Goal: Transaction & Acquisition: Purchase product/service

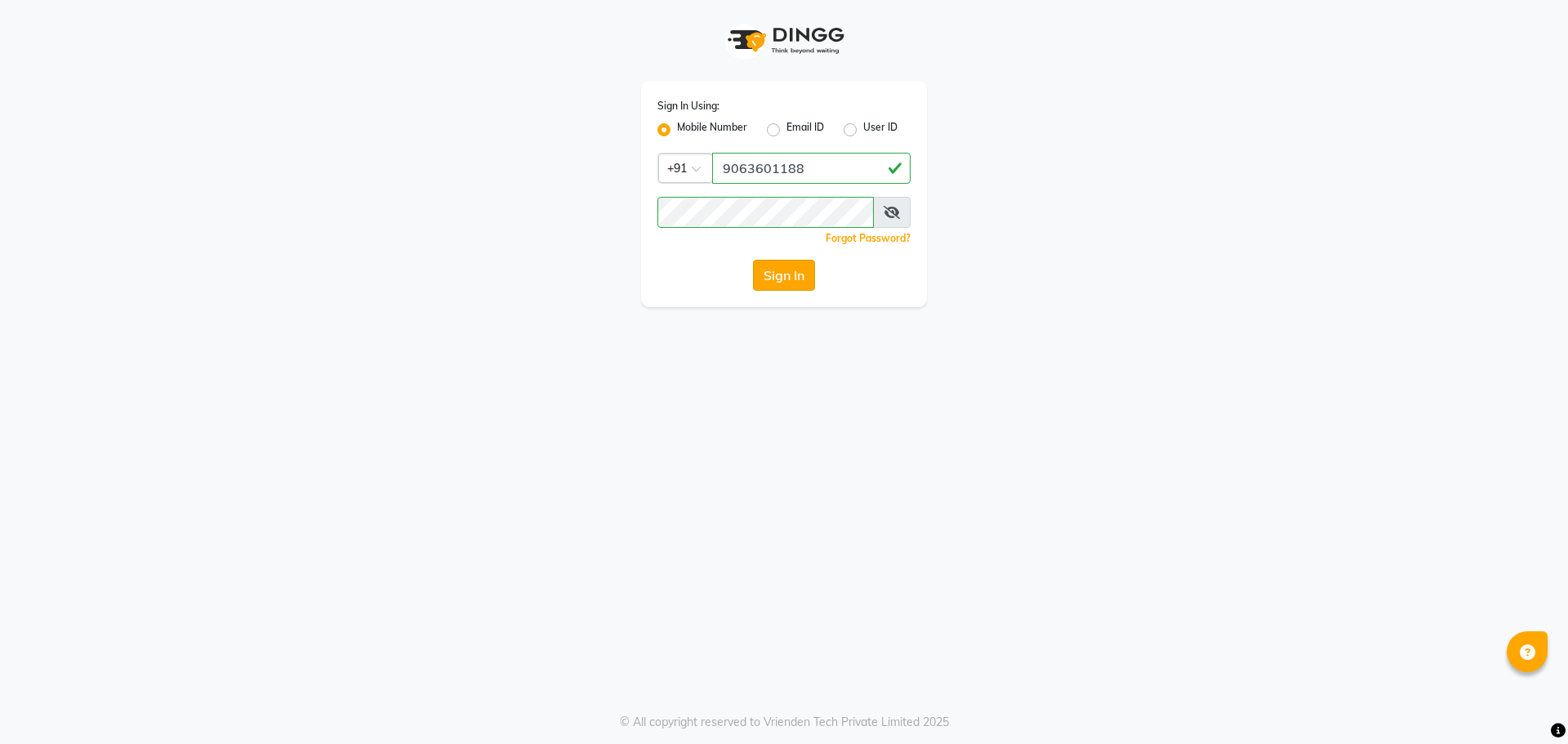
click at [765, 270] on button "Sign In" at bounding box center [784, 275] width 62 height 31
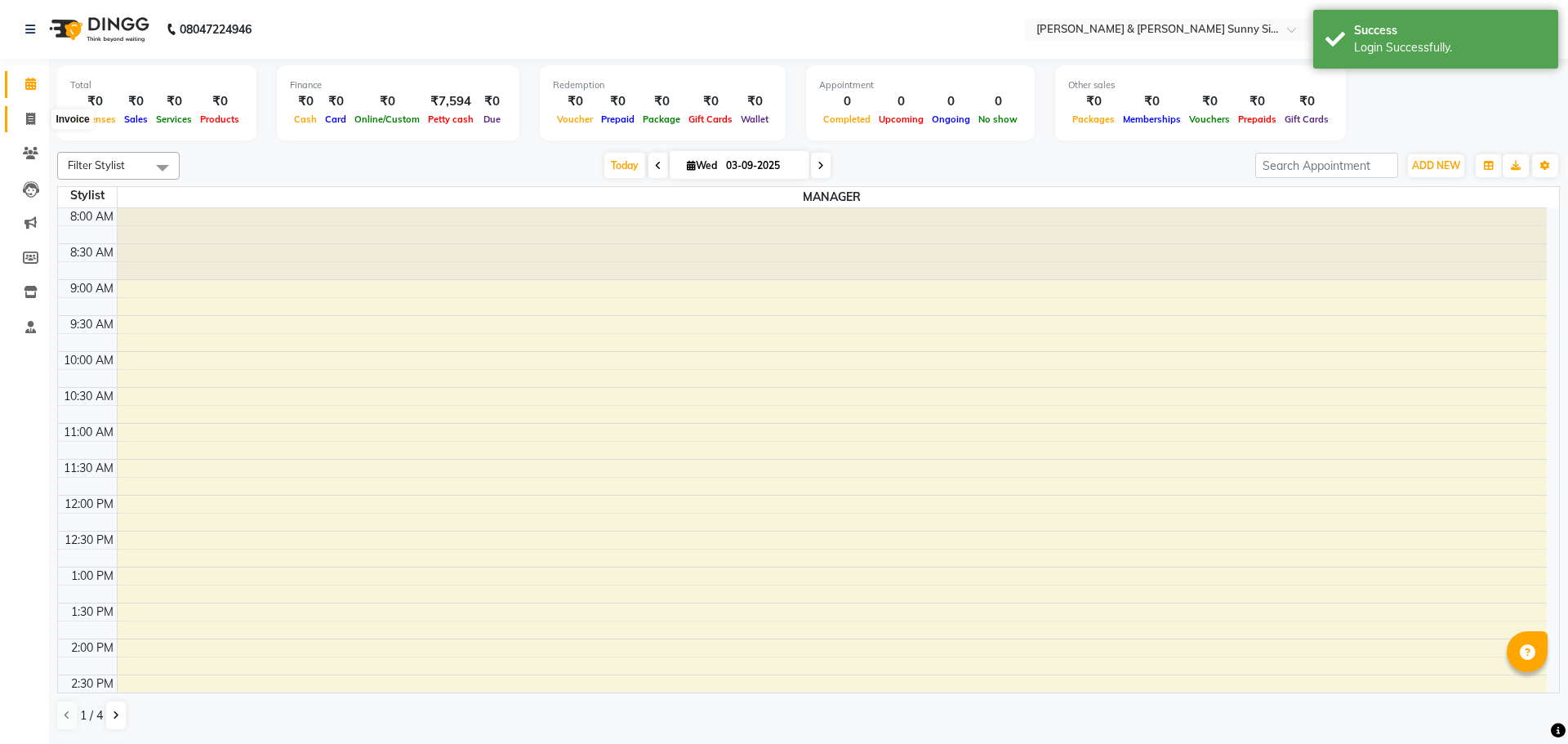
click at [37, 125] on span at bounding box center [31, 120] width 29 height 19
select select "service"
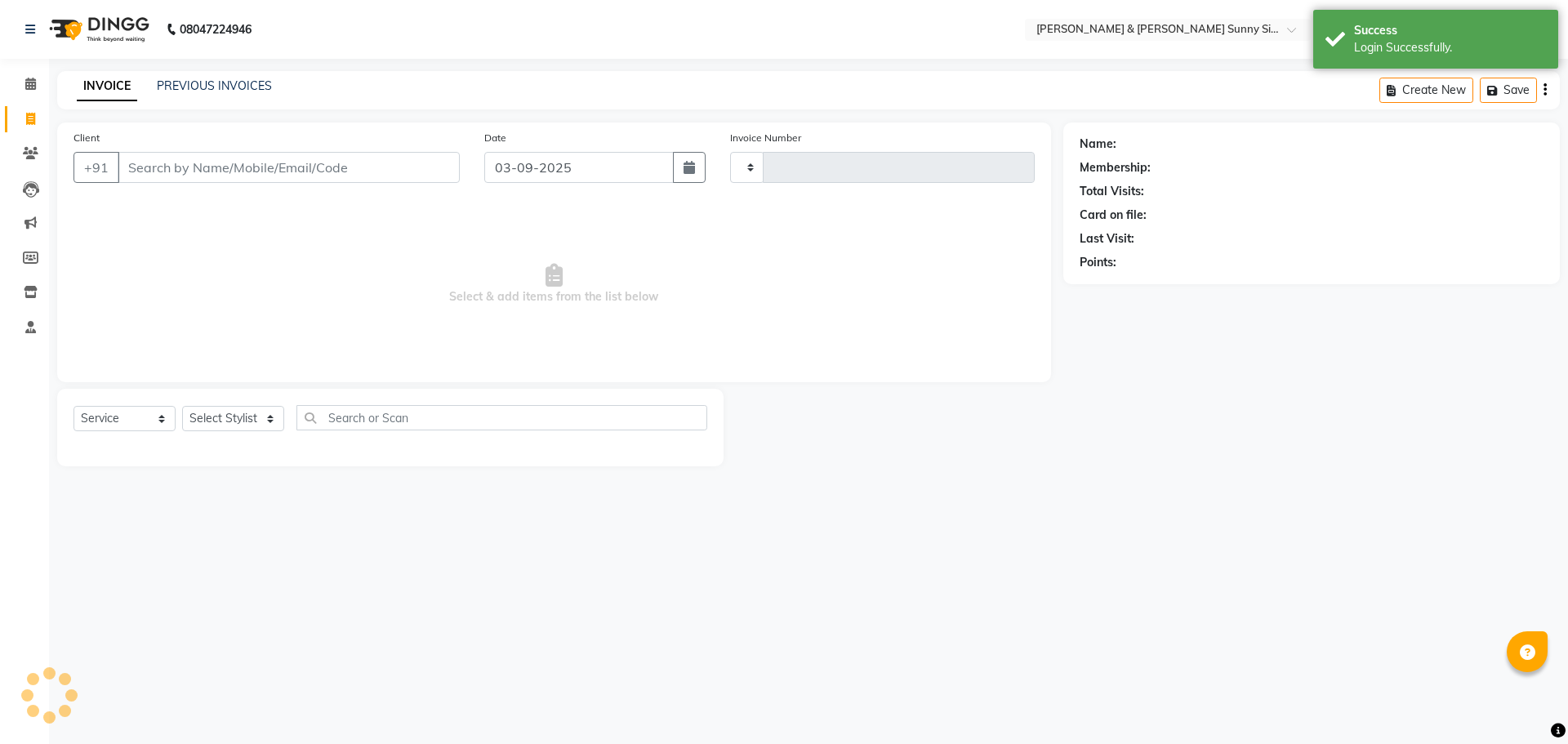
type input "0199"
select select "8776"
click at [509, 164] on input "03-09-2025" at bounding box center [579, 167] width 190 height 31
select select "9"
select select "2025"
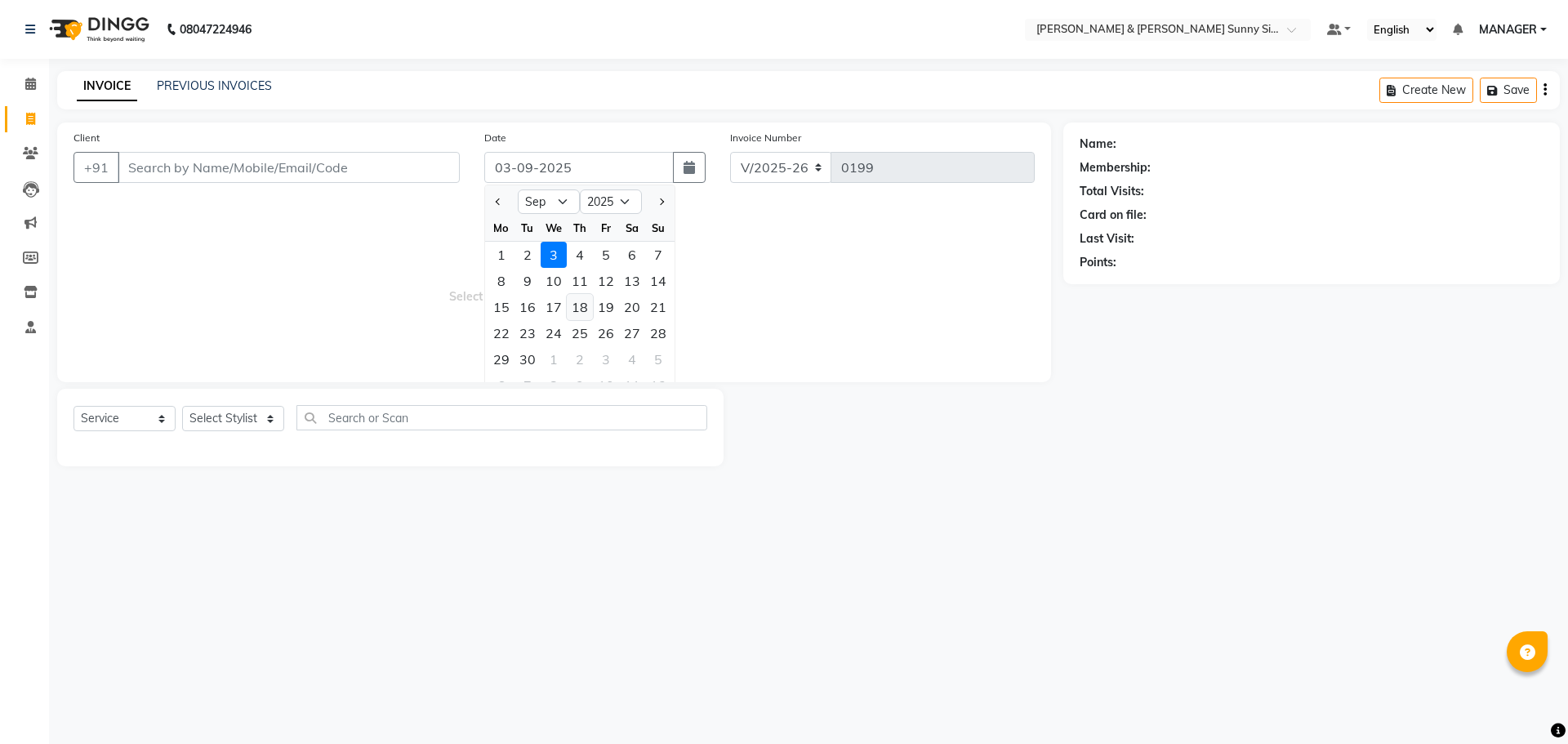
click at [585, 313] on div "18" at bounding box center [580, 307] width 26 height 26
type input "18-09-2025"
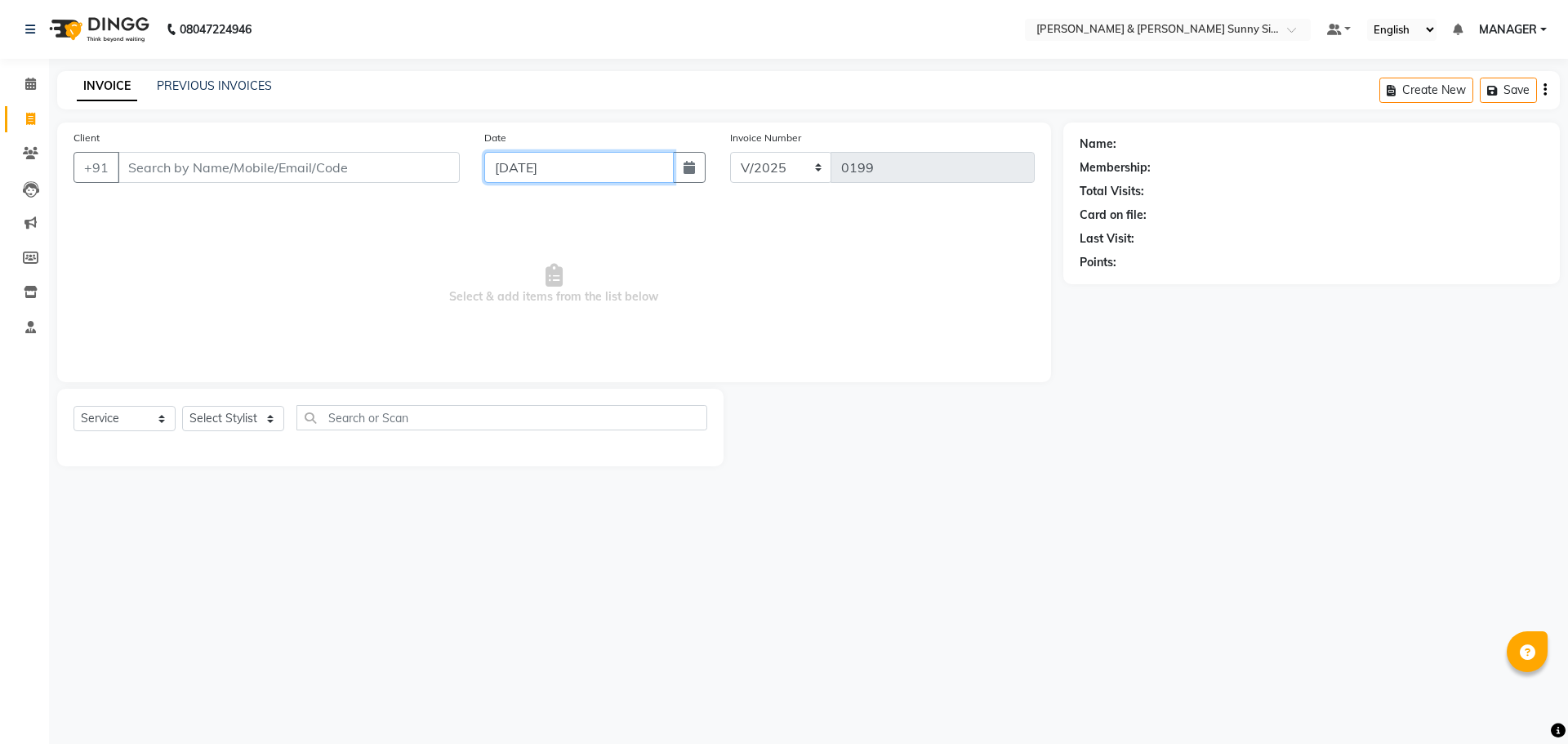
click at [529, 166] on input "18-09-2025" at bounding box center [579, 167] width 190 height 31
select select "9"
select select "2025"
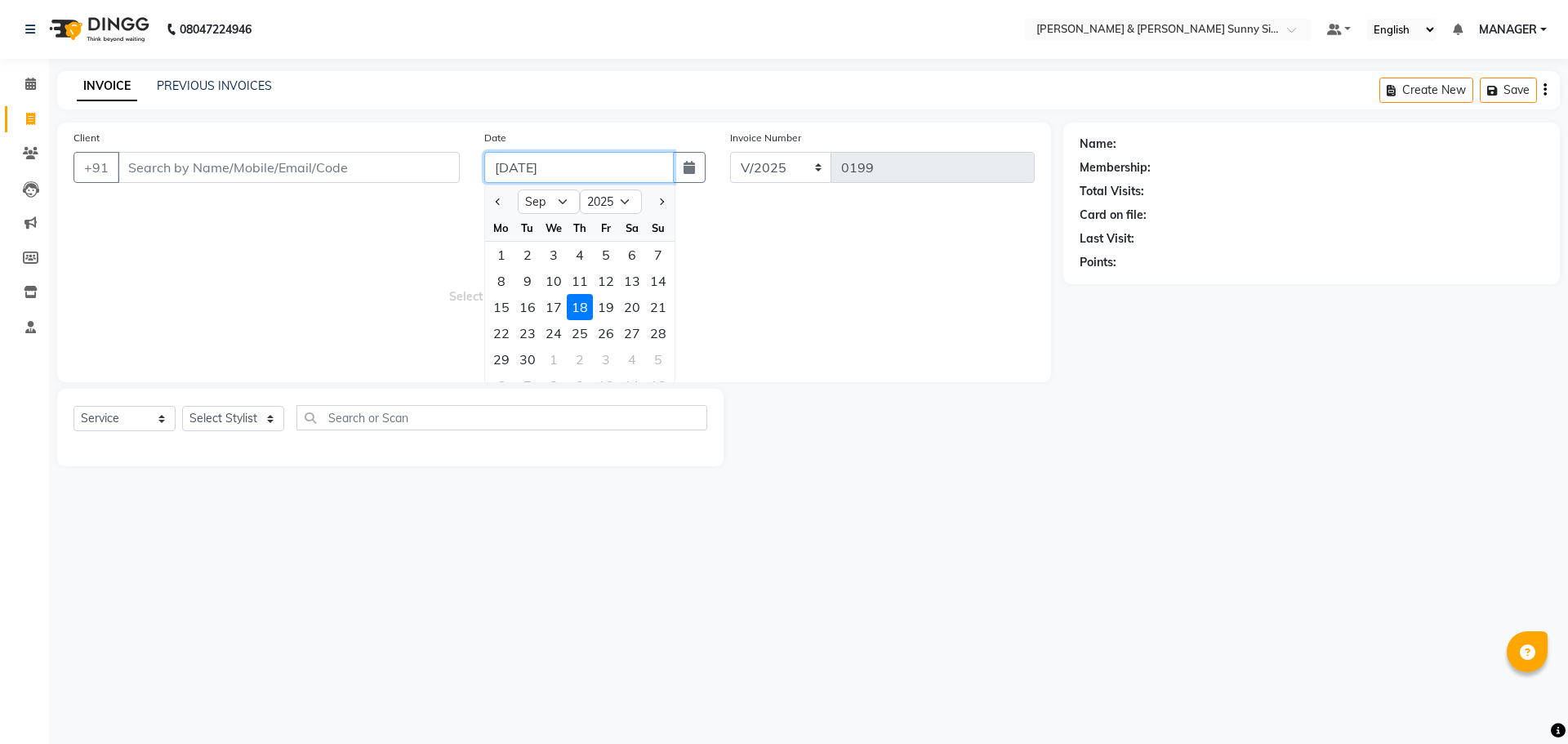
click at [529, 166] on input "18-09-2025" at bounding box center [579, 167] width 190 height 31
type input "18-08-2025"
click at [389, 252] on span "Select & add items from the list below" at bounding box center [554, 283] width 961 height 163
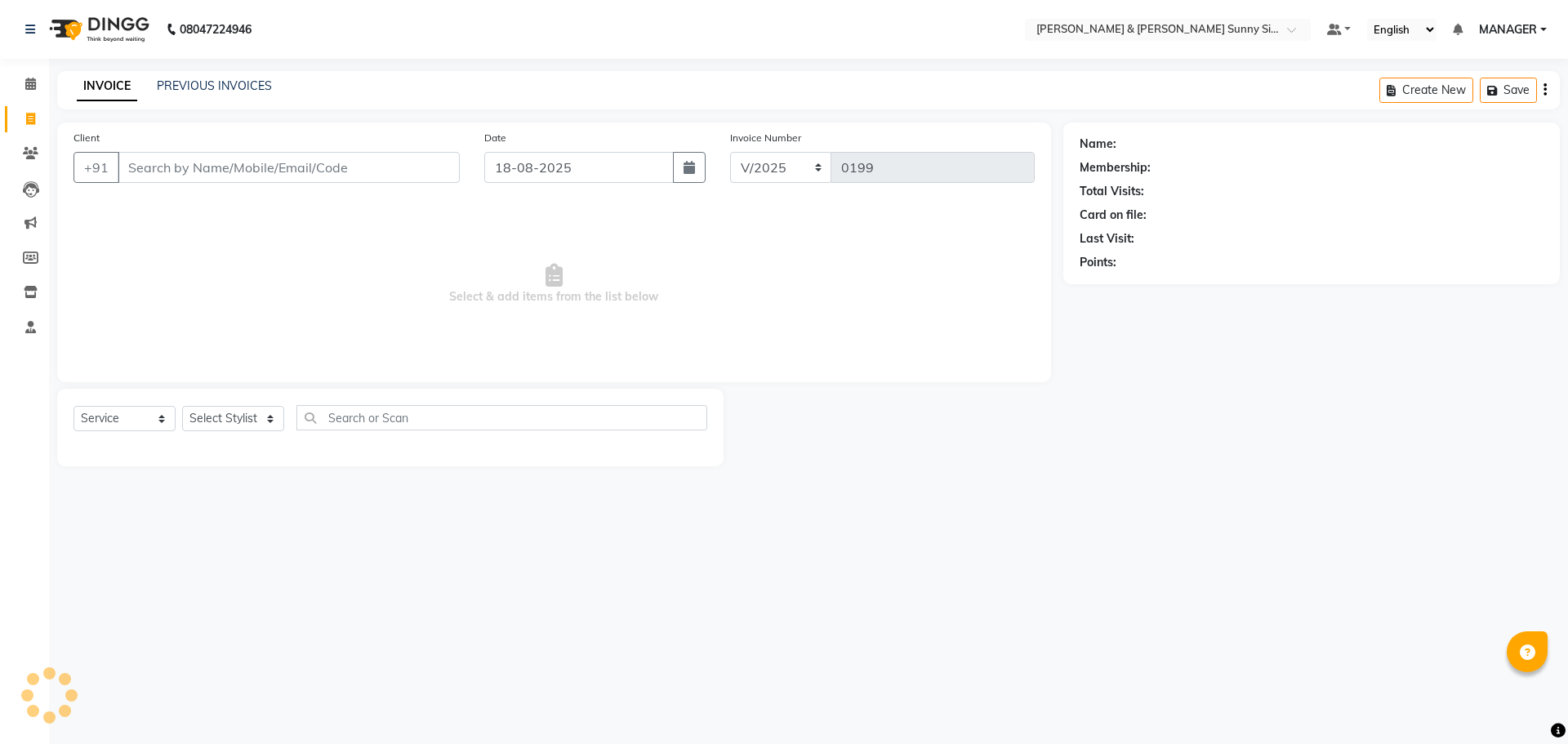
click at [1317, 377] on div "Name: Membership: Total Visits: Card on file: Last Visit: Points:" at bounding box center [1318, 294] width 509 height 344
click at [961, 552] on div "08047224946 Select Location × Toni & Guy Hallmark Sunny Side , Narsingi Default…" at bounding box center [784, 372] width 1568 height 744
click at [1169, 530] on div "08047224946 Select Location × Toni & Guy Hallmark Sunny Side , Narsingi Default…" at bounding box center [784, 372] width 1568 height 744
click at [175, 165] on input "Client" at bounding box center [289, 167] width 342 height 31
click at [181, 172] on input "Client" at bounding box center [289, 167] width 342 height 31
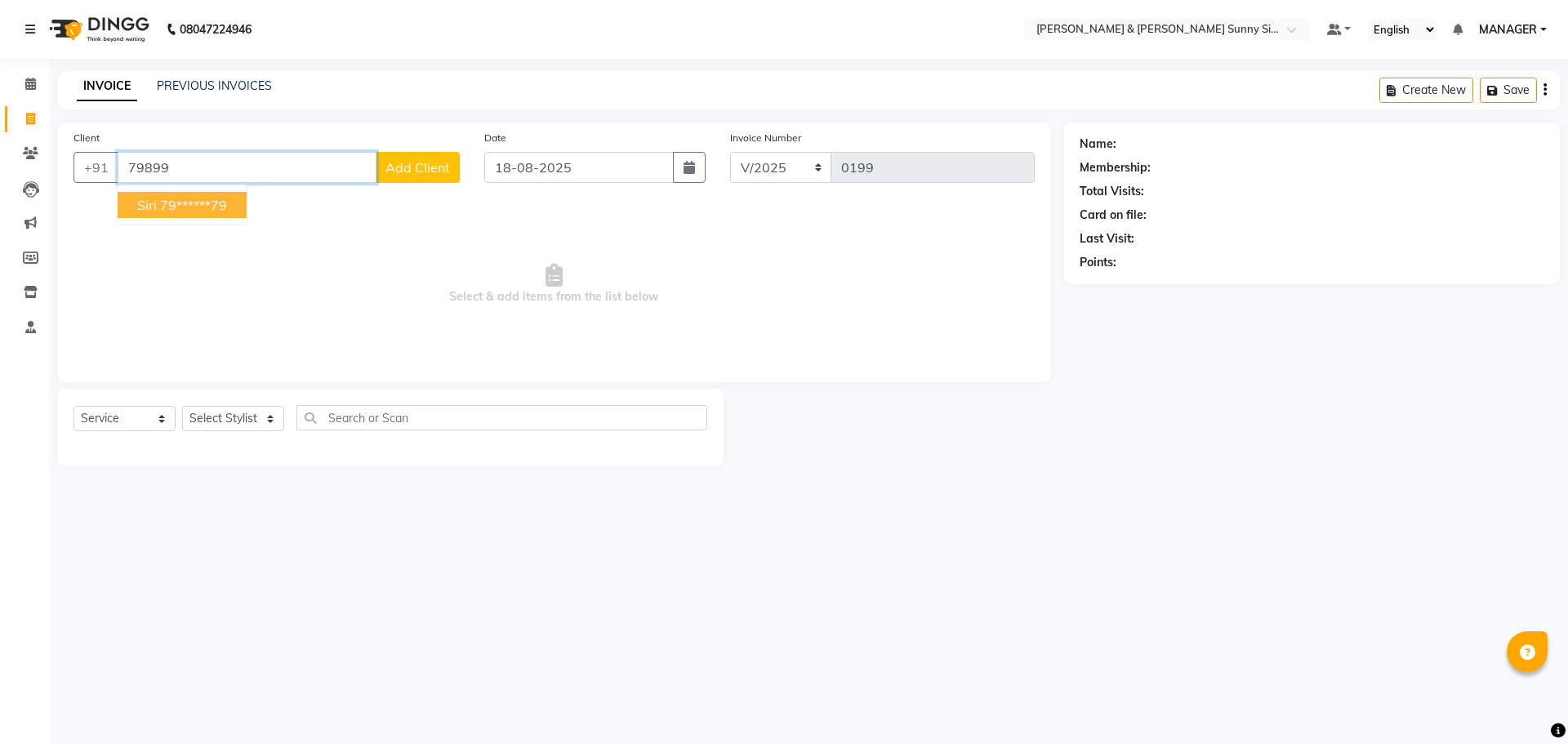
click at [169, 196] on button "siri 79******79" at bounding box center [182, 204] width 129 height 26
type input "79******79"
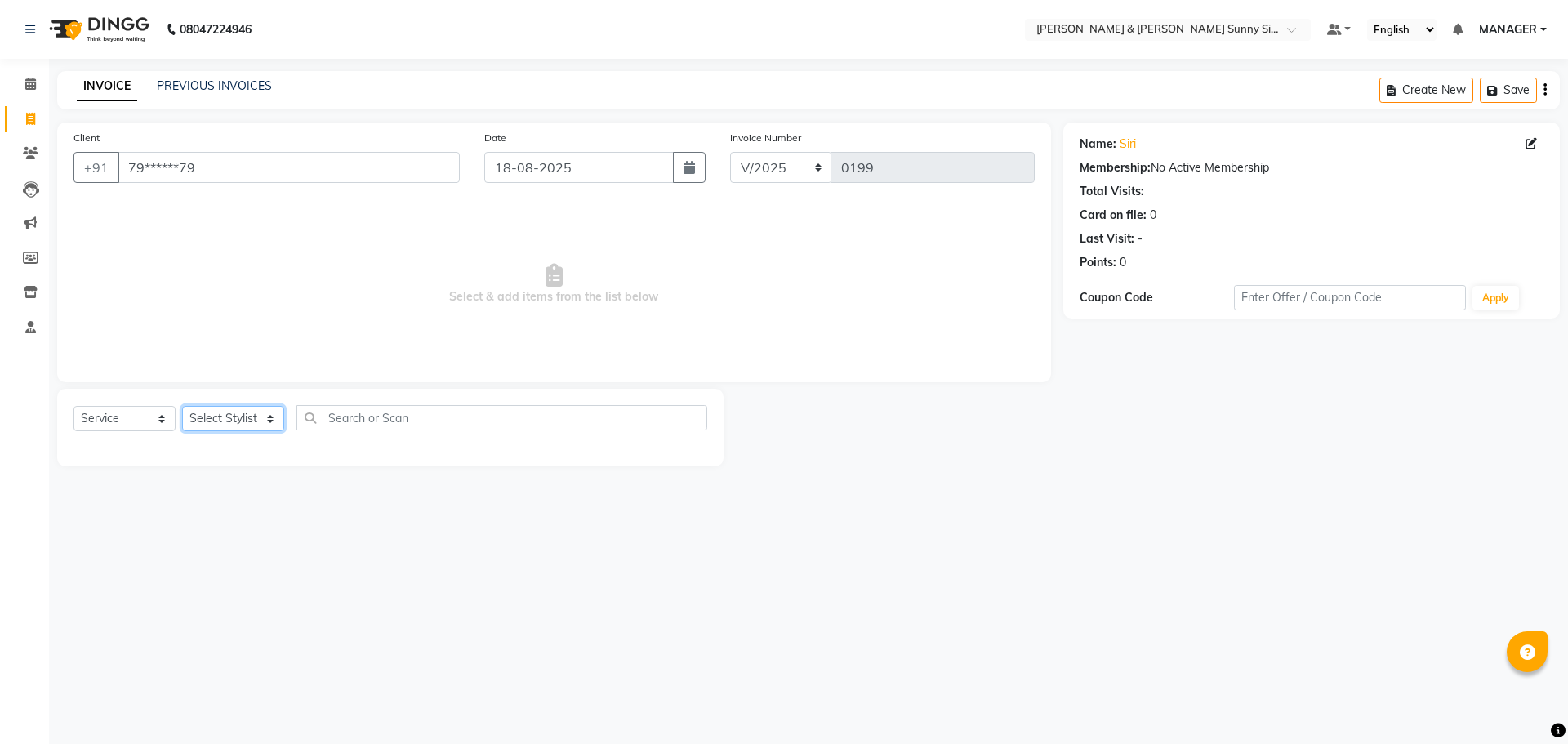
click at [266, 424] on select "Select Stylist MANAGER None [PERSON_NAME]" at bounding box center [232, 418] width 102 height 25
select select "89812"
click at [182, 406] on select "Select Stylist MANAGER None [PERSON_NAME]" at bounding box center [232, 418] width 102 height 25
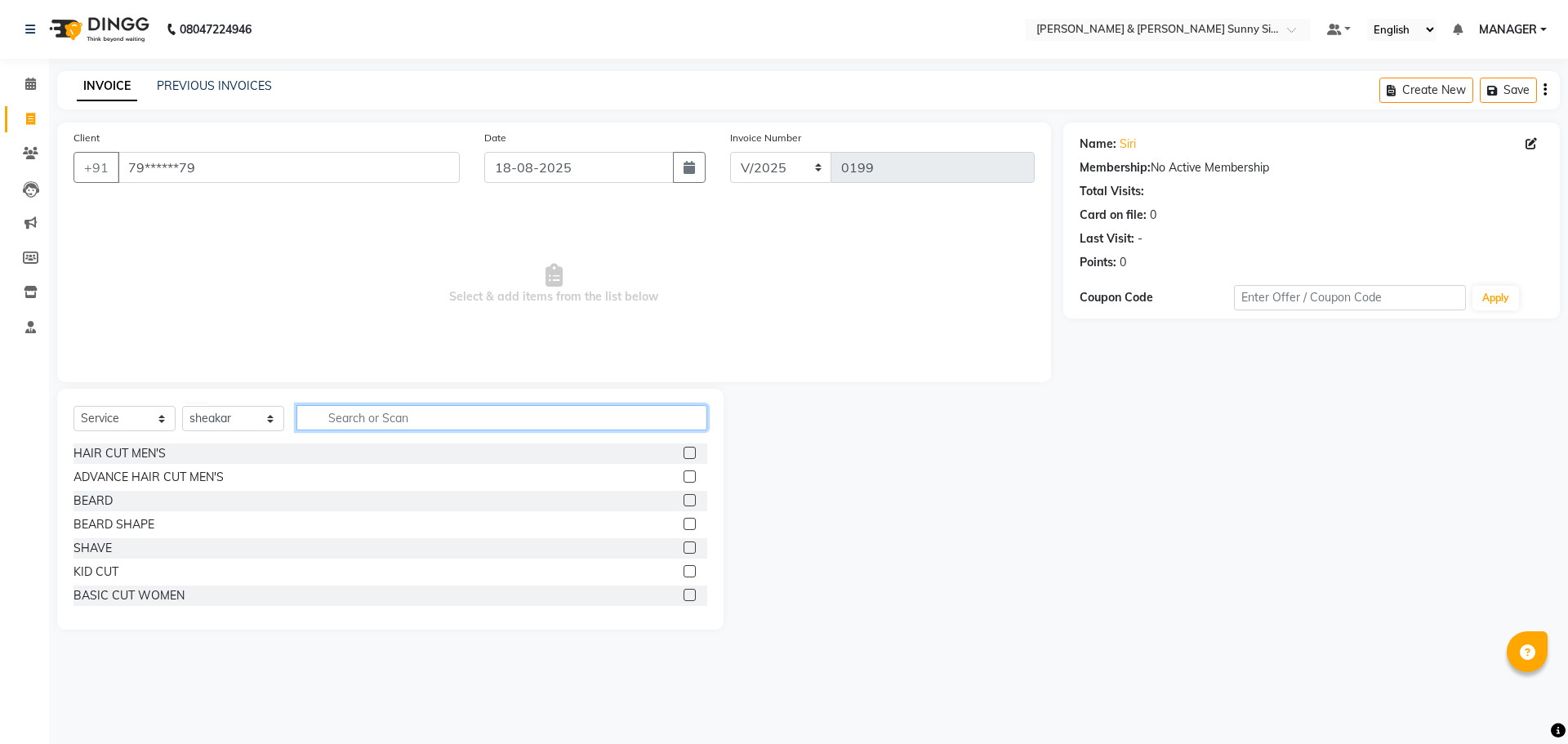
click at [335, 418] on input "text" at bounding box center [501, 417] width 410 height 25
click at [684, 453] on label at bounding box center [690, 453] width 13 height 13
click at [684, 453] on input "checkbox" at bounding box center [689, 453] width 11 height 11
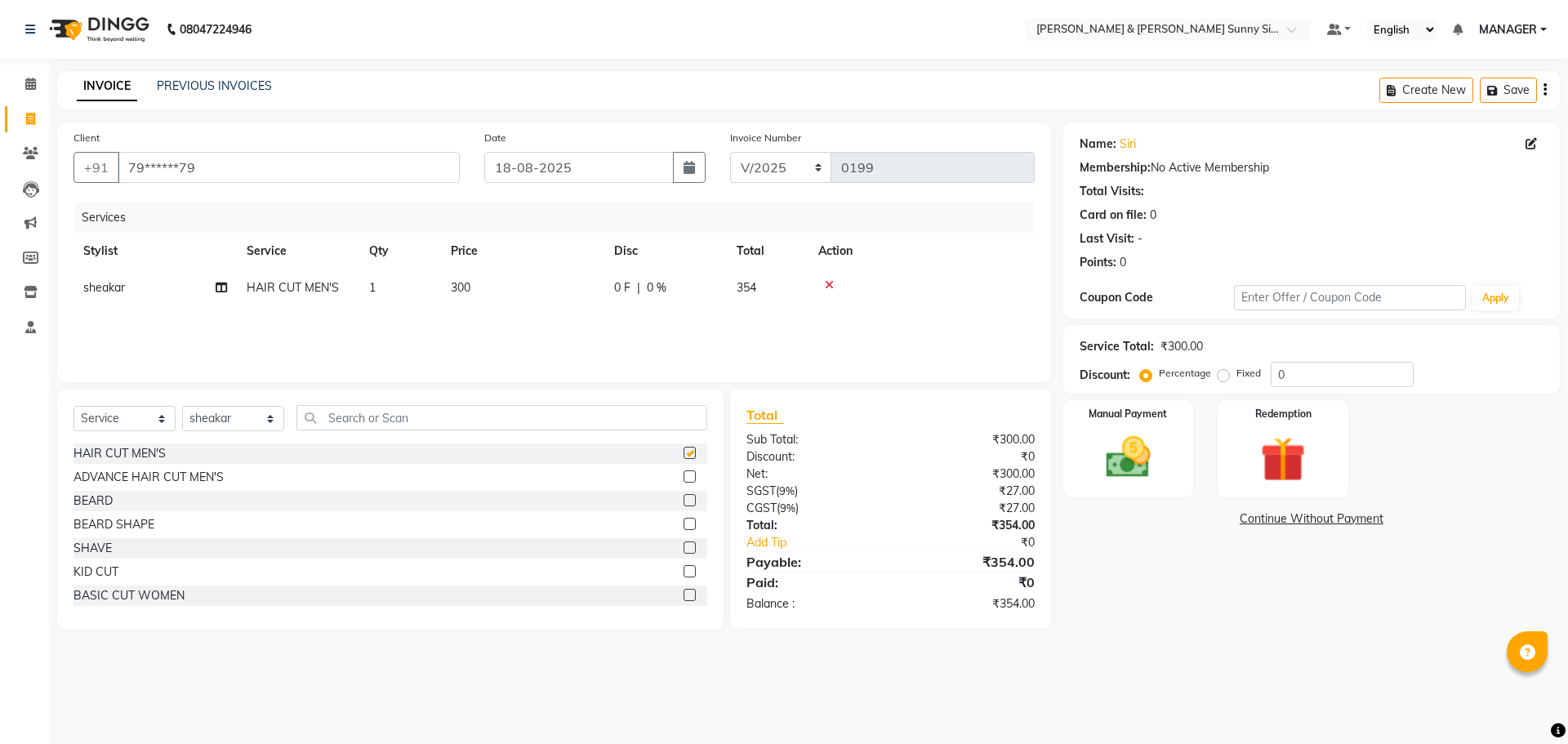
checkbox input "false"
click at [684, 499] on label at bounding box center [690, 500] width 13 height 13
click at [684, 499] on input "checkbox" at bounding box center [689, 501] width 11 height 11
checkbox input "false"
click at [481, 285] on td "300" at bounding box center [522, 287] width 163 height 37
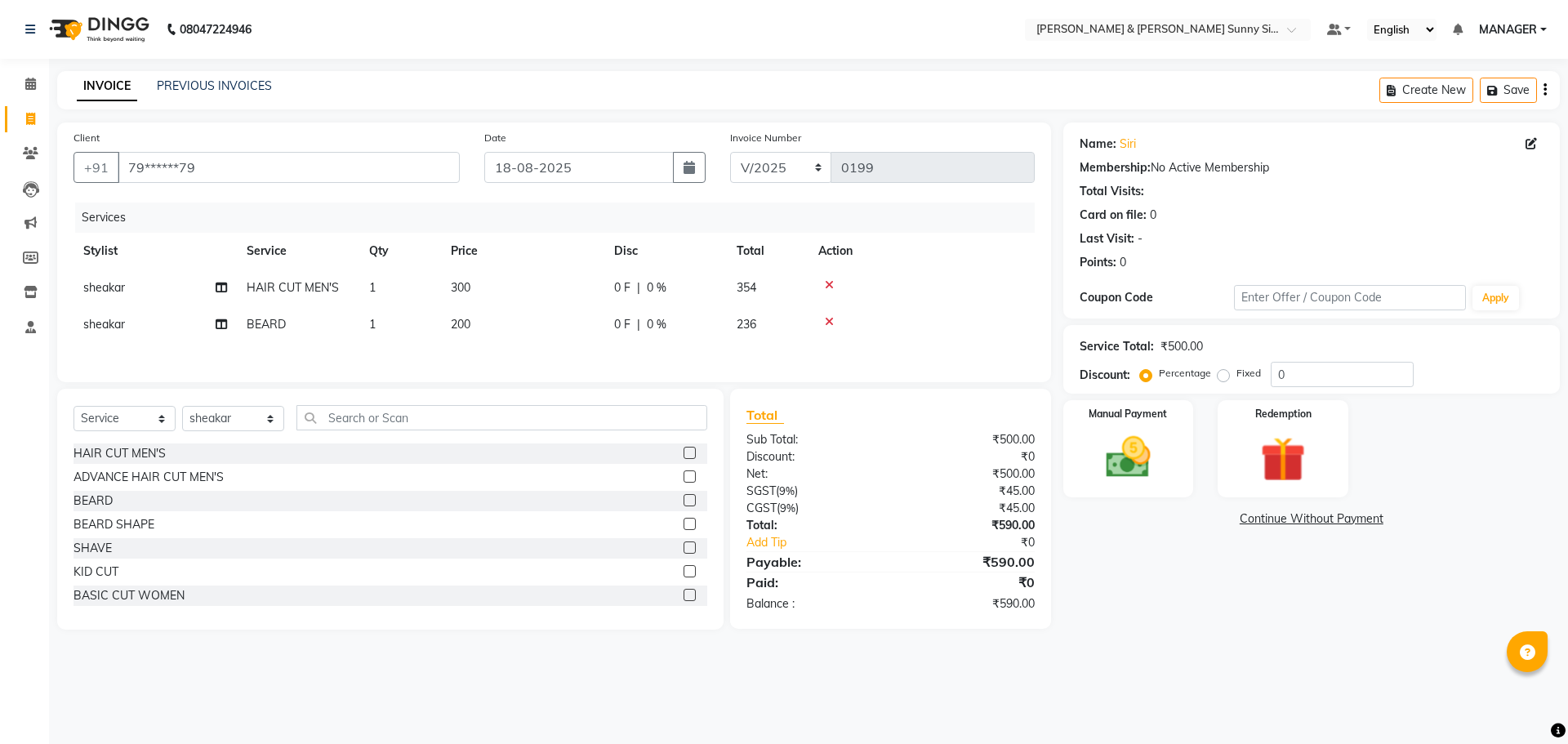
select select "89812"
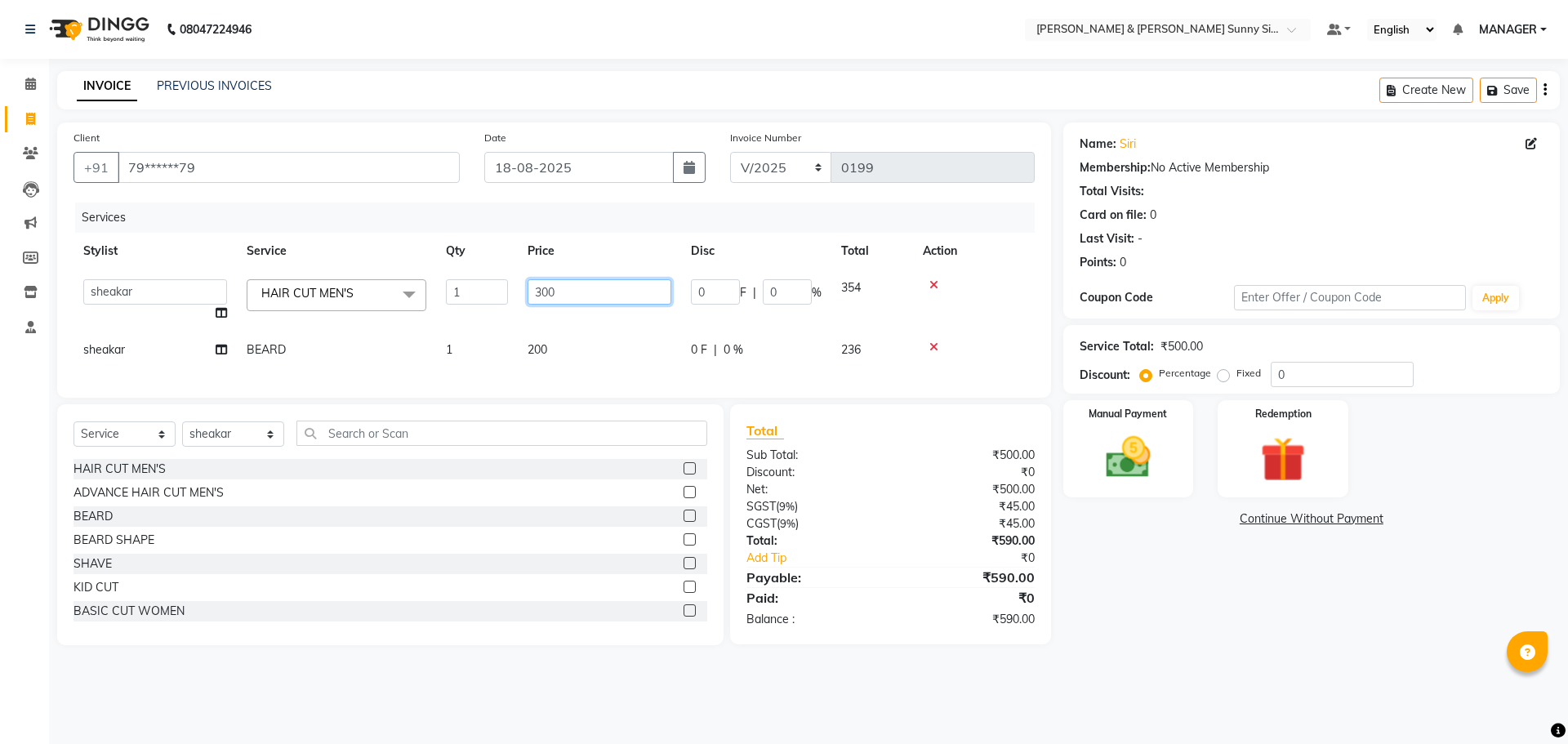
drag, startPoint x: 520, startPoint y: 282, endPoint x: 580, endPoint y: 286, distance: 60.1
click at [579, 286] on td "300" at bounding box center [599, 300] width 163 height 62
click at [585, 286] on input "300" at bounding box center [599, 291] width 144 height 25
type input "240"
click at [543, 348] on div "Services Stylist Service Qty Price Disc Total Action MANAGER None Richa sheakar…" at bounding box center [554, 291] width 961 height 179
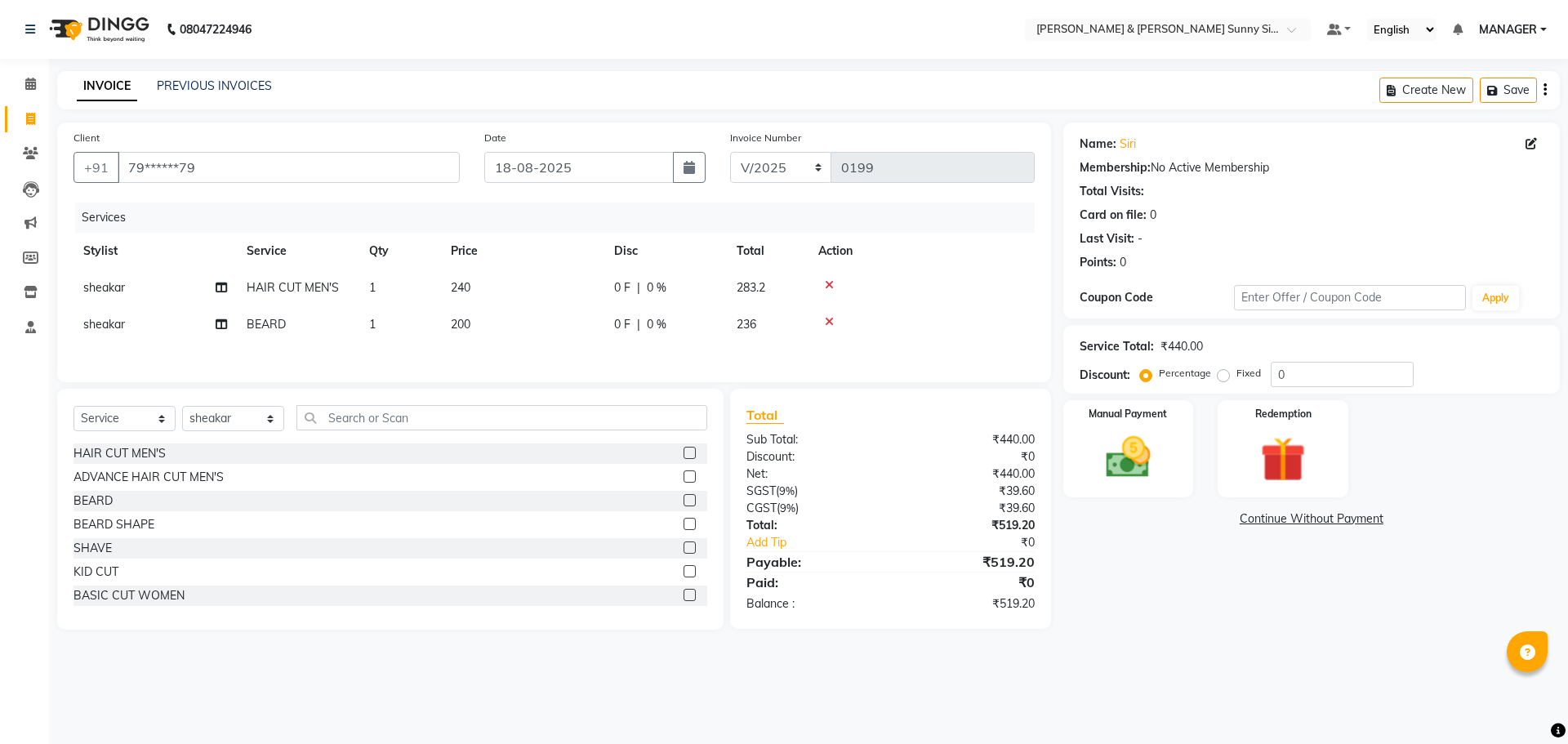
click at [489, 333] on td "200" at bounding box center [522, 324] width 163 height 37
select select "89812"
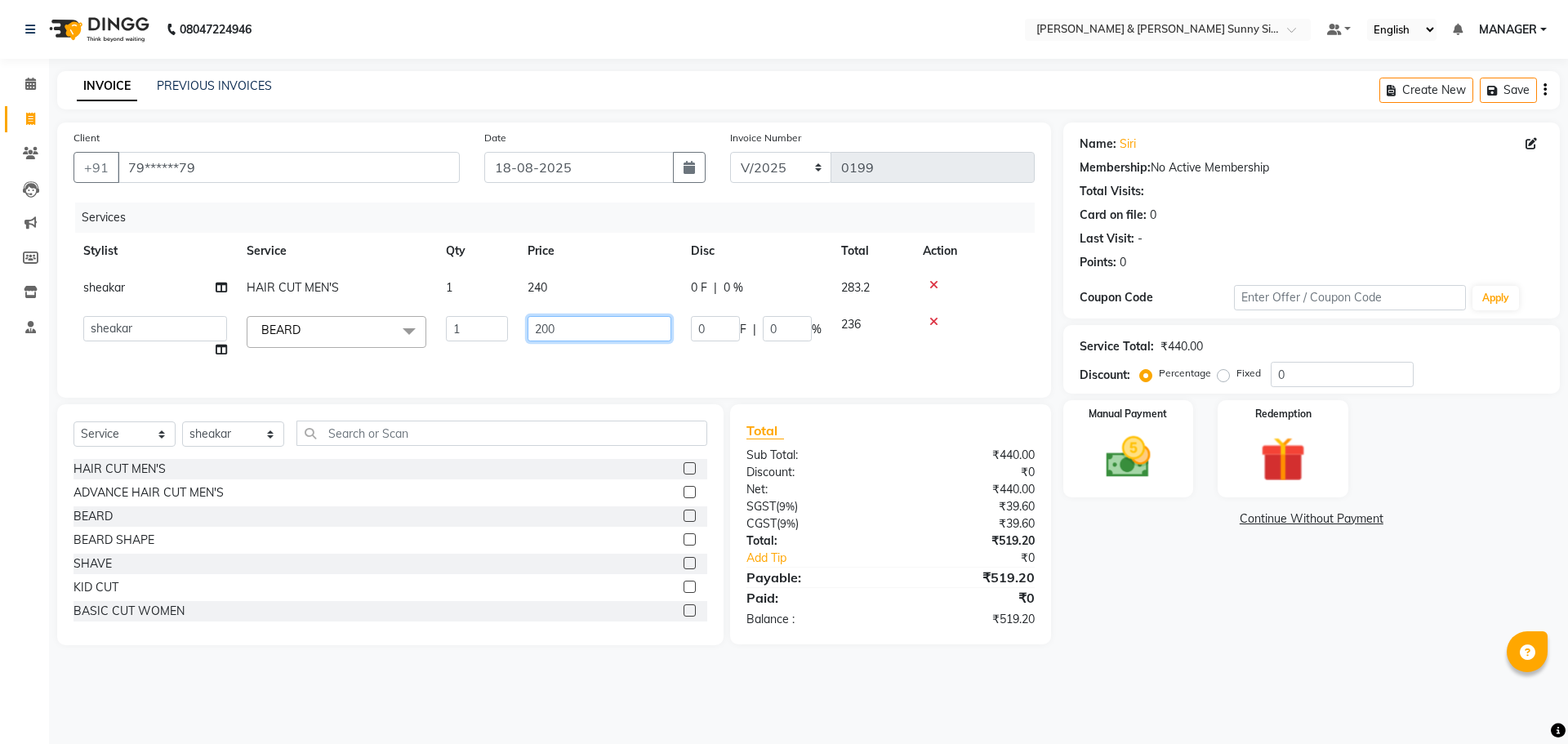
click at [590, 327] on input "200" at bounding box center [599, 328] width 144 height 25
type input "2"
type input "240"
click at [529, 379] on div "Client +91 79******79 Date 18-08-2025 Invoice Number V/2025 V/2025-26 0199 Serv…" at bounding box center [554, 260] width 994 height 275
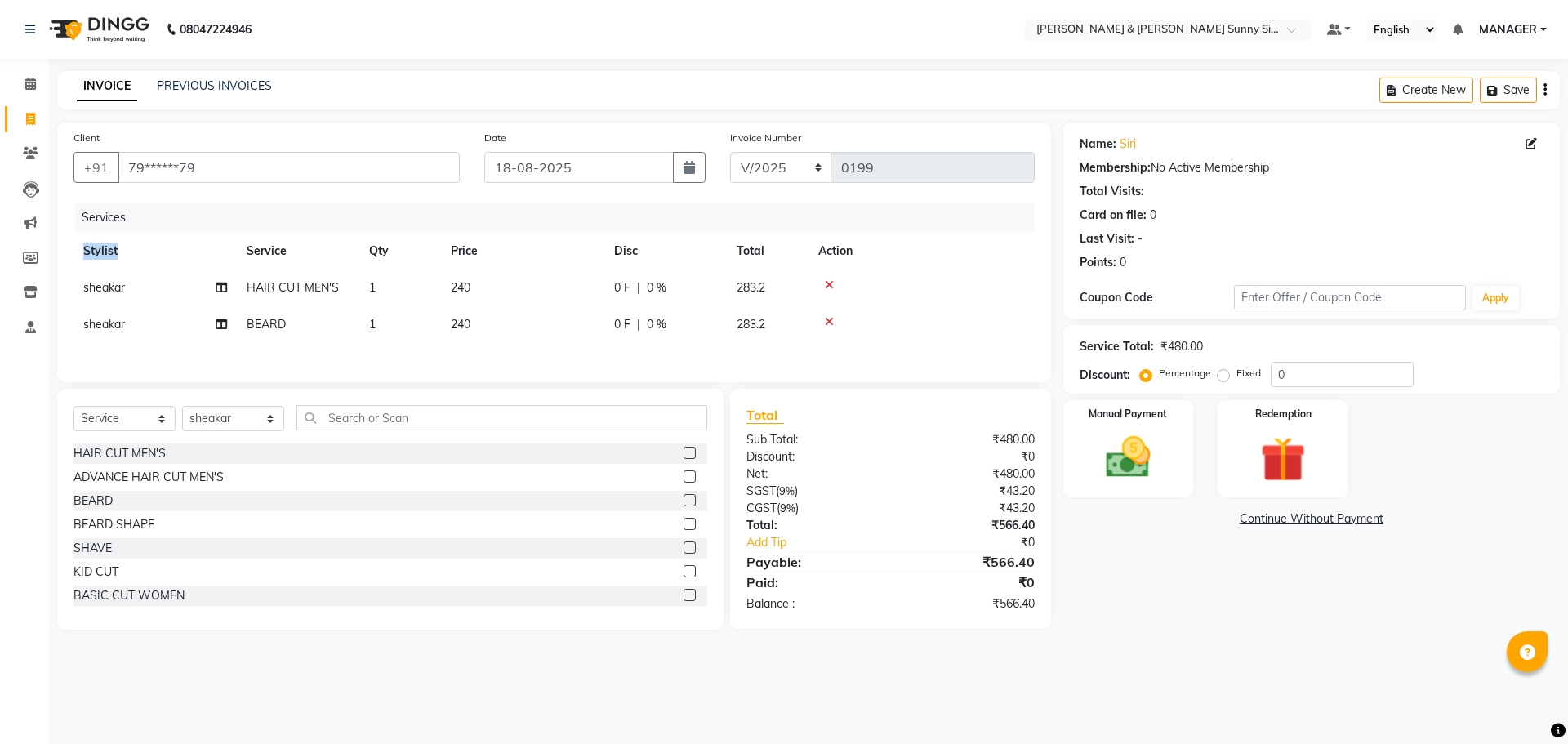
click at [529, 379] on div "Client +91 79******79 Date 18-08-2025 Invoice Number V/2025 V/2025-26 0199 Serv…" at bounding box center [554, 252] width 994 height 260
click at [363, 198] on div "Client +91 79******79 Date 18-08-2025 Invoice Number V/2025 V/2025-26 0199 Serv…" at bounding box center [554, 252] width 994 height 260
click at [1144, 472] on img at bounding box center [1128, 457] width 76 height 54
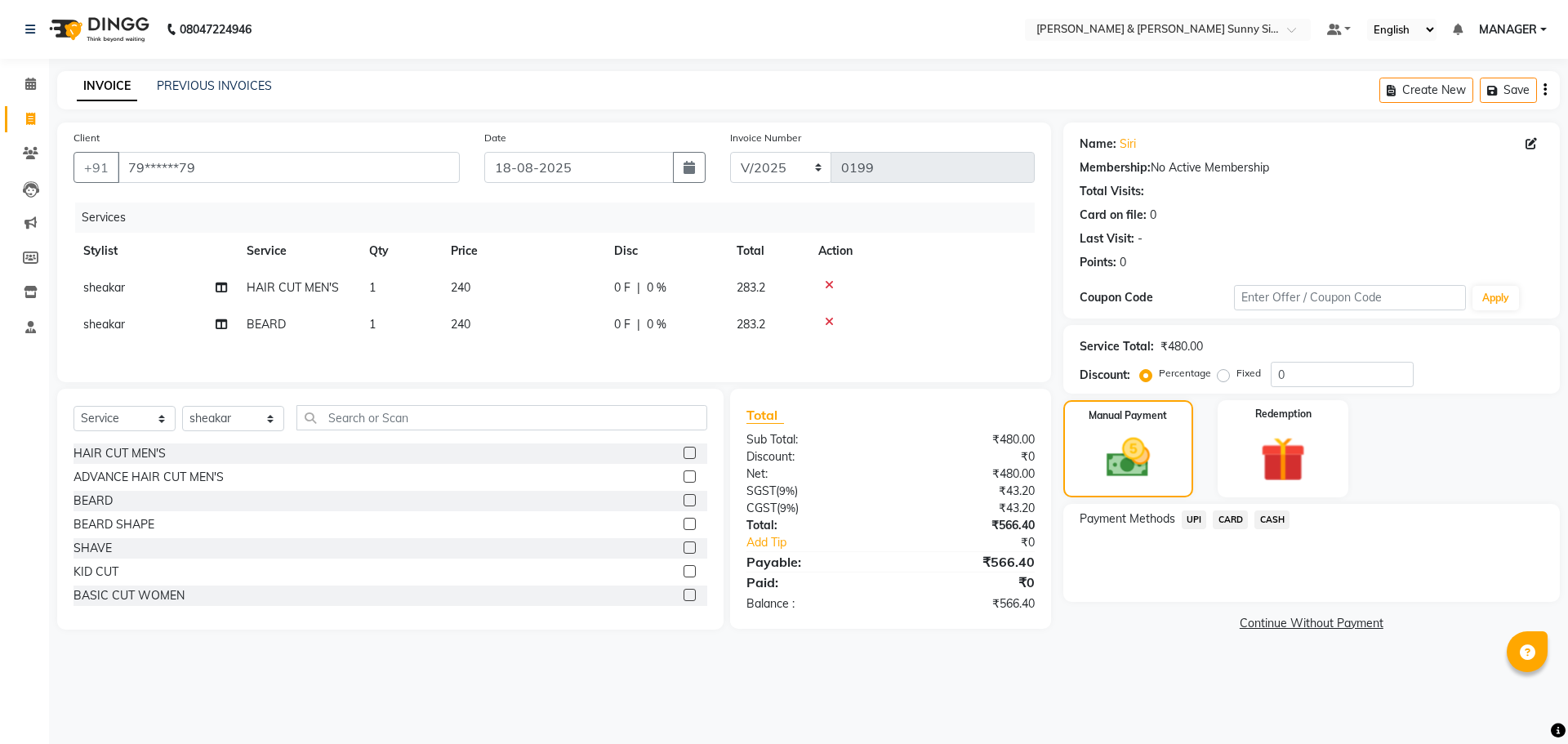
click at [1219, 516] on span "CARD" at bounding box center [1230, 519] width 35 height 19
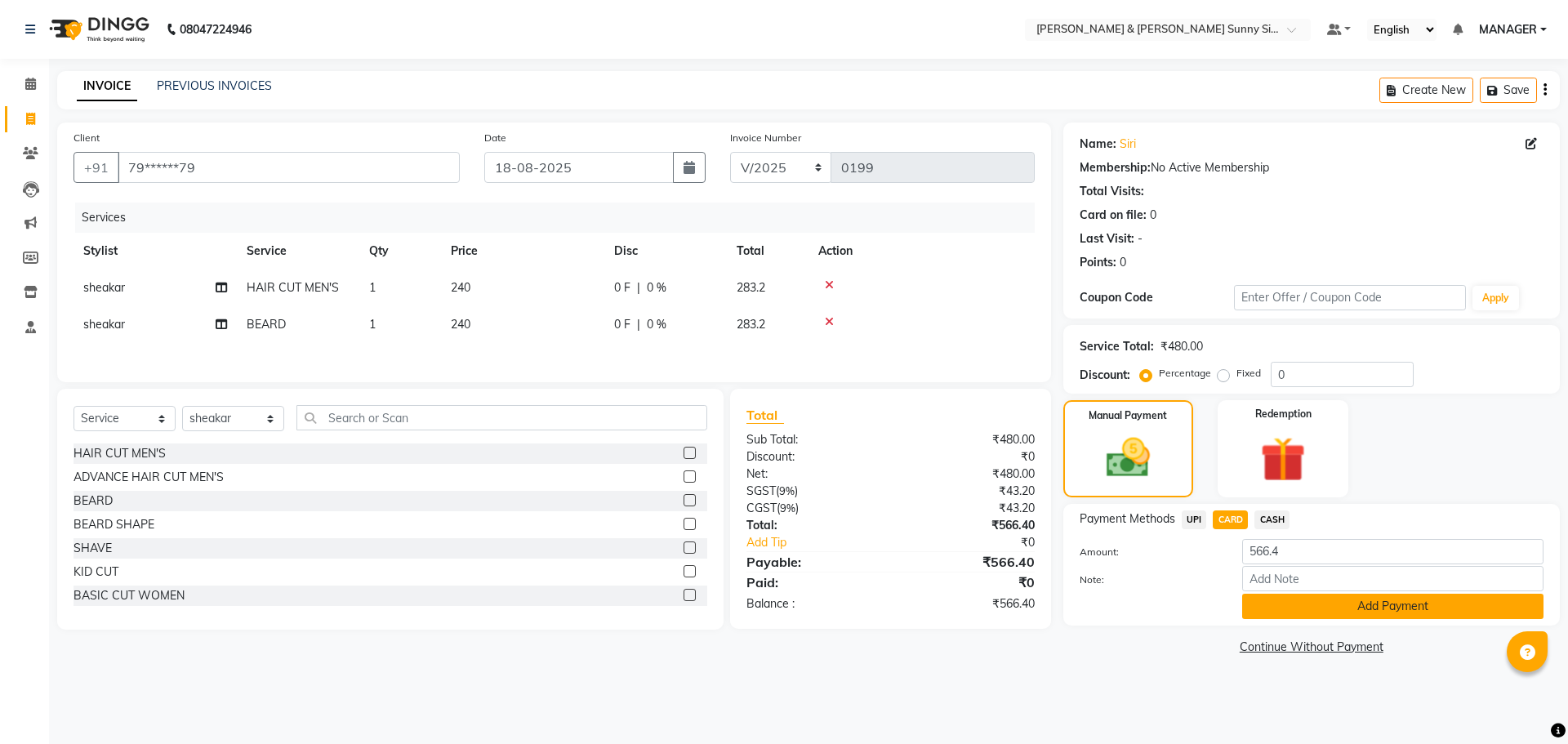
click at [1263, 608] on button "Add Payment" at bounding box center [1392, 606] width 302 height 25
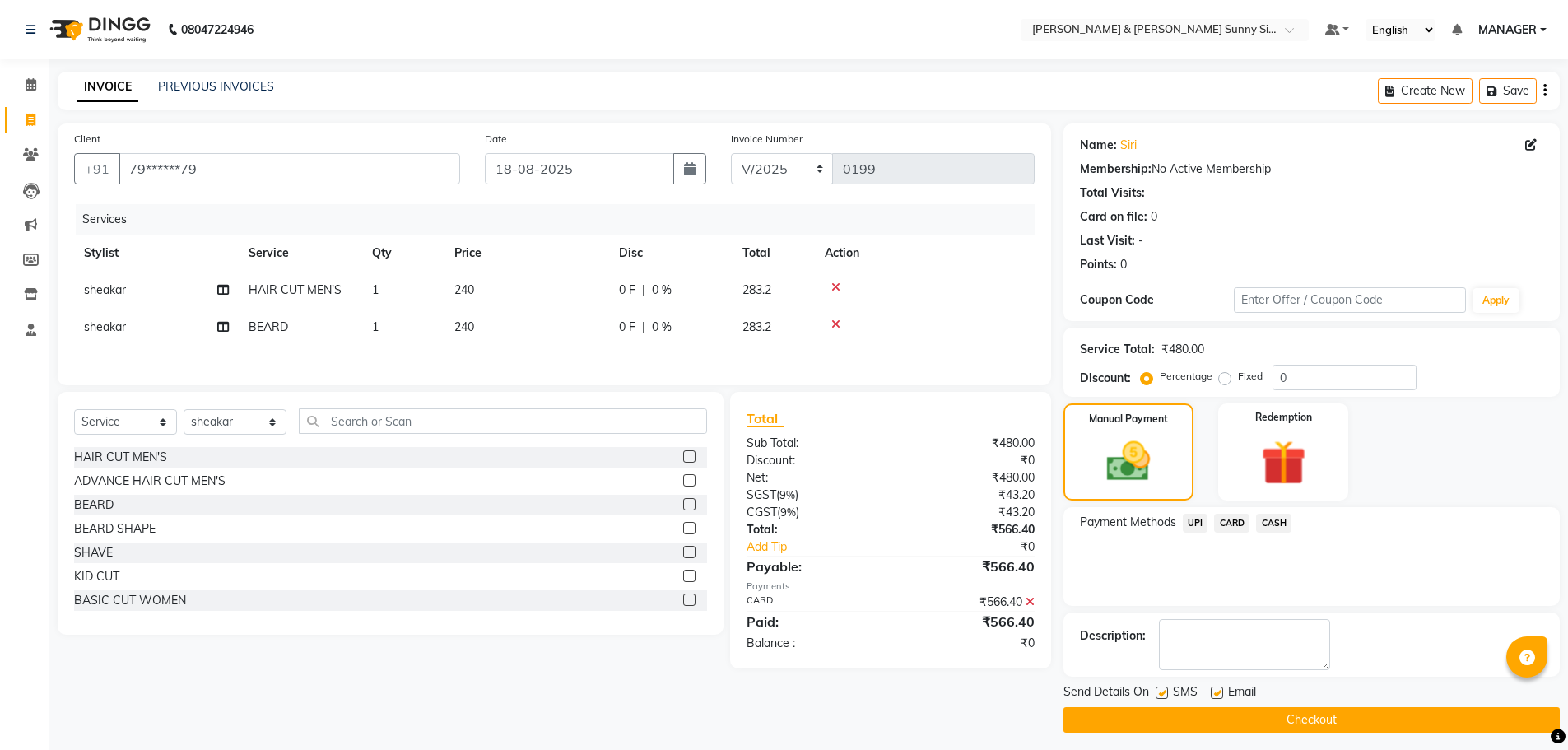
click at [1250, 726] on button "Checkout" at bounding box center [1310, 720] width 496 height 25
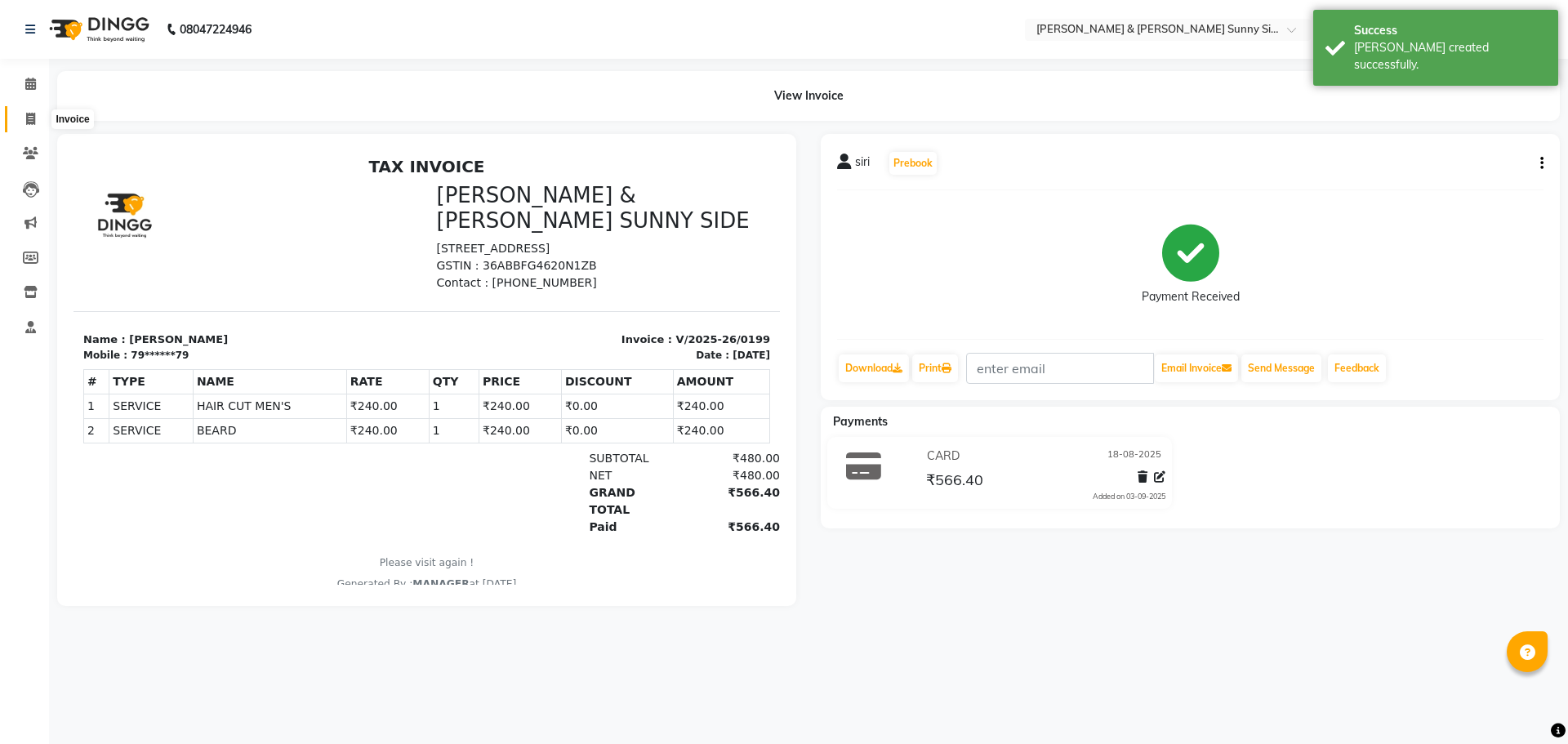
click at [31, 119] on icon at bounding box center [31, 119] width 9 height 13
select select "service"
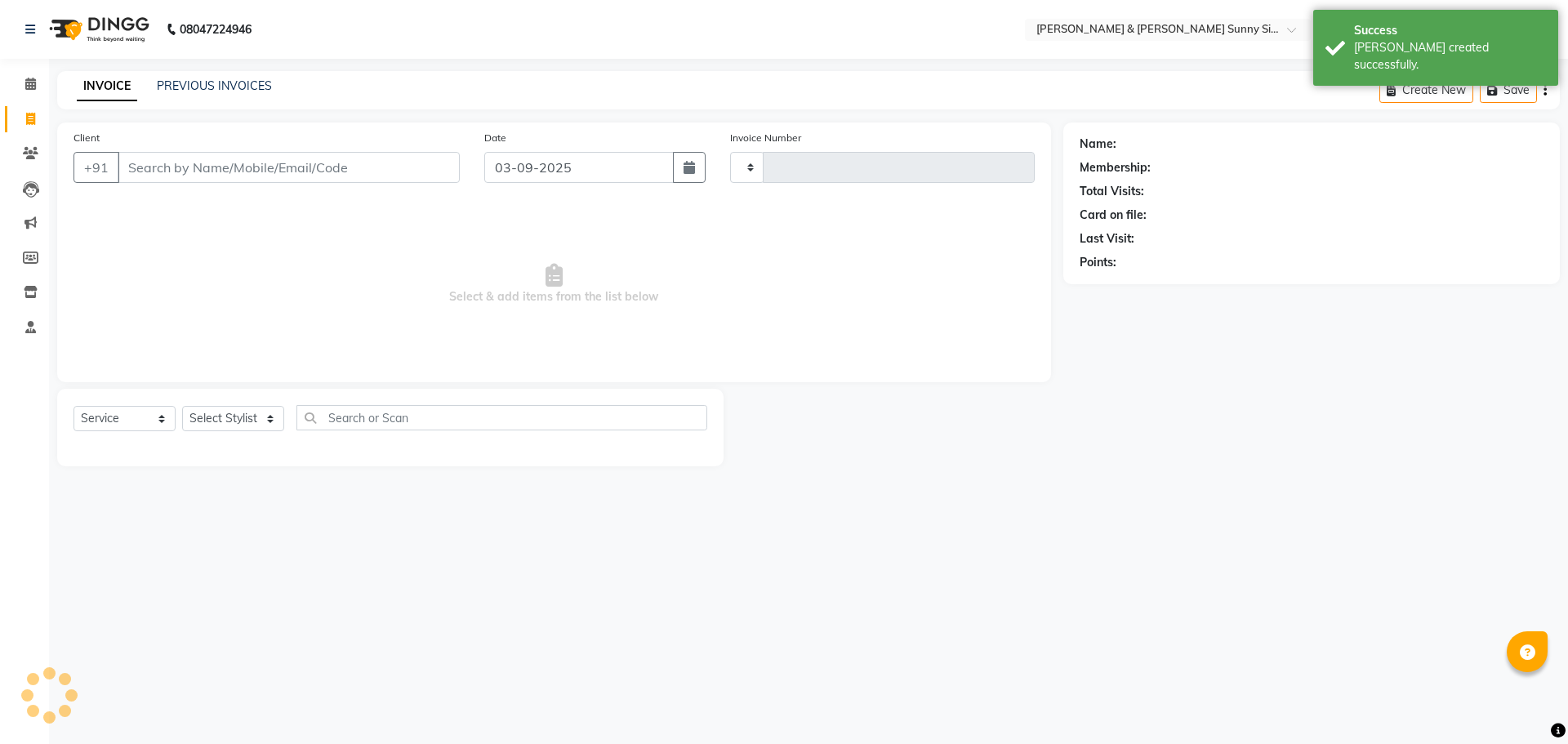
type input "0200"
select select "8776"
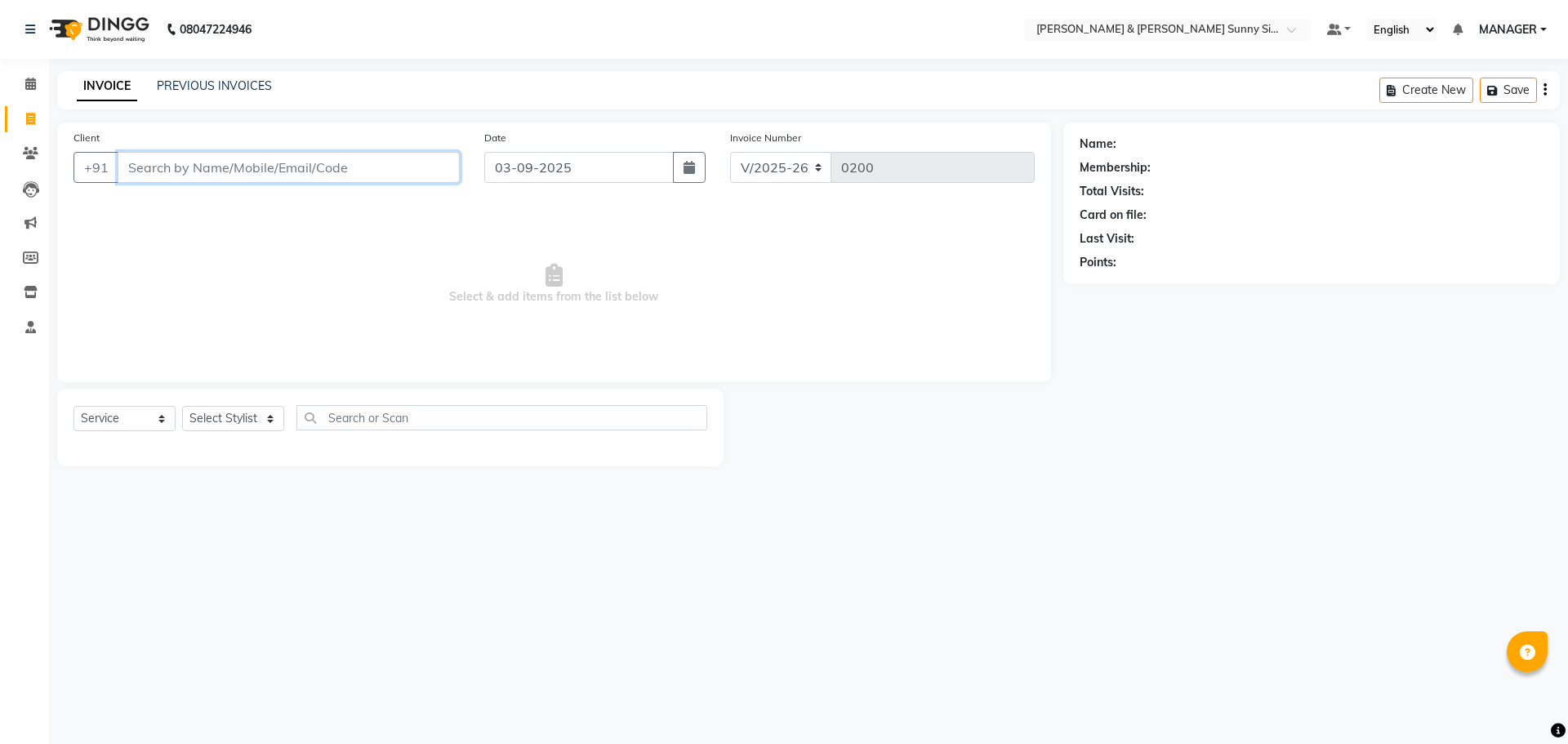
click at [207, 174] on input "Client" at bounding box center [289, 167] width 342 height 31
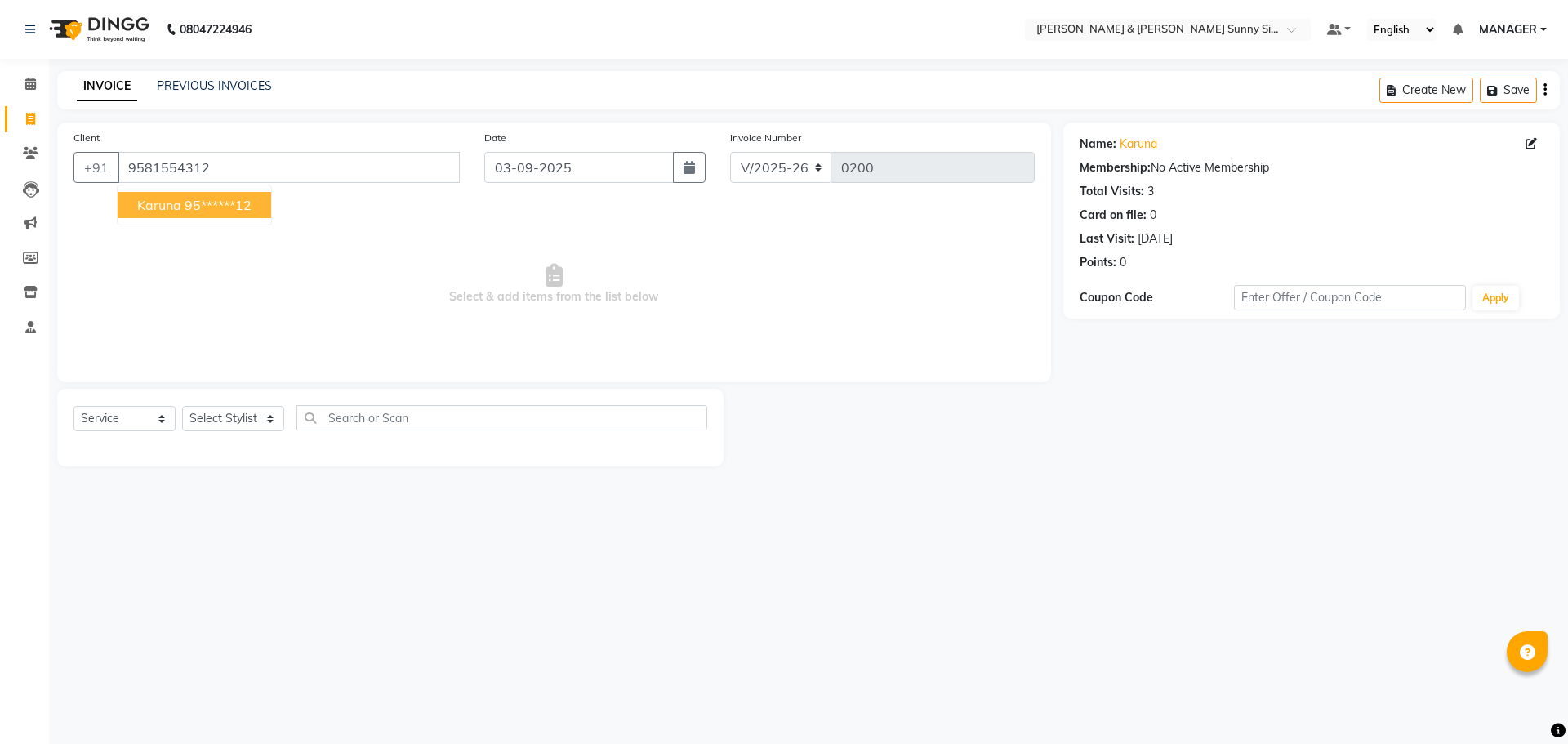
click at [133, 211] on button "karuna 95******12" at bounding box center [194, 204] width 154 height 26
type input "95******12"
click at [511, 163] on input "03-09-2025" at bounding box center [579, 167] width 190 height 31
select select "9"
select select "2025"
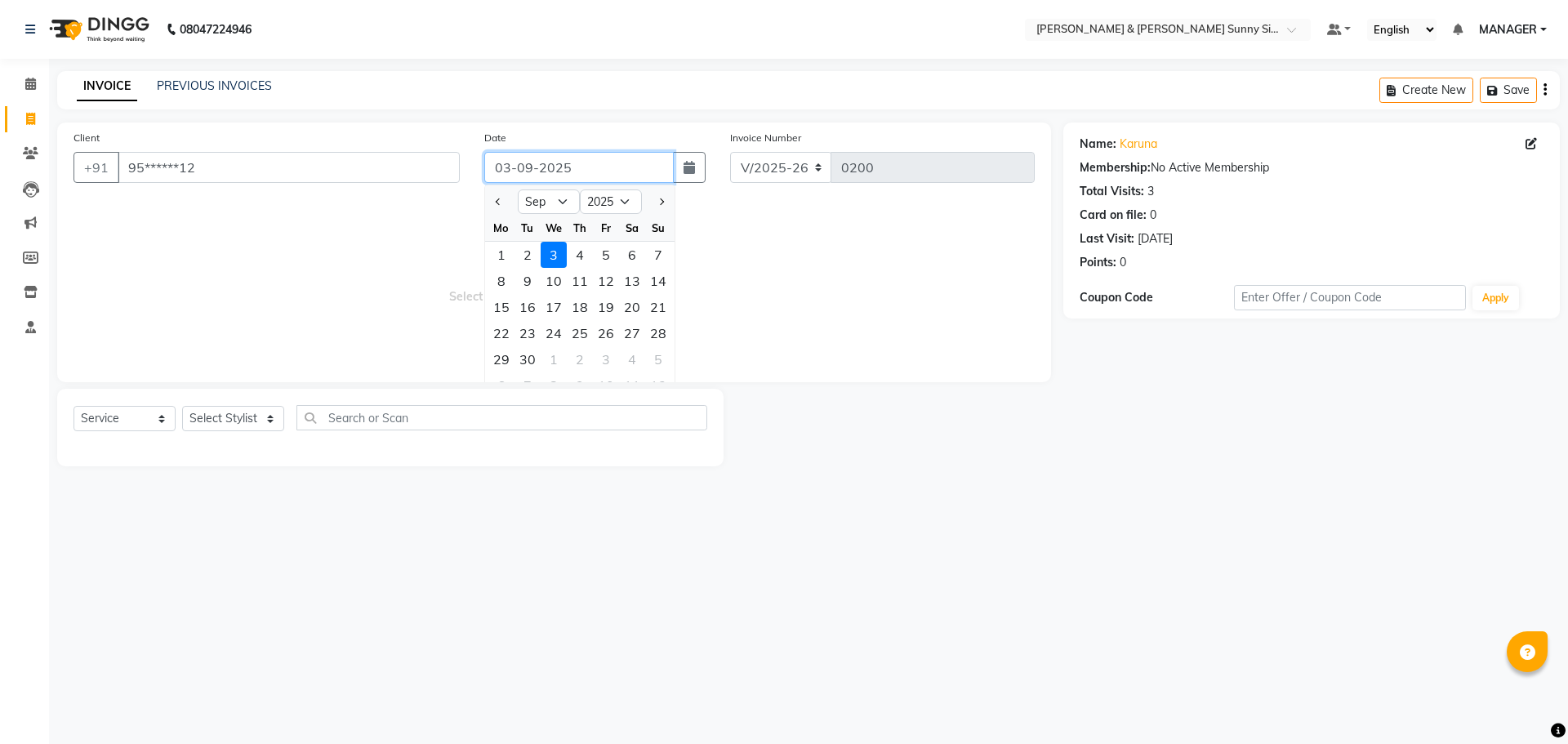
click at [508, 158] on input "03-09-2025" at bounding box center [579, 167] width 190 height 31
type input "20-08-2025"
click at [411, 216] on span "Select & add items from the list below" at bounding box center [554, 283] width 961 height 163
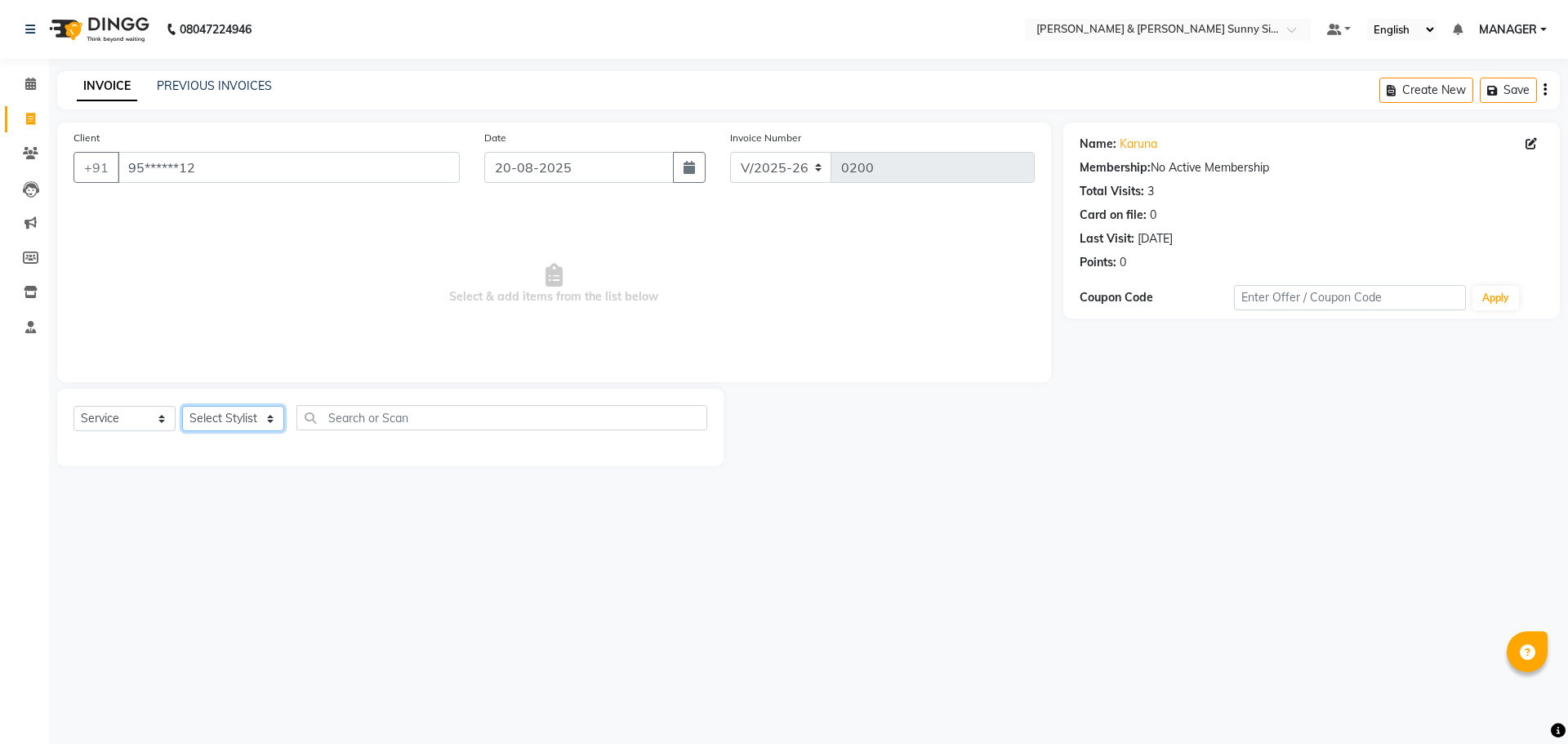
click at [272, 419] on select "Select Stylist MANAGER None [PERSON_NAME]" at bounding box center [232, 418] width 102 height 25
select select "89812"
click at [182, 406] on select "Select Stylist MANAGER None [PERSON_NAME]" at bounding box center [232, 418] width 102 height 25
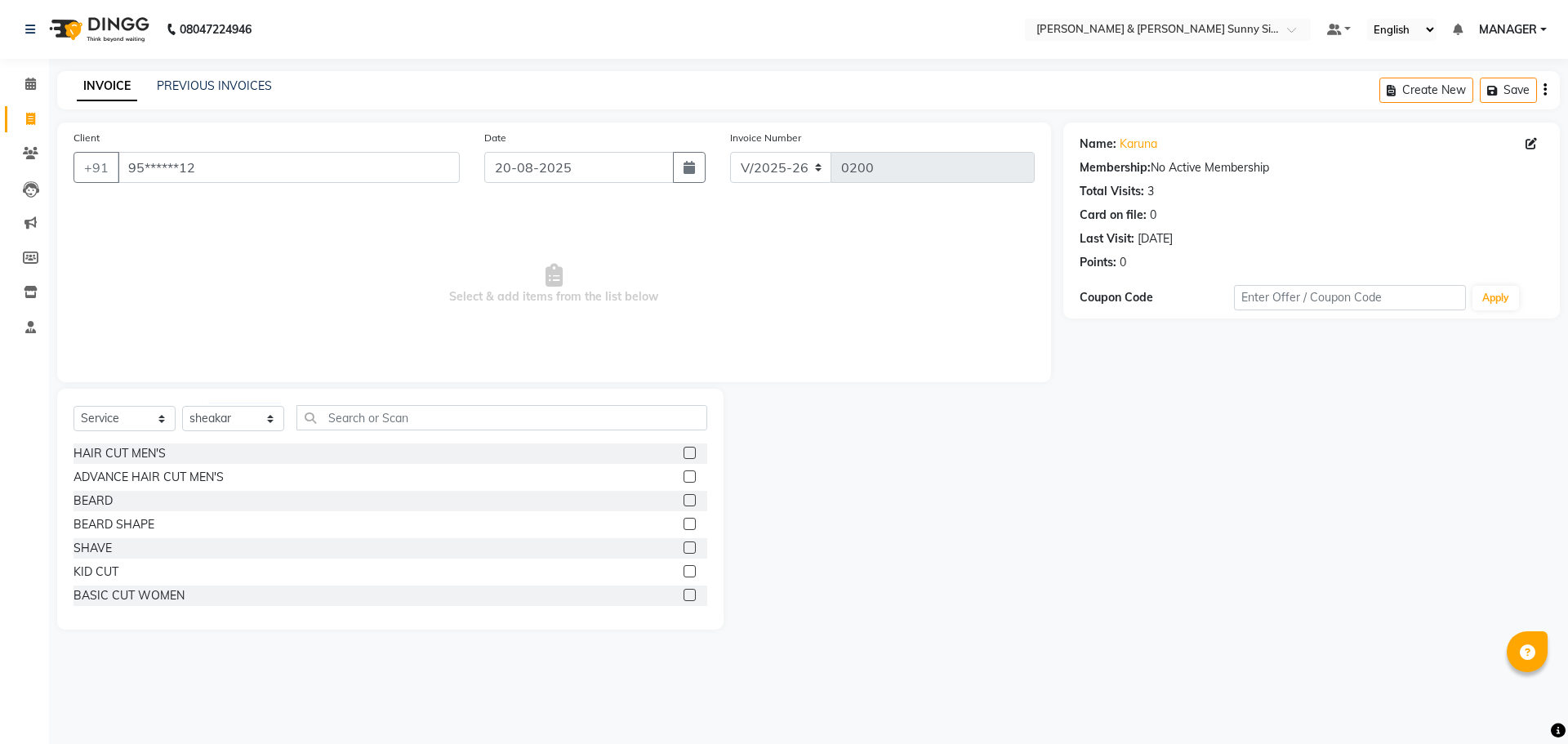
click at [684, 449] on label at bounding box center [690, 453] width 13 height 13
click at [684, 449] on input "checkbox" at bounding box center [689, 453] width 11 height 11
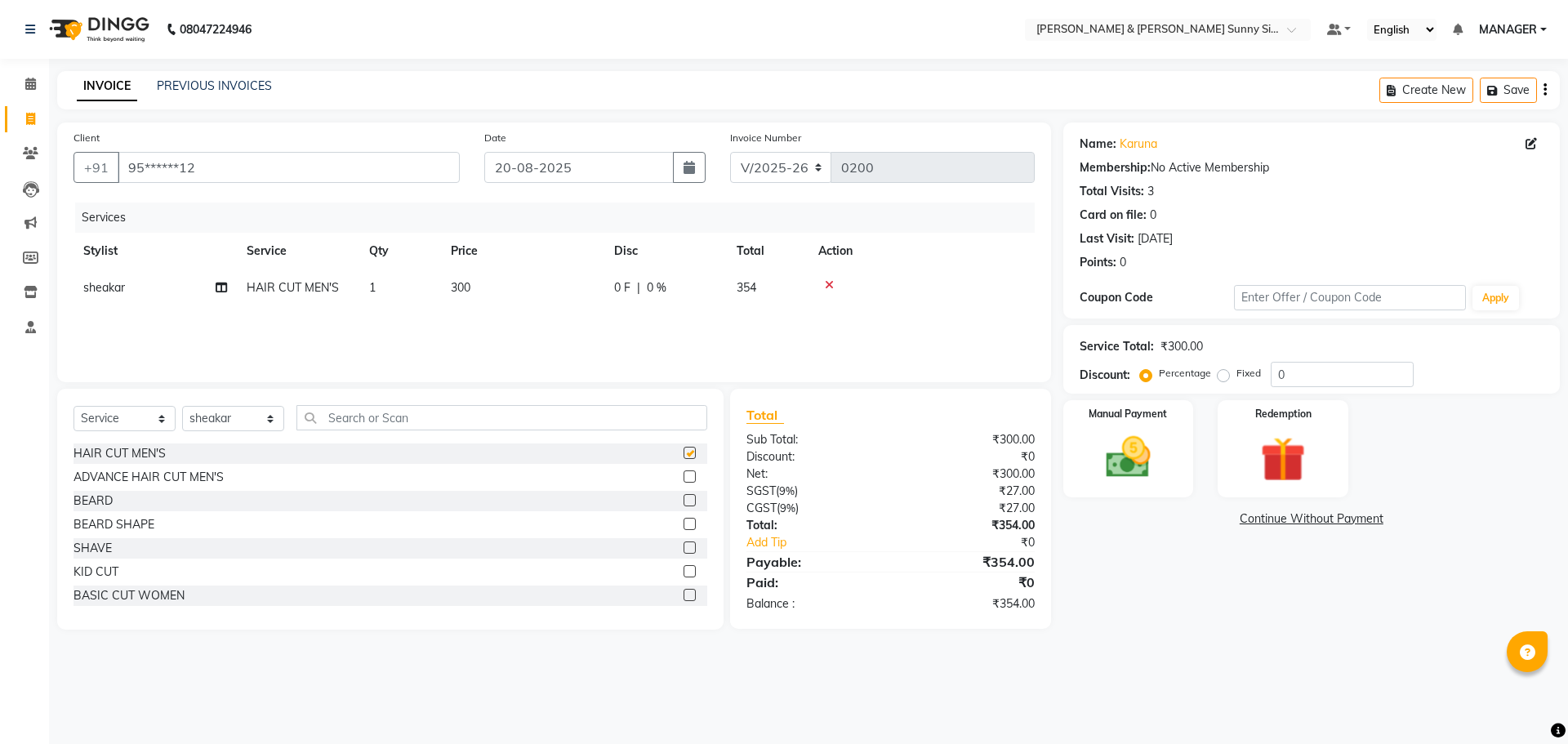
checkbox input "false"
click at [419, 423] on input "text" at bounding box center [501, 417] width 410 height 25
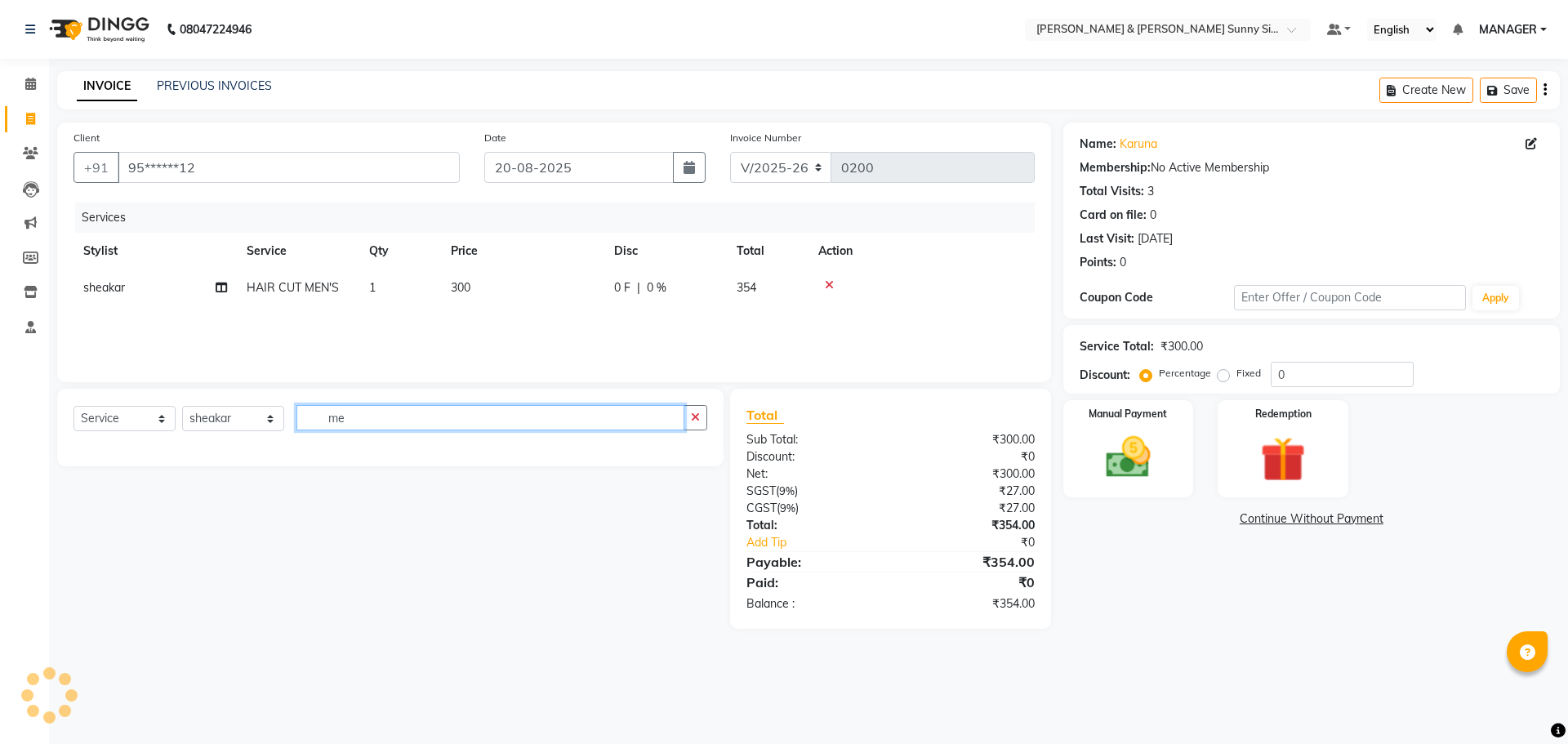
type input "m"
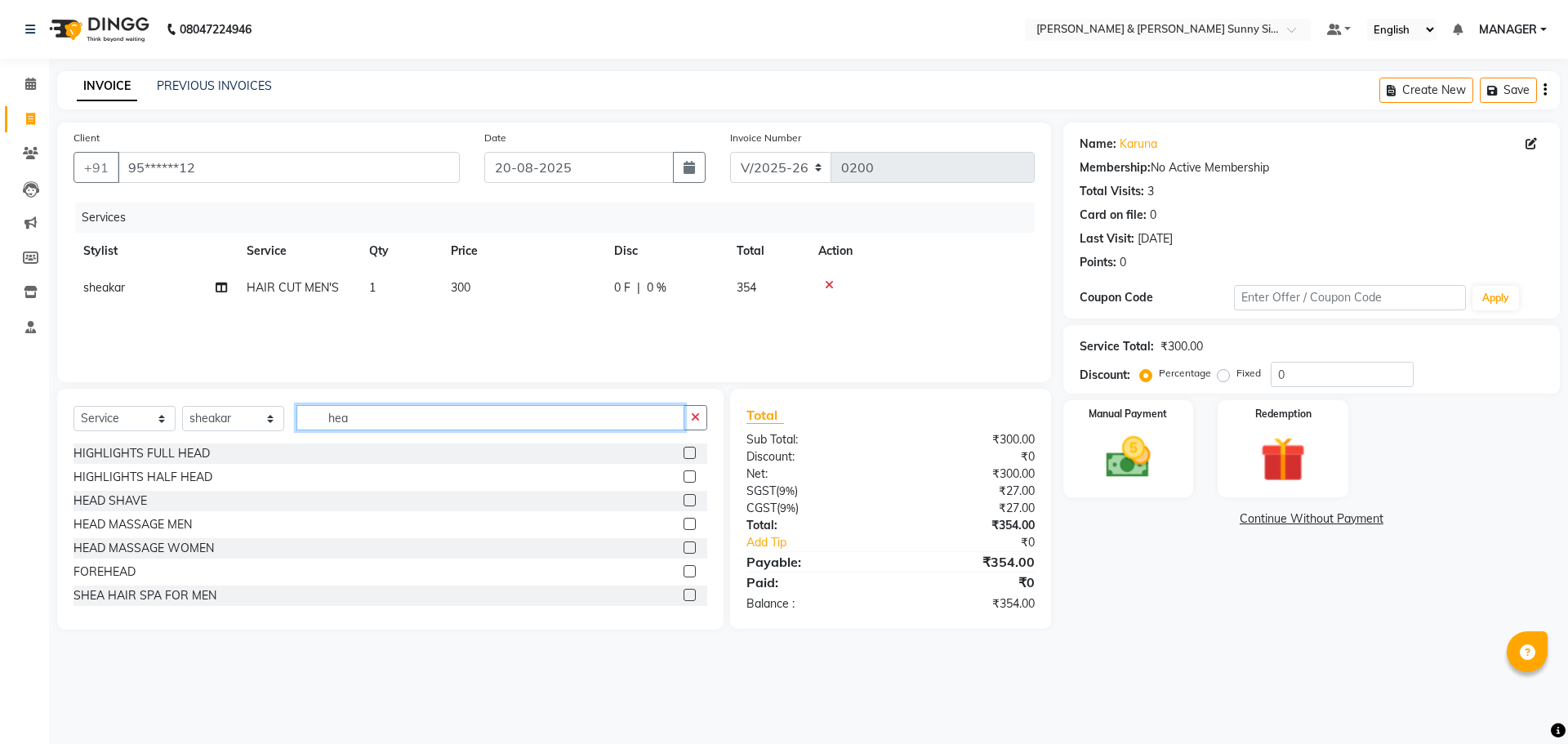
type input "hea"
click at [684, 551] on label at bounding box center [690, 548] width 13 height 13
click at [684, 551] on input "checkbox" at bounding box center [689, 548] width 11 height 11
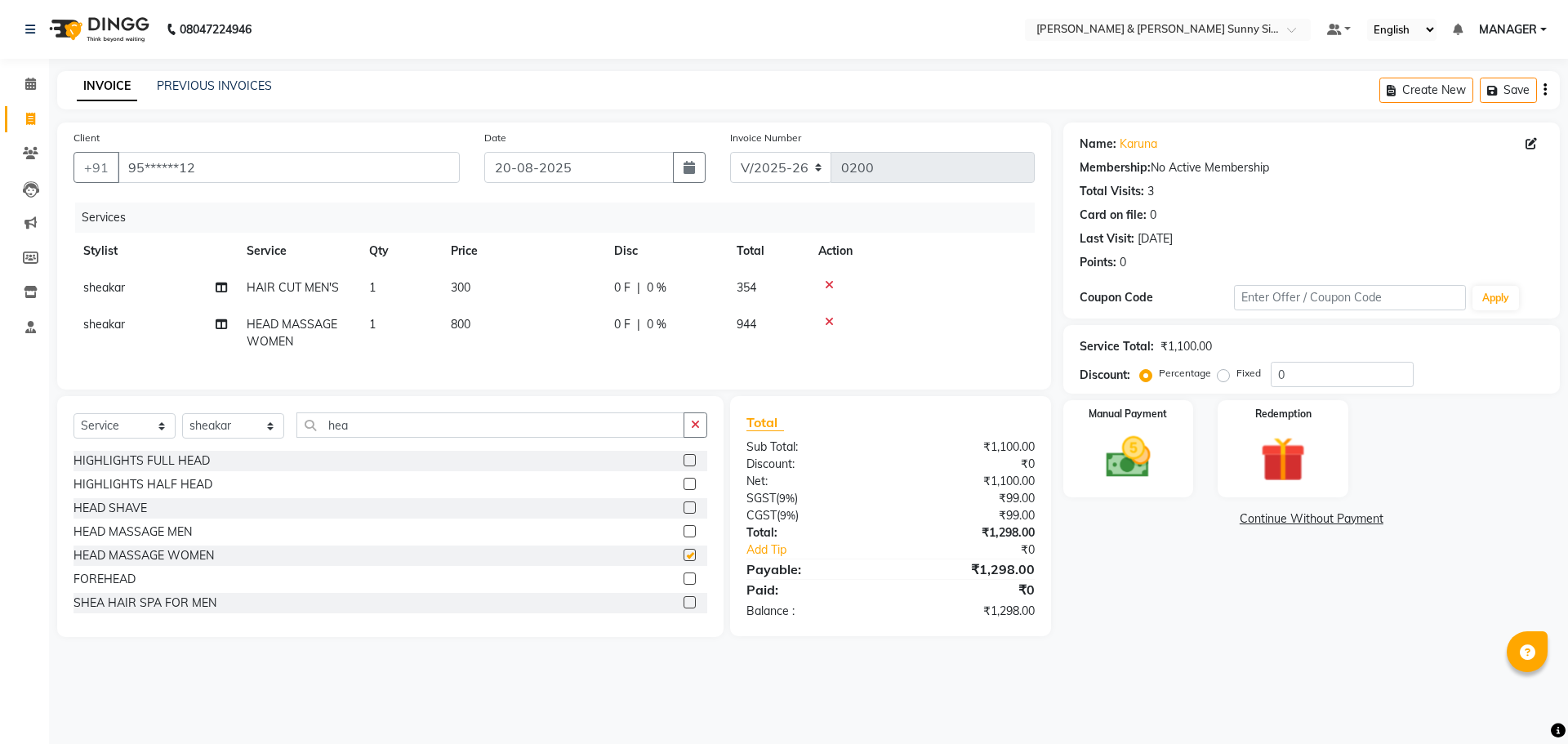
checkbox input "false"
drag, startPoint x: 502, startPoint y: 326, endPoint x: 519, endPoint y: 323, distance: 17.3
click at [519, 323] on td "800" at bounding box center [522, 333] width 163 height 54
select select "89812"
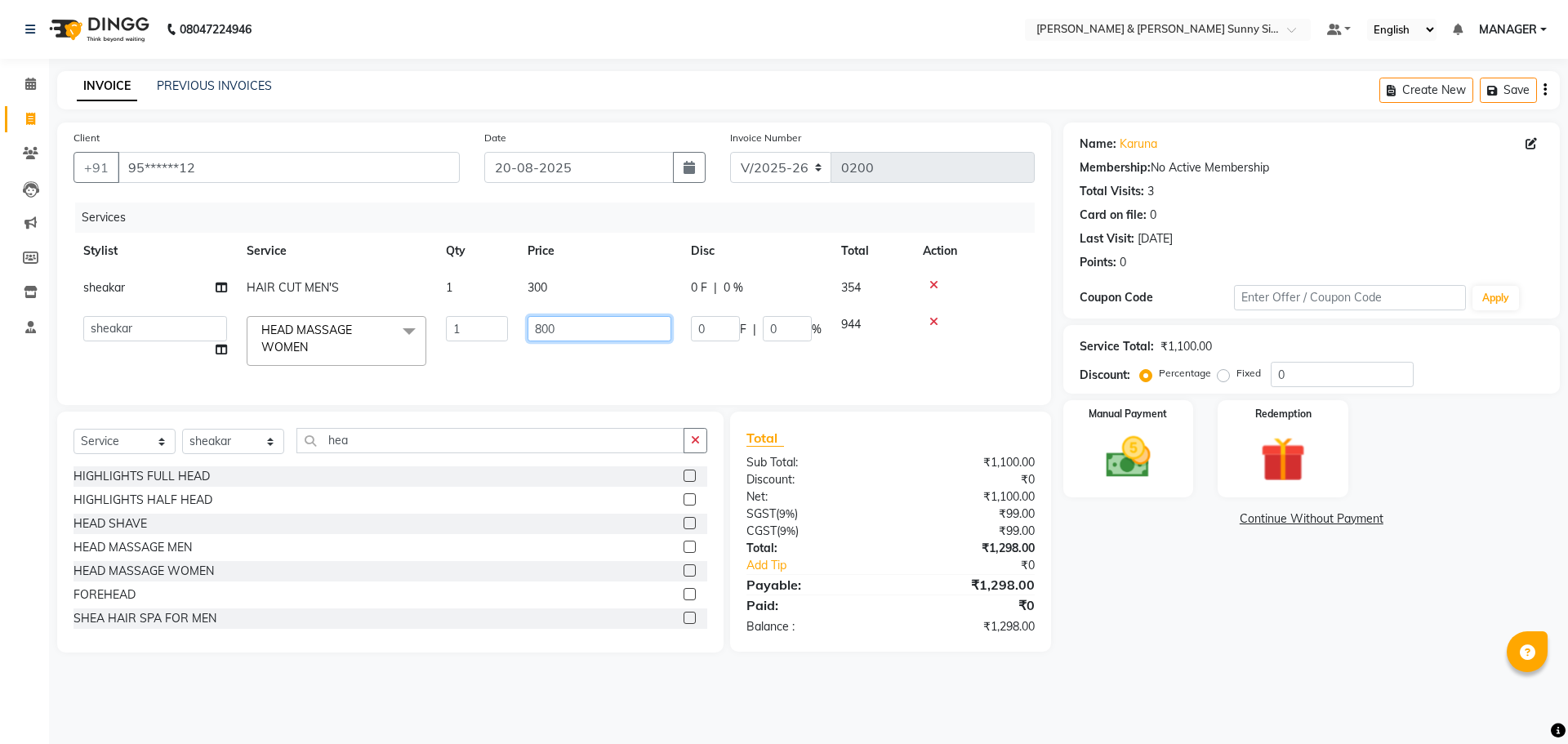
click at [566, 326] on input "800" at bounding box center [599, 328] width 144 height 25
type input "8"
type input "550"
click at [561, 289] on td "300" at bounding box center [599, 287] width 163 height 37
select select "89812"
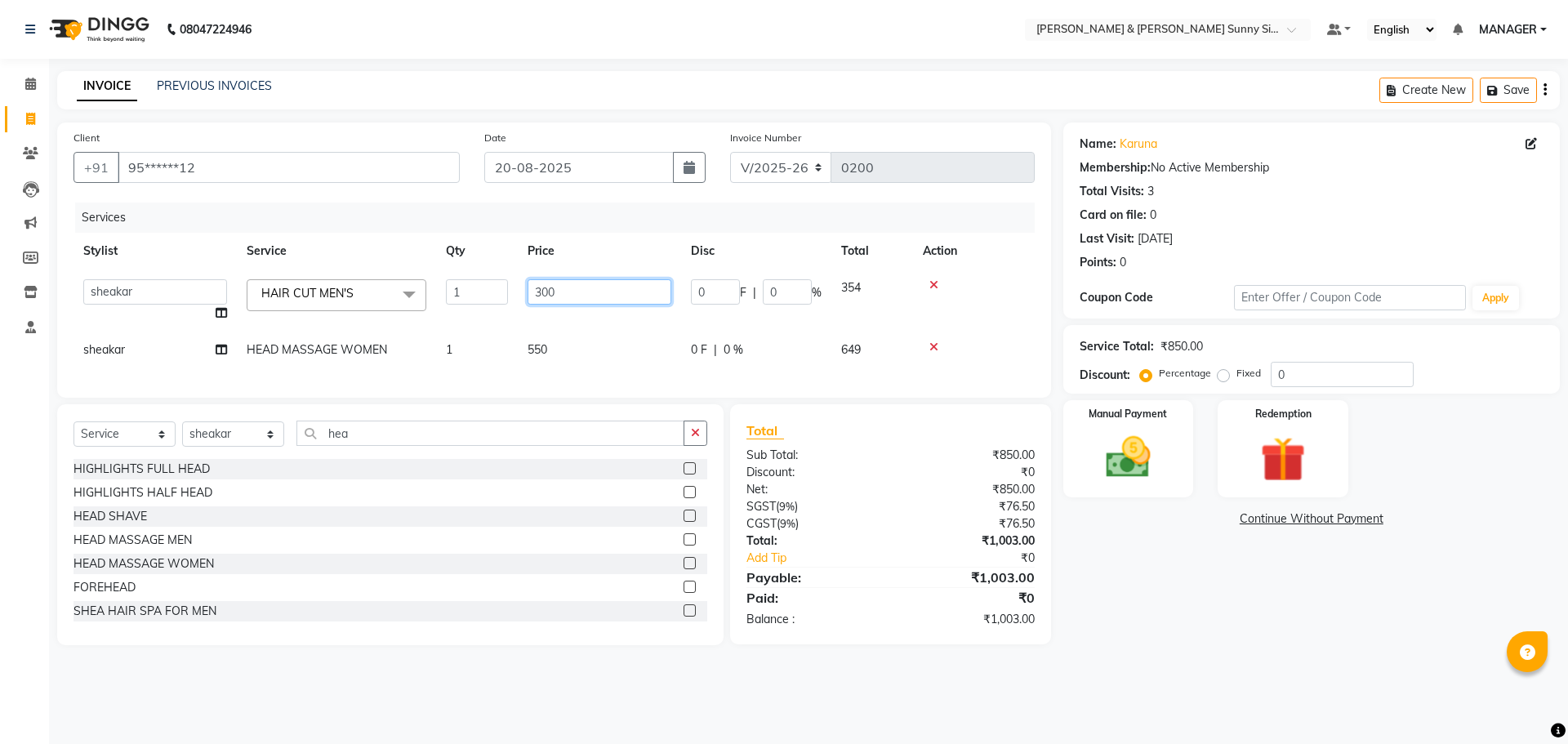
click at [600, 288] on input "300" at bounding box center [599, 291] width 144 height 25
type input "3"
type input "240"
click at [572, 348] on td "550" at bounding box center [599, 349] width 163 height 37
select select "89812"
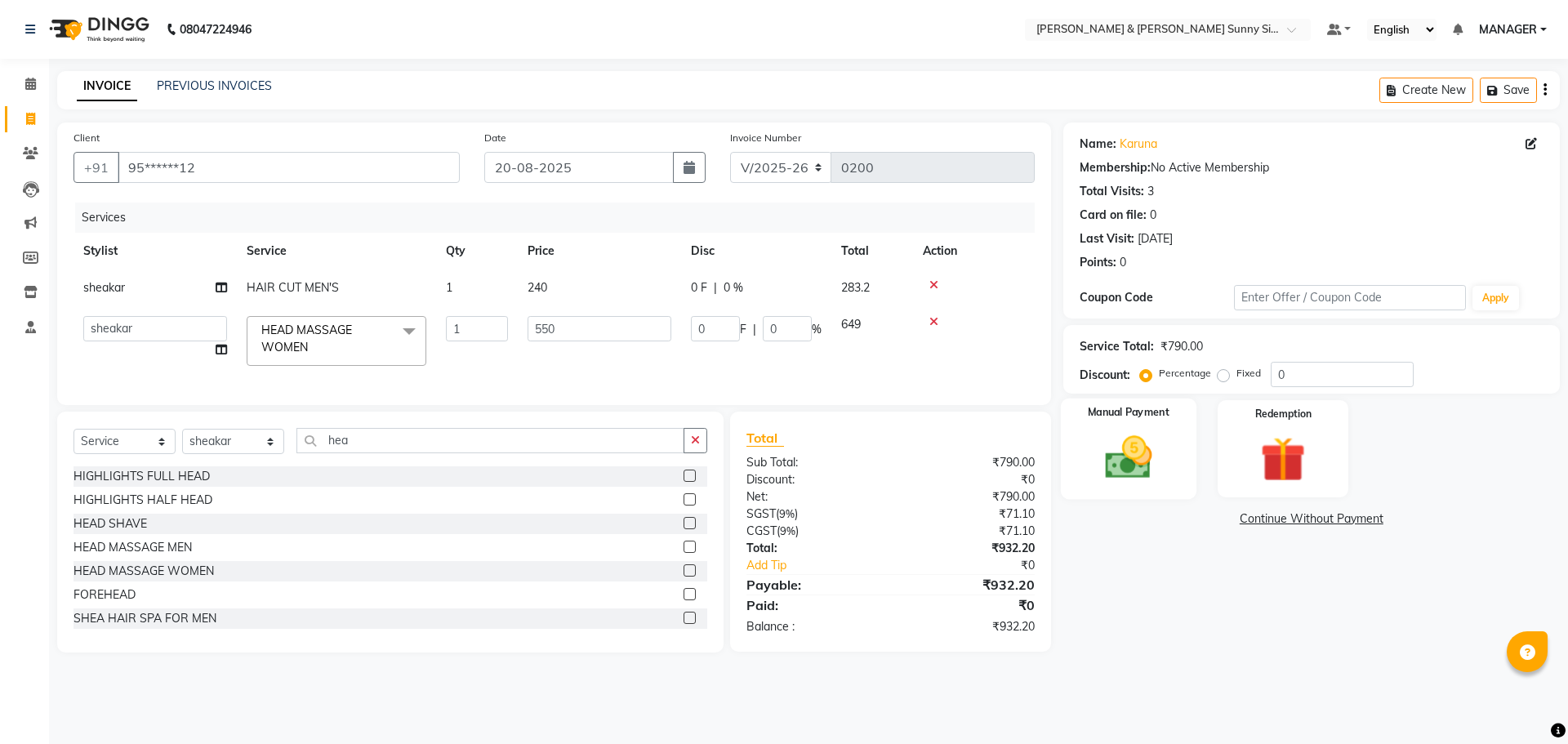
click at [1140, 481] on img at bounding box center [1128, 457] width 76 height 54
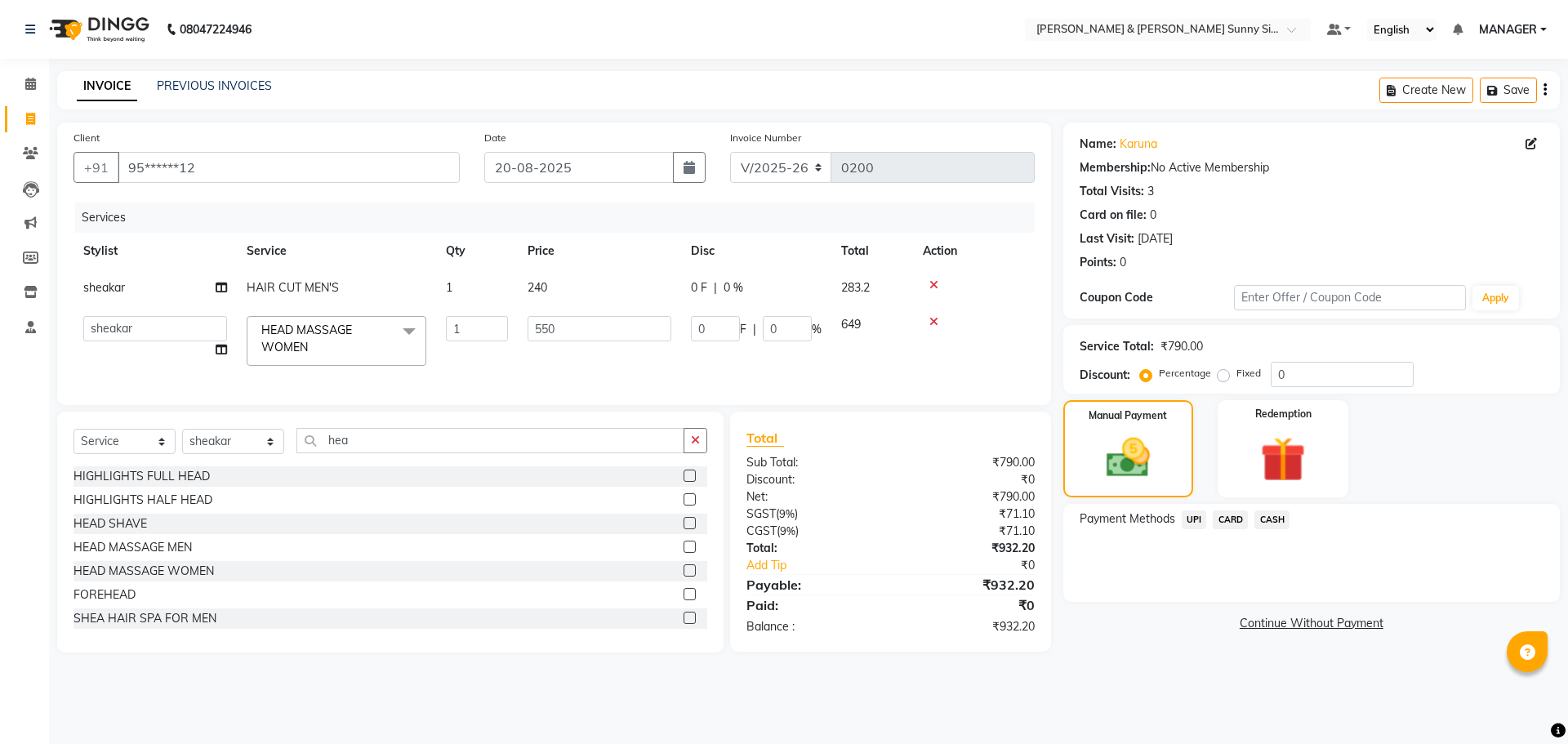
click at [1197, 527] on span "UPI" at bounding box center [1194, 519] width 25 height 19
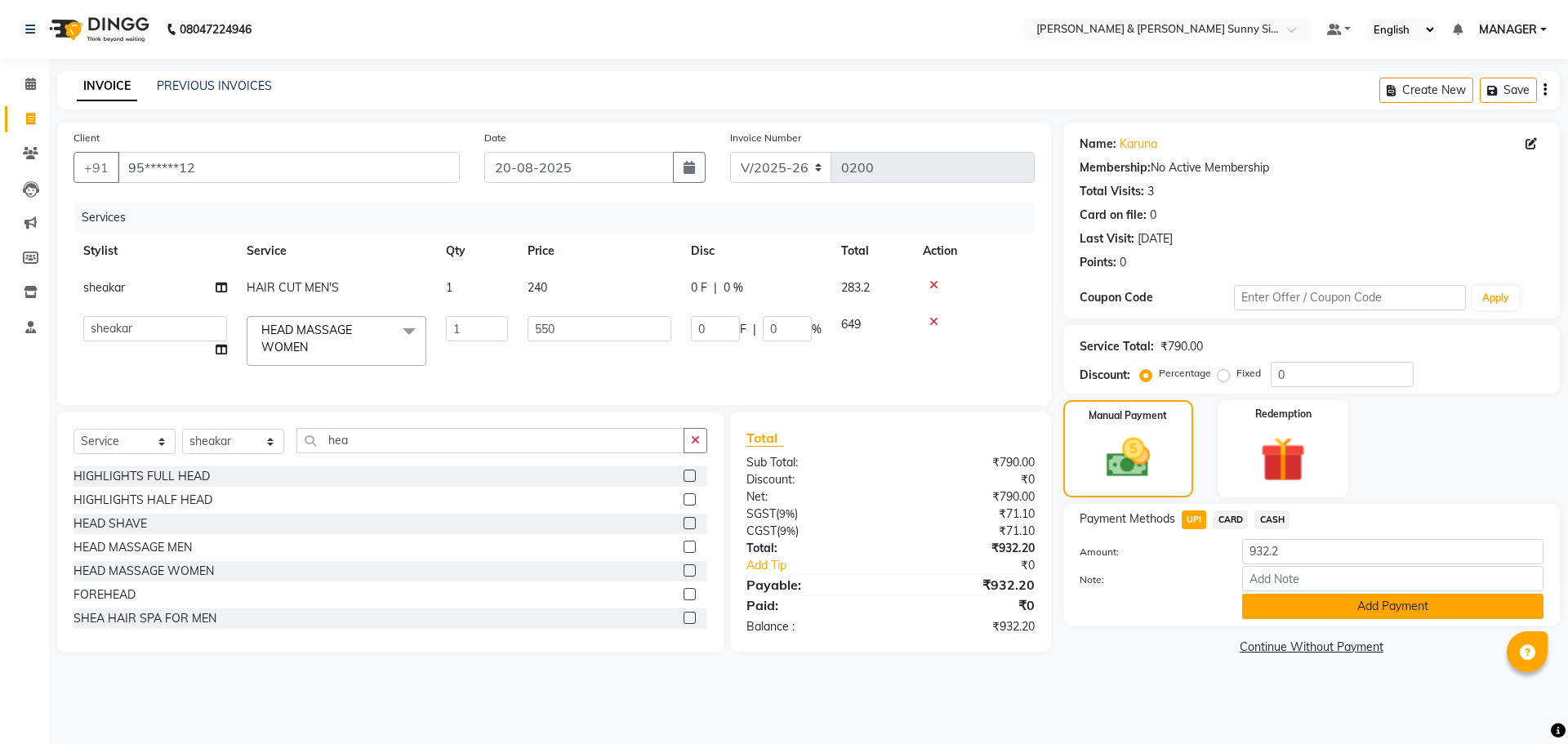
click at [1289, 599] on button "Add Payment" at bounding box center [1392, 606] width 302 height 25
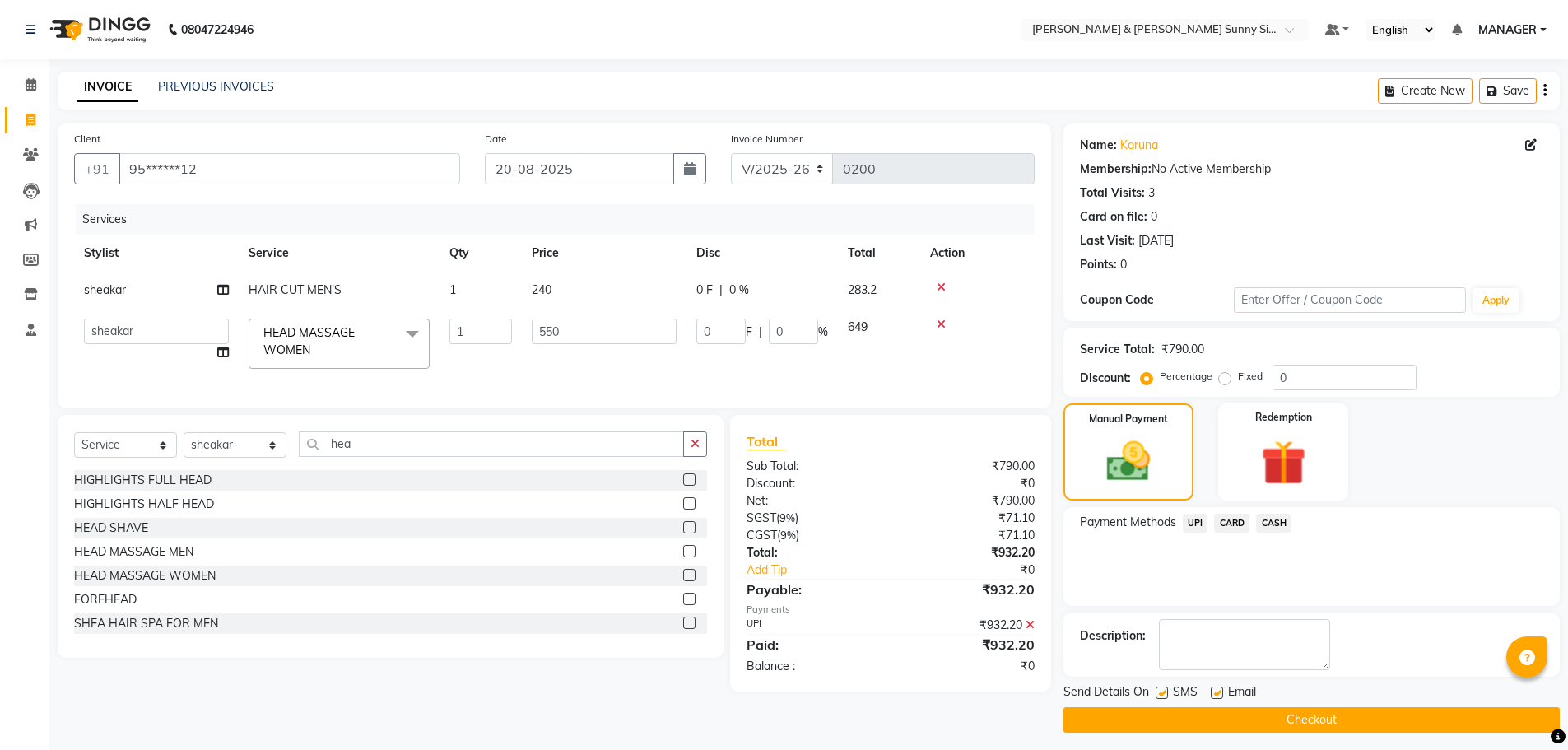
click at [1192, 712] on button "Checkout" at bounding box center [1310, 720] width 496 height 25
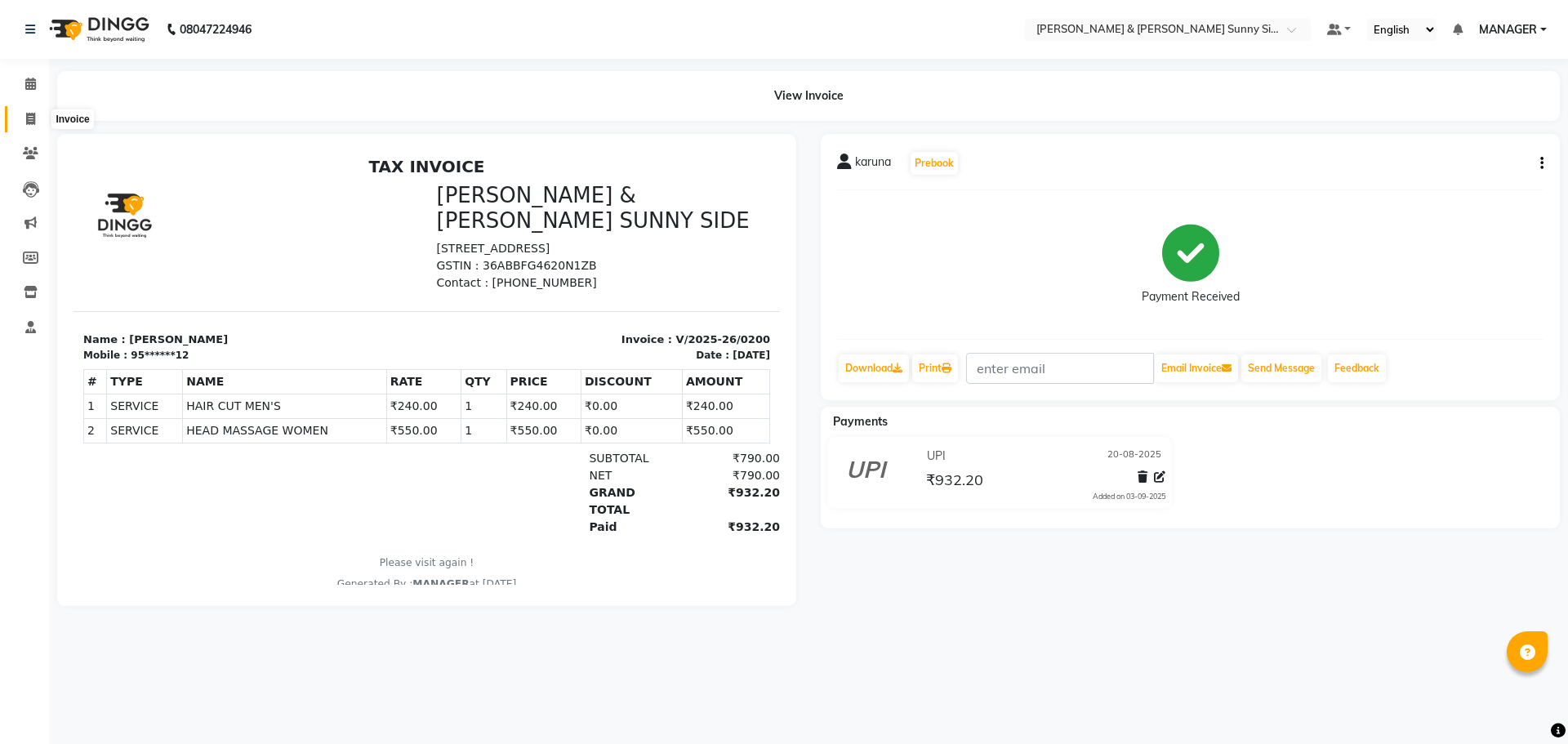
click at [26, 124] on icon at bounding box center [31, 119] width 9 height 13
select select "service"
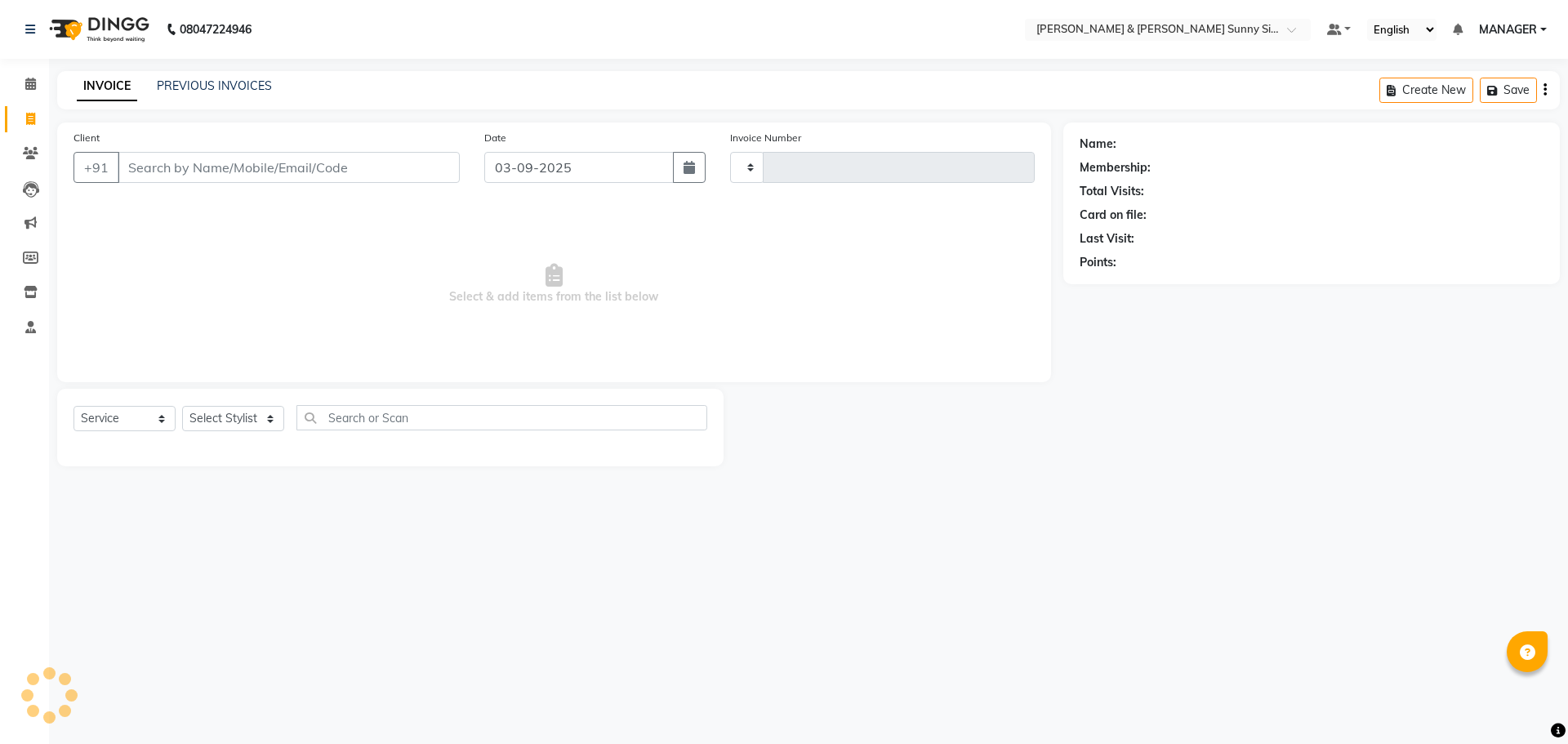
type input "0201"
select select "8776"
click at [215, 92] on link "PREVIOUS INVOICES" at bounding box center [214, 85] width 115 height 14
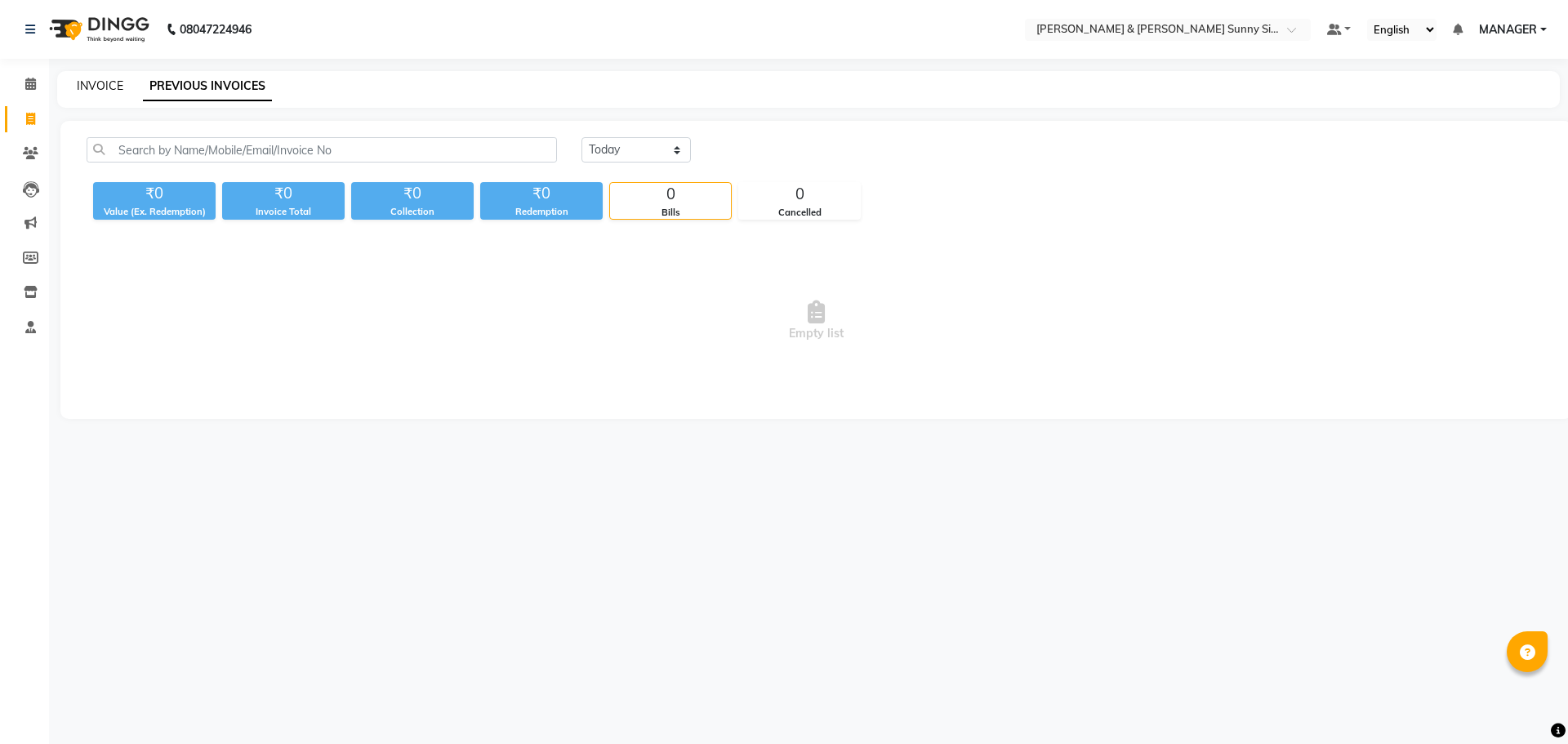
click at [110, 84] on link "INVOICE" at bounding box center [100, 85] width 47 height 14
select select "8776"
select select "service"
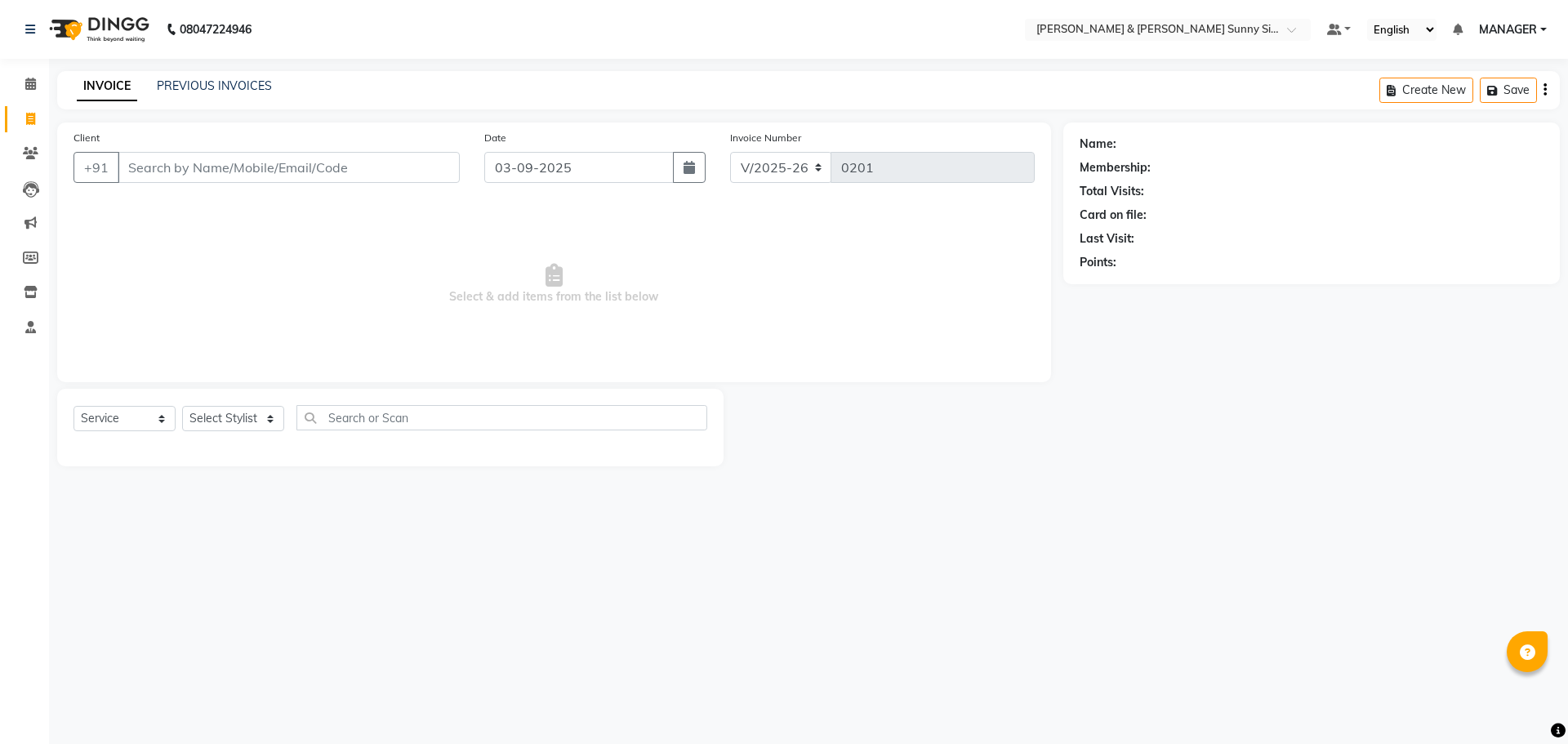
click at [195, 170] on input "Client" at bounding box center [289, 167] width 342 height 31
type input "903100500"
click at [424, 176] on button "Add Client" at bounding box center [417, 167] width 84 height 31
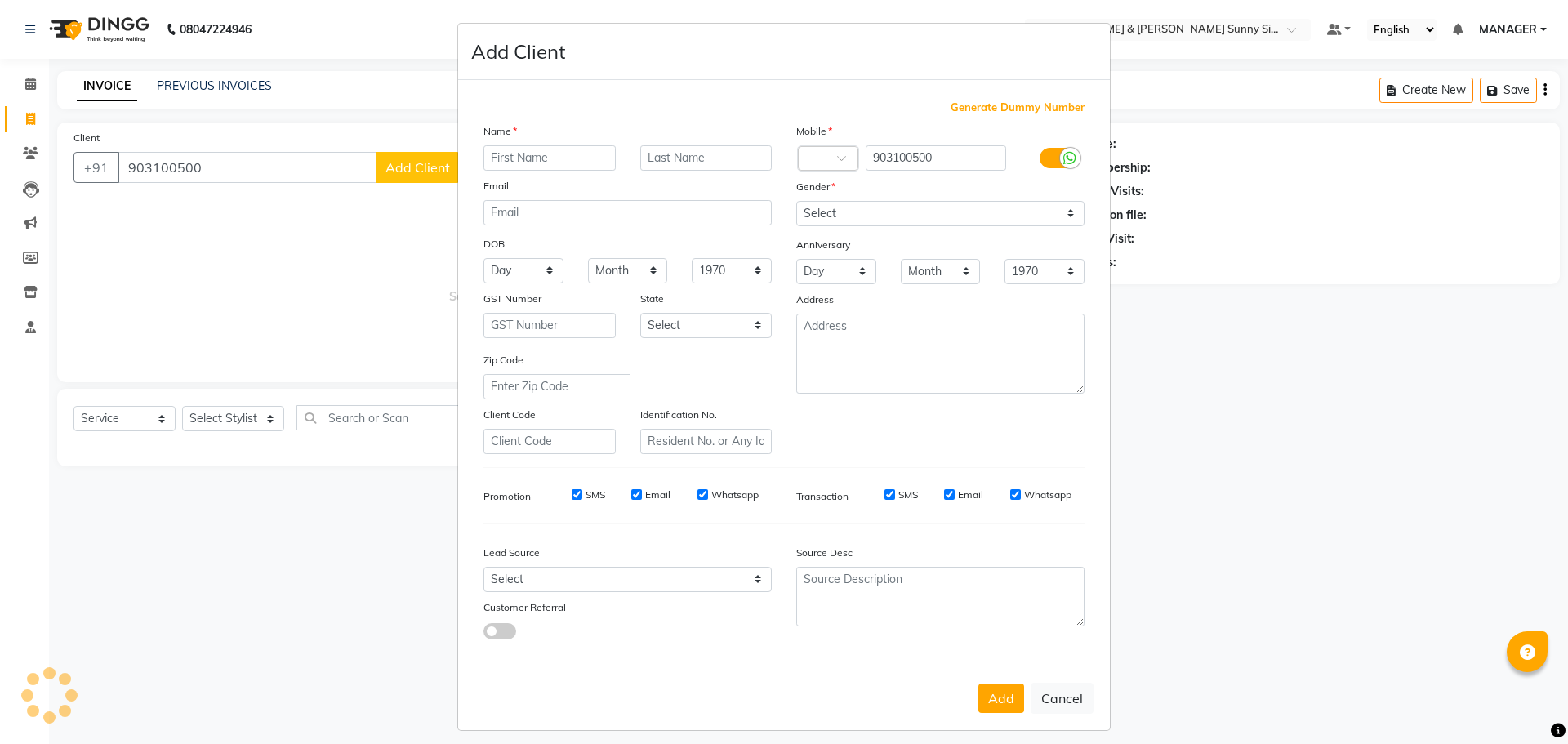
click at [537, 162] on input "text" at bounding box center [549, 158] width 132 height 25
type input "gupta"
click at [846, 221] on select "Select [DEMOGRAPHIC_DATA] [DEMOGRAPHIC_DATA] Other Prefer Not To Say" at bounding box center [941, 213] width 288 height 25
select select "[DEMOGRAPHIC_DATA]"
click at [797, 201] on select "Select [DEMOGRAPHIC_DATA] [DEMOGRAPHIC_DATA] Other Prefer Not To Say" at bounding box center [941, 213] width 288 height 25
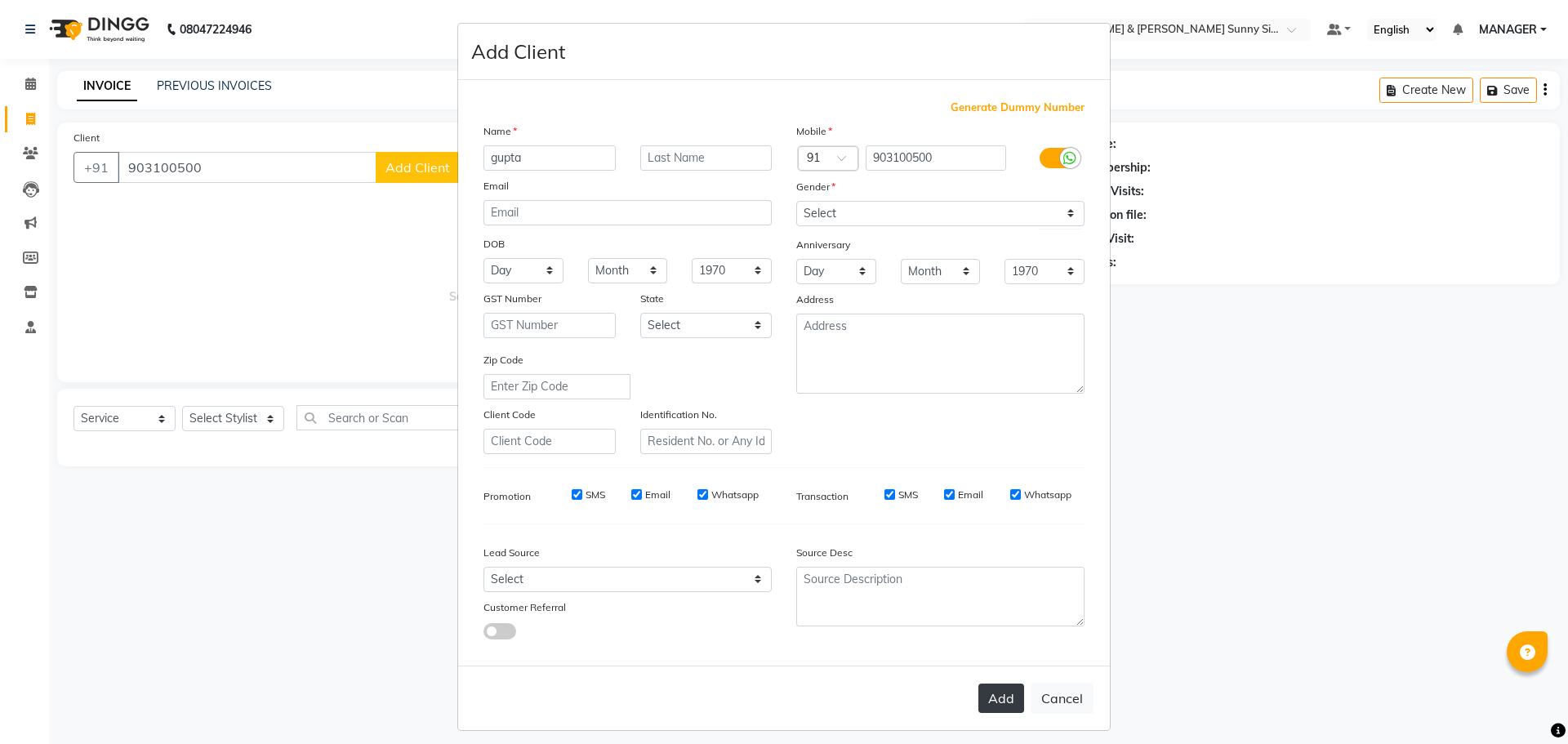
click at [998, 708] on button "Add" at bounding box center [1001, 698] width 46 height 30
type input "90*****00"
select select
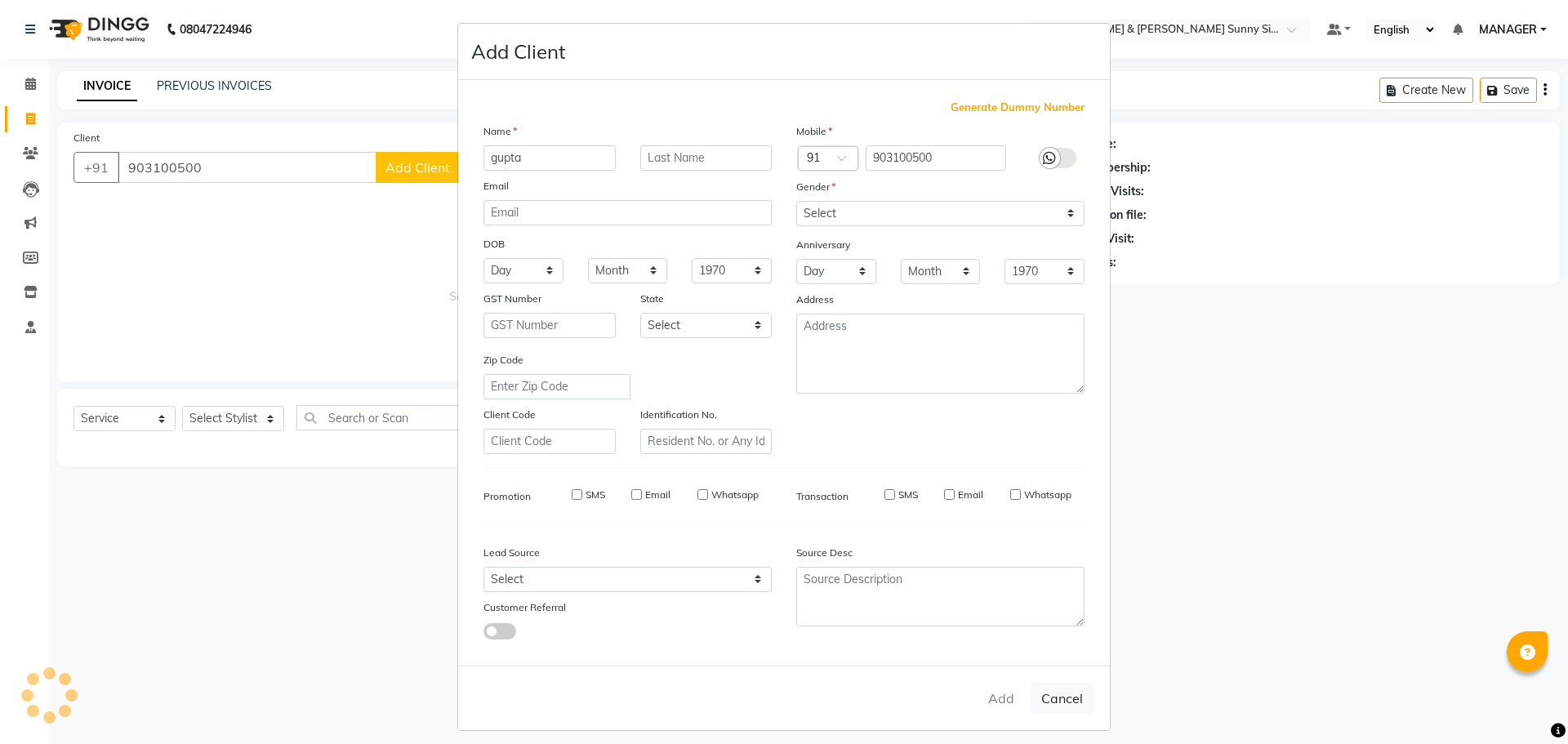
select select
checkbox input "false"
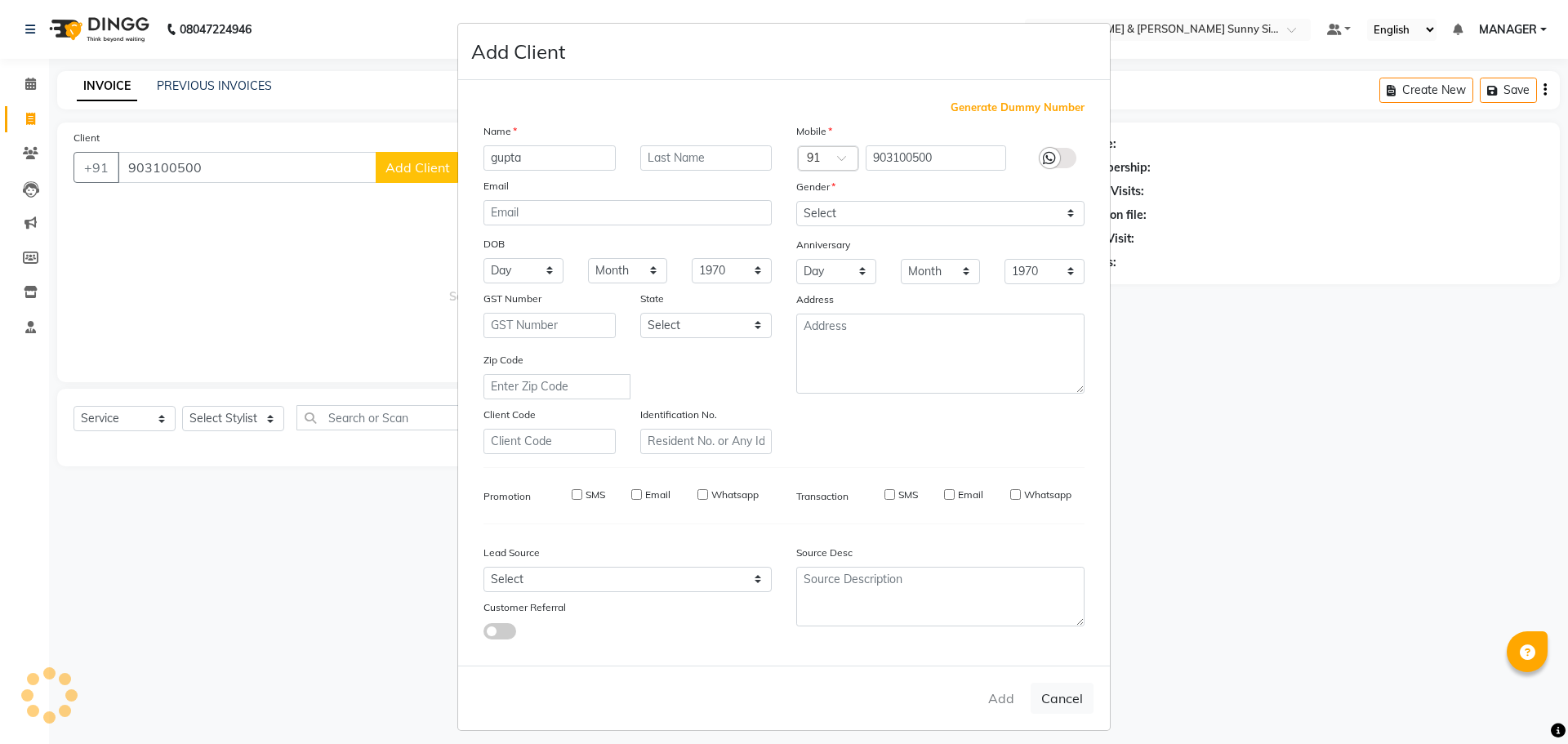
checkbox input "false"
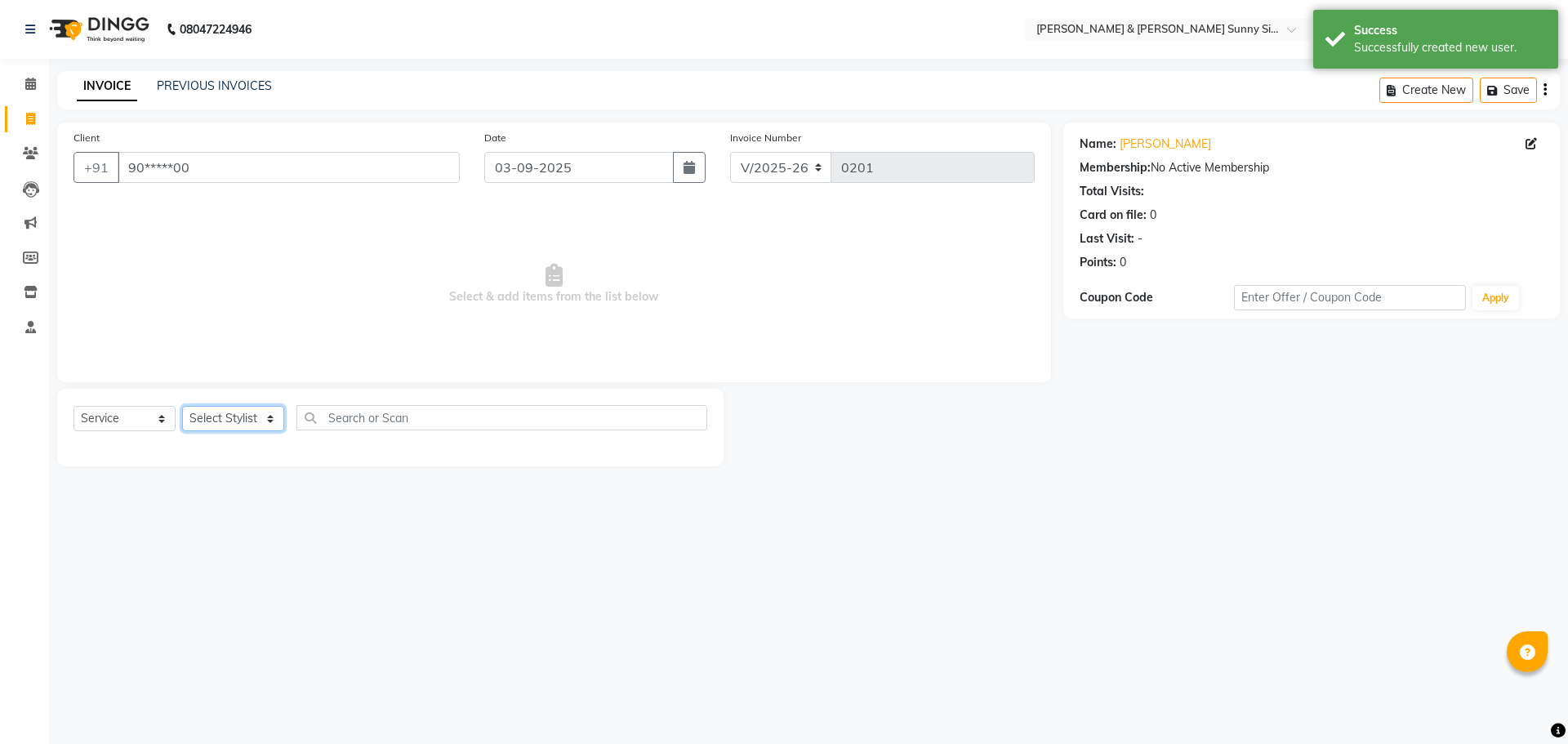
click at [246, 415] on select "Select Stylist MANAGER None [PERSON_NAME]" at bounding box center [232, 418] width 102 height 25
select select "89812"
click at [182, 406] on select "Select Stylist MANAGER None [PERSON_NAME]" at bounding box center [232, 418] width 102 height 25
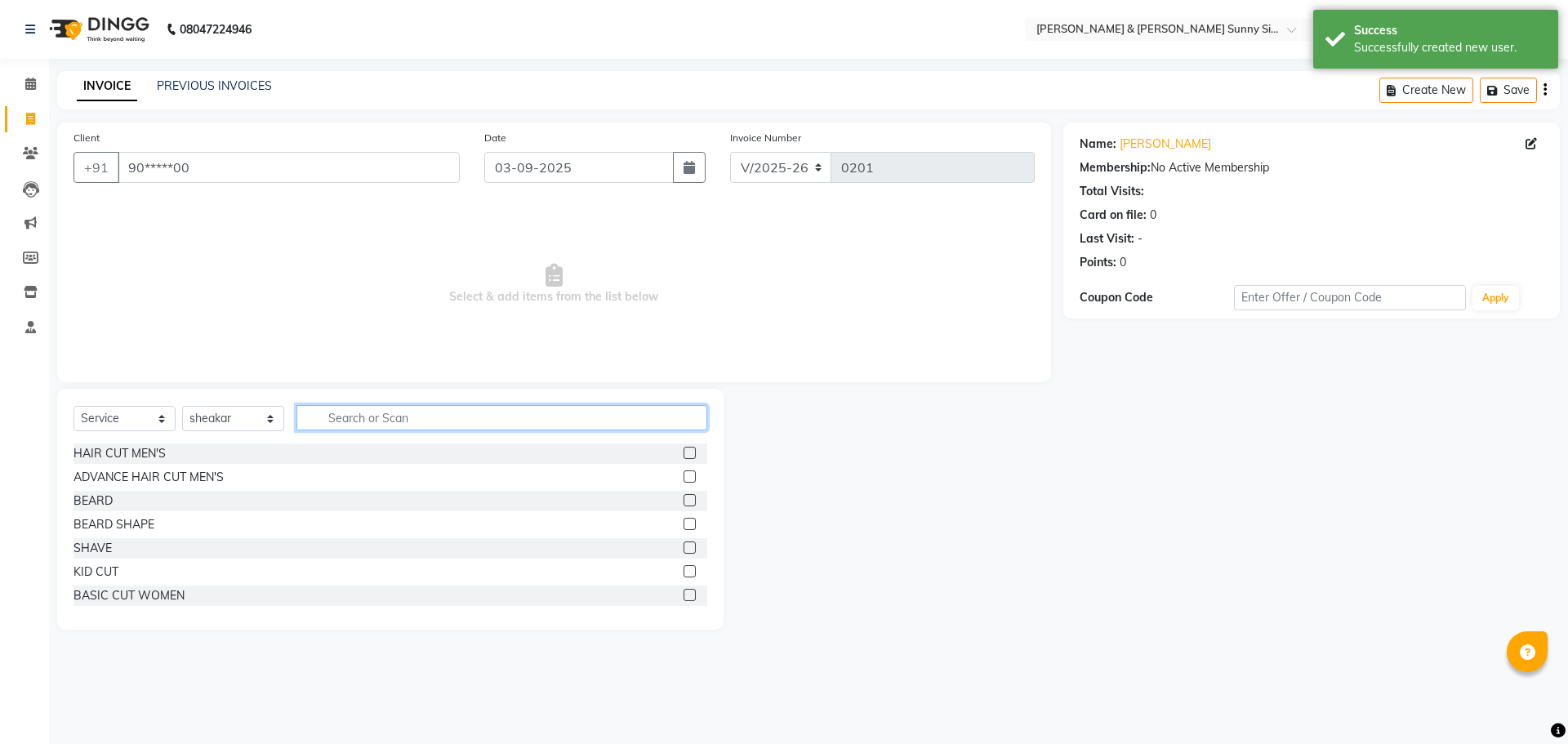
click at [428, 411] on input "text" at bounding box center [501, 417] width 410 height 25
type input "sp"
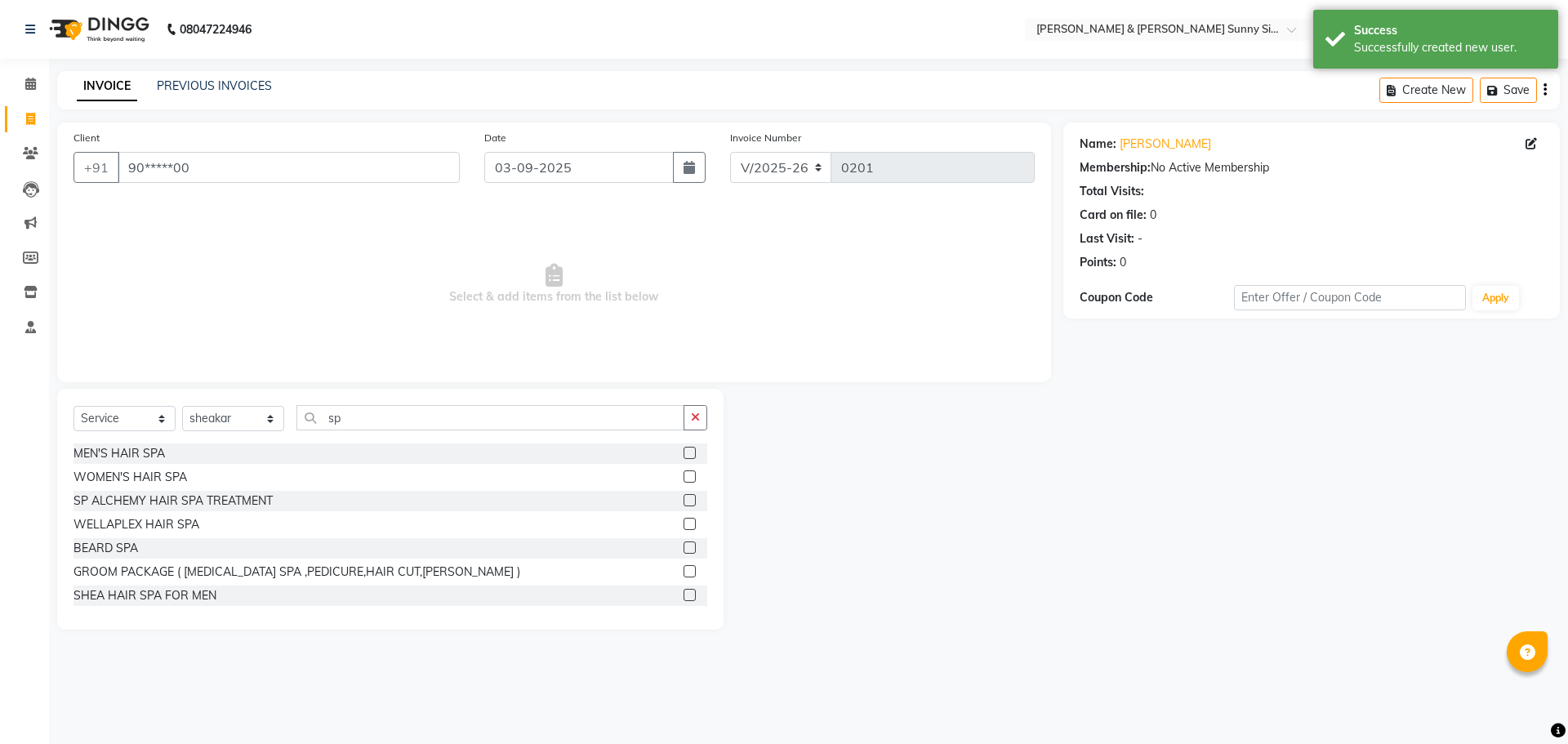
click at [684, 452] on label at bounding box center [690, 453] width 13 height 13
click at [684, 452] on input "checkbox" at bounding box center [689, 453] width 11 height 11
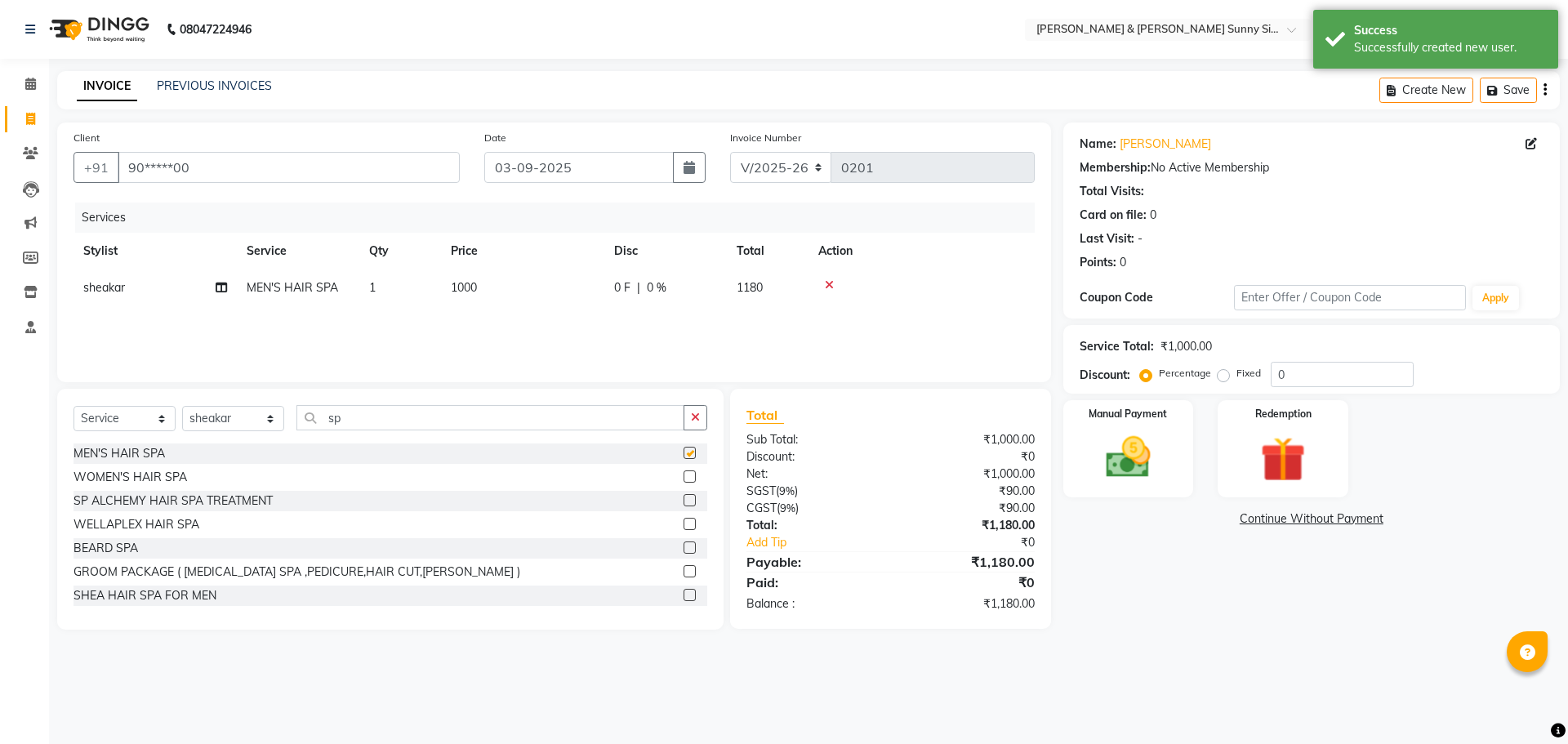
checkbox input "false"
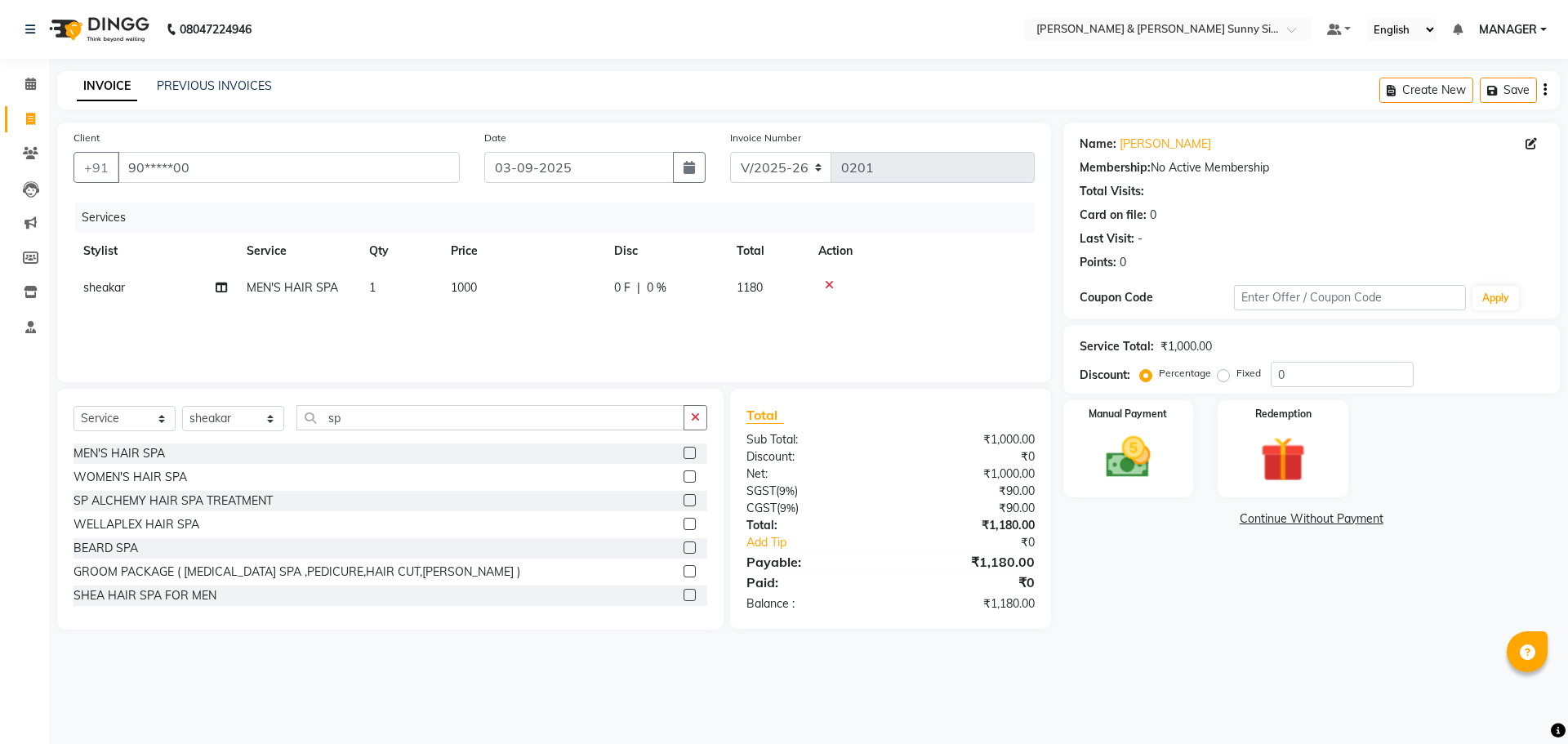
click at [531, 292] on td "1000" at bounding box center [522, 287] width 163 height 37
select select "89812"
click at [565, 290] on input "1000" at bounding box center [599, 291] width 144 height 25
type input "1200"
click at [473, 344] on div "Services Stylist Service Qty Price Disc Total Action sheakar MEN'S HAIR SPA 1 1…" at bounding box center [554, 283] width 961 height 163
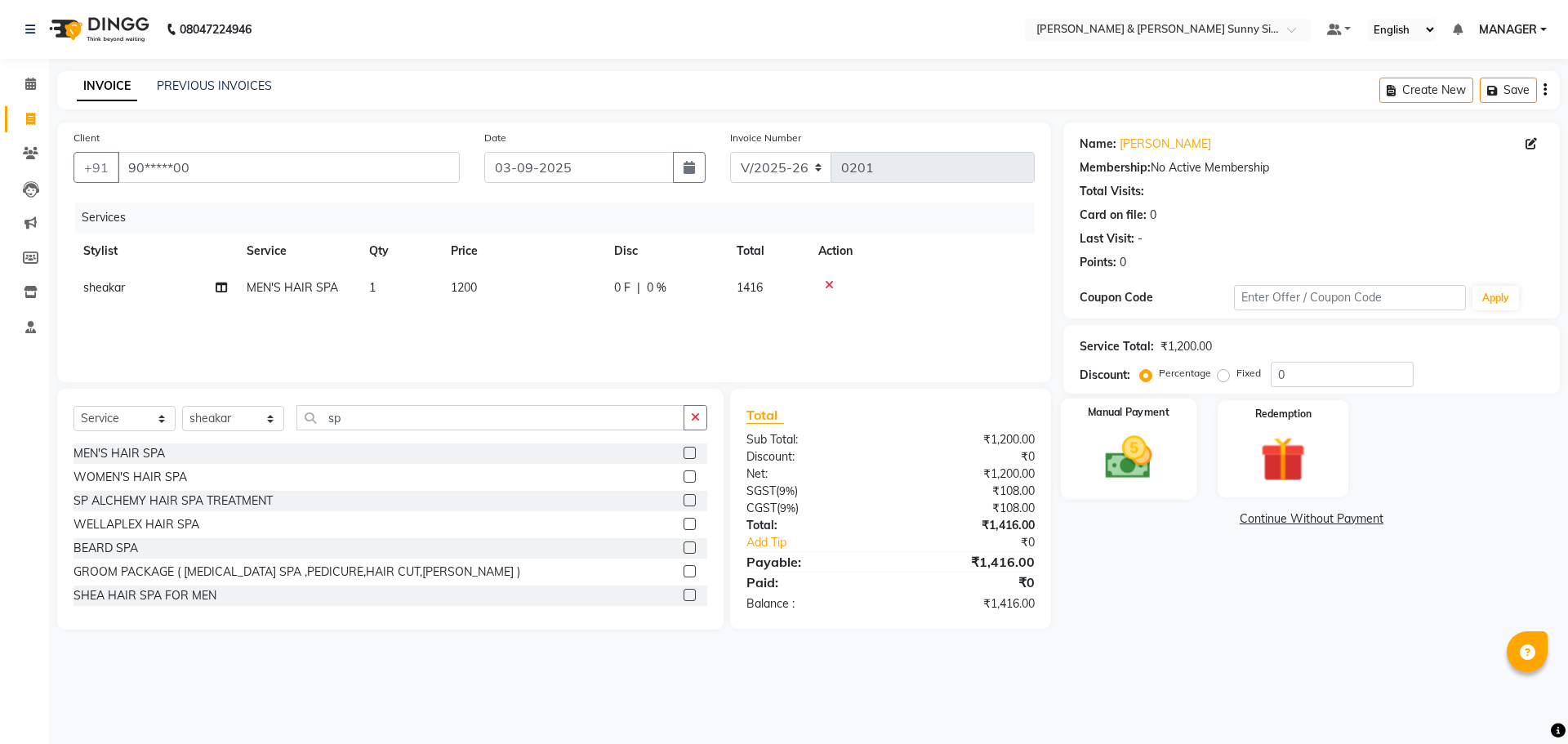
click at [1122, 452] on img at bounding box center [1128, 457] width 76 height 54
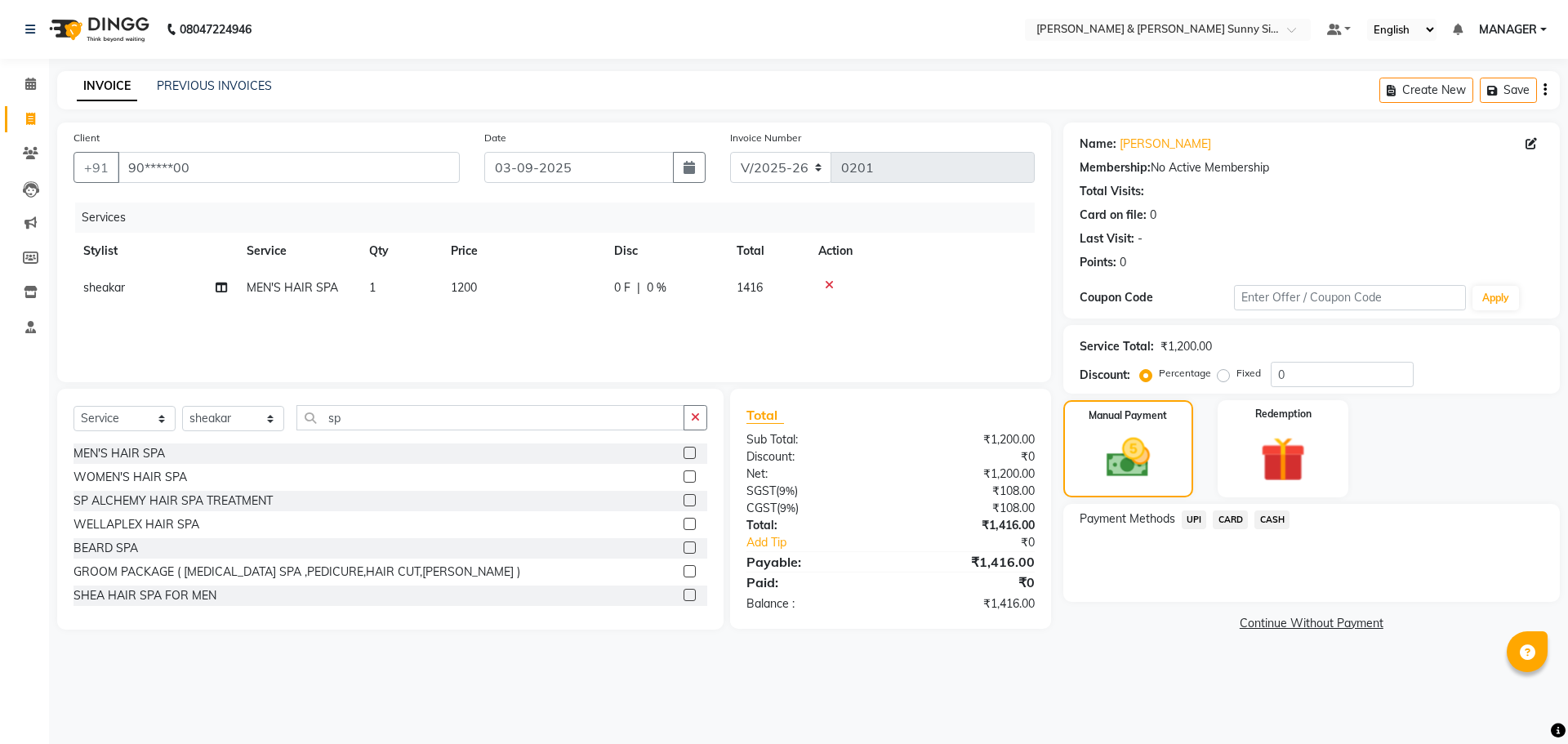
click at [1194, 517] on span "UPI" at bounding box center [1194, 519] width 25 height 19
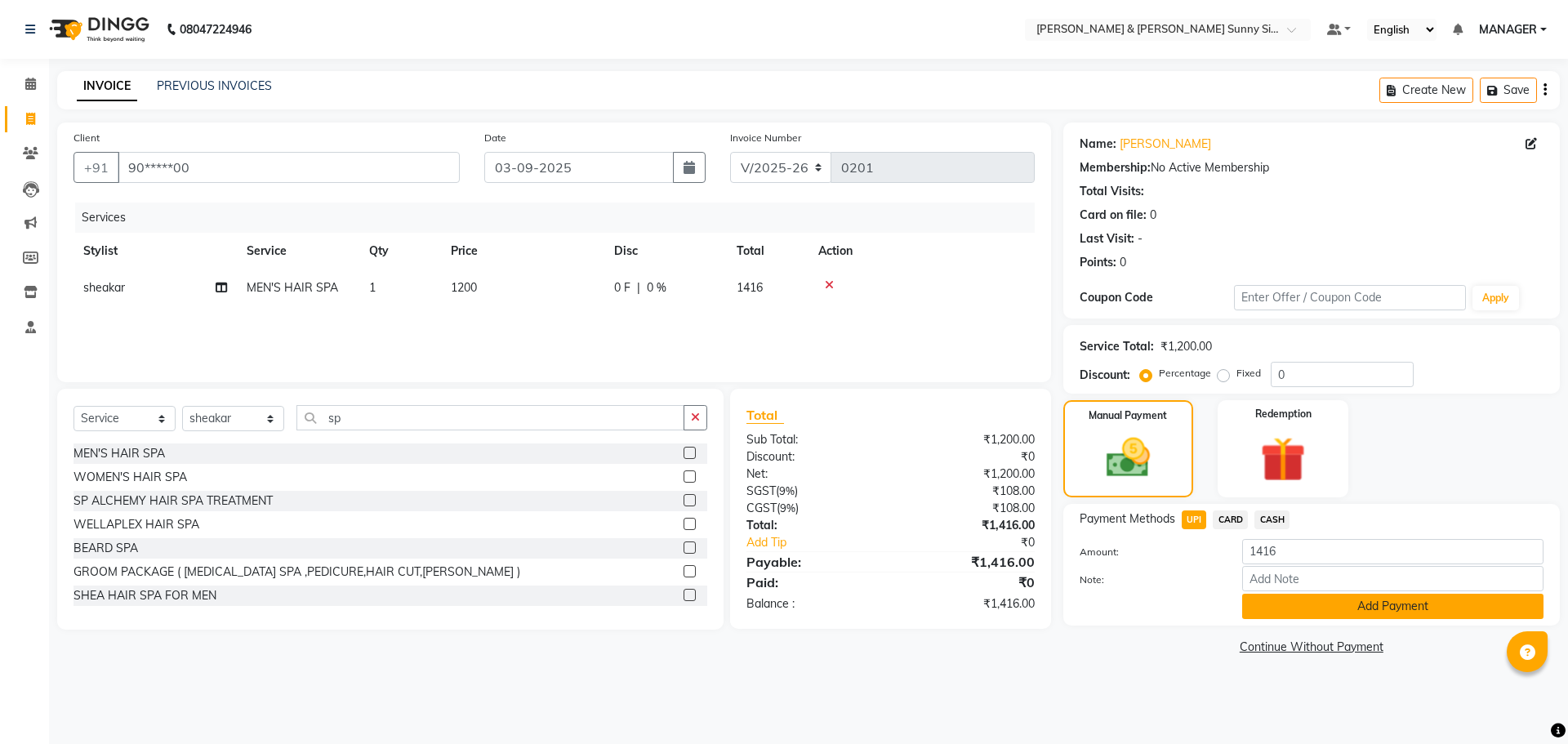
click at [1316, 606] on button "Add Payment" at bounding box center [1392, 606] width 302 height 25
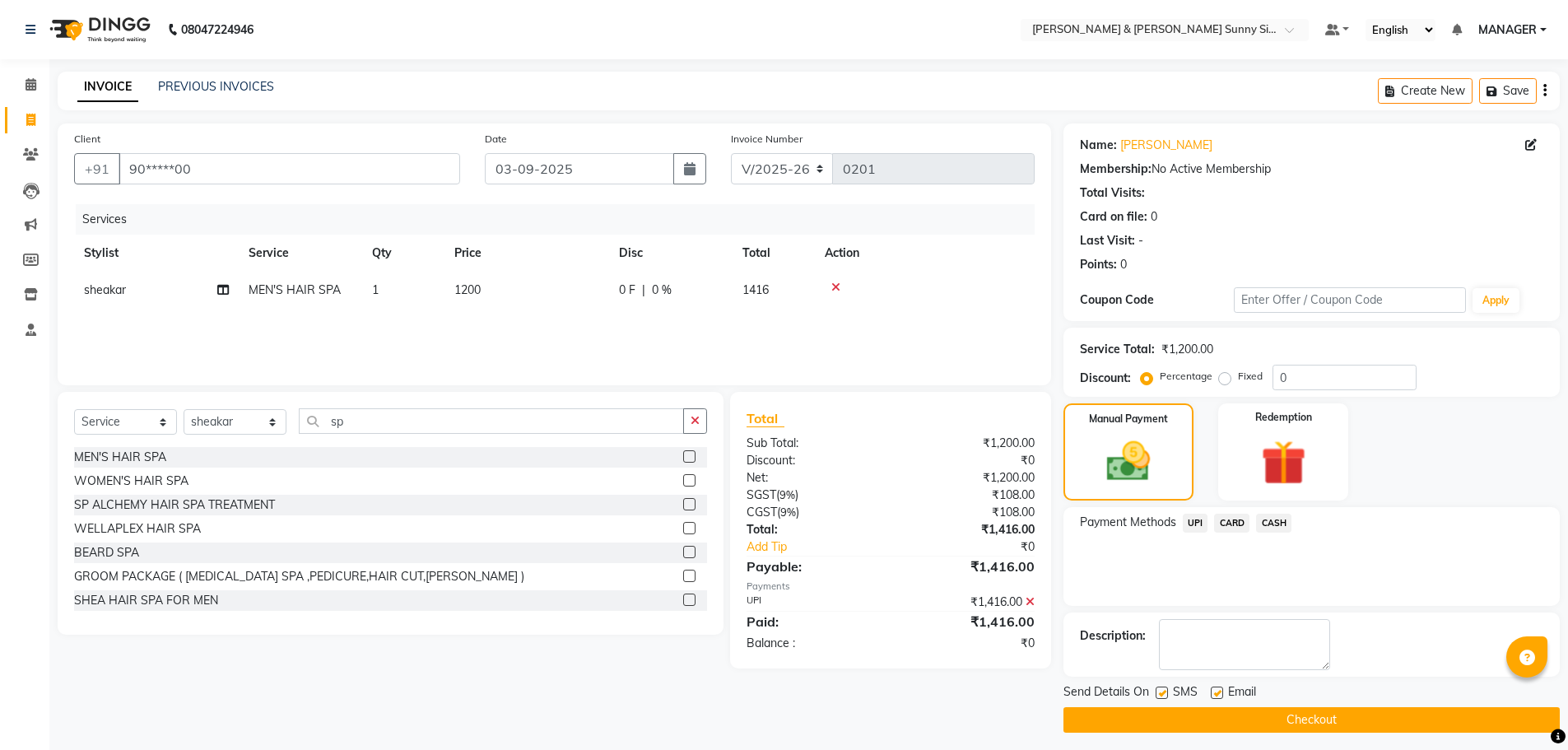
click at [1135, 726] on button "Checkout" at bounding box center [1310, 720] width 496 height 25
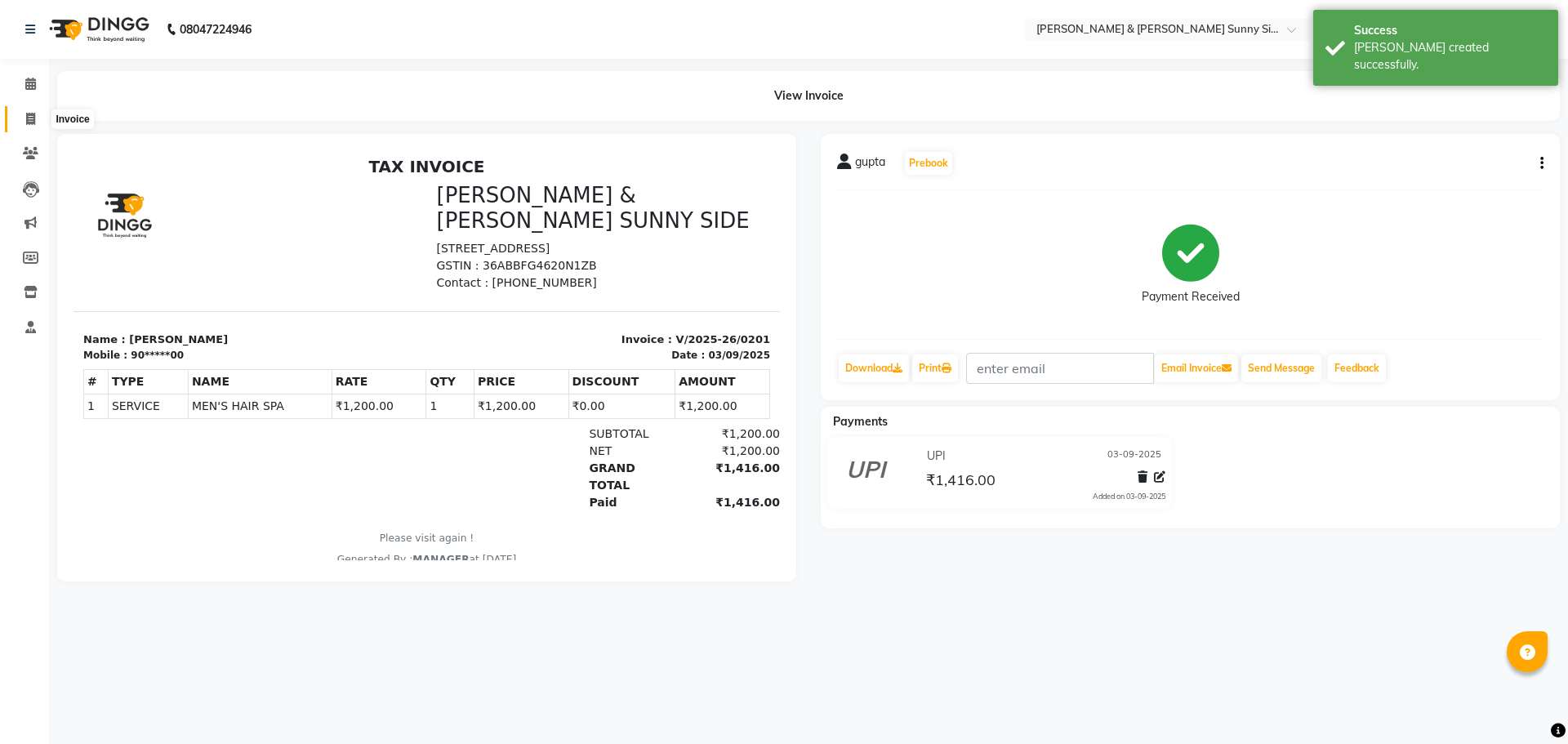
click at [38, 120] on span at bounding box center [31, 120] width 29 height 19
select select "8776"
select select "service"
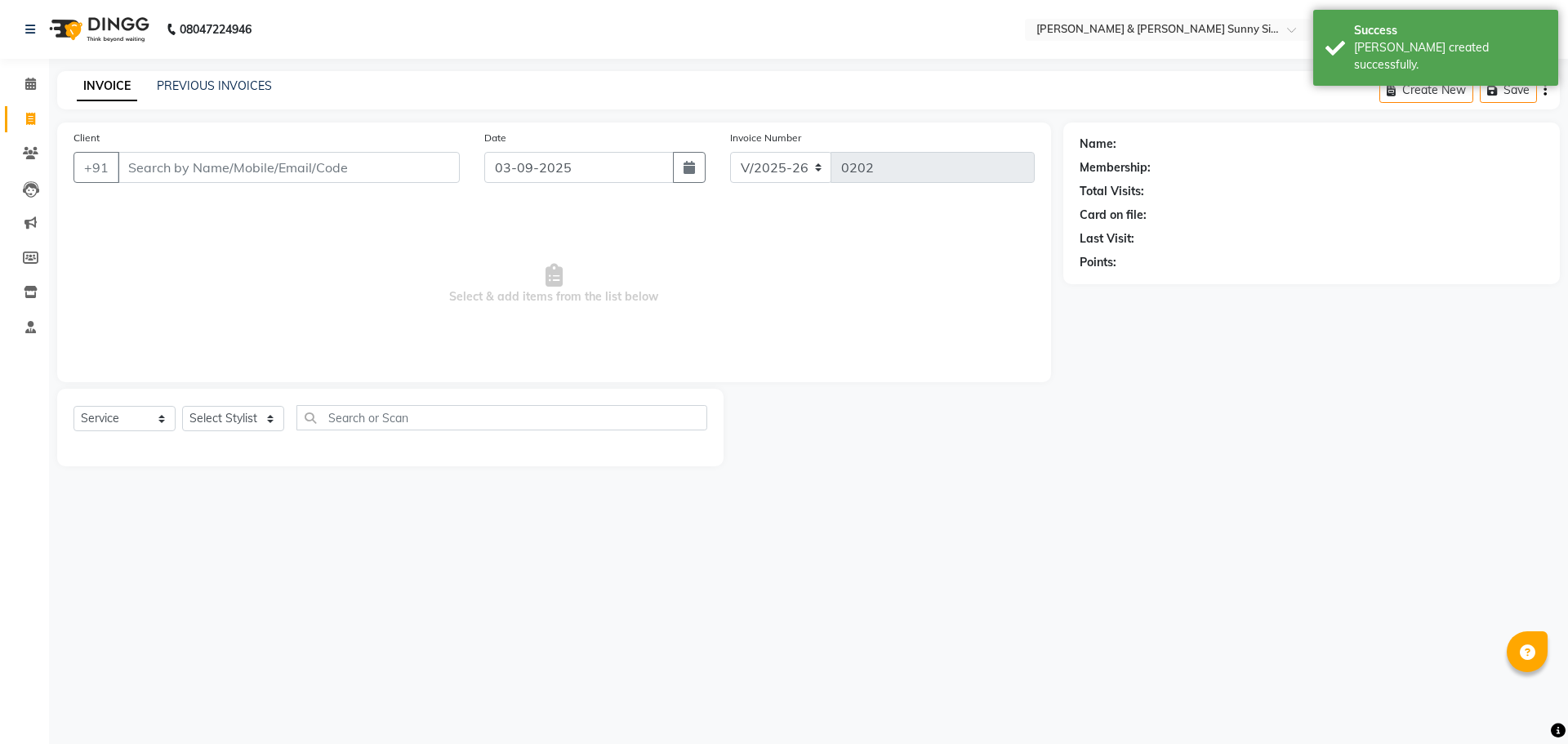
click at [180, 164] on input "Client" at bounding box center [289, 167] width 342 height 31
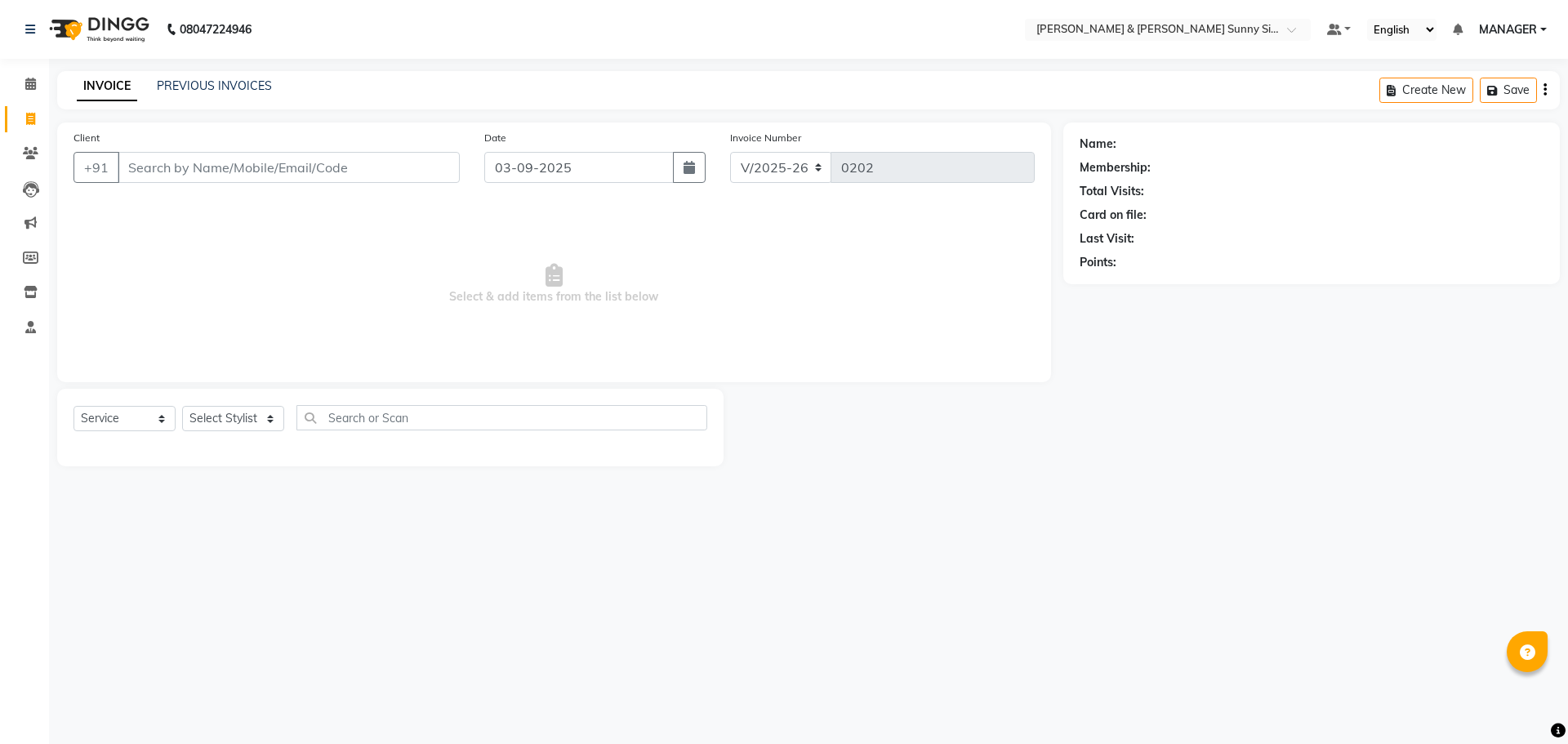
click at [188, 169] on input "Client" at bounding box center [289, 167] width 342 height 31
type input "7989701533"
click at [433, 165] on span "Add Client" at bounding box center [418, 167] width 65 height 16
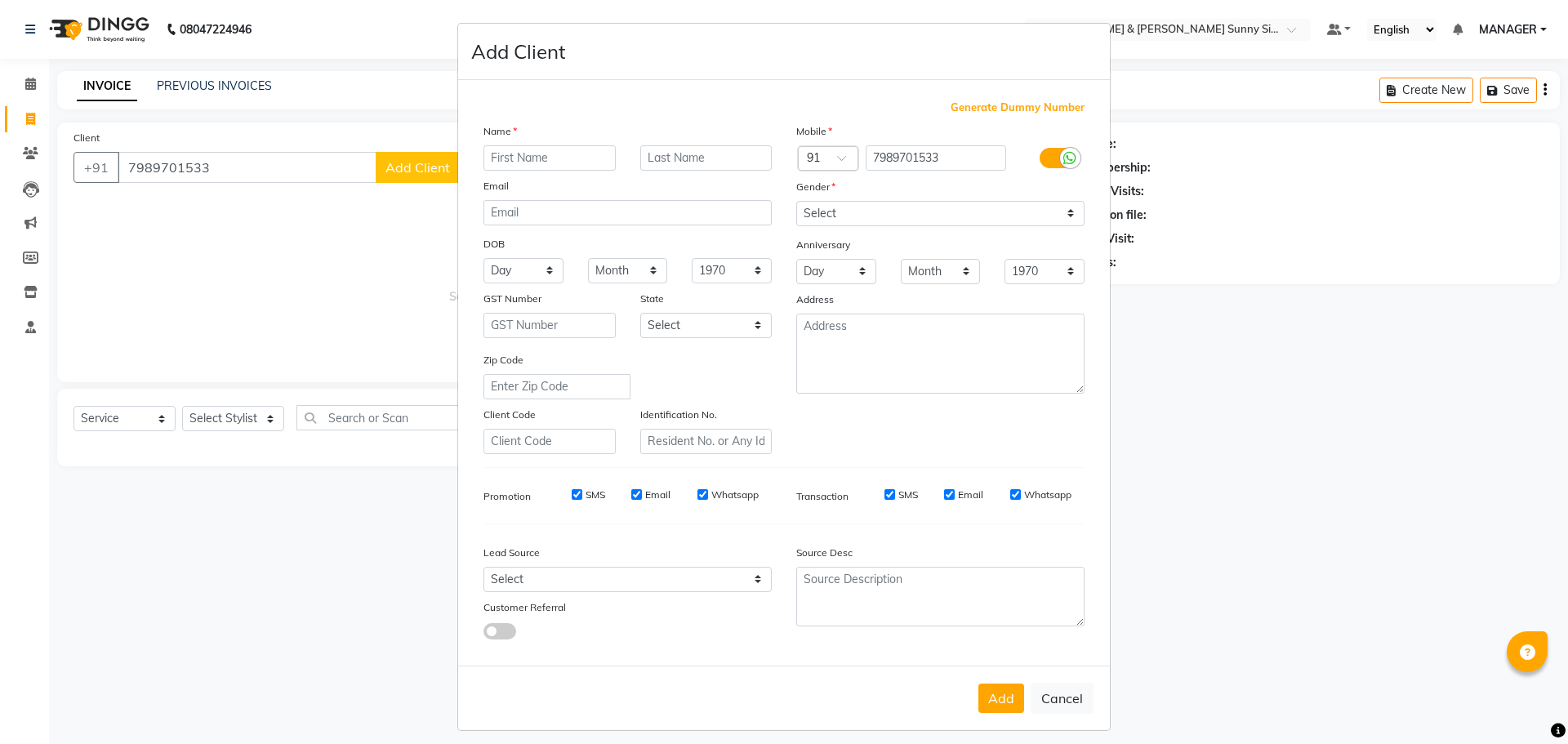
click at [536, 157] on input "text" at bounding box center [549, 158] width 132 height 25
type input "pradeep"
click at [864, 221] on select "Select [DEMOGRAPHIC_DATA] [DEMOGRAPHIC_DATA] Other Prefer Not To Say" at bounding box center [941, 213] width 288 height 25
select select "[DEMOGRAPHIC_DATA]"
click at [797, 201] on select "Select [DEMOGRAPHIC_DATA] [DEMOGRAPHIC_DATA] Other Prefer Not To Say" at bounding box center [941, 213] width 288 height 25
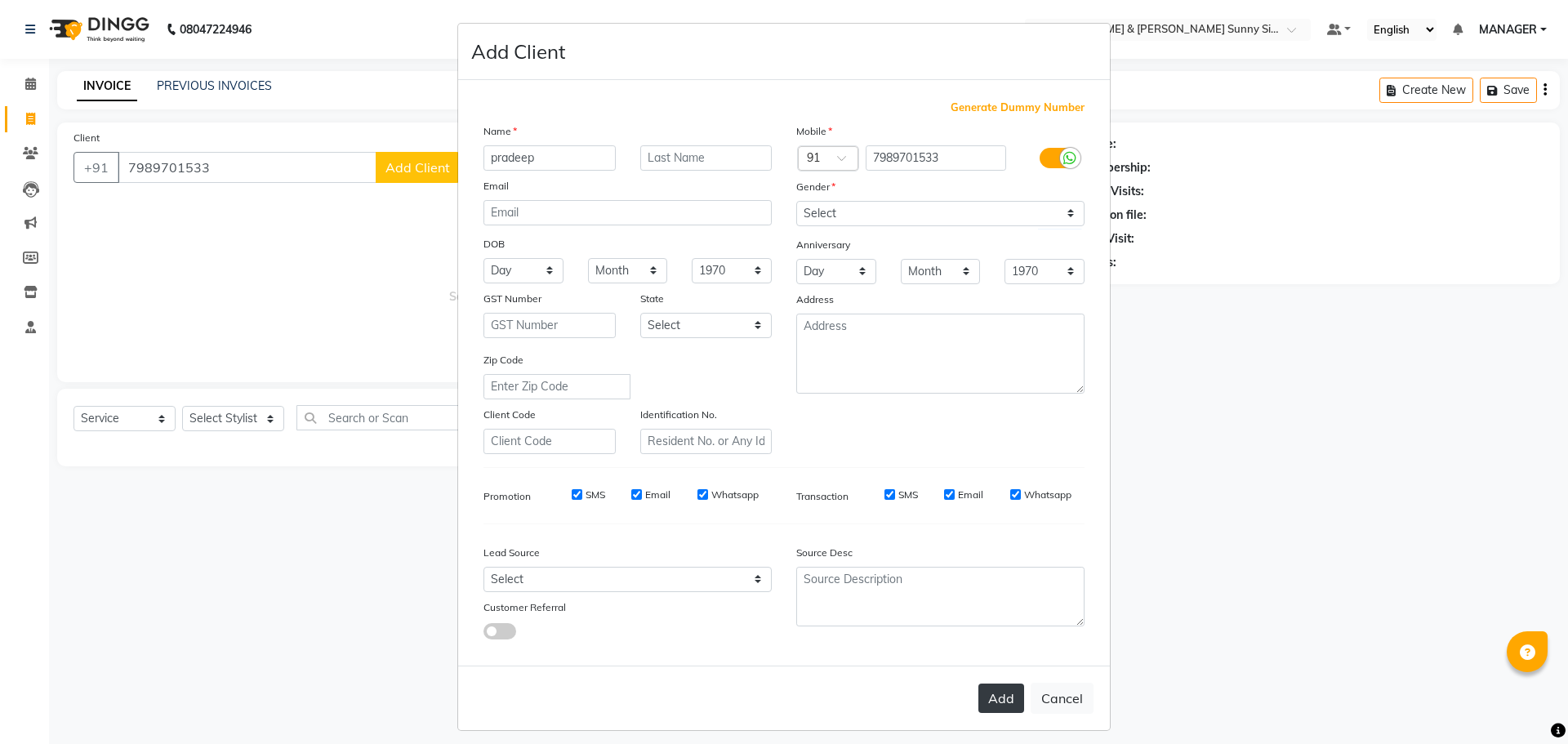
click at [1005, 701] on button "Add" at bounding box center [1001, 698] width 46 height 30
type input "79******33"
select select
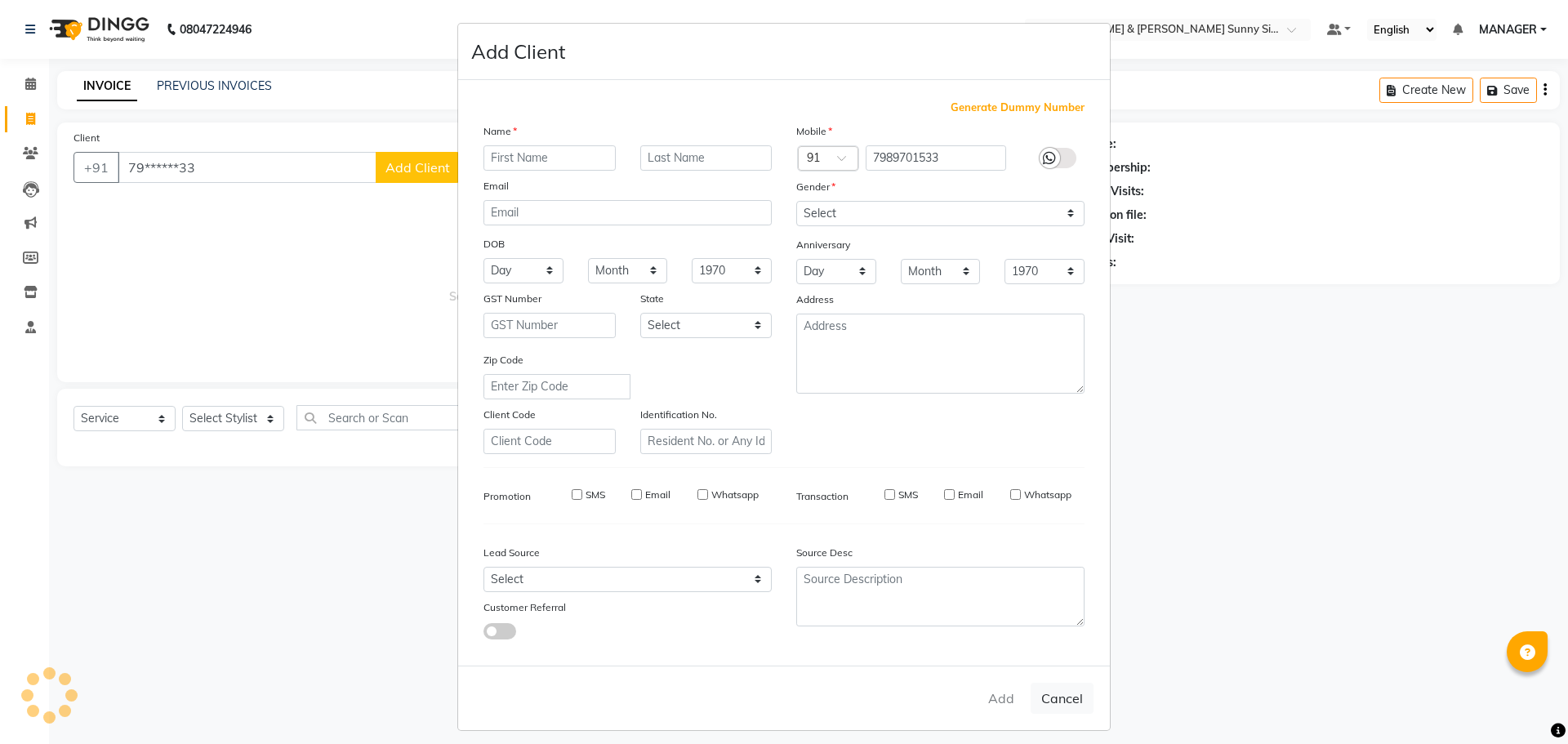
select select
checkbox input "false"
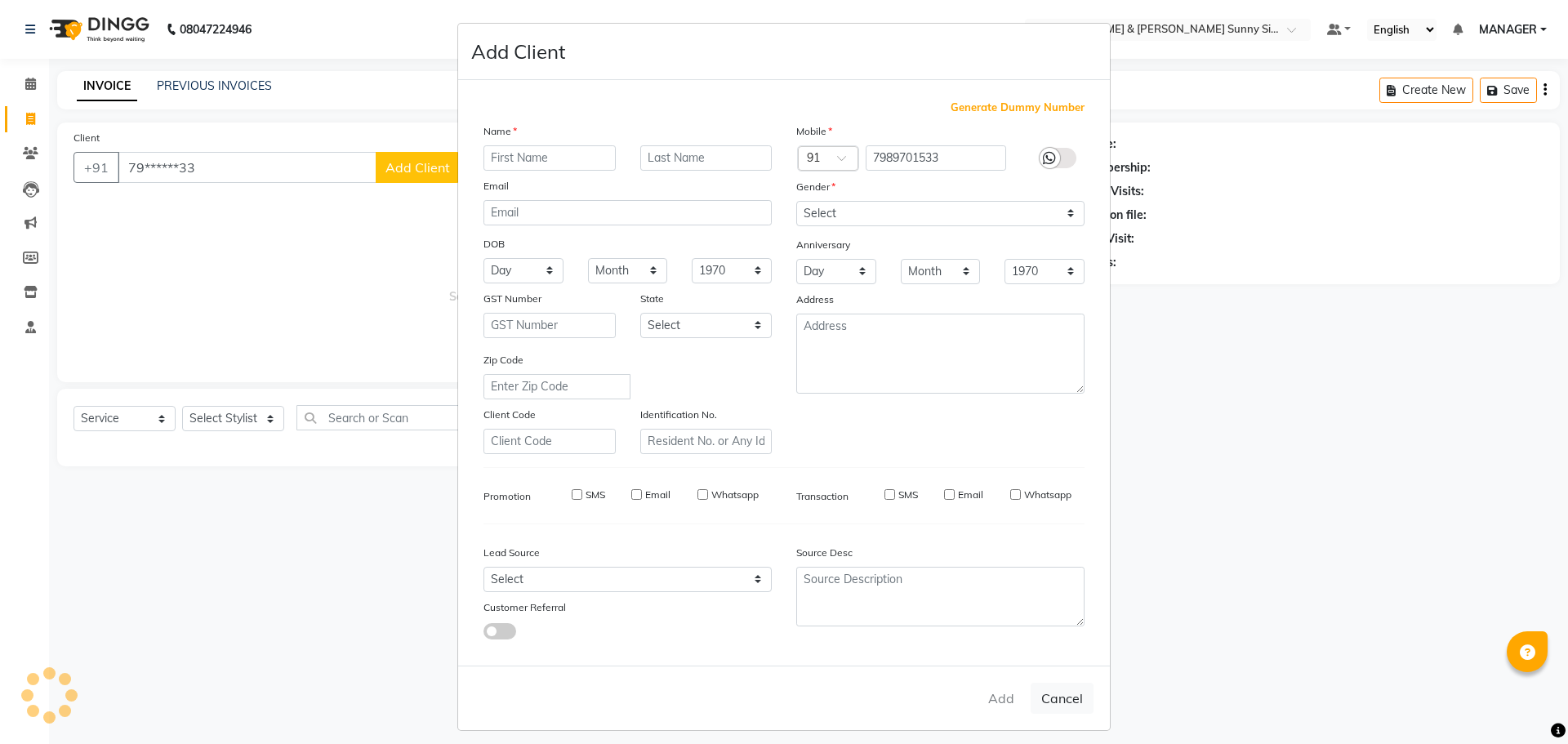
checkbox input "false"
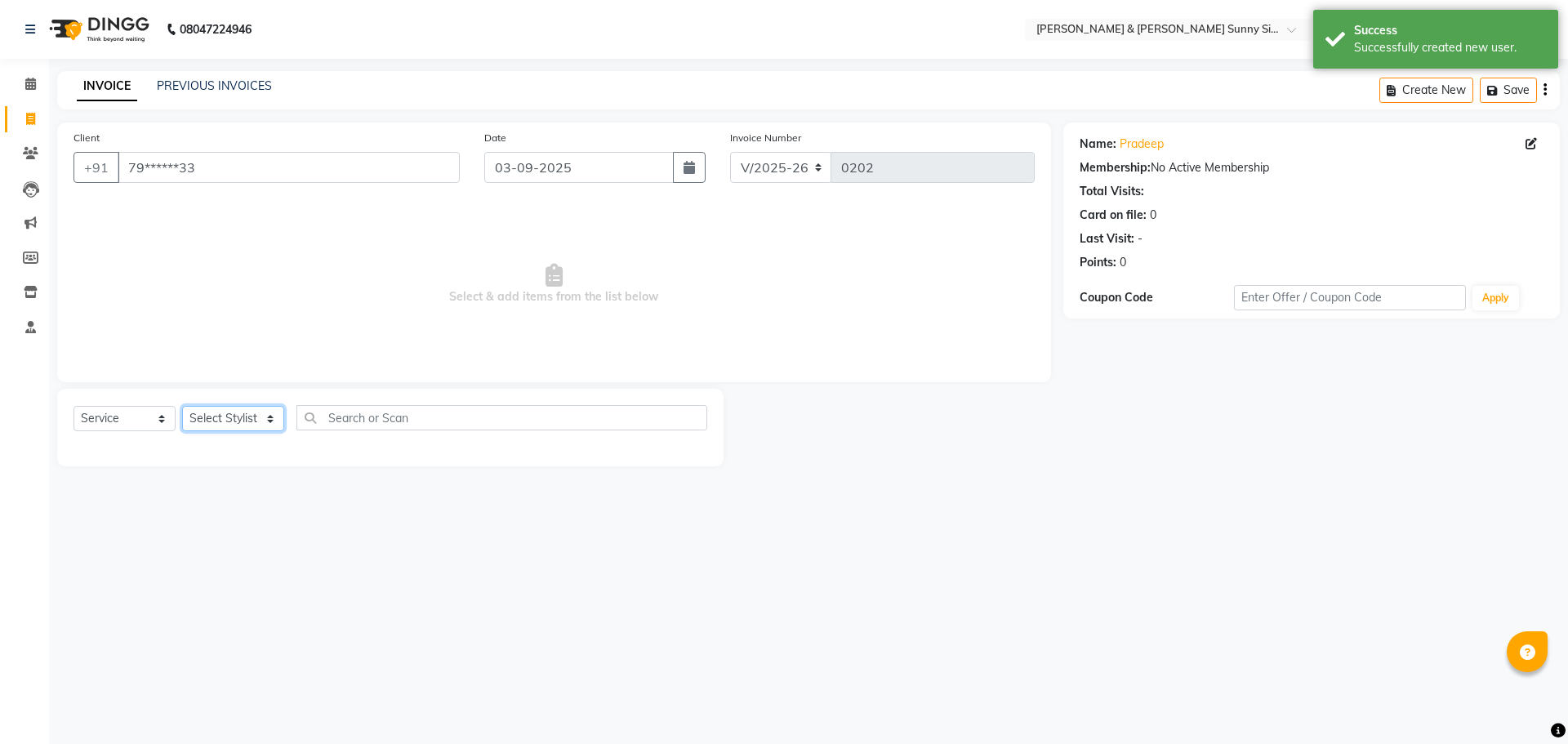
click at [205, 424] on select "Select Stylist MANAGER None [PERSON_NAME]" at bounding box center [232, 418] width 102 height 25
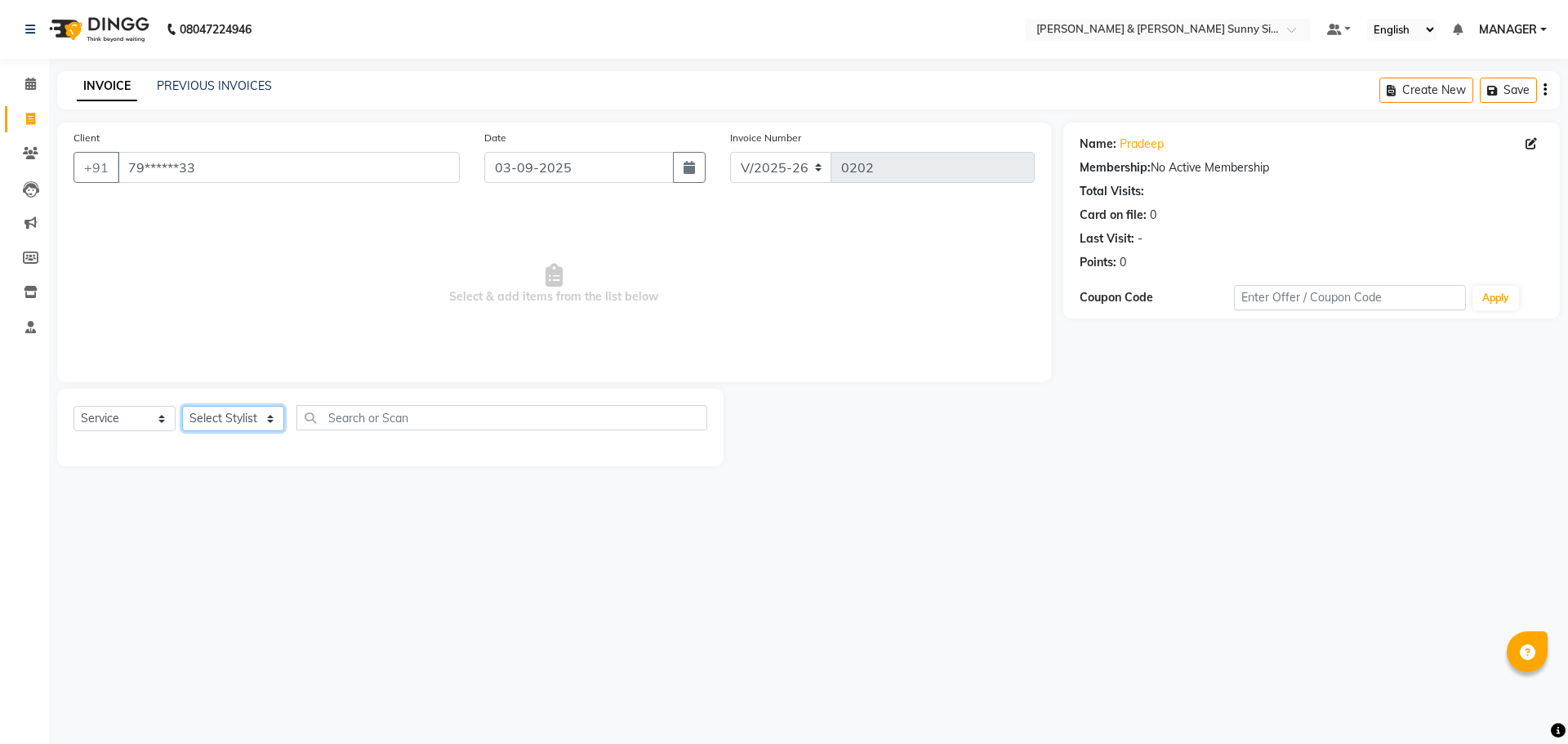
select select "89812"
click at [182, 406] on select "Select Stylist MANAGER None [PERSON_NAME]" at bounding box center [232, 418] width 102 height 25
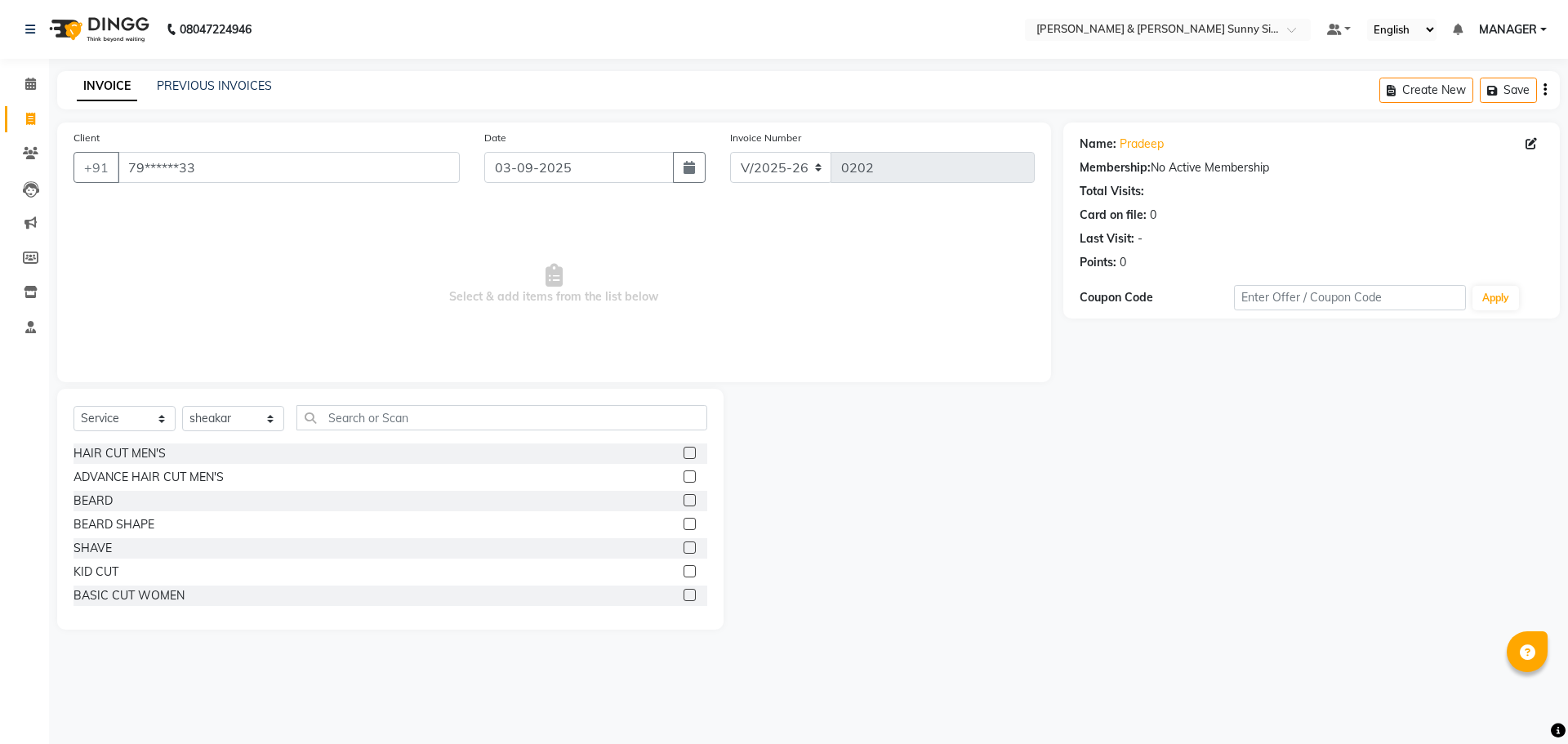
click at [684, 449] on label at bounding box center [690, 453] width 13 height 13
click at [684, 449] on input "checkbox" at bounding box center [689, 453] width 11 height 11
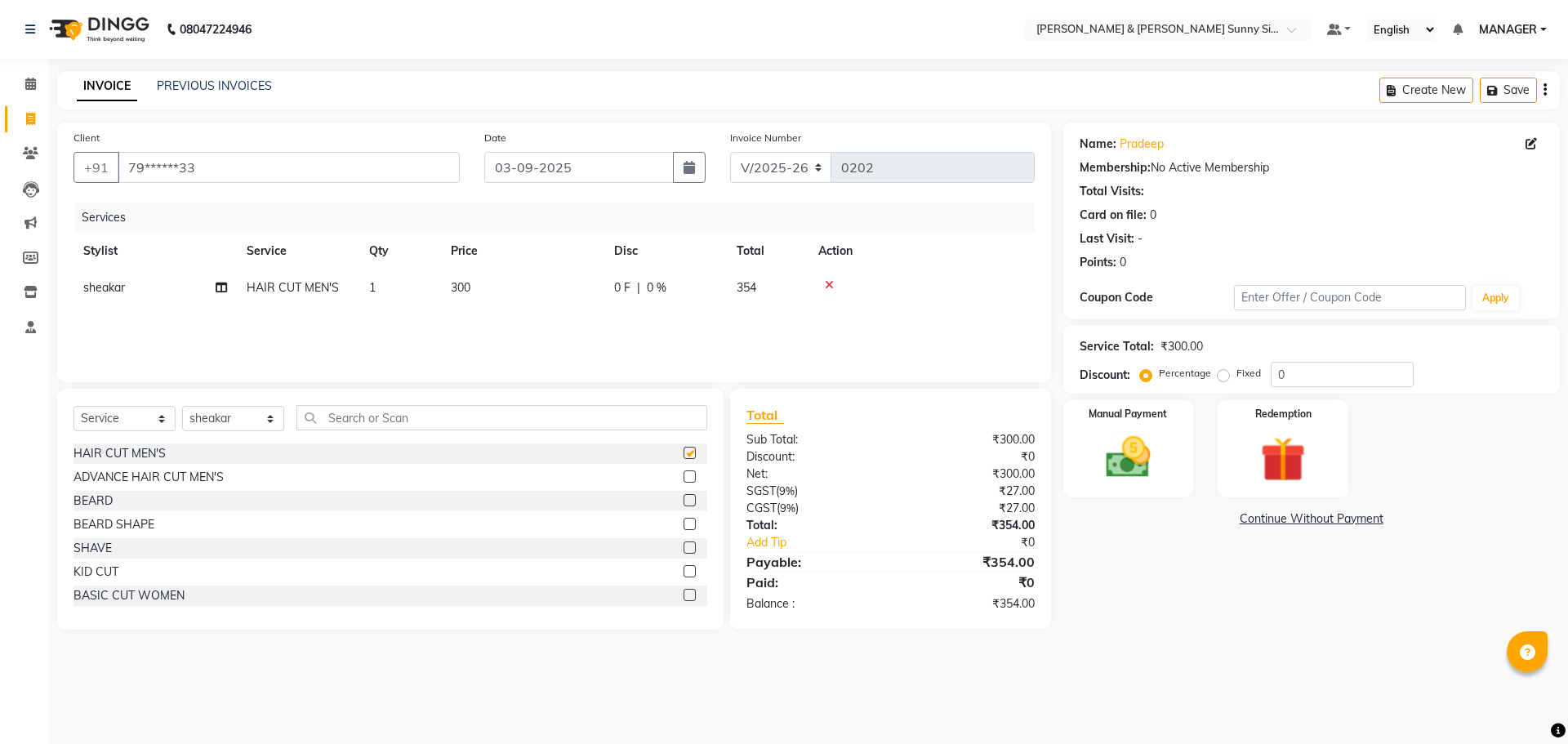
checkbox input "false"
drag, startPoint x: 680, startPoint y: 497, endPoint x: 656, endPoint y: 464, distance: 40.8
click at [684, 496] on label at bounding box center [690, 500] width 13 height 13
click at [684, 496] on input "checkbox" at bounding box center [689, 501] width 11 height 11
checkbox input "false"
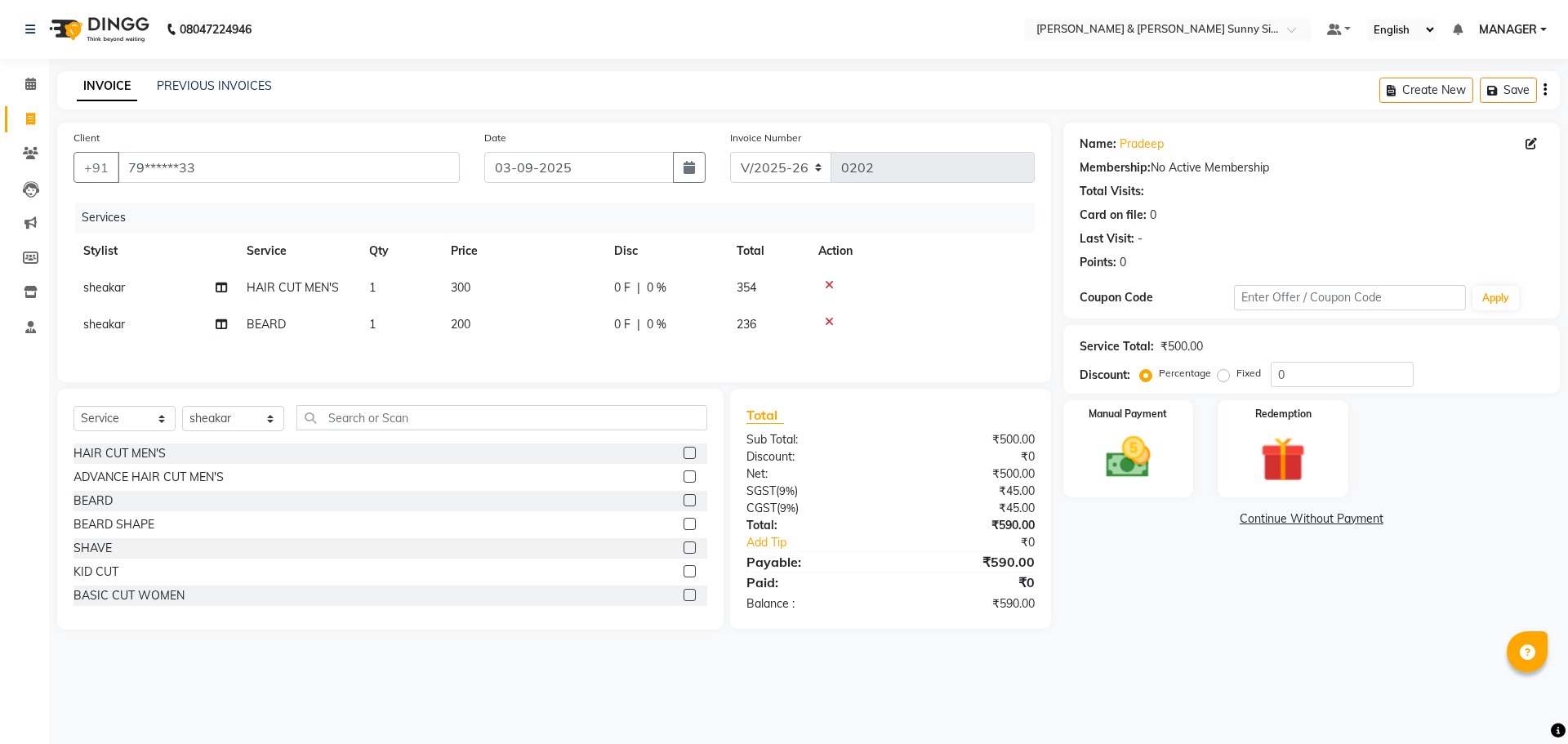
click at [517, 326] on td "200" at bounding box center [522, 324] width 163 height 37
select select "89812"
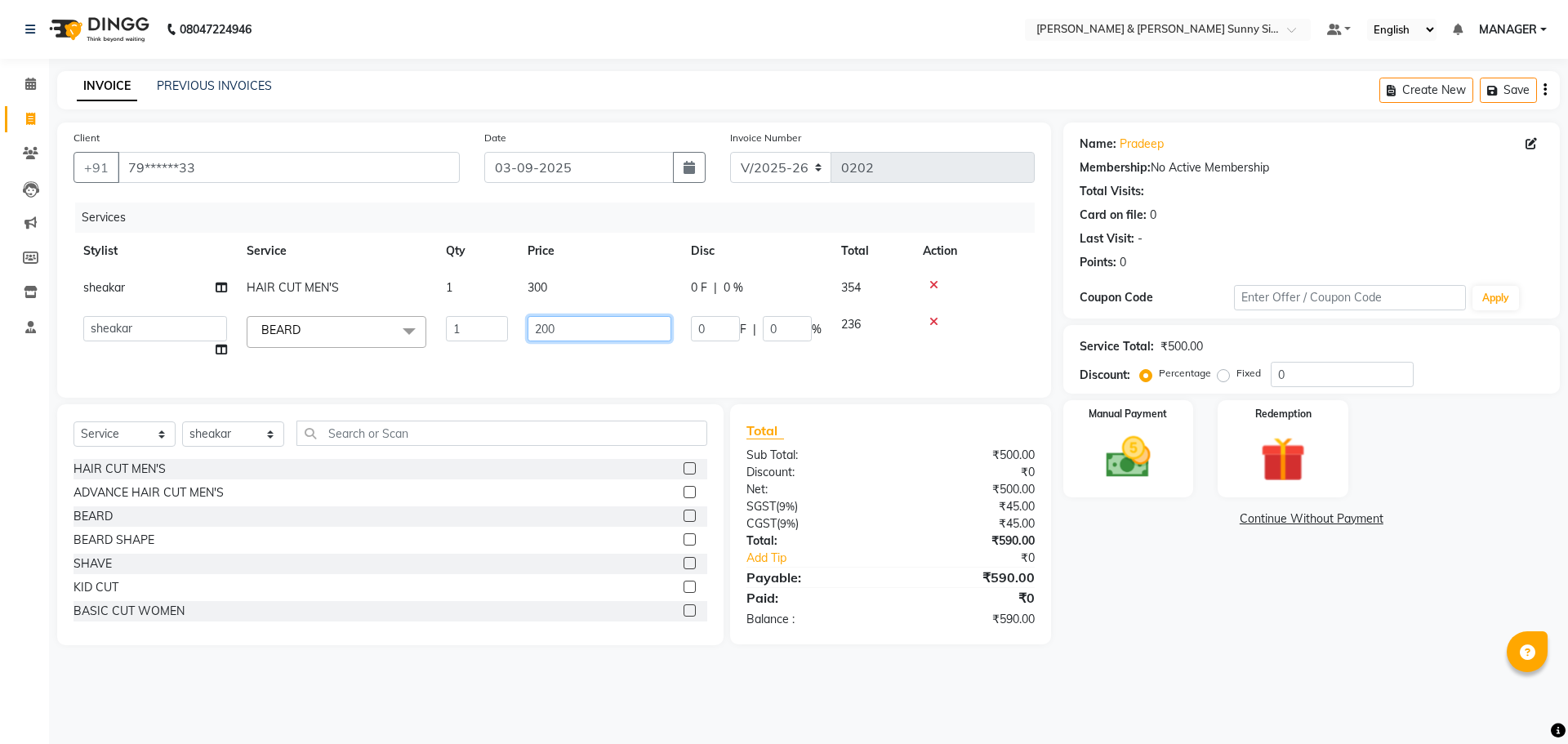
click at [561, 325] on input "200" at bounding box center [599, 328] width 144 height 25
type input "2"
type input "120"
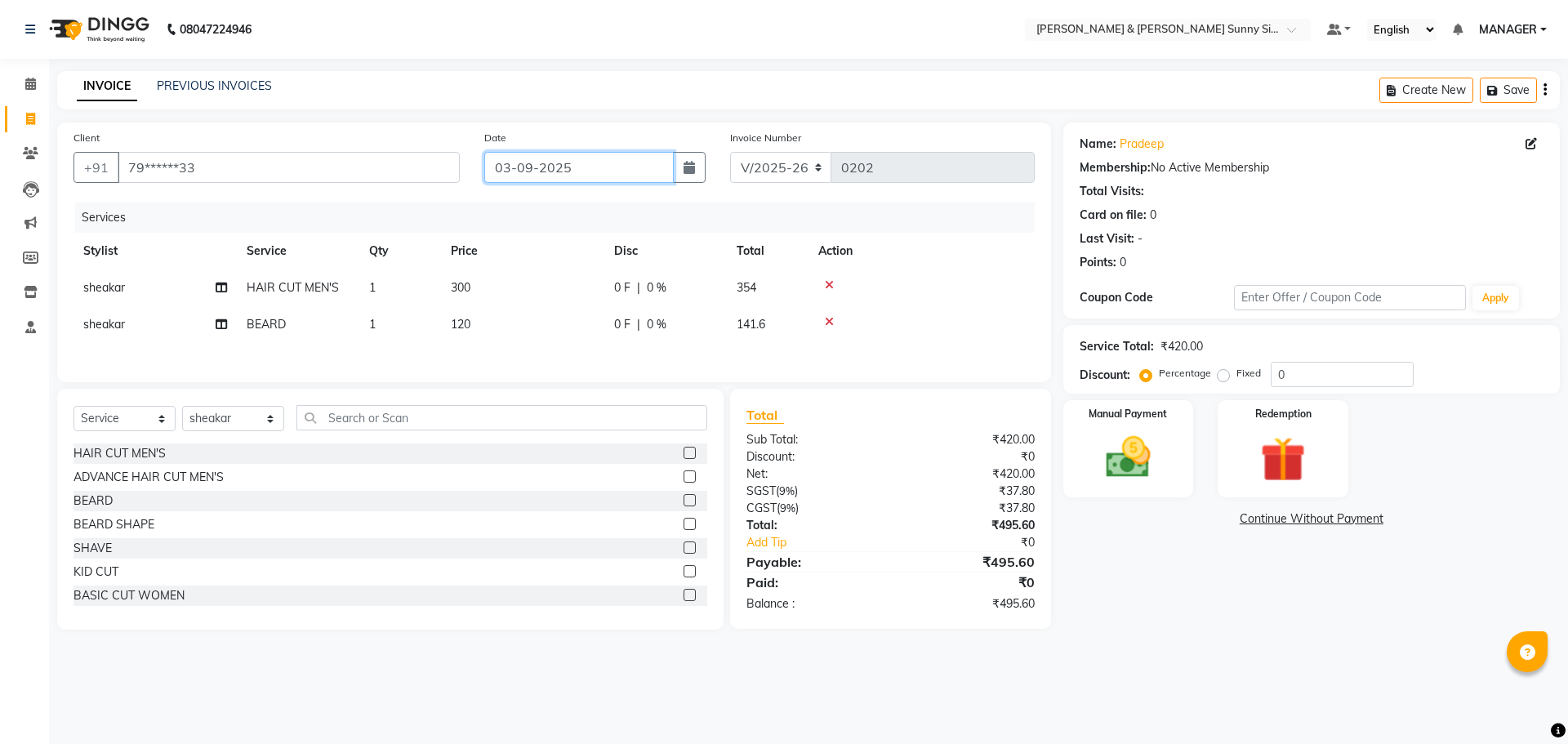
click at [508, 171] on input "03-09-2025" at bounding box center [579, 167] width 190 height 31
select select "9"
select select "2025"
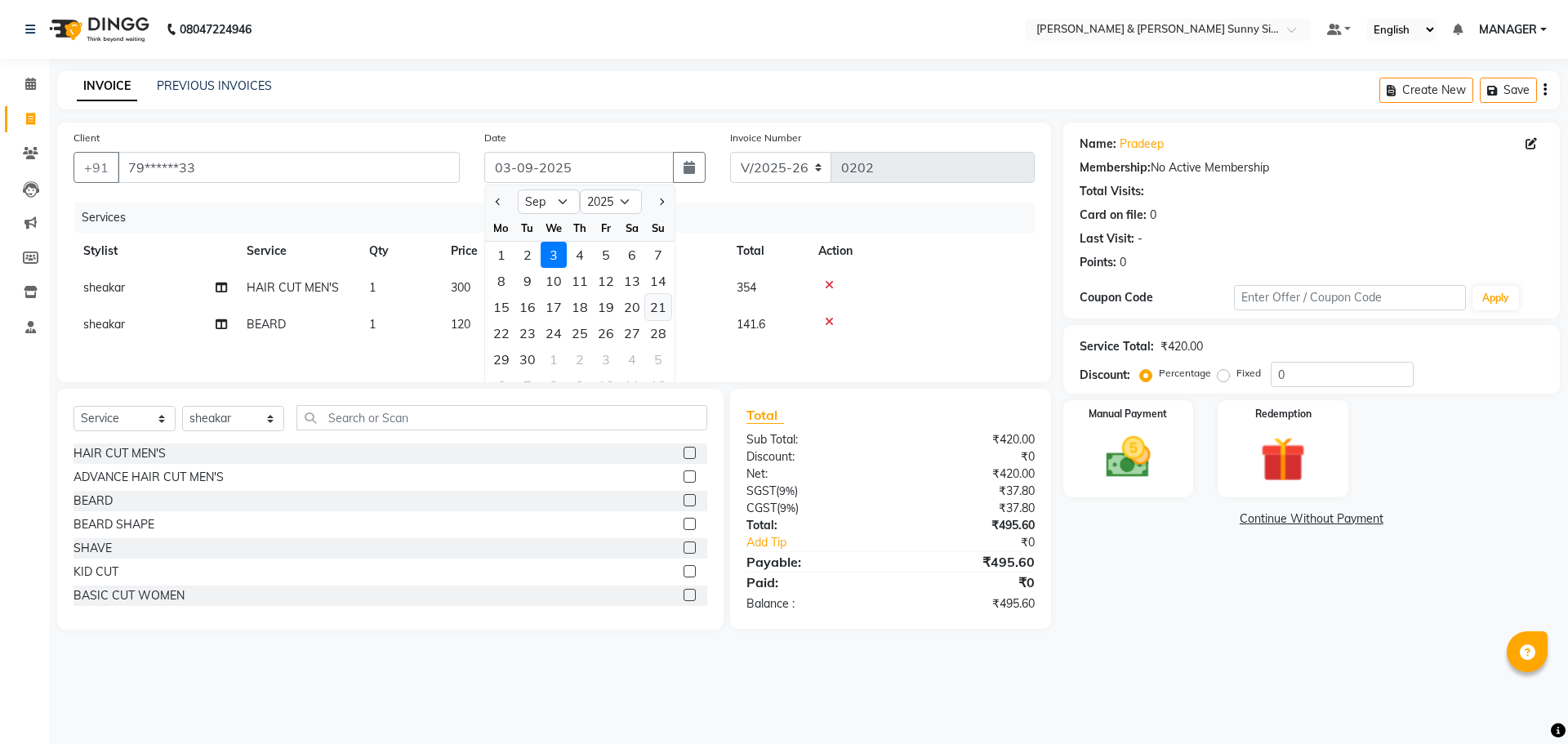
click at [670, 309] on div "21" at bounding box center [658, 307] width 26 height 26
type input "21-09-2025"
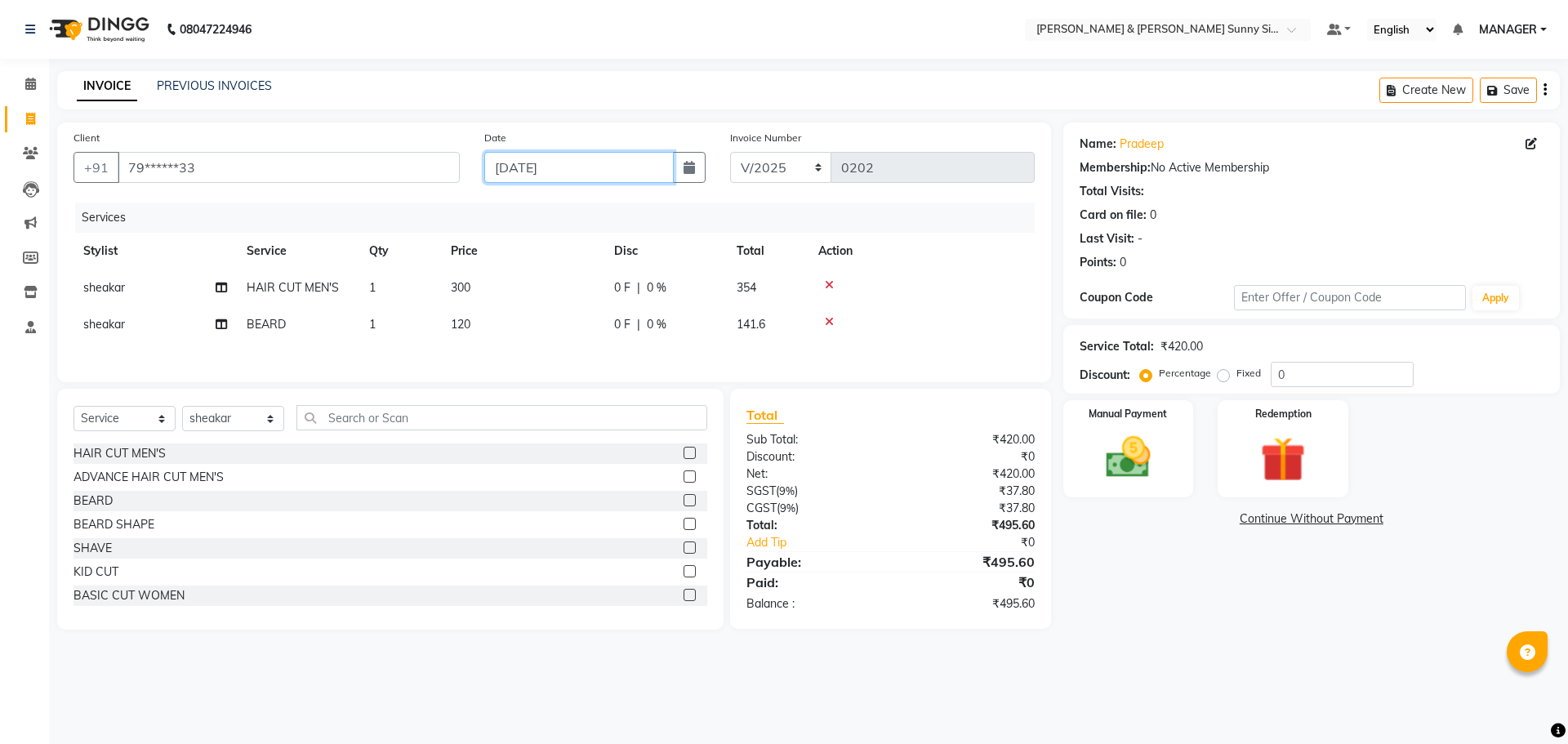
click at [529, 166] on input "21-09-2025" at bounding box center [579, 167] width 190 height 31
select select "9"
select select "2025"
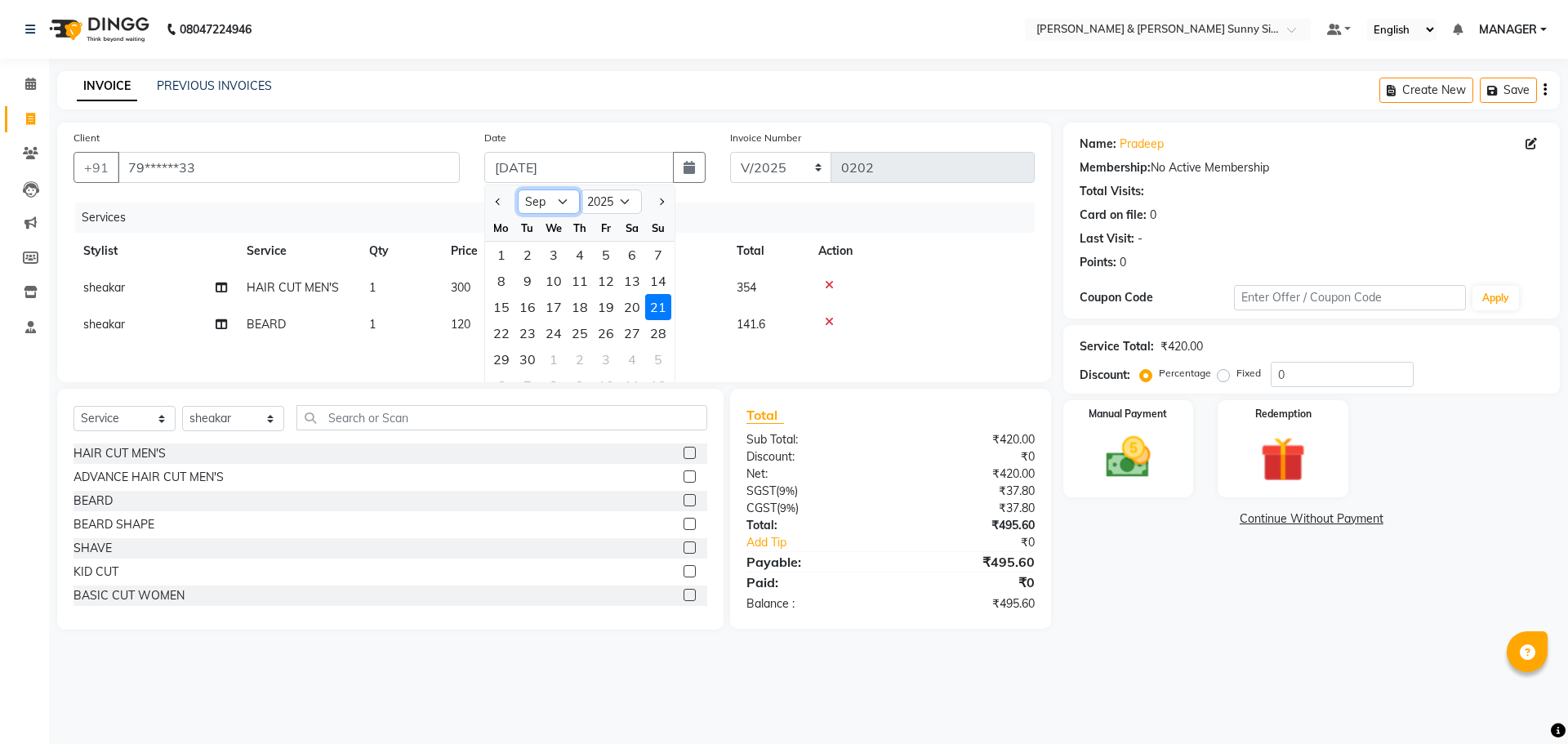
click at [561, 211] on select "Jan Feb Mar Apr May Jun Jul Aug Sep Oct Nov Dec" at bounding box center [548, 202] width 62 height 24
select select "8"
click at [518, 190] on select "Jan Feb Mar Apr May Jun Jul Aug Sep Oct Nov Dec" at bounding box center [548, 202] width 62 height 24
click at [610, 150] on div "Date 21-09-2025 Jan Feb Mar Apr May Jun Jul Aug Sep Oct Nov Dec 2015 2016 2017 …" at bounding box center [596, 162] width 247 height 67
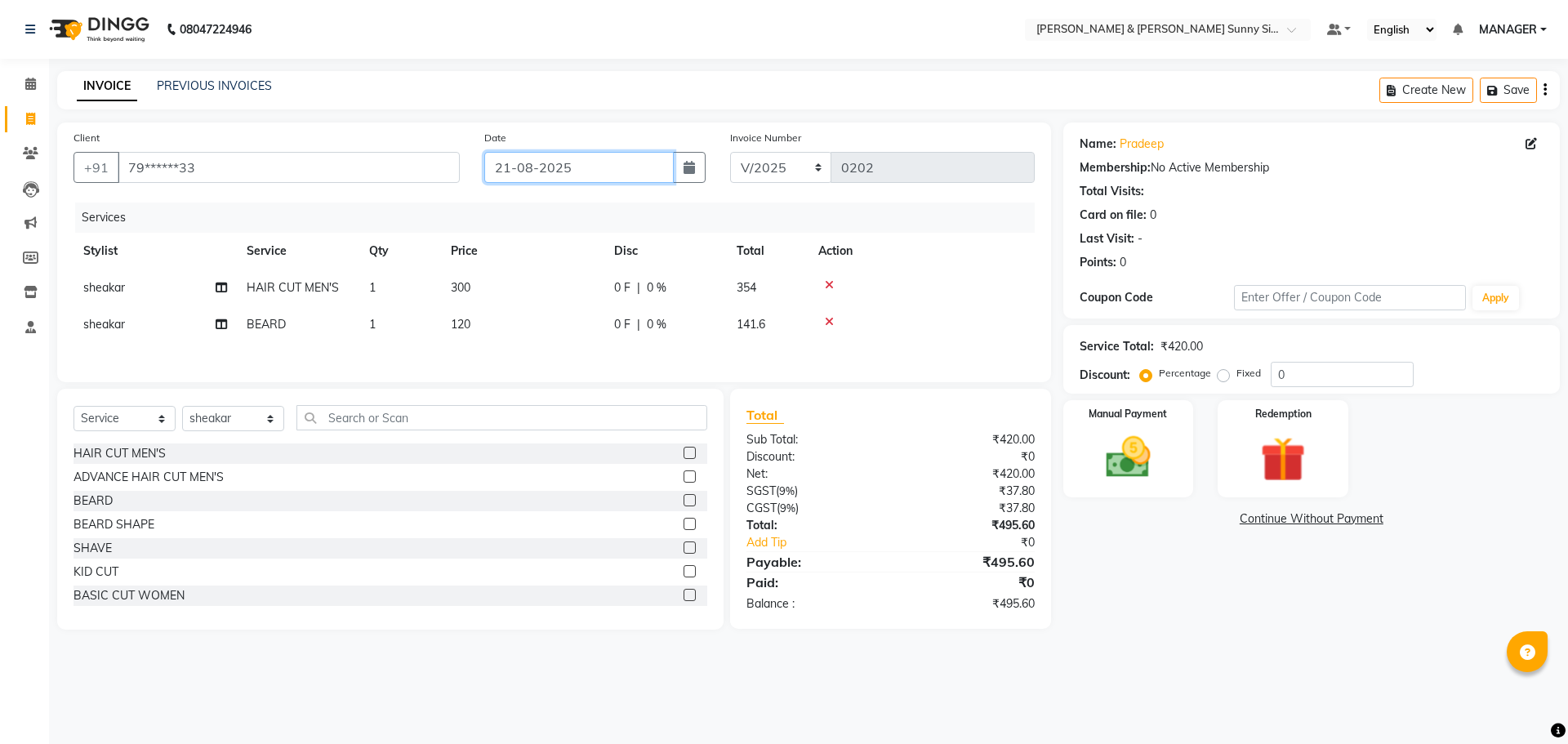
type input "21-08-2025"
click at [546, 256] on th "Price" at bounding box center [522, 251] width 163 height 37
click at [478, 282] on td "300" at bounding box center [522, 287] width 163 height 37
select select "89812"
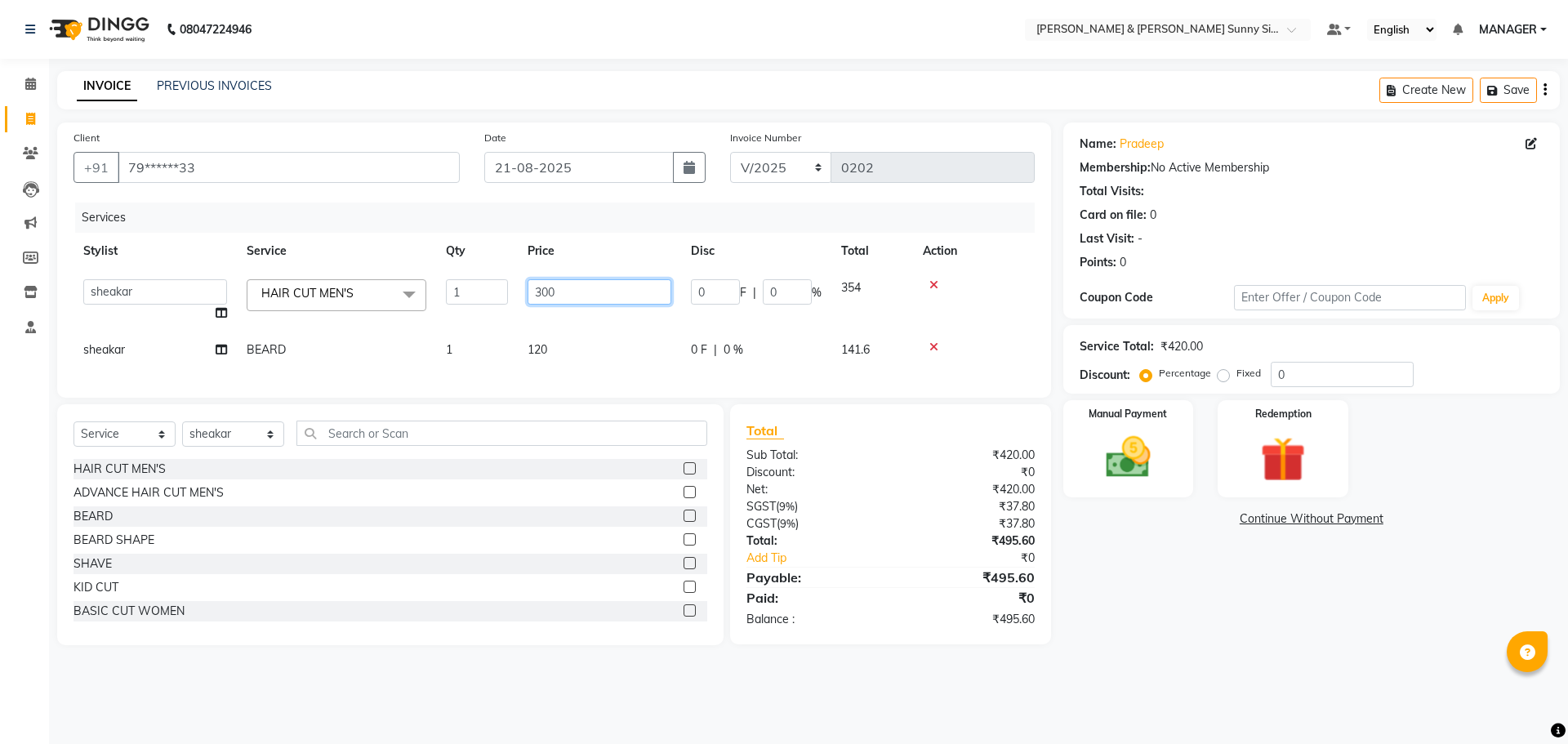
click at [583, 292] on input "300" at bounding box center [599, 291] width 144 height 25
type input "3"
type input "240"
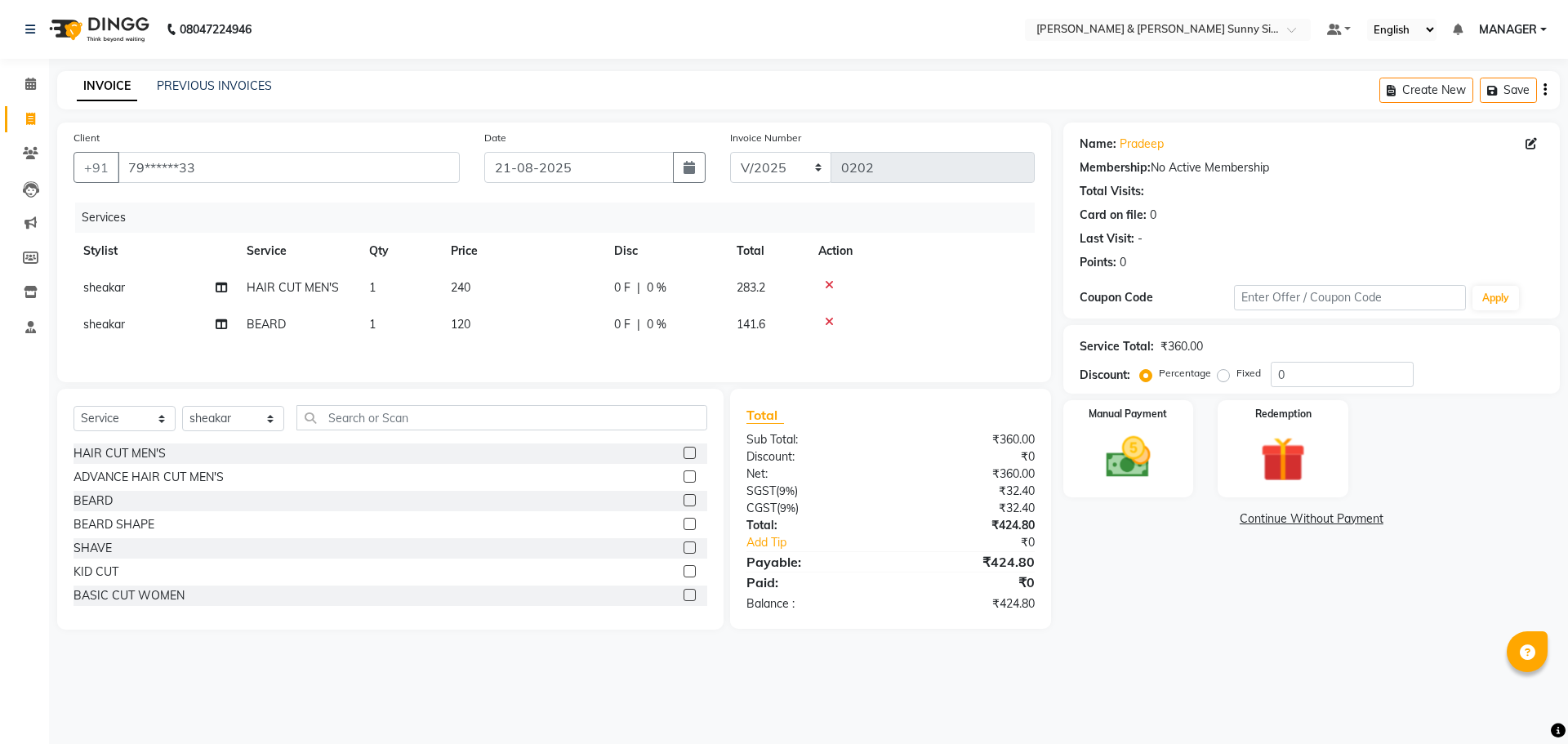
click at [556, 323] on tbody "sheakar HAIR CUT MEN'S 1 240 0 F | 0 % 283.2 sheakar BEARD 1 120 0 F | 0 % 141.6" at bounding box center [554, 306] width 961 height 74
click at [1161, 472] on img at bounding box center [1128, 457] width 76 height 54
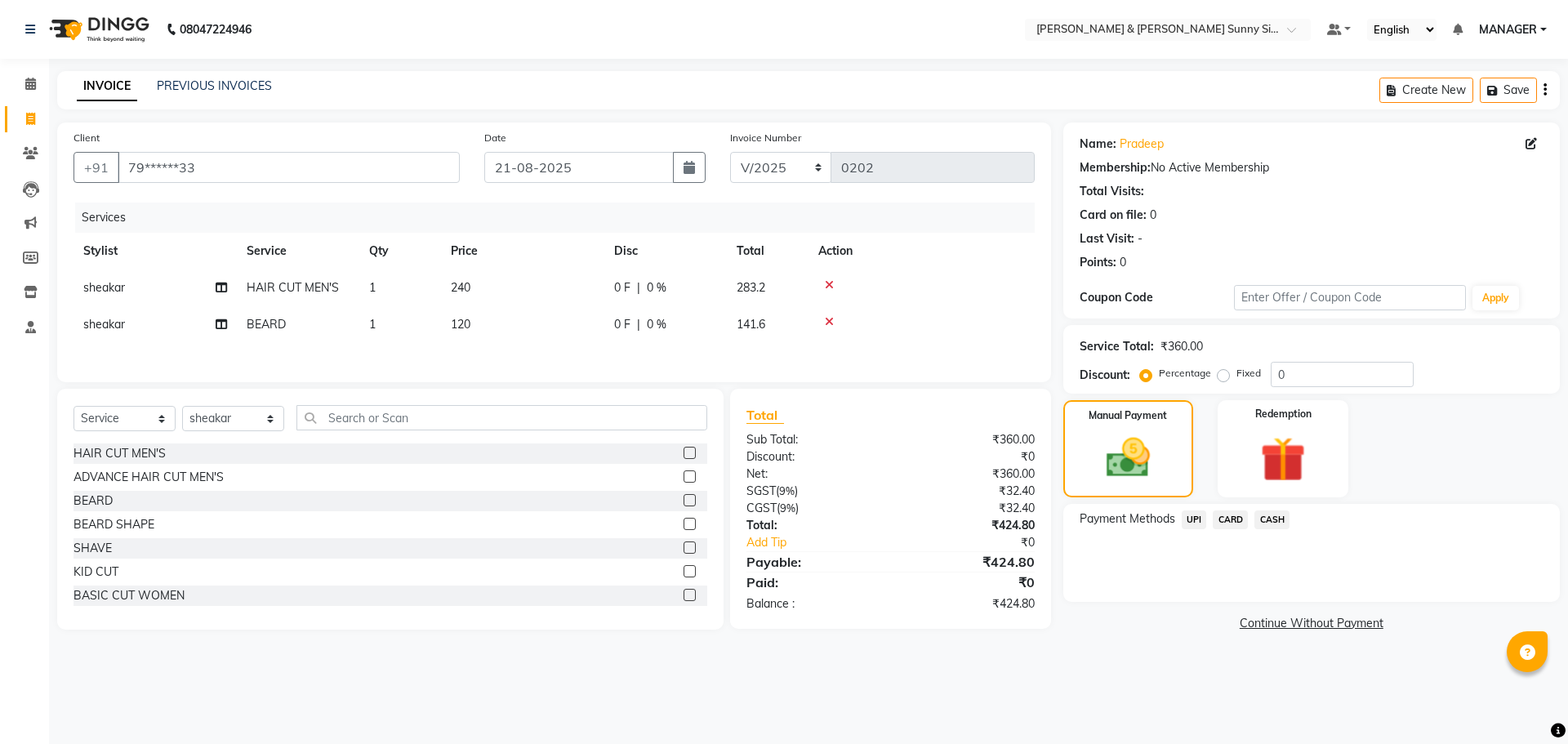
click at [1194, 517] on span "UPI" at bounding box center [1194, 519] width 25 height 19
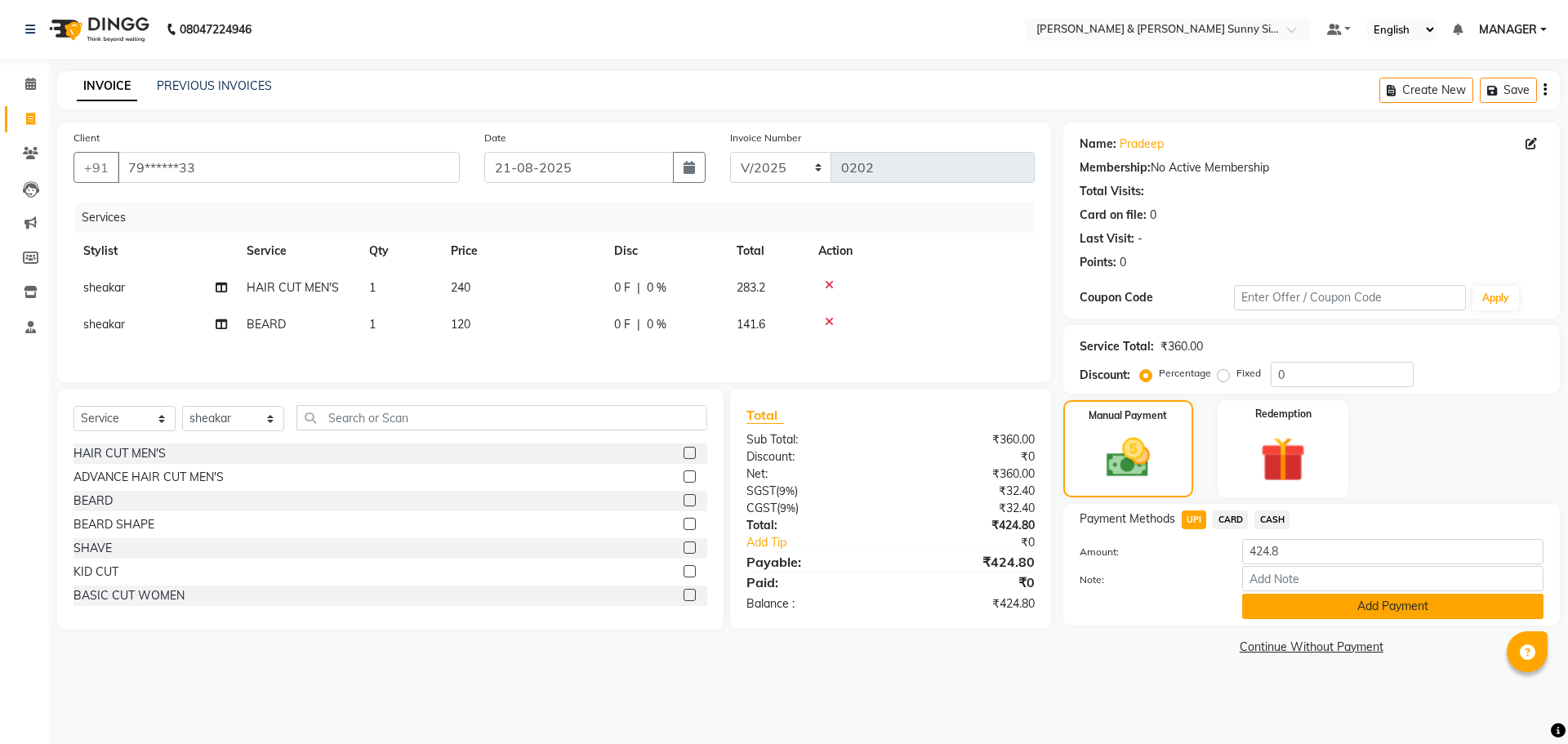
click at [1317, 610] on button "Add Payment" at bounding box center [1392, 606] width 302 height 25
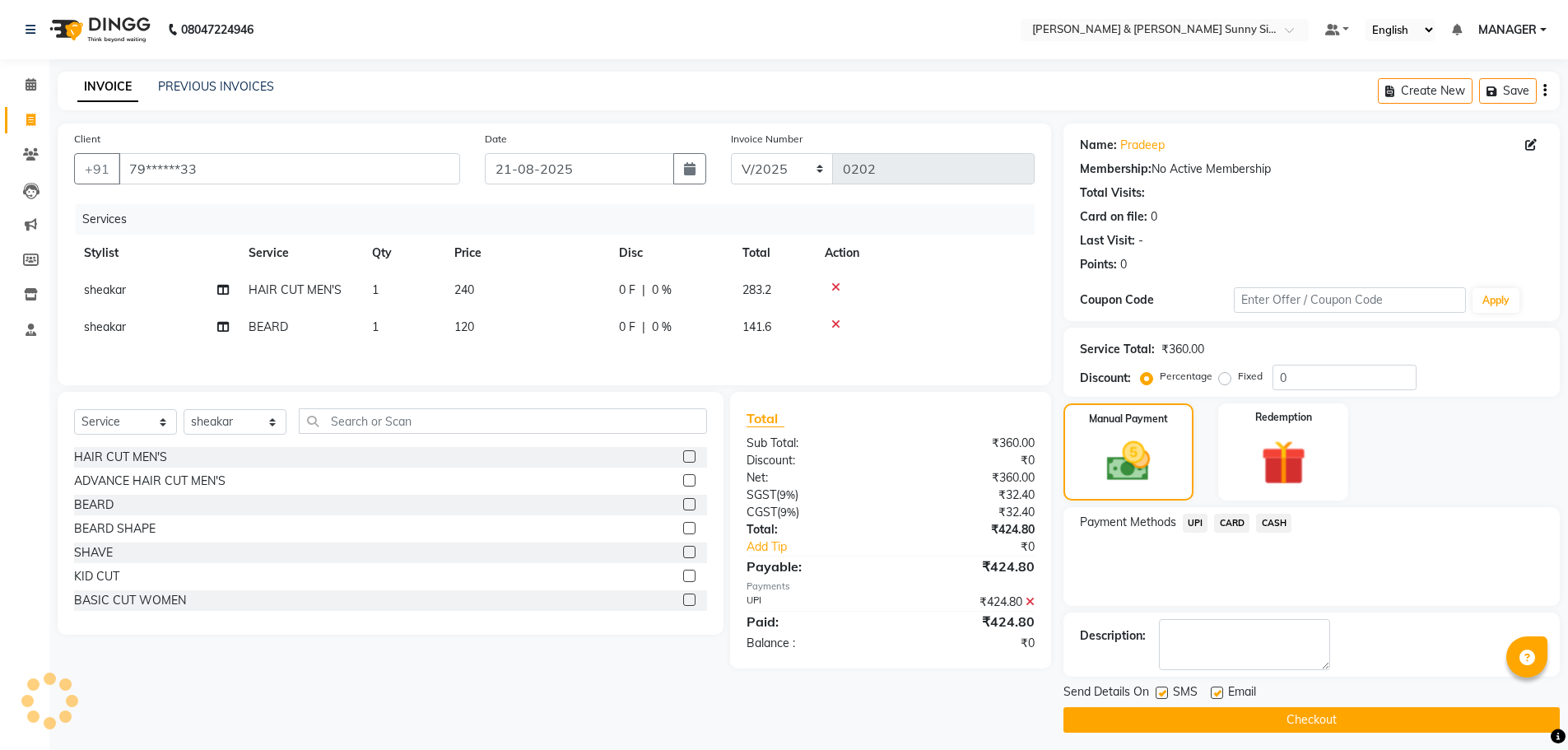
click at [1195, 526] on span "UPI" at bounding box center [1195, 522] width 25 height 19
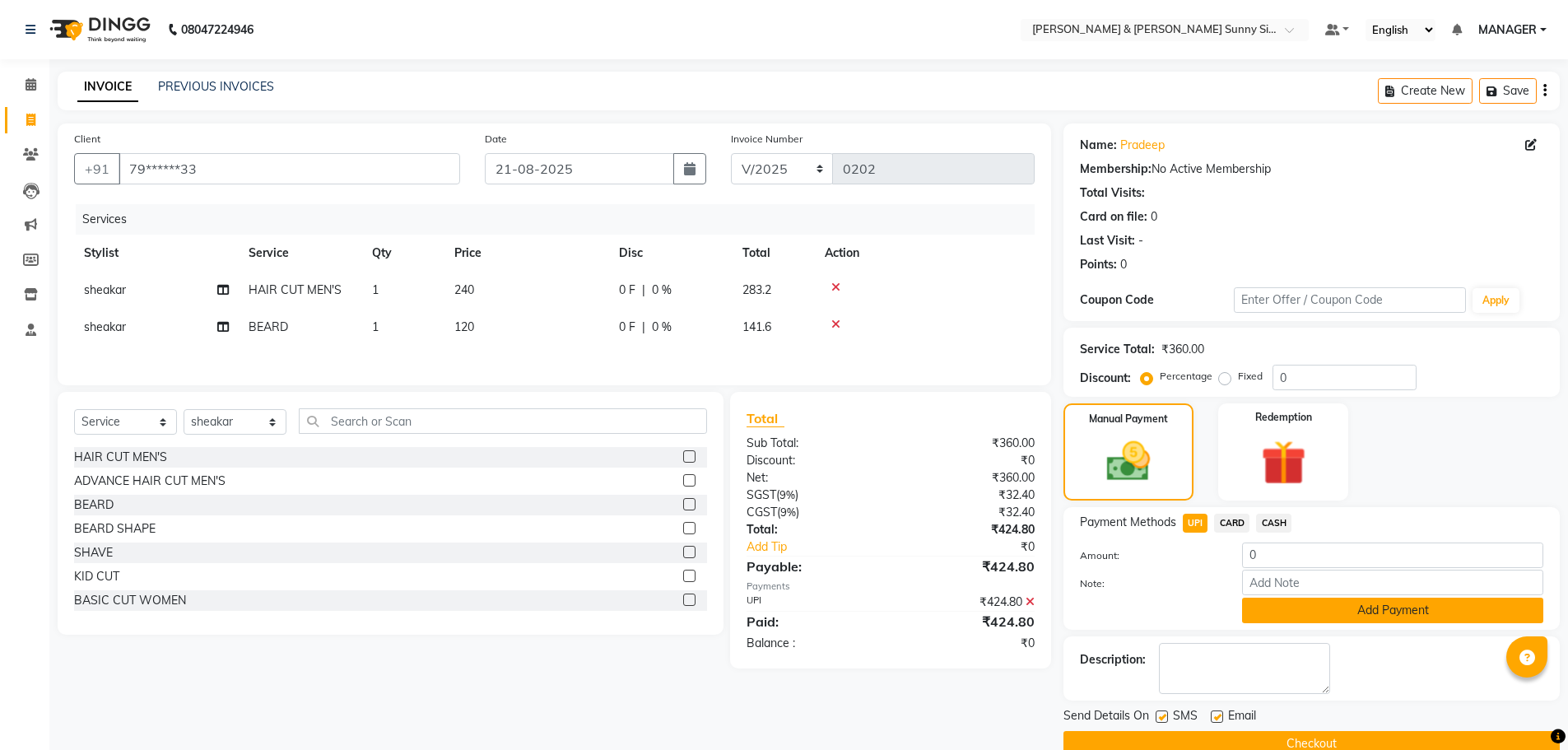
click at [1285, 609] on button "Add Payment" at bounding box center [1392, 610] width 301 height 25
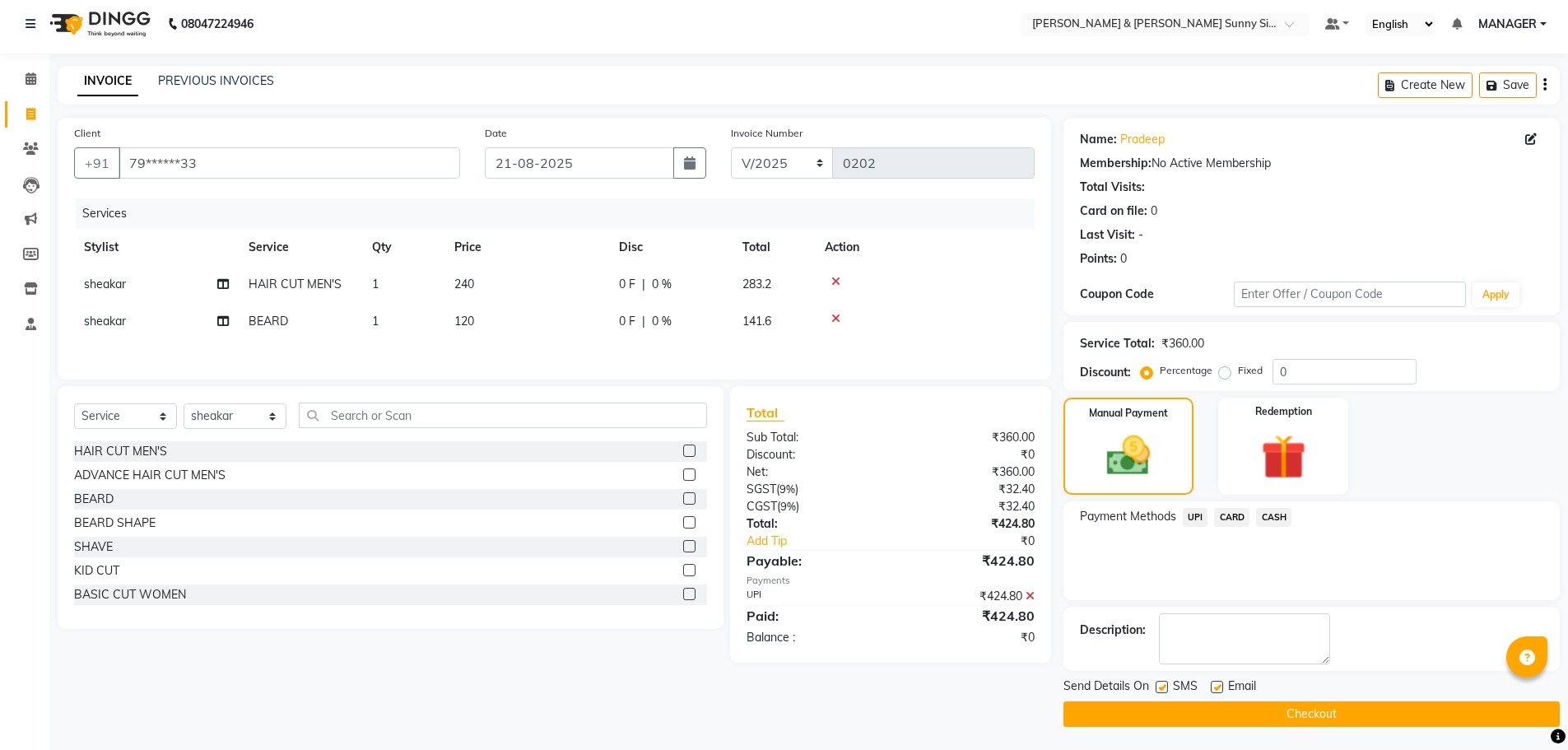
scroll to position [7, 0]
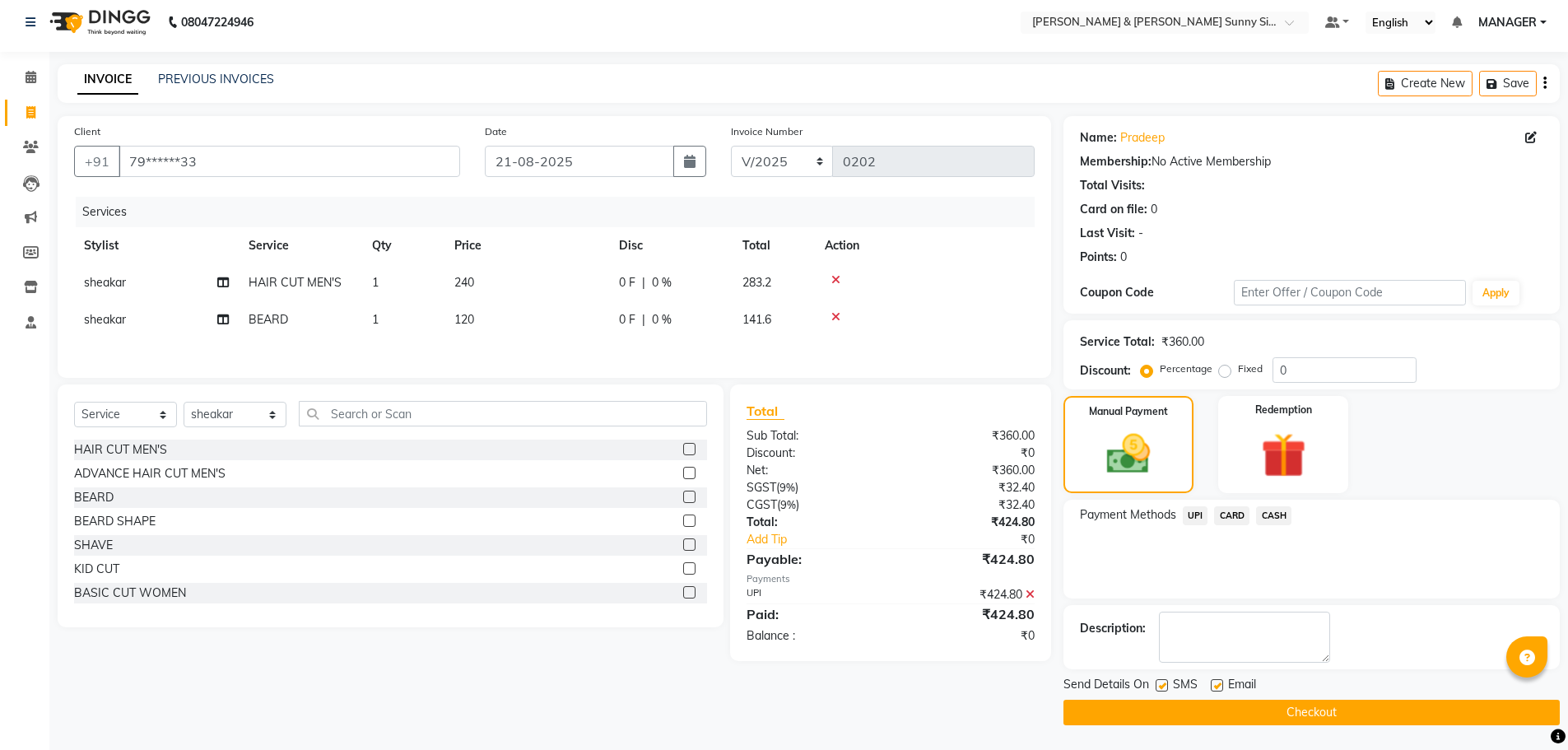
click at [1110, 713] on button "Checkout" at bounding box center [1310, 712] width 496 height 25
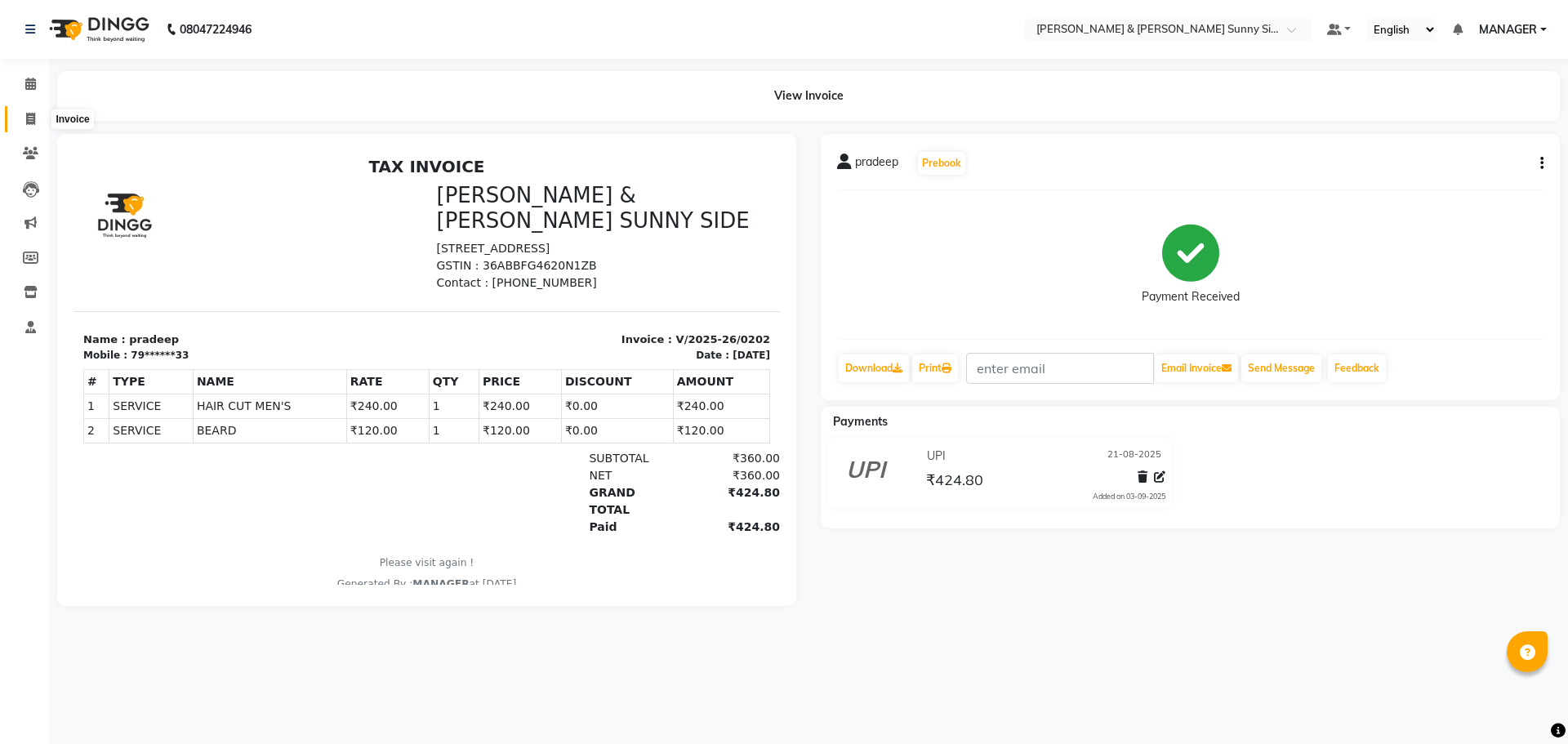
click at [17, 113] on span at bounding box center [31, 120] width 29 height 19
select select "service"
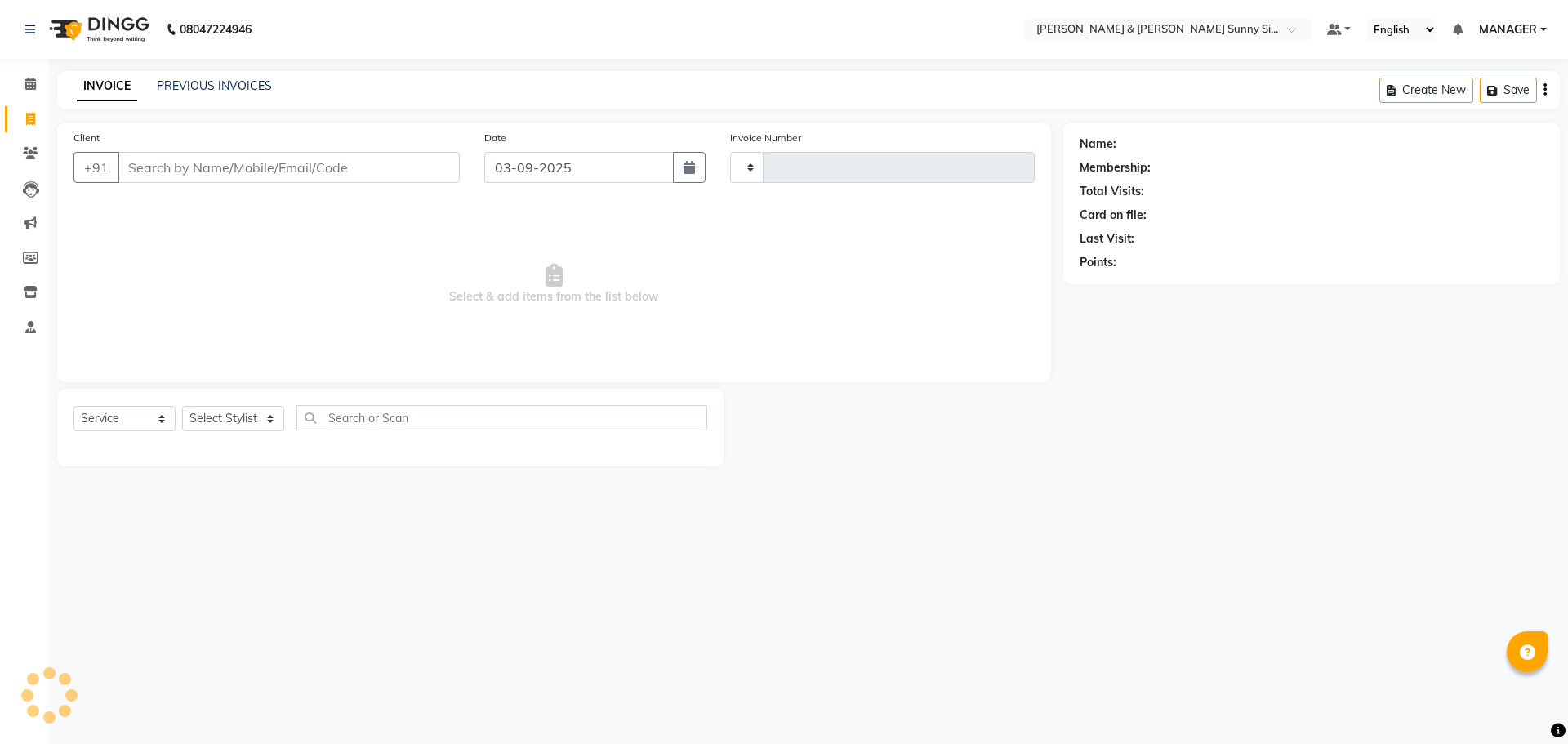
type input "0203"
select select "8776"
click at [146, 171] on input "Client" at bounding box center [289, 167] width 342 height 31
type input "9550198649"
click at [421, 166] on span "Add Client" at bounding box center [418, 167] width 65 height 16
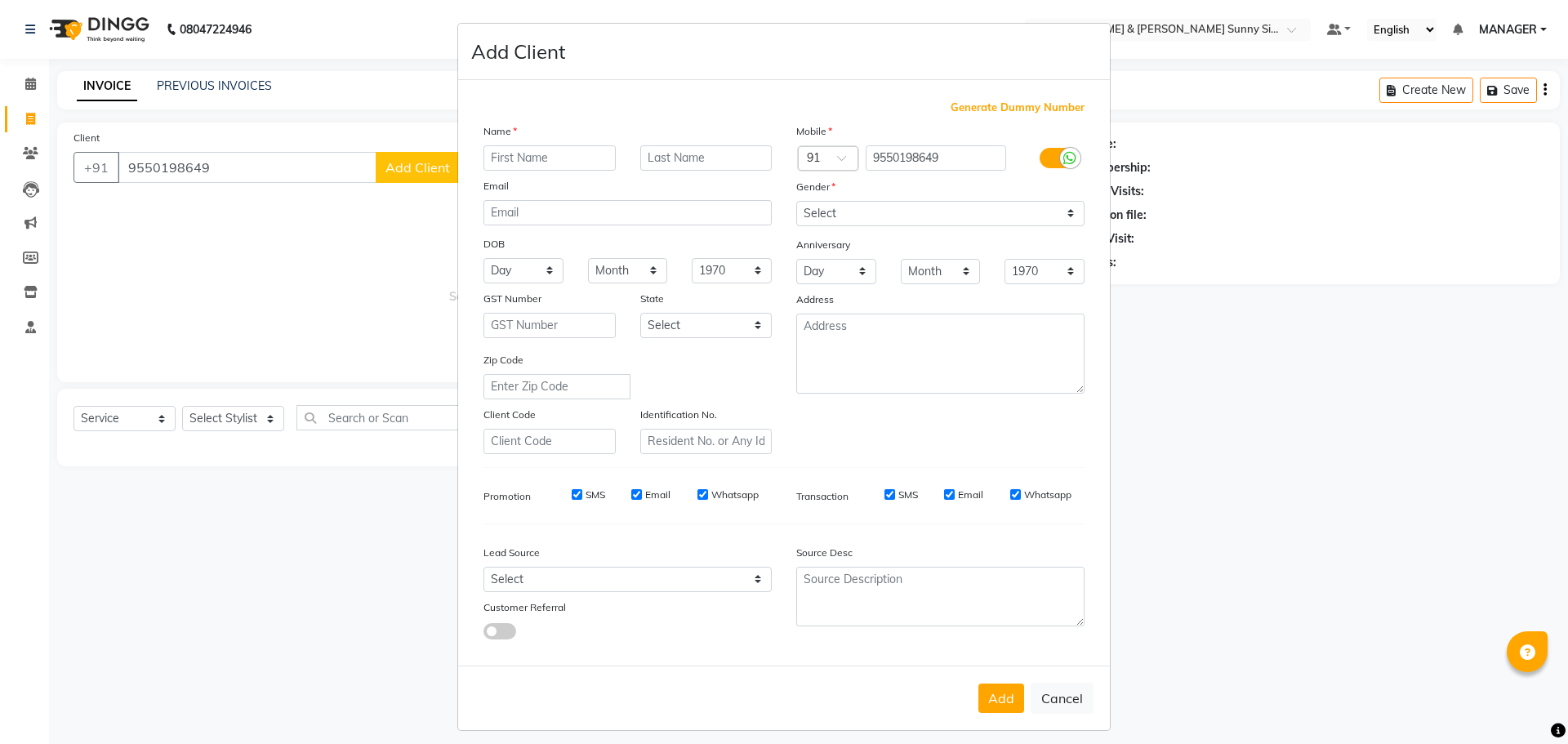
click at [512, 152] on input "text" at bounding box center [549, 158] width 132 height 25
type input "[PERSON_NAME]"
click at [845, 215] on select "Select [DEMOGRAPHIC_DATA] [DEMOGRAPHIC_DATA] Other Prefer Not To Say" at bounding box center [941, 213] width 288 height 25
select select "[DEMOGRAPHIC_DATA]"
click at [797, 201] on select "Select [DEMOGRAPHIC_DATA] [DEMOGRAPHIC_DATA] Other Prefer Not To Say" at bounding box center [941, 213] width 288 height 25
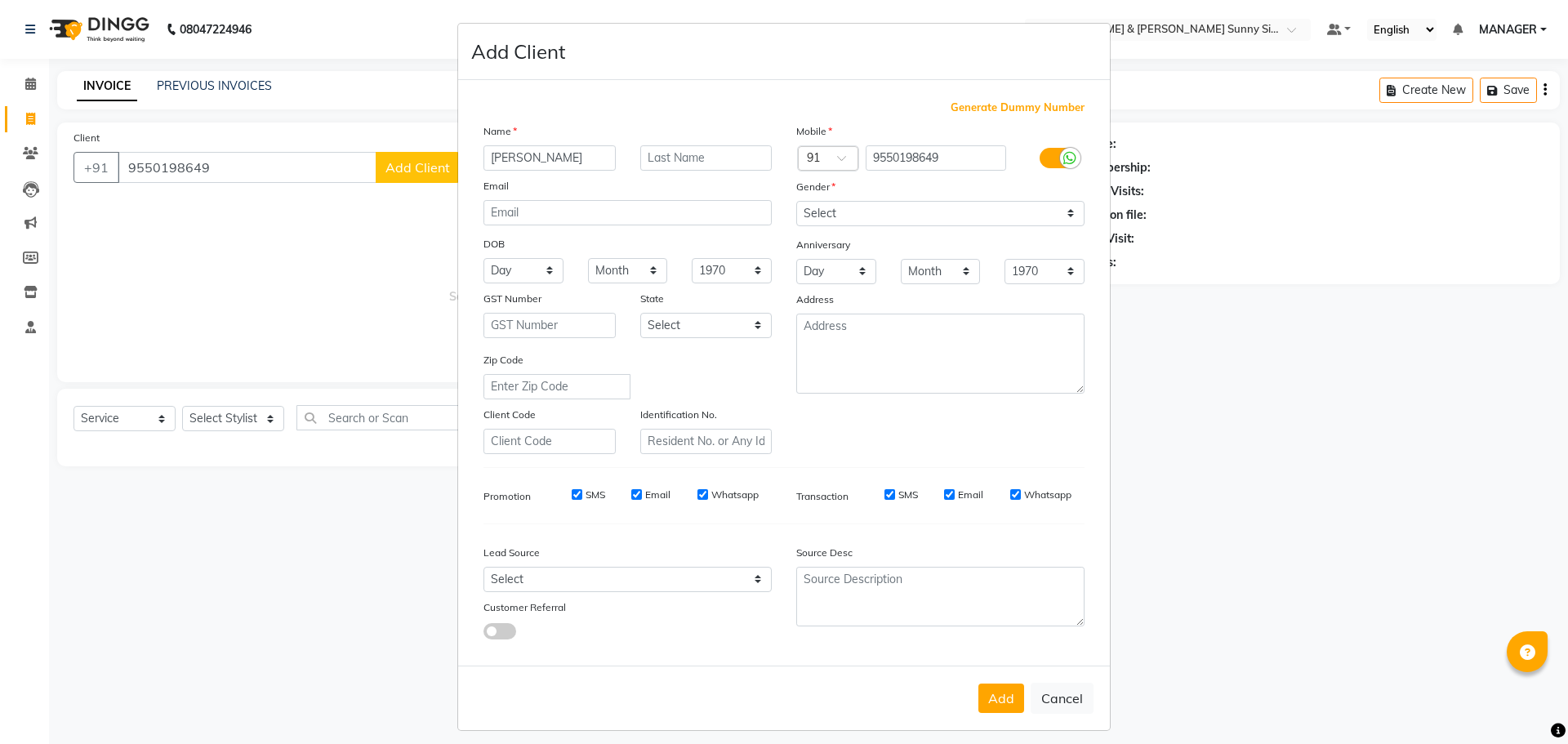
drag, startPoint x: 998, startPoint y: 701, endPoint x: 920, endPoint y: 654, distance: 91.1
click at [999, 700] on button "Add" at bounding box center [1001, 698] width 46 height 30
type input "95******49"
select select
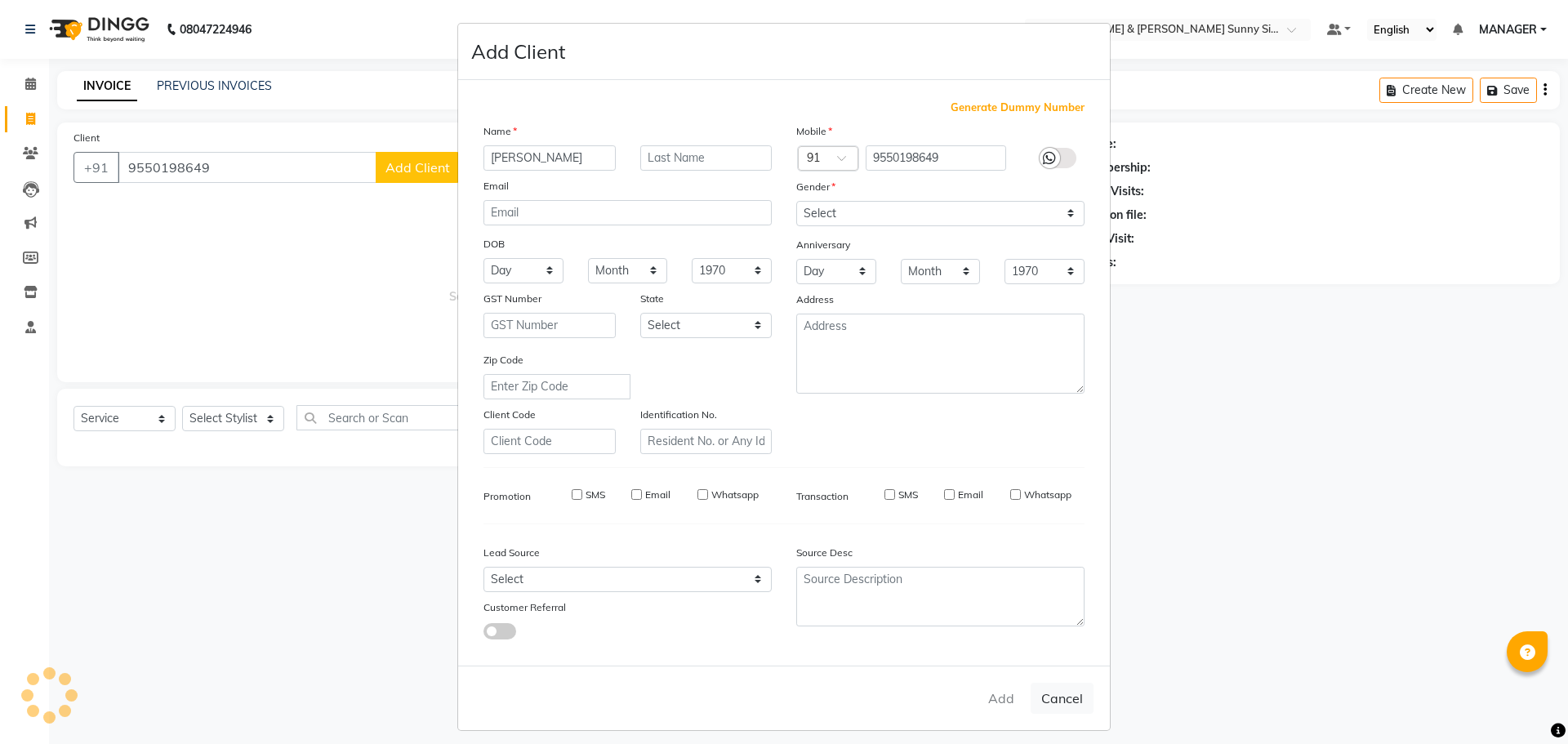
select select
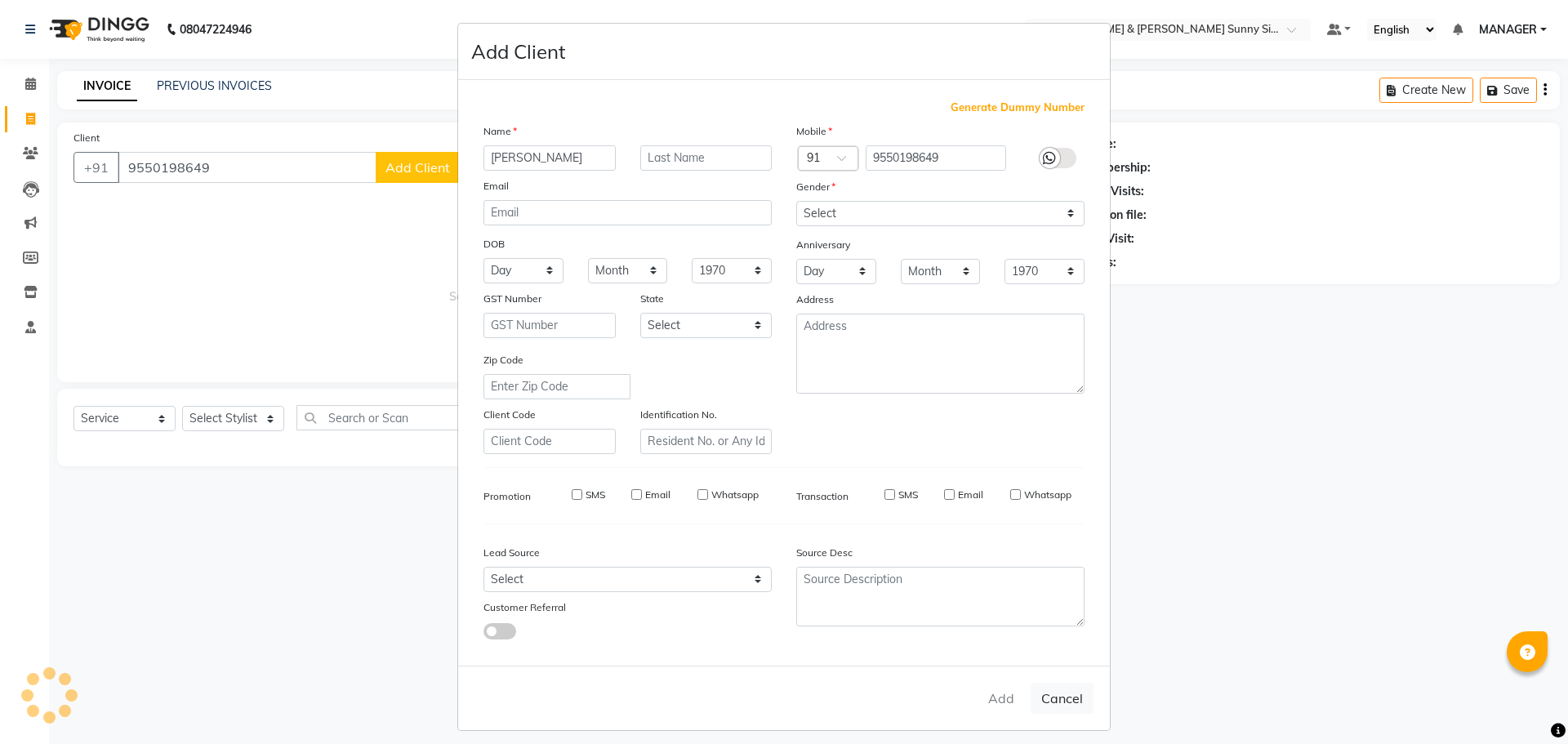
checkbox input "false"
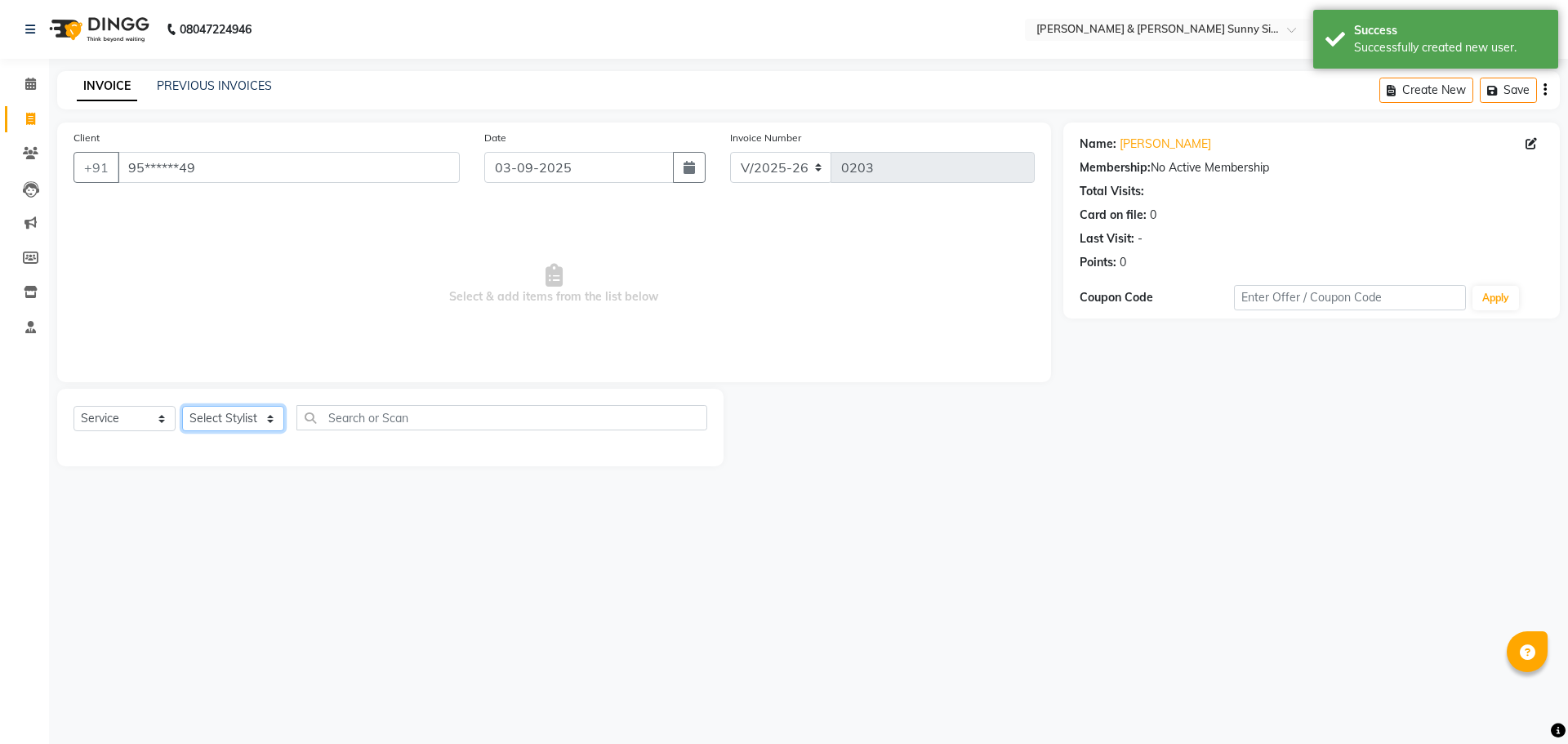
click at [238, 419] on select "Select Stylist MANAGER None [PERSON_NAME]" at bounding box center [232, 418] width 102 height 25
select select "89812"
click at [182, 406] on select "Select Stylist MANAGER None [PERSON_NAME]" at bounding box center [232, 418] width 102 height 25
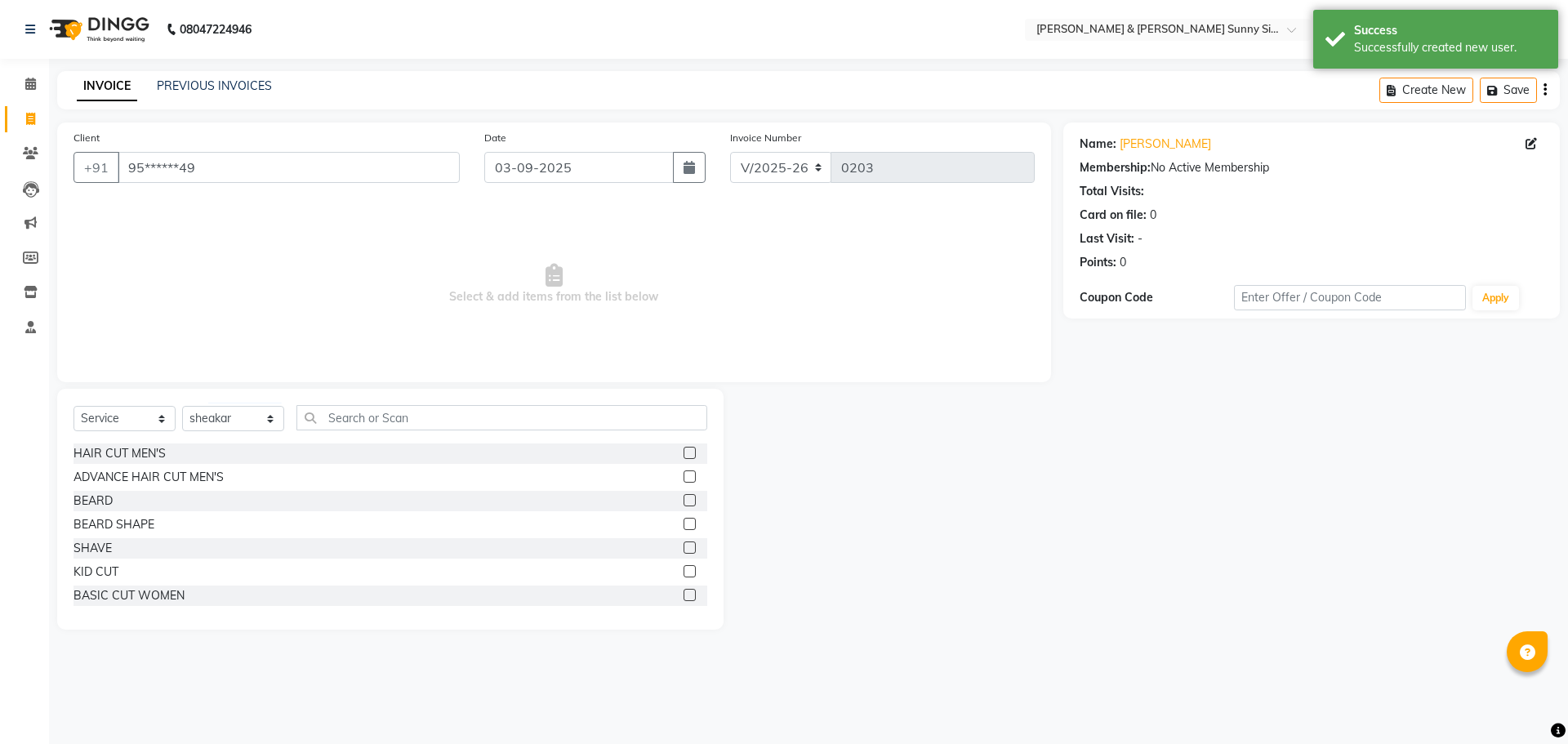
click at [684, 478] on label at bounding box center [690, 477] width 13 height 13
click at [684, 478] on input "checkbox" at bounding box center [689, 478] width 11 height 11
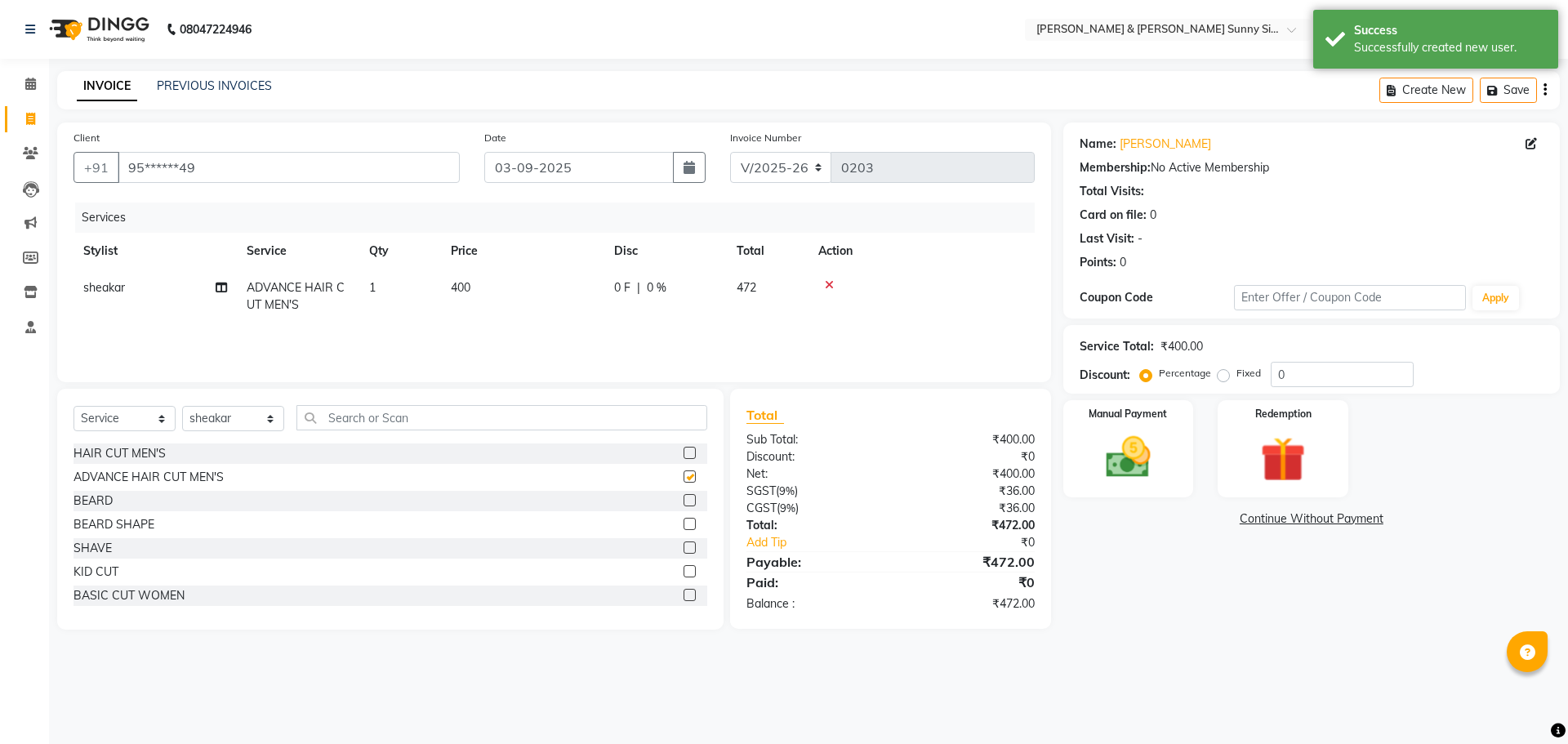
checkbox input "false"
drag, startPoint x: 491, startPoint y: 282, endPoint x: 514, endPoint y: 287, distance: 23.5
click at [514, 287] on td "400" at bounding box center [522, 296] width 163 height 54
select select "89812"
click at [561, 287] on input "400" at bounding box center [599, 291] width 144 height 25
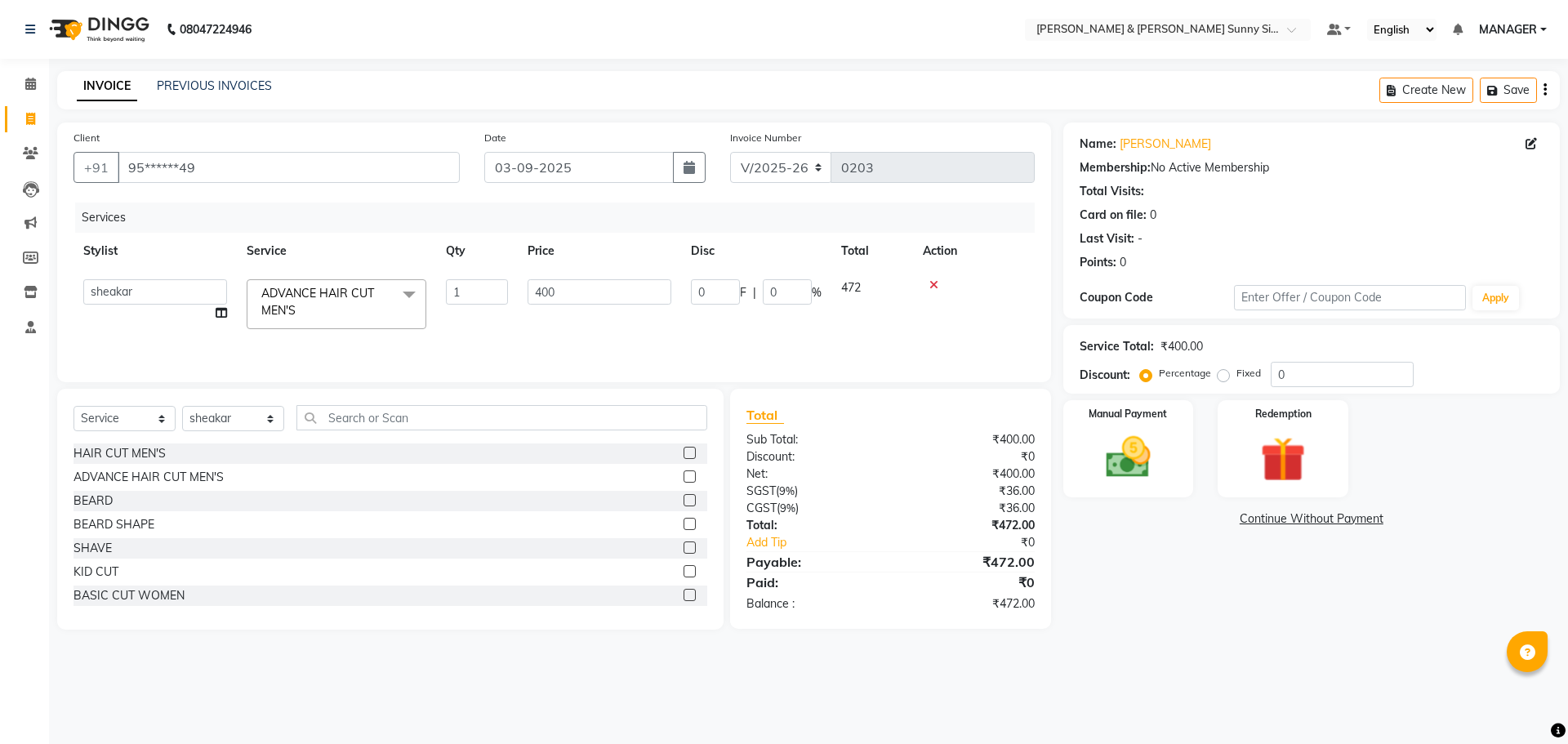
click at [933, 288] on div at bounding box center [973, 284] width 102 height 12
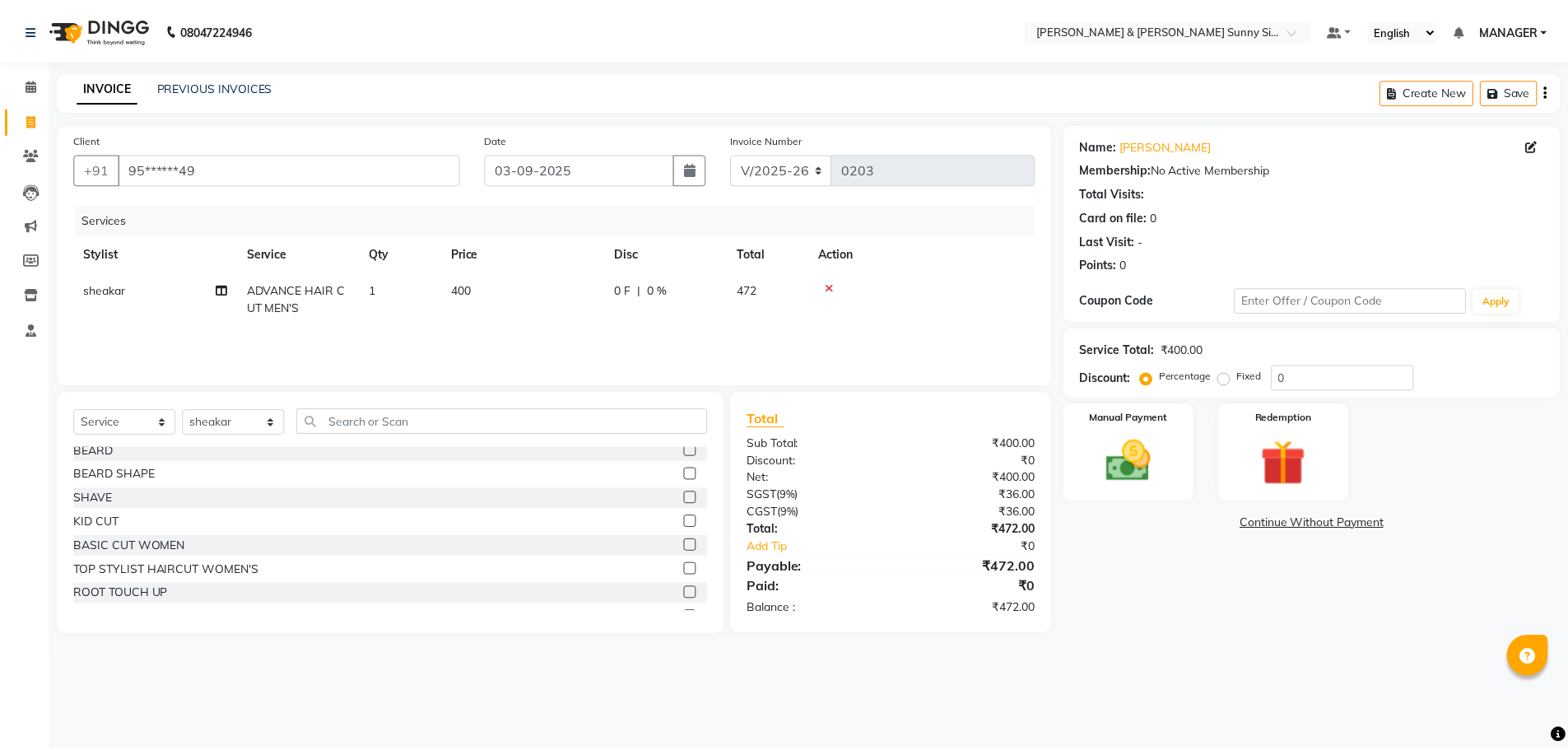
scroll to position [83, 0]
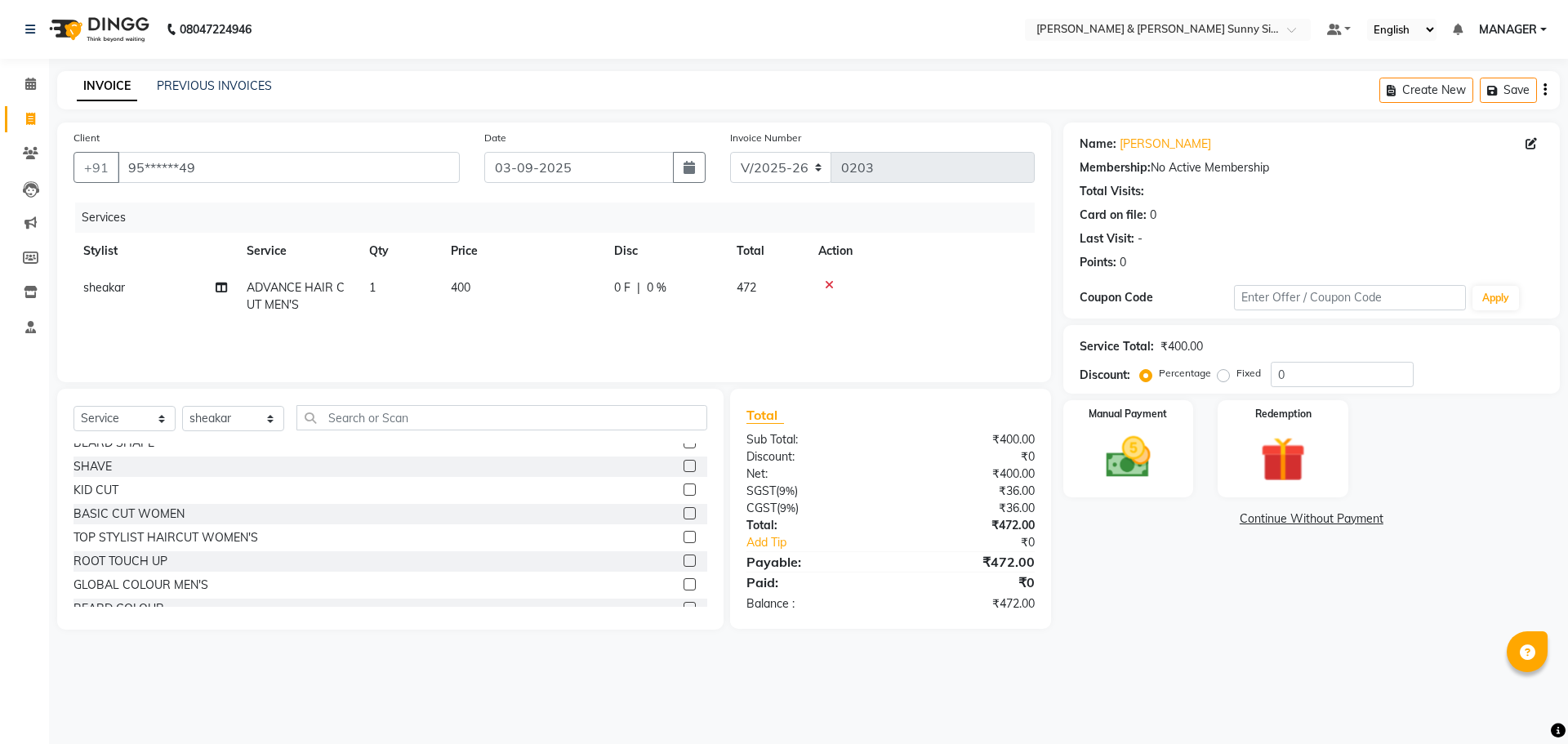
click at [684, 540] on label at bounding box center [690, 537] width 13 height 13
click at [684, 540] on input "checkbox" at bounding box center [689, 538] width 11 height 11
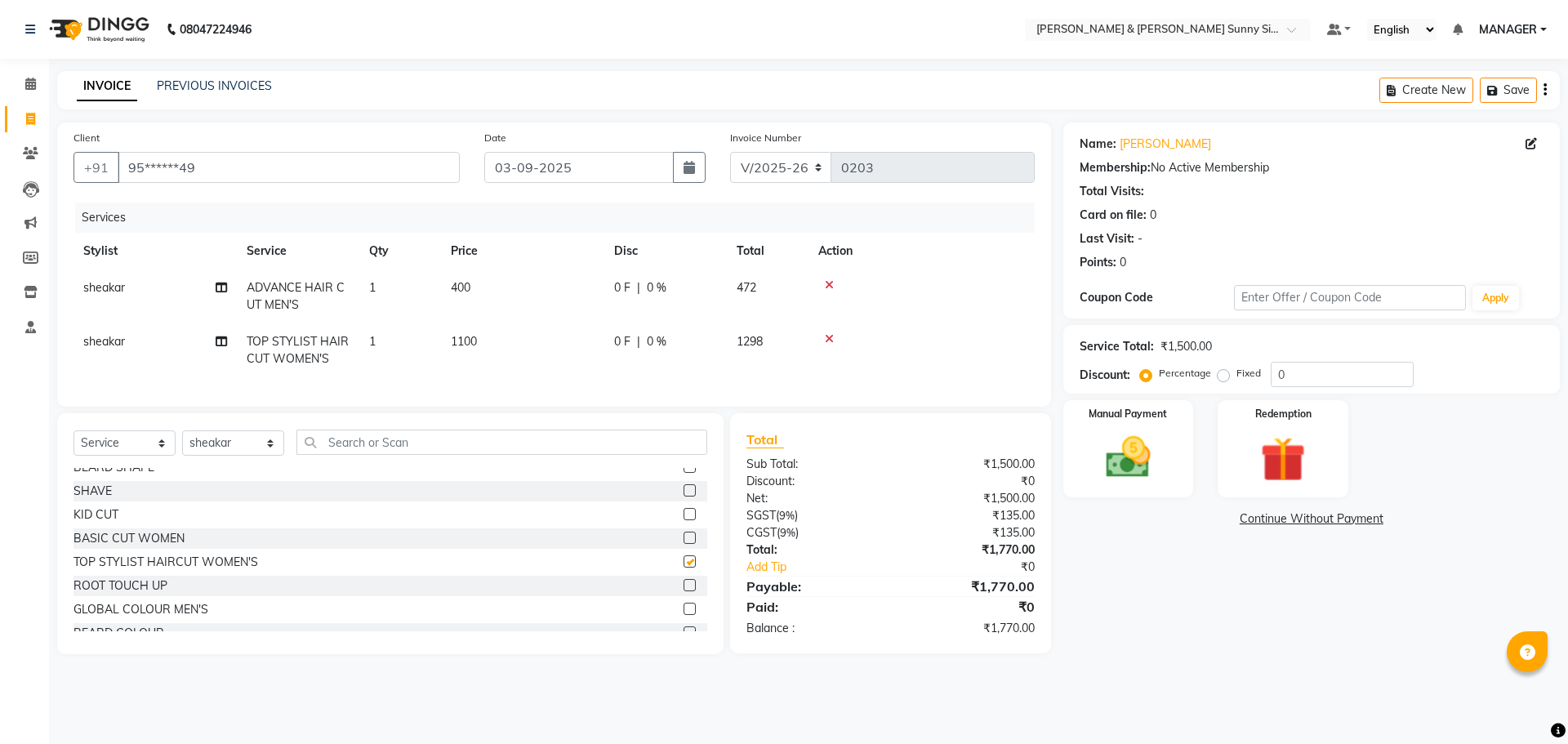
checkbox input "false"
click at [500, 349] on td "1100" at bounding box center [522, 350] width 163 height 54
select select "89812"
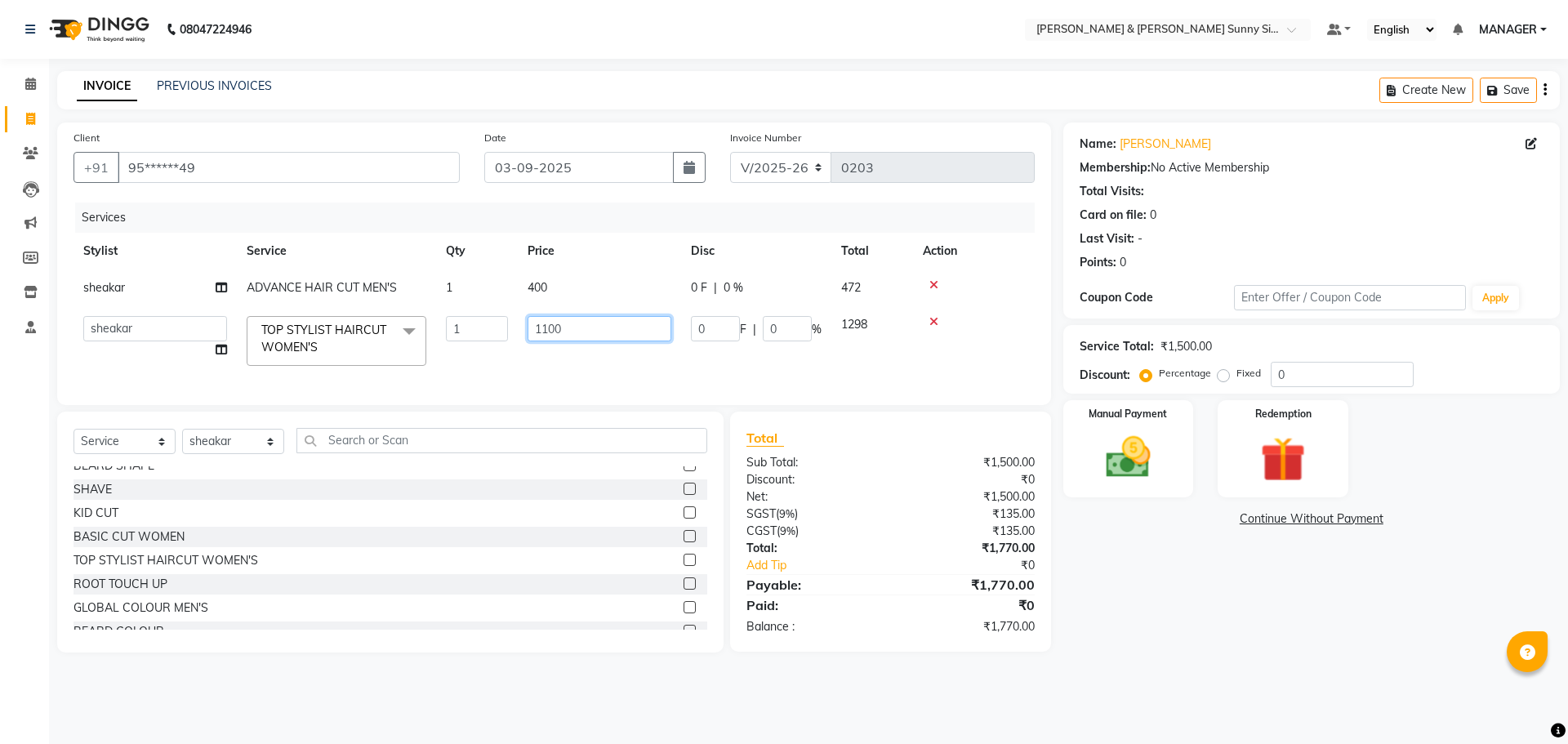
click at [601, 328] on input "1100" at bounding box center [599, 328] width 144 height 25
type input "1"
type input "1080"
click at [562, 353] on td "1080" at bounding box center [599, 340] width 163 height 69
select select "89812"
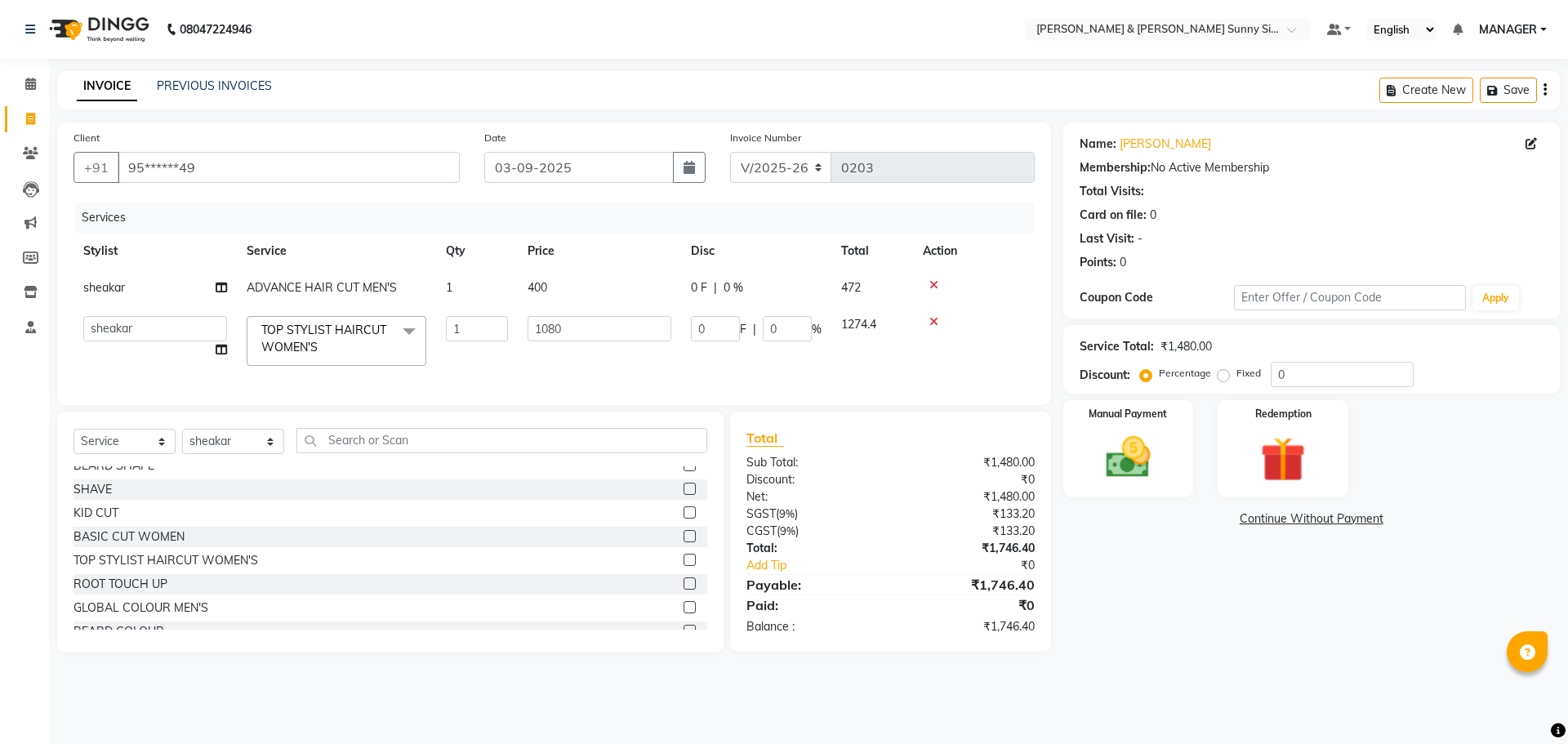
click at [939, 287] on div at bounding box center [973, 284] width 102 height 12
click at [933, 288] on icon at bounding box center [934, 284] width 9 height 12
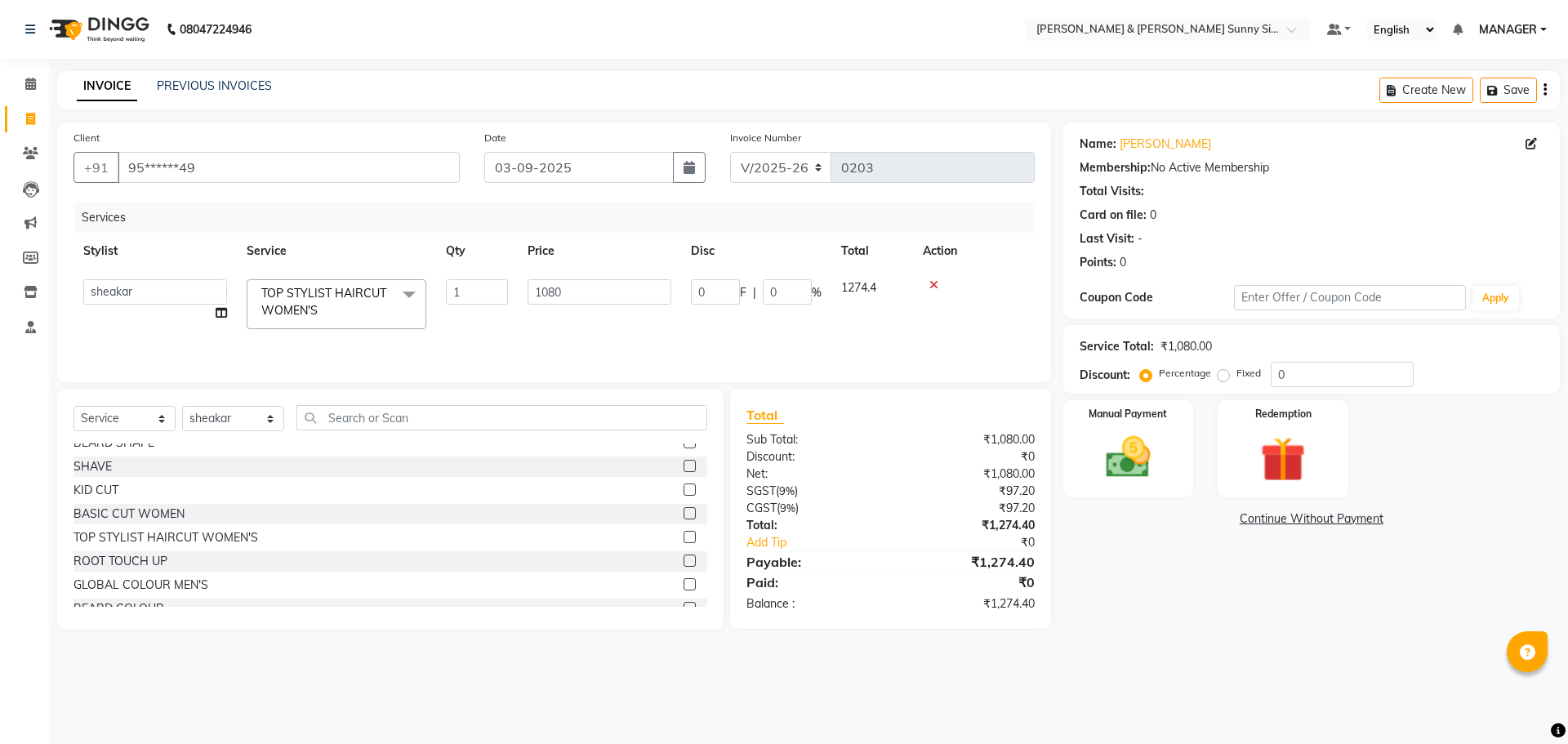
click at [793, 326] on td "0 F | 0 %" at bounding box center [756, 303] width 150 height 69
click at [392, 345] on div "Services Stylist Service Qty Price Disc Total Action MANAGER None Richa sheakar…" at bounding box center [554, 283] width 961 height 163
click at [508, 169] on input "03-09-2025" at bounding box center [579, 167] width 190 height 31
select select "9"
select select "2025"
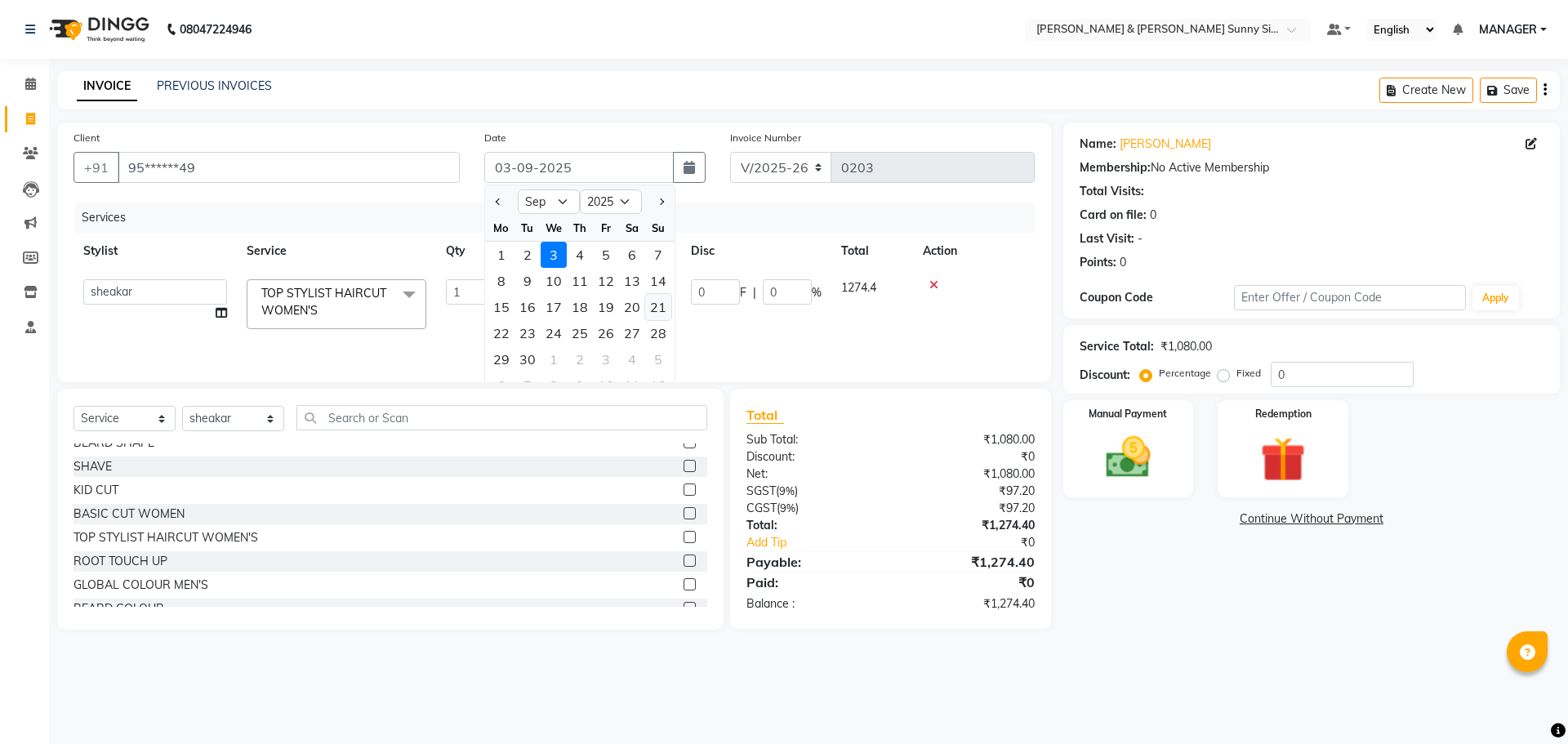
click at [653, 312] on div "21" at bounding box center [658, 307] width 26 height 26
type input "21-09-2025"
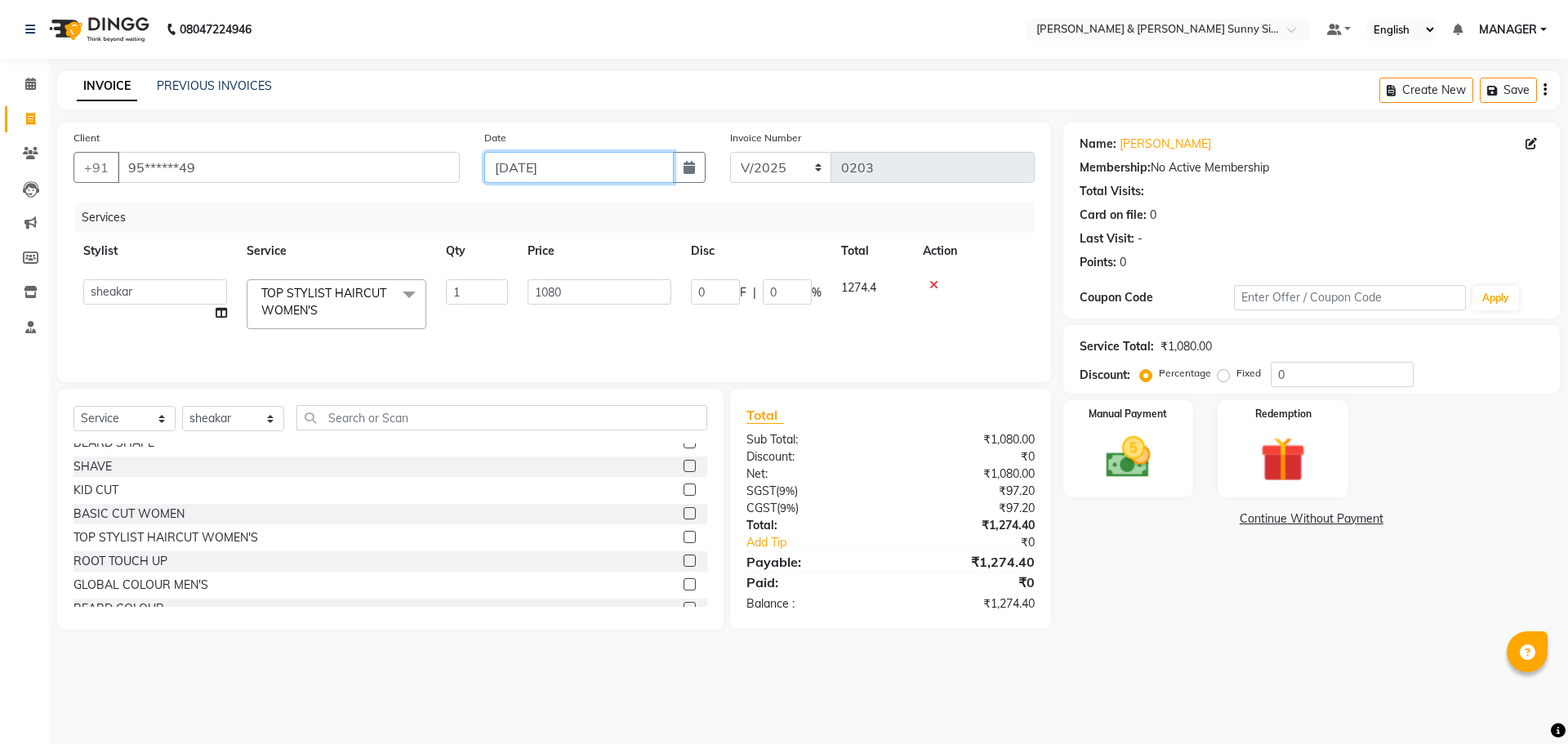
click at [534, 167] on input "21-09-2025" at bounding box center [579, 167] width 190 height 31
select select "9"
select select "2025"
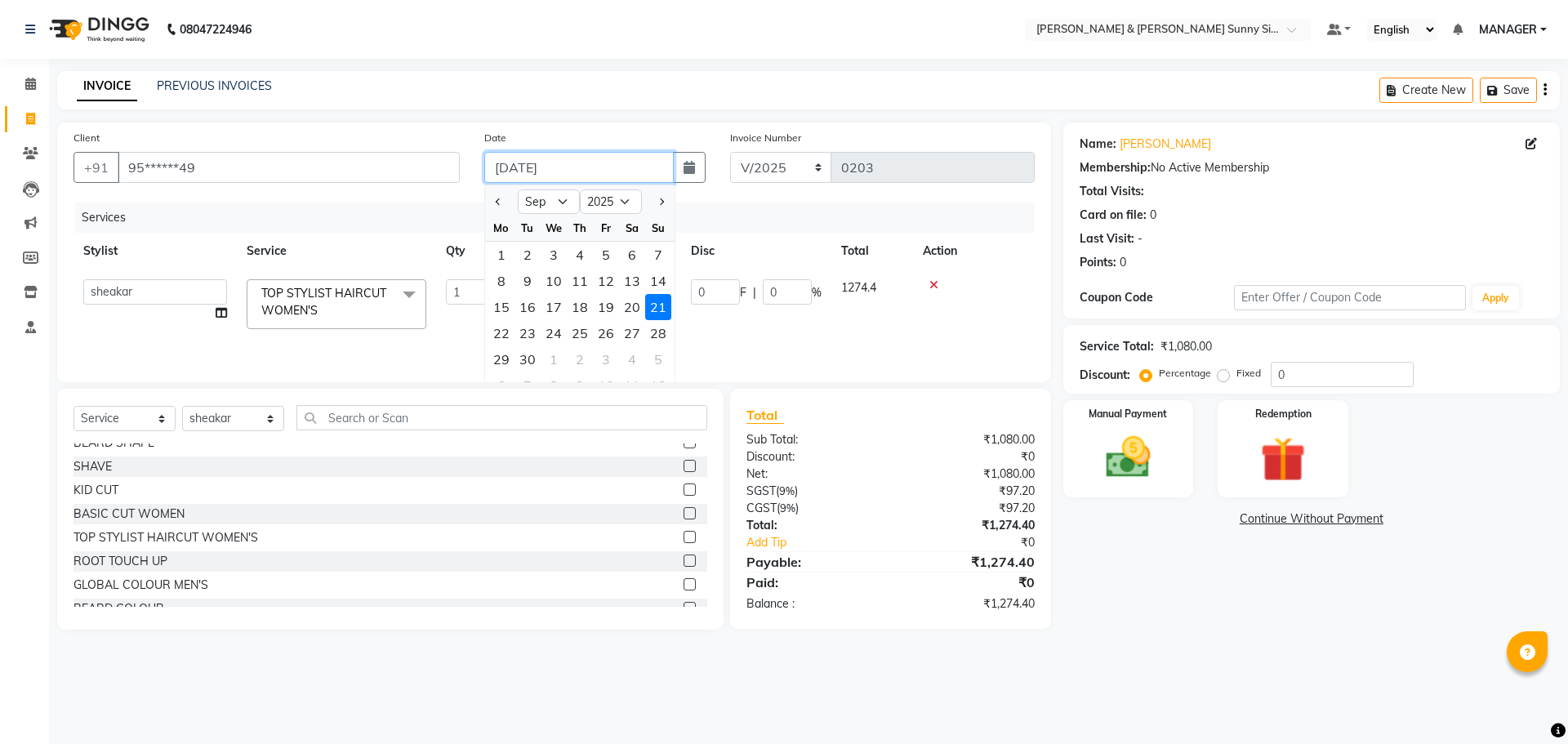
click at [533, 169] on input "21-09-2025" at bounding box center [579, 167] width 190 height 31
type input "21-08-2025"
click at [462, 240] on th "Qty" at bounding box center [477, 251] width 82 height 37
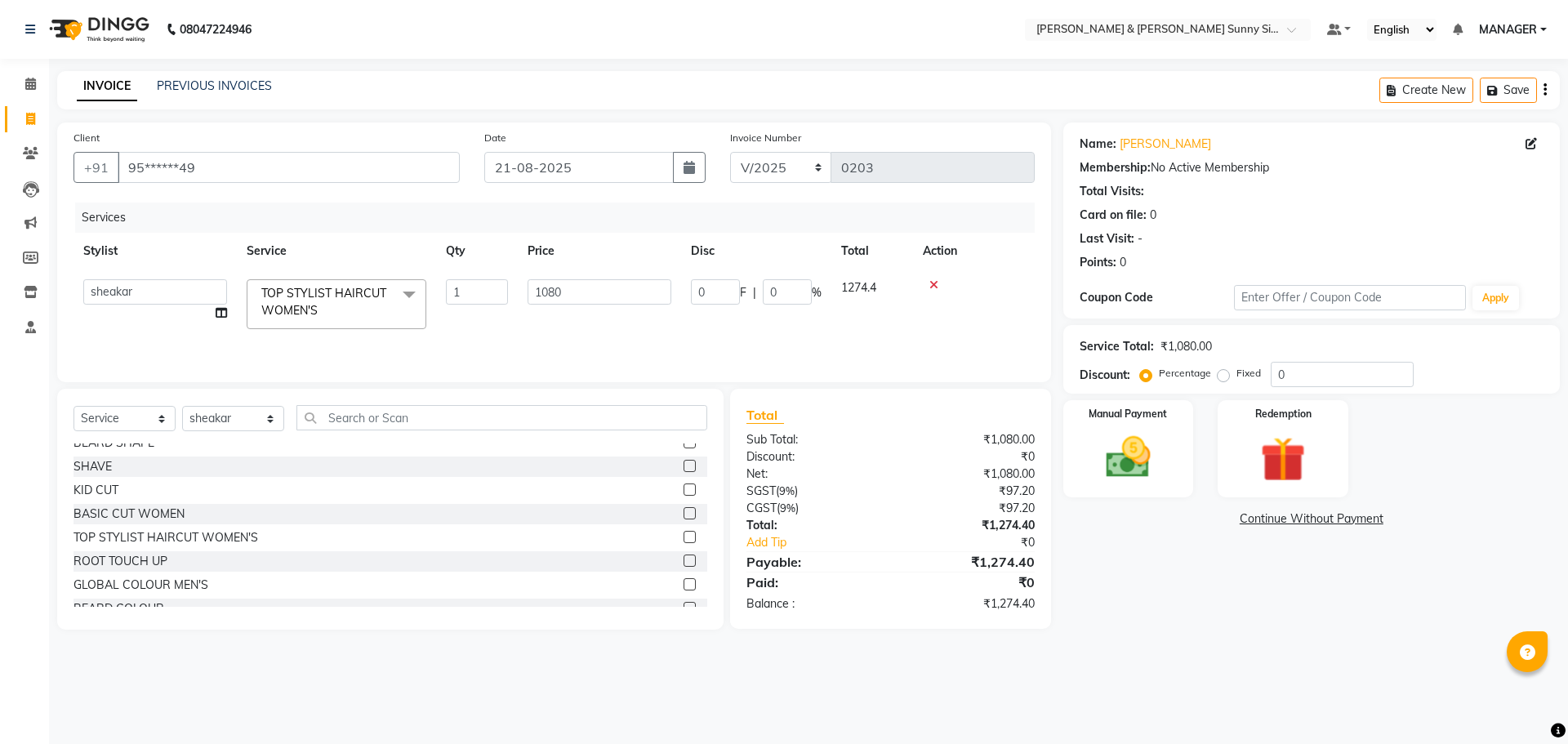
click at [531, 337] on td "1080" at bounding box center [599, 303] width 163 height 69
click at [1126, 430] on img at bounding box center [1128, 457] width 76 height 54
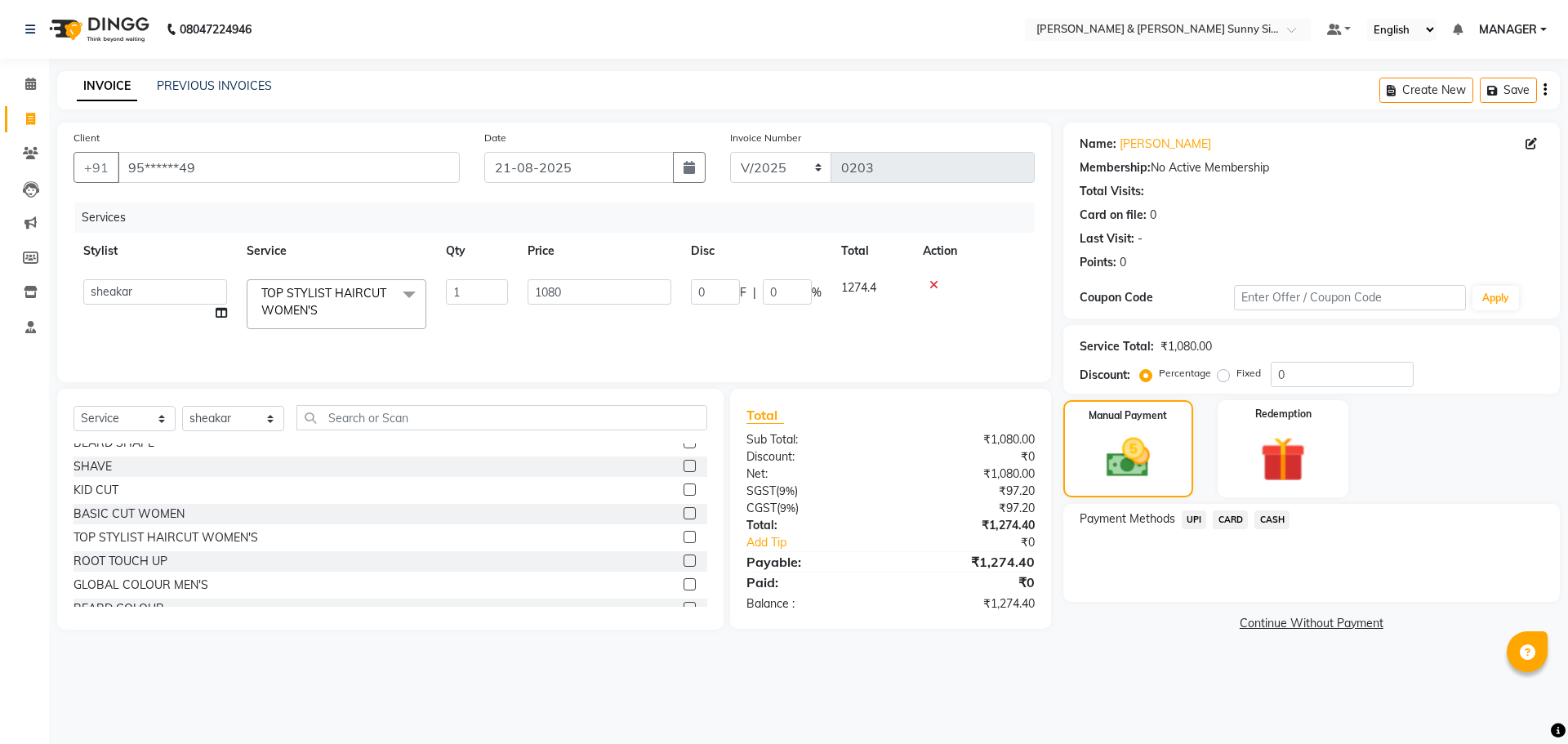
click at [1190, 517] on span "UPI" at bounding box center [1194, 519] width 25 height 19
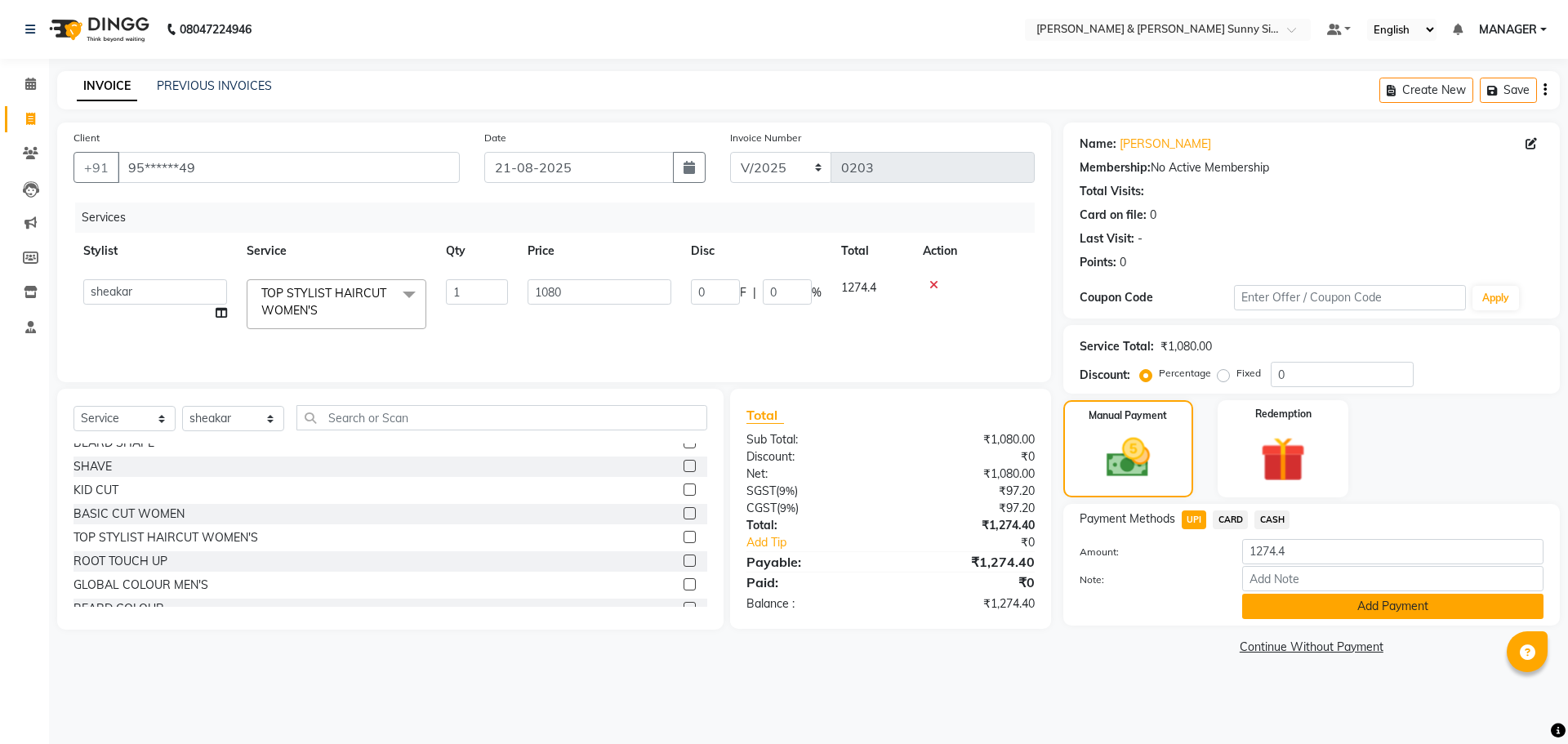
click at [1260, 605] on button "Add Payment" at bounding box center [1392, 606] width 302 height 25
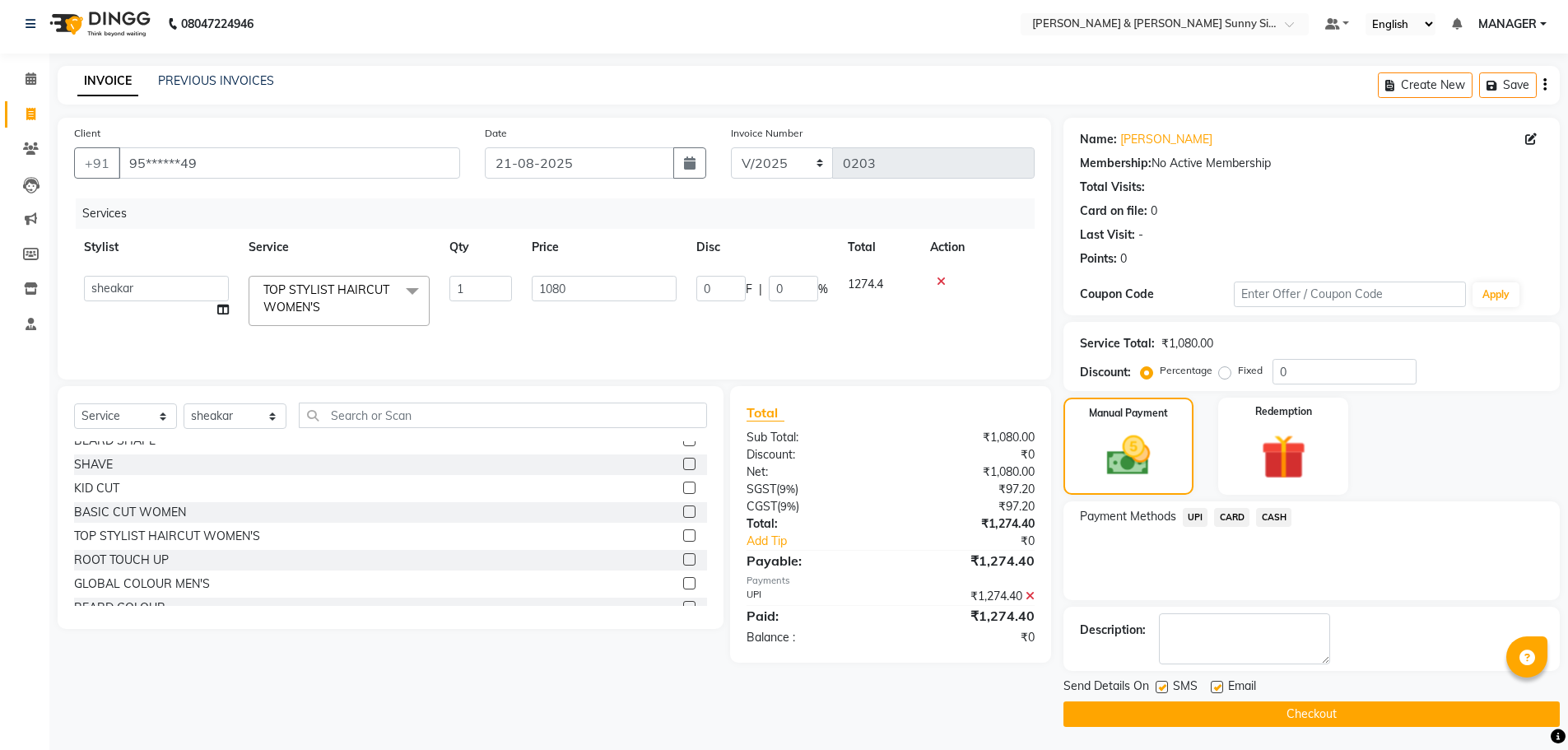
scroll to position [7, 0]
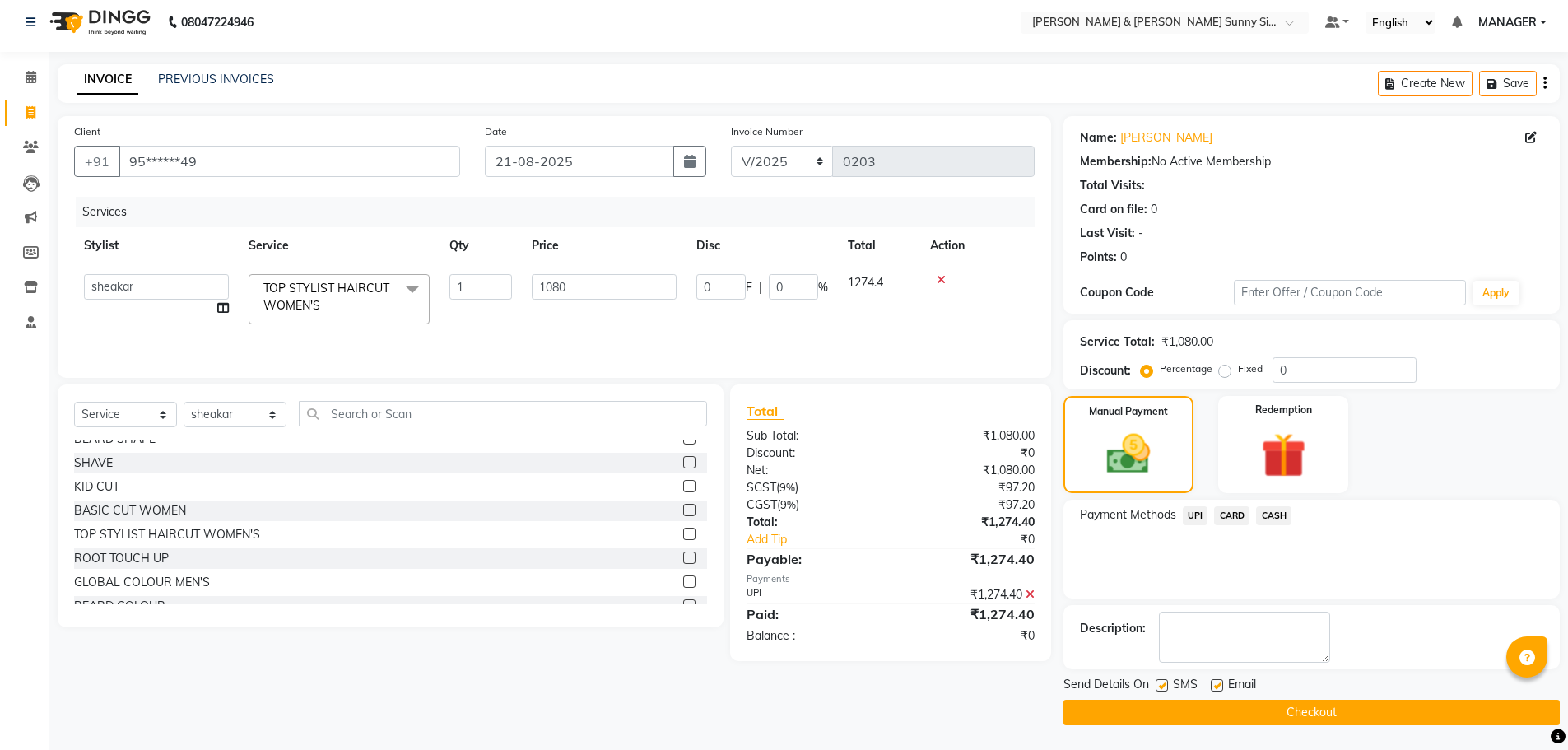
click at [1117, 714] on button "Checkout" at bounding box center [1310, 712] width 496 height 25
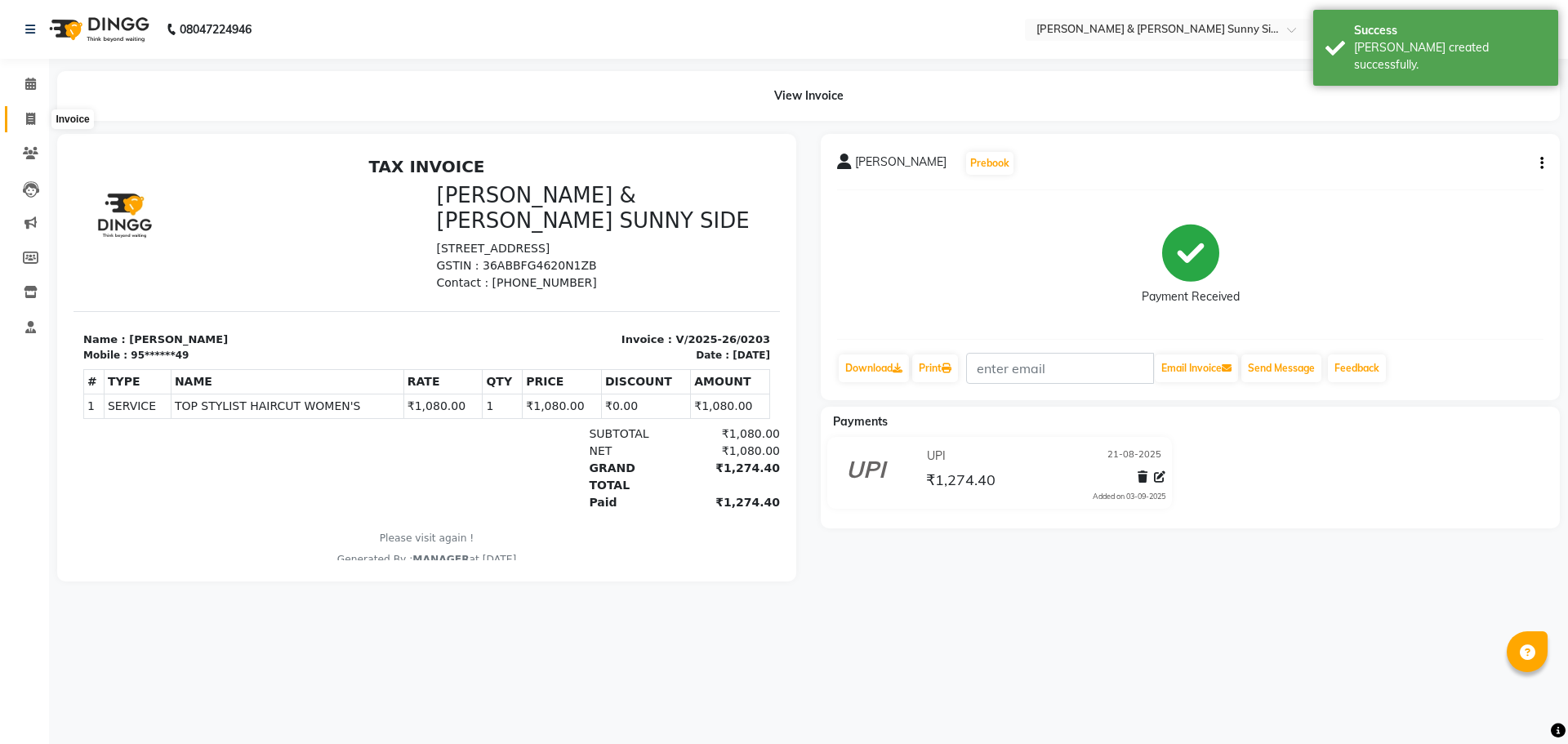
click at [36, 124] on span at bounding box center [31, 120] width 29 height 19
select select "service"
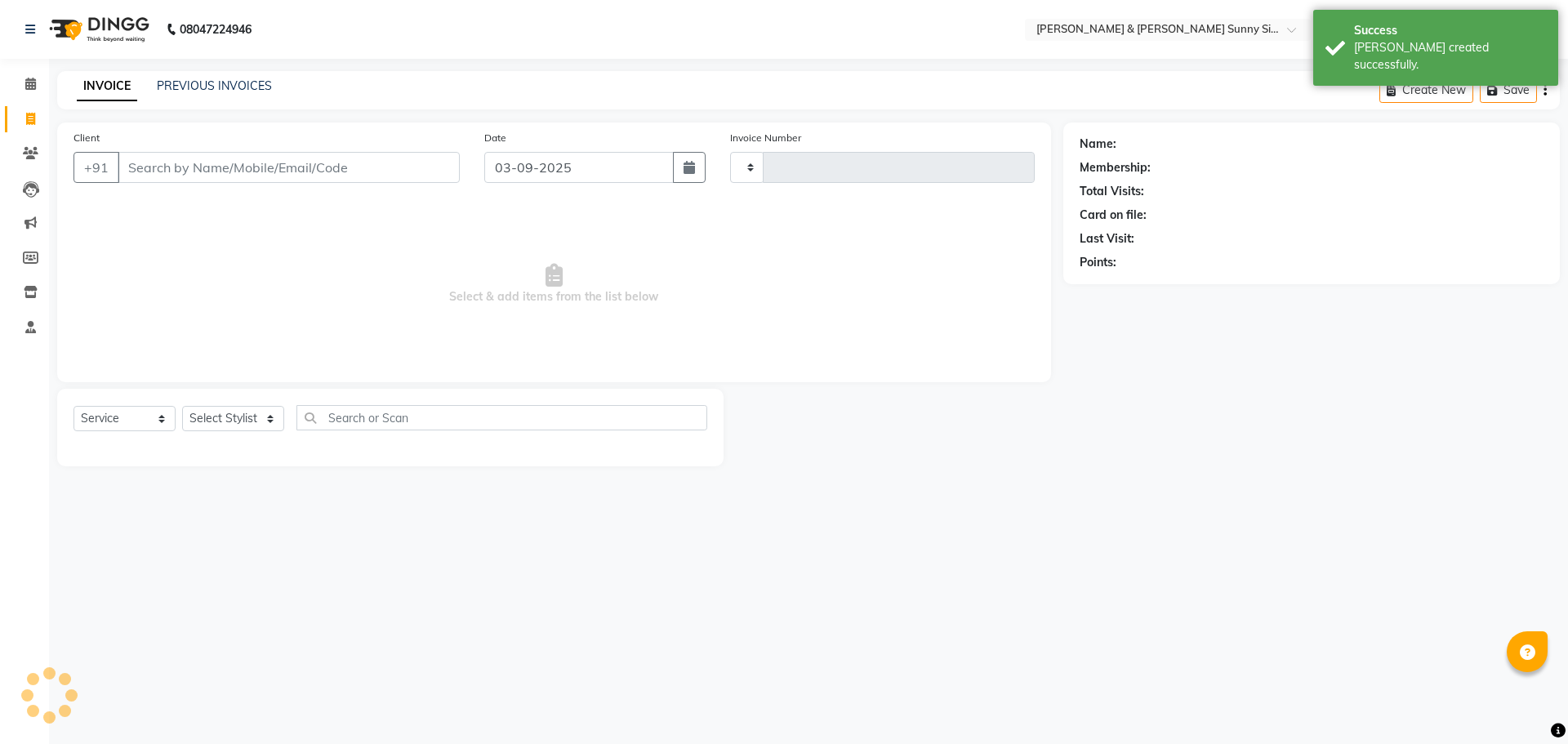
type input "0204"
select select "8776"
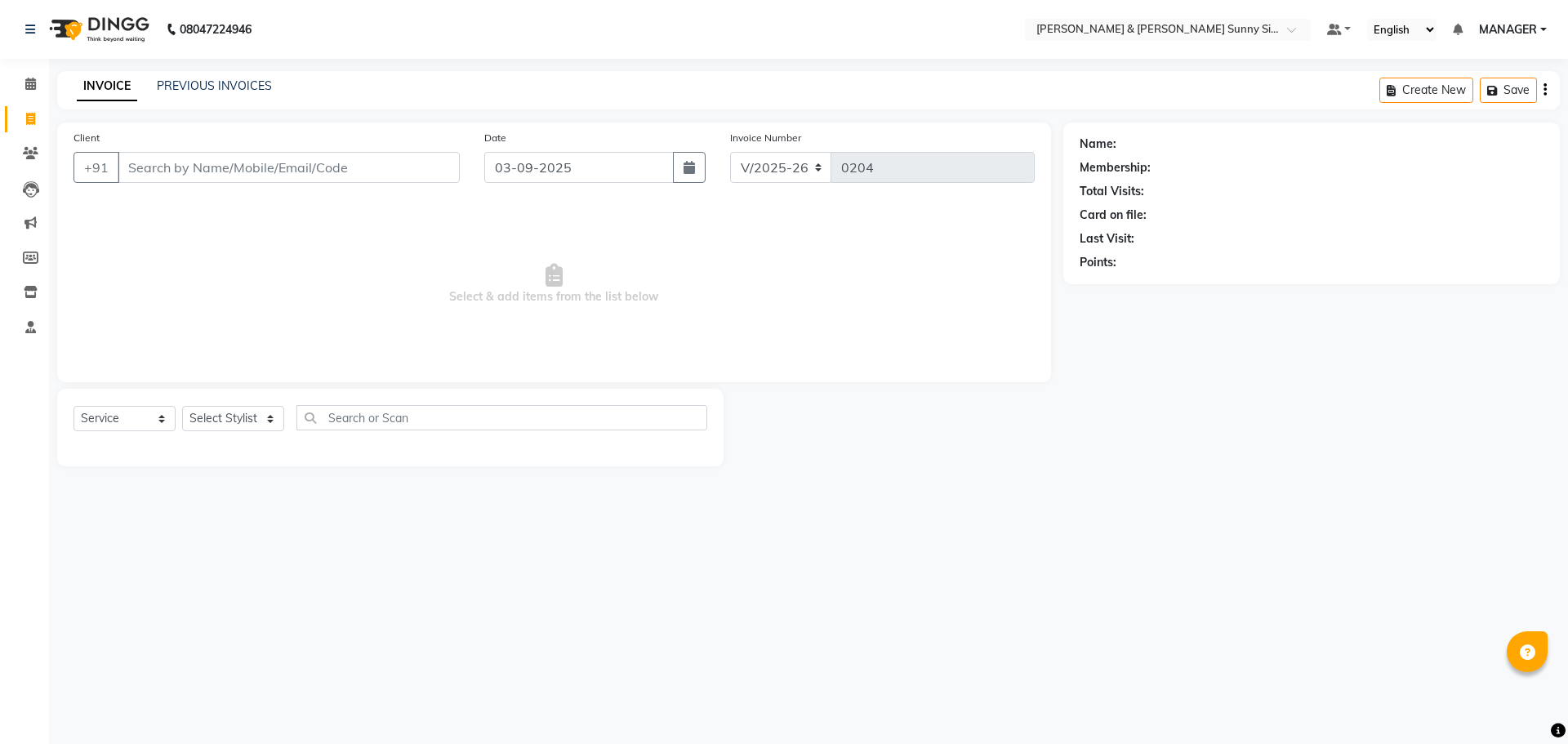
click at [179, 168] on input "Client" at bounding box center [289, 167] width 342 height 31
click at [177, 168] on input "Client" at bounding box center [289, 167] width 342 height 31
type input "9052048889"
click at [401, 181] on button "Add Client" at bounding box center [417, 167] width 84 height 31
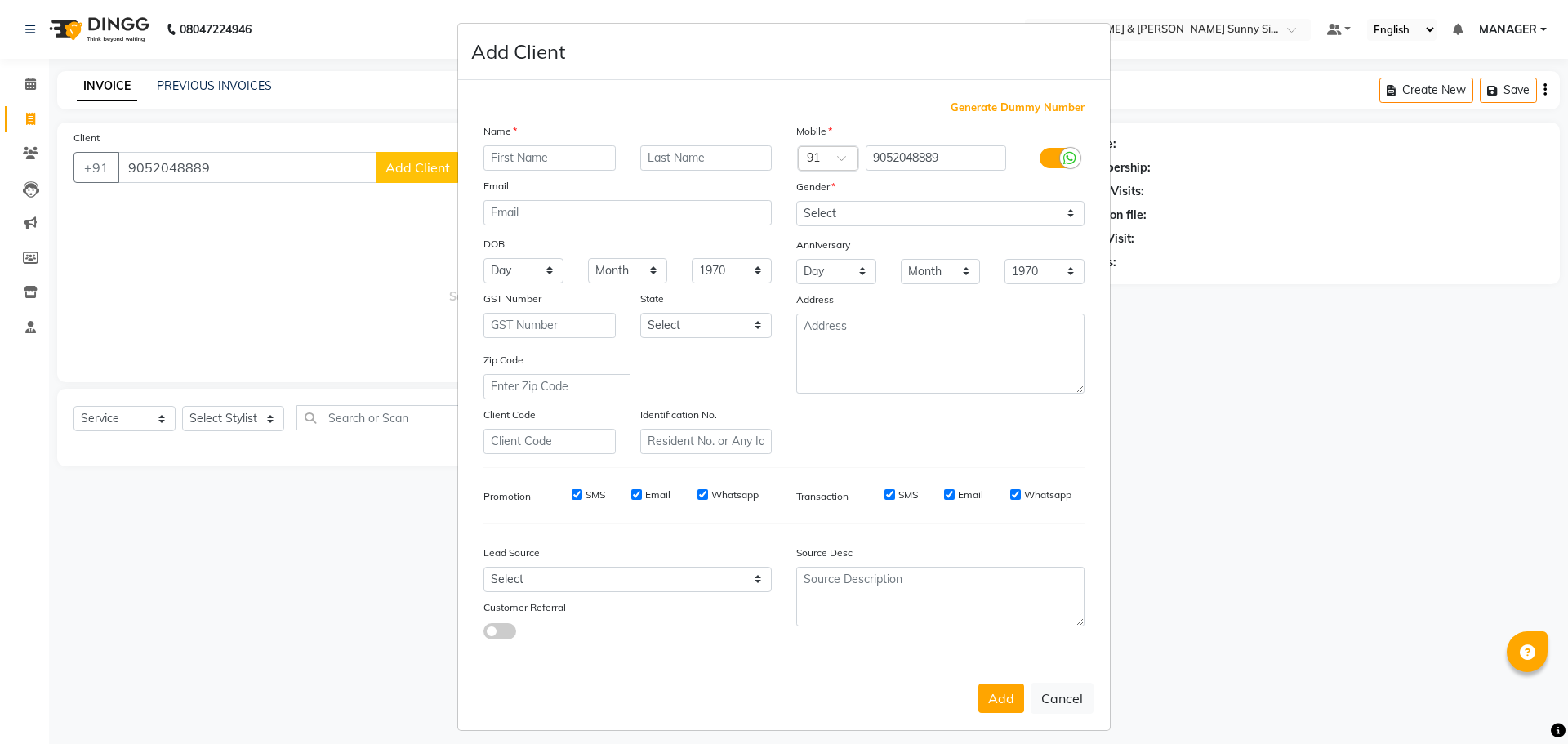
click at [522, 162] on input "text" at bounding box center [549, 158] width 132 height 25
click at [519, 162] on input "text" at bounding box center [549, 158] width 132 height 25
type input "janaki"
click at [828, 213] on select "Select [DEMOGRAPHIC_DATA] [DEMOGRAPHIC_DATA] Other Prefer Not To Say" at bounding box center [941, 213] width 288 height 25
select select "[DEMOGRAPHIC_DATA]"
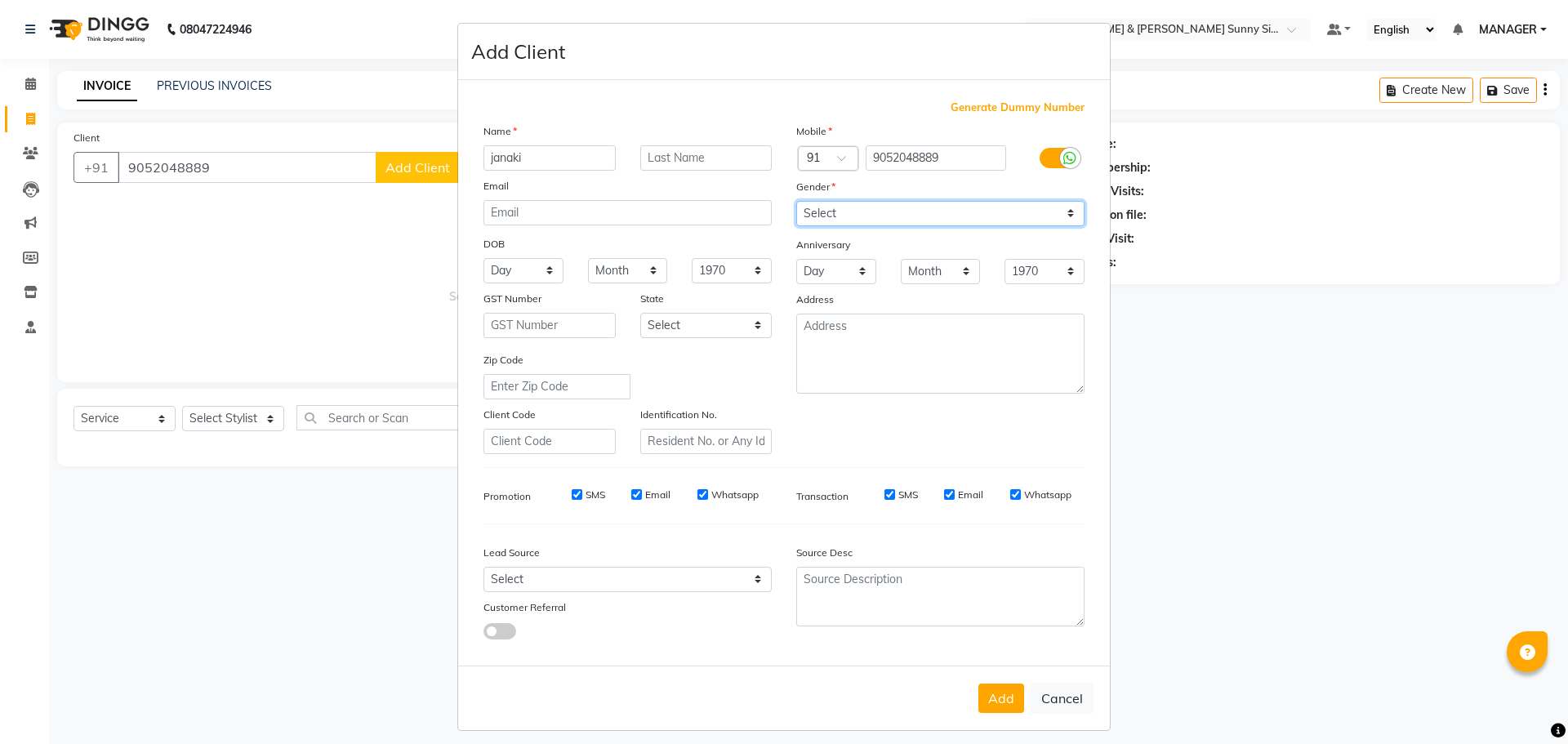
click at [797, 201] on select "Select [DEMOGRAPHIC_DATA] [DEMOGRAPHIC_DATA] Other Prefer Not To Say" at bounding box center [941, 213] width 288 height 25
click at [997, 698] on button "Add" at bounding box center [1001, 698] width 46 height 30
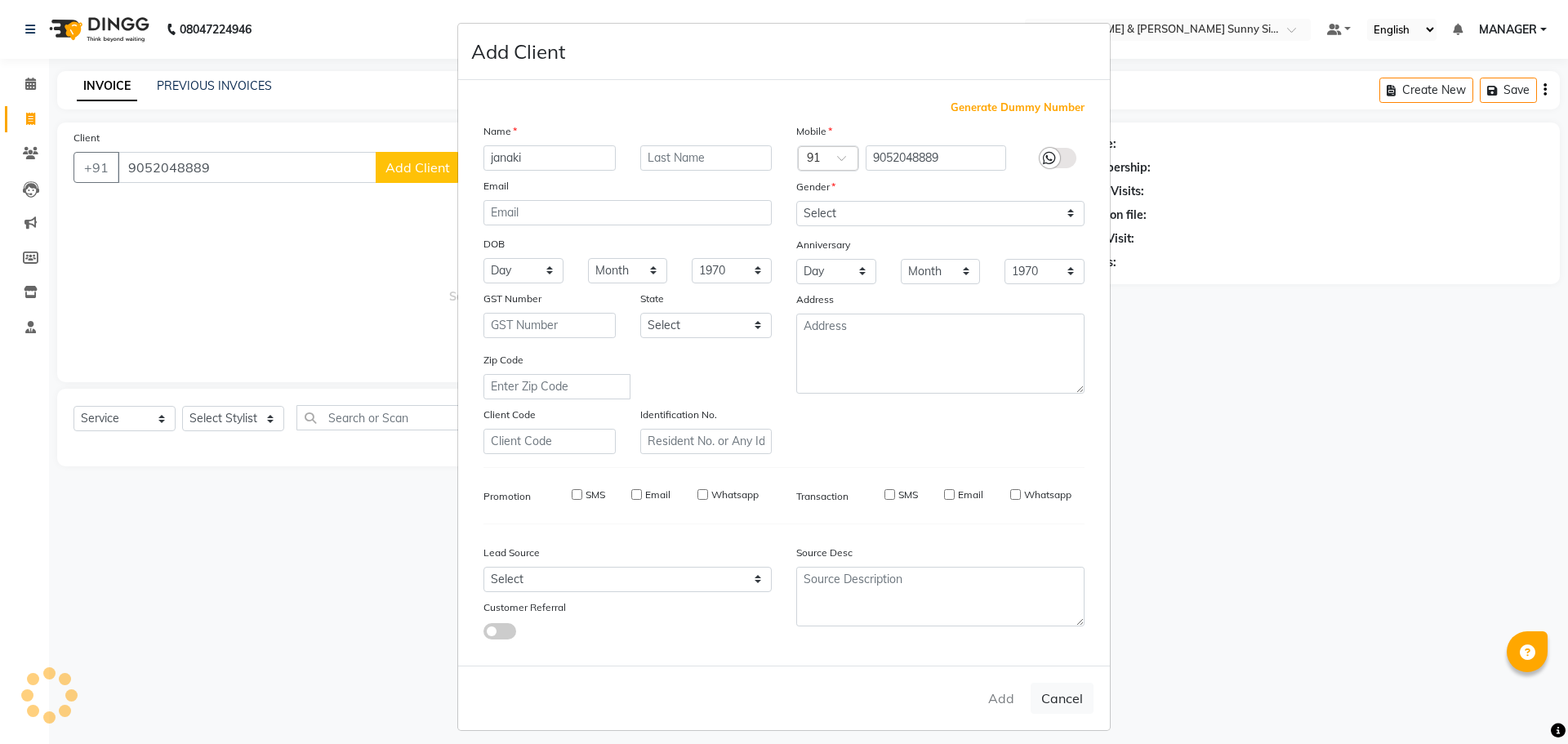
type input "90******89"
select select
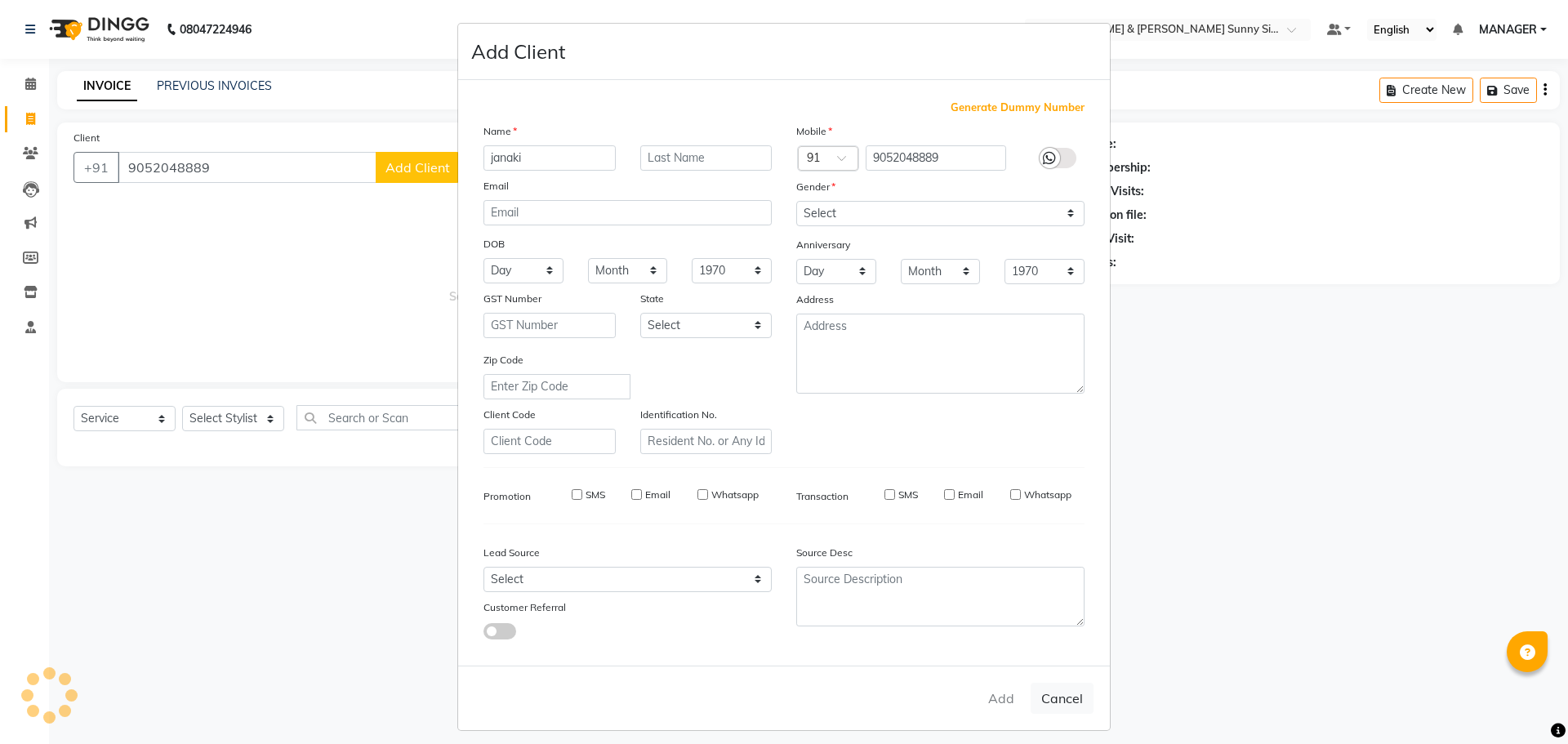
select select
checkbox input "false"
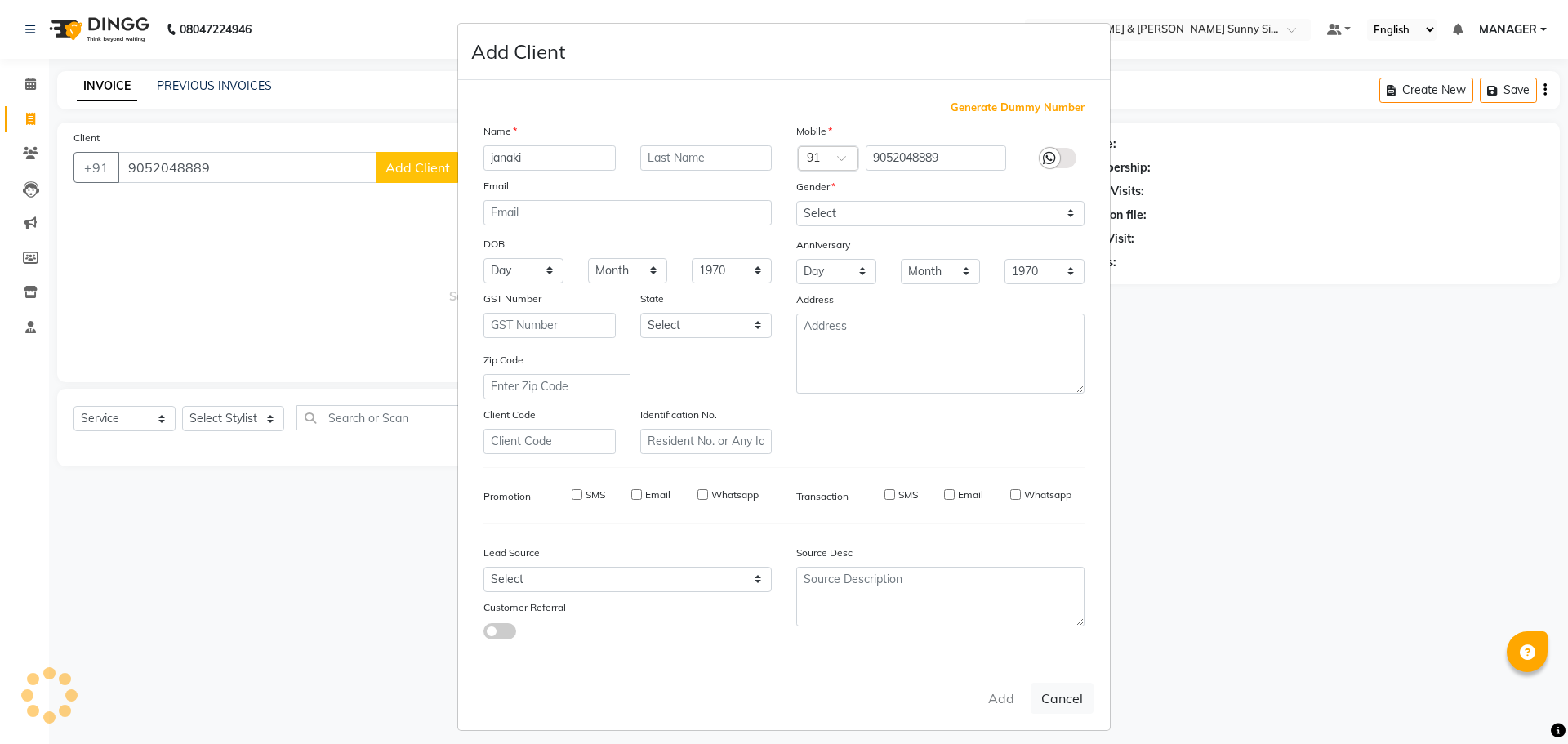
checkbox input "false"
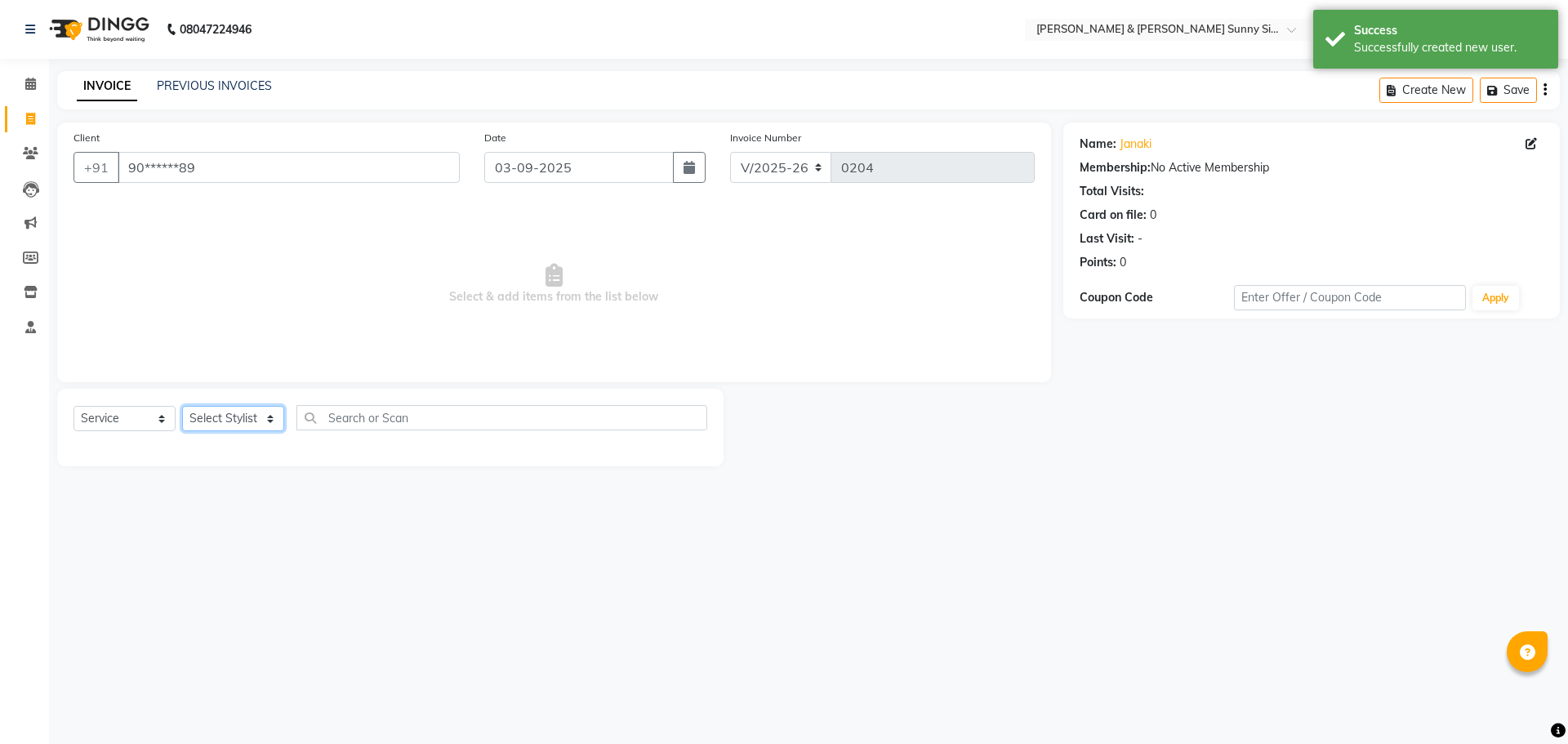
click at [265, 409] on select "Select Stylist MANAGER None [PERSON_NAME]" at bounding box center [232, 418] width 102 height 25
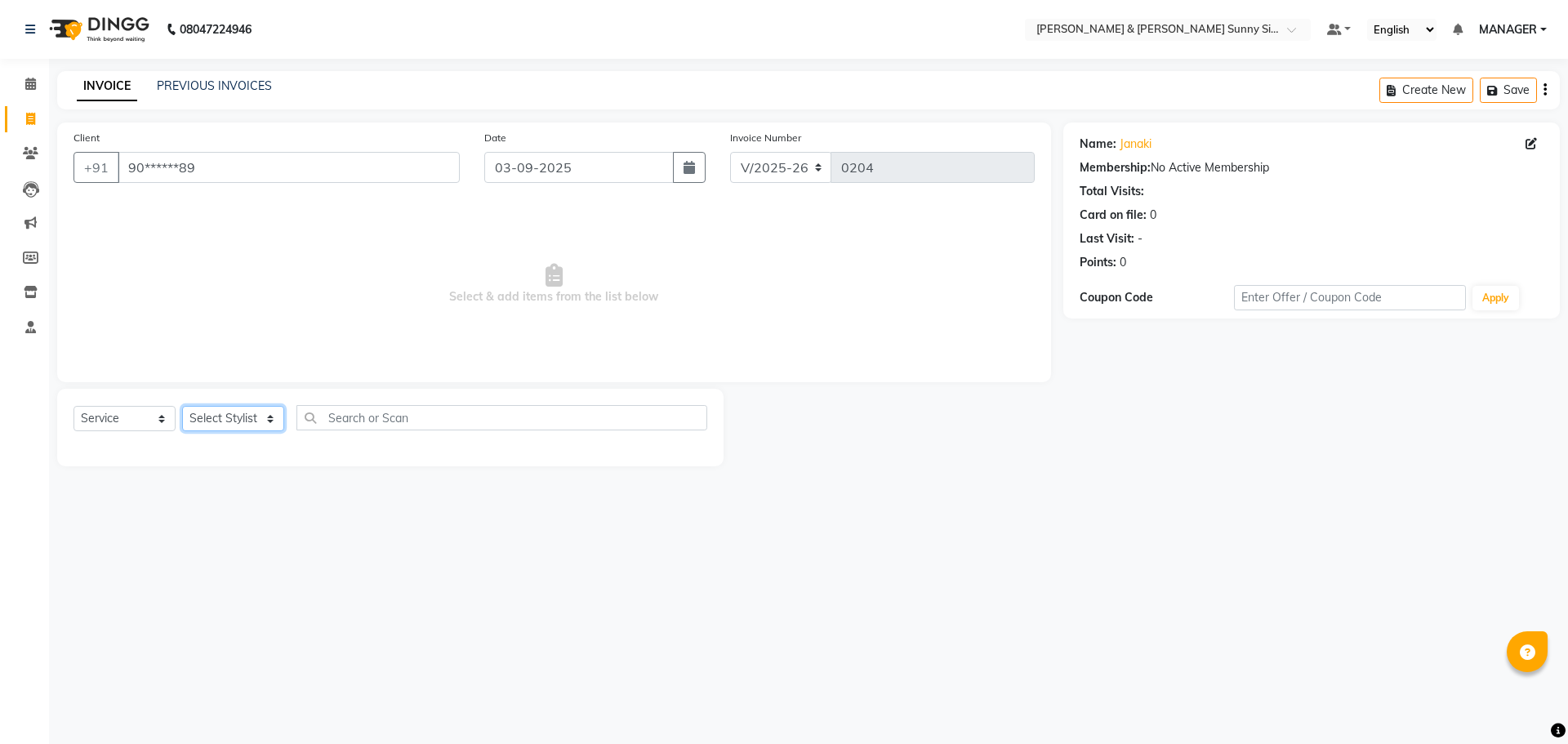
select select "89811"
click at [182, 406] on select "Select Stylist MANAGER None [PERSON_NAME]" at bounding box center [232, 418] width 102 height 25
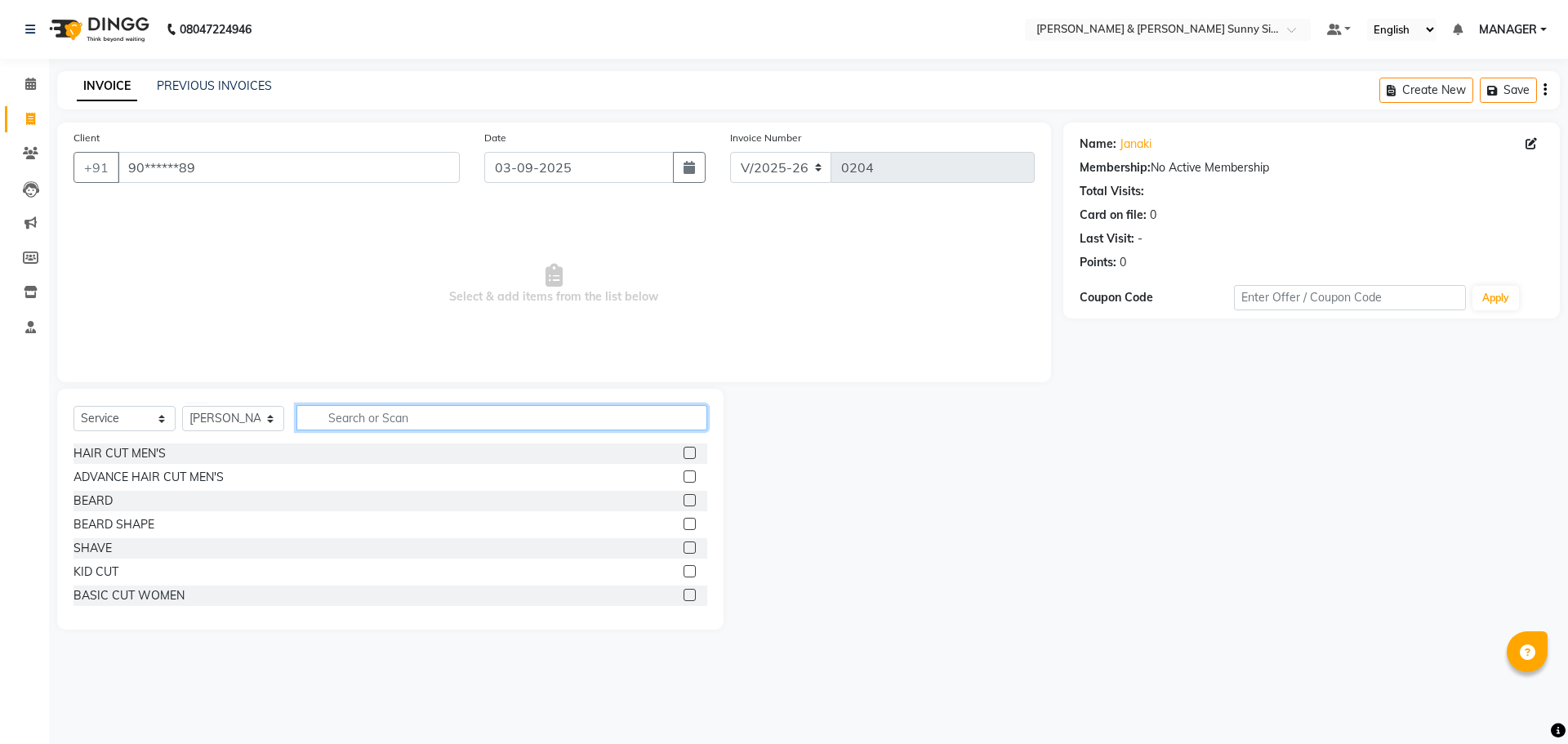
click at [632, 418] on input "text" at bounding box center [501, 417] width 410 height 25
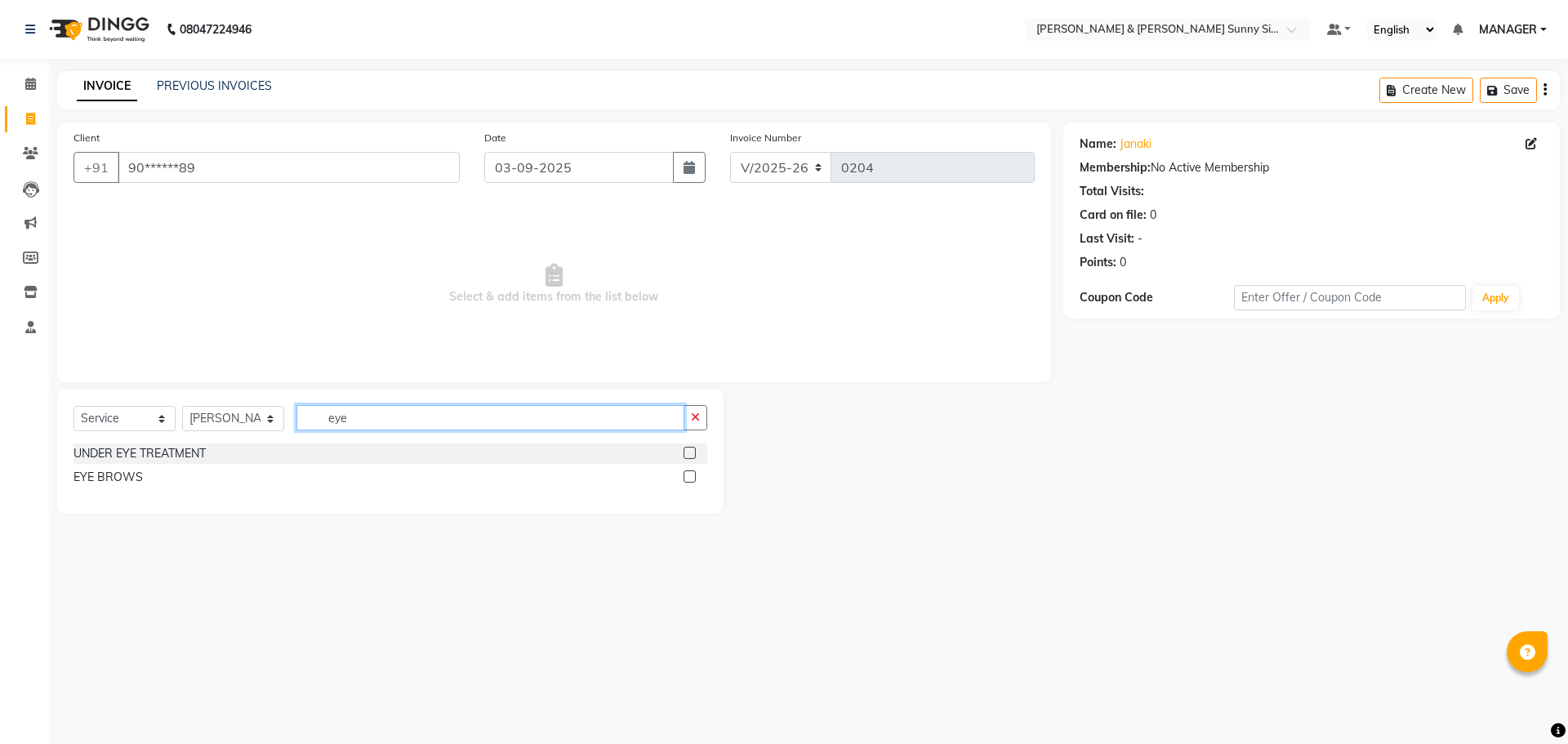
type input "eye"
click at [691, 480] on label at bounding box center [690, 477] width 13 height 13
click at [691, 480] on input "checkbox" at bounding box center [689, 478] width 11 height 11
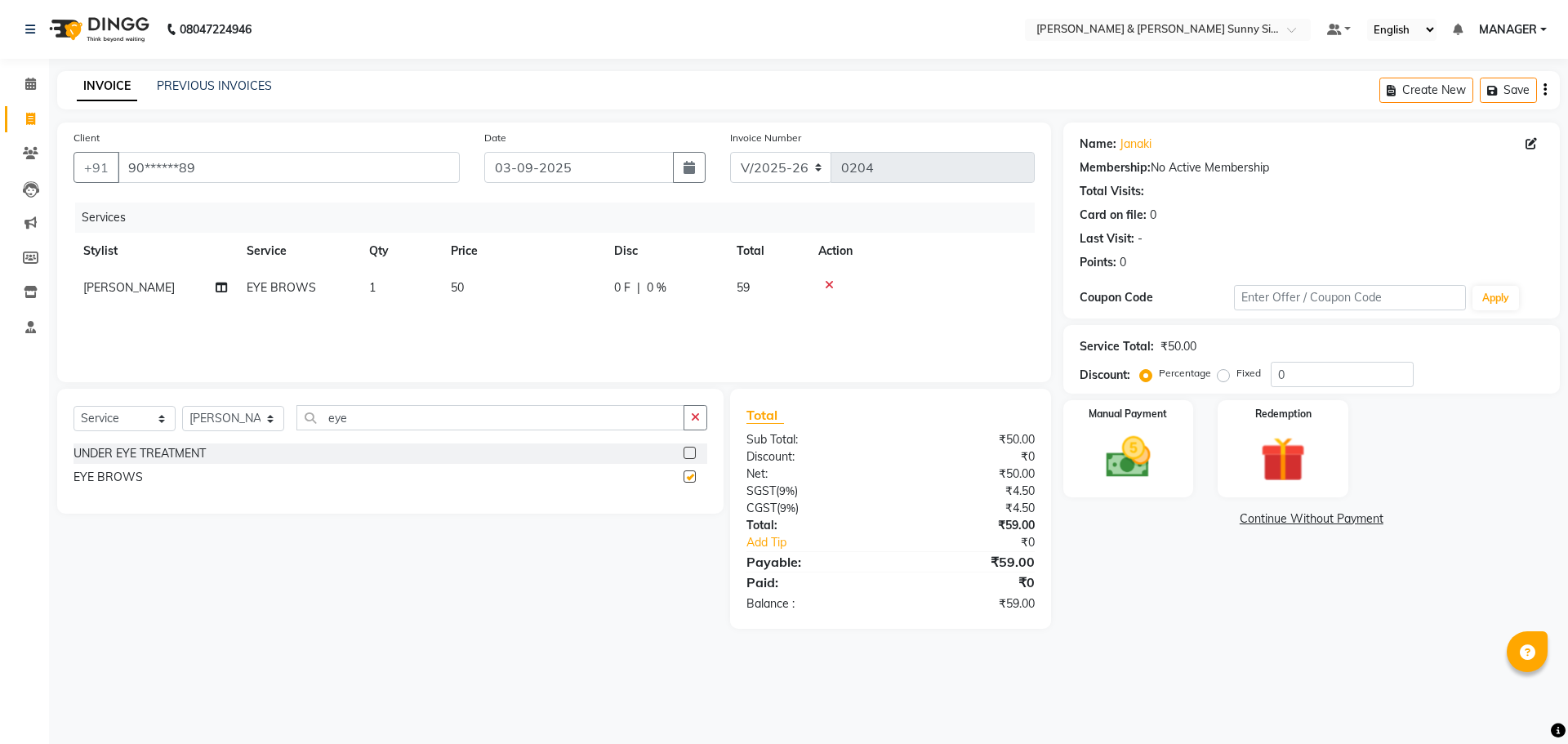
checkbox input "false"
click at [389, 285] on td "1" at bounding box center [400, 287] width 82 height 37
select select "89811"
click at [509, 301] on td "1" at bounding box center [477, 300] width 82 height 62
click at [482, 287] on input "1" at bounding box center [476, 291] width 62 height 25
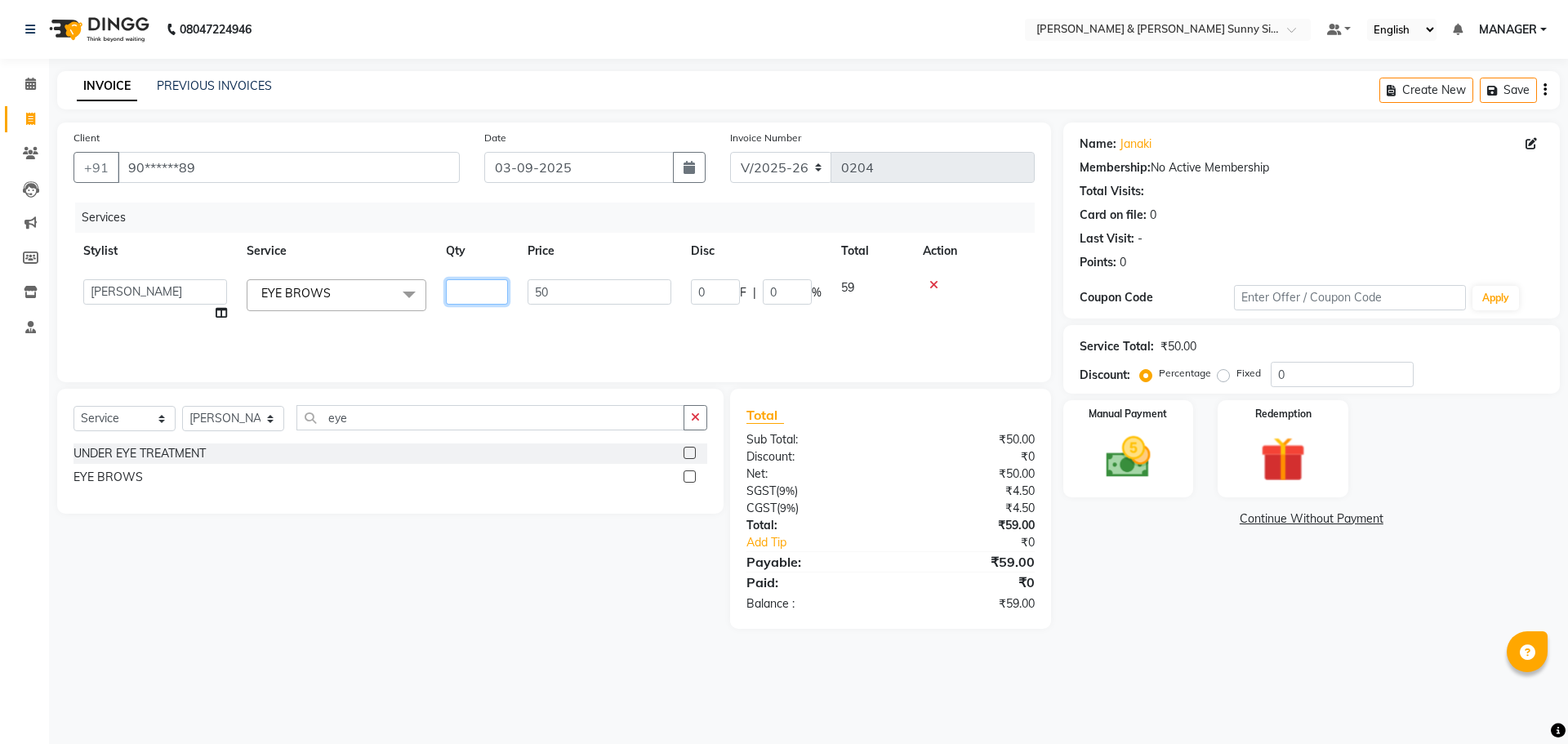
type input "2"
click at [443, 319] on div "Services Stylist Service Qty Price Disc Total Action Richa EYE BROWS 2 50 0 F |…" at bounding box center [554, 283] width 961 height 163
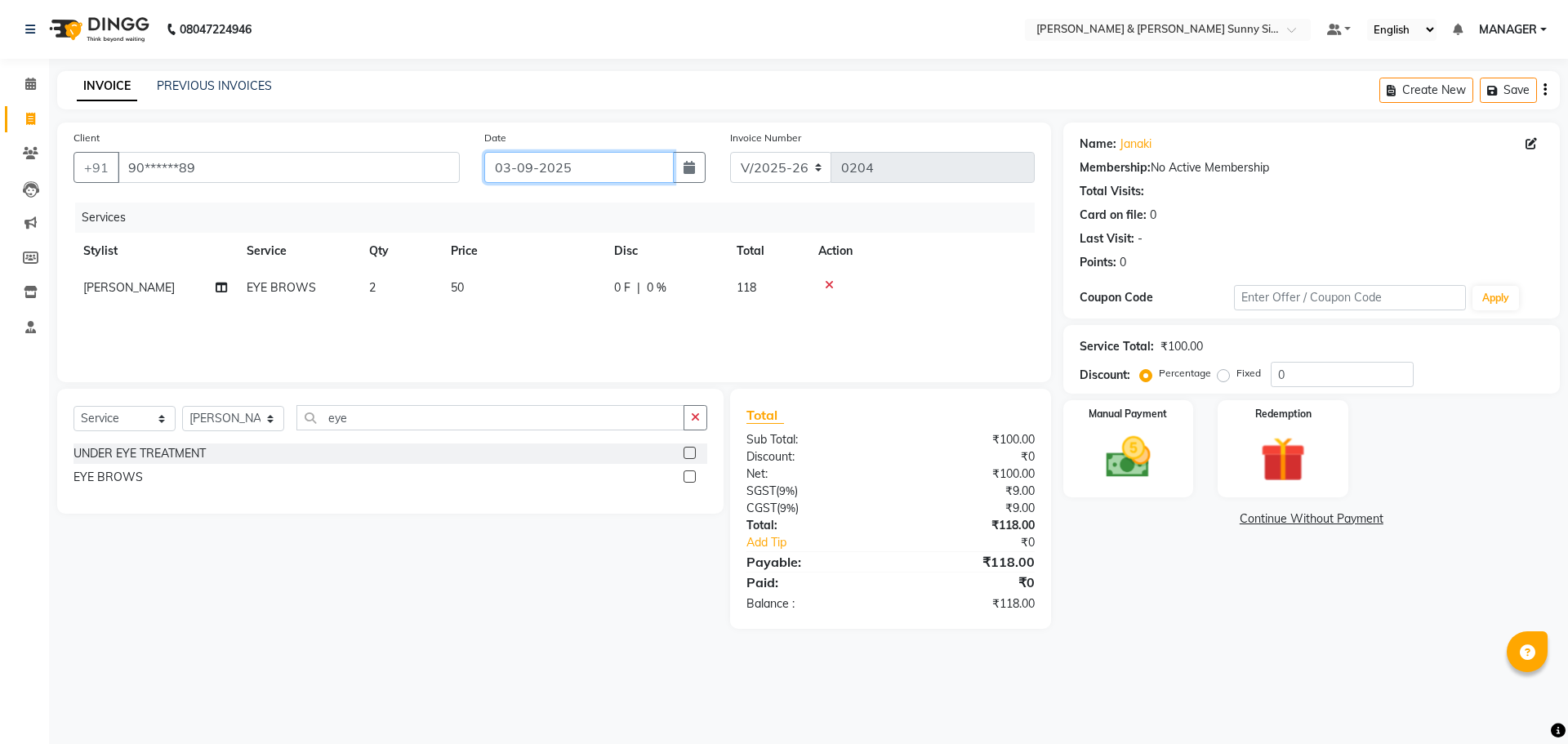
click at [553, 178] on input "03-09-2025" at bounding box center [579, 167] width 190 height 31
select select "9"
select select "2025"
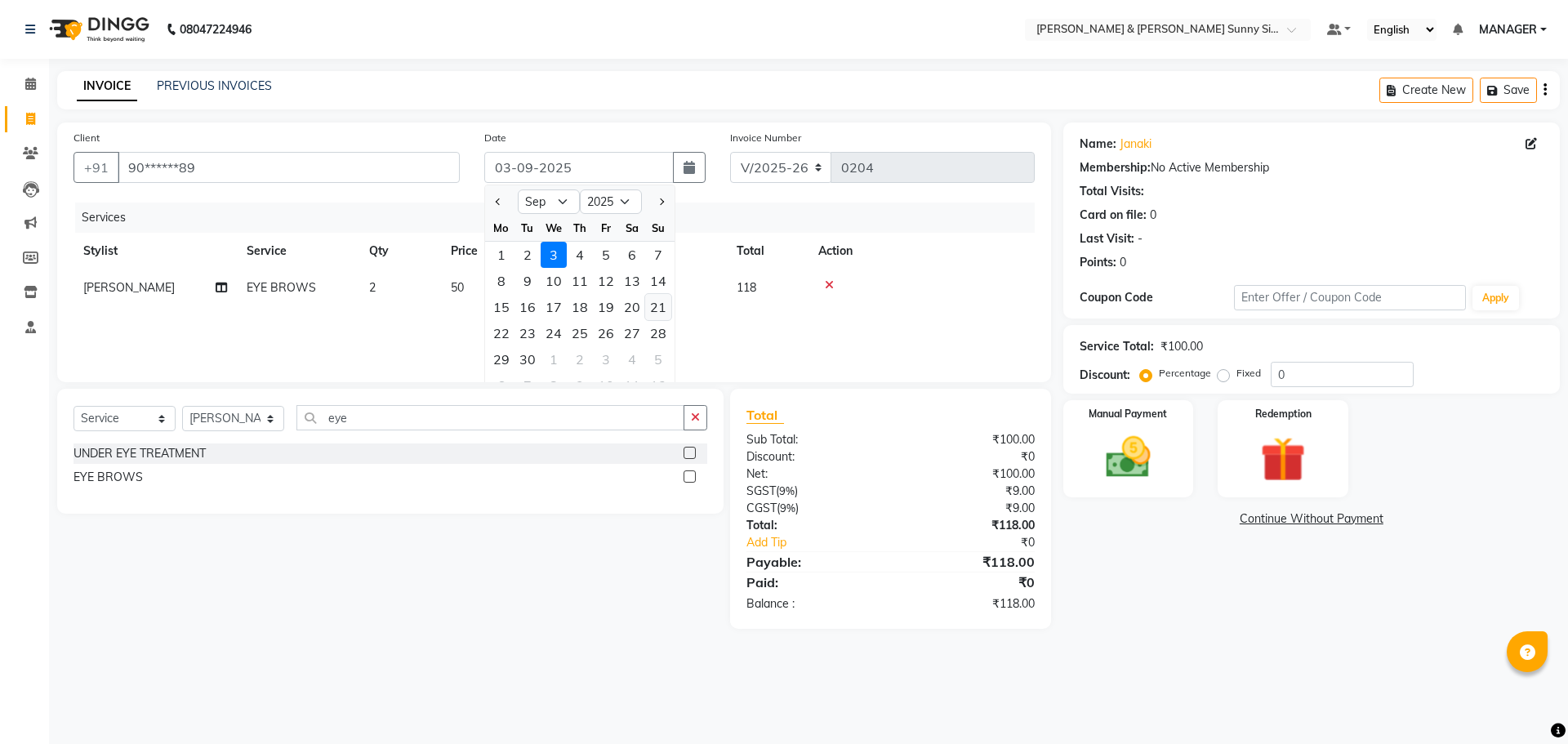
click at [661, 312] on div "21" at bounding box center [658, 307] width 26 height 26
type input "21-09-2025"
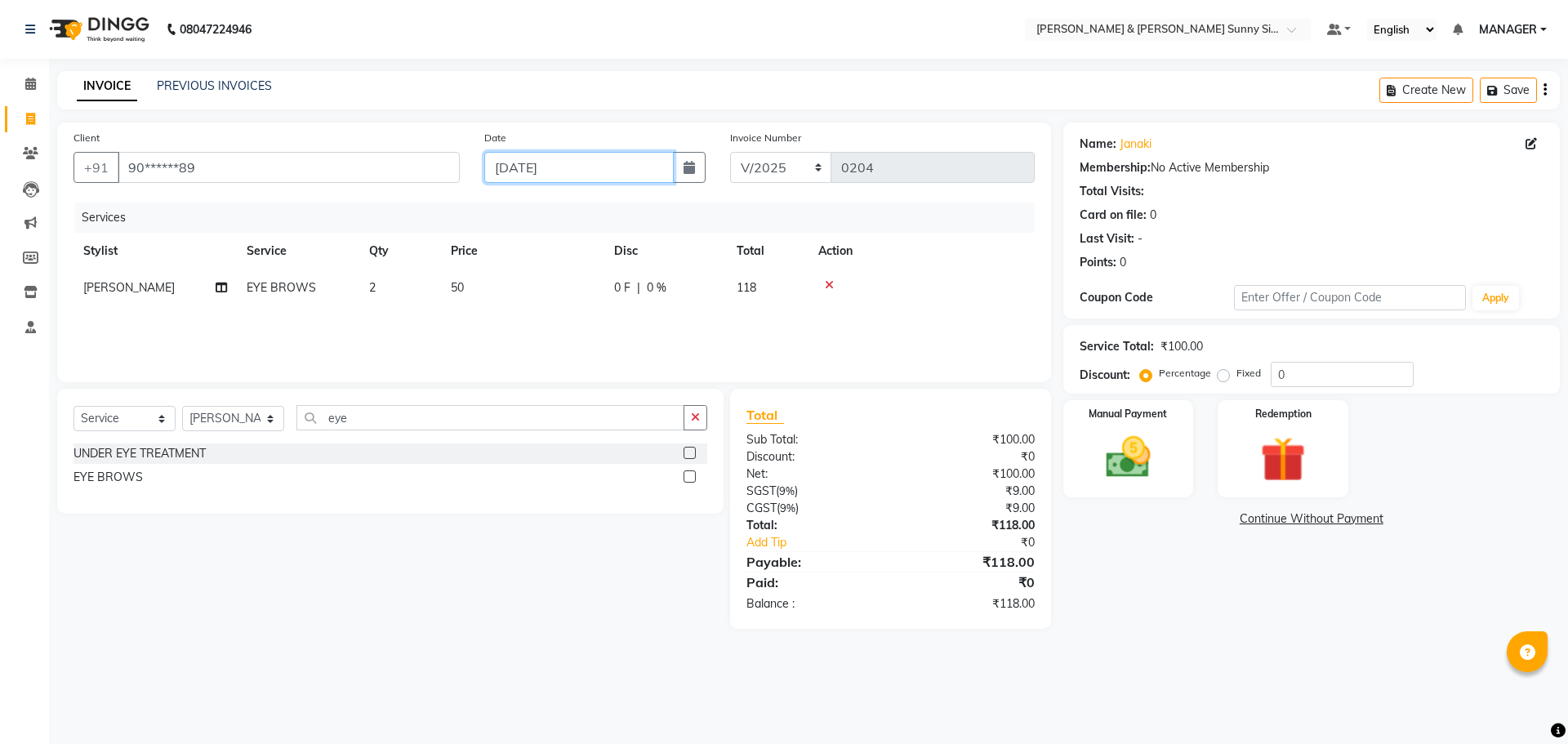
click at [531, 170] on input "21-09-2025" at bounding box center [579, 167] width 190 height 31
select select "9"
select select "2025"
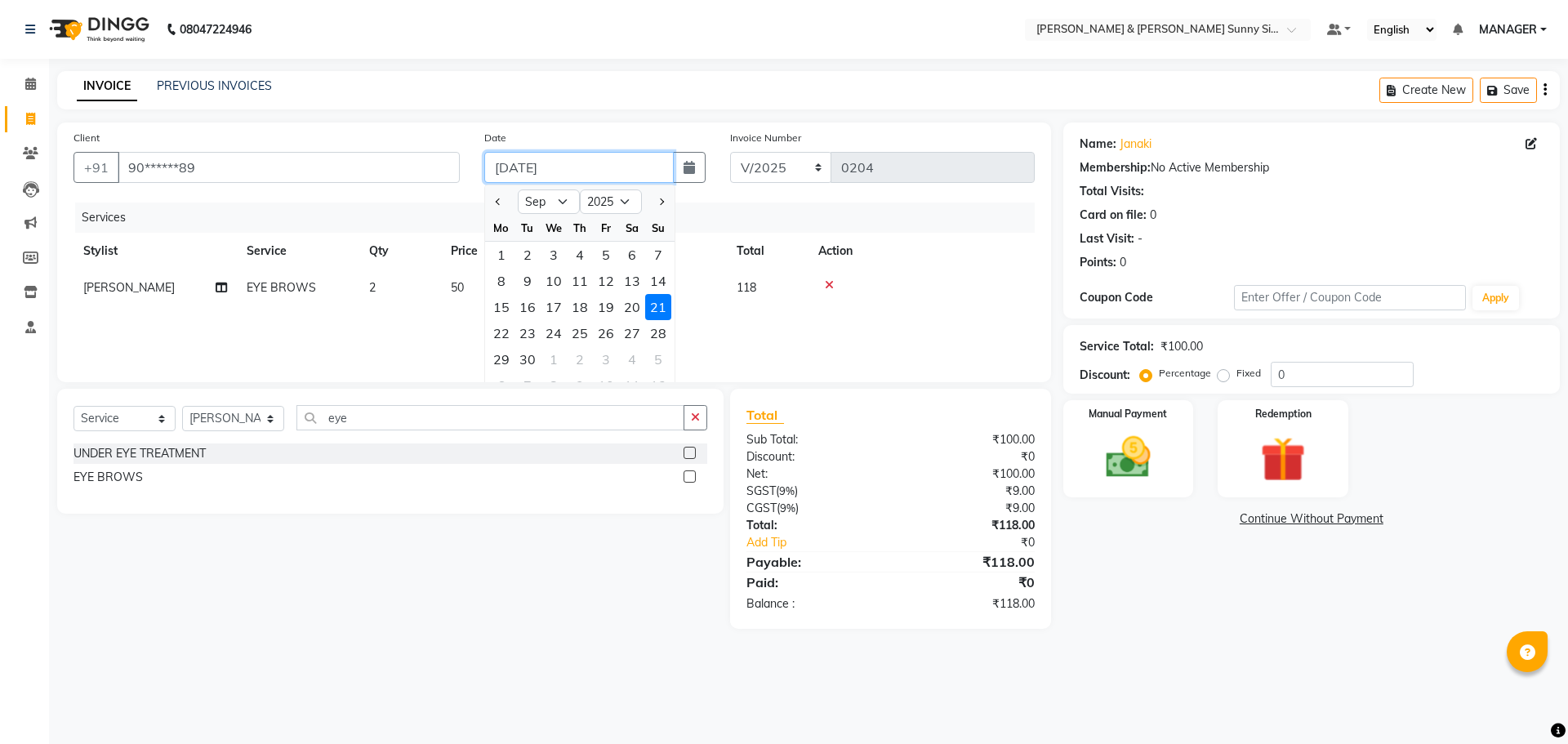
click at [530, 170] on input "21-09-2025" at bounding box center [579, 167] width 190 height 31
type input "21-08-2025"
click at [451, 202] on div "Client +91 90******89 Date 21-08-2025 Jan Feb Mar Apr May Jun Jul Aug Sep Oct N…" at bounding box center [554, 252] width 994 height 260
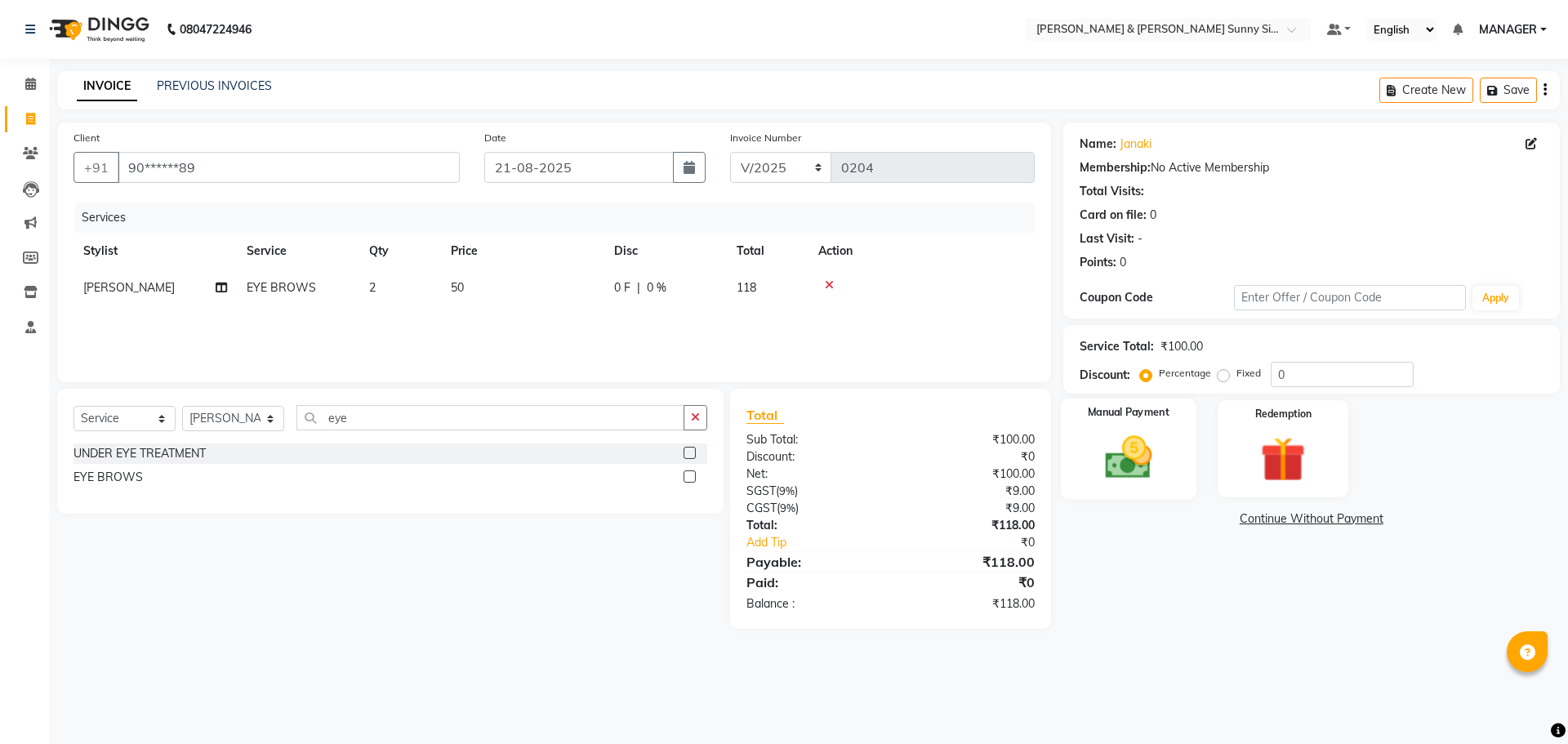
click at [1146, 460] on img at bounding box center [1128, 457] width 76 height 54
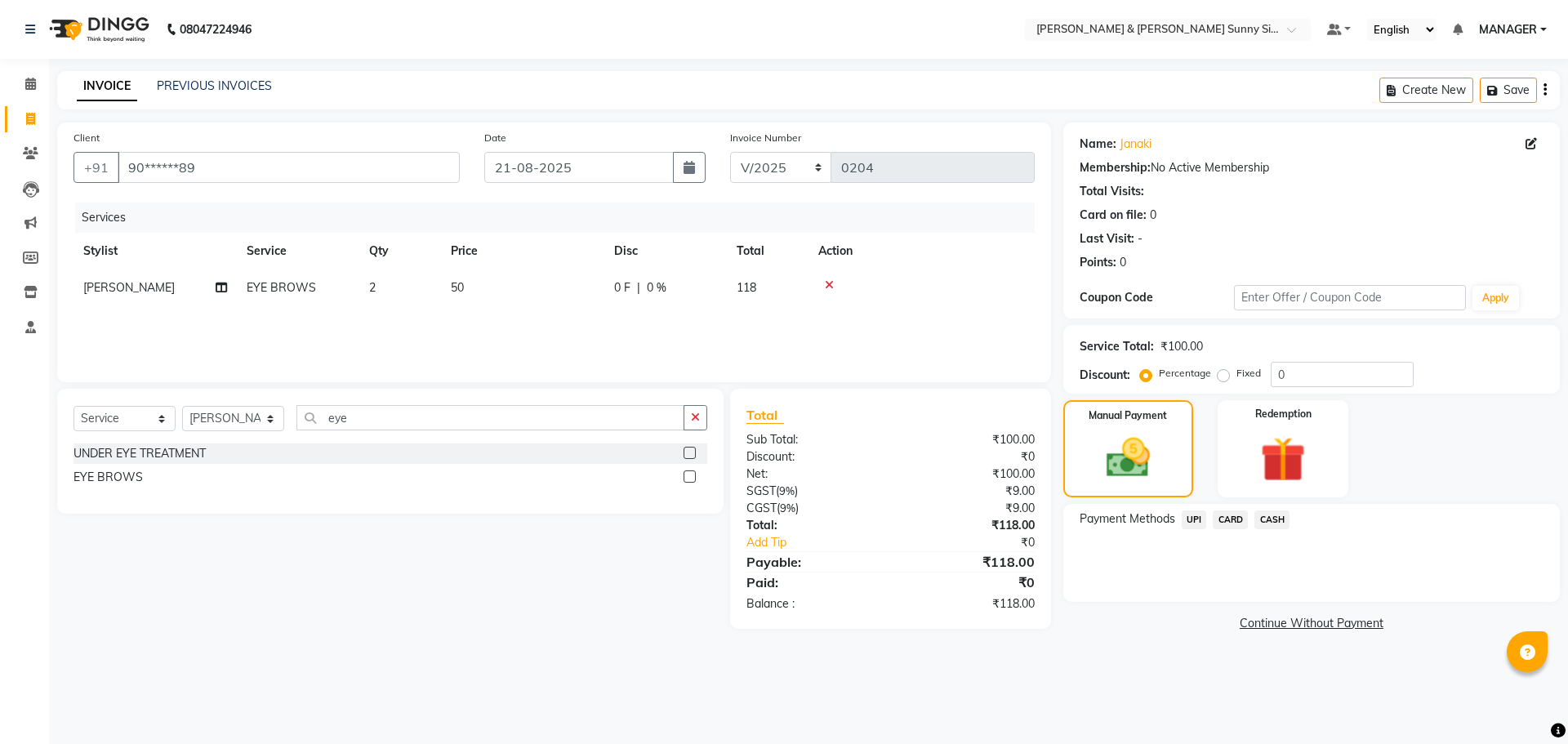
click at [1203, 524] on span "UPI" at bounding box center [1194, 519] width 25 height 19
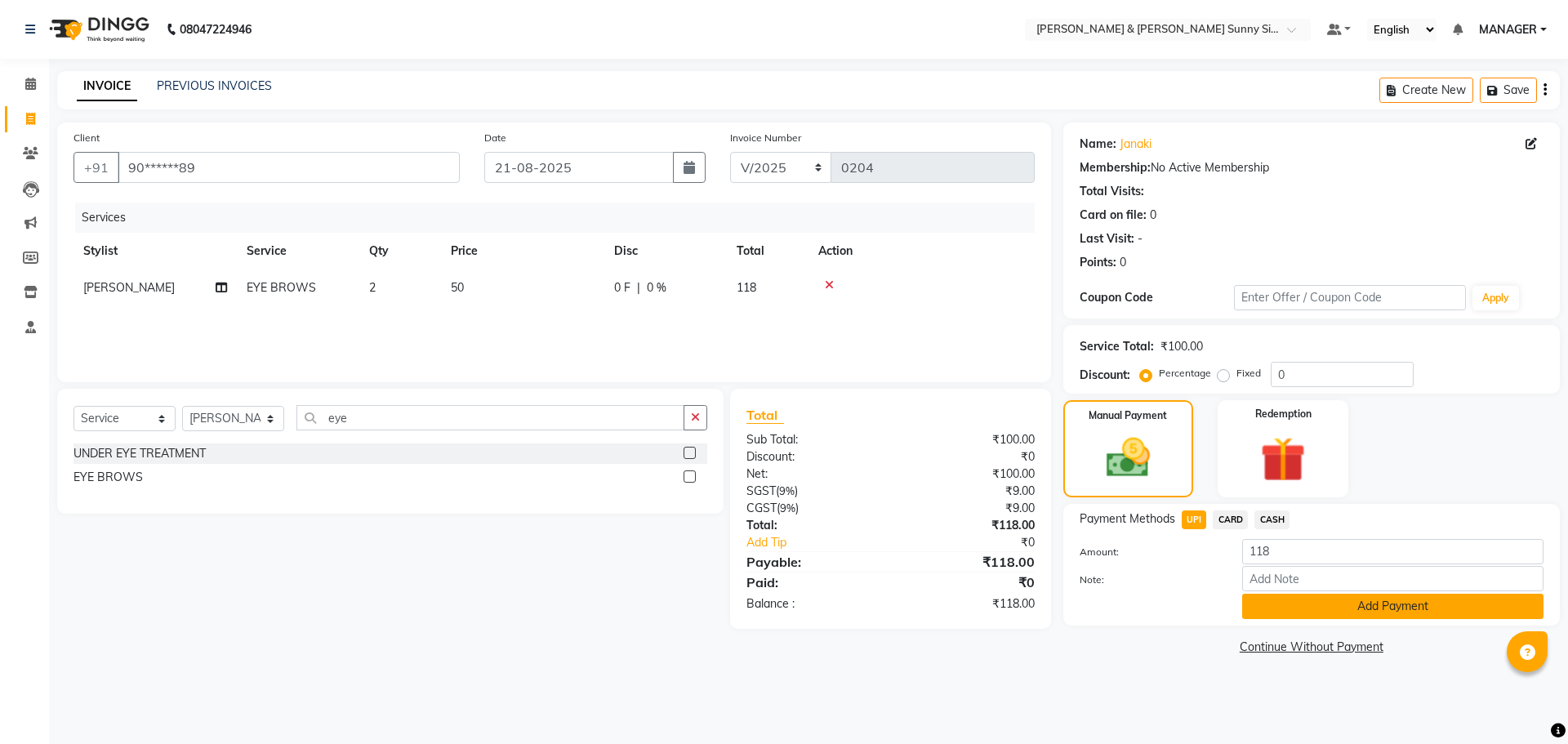
click at [1266, 599] on button "Add Payment" at bounding box center [1392, 606] width 302 height 25
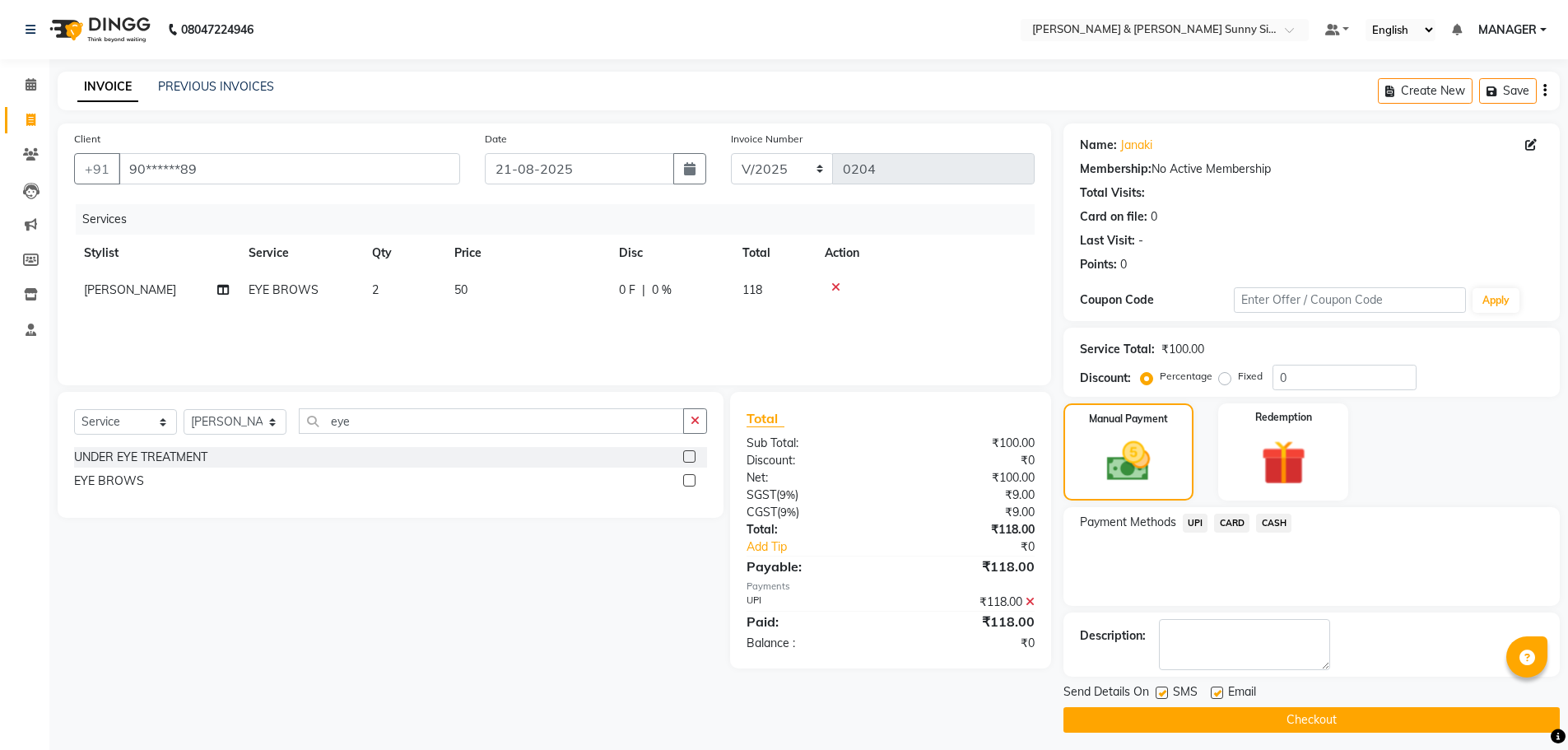
click at [1248, 726] on button "Checkout" at bounding box center [1310, 720] width 496 height 25
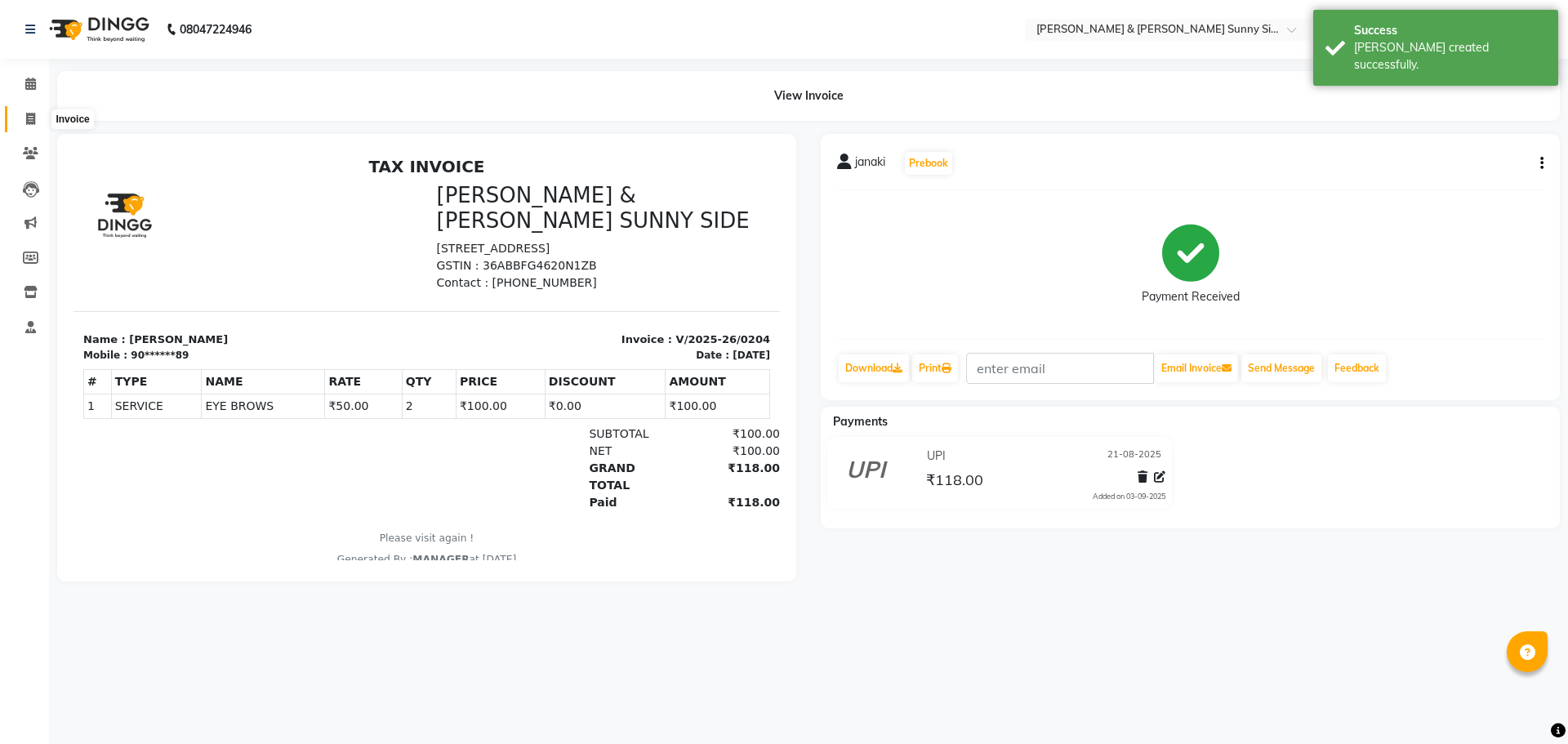
click at [32, 127] on span at bounding box center [31, 120] width 29 height 19
select select "service"
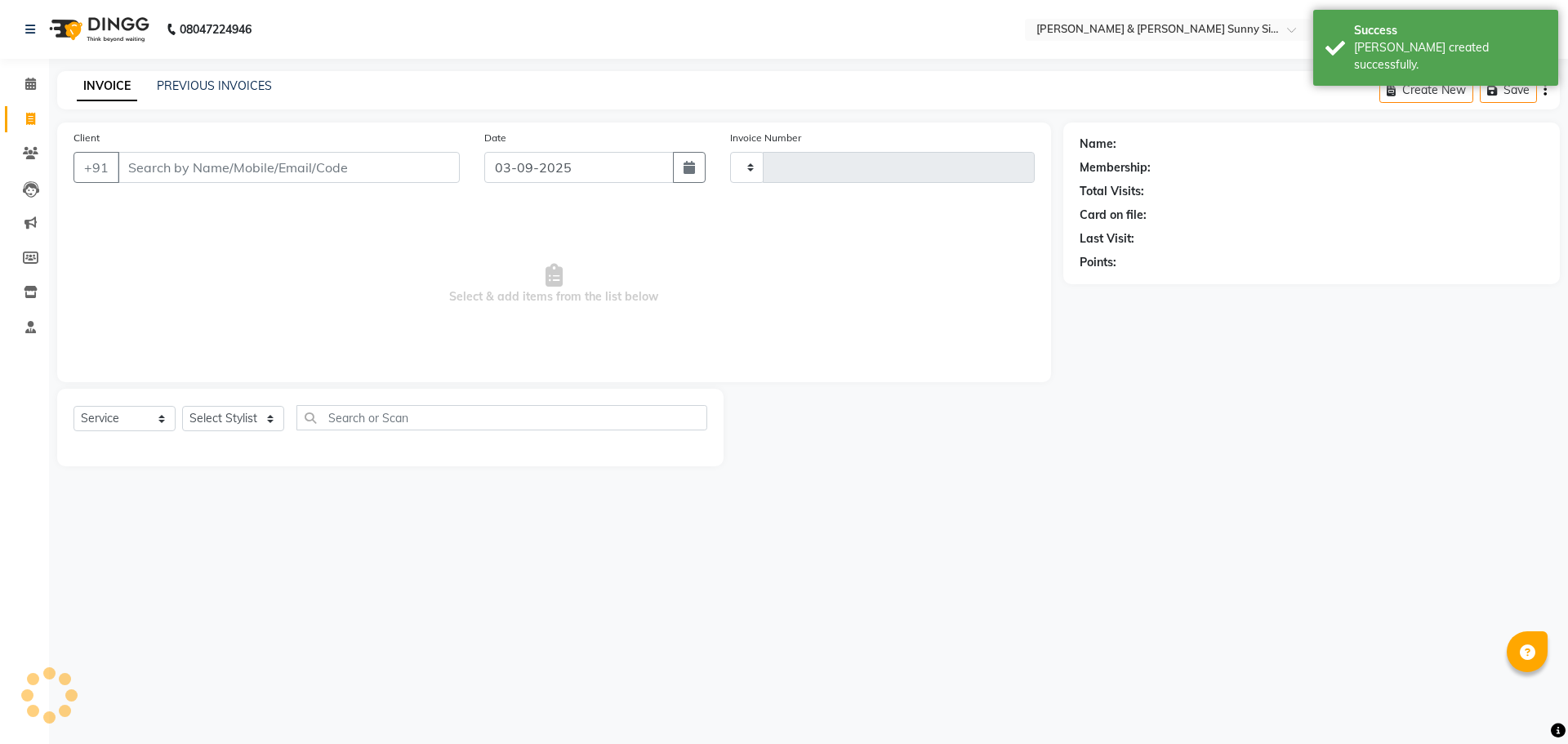
type input "0205"
select select "8776"
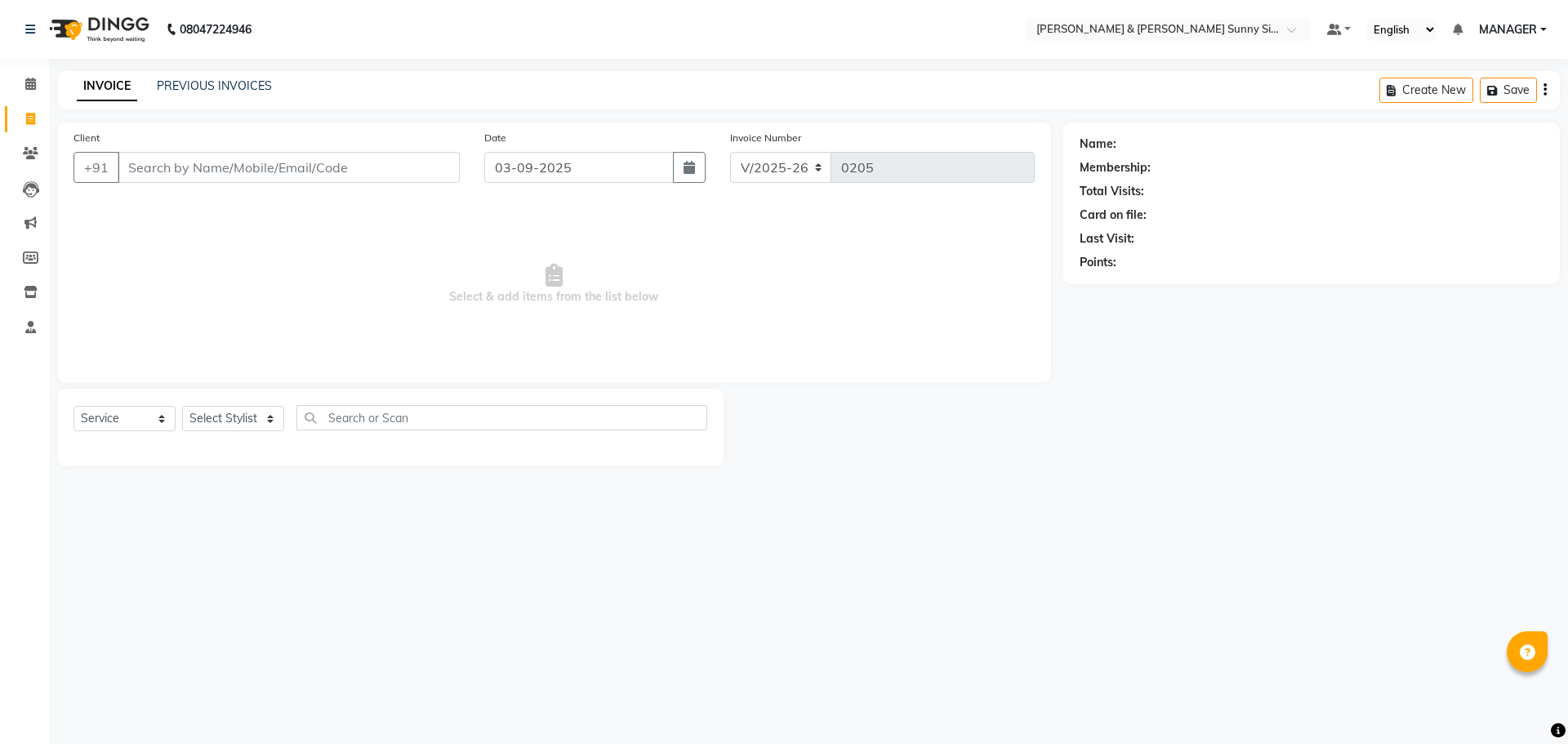
click at [198, 162] on input "Client" at bounding box center [289, 167] width 342 height 31
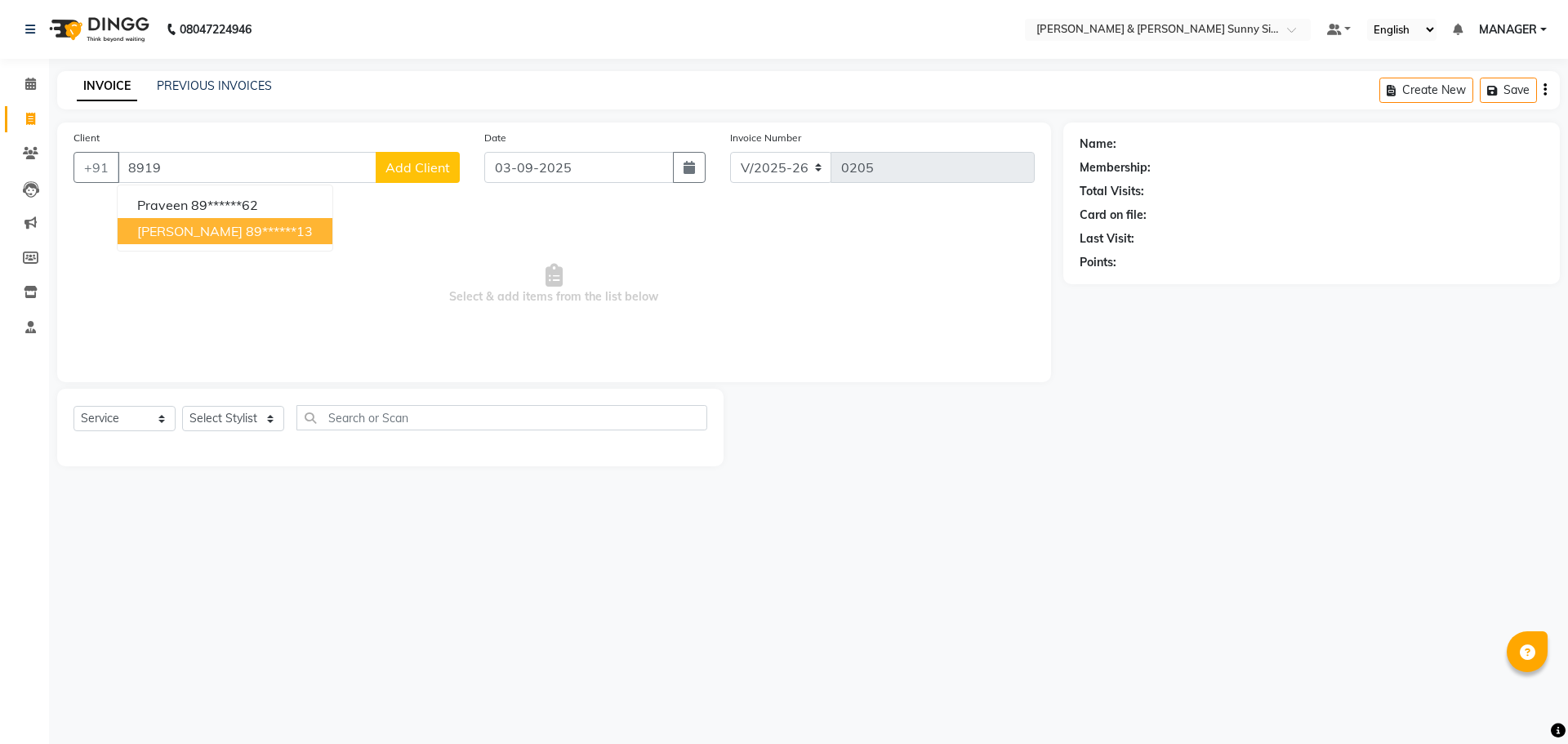
click at [190, 238] on button "prasana 89******13" at bounding box center [225, 230] width 215 height 26
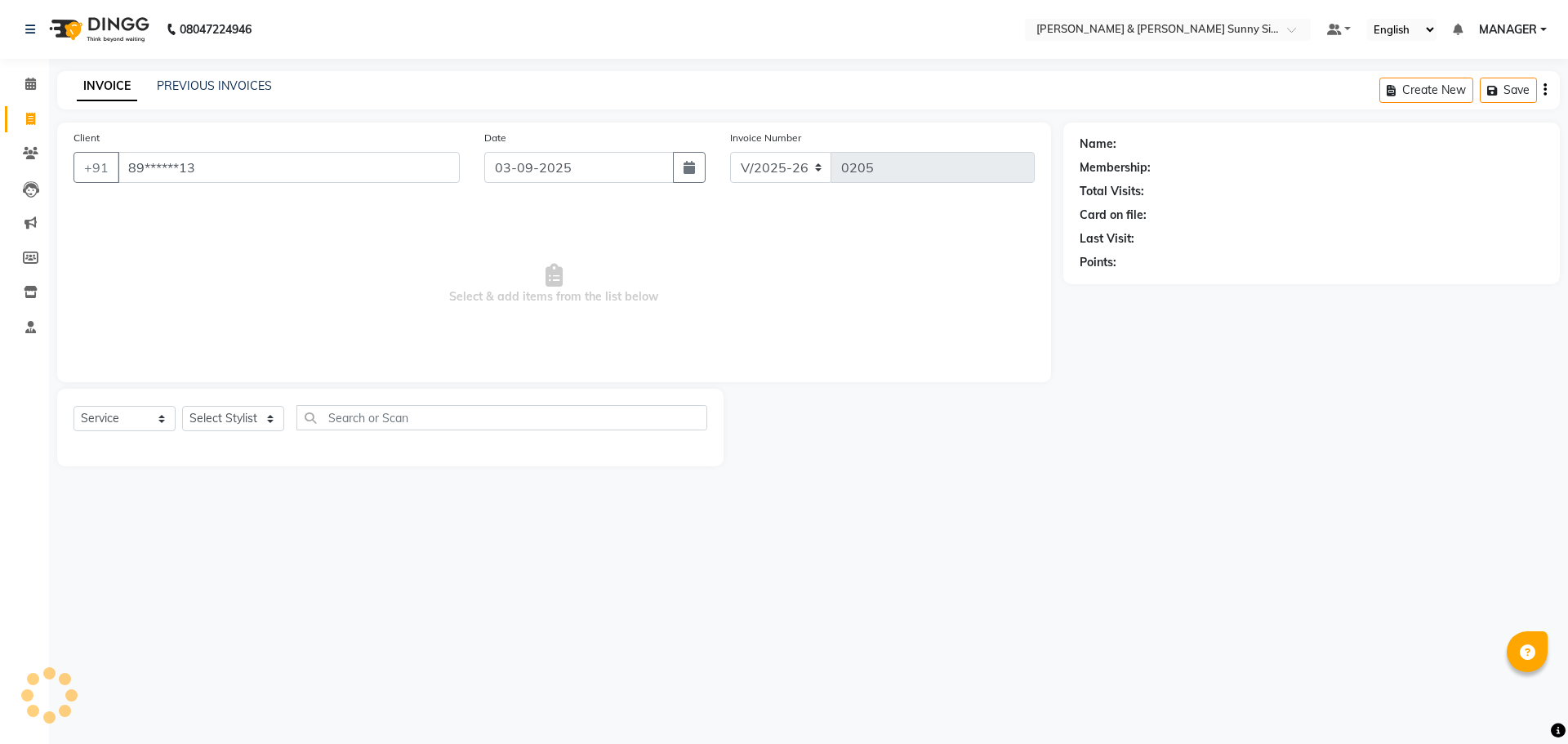
type input "89******13"
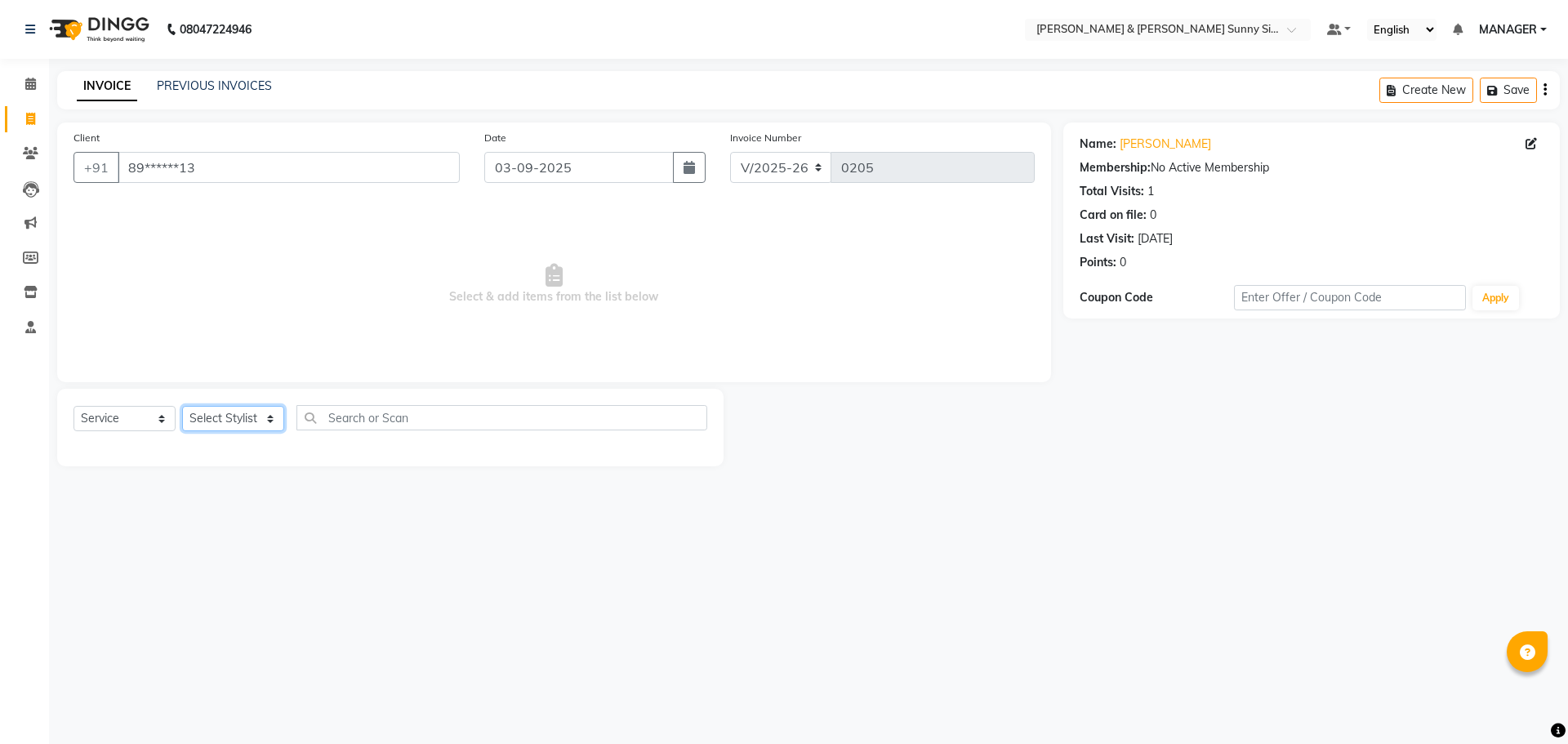
click at [203, 426] on select "Select Stylist MANAGER None [PERSON_NAME]" at bounding box center [232, 418] width 102 height 25
select select "89811"
click at [182, 406] on select "Select Stylist MANAGER None [PERSON_NAME]" at bounding box center [232, 418] width 102 height 25
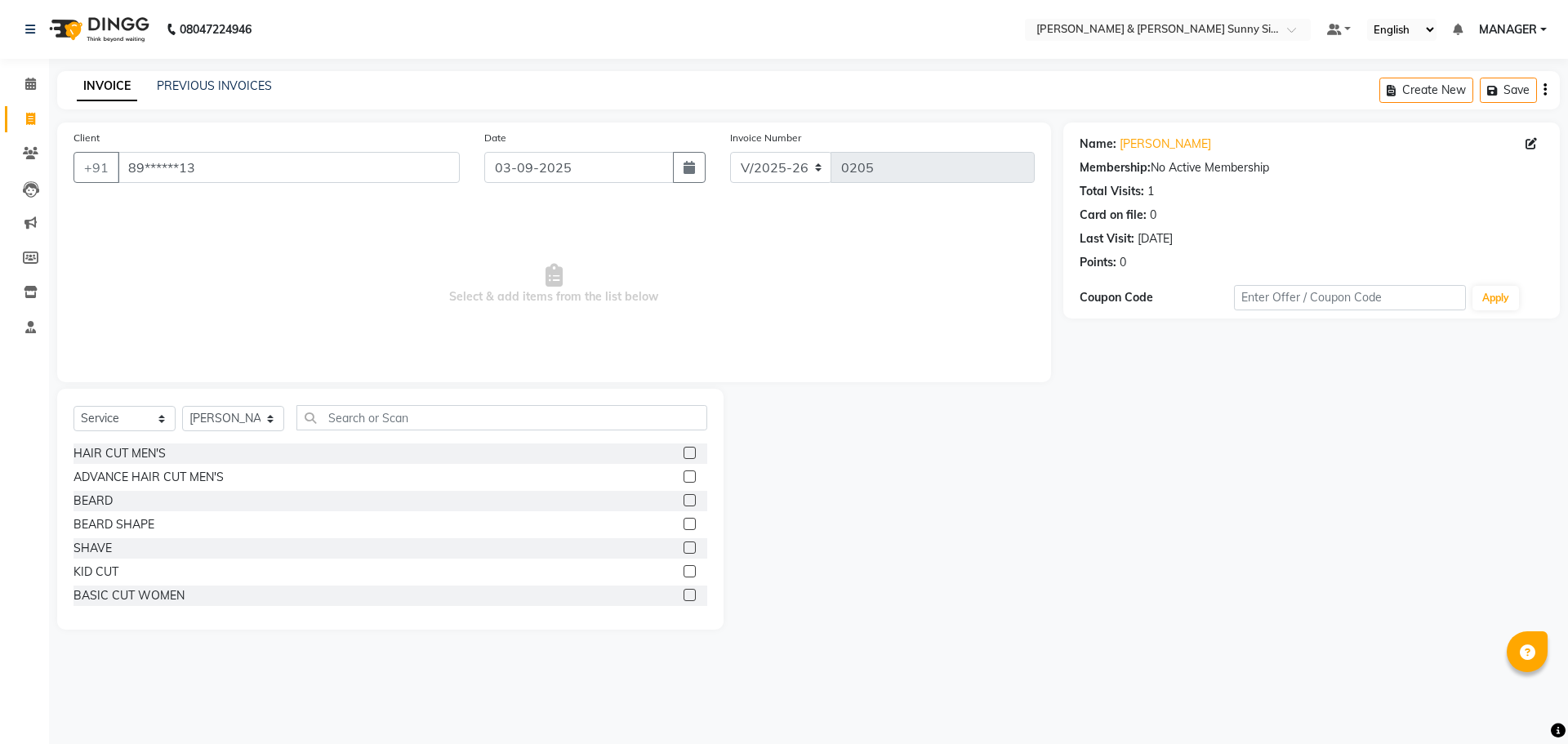
click at [684, 479] on label at bounding box center [690, 477] width 13 height 13
click at [684, 479] on input "checkbox" at bounding box center [689, 478] width 11 height 11
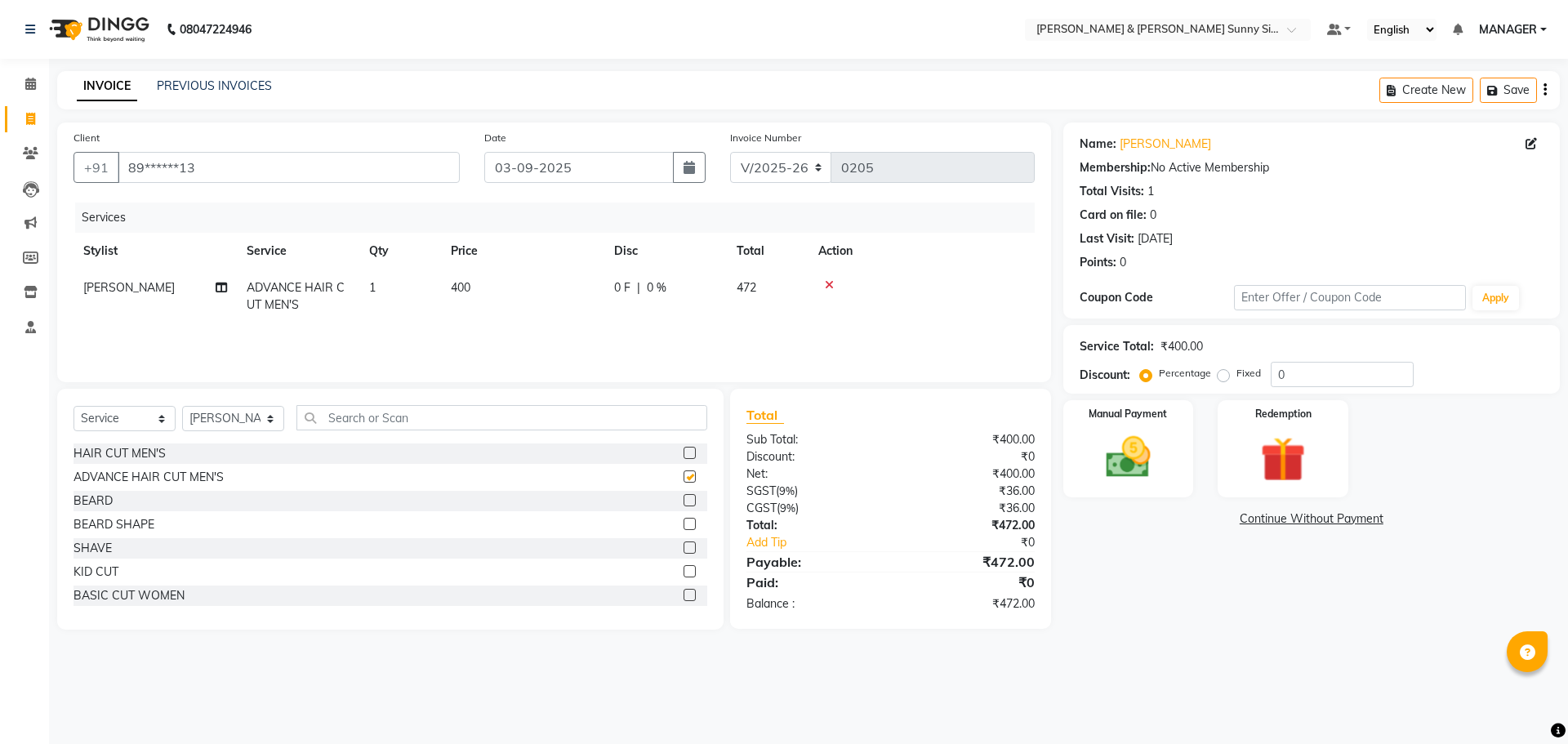
checkbox input "false"
click at [381, 421] on input "text" at bounding box center [501, 417] width 410 height 25
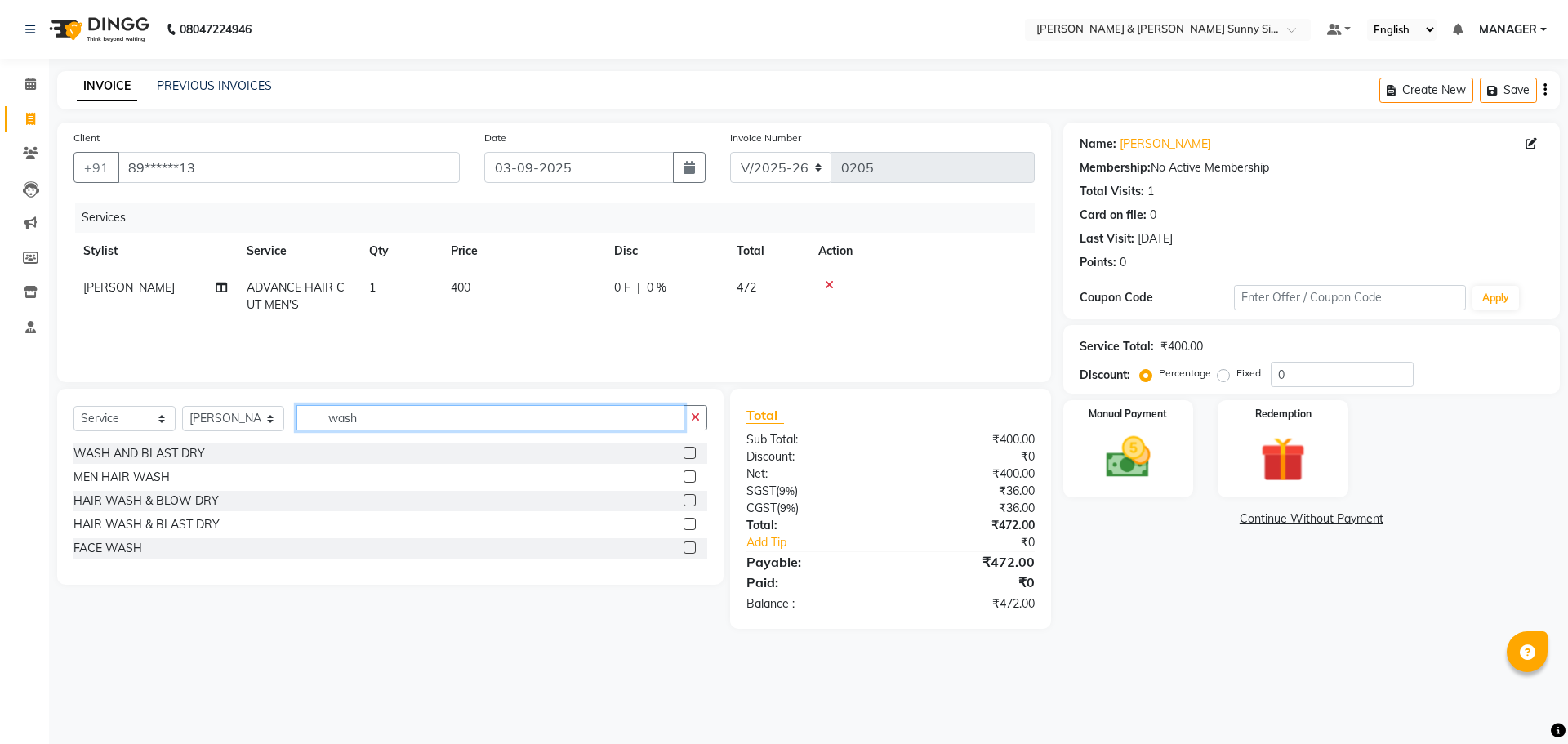
type input "wash"
click at [689, 453] on label at bounding box center [690, 453] width 13 height 13
click at [689, 453] on input "checkbox" at bounding box center [689, 453] width 11 height 11
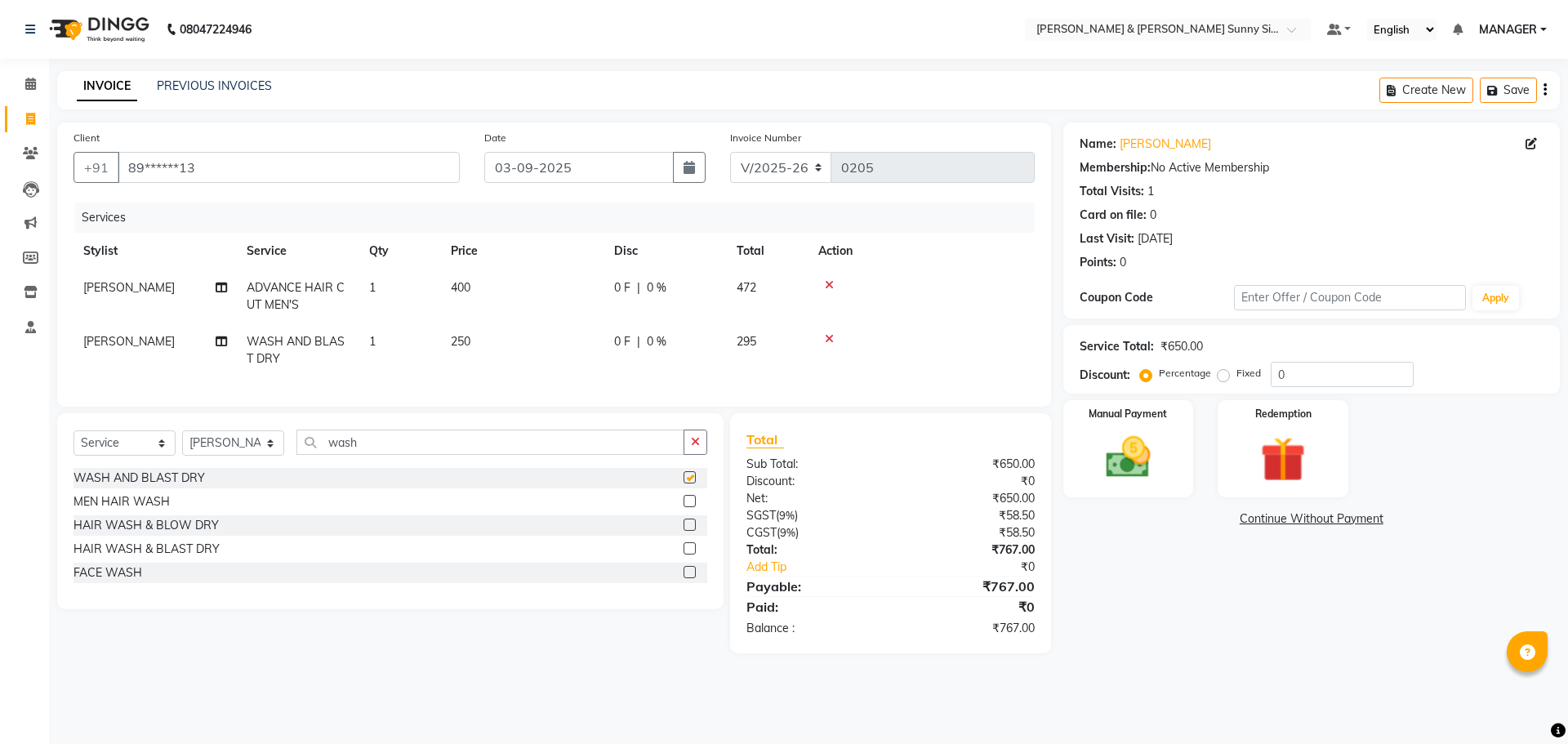
checkbox input "false"
click at [516, 340] on td "250" at bounding box center [522, 350] width 163 height 54
select select "89811"
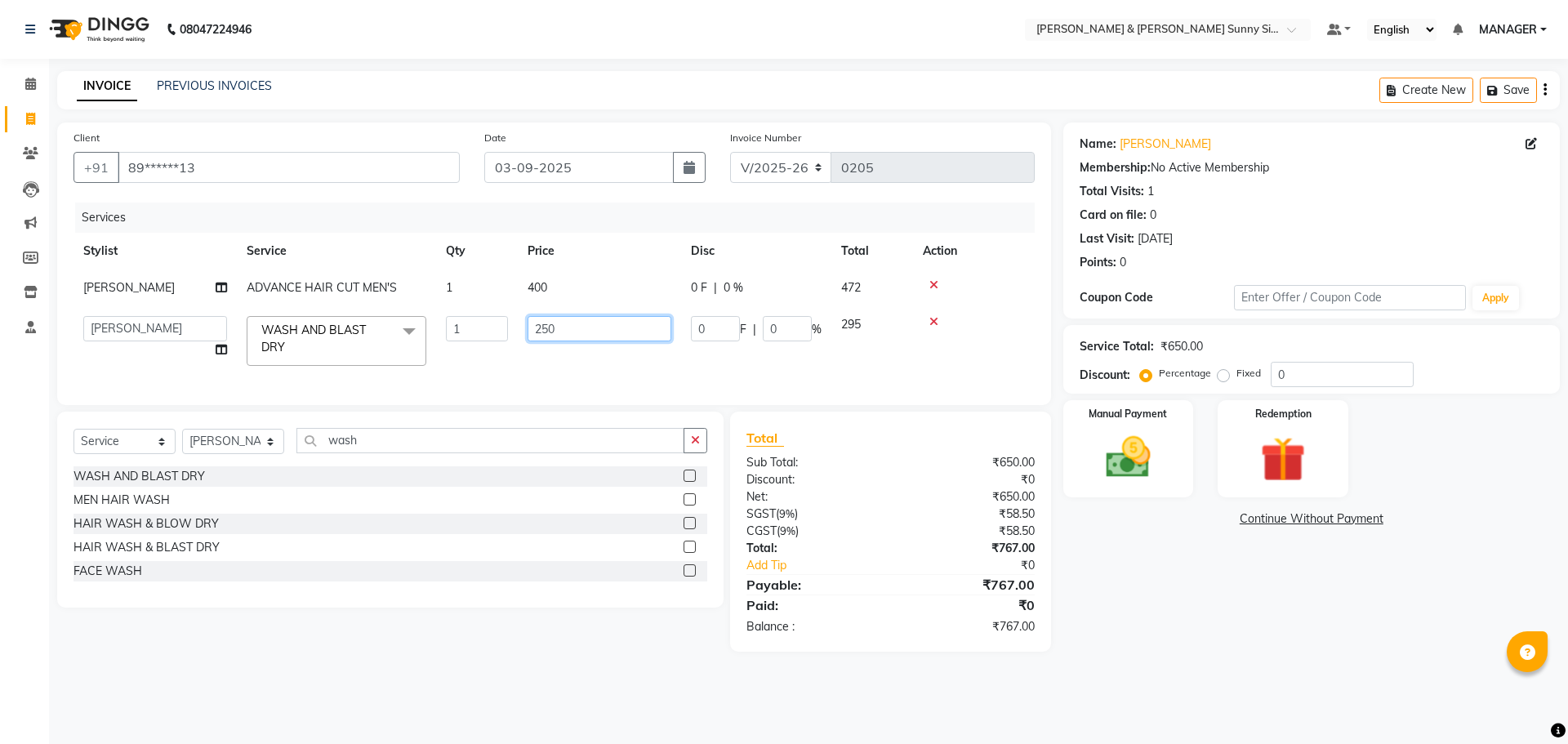
click at [608, 334] on input "250" at bounding box center [599, 328] width 144 height 25
type input "2"
type input "300"
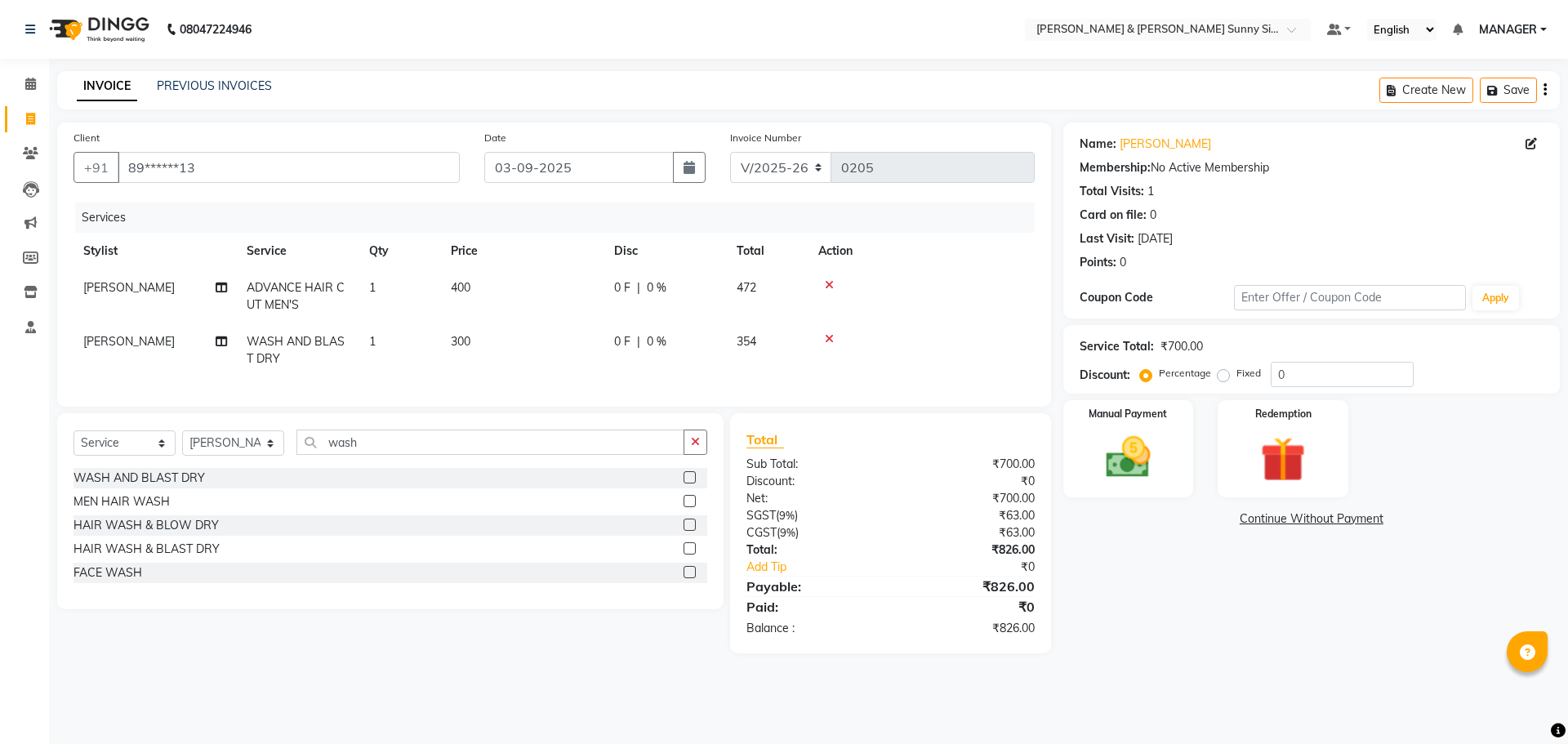
click at [590, 293] on td "400" at bounding box center [522, 296] width 163 height 54
select select "89811"
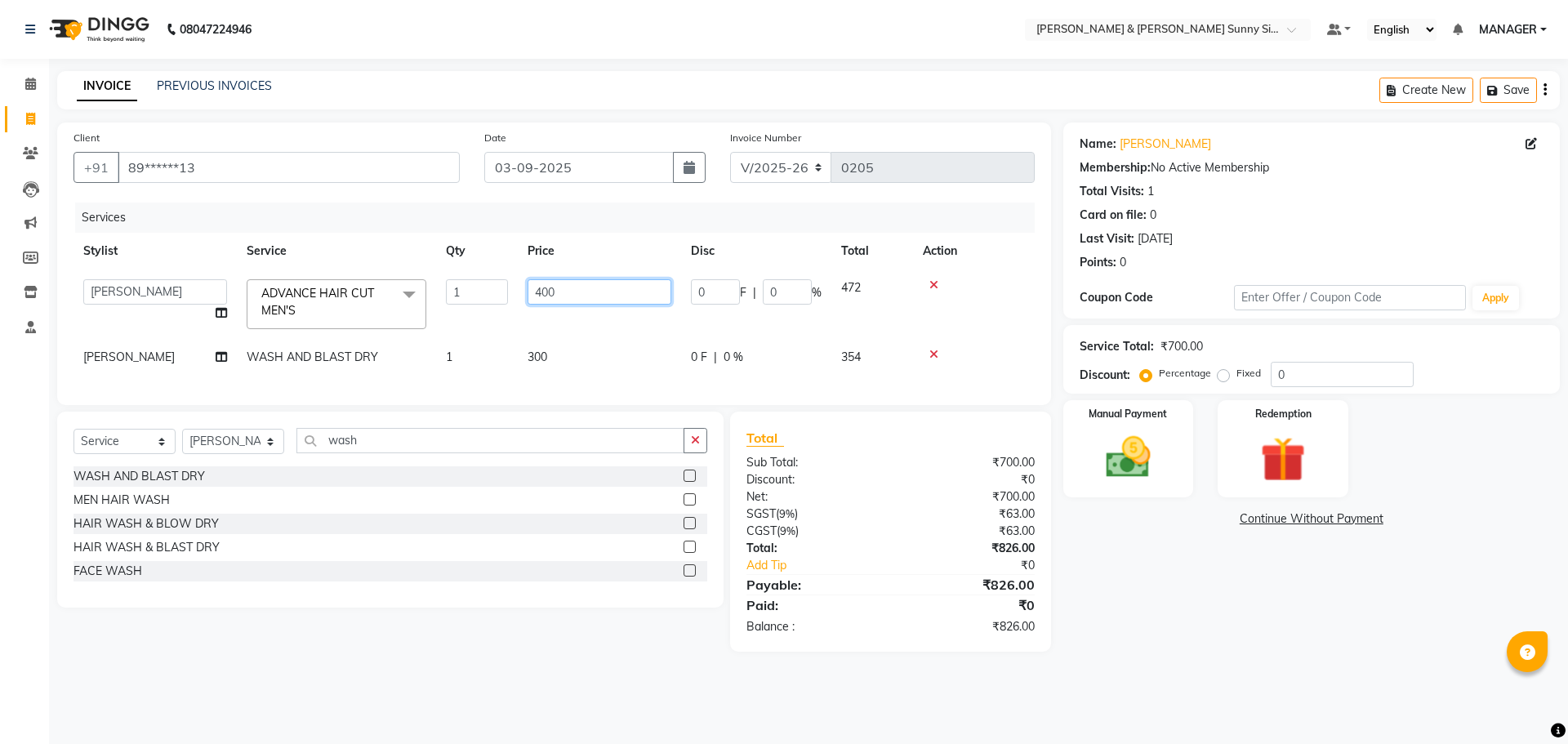
click at [581, 291] on input "400" at bounding box center [599, 291] width 144 height 25
type input "4"
type input "440"
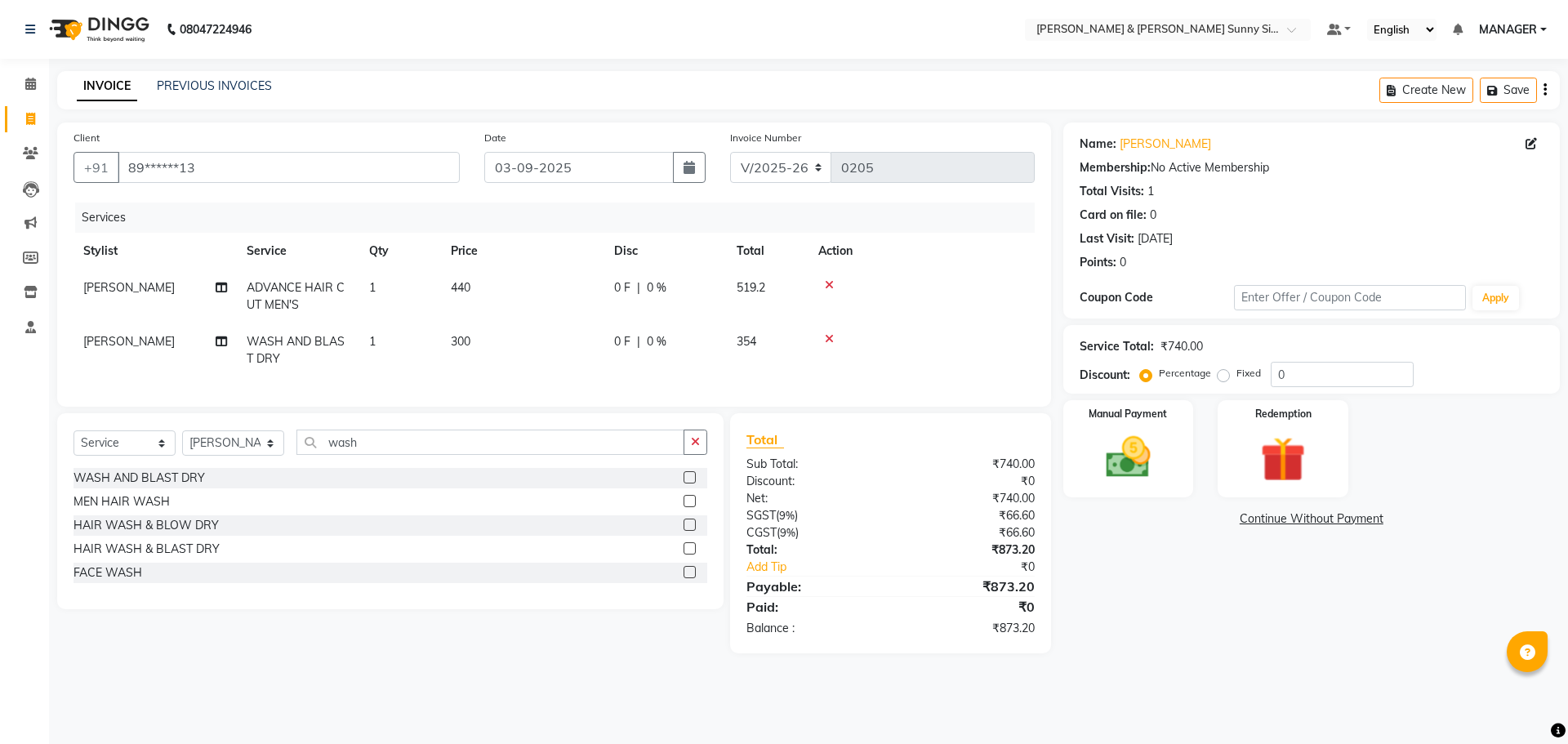
click at [590, 353] on td "300" at bounding box center [522, 350] width 163 height 54
select select "89811"
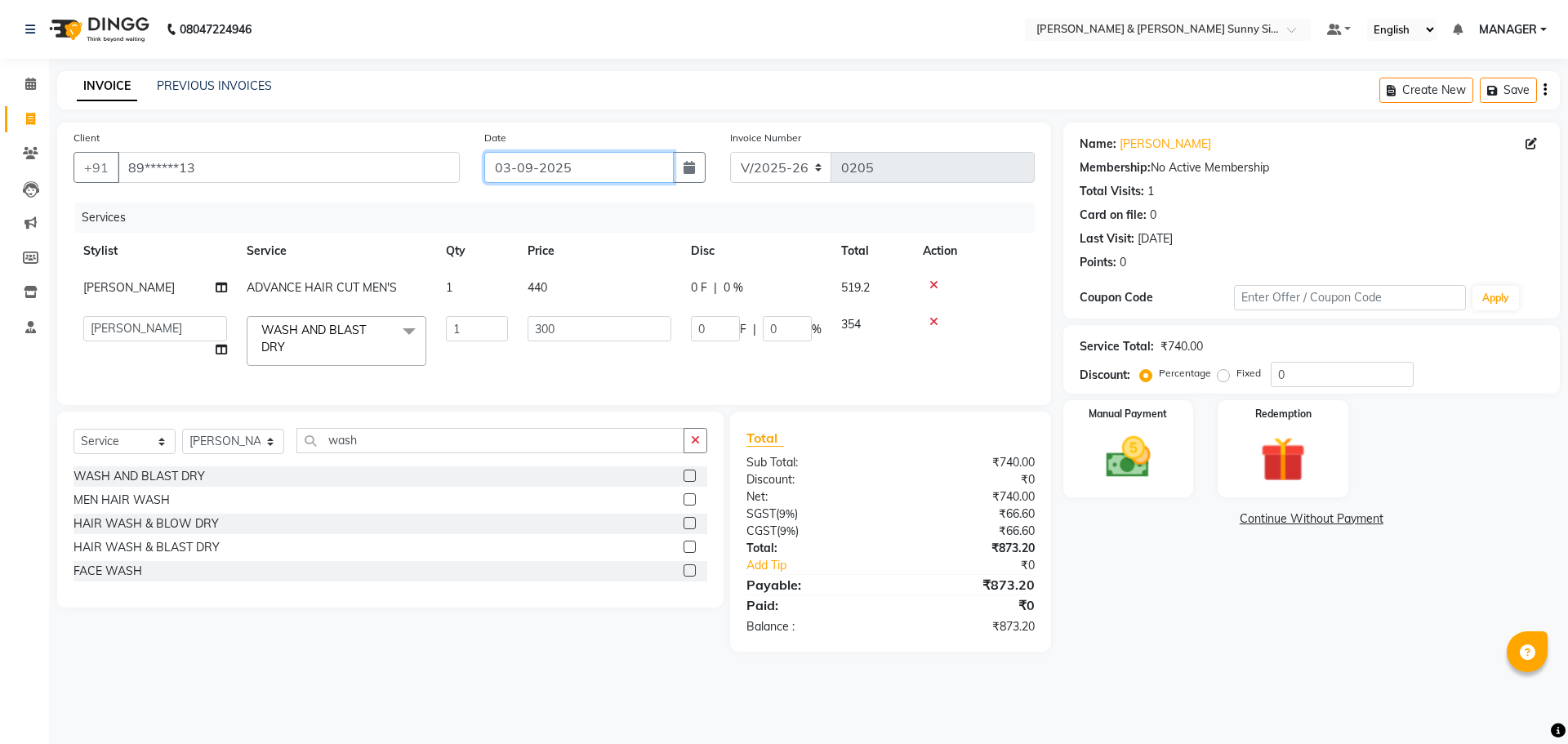
click at [512, 163] on input "03-09-2025" at bounding box center [579, 167] width 190 height 31
select select "9"
select select "2025"
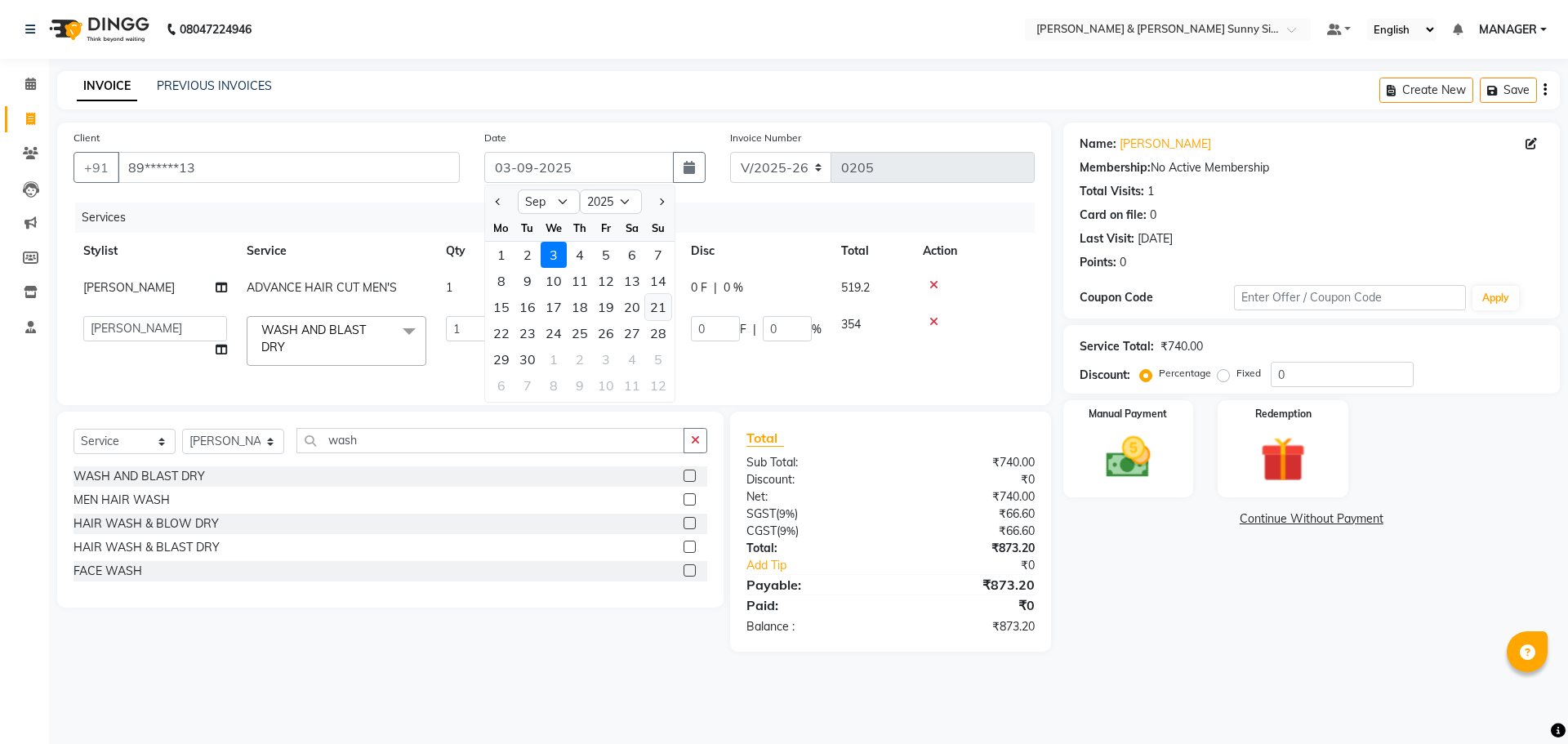
click at [654, 313] on div "21" at bounding box center [658, 307] width 26 height 26
type input "21-09-2025"
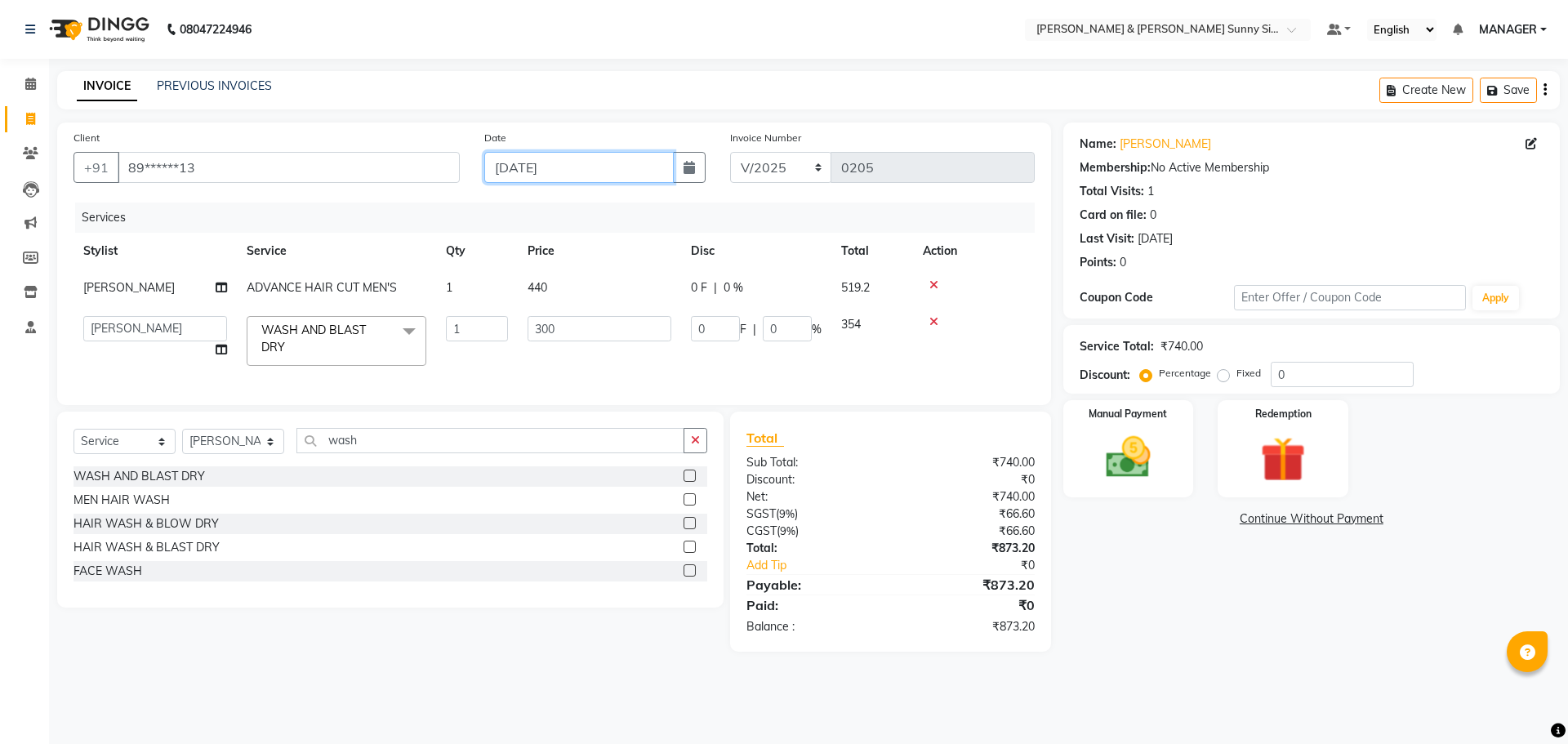
click at [533, 168] on input "21-09-2025" at bounding box center [579, 167] width 190 height 31
select select "9"
select select "2025"
click at [528, 167] on input "21-09-2025" at bounding box center [579, 167] width 190 height 31
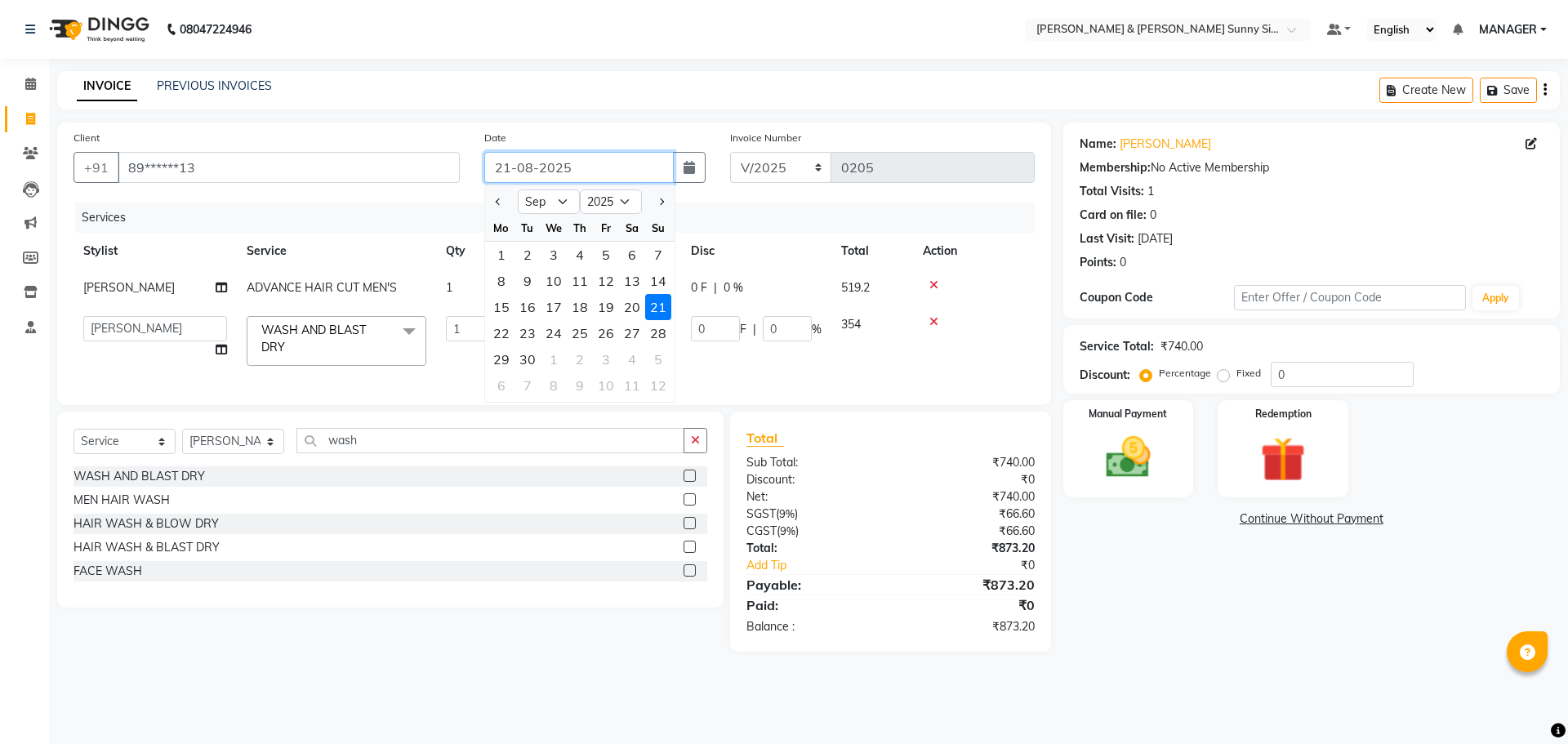
type input "21-08-2025"
click at [396, 225] on div "Services" at bounding box center [561, 218] width 972 height 31
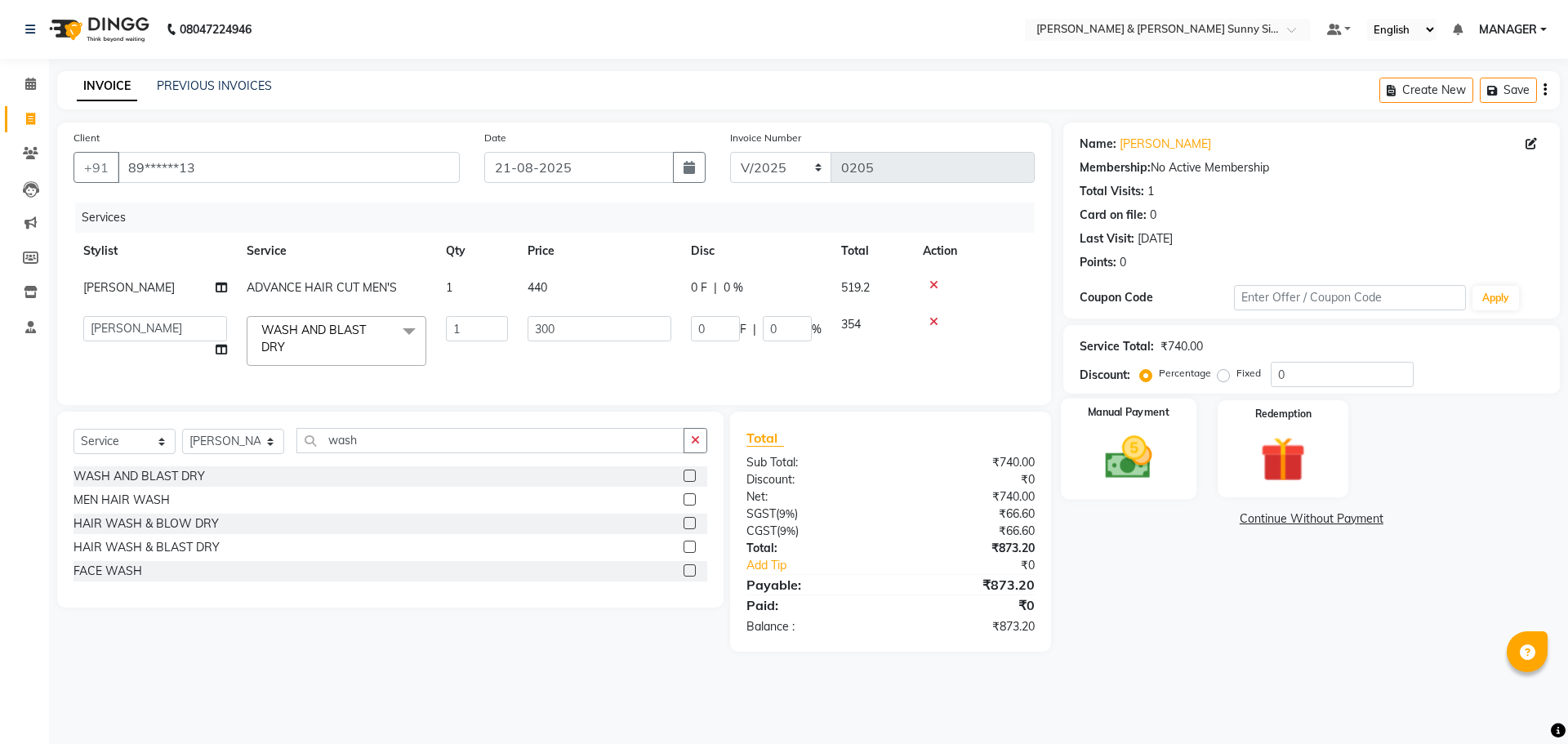
click at [1148, 476] on img at bounding box center [1128, 457] width 76 height 54
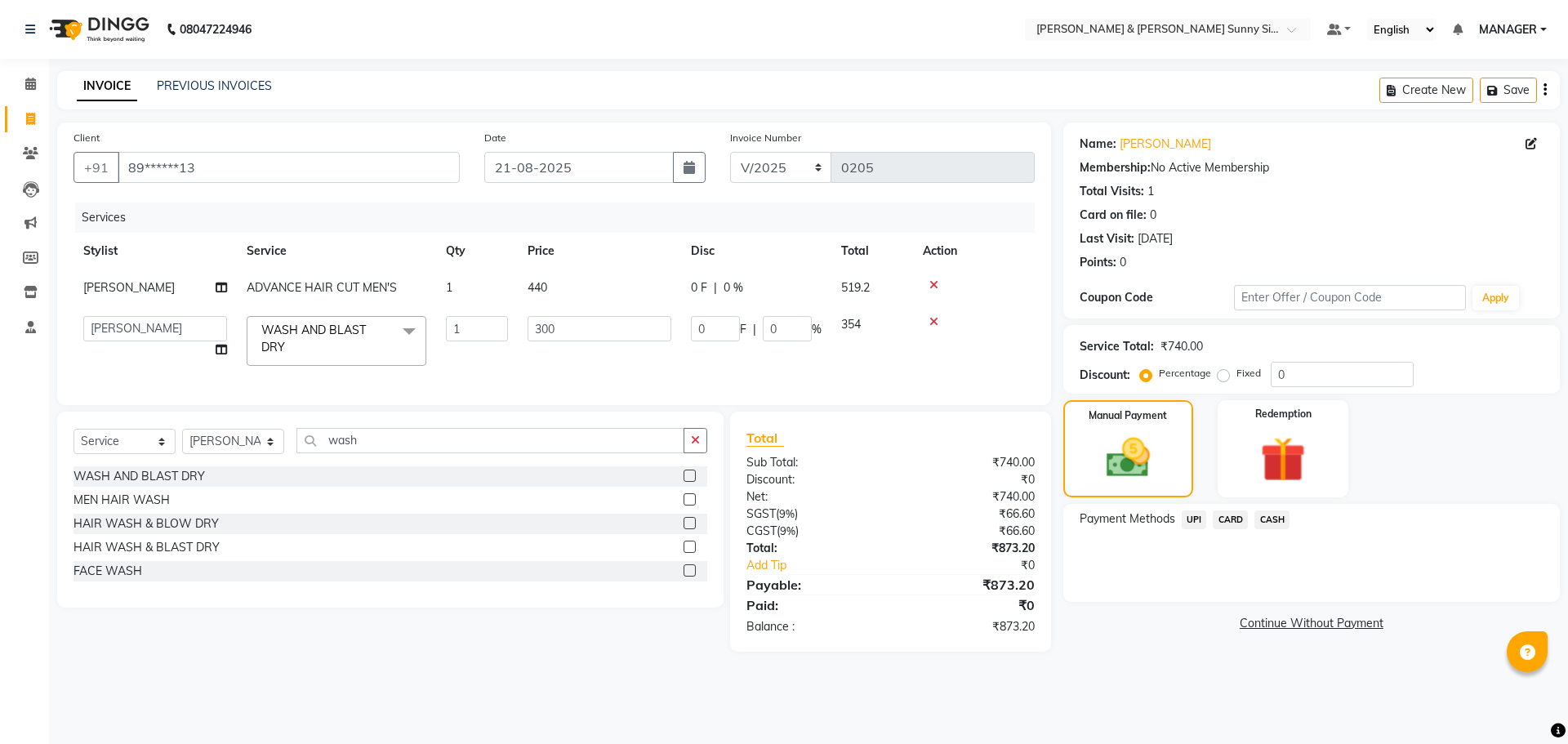
click at [1198, 514] on span "UPI" at bounding box center [1194, 519] width 25 height 19
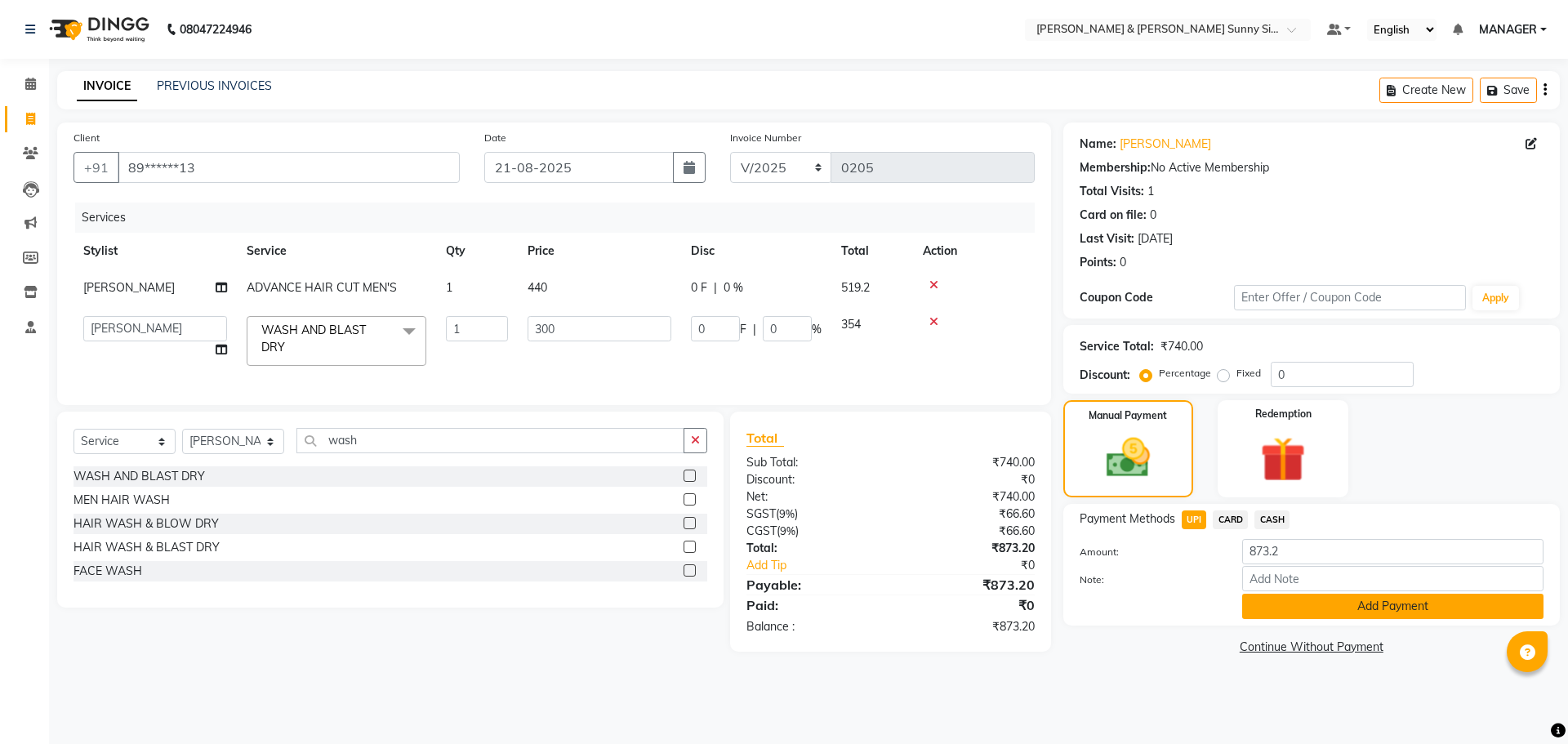
click at [1277, 618] on button "Add Payment" at bounding box center [1392, 606] width 302 height 25
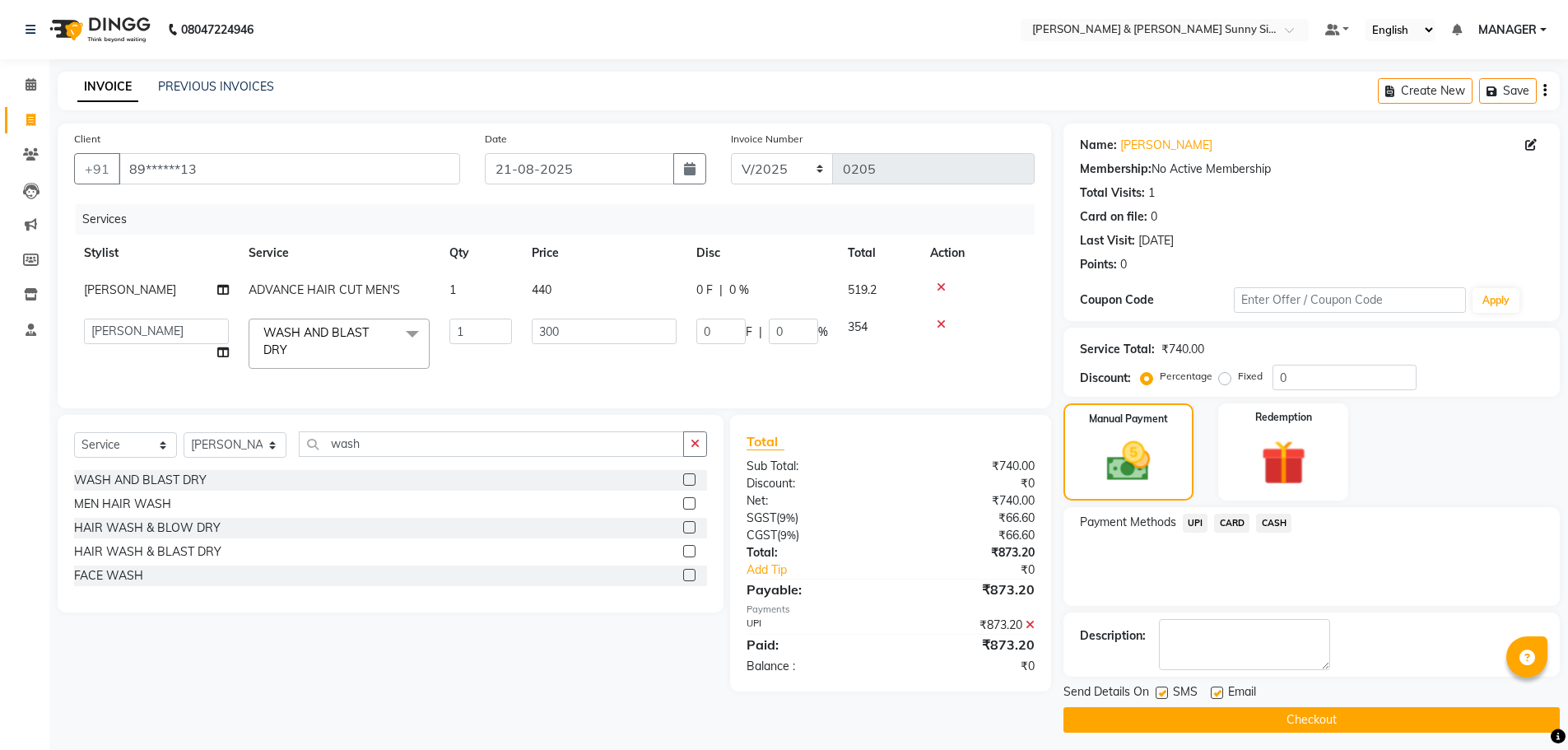
click at [1228, 717] on button "Checkout" at bounding box center [1310, 720] width 496 height 25
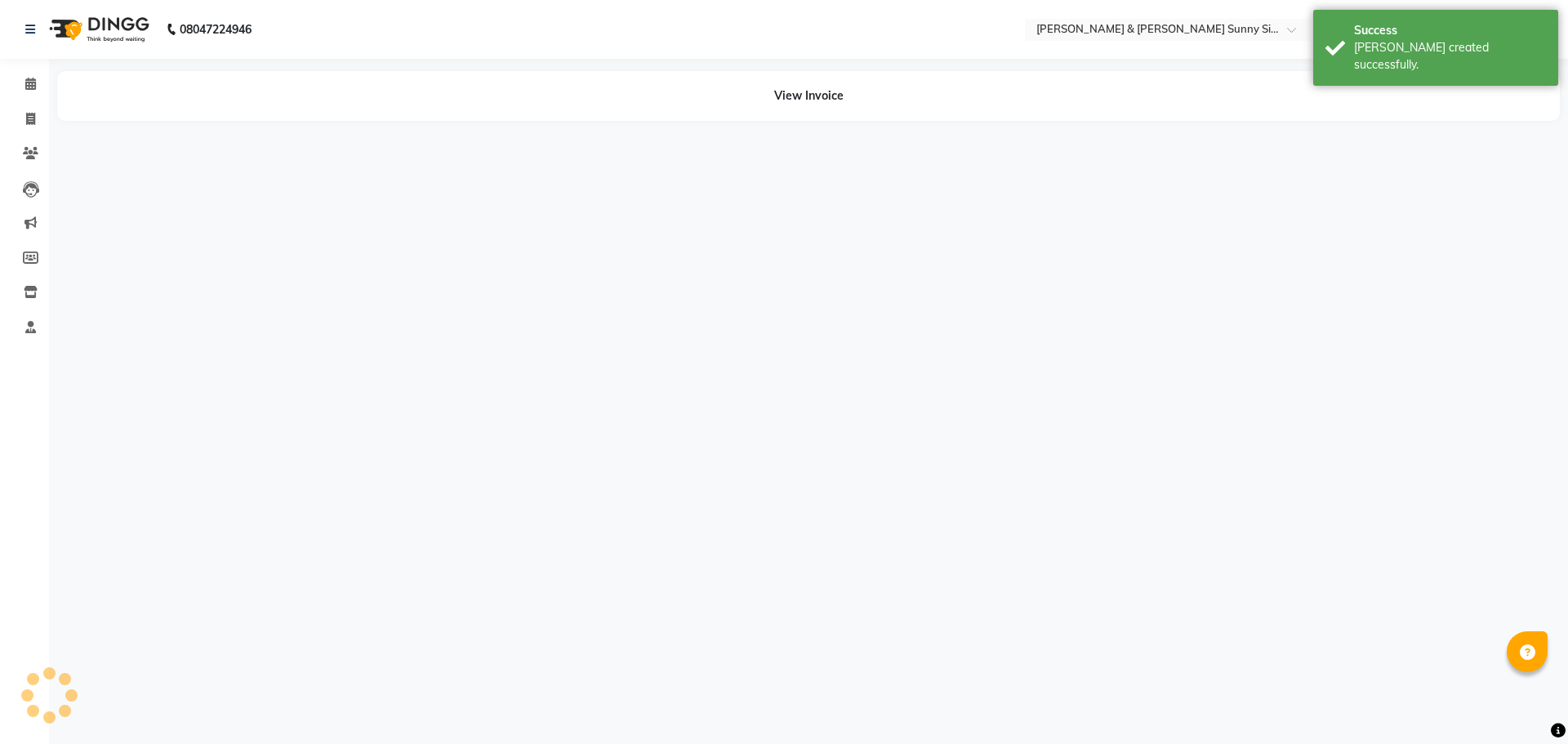
click at [41, 133] on li "Invoice" at bounding box center [24, 119] width 49 height 35
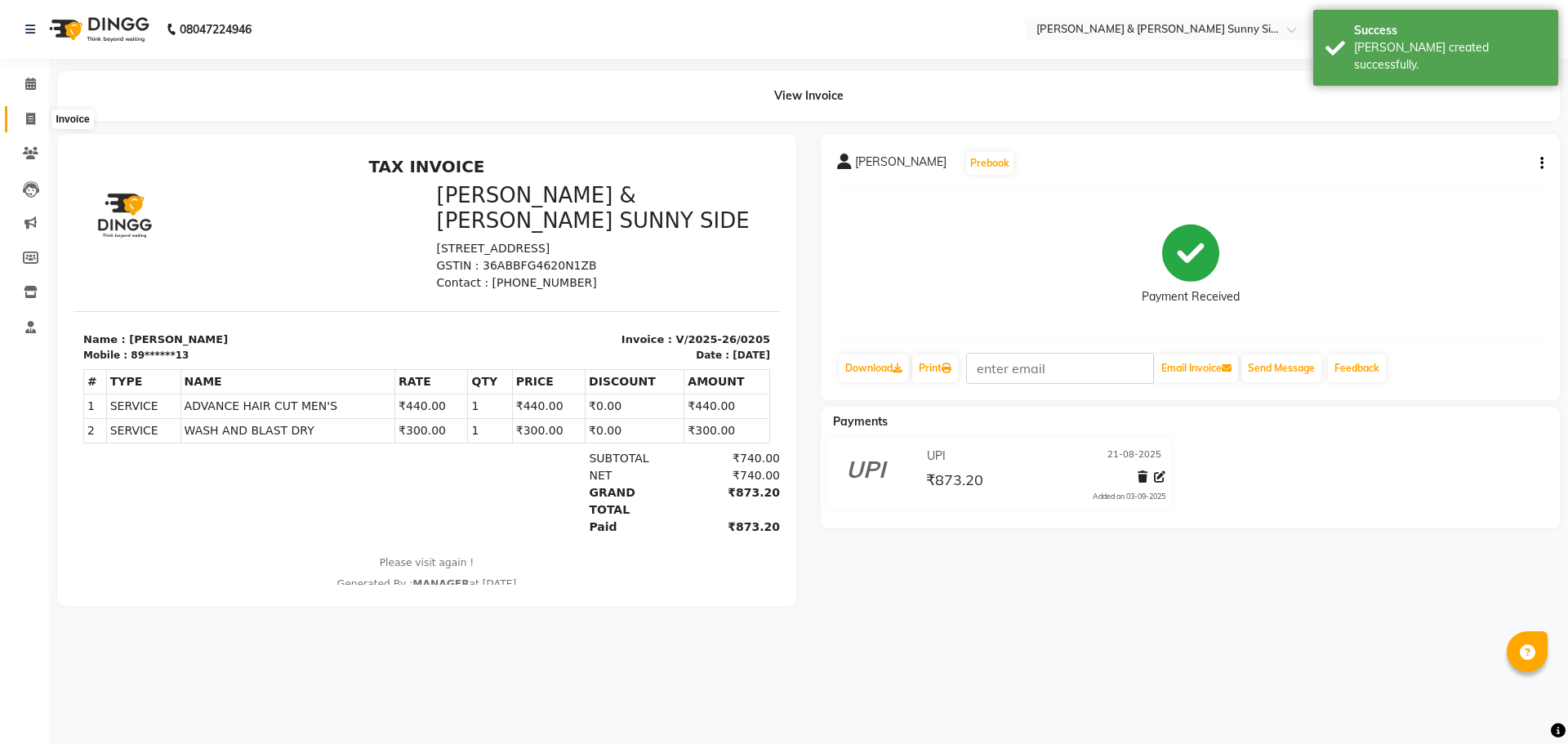
click at [34, 116] on icon at bounding box center [31, 119] width 9 height 13
select select "8776"
select select "service"
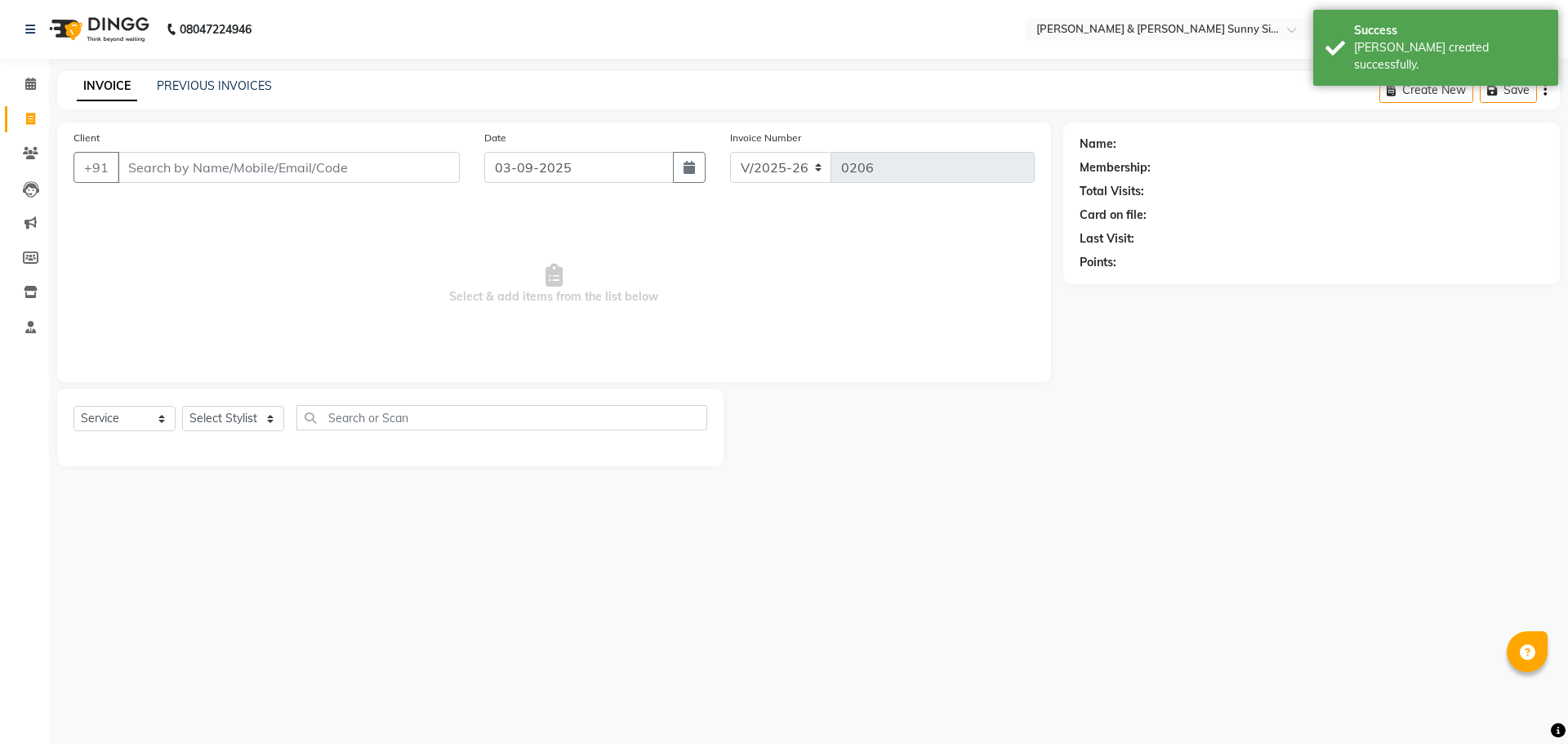
click at [190, 170] on input "Client" at bounding box center [289, 167] width 342 height 31
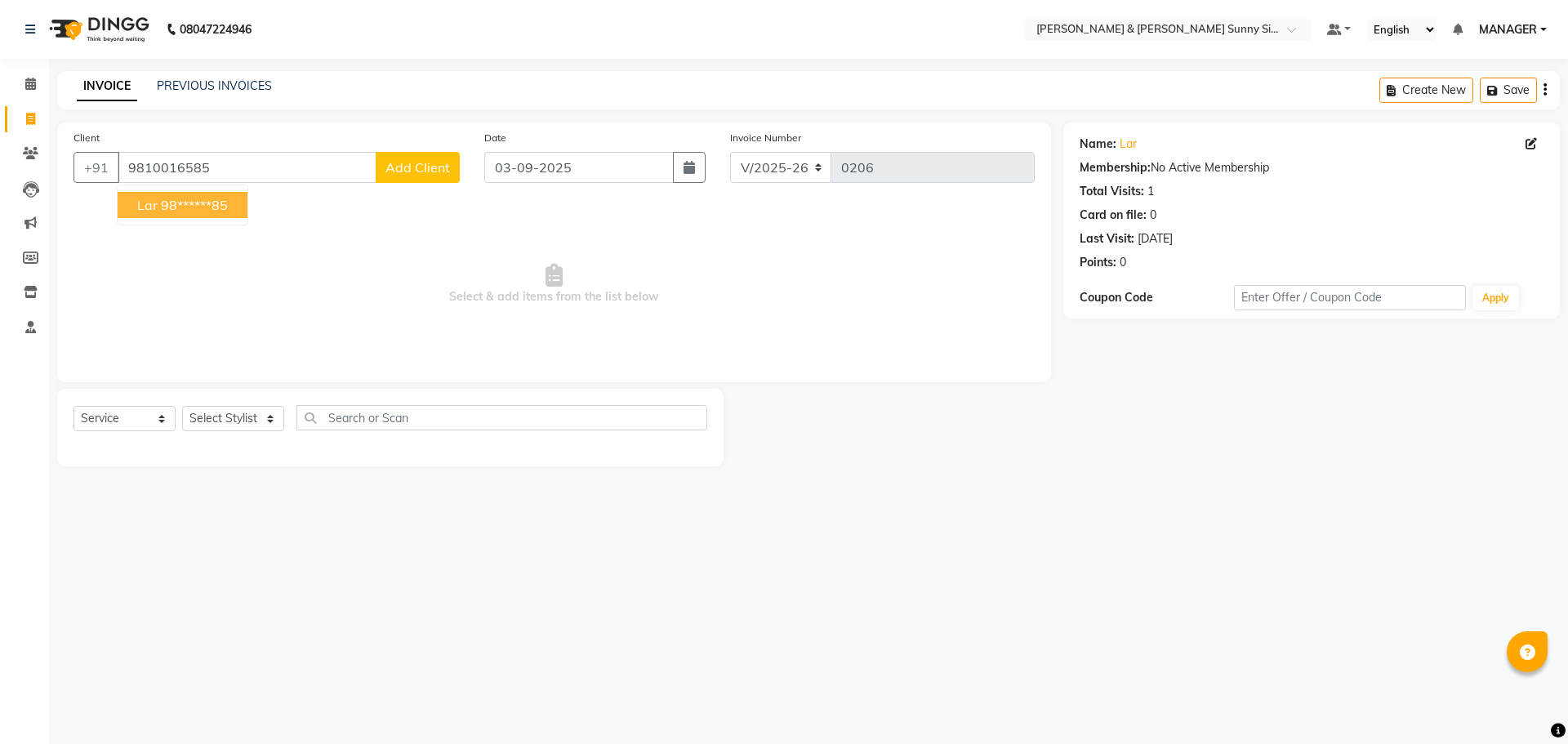
click at [210, 213] on button "lar 98******85" at bounding box center [183, 204] width 130 height 26
type input "98******85"
click at [239, 427] on select "Select Stylist MANAGER None [PERSON_NAME]" at bounding box center [232, 418] width 102 height 25
select select "89812"
click at [182, 406] on select "Select Stylist MANAGER None [PERSON_NAME]" at bounding box center [232, 418] width 102 height 25
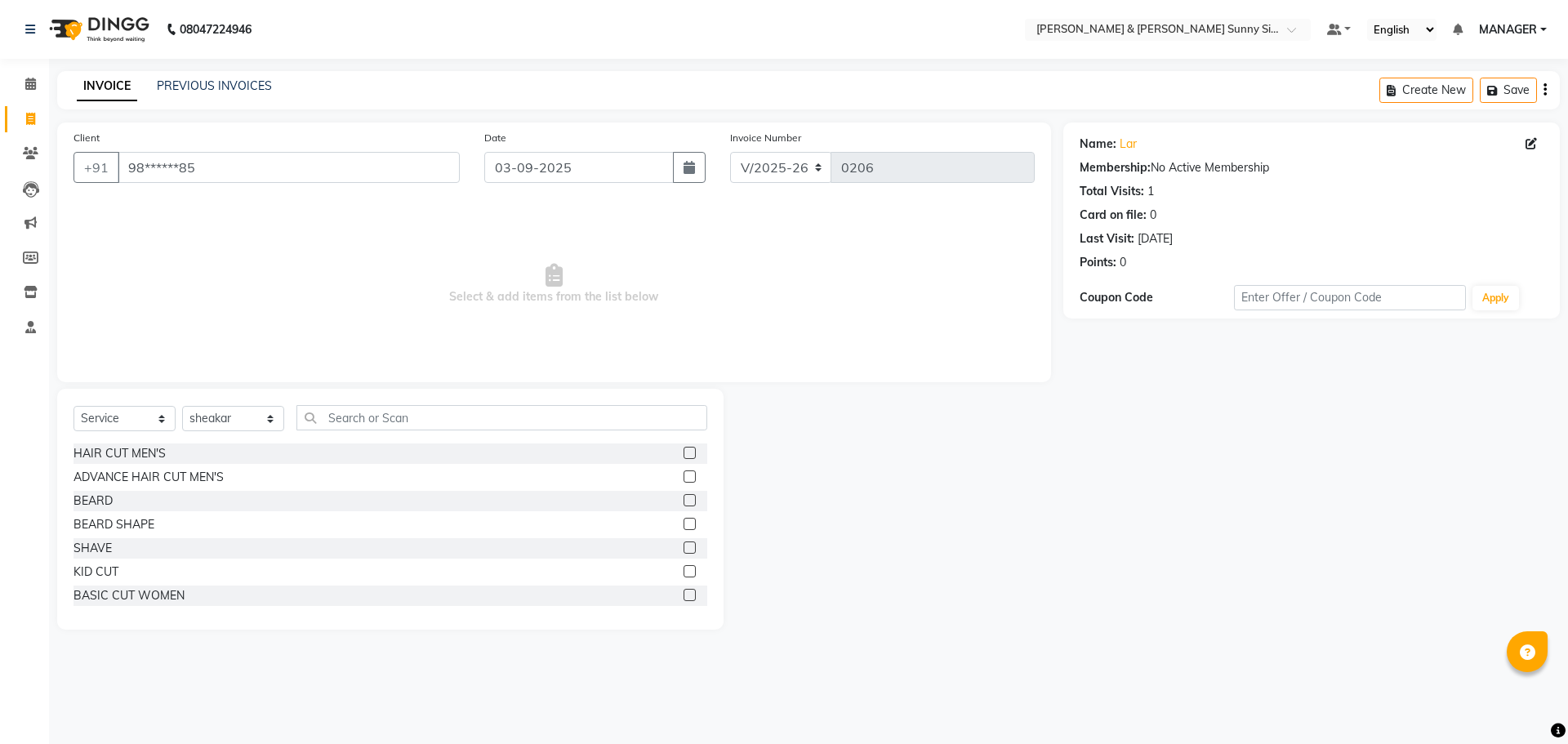
click at [684, 451] on label at bounding box center [690, 453] width 13 height 13
click at [684, 451] on input "checkbox" at bounding box center [689, 453] width 11 height 11
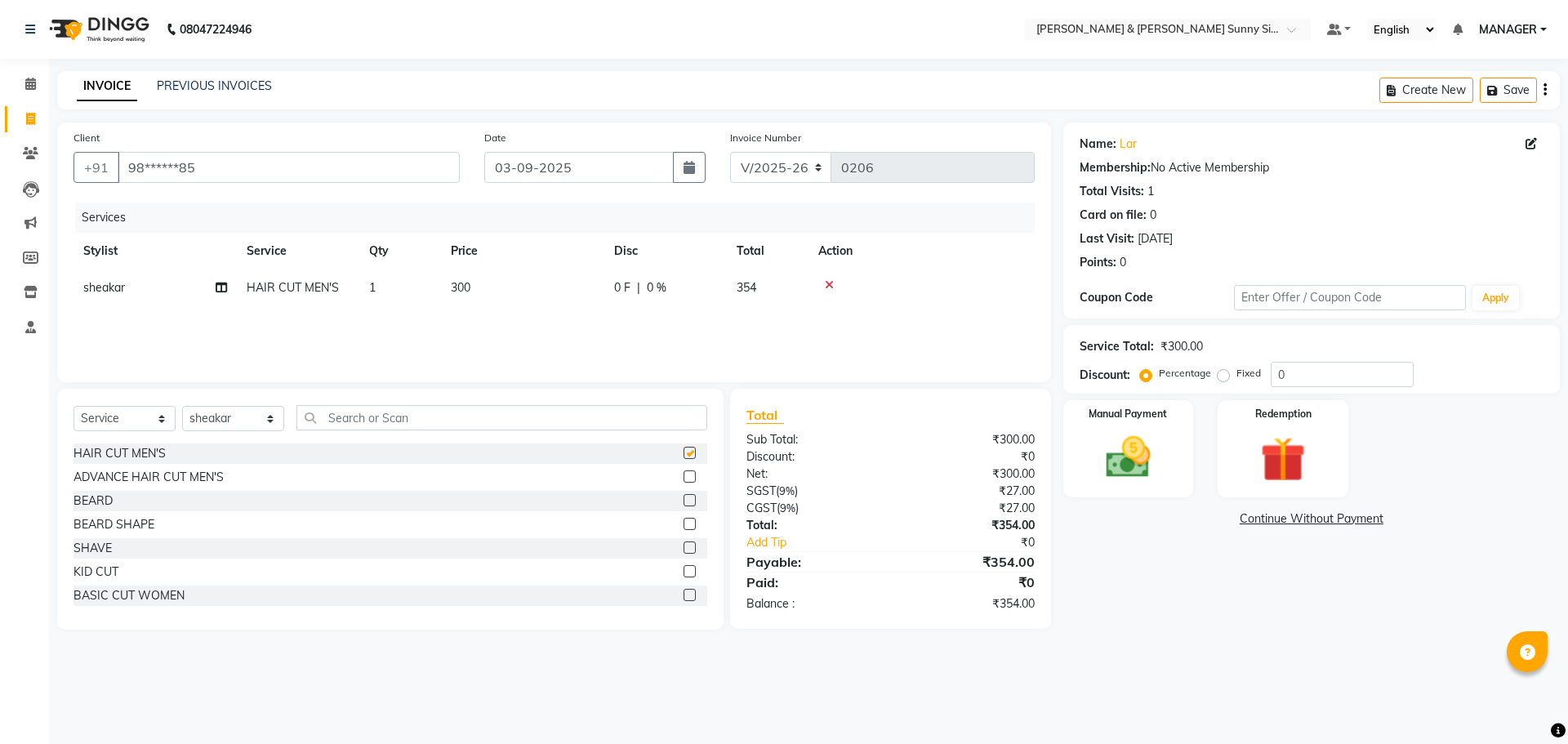
checkbox input "false"
click at [274, 419] on select "Select Stylist MANAGER None [PERSON_NAME]" at bounding box center [232, 418] width 102 height 25
select select "89811"
click at [182, 406] on select "Select Stylist MANAGER None [PERSON_NAME]" at bounding box center [232, 418] width 102 height 25
click at [322, 419] on input "text" at bounding box center [501, 417] width 410 height 25
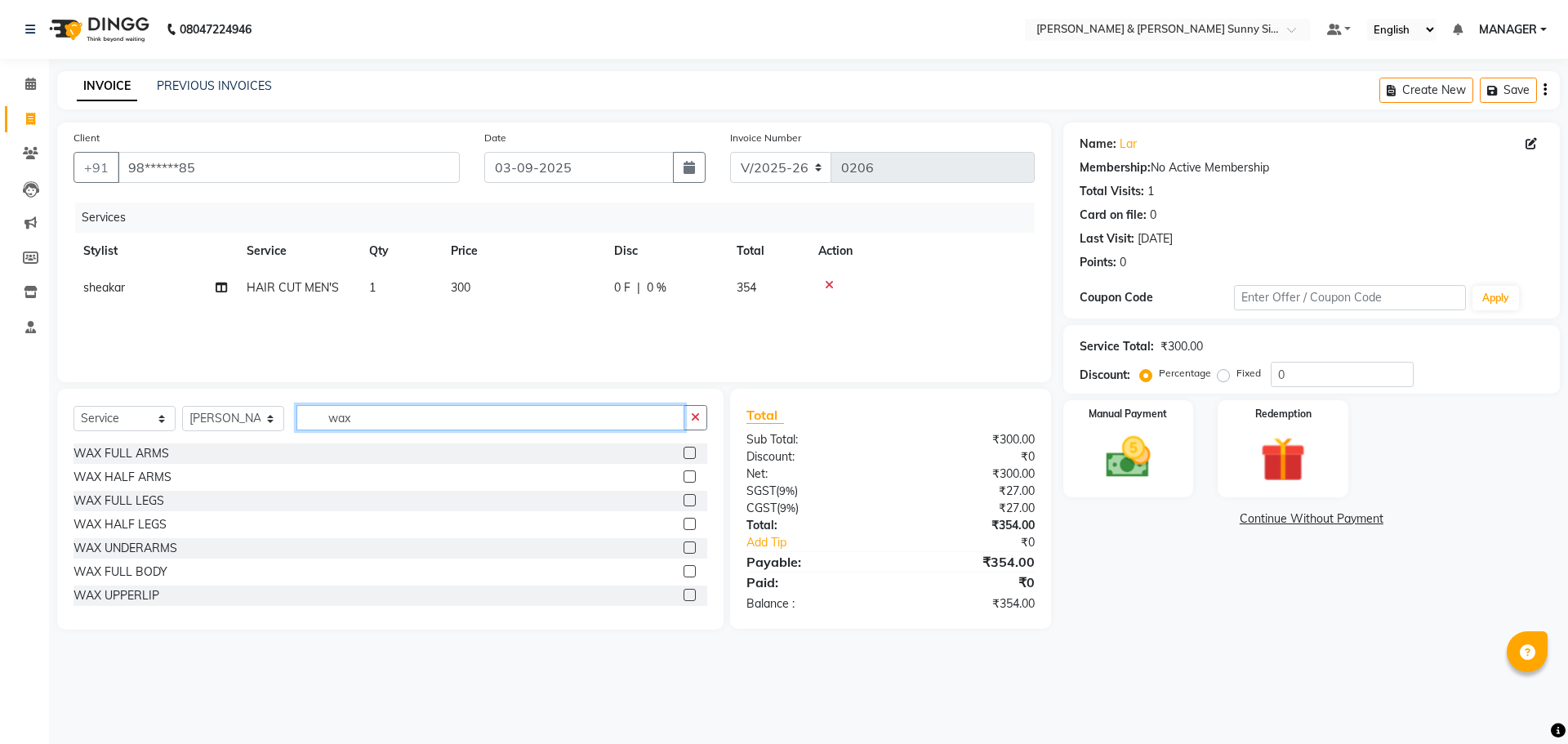
type input "wax"
click at [684, 476] on label at bounding box center [690, 477] width 13 height 13
click at [684, 476] on input "checkbox" at bounding box center [689, 478] width 11 height 11
checkbox input "false"
click at [514, 324] on td "350" at bounding box center [522, 324] width 163 height 37
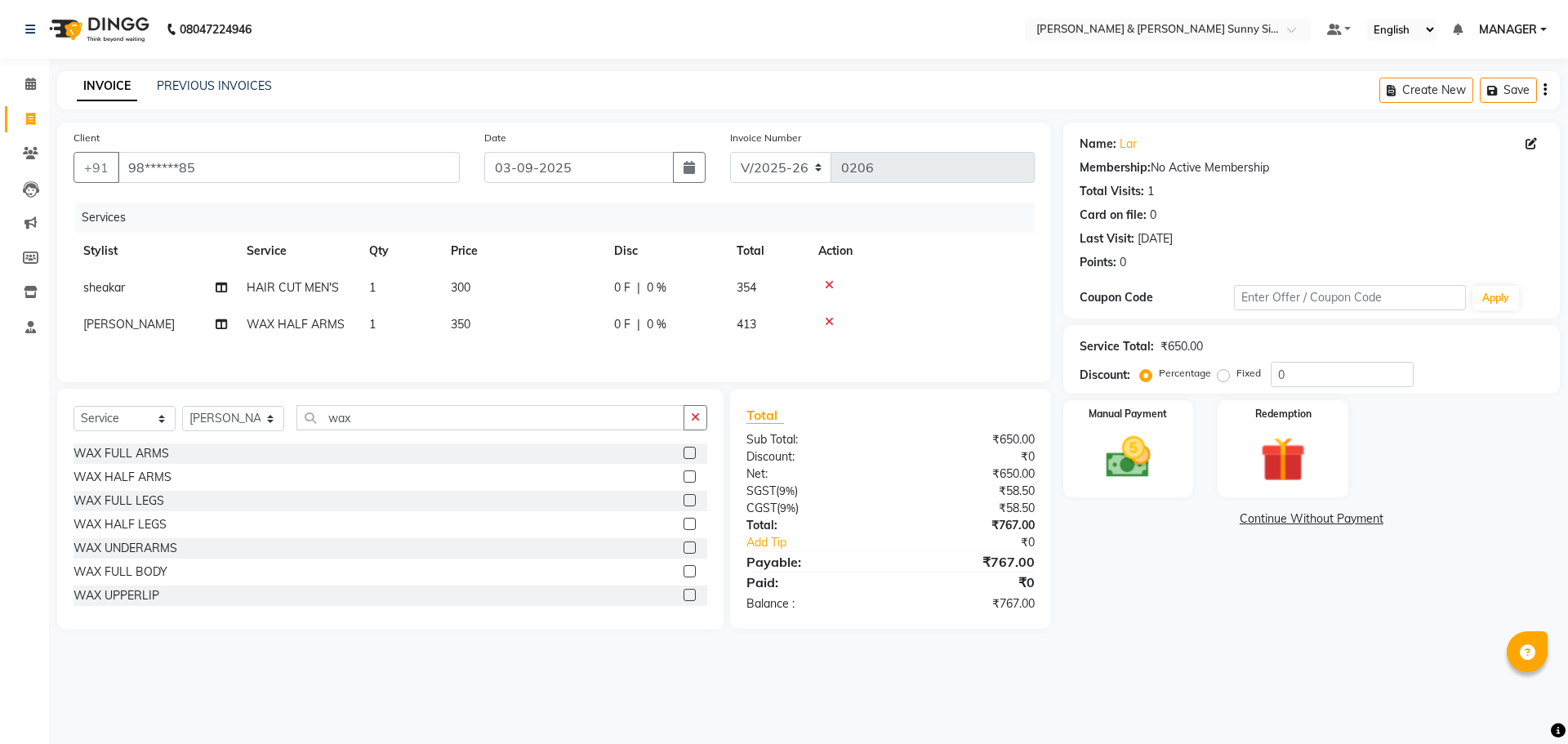
select select "89811"
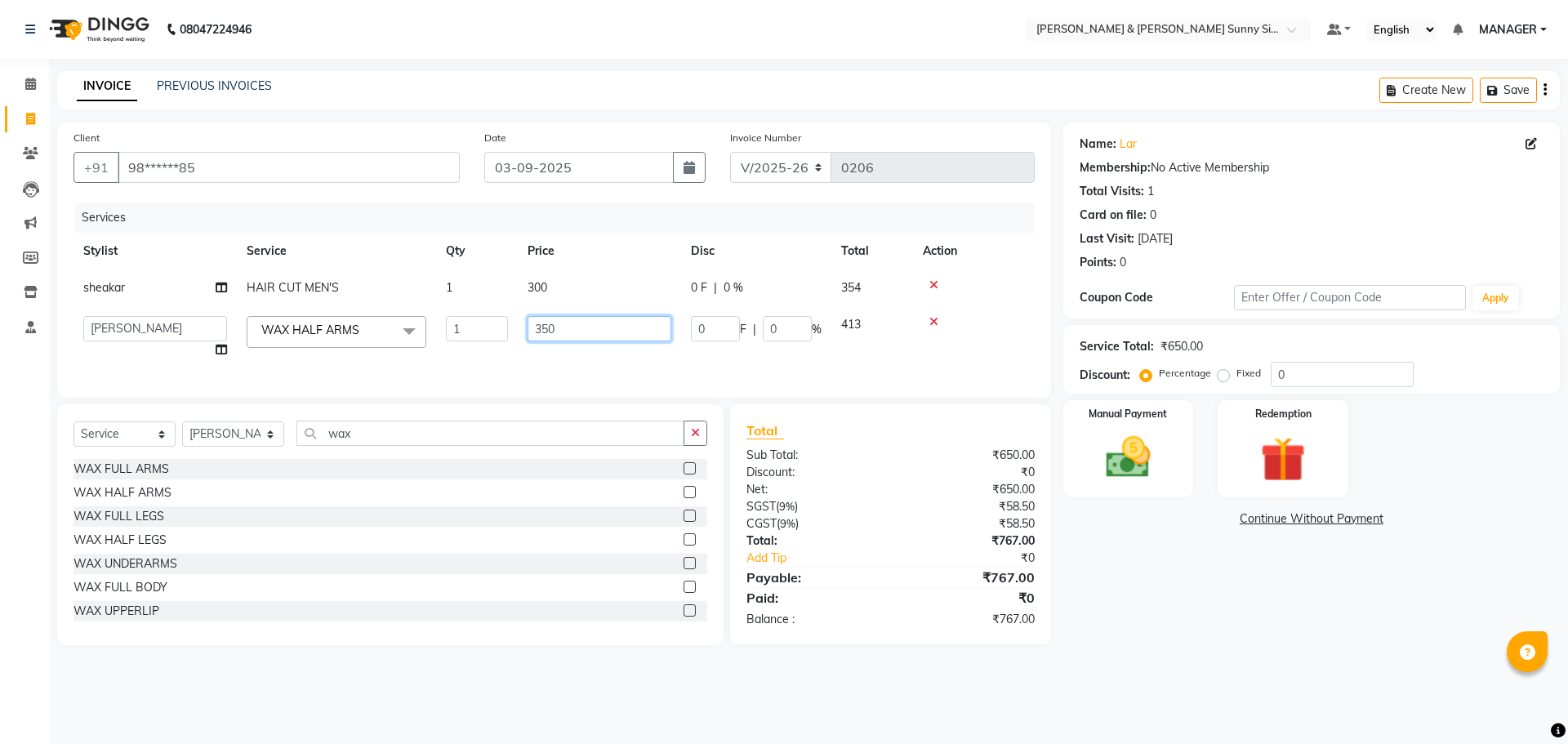
click at [572, 330] on input "350" at bounding box center [599, 328] width 144 height 25
type input "3"
type input "340"
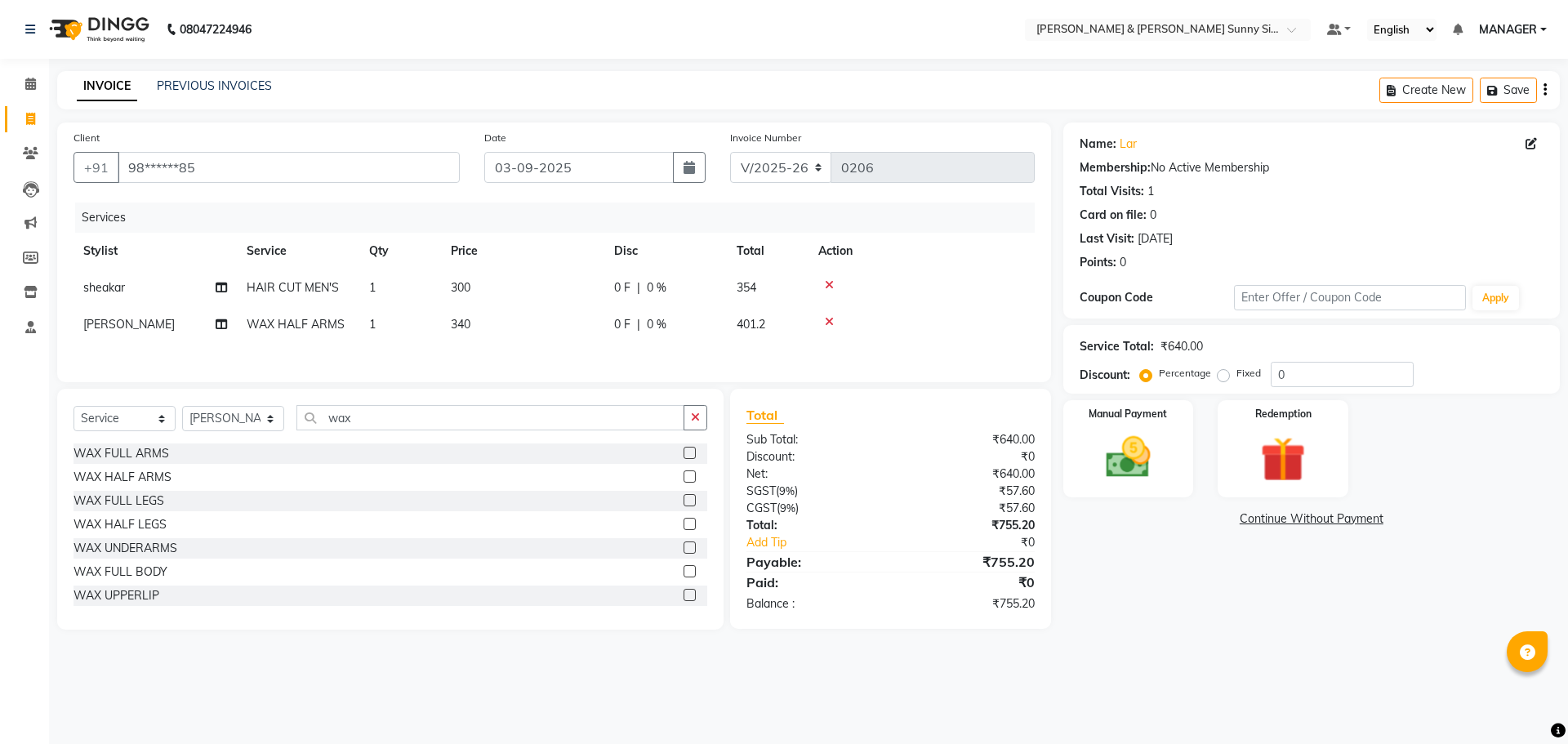
click at [576, 292] on td "300" at bounding box center [522, 287] width 163 height 37
select select "89812"
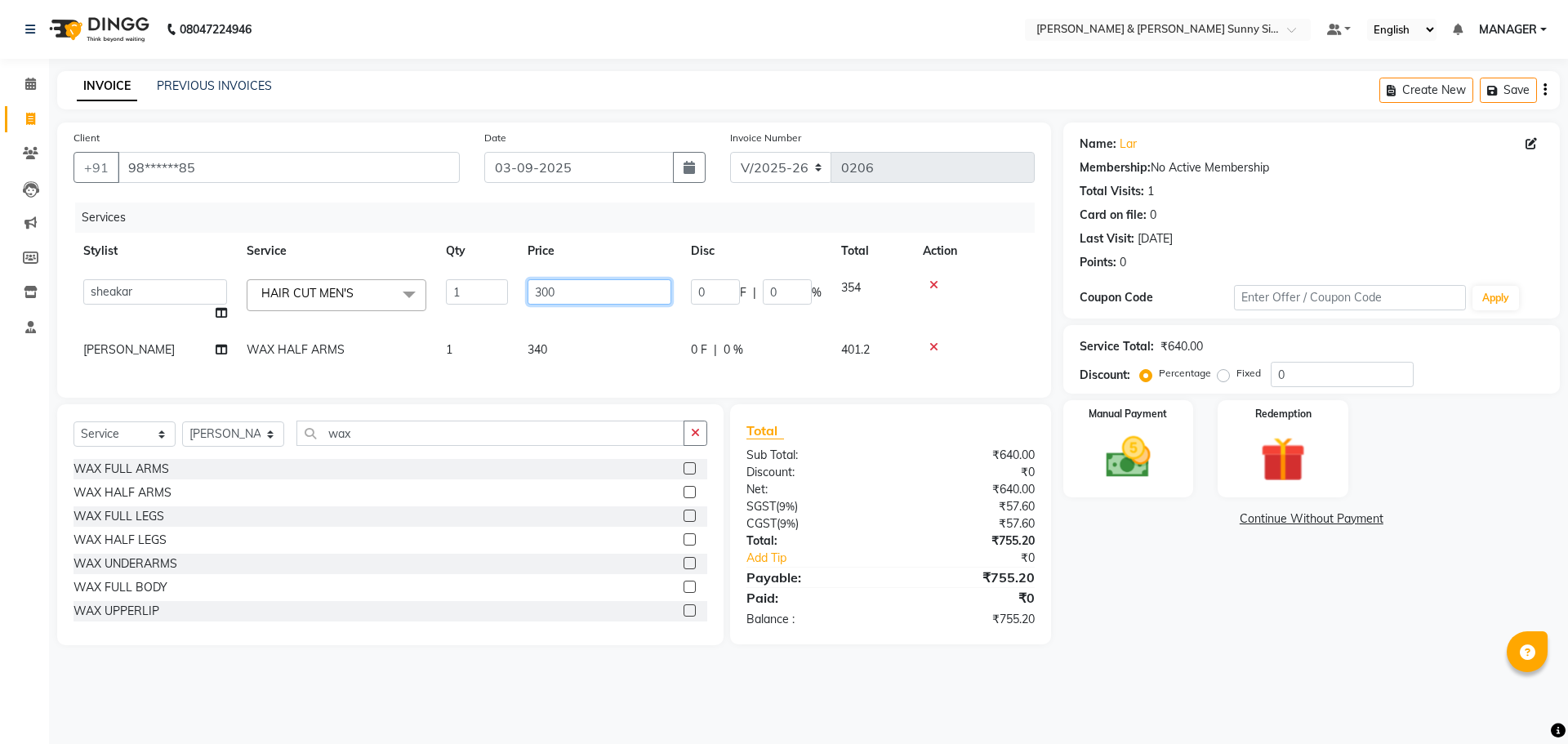
click at [568, 287] on input "300" at bounding box center [599, 291] width 144 height 25
type input "3"
type input "240"
click at [568, 341] on td "340" at bounding box center [599, 349] width 163 height 37
select select "89811"
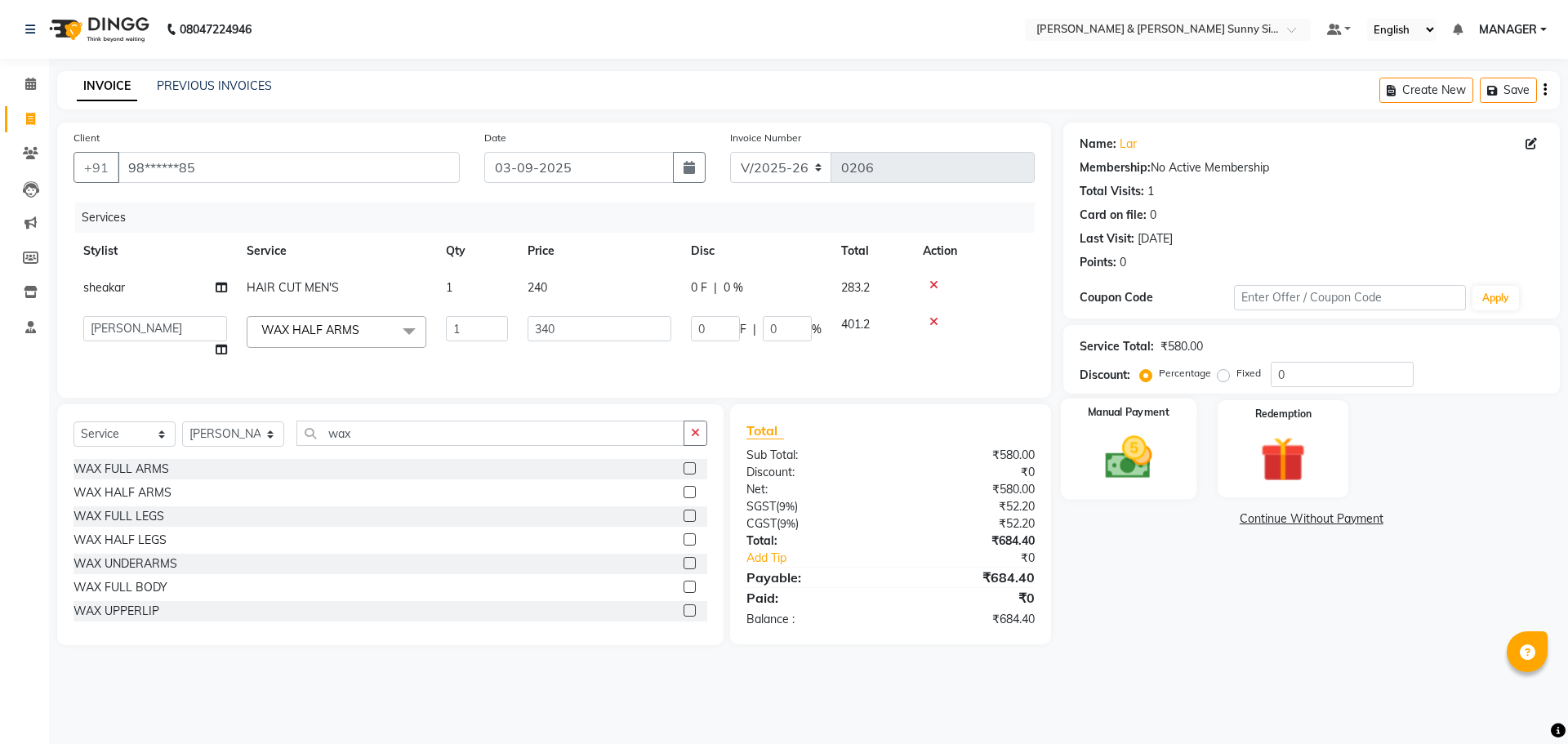
click at [1159, 463] on img at bounding box center [1128, 457] width 76 height 54
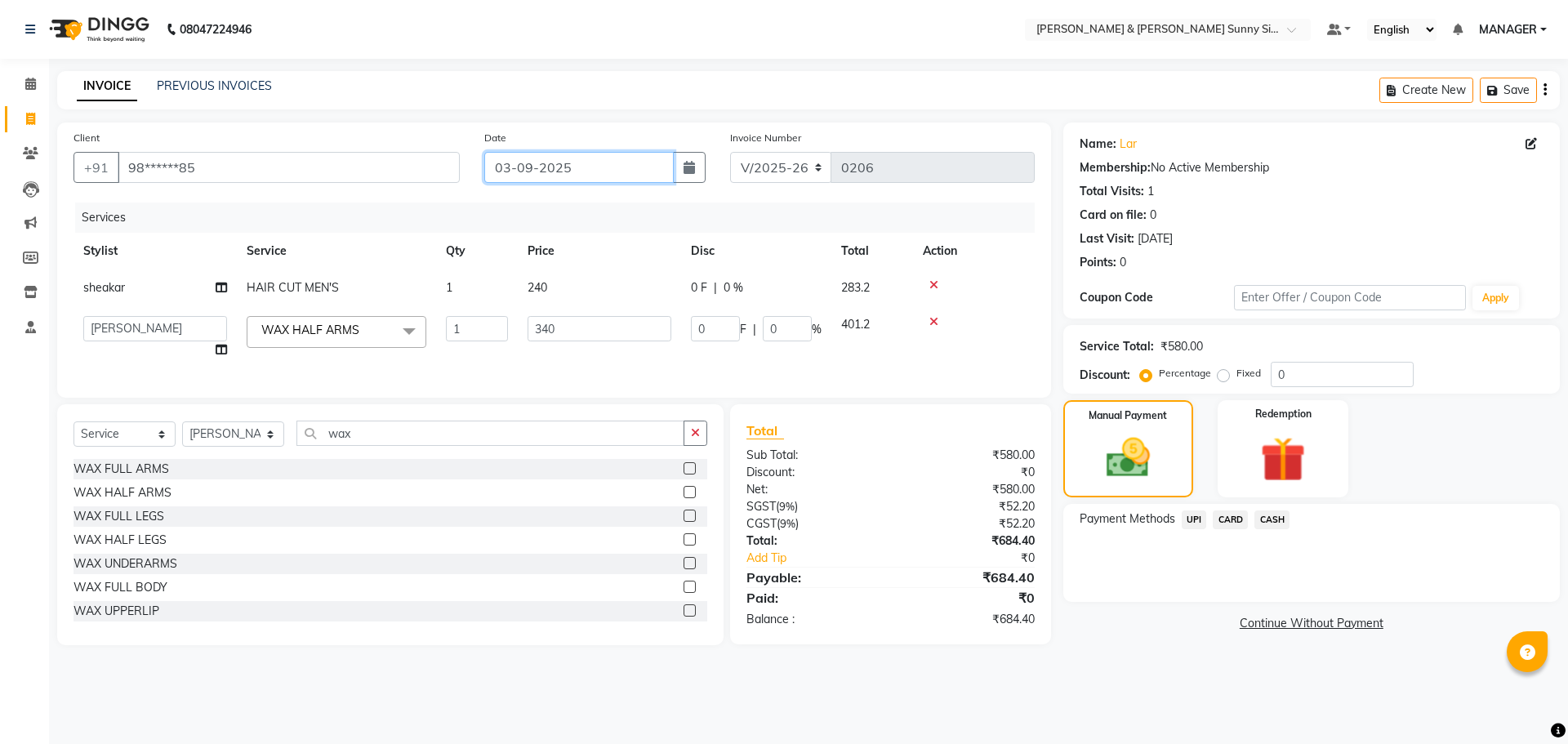
click at [509, 169] on input "03-09-2025" at bounding box center [579, 167] width 190 height 31
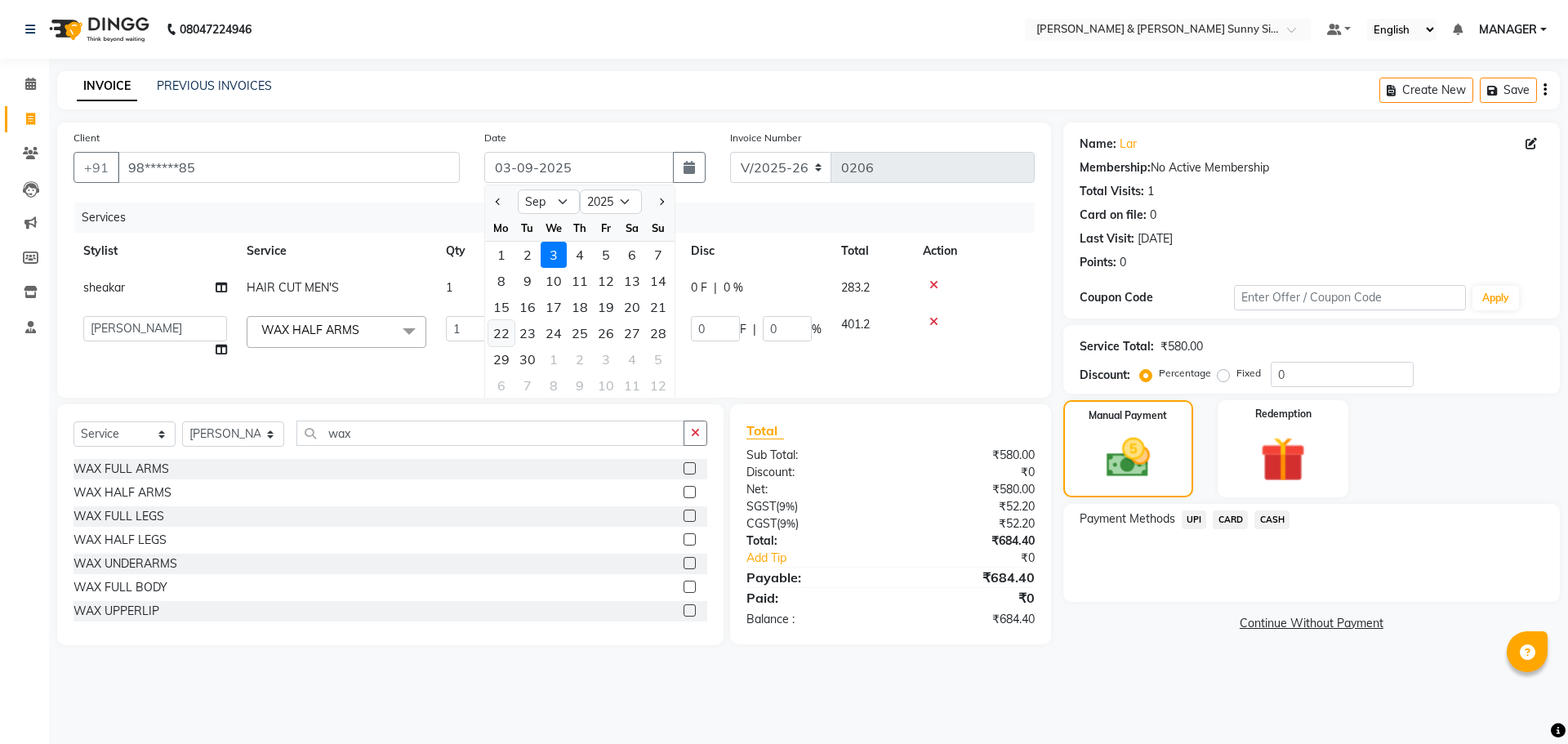
click at [501, 342] on div "22" at bounding box center [501, 333] width 26 height 26
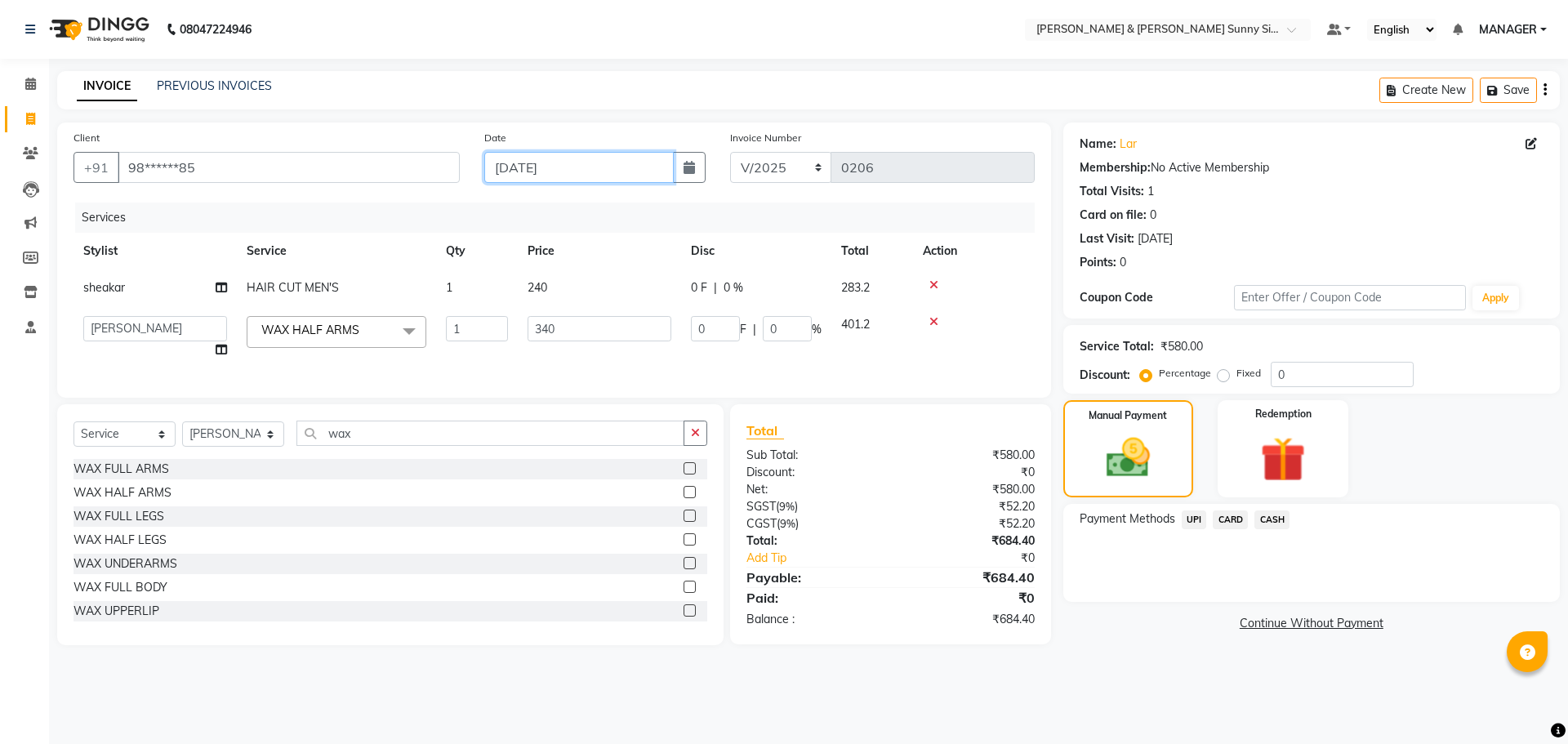
click at [534, 166] on input "22-09-2025" at bounding box center [579, 167] width 190 height 31
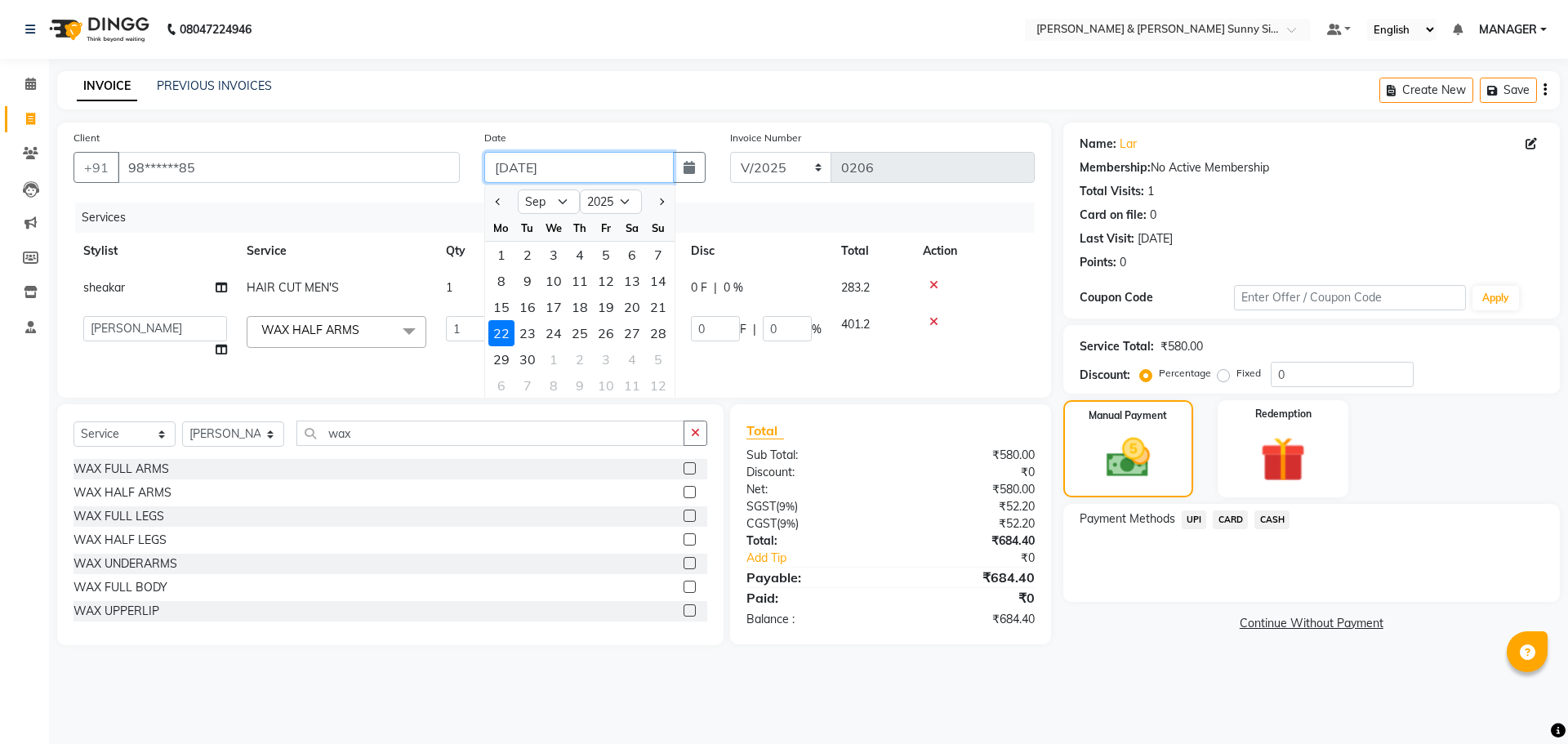
click at [527, 173] on input "22-09-2025" at bounding box center [579, 167] width 190 height 31
click at [529, 167] on input "22-09-2025" at bounding box center [579, 167] width 190 height 31
click at [452, 207] on div "Services" at bounding box center [561, 218] width 972 height 31
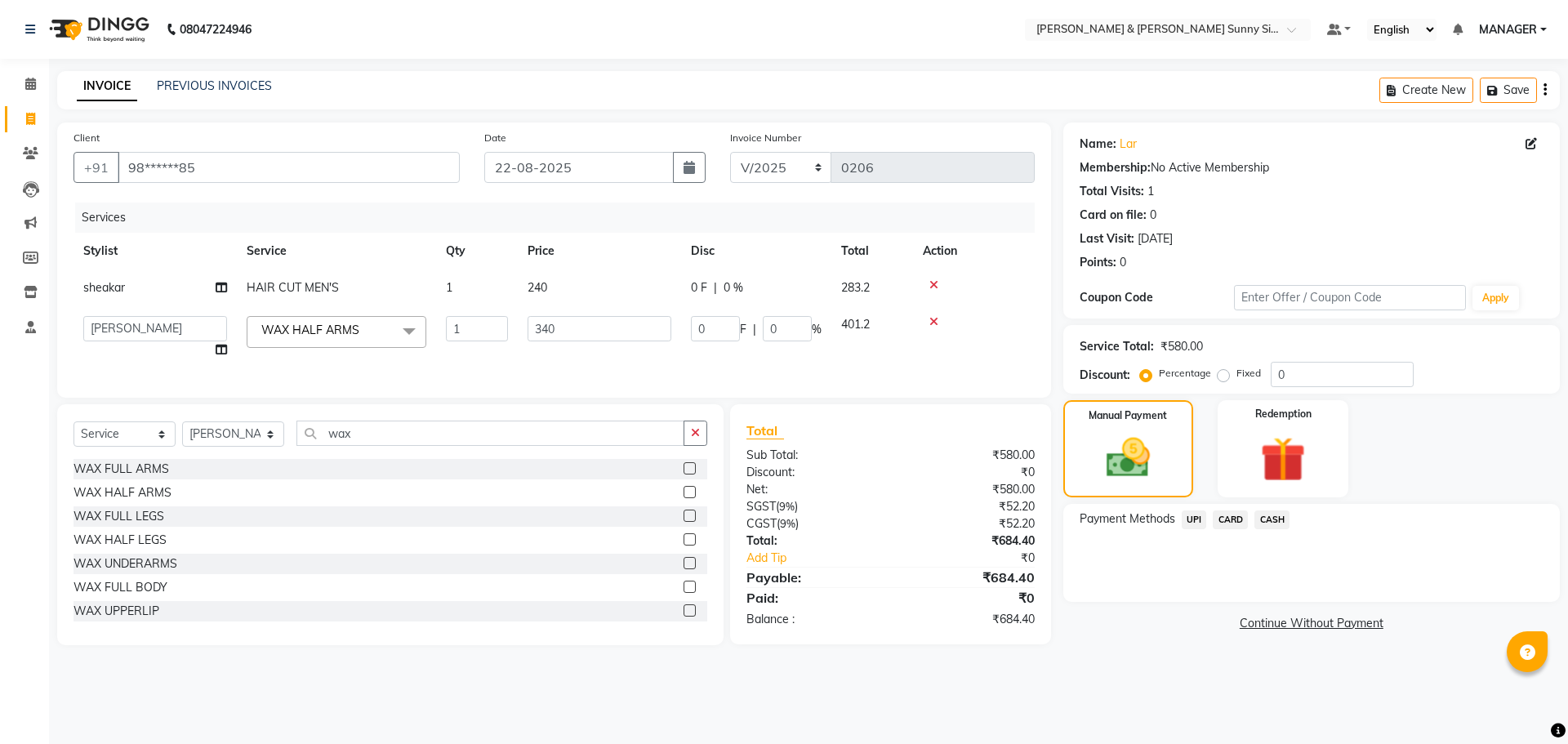
click at [1190, 516] on span "UPI" at bounding box center [1194, 519] width 25 height 19
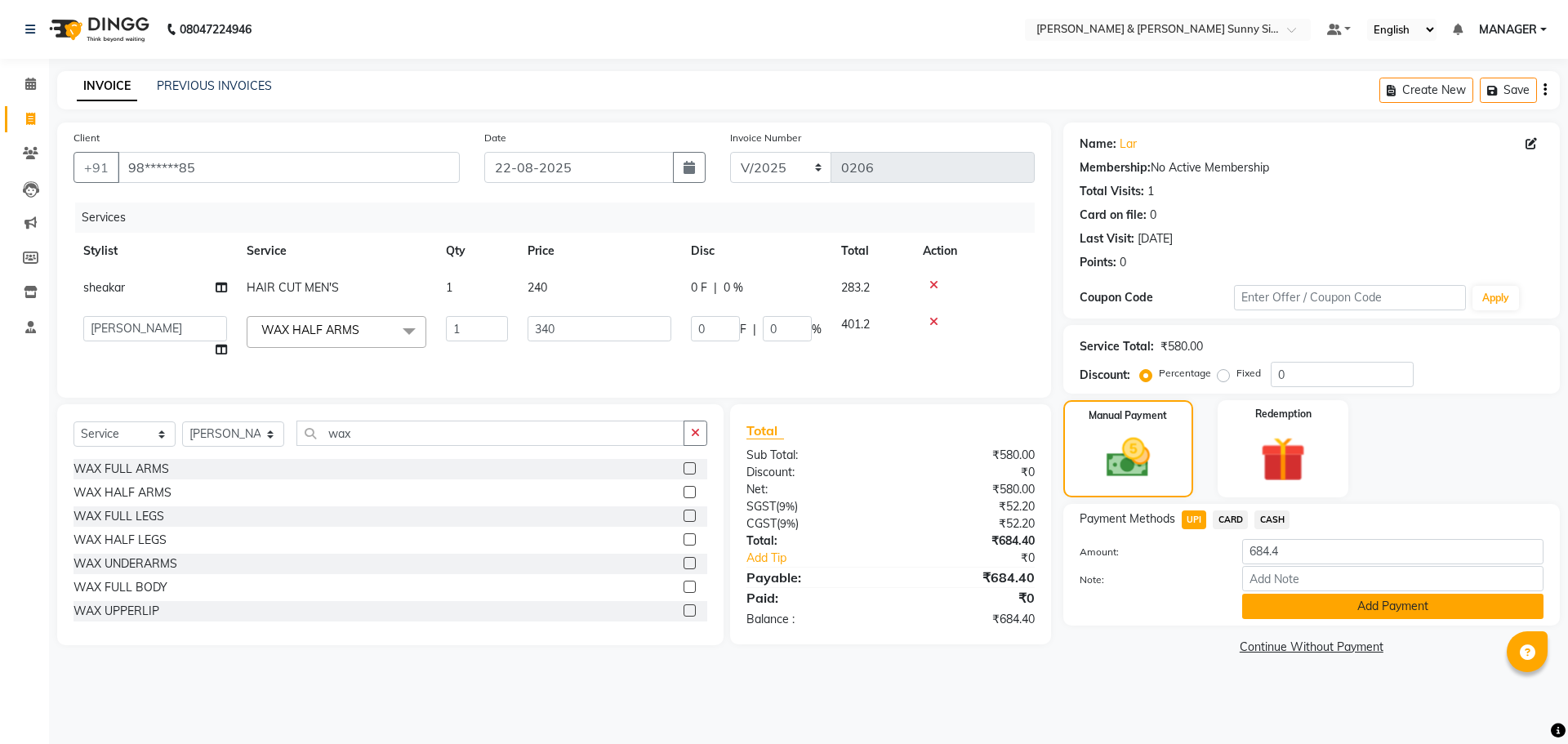
click at [1262, 602] on button "Add Payment" at bounding box center [1392, 606] width 302 height 25
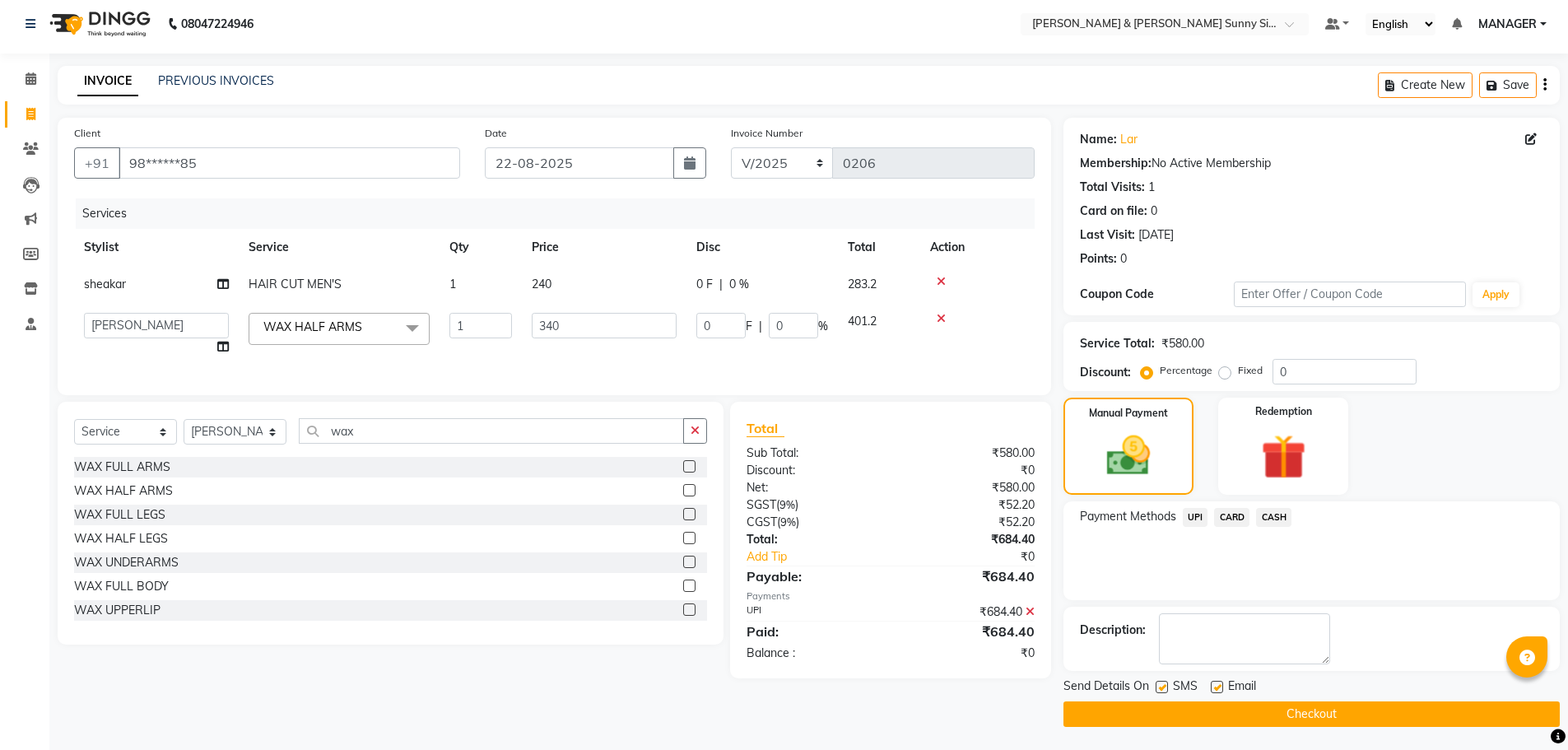
scroll to position [7, 0]
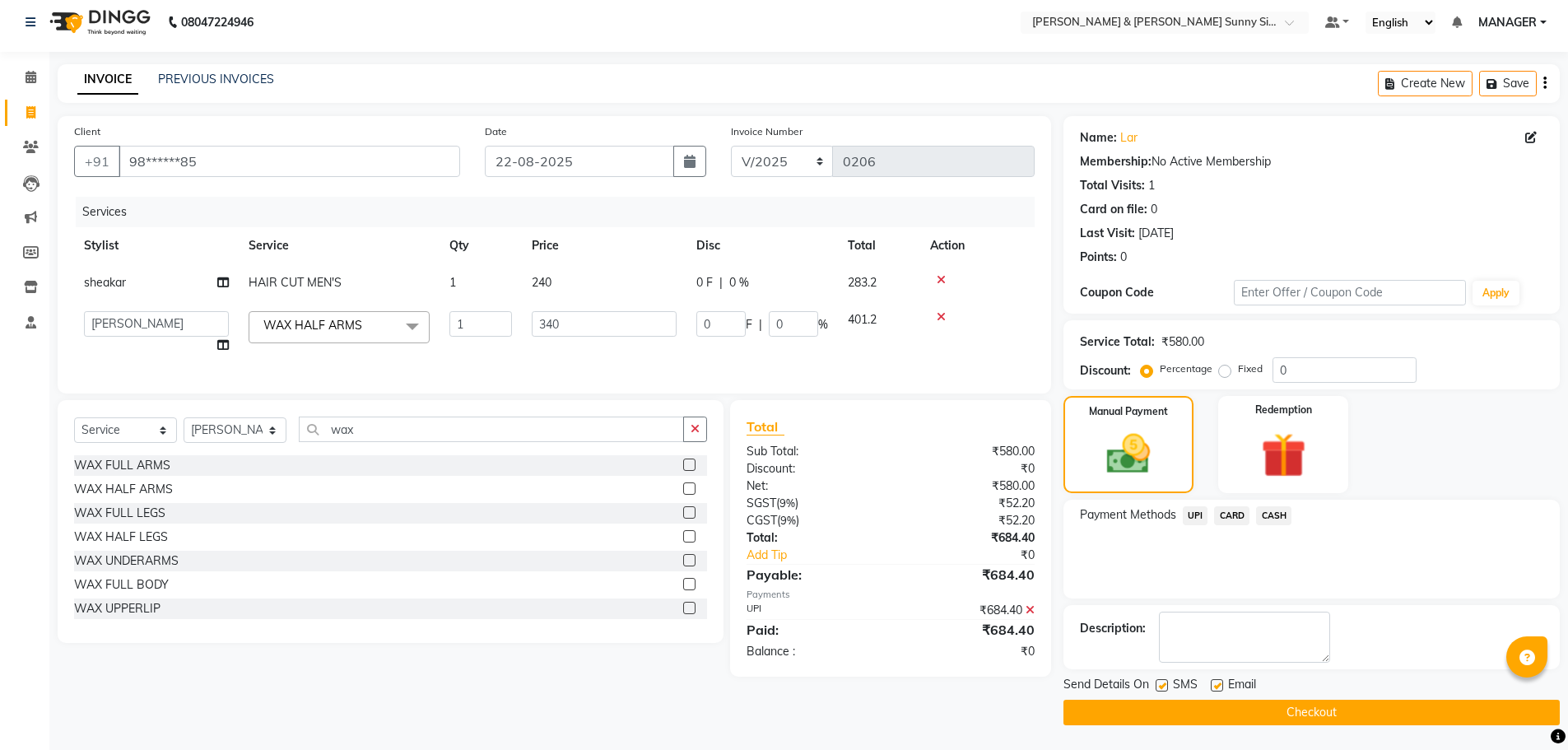
click at [1183, 716] on button "Checkout" at bounding box center [1310, 712] width 496 height 25
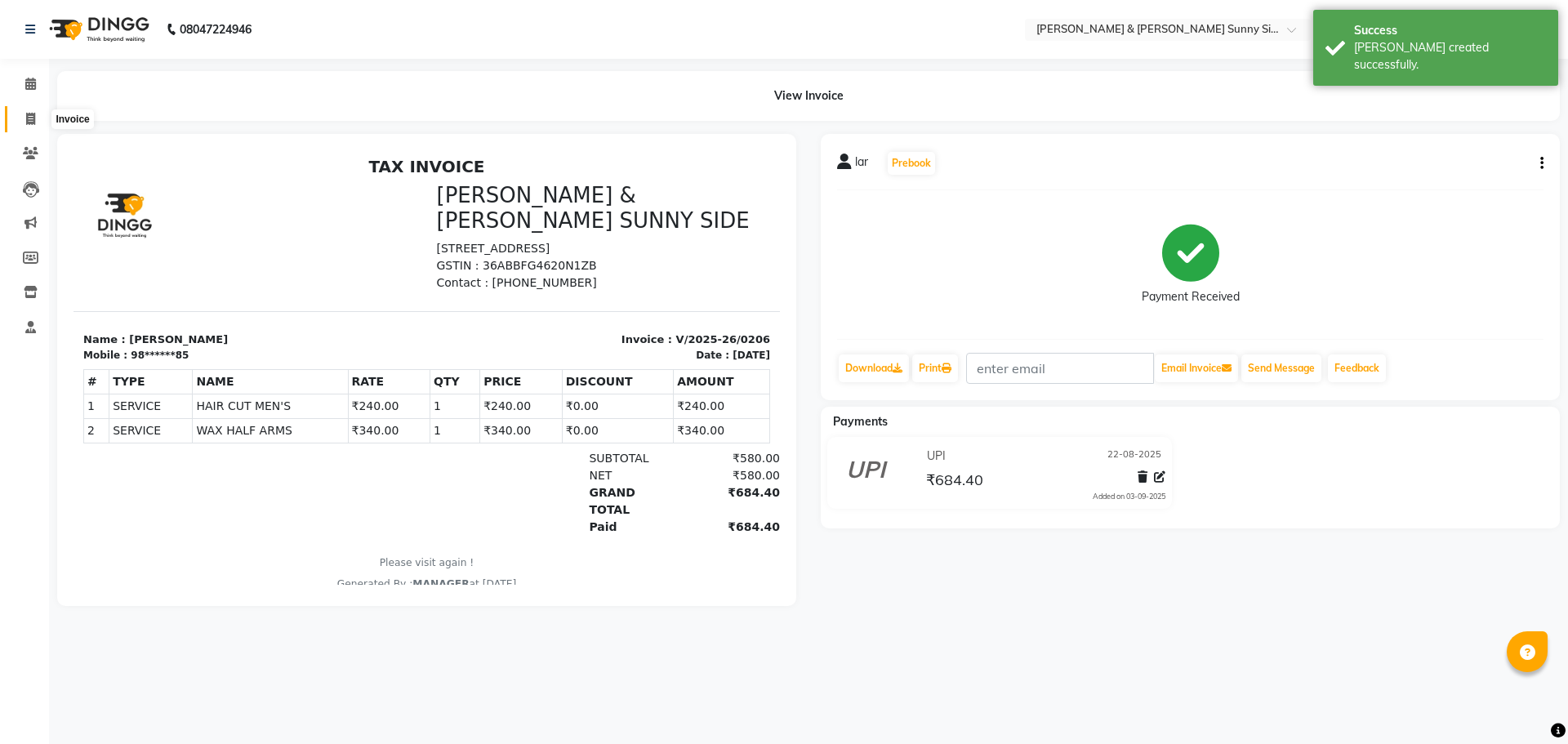
click at [34, 113] on icon at bounding box center [31, 119] width 9 height 13
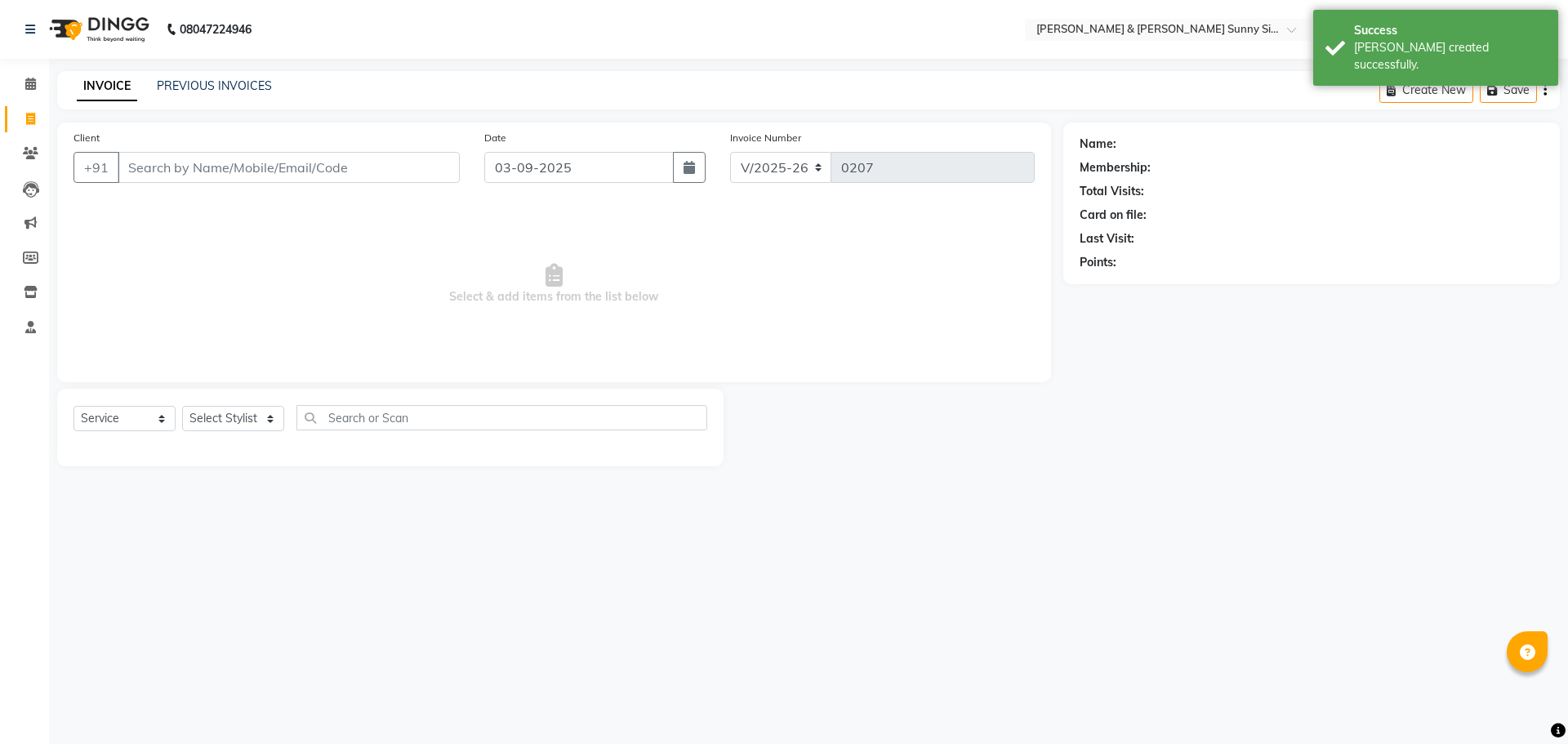
click at [172, 171] on input "Client" at bounding box center [289, 167] width 342 height 31
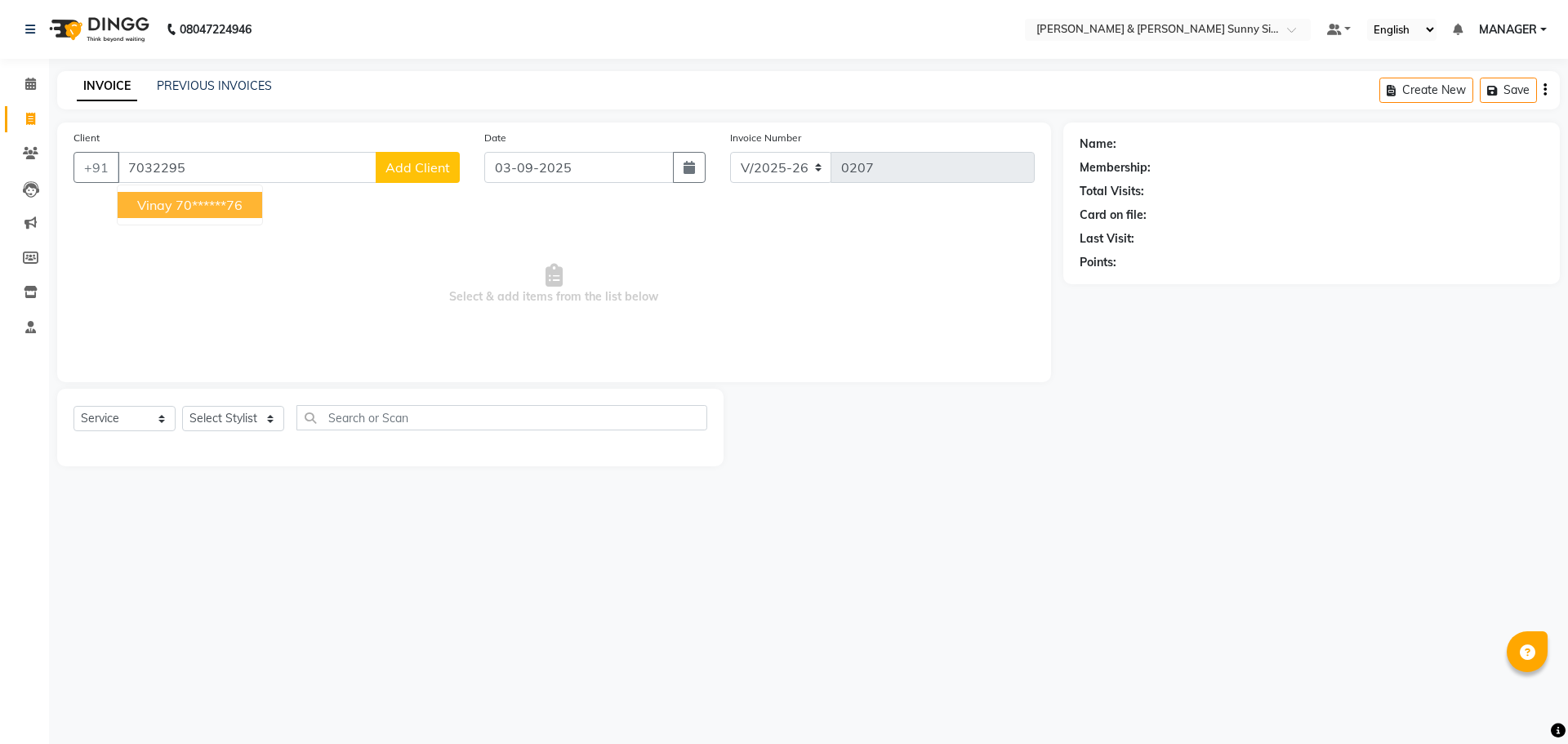
click at [175, 215] on button "vinay 70******76" at bounding box center [190, 204] width 145 height 26
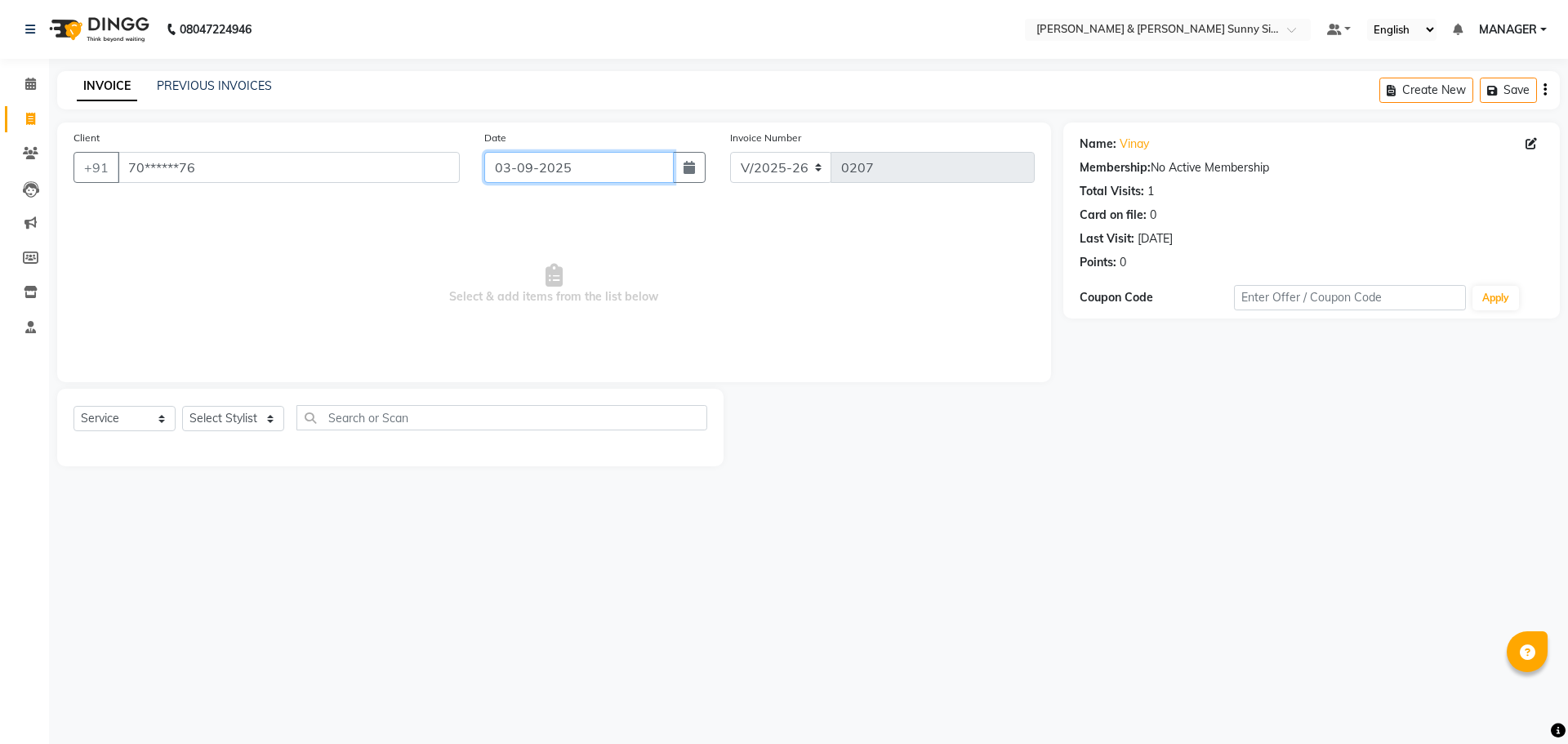
click at [571, 163] on input "03-09-2025" at bounding box center [579, 167] width 190 height 31
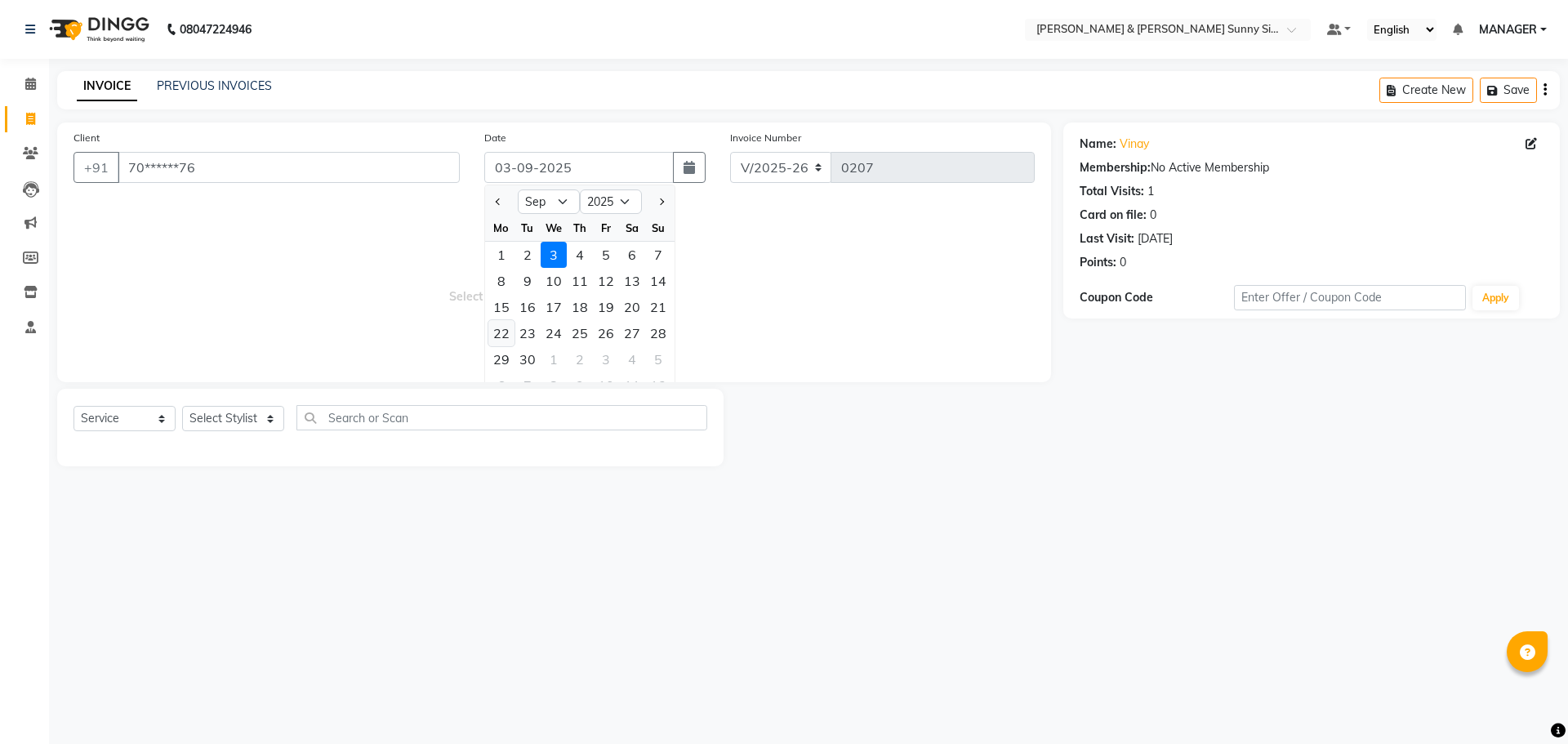
click at [500, 336] on div "22" at bounding box center [501, 333] width 26 height 26
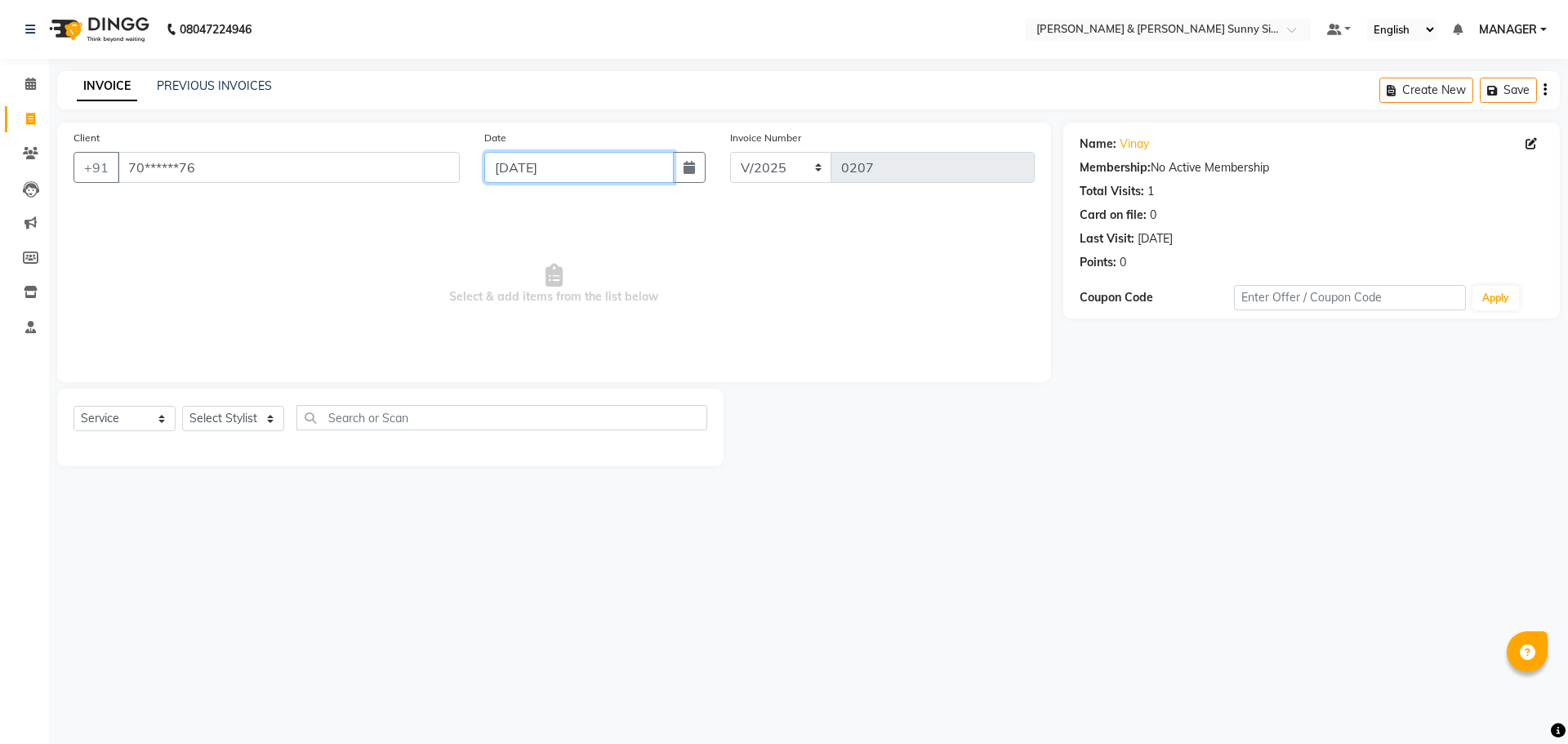
click at [529, 168] on input "22-09-2025" at bounding box center [579, 167] width 190 height 31
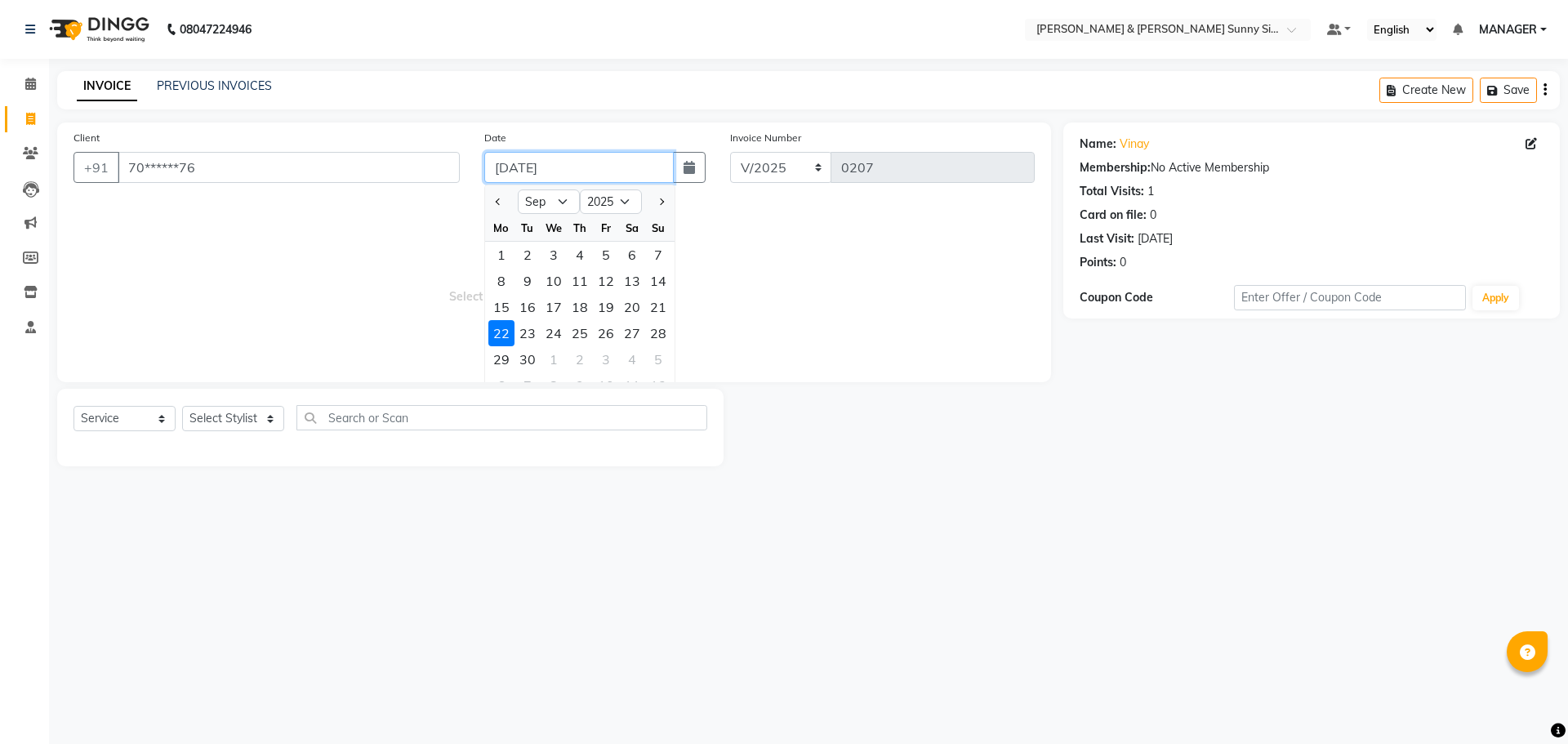
click at [534, 159] on input "22-09-2025" at bounding box center [579, 167] width 190 height 31
click at [439, 184] on div "Client +91 70******76" at bounding box center [266, 162] width 410 height 67
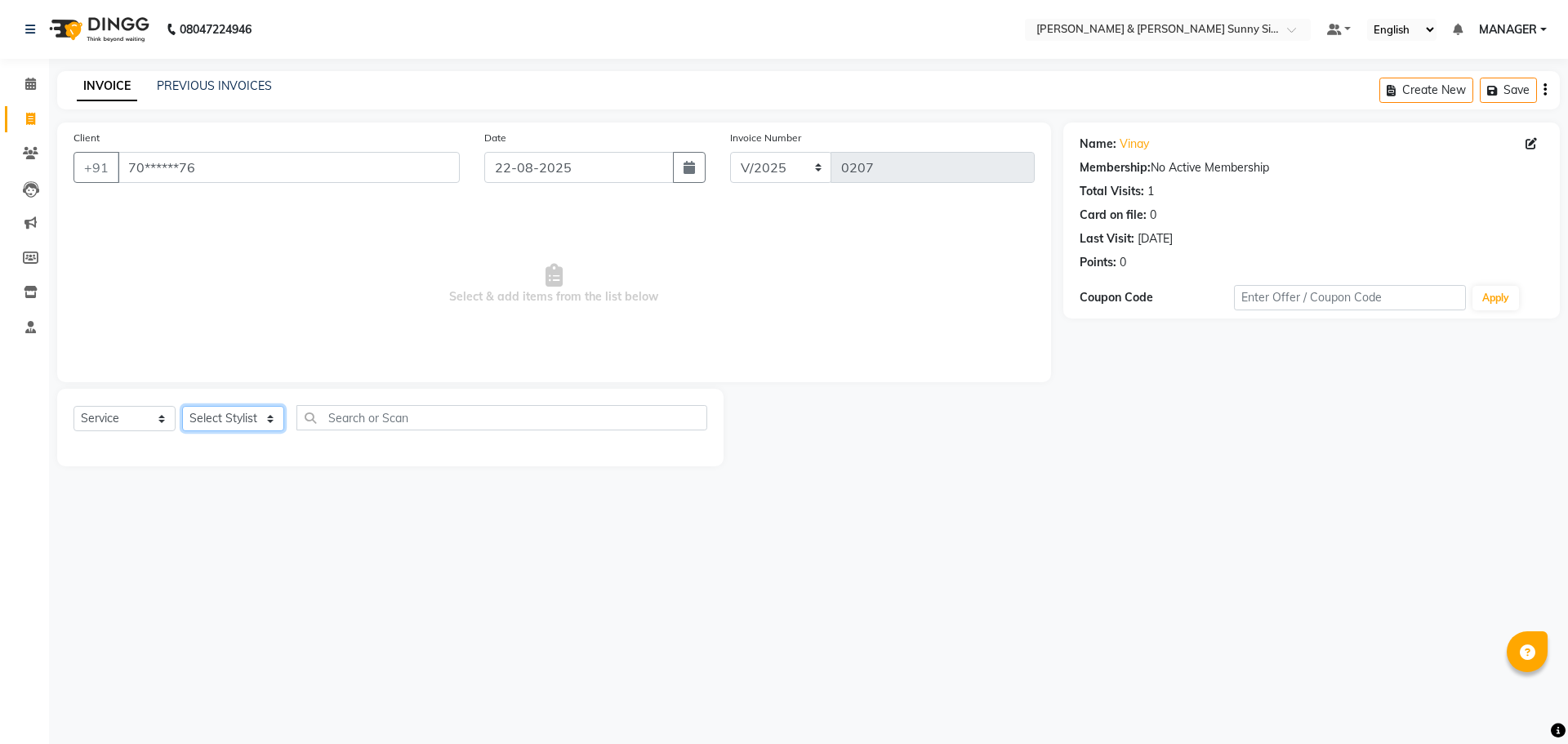
click at [238, 428] on select "Select Stylist MANAGER None [PERSON_NAME]" at bounding box center [232, 418] width 102 height 25
click at [182, 406] on select "Select Stylist MANAGER None [PERSON_NAME]" at bounding box center [232, 418] width 102 height 25
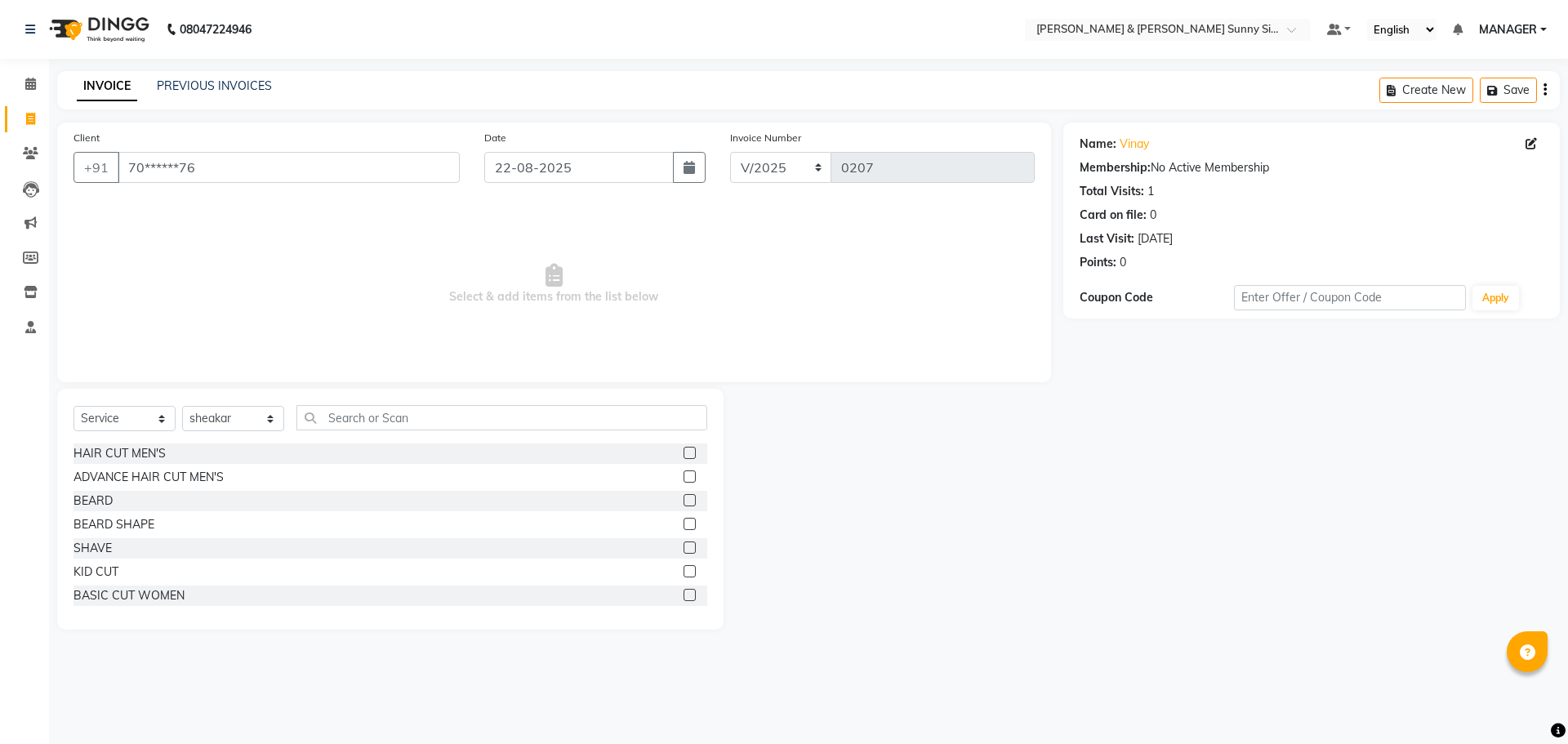
click at [684, 452] on label at bounding box center [690, 453] width 13 height 13
click at [684, 452] on input "checkbox" at bounding box center [689, 453] width 11 height 11
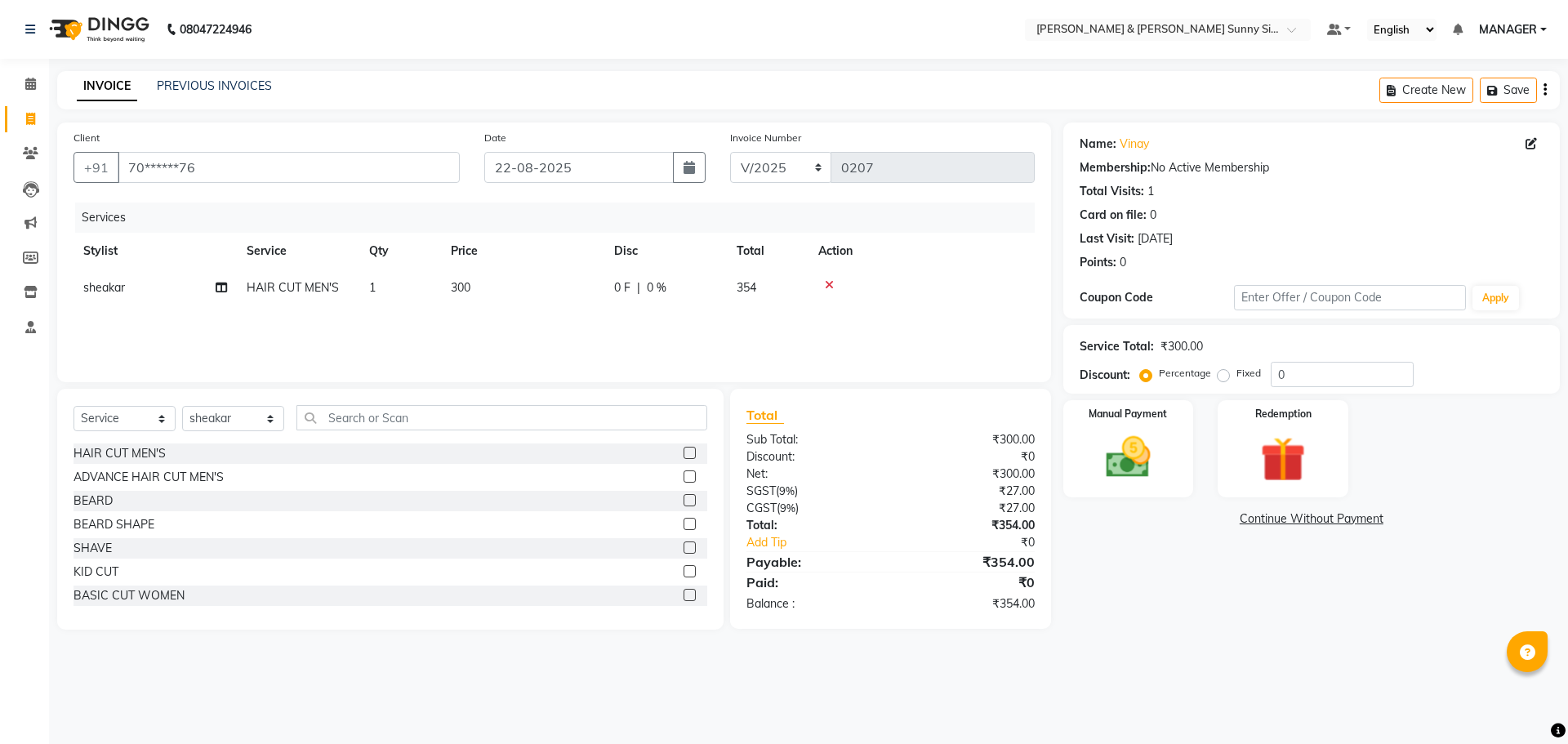
click at [684, 500] on label at bounding box center [690, 500] width 13 height 13
click at [684, 500] on input "checkbox" at bounding box center [689, 501] width 11 height 11
click at [501, 292] on td "300" at bounding box center [522, 287] width 163 height 37
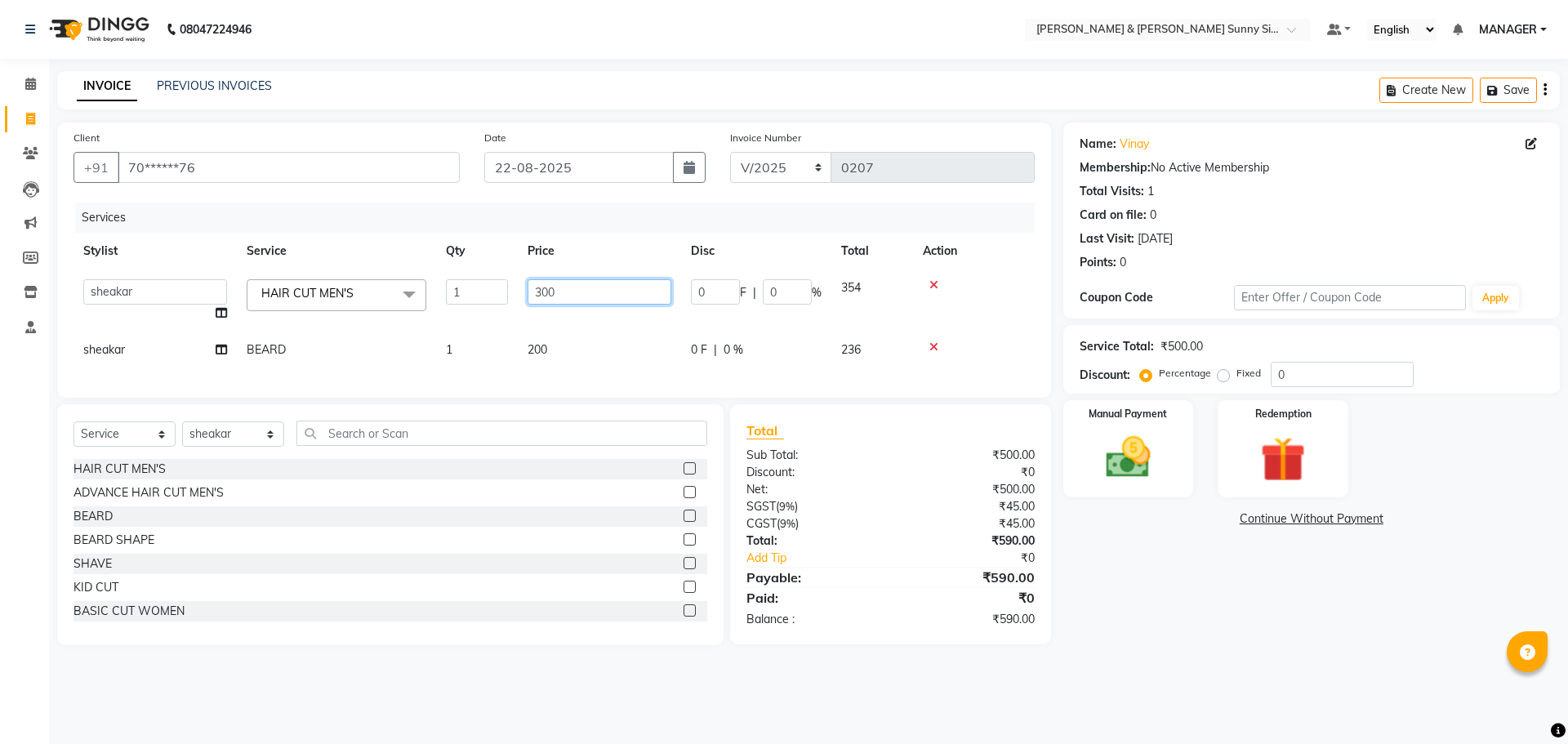
click at [569, 301] on input "300" at bounding box center [599, 291] width 144 height 25
click at [571, 345] on div "Services Stylist Service Qty Price Disc Total Action MANAGER None Richa sheakar…" at bounding box center [554, 291] width 961 height 179
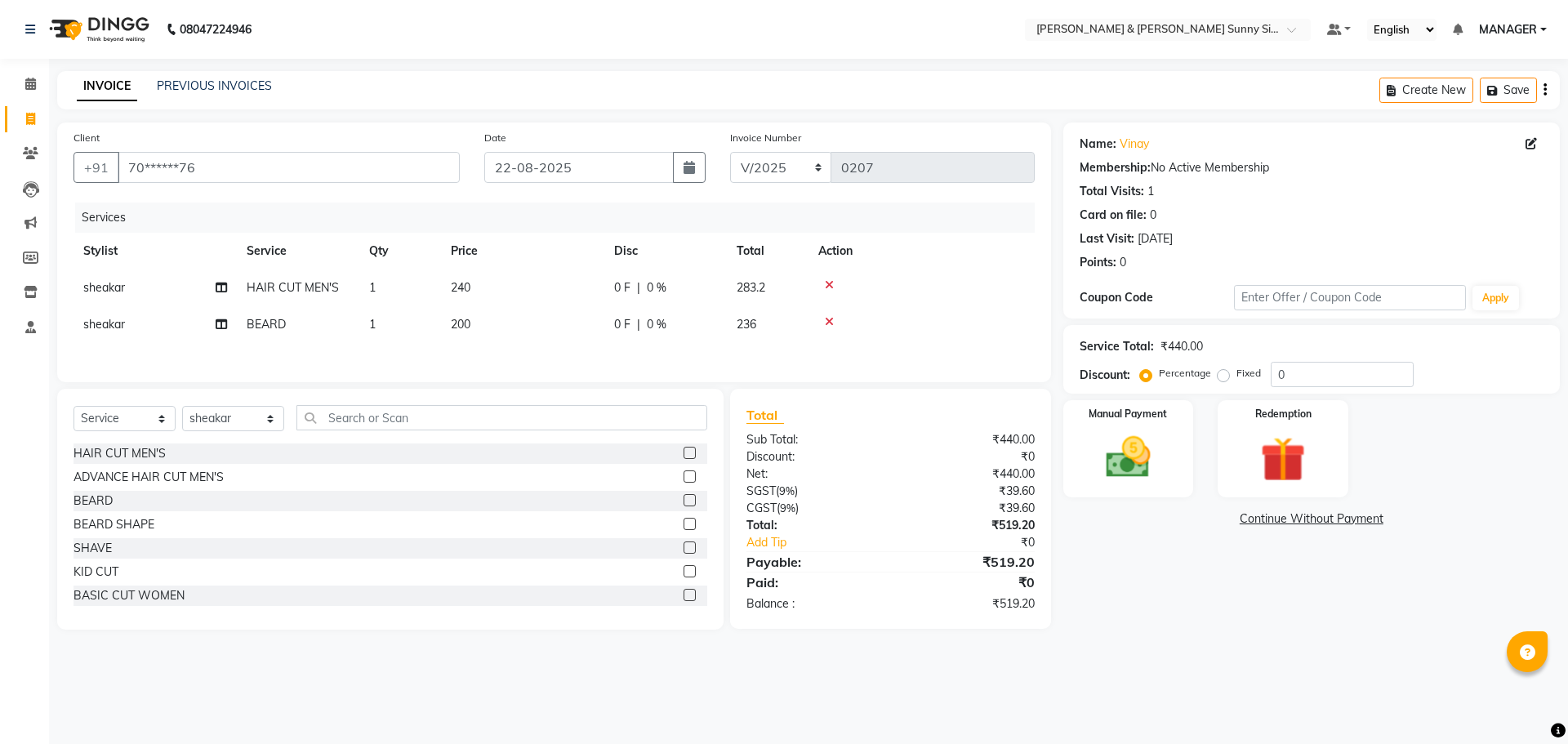
click at [499, 316] on td "200" at bounding box center [522, 324] width 163 height 37
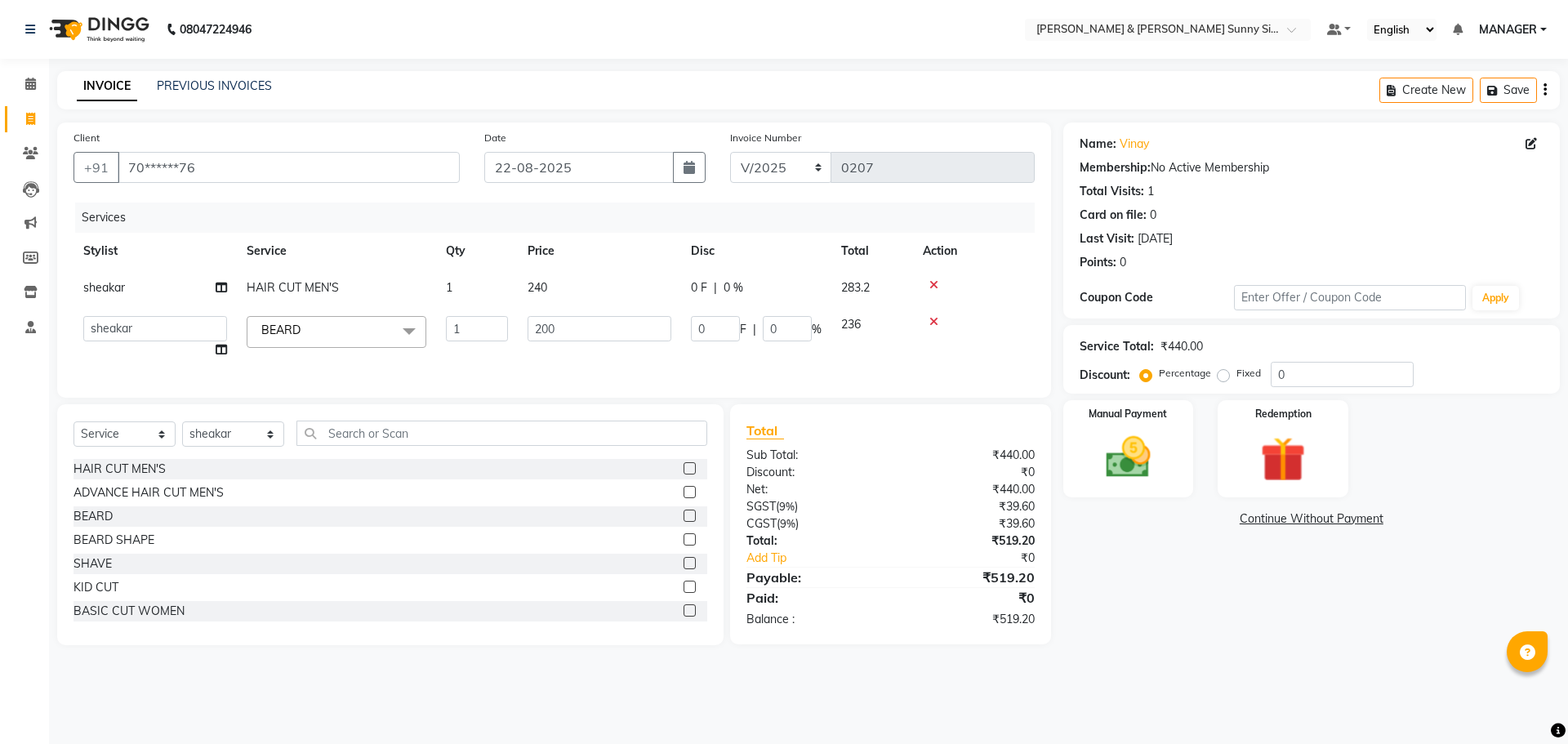
click at [577, 314] on td "200" at bounding box center [599, 336] width 163 height 62
click at [573, 327] on input "200" at bounding box center [599, 328] width 144 height 25
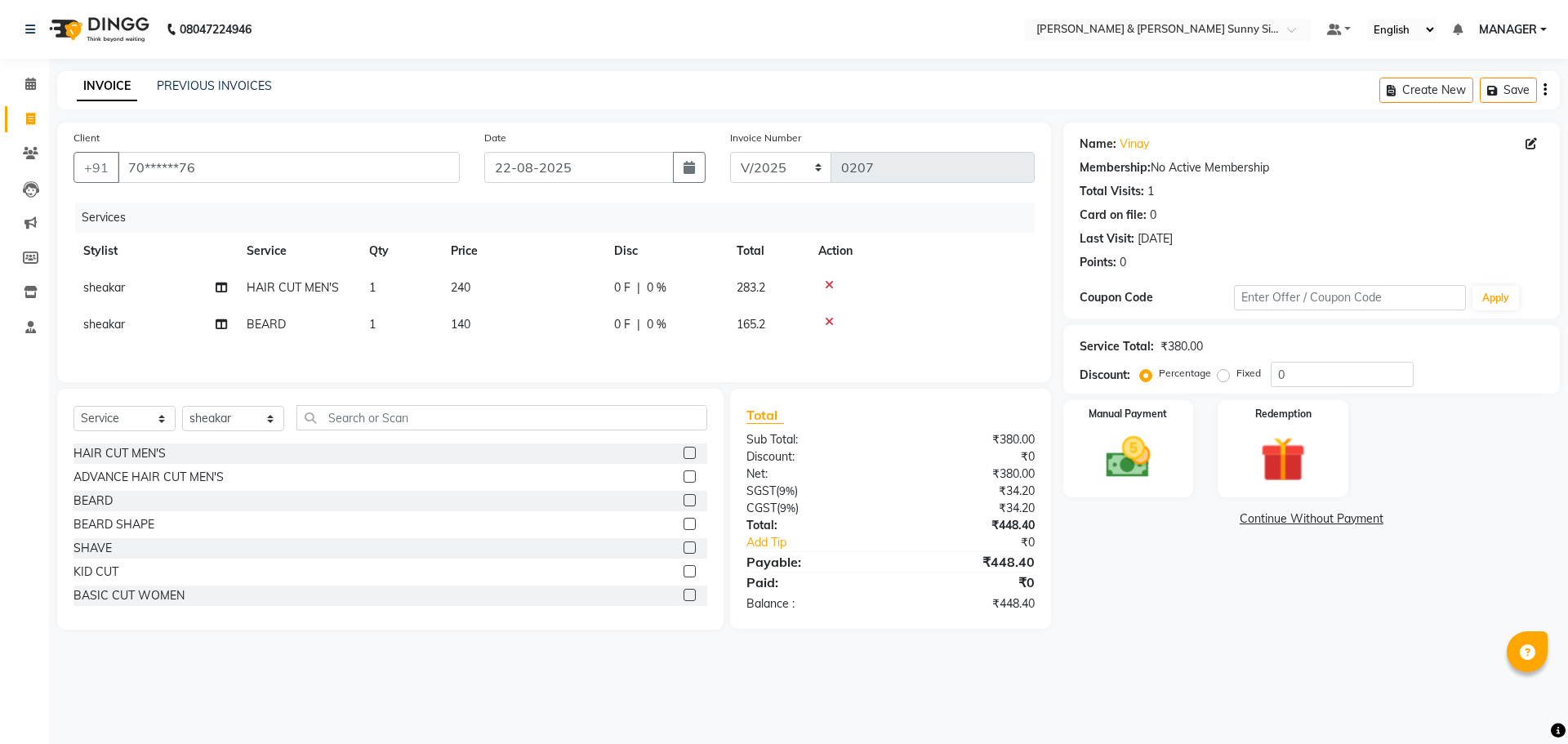
click at [547, 369] on div "Client +91 70******76 Date 22-08-2025 Invoice Number V/2025 V/2025-26 0207 Serv…" at bounding box center [554, 252] width 994 height 260
click at [1107, 445] on img at bounding box center [1128, 457] width 76 height 54
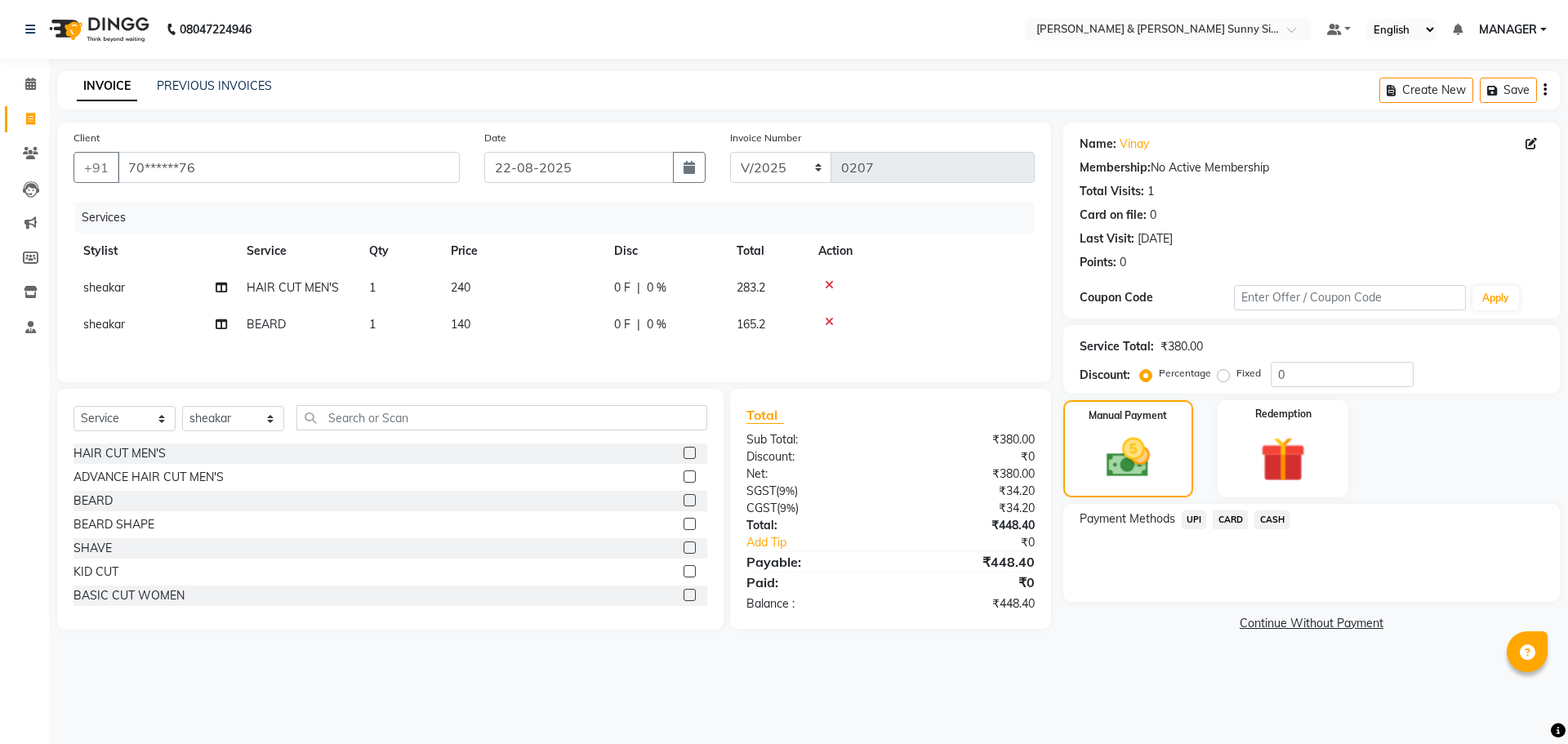
click at [1232, 524] on span "CARD" at bounding box center [1230, 519] width 35 height 19
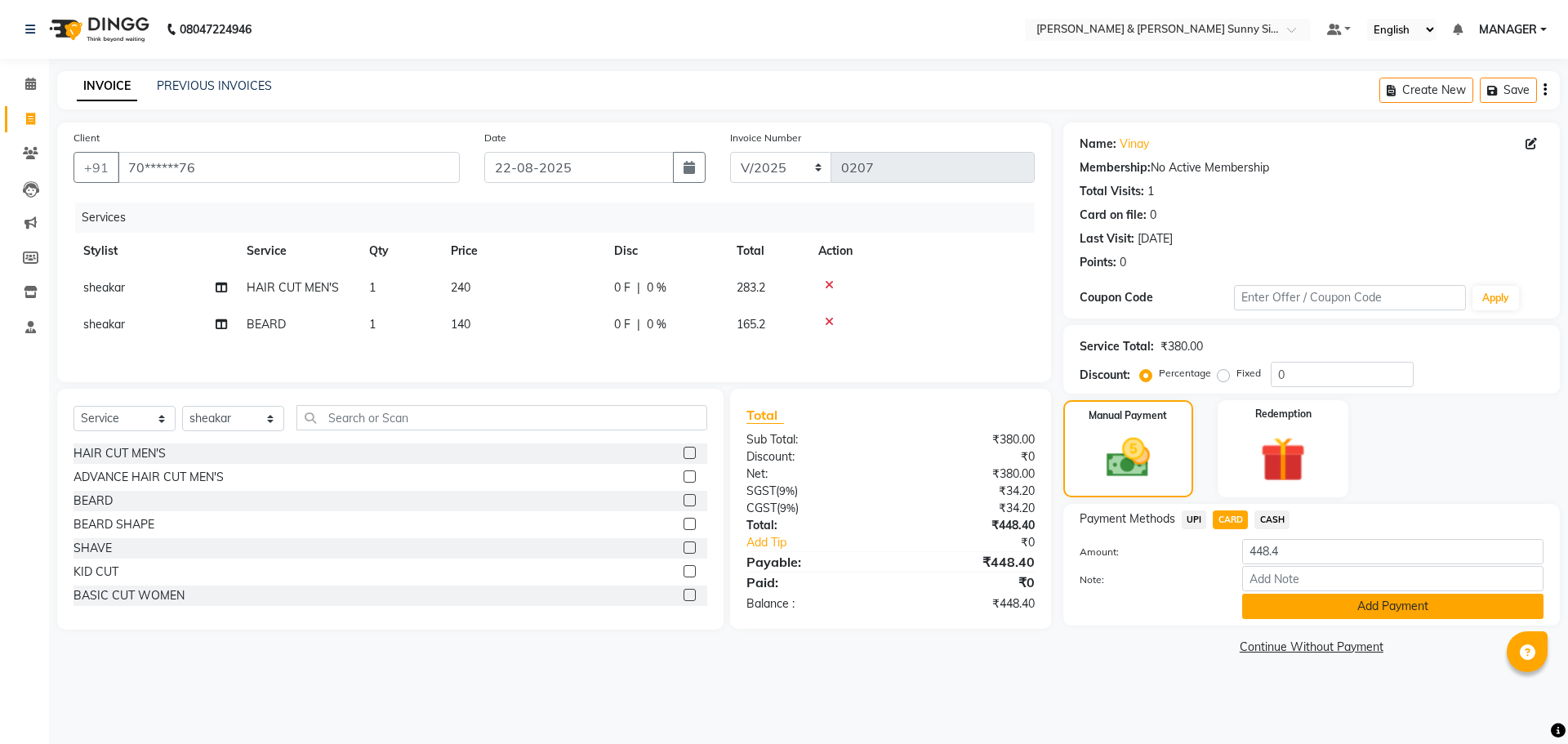
click at [1285, 604] on button "Add Payment" at bounding box center [1392, 606] width 302 height 25
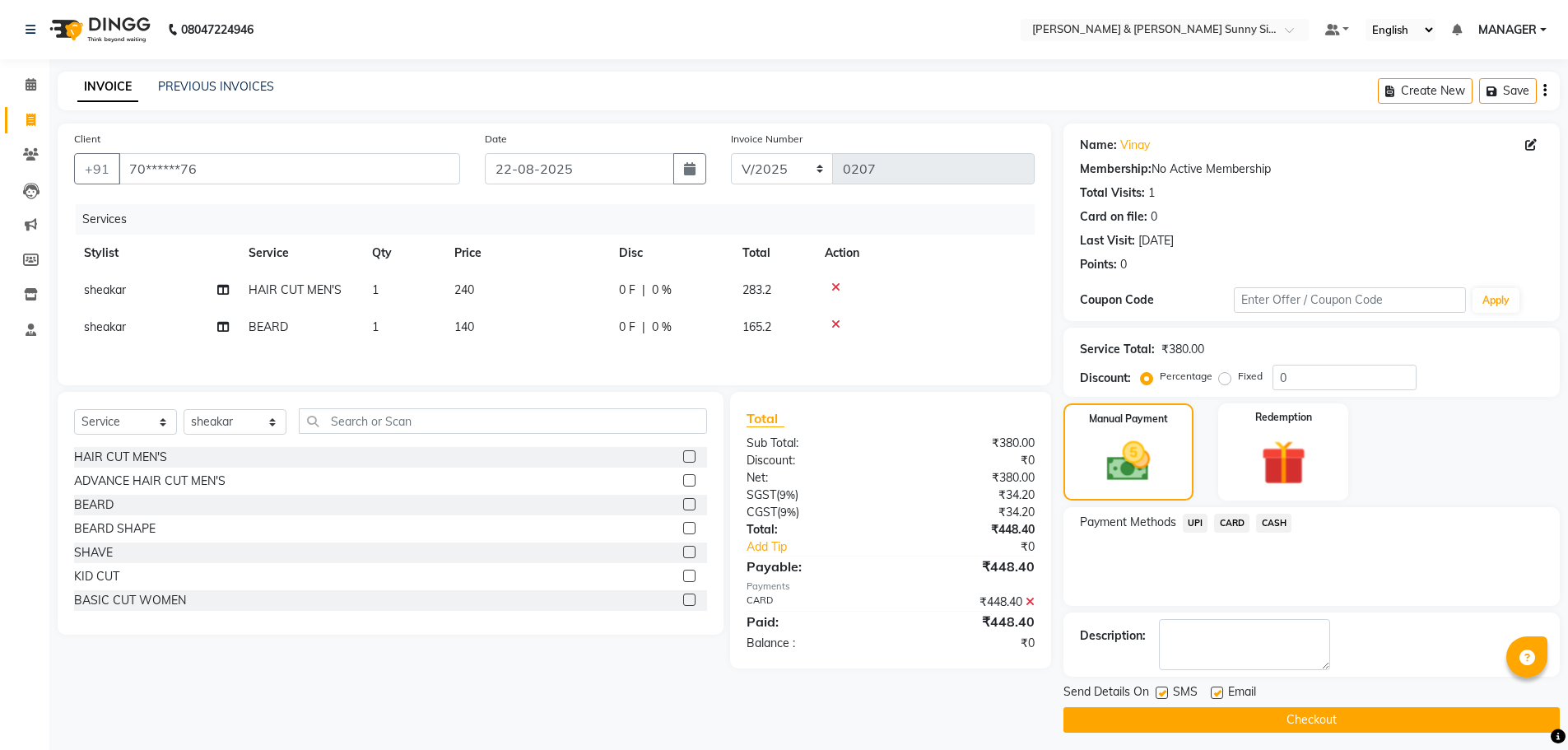
click at [1252, 715] on button "Checkout" at bounding box center [1310, 720] width 496 height 25
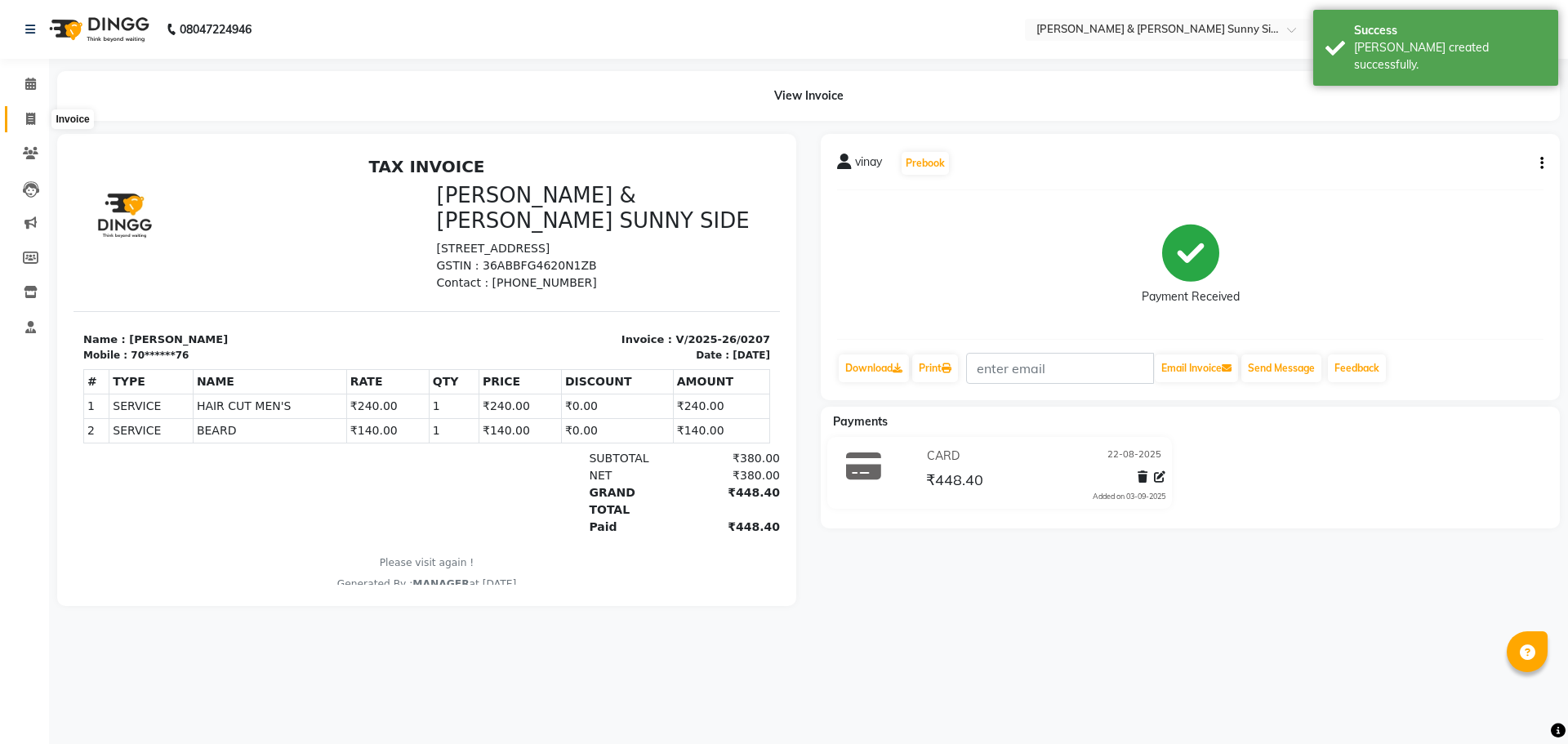
click at [27, 120] on icon at bounding box center [31, 119] width 9 height 13
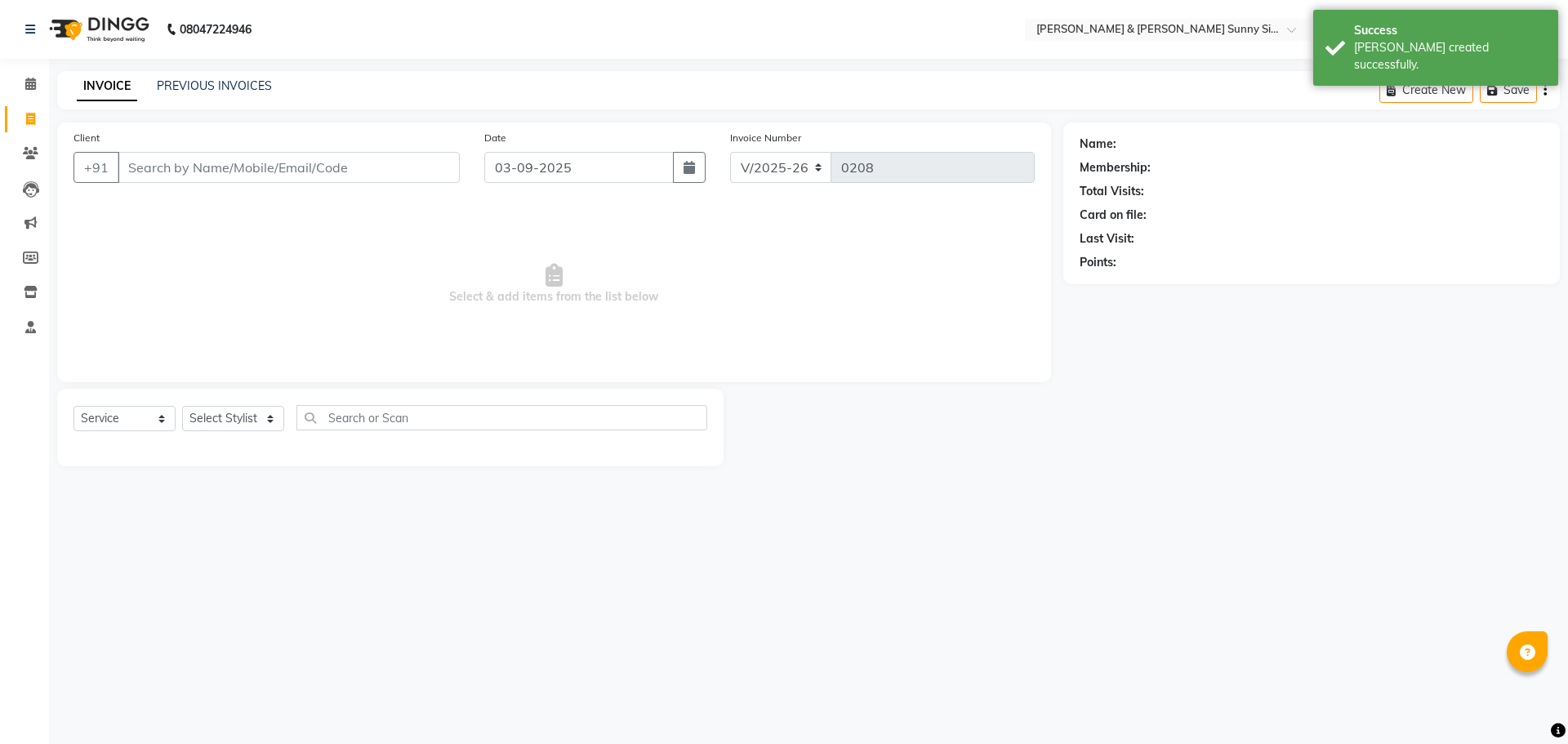
click at [146, 175] on input "Client" at bounding box center [289, 167] width 342 height 31
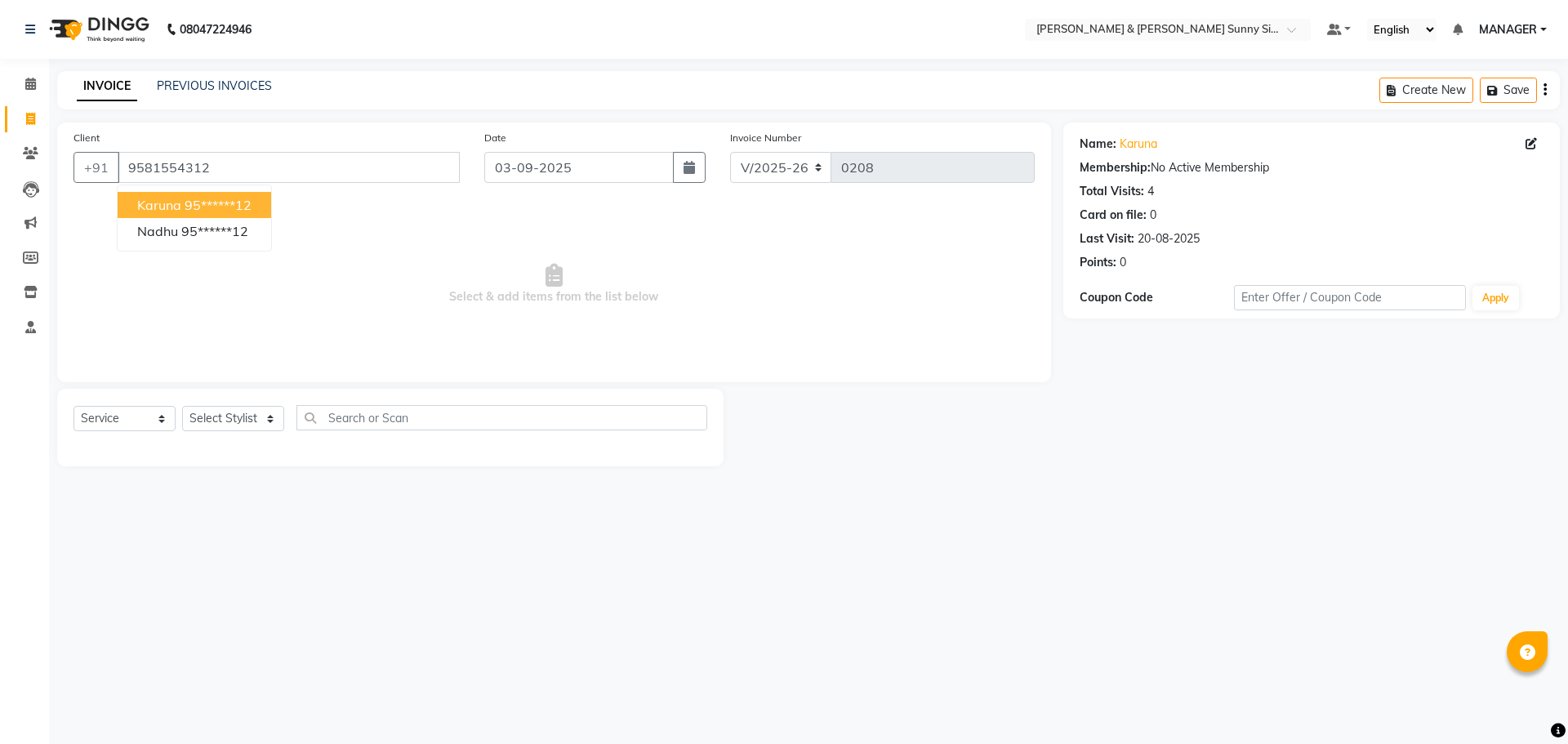
click at [243, 202] on ngb-highlight "95******12" at bounding box center [218, 205] width 67 height 16
click at [523, 164] on input "03-09-2025" at bounding box center [579, 167] width 190 height 31
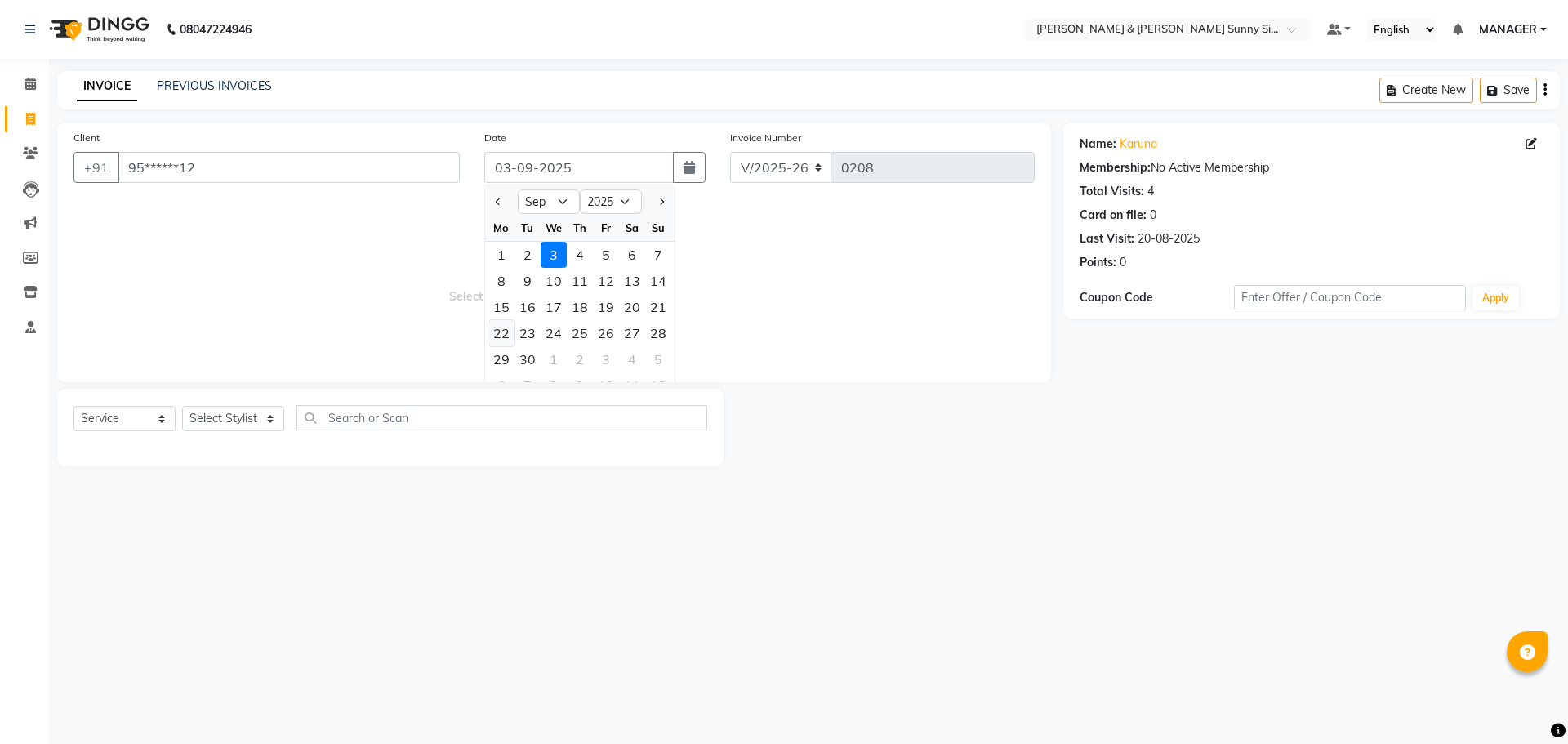
click at [495, 334] on div "22" at bounding box center [501, 333] width 26 height 26
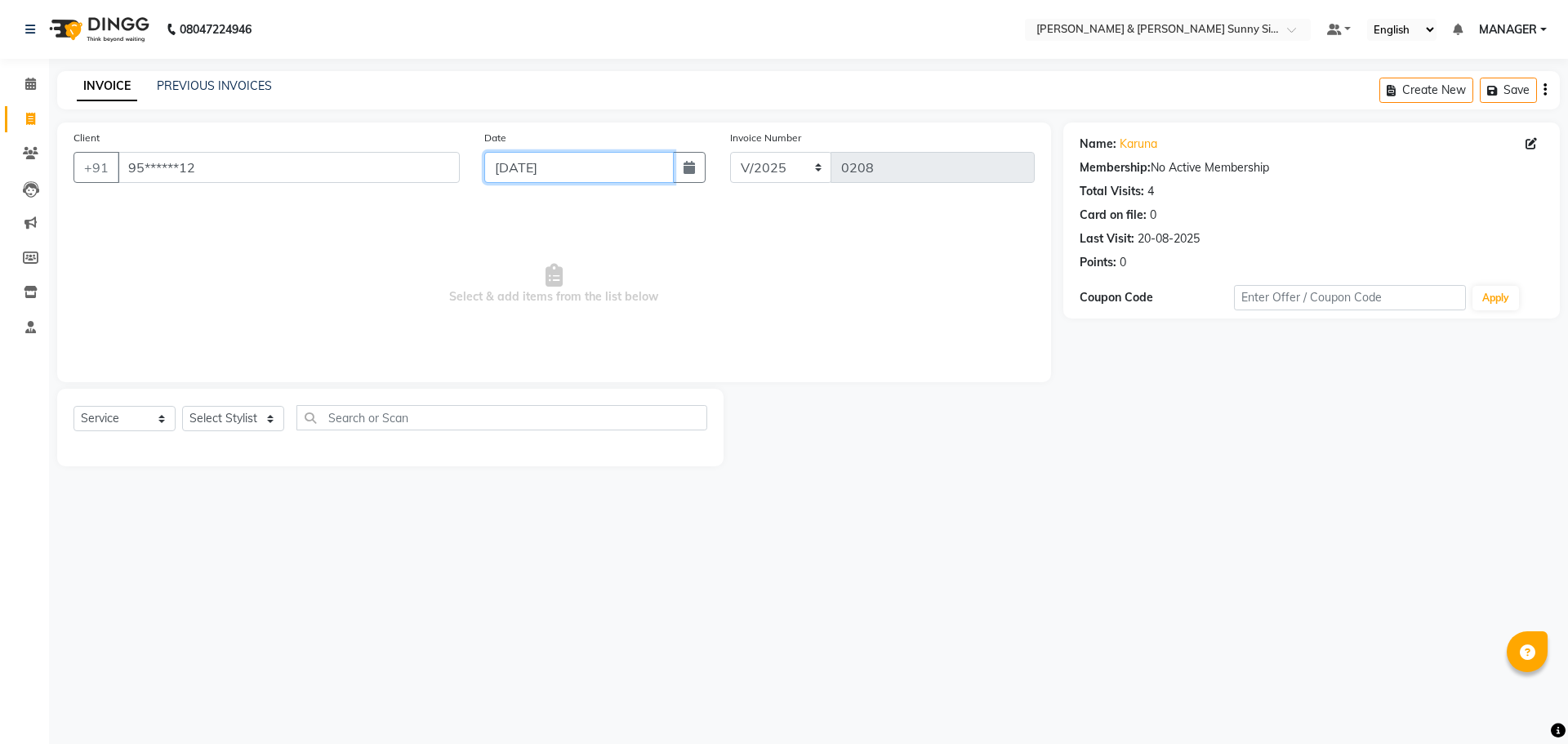
click at [527, 163] on input "22-09-2025" at bounding box center [579, 167] width 190 height 31
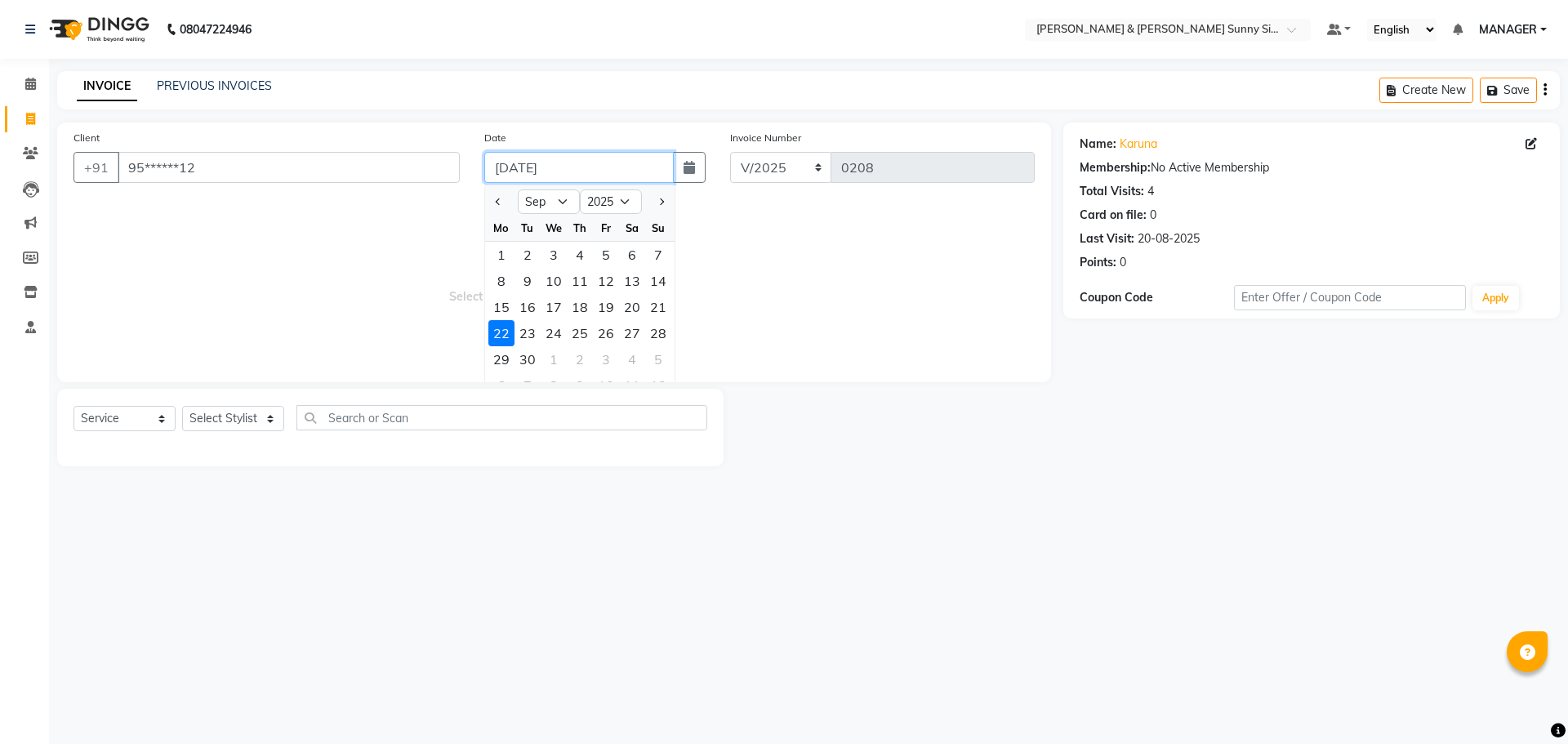
click at [530, 163] on input "22-09-2025" at bounding box center [579, 167] width 190 height 31
click at [472, 209] on span "Select & add items from the list below" at bounding box center [554, 283] width 961 height 163
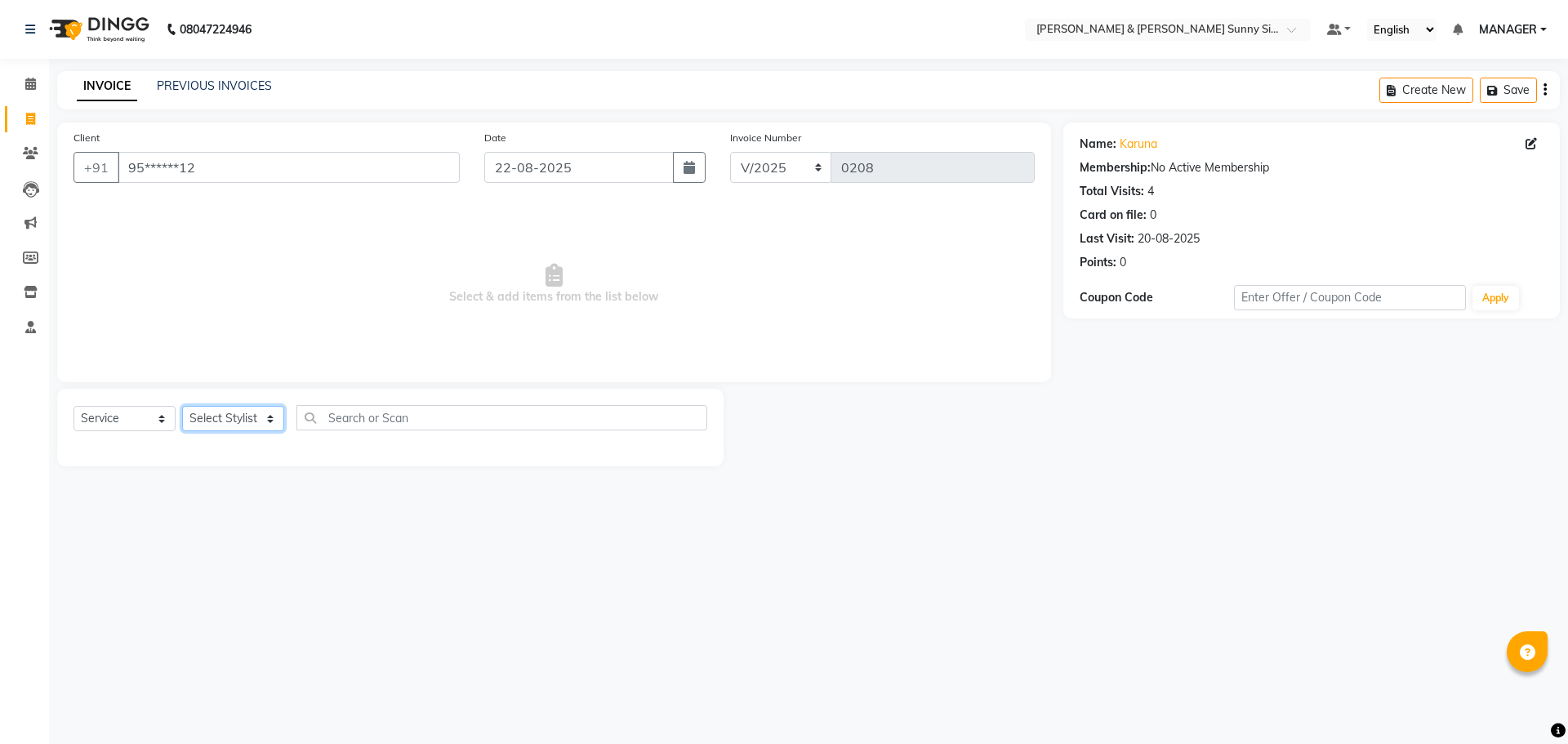
click at [253, 413] on select "Select Stylist MANAGER None [PERSON_NAME]" at bounding box center [232, 418] width 102 height 25
click at [182, 406] on select "Select Stylist MANAGER None [PERSON_NAME]" at bounding box center [232, 418] width 102 height 25
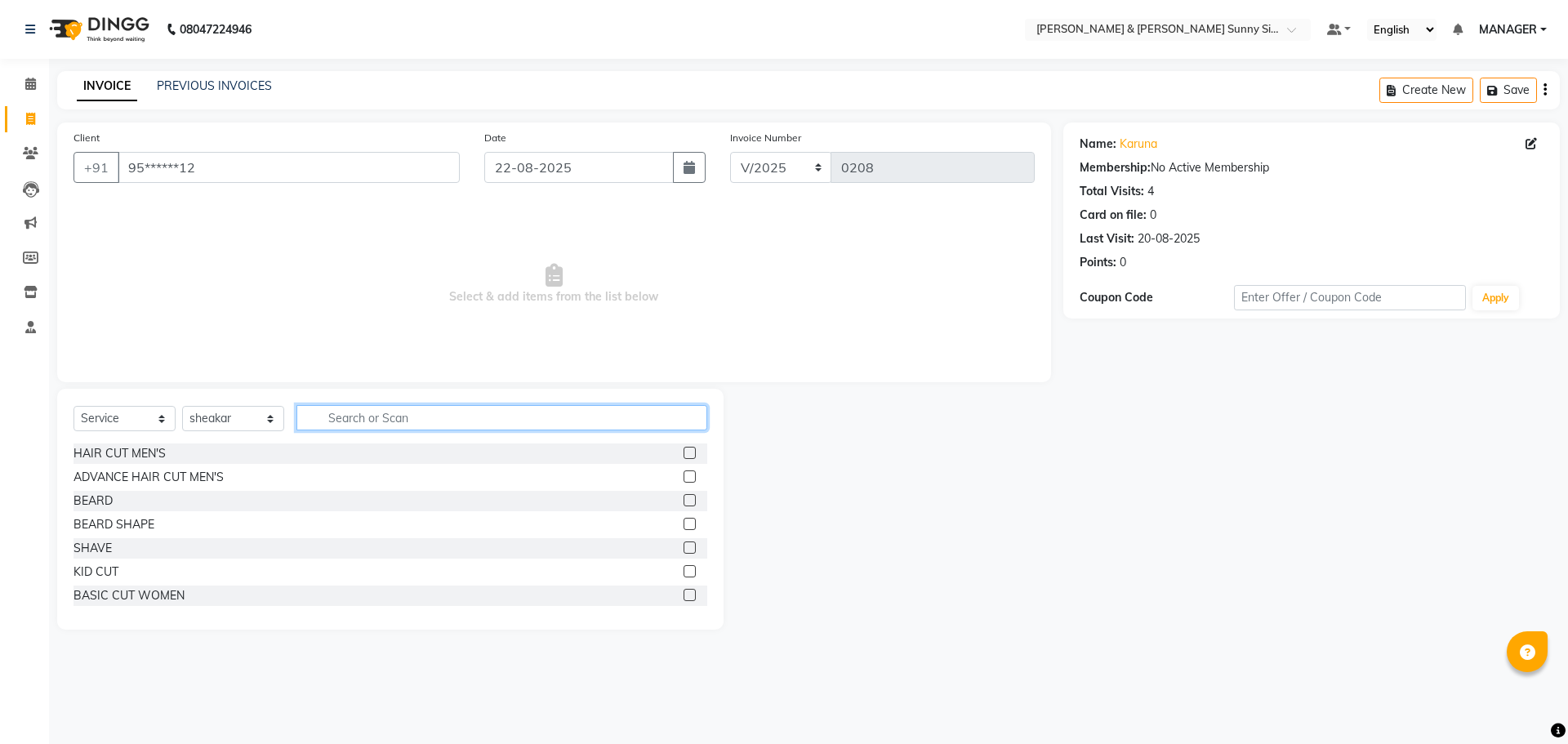
click at [392, 426] on input "text" at bounding box center [501, 417] width 410 height 25
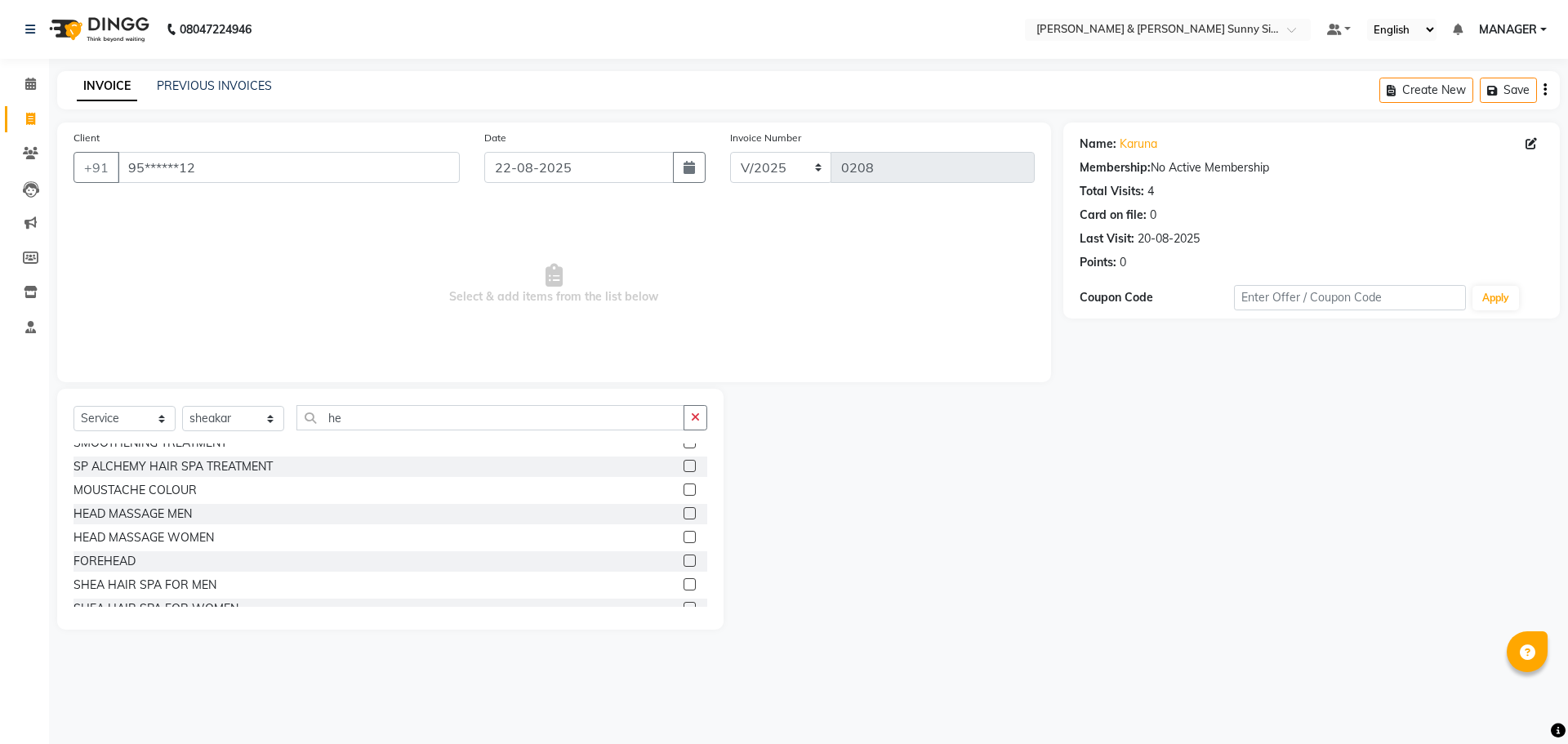
click at [684, 515] on label at bounding box center [690, 514] width 13 height 13
click at [684, 515] on input "checkbox" at bounding box center [689, 514] width 11 height 11
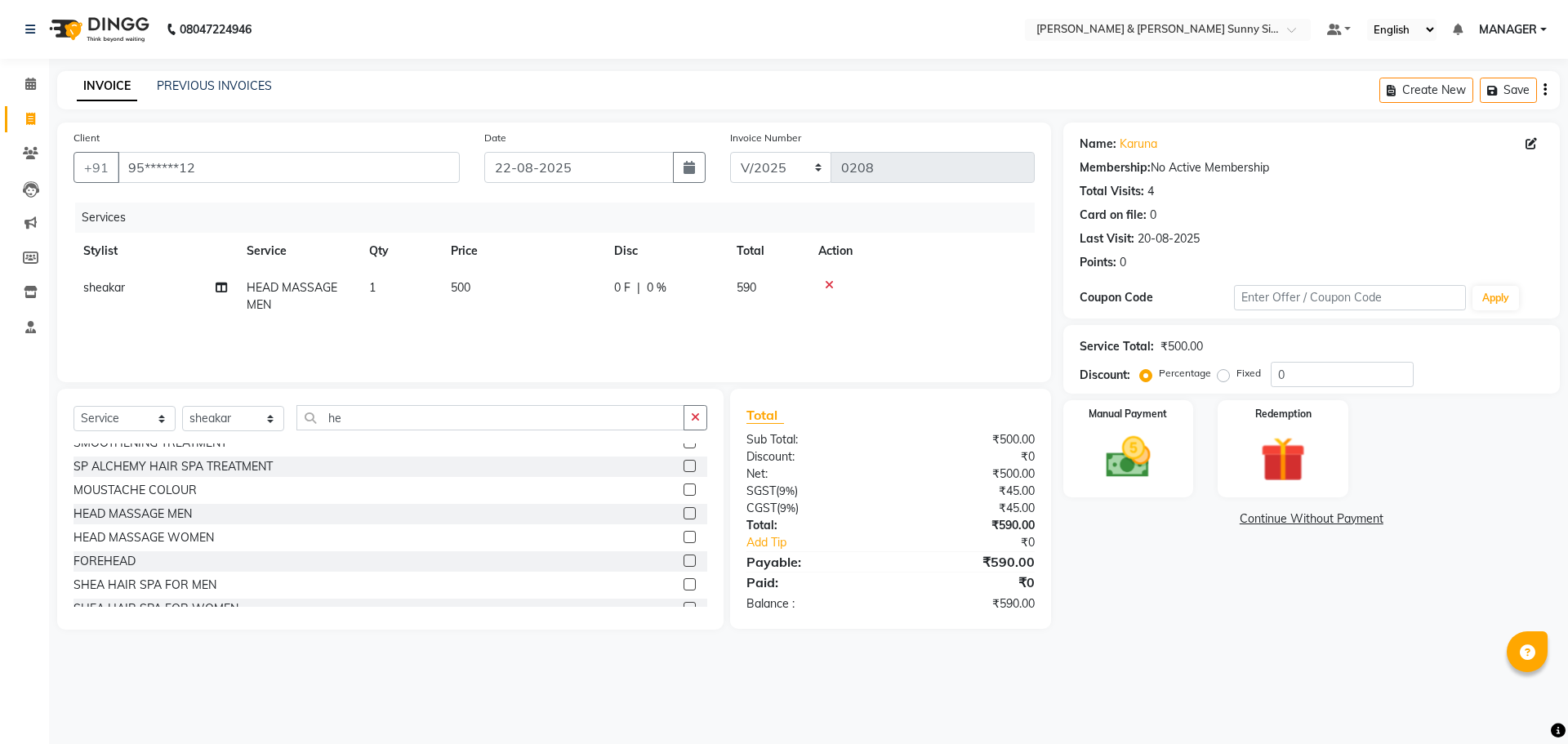
click at [541, 277] on td "500" at bounding box center [522, 296] width 163 height 54
click at [584, 298] on input "500" at bounding box center [599, 291] width 144 height 25
click at [594, 301] on td "400" at bounding box center [599, 300] width 163 height 62
click at [1097, 437] on img at bounding box center [1128, 457] width 76 height 54
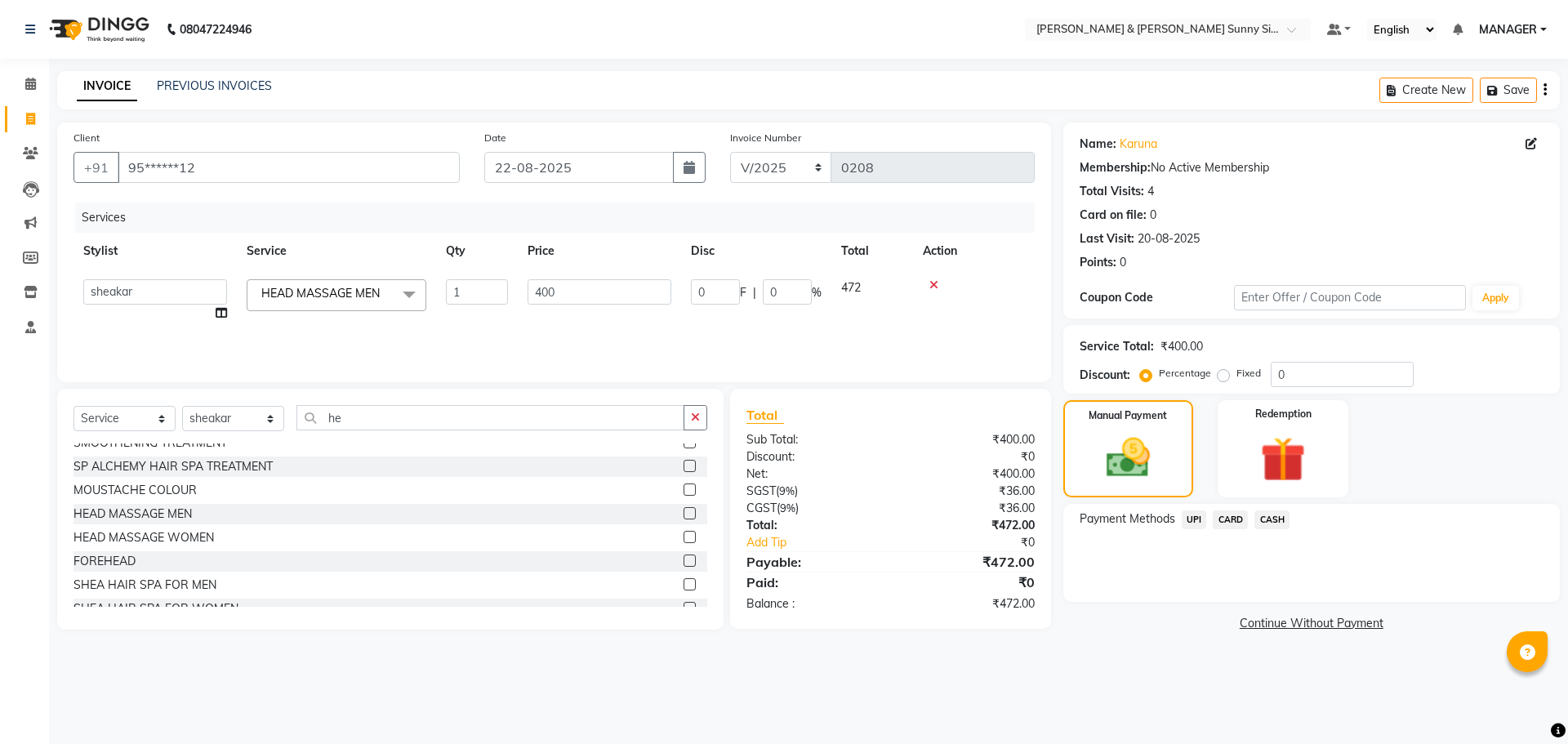
click at [1197, 519] on span "UPI" at bounding box center [1194, 519] width 25 height 19
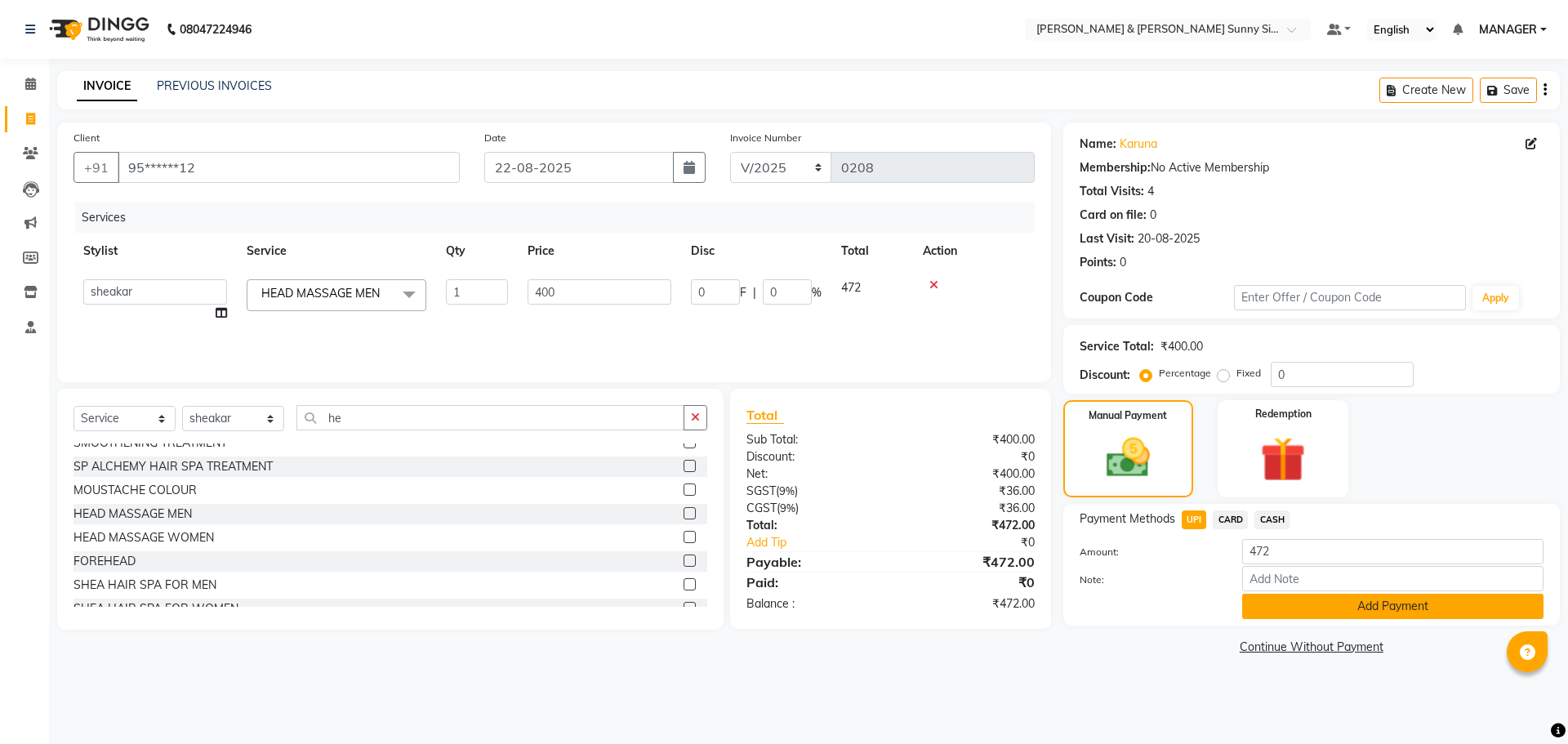
click at [1279, 606] on button "Add Payment" at bounding box center [1392, 606] width 302 height 25
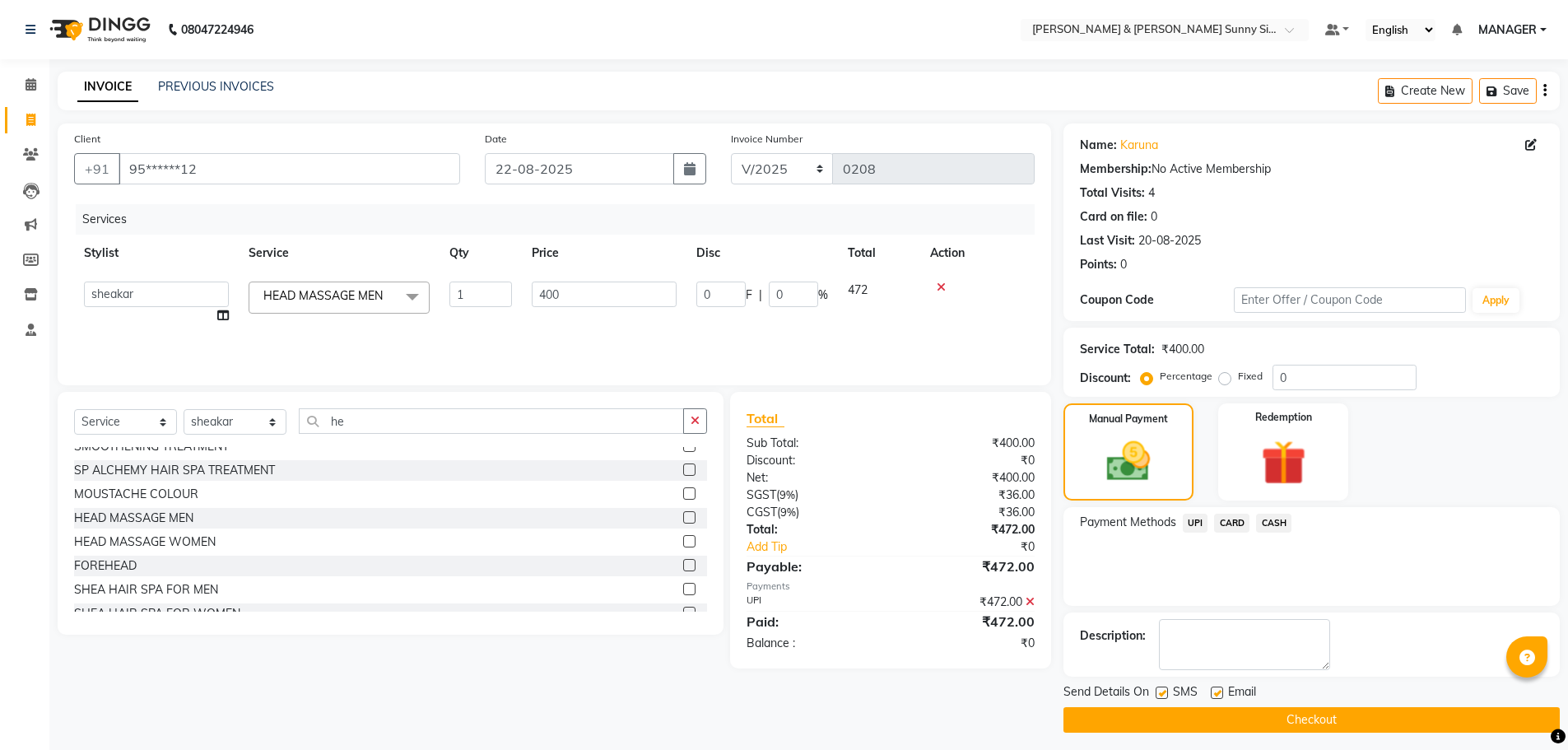
click at [1176, 716] on button "Checkout" at bounding box center [1310, 720] width 496 height 25
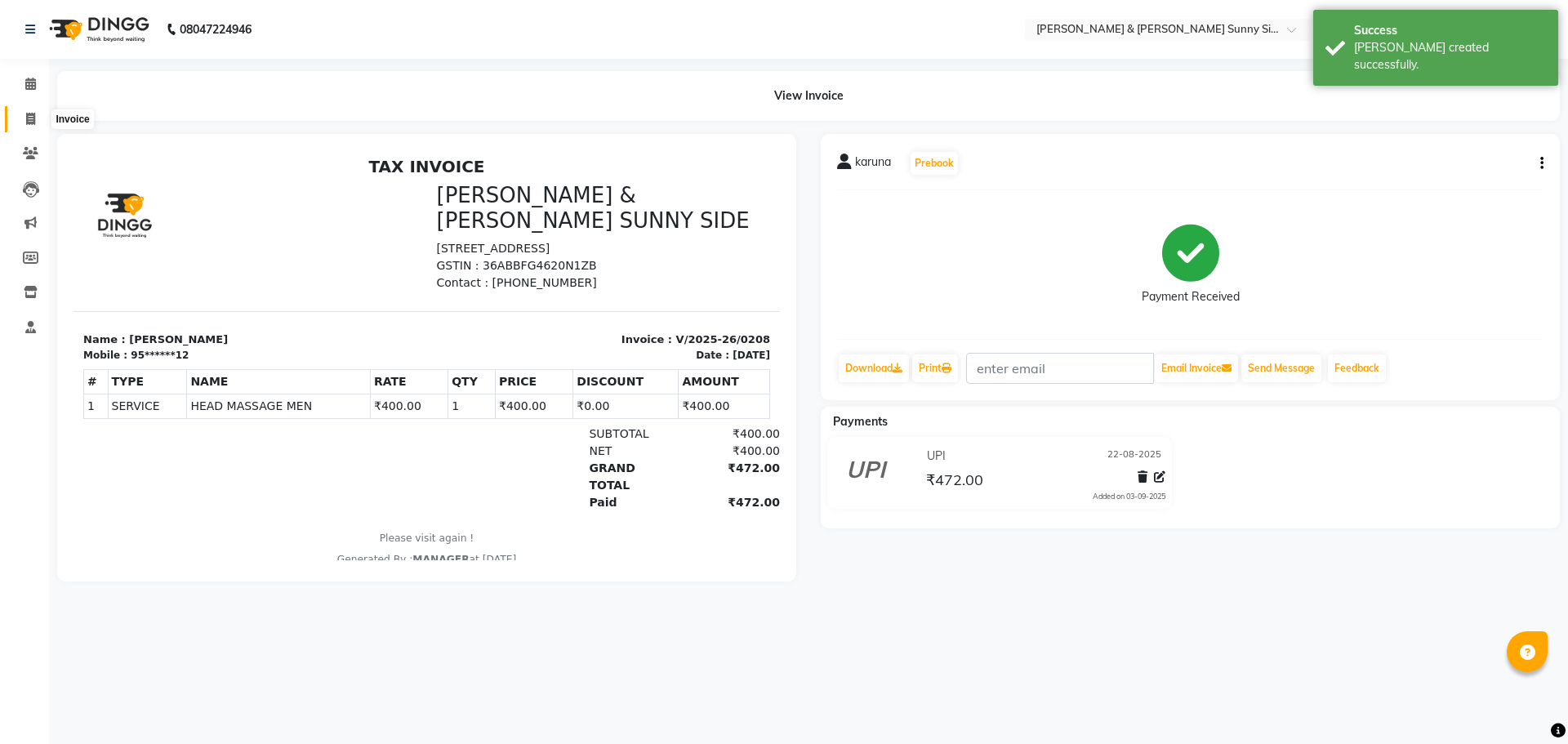
click at [30, 120] on icon at bounding box center [31, 119] width 9 height 13
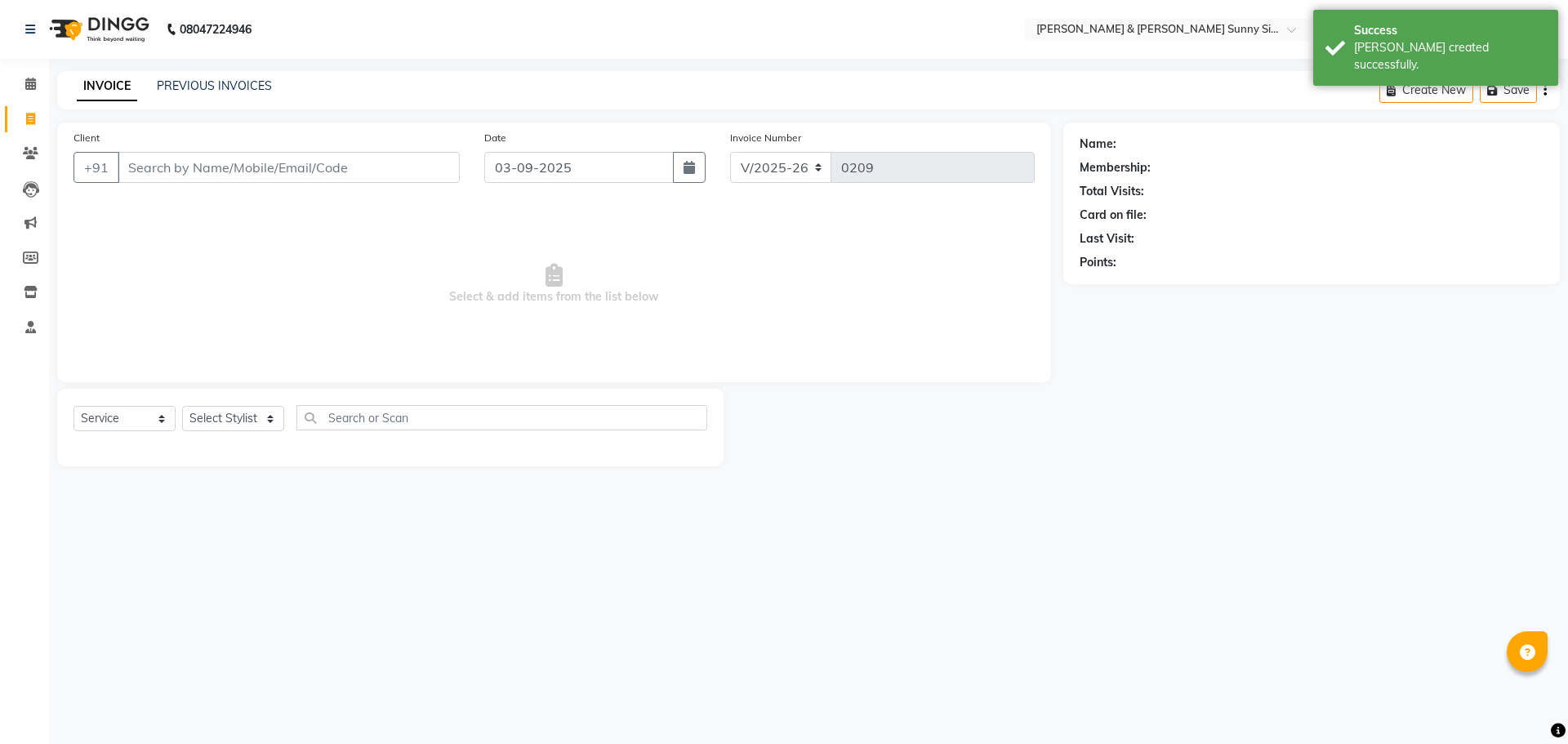
click at [193, 171] on input "Client" at bounding box center [289, 167] width 342 height 31
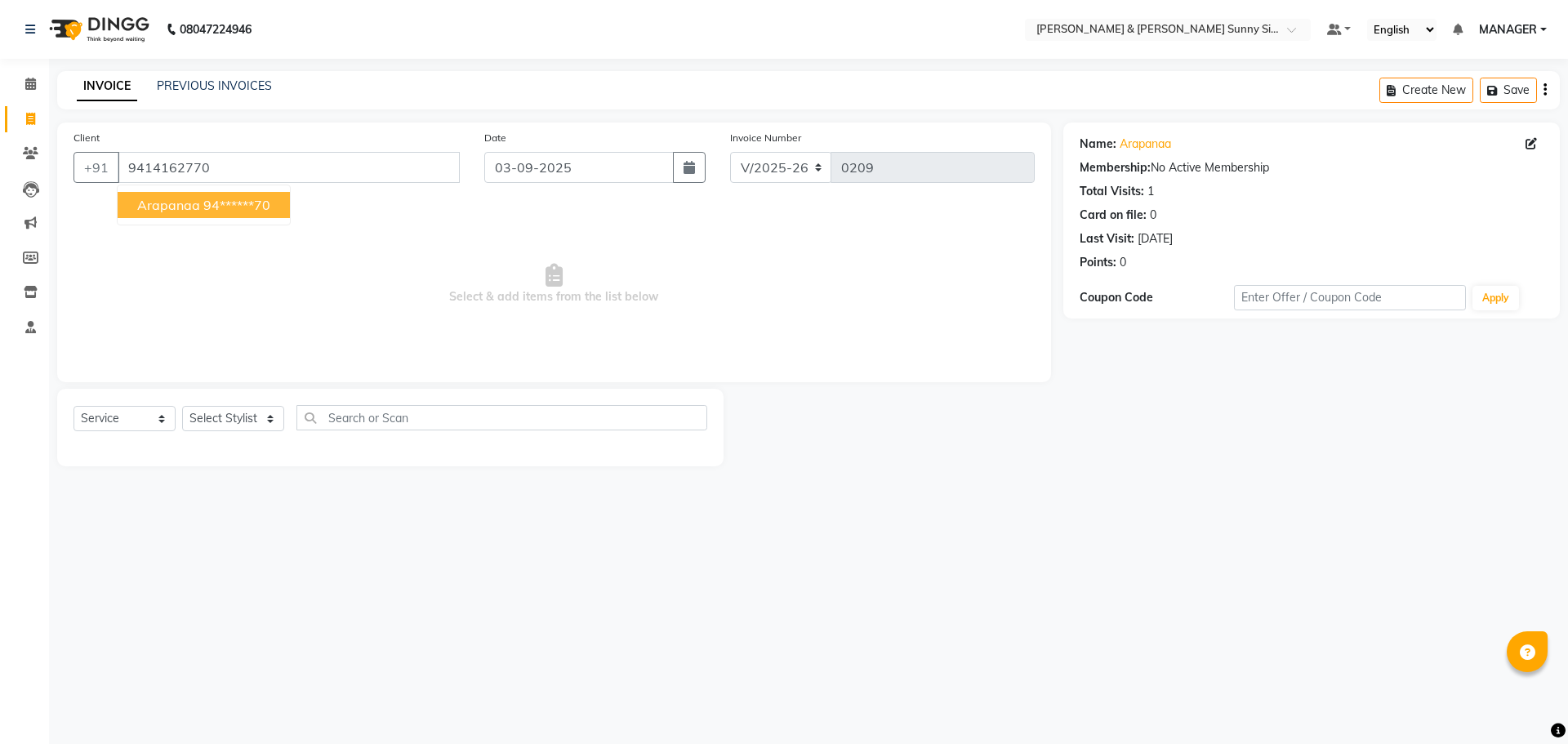
click at [203, 205] on ngb-highlight "94******70" at bounding box center [237, 205] width 67 height 16
click at [540, 161] on input "03-09-2025" at bounding box center [579, 167] width 190 height 31
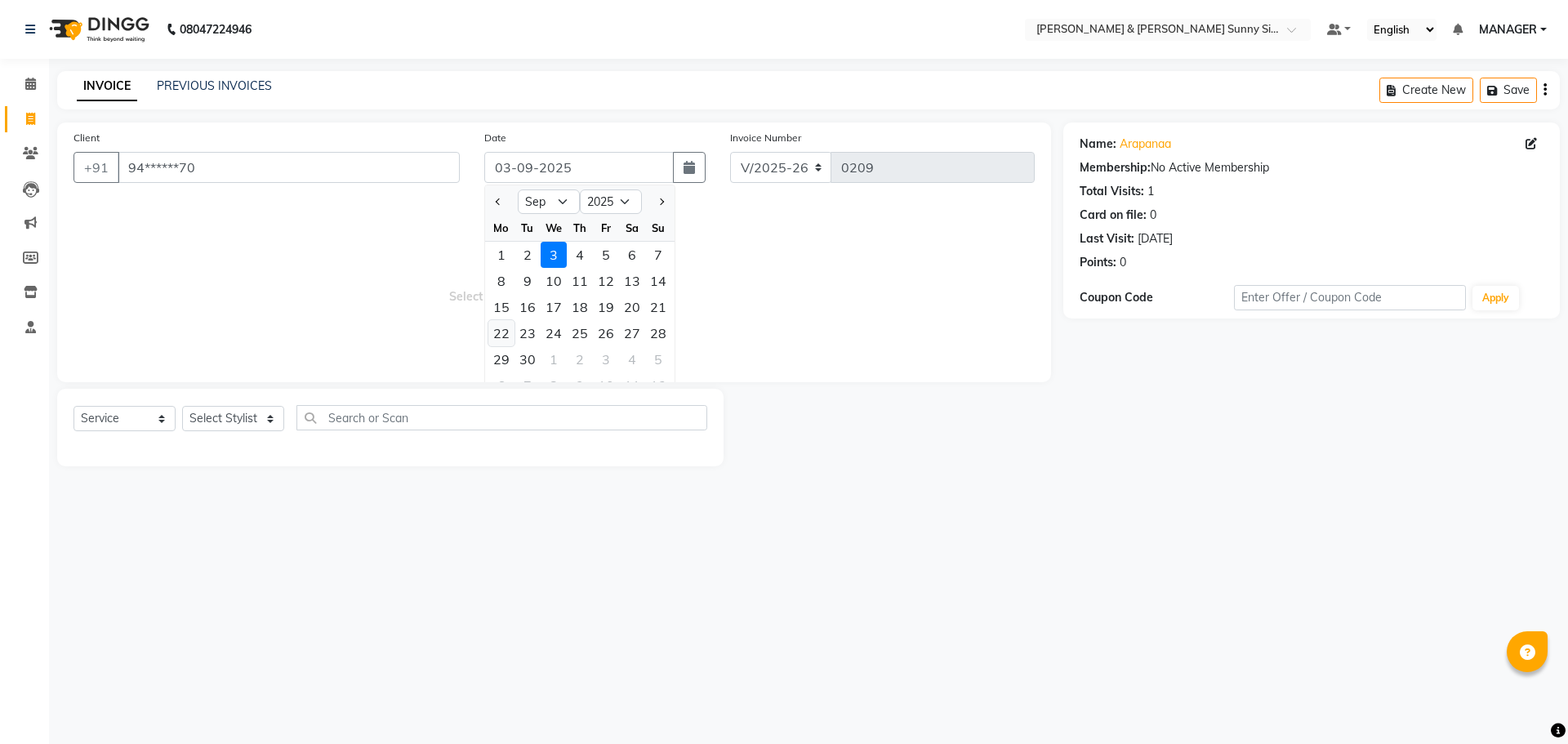
click at [502, 333] on div "22" at bounding box center [501, 333] width 26 height 26
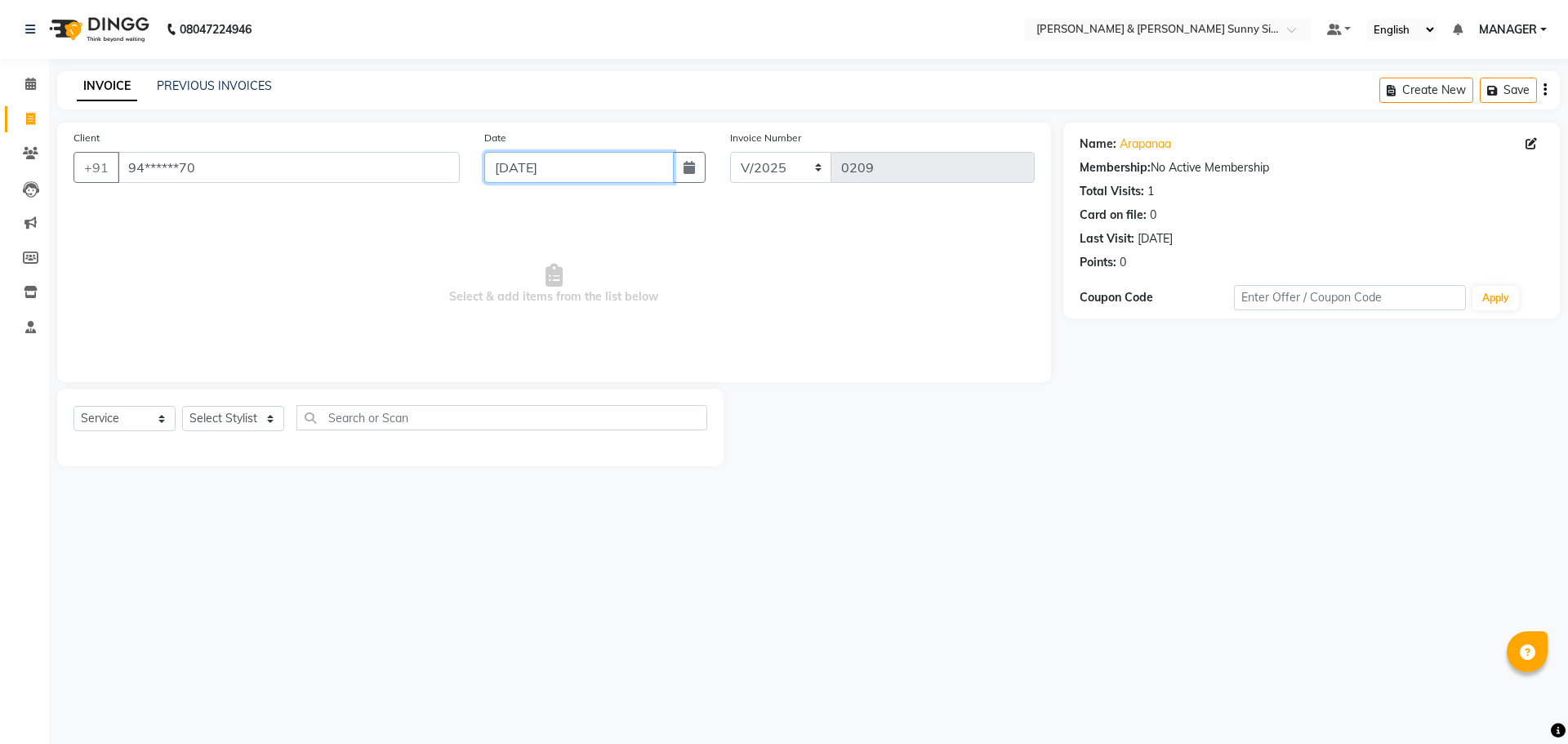
click at [534, 163] on input "22-09-2025" at bounding box center [579, 167] width 190 height 31
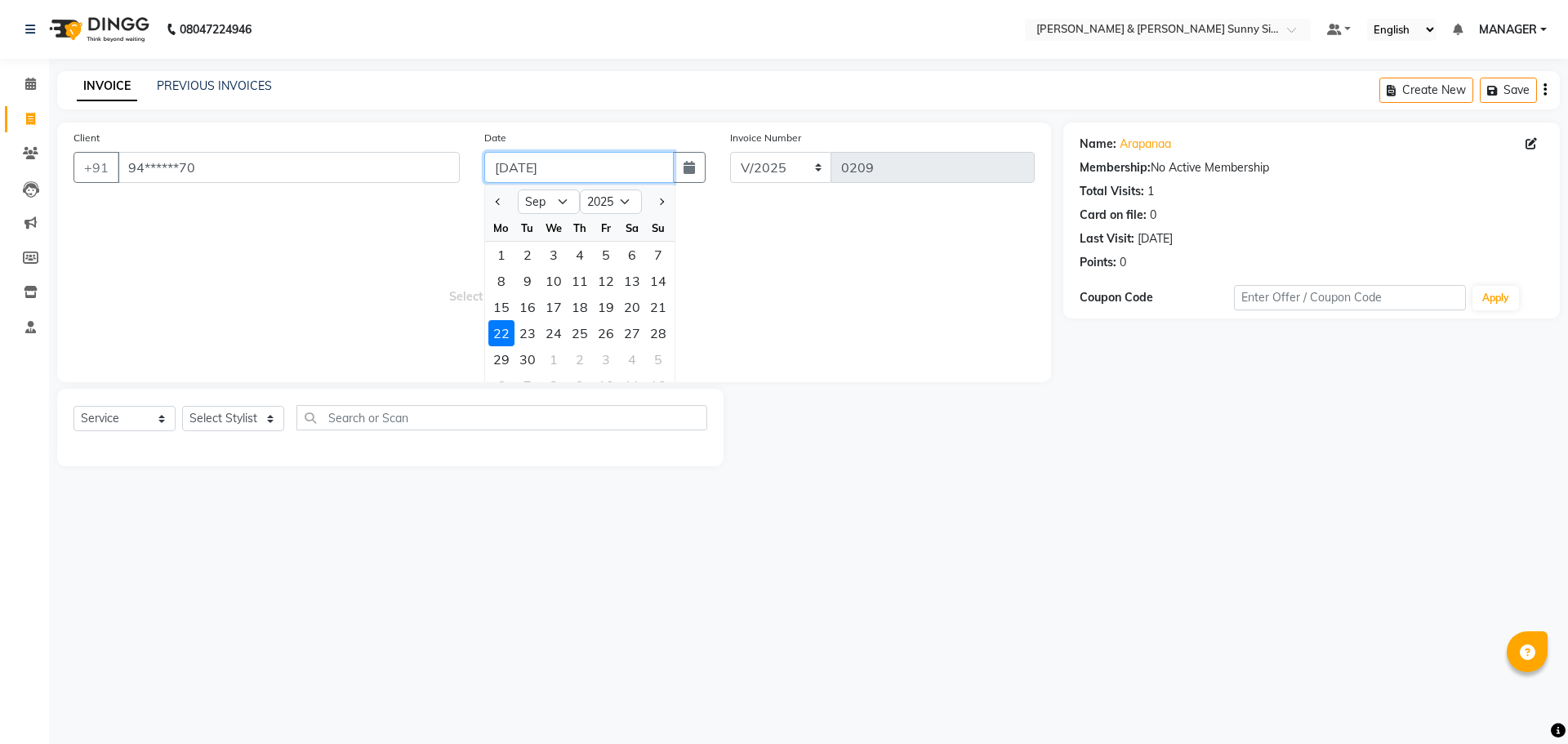
click at [530, 166] on input "22-09-2025" at bounding box center [579, 167] width 190 height 31
click at [455, 194] on div "Client +91 94******70" at bounding box center [266, 162] width 410 height 67
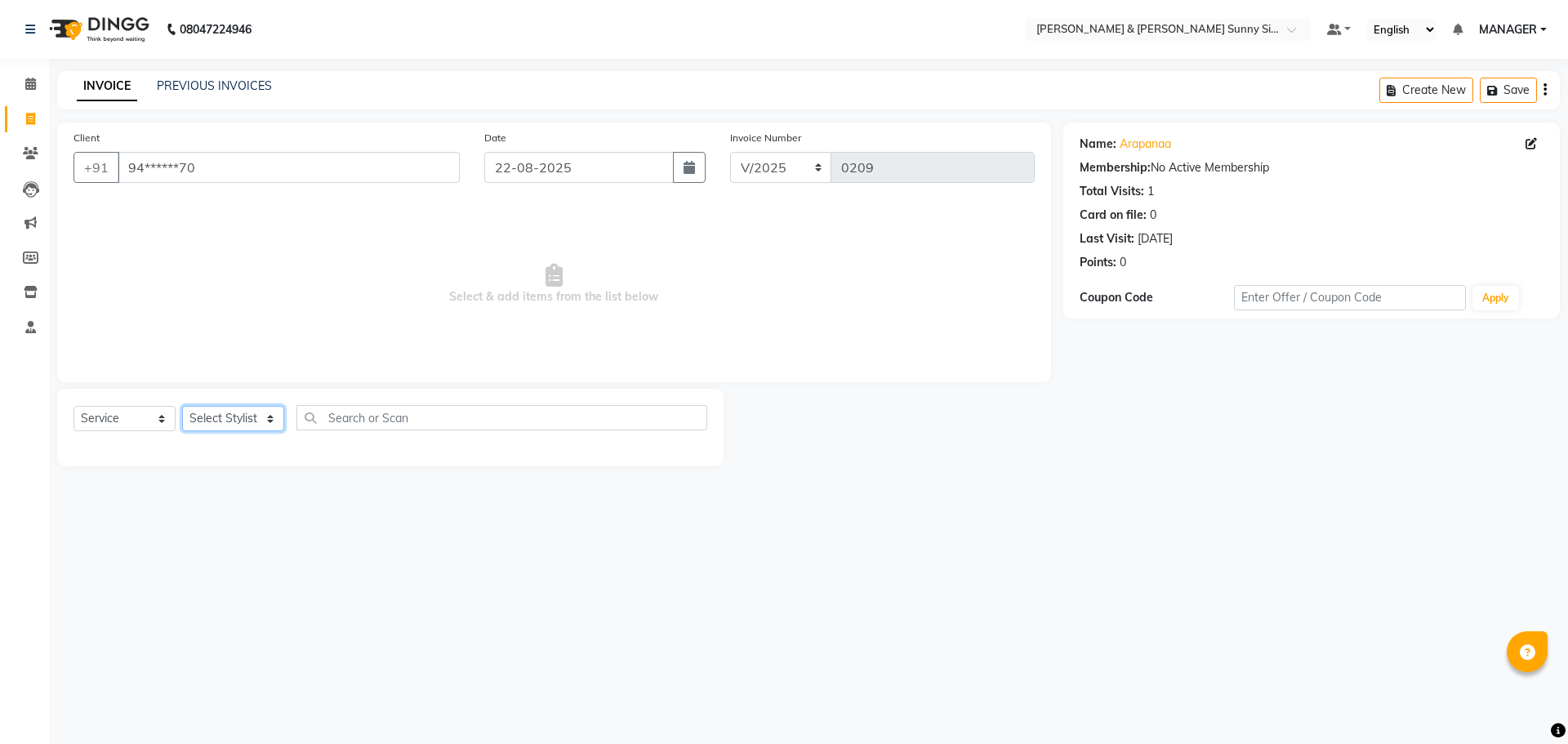
click at [275, 430] on select "Select Stylist MANAGER None [PERSON_NAME]" at bounding box center [232, 418] width 102 height 25
click at [182, 406] on select "Select Stylist MANAGER None [PERSON_NAME]" at bounding box center [232, 418] width 102 height 25
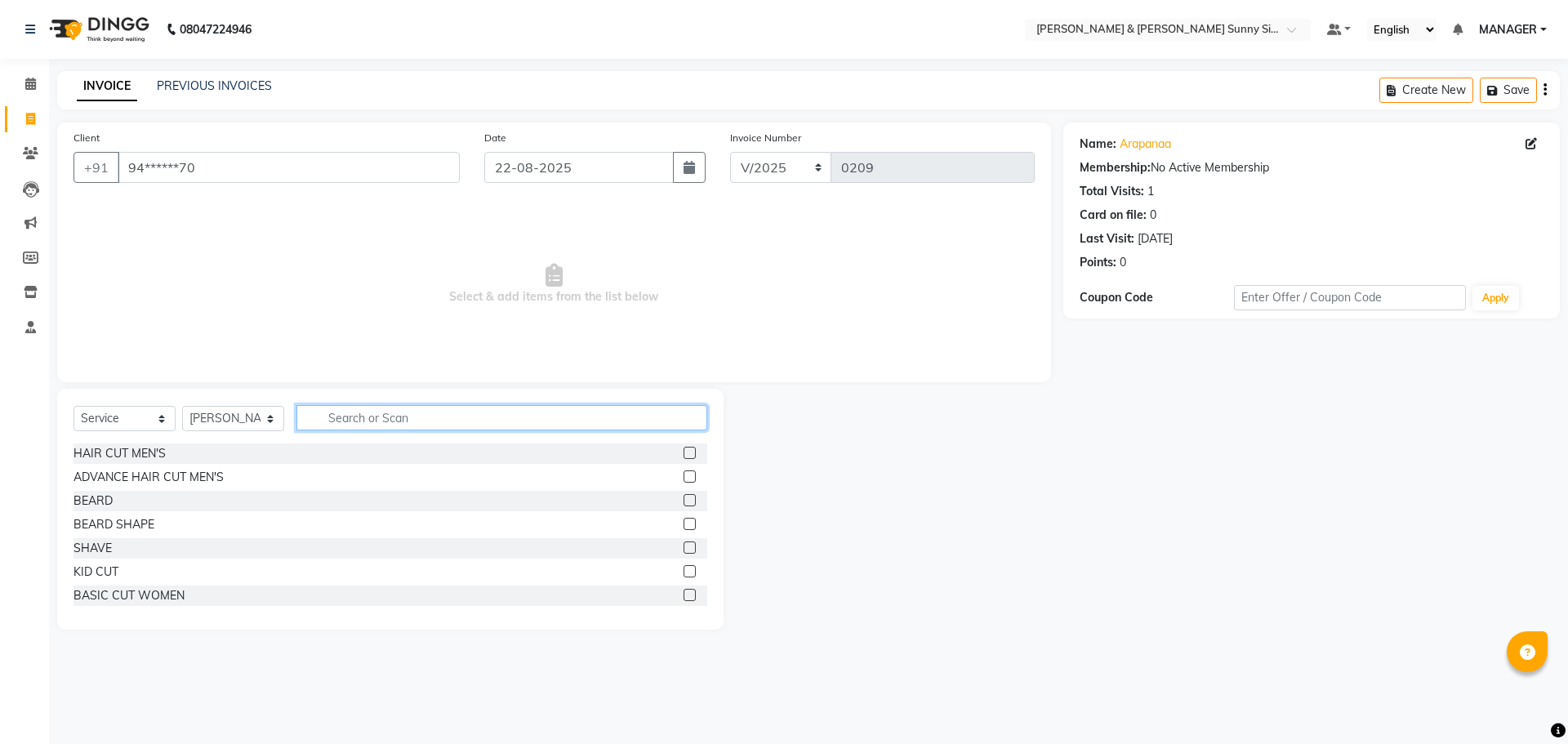
click at [608, 418] on input "text" at bounding box center [501, 417] width 410 height 25
click at [364, 419] on input "text" at bounding box center [501, 417] width 410 height 25
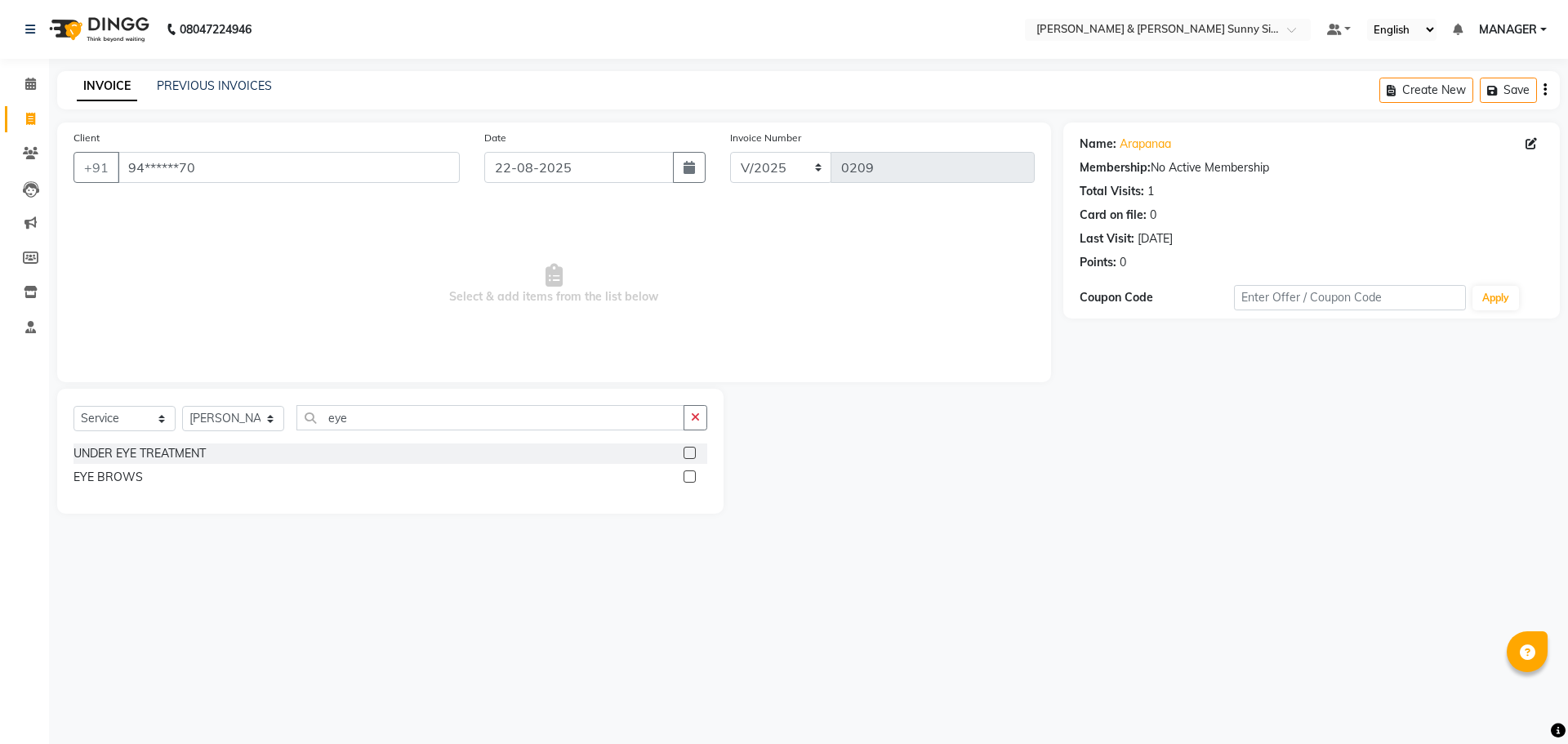
click at [693, 478] on label at bounding box center [690, 477] width 13 height 13
click at [693, 478] on input "checkbox" at bounding box center [689, 478] width 11 height 11
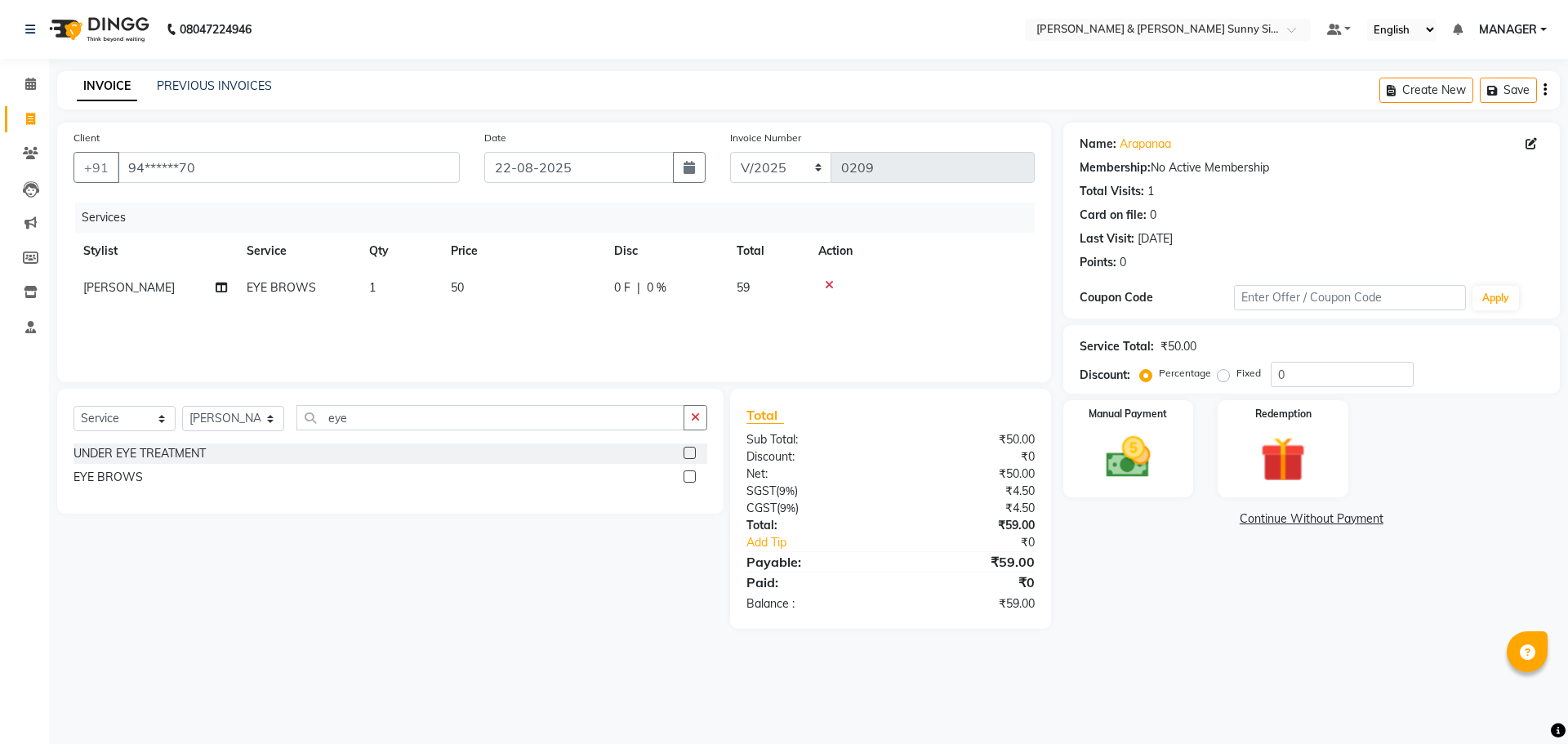
click at [385, 281] on td "1" at bounding box center [400, 287] width 82 height 37
click at [484, 287] on input "1" at bounding box center [476, 291] width 62 height 25
click at [490, 325] on div "Services Stylist Service Qty Price Disc Total Action MANAGER None Richa sheakar…" at bounding box center [554, 283] width 961 height 163
click at [1129, 444] on img at bounding box center [1128, 457] width 76 height 54
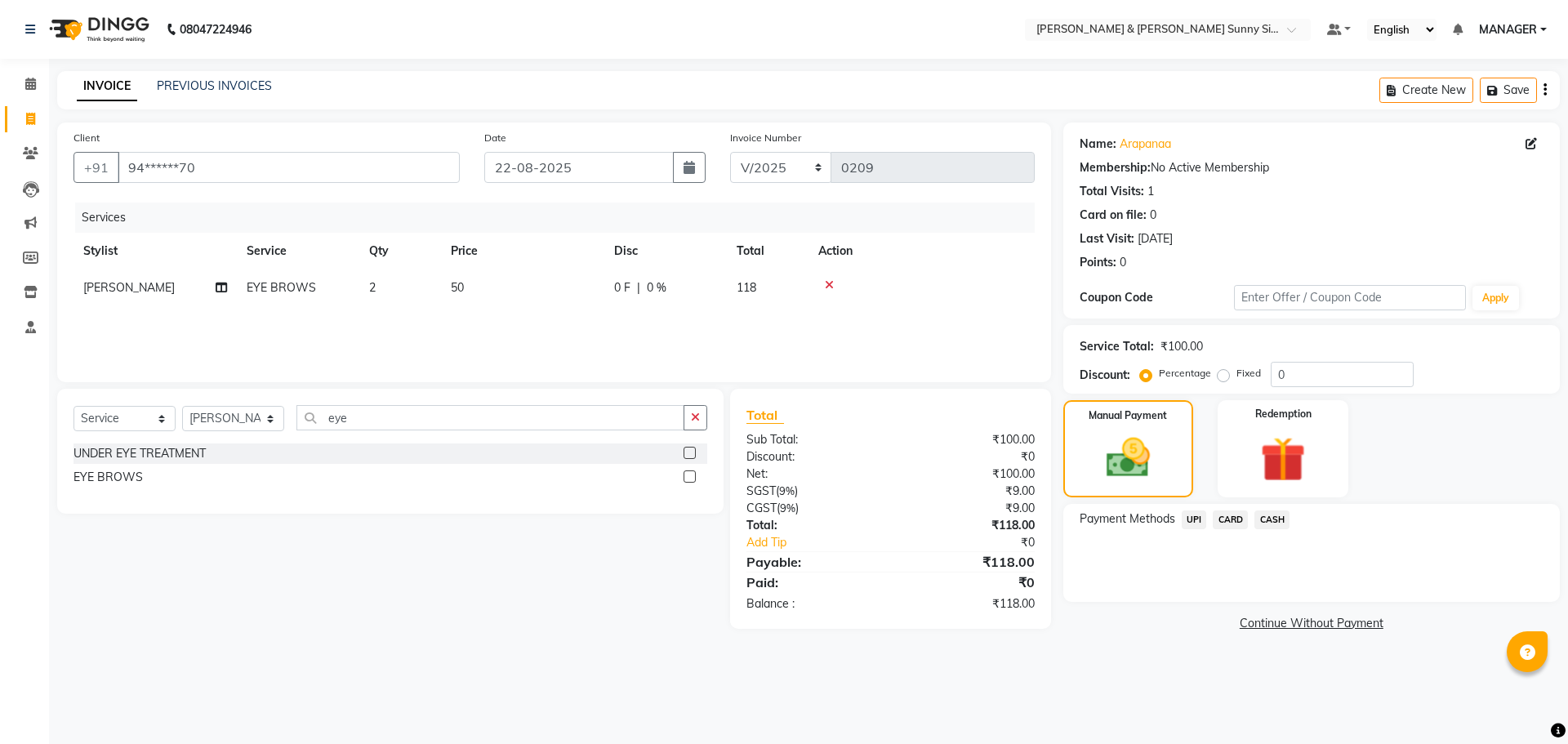
click at [1249, 516] on div "CASH" at bounding box center [1269, 521] width 41 height 22
click at [1222, 517] on span "CARD" at bounding box center [1230, 519] width 35 height 19
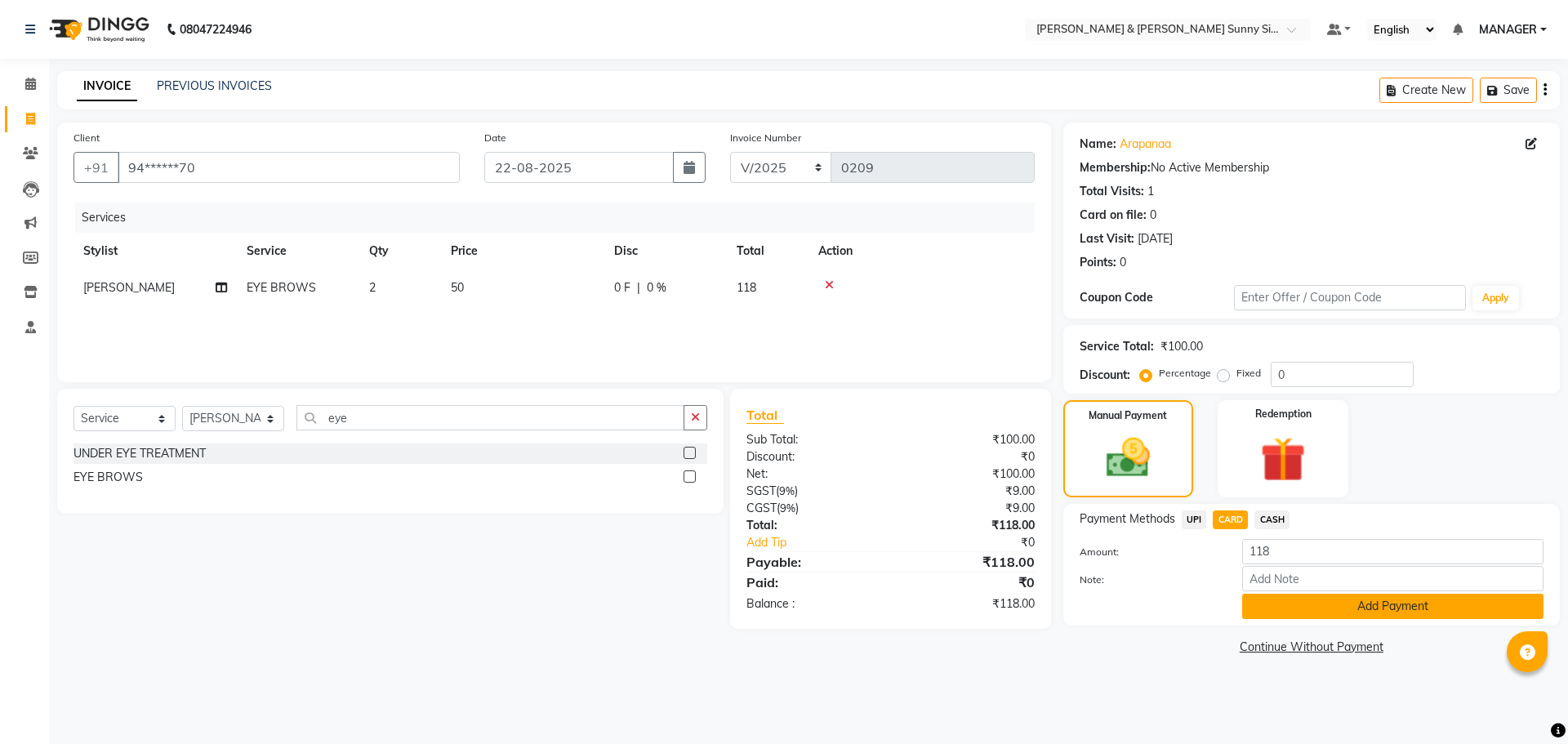
click at [1265, 612] on button "Add Payment" at bounding box center [1392, 606] width 302 height 25
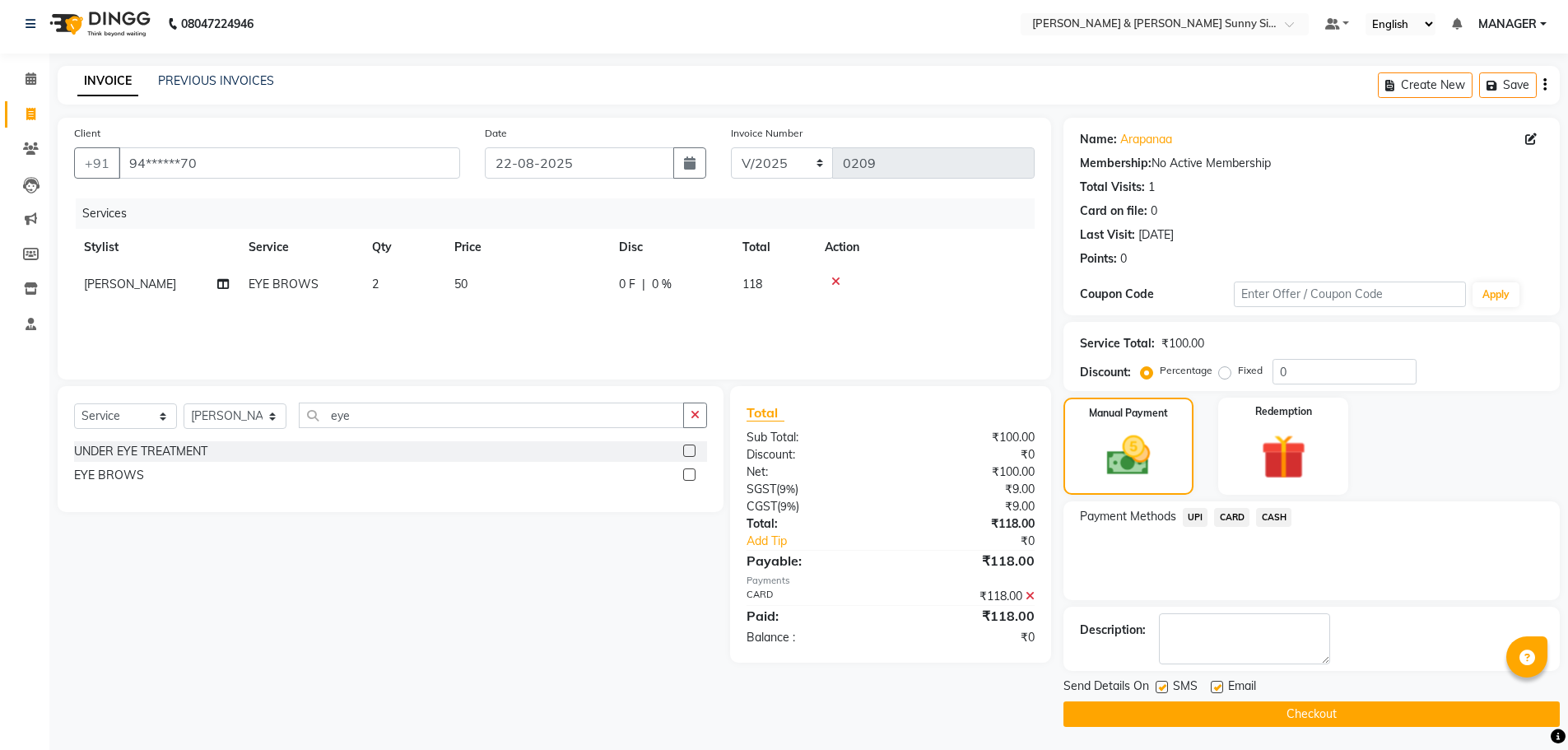
scroll to position [7, 0]
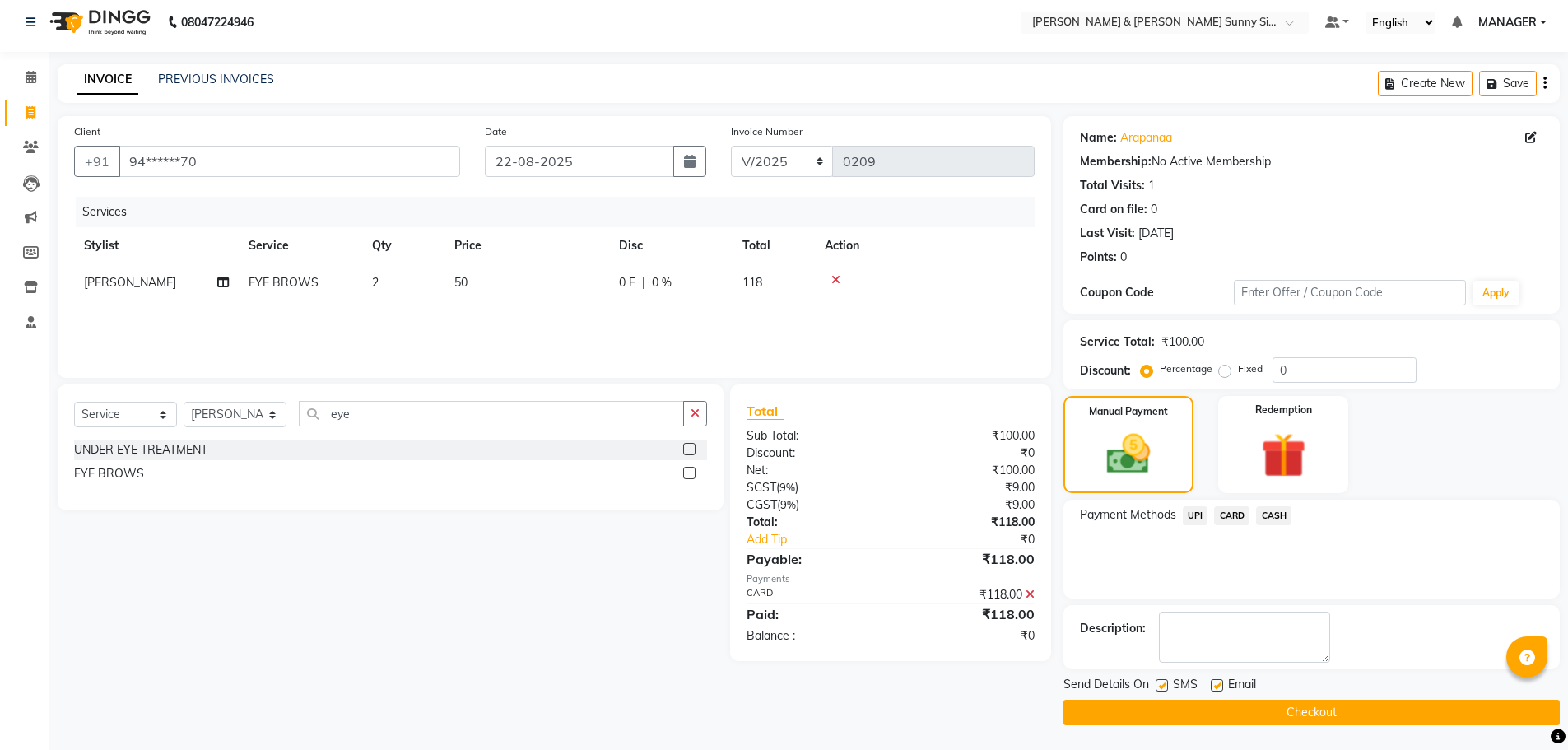
click at [1111, 720] on button "Checkout" at bounding box center [1310, 712] width 496 height 25
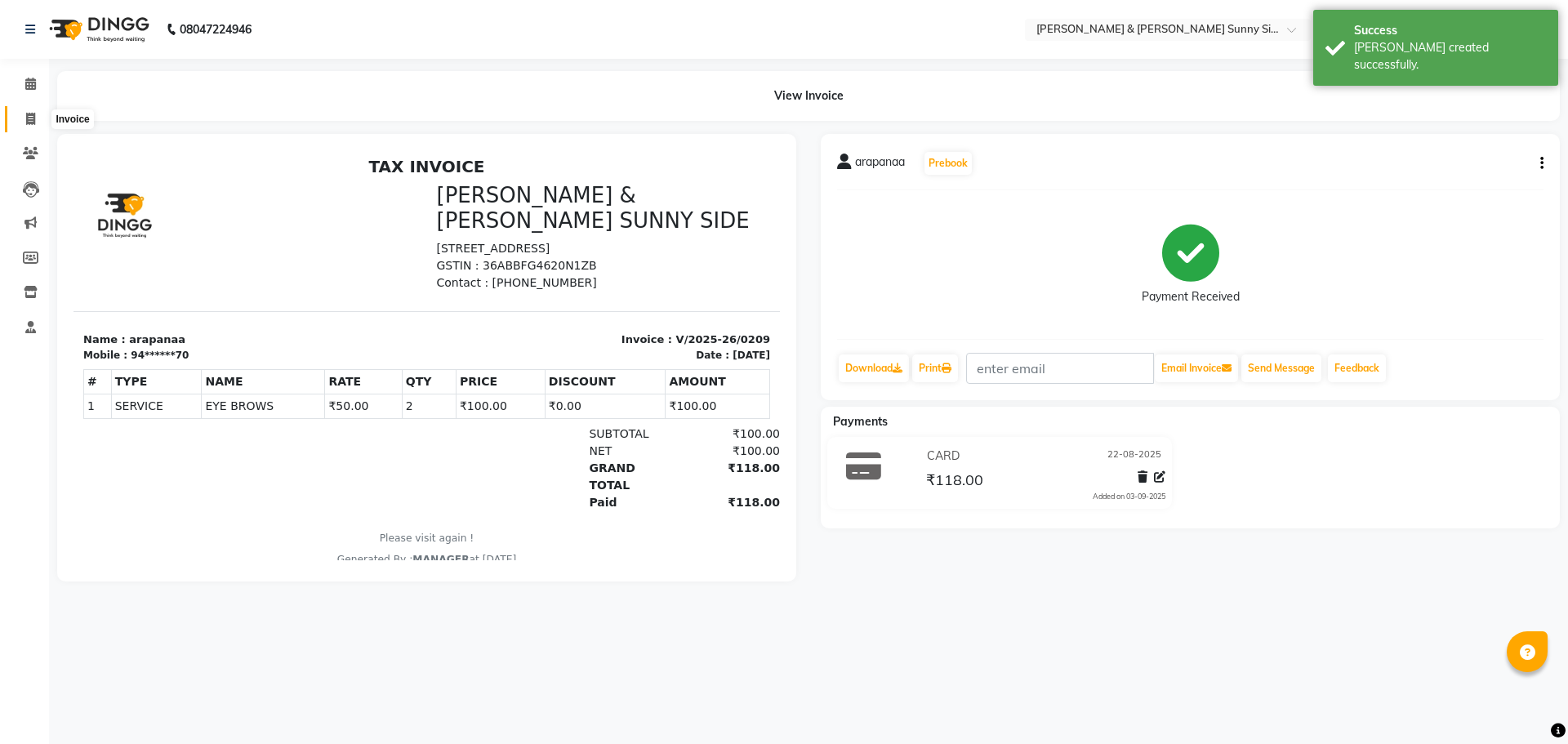
click at [31, 124] on icon at bounding box center [31, 119] width 9 height 13
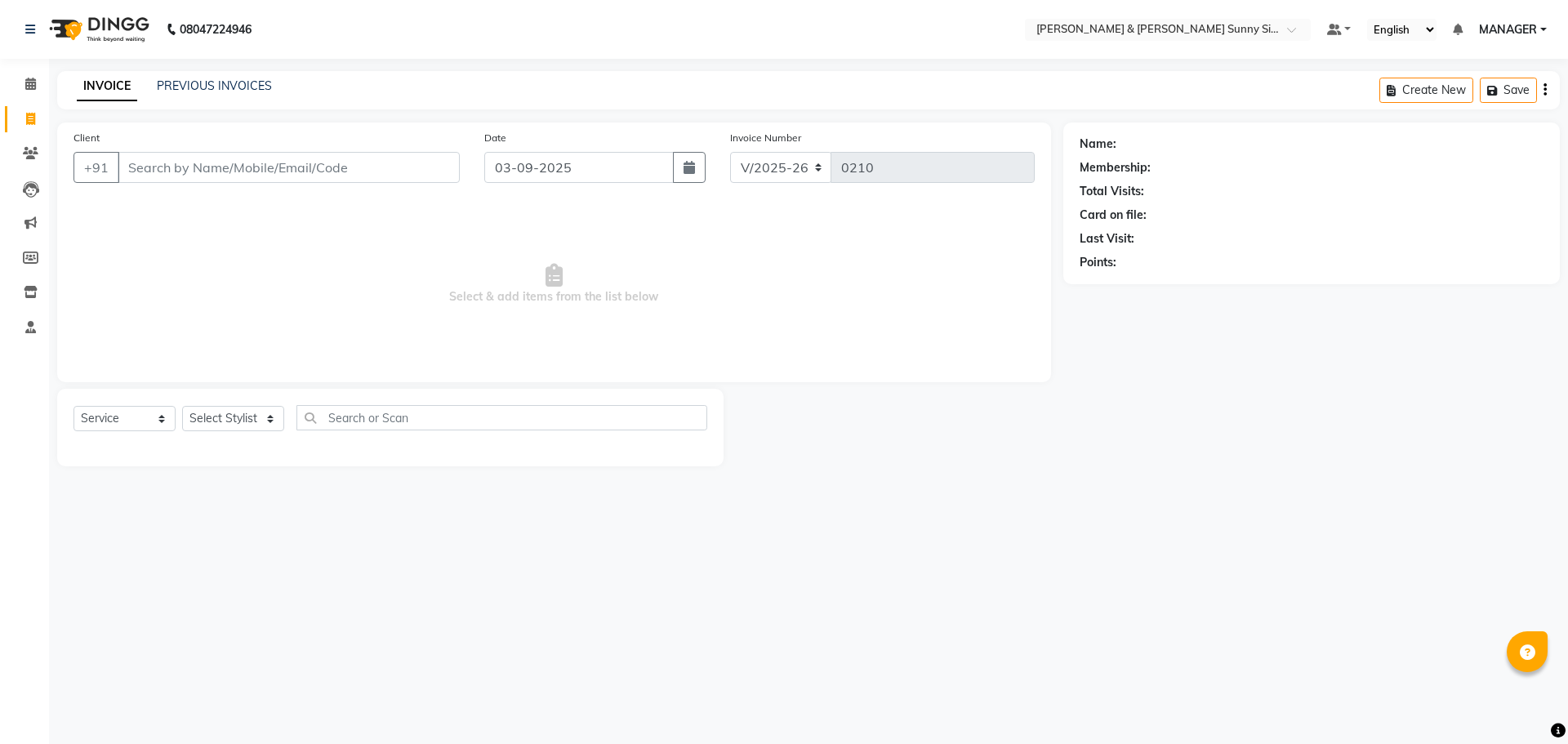
click at [102, 285] on div "Client +91 Date 03-09-2025 Invoice Number V/2025 V/2025-26 0210 Select & add it…" at bounding box center [554, 294] width 1019 height 344
click at [223, 357] on span "Select & add items from the list below" at bounding box center [554, 283] width 961 height 163
click at [201, 162] on input "Client" at bounding box center [289, 167] width 342 height 31
click at [426, 168] on span "Add Client" at bounding box center [418, 167] width 65 height 16
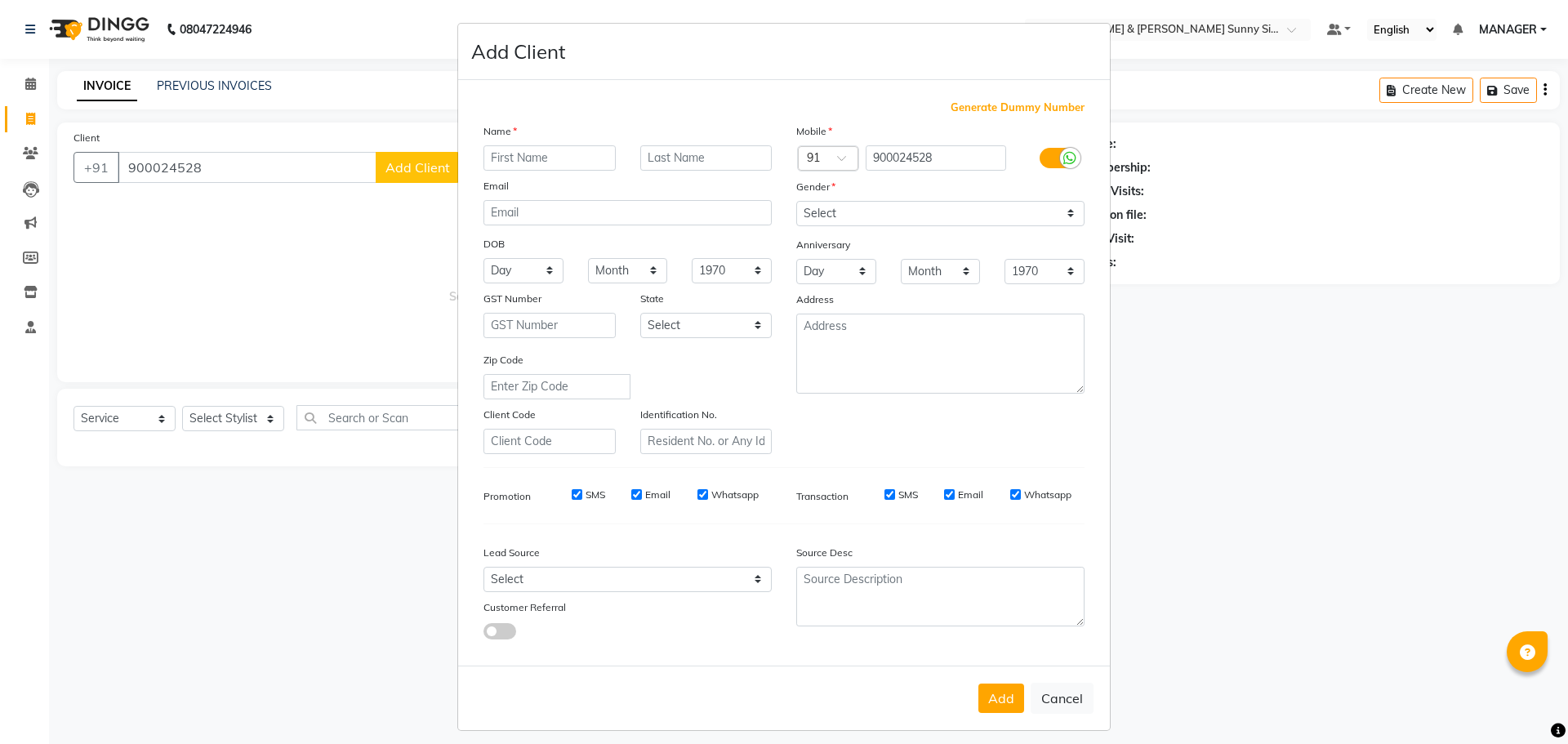
click at [536, 158] on input "text" at bounding box center [549, 158] width 132 height 25
click at [870, 216] on select "Select [DEMOGRAPHIC_DATA] [DEMOGRAPHIC_DATA] Other Prefer Not To Say" at bounding box center [941, 213] width 288 height 25
click at [797, 201] on select "Select [DEMOGRAPHIC_DATA] [DEMOGRAPHIC_DATA] Other Prefer Not To Say" at bounding box center [941, 213] width 288 height 25
click at [987, 697] on button "Add" at bounding box center [1001, 698] width 46 height 30
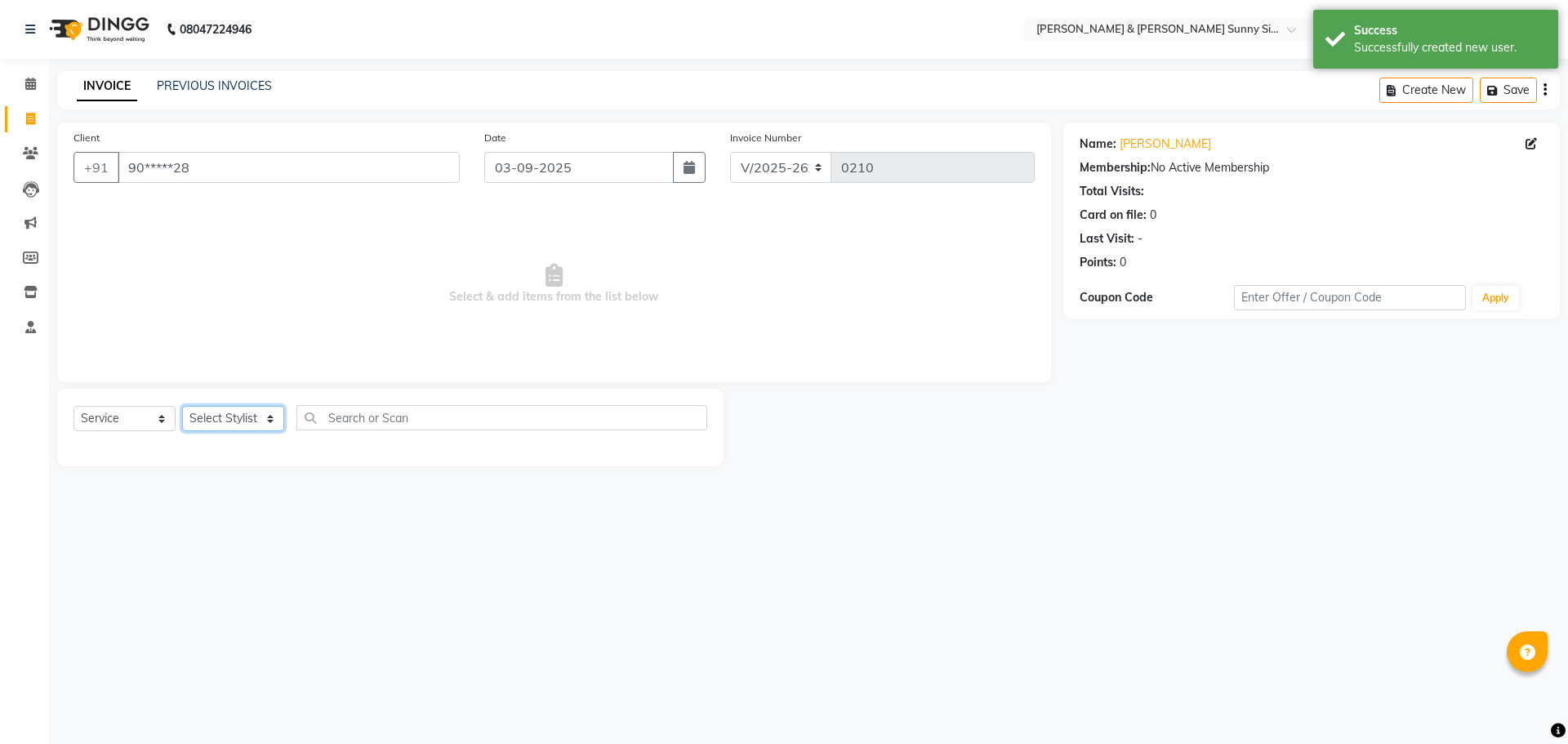
click at [232, 412] on select "Select Stylist MANAGER None [PERSON_NAME]" at bounding box center [232, 418] width 102 height 25
click at [182, 406] on select "Select Stylist MANAGER None [PERSON_NAME]" at bounding box center [232, 418] width 102 height 25
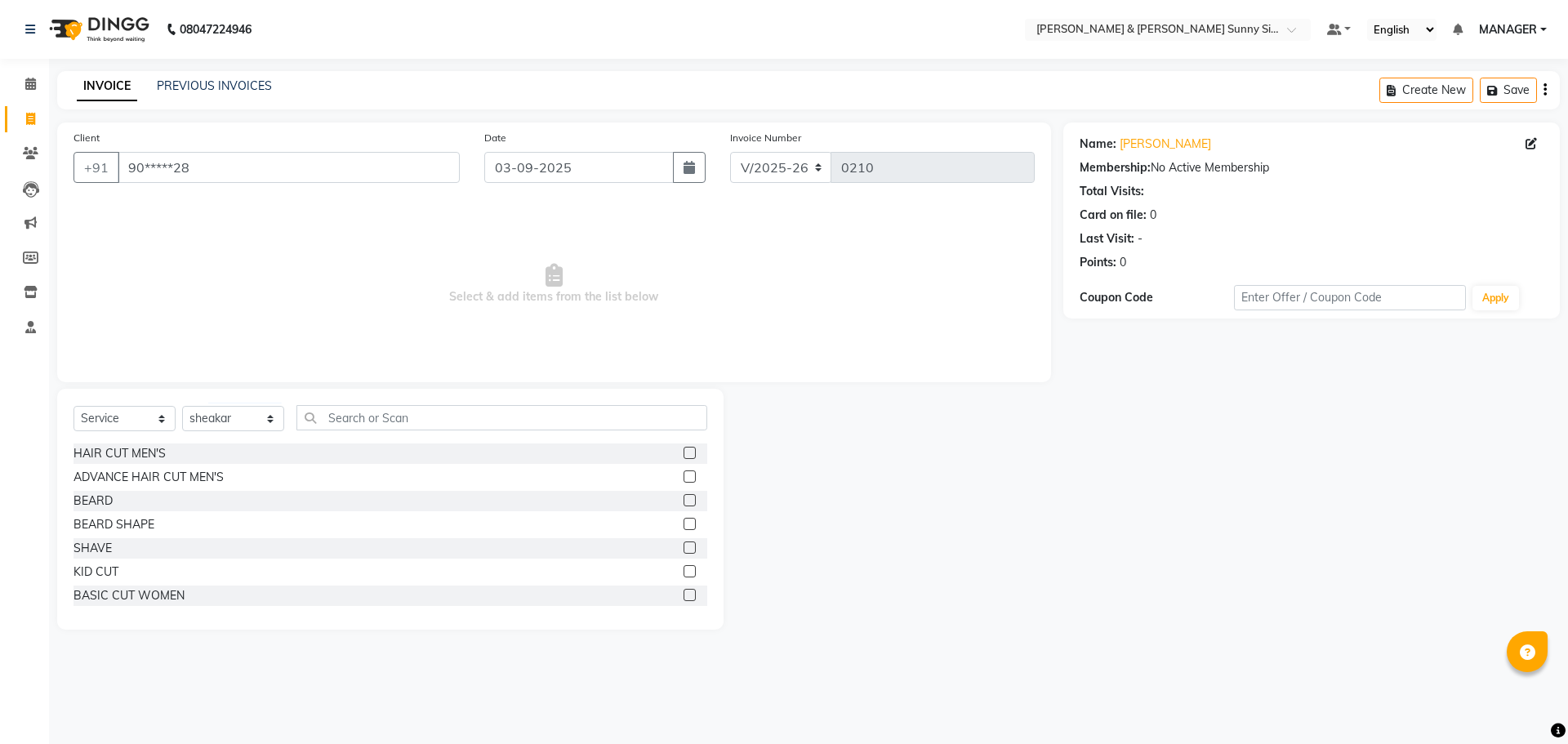
click at [684, 499] on label at bounding box center [690, 500] width 13 height 13
click at [684, 499] on input "checkbox" at bounding box center [689, 501] width 11 height 11
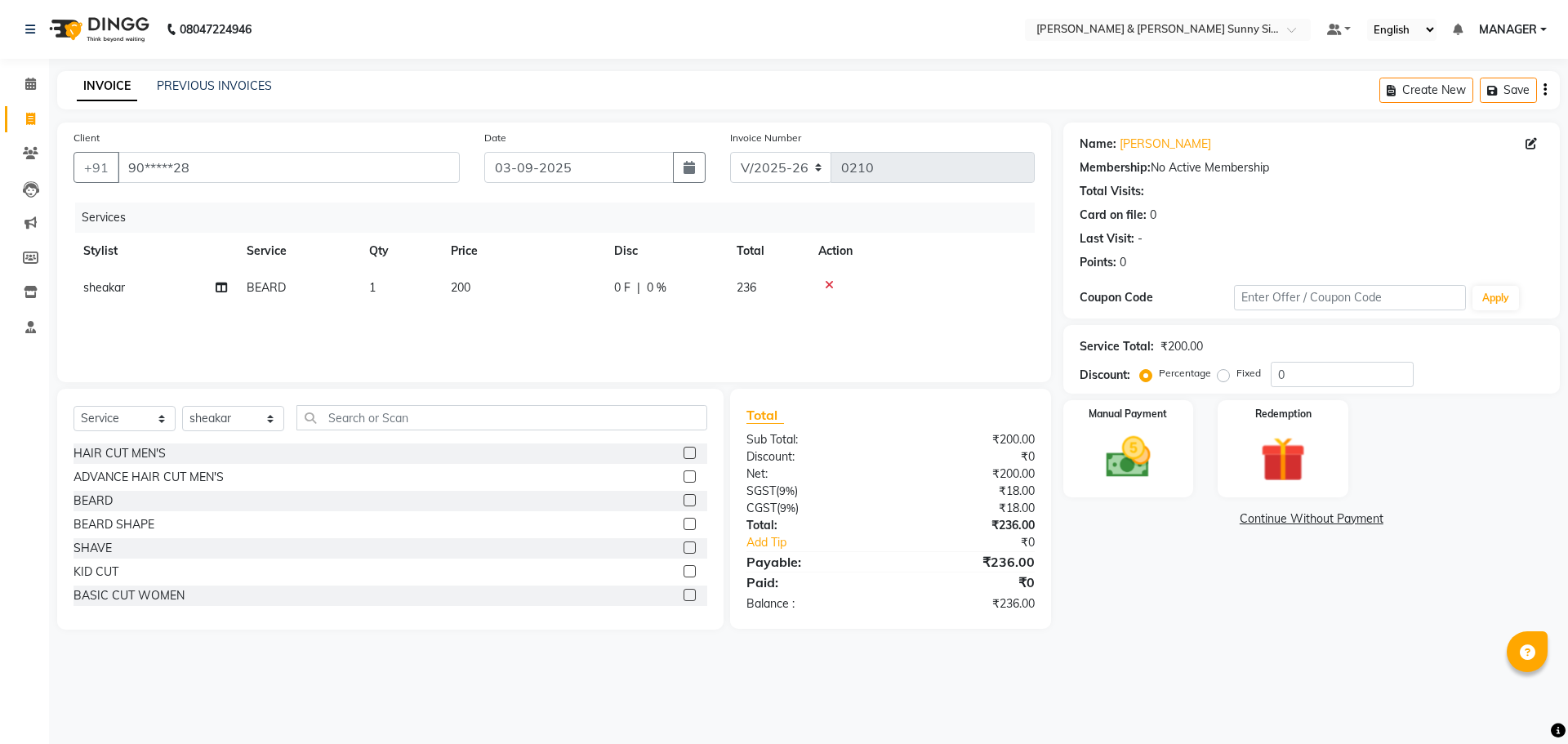
click at [491, 283] on td "200" at bounding box center [522, 287] width 163 height 37
click at [572, 294] on input "200" at bounding box center [599, 291] width 144 height 25
click at [543, 340] on div "Services Stylist Service Qty Price Disc Total Action sheakar [PERSON_NAME] 1 24…" at bounding box center [554, 283] width 961 height 163
click at [1169, 444] on div "Manual Payment" at bounding box center [1128, 449] width 136 height 101
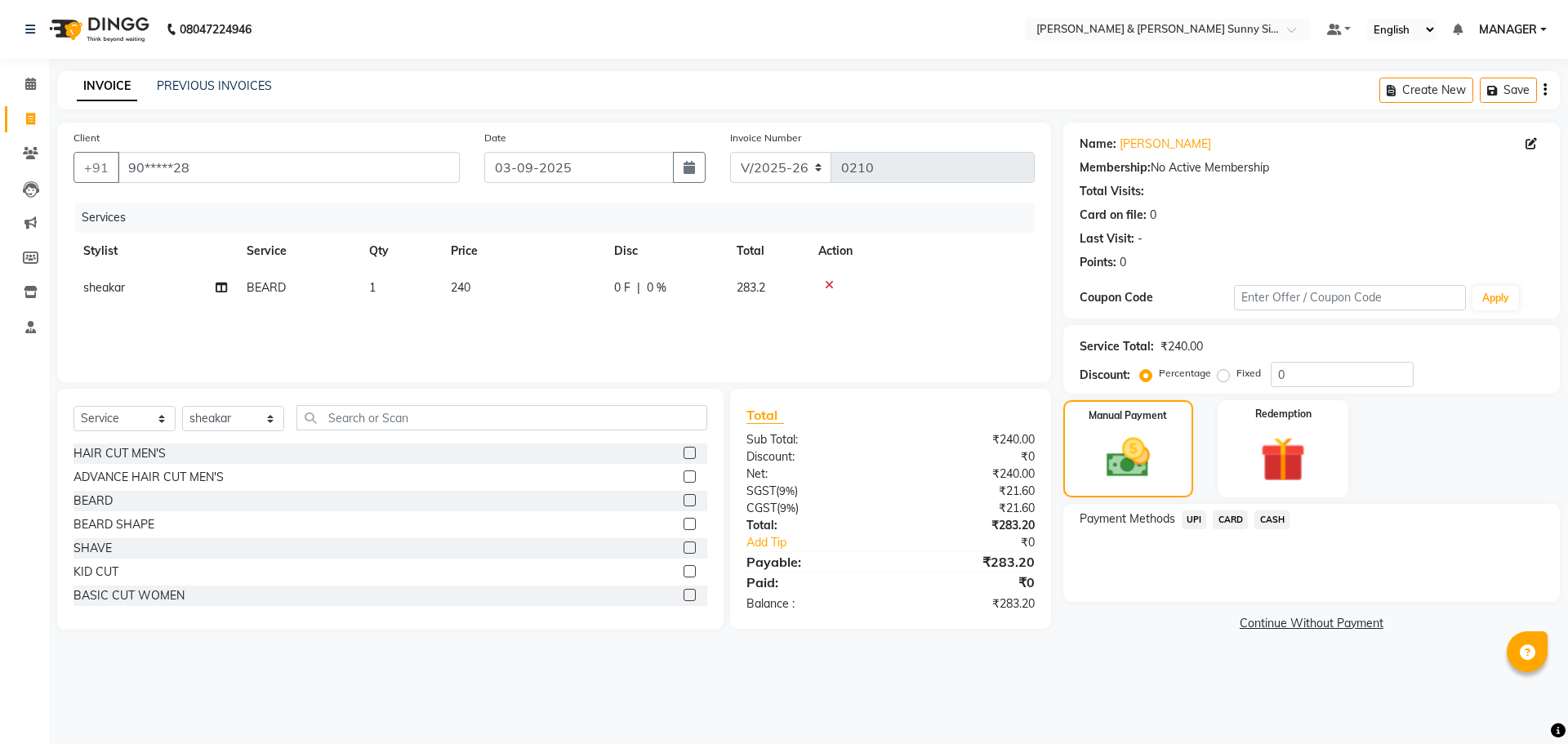
click at [1188, 522] on span "UPI" at bounding box center [1194, 519] width 25 height 19
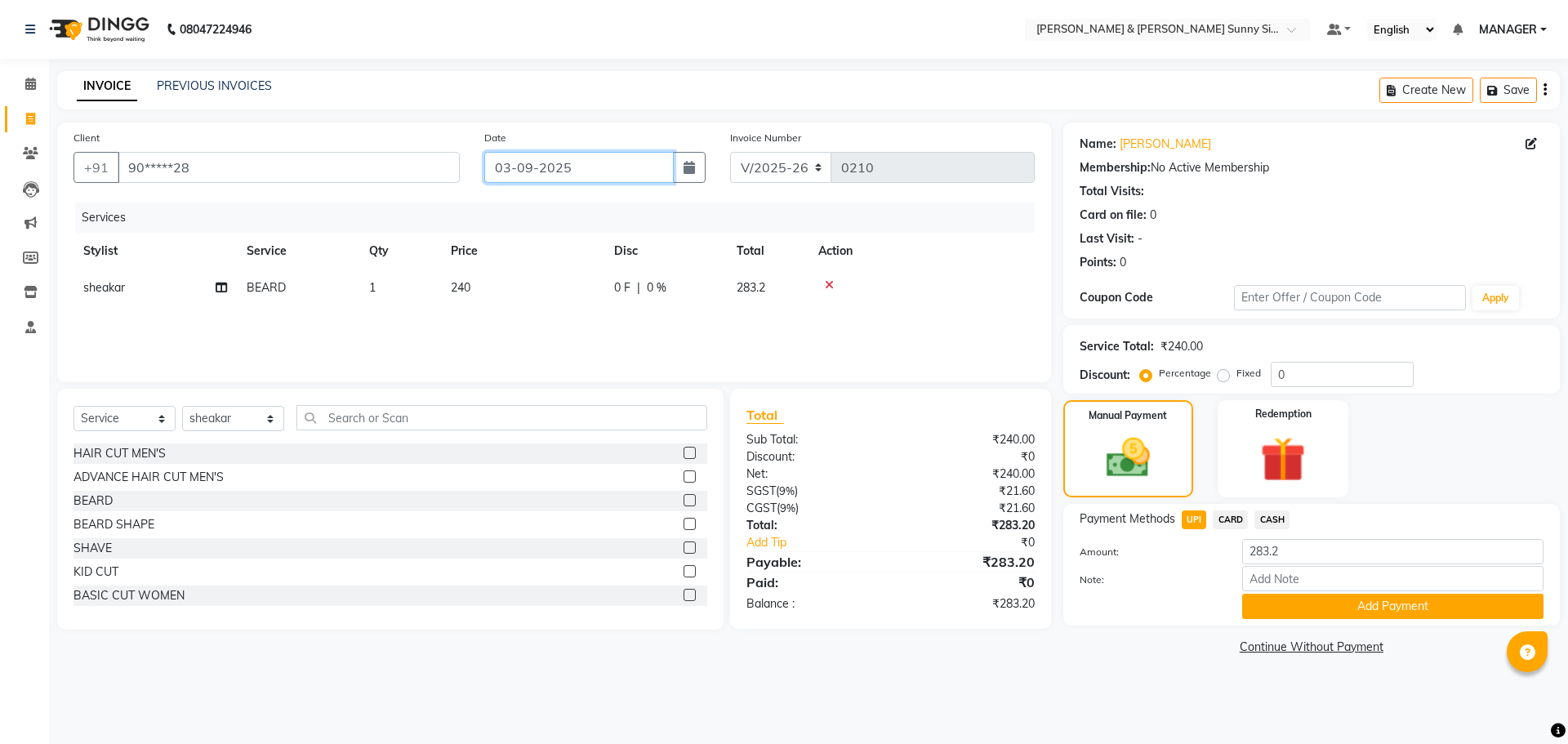
click at [501, 170] on input "03-09-2025" at bounding box center [579, 167] width 190 height 31
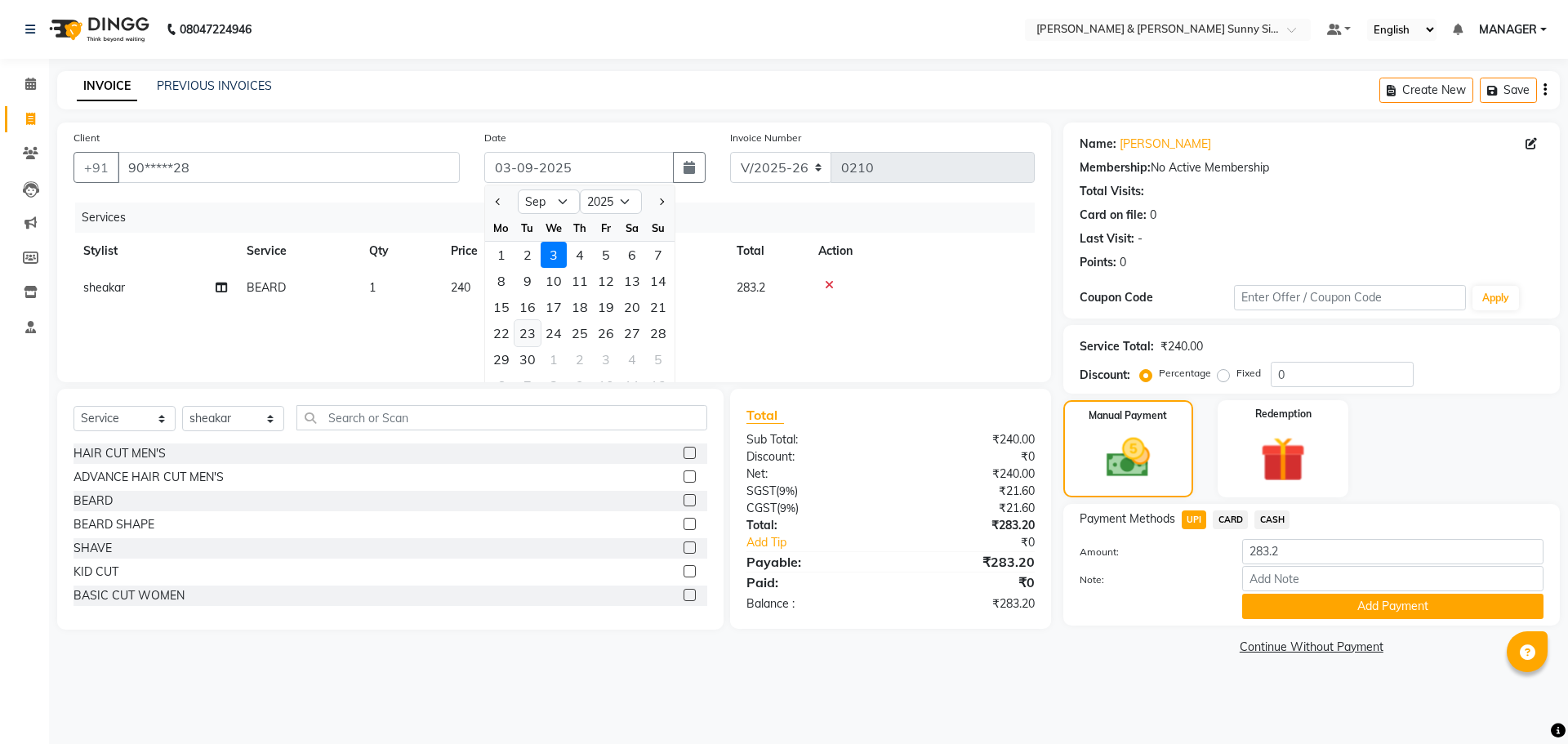
click at [523, 337] on div "23" at bounding box center [527, 333] width 26 height 26
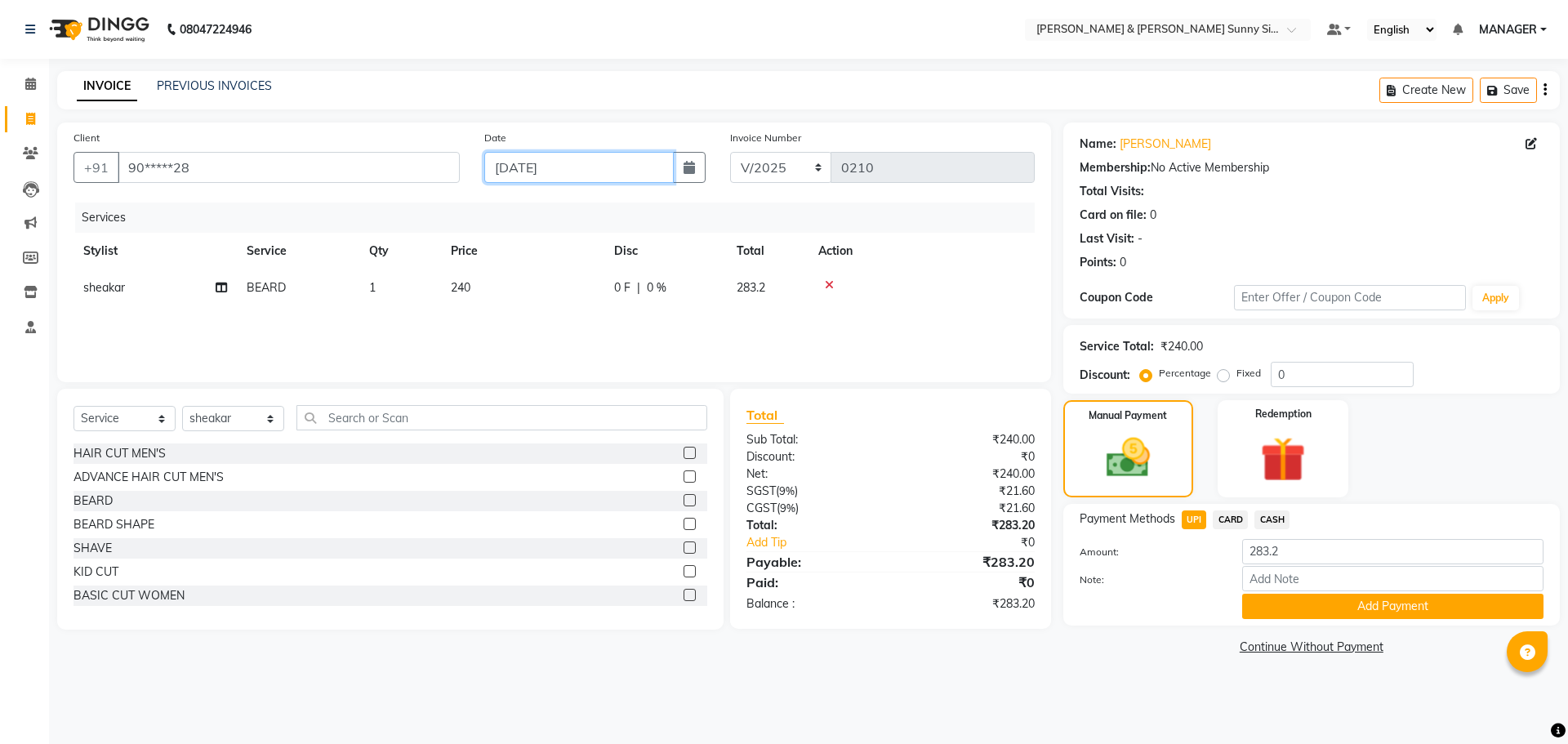
click at [528, 165] on input "[DATE]" at bounding box center [579, 167] width 190 height 31
click at [531, 165] on input "[DATE]" at bounding box center [579, 167] width 190 height 31
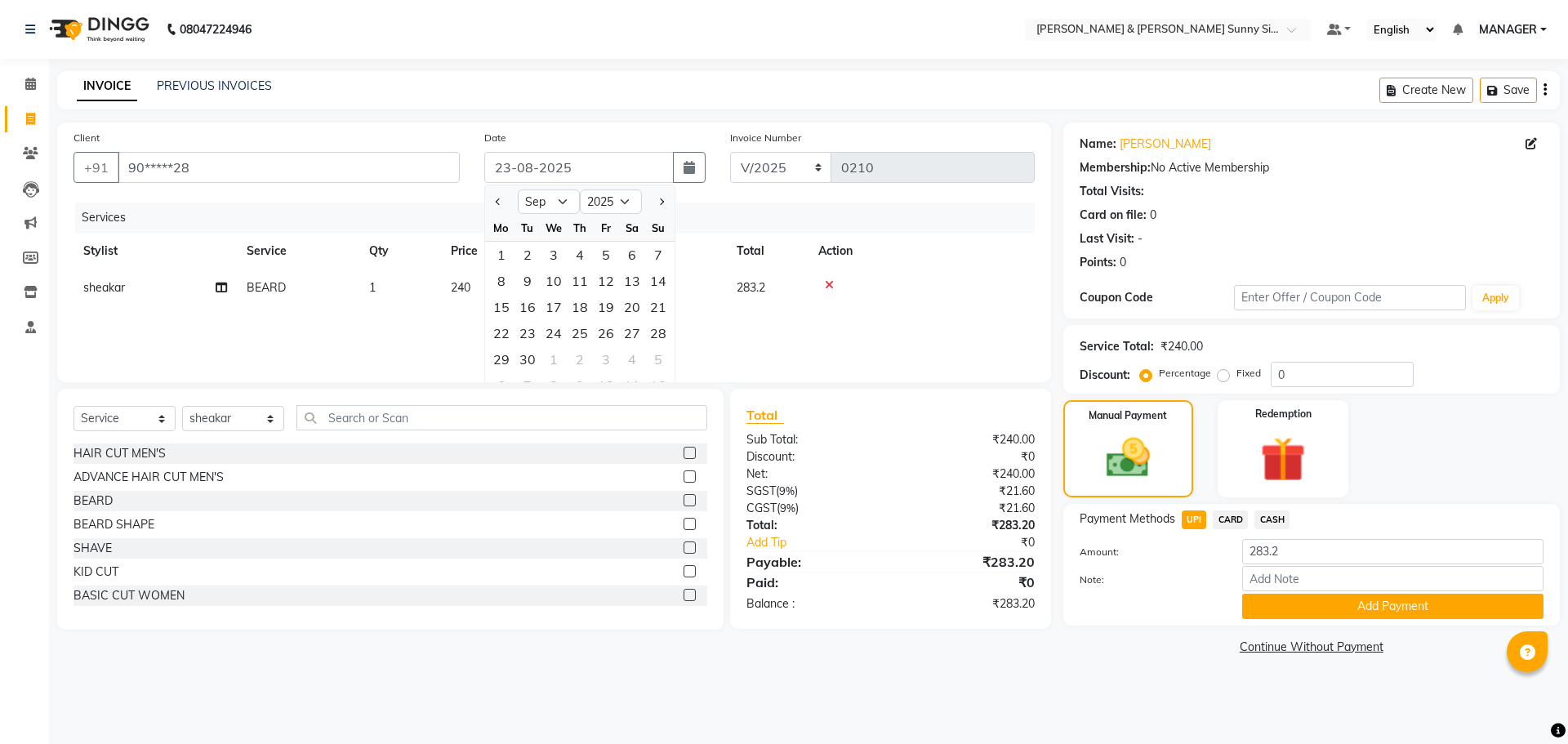
click at [436, 198] on div "Client +91 90*****28 Date 23-08-2025 Jan Feb Mar Apr May Jun Jul Aug Sep Oct No…" at bounding box center [554, 252] width 994 height 260
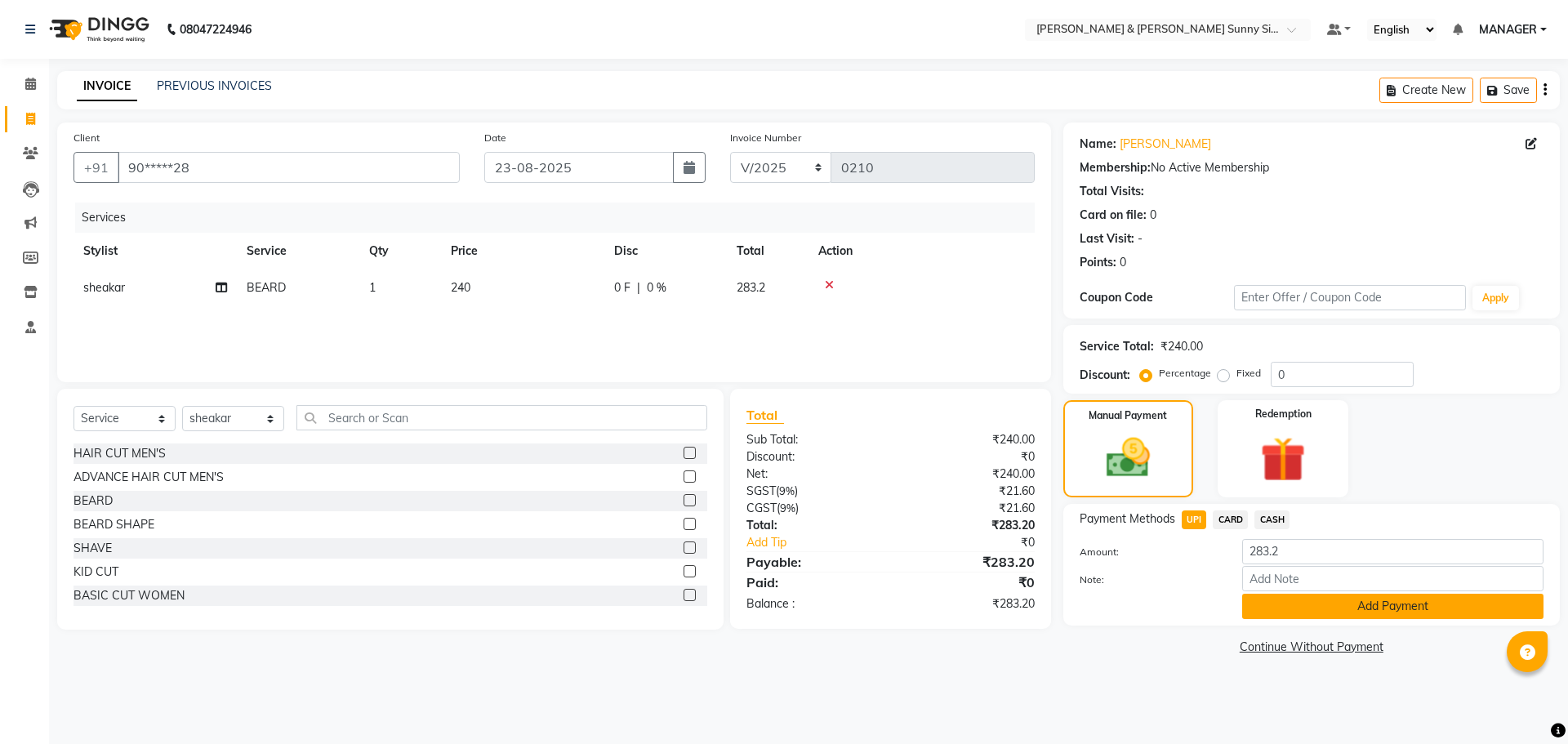
click at [1253, 609] on button "Add Payment" at bounding box center [1392, 606] width 302 height 25
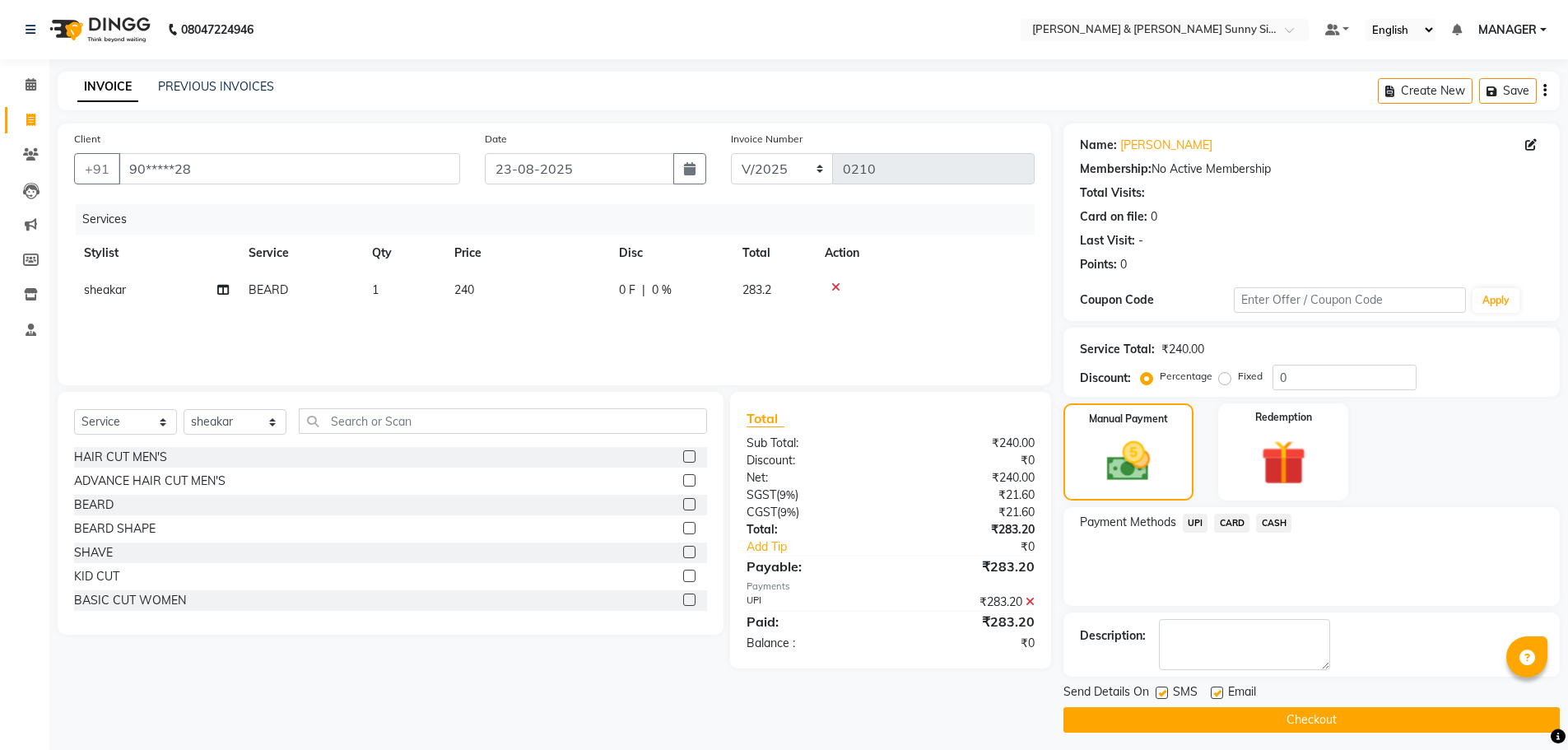
click at [1118, 718] on button "Checkout" at bounding box center [1310, 720] width 496 height 25
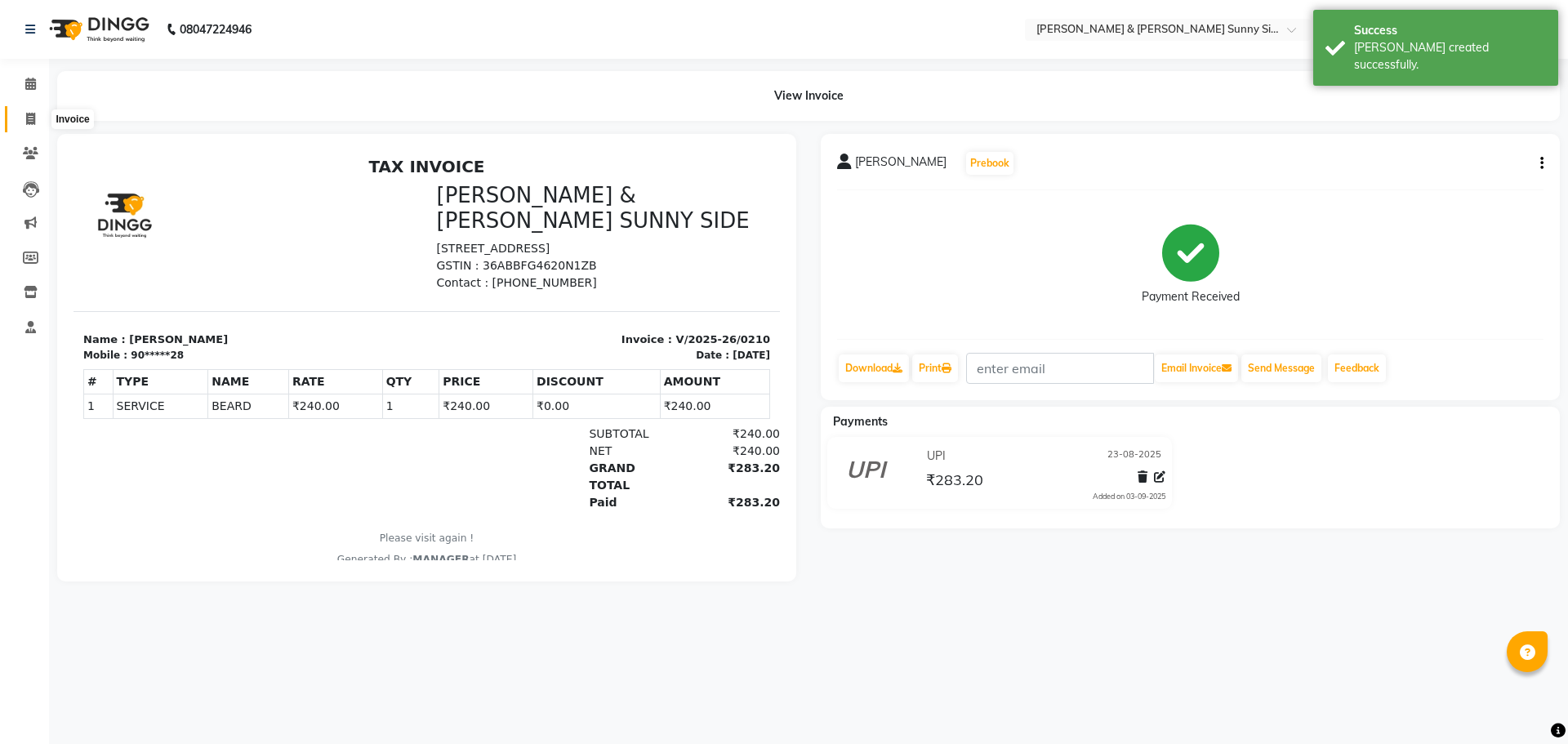
click at [30, 119] on icon at bounding box center [31, 119] width 9 height 13
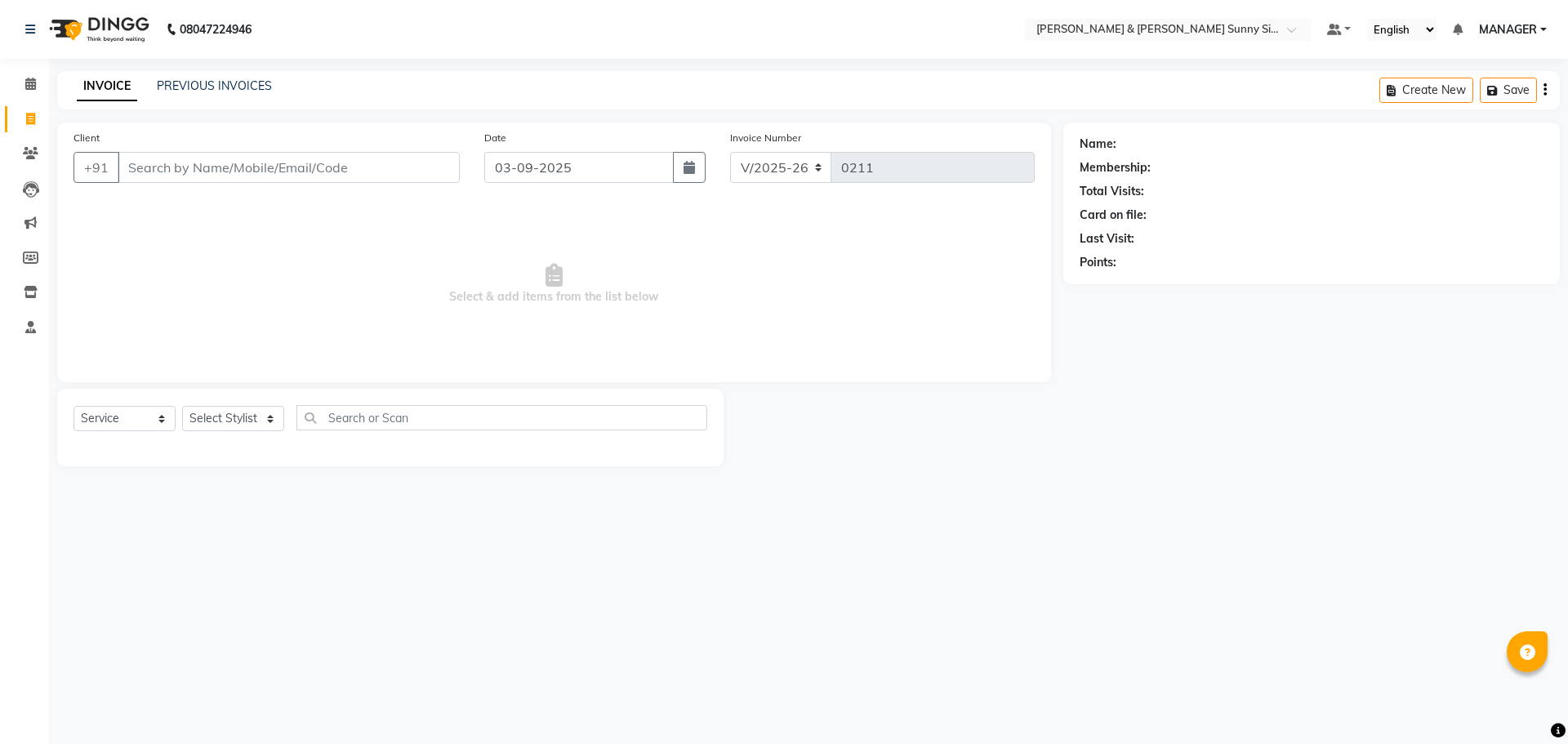
click at [177, 166] on input "Client" at bounding box center [289, 167] width 342 height 31
click at [415, 164] on span "Add Client" at bounding box center [418, 167] width 65 height 16
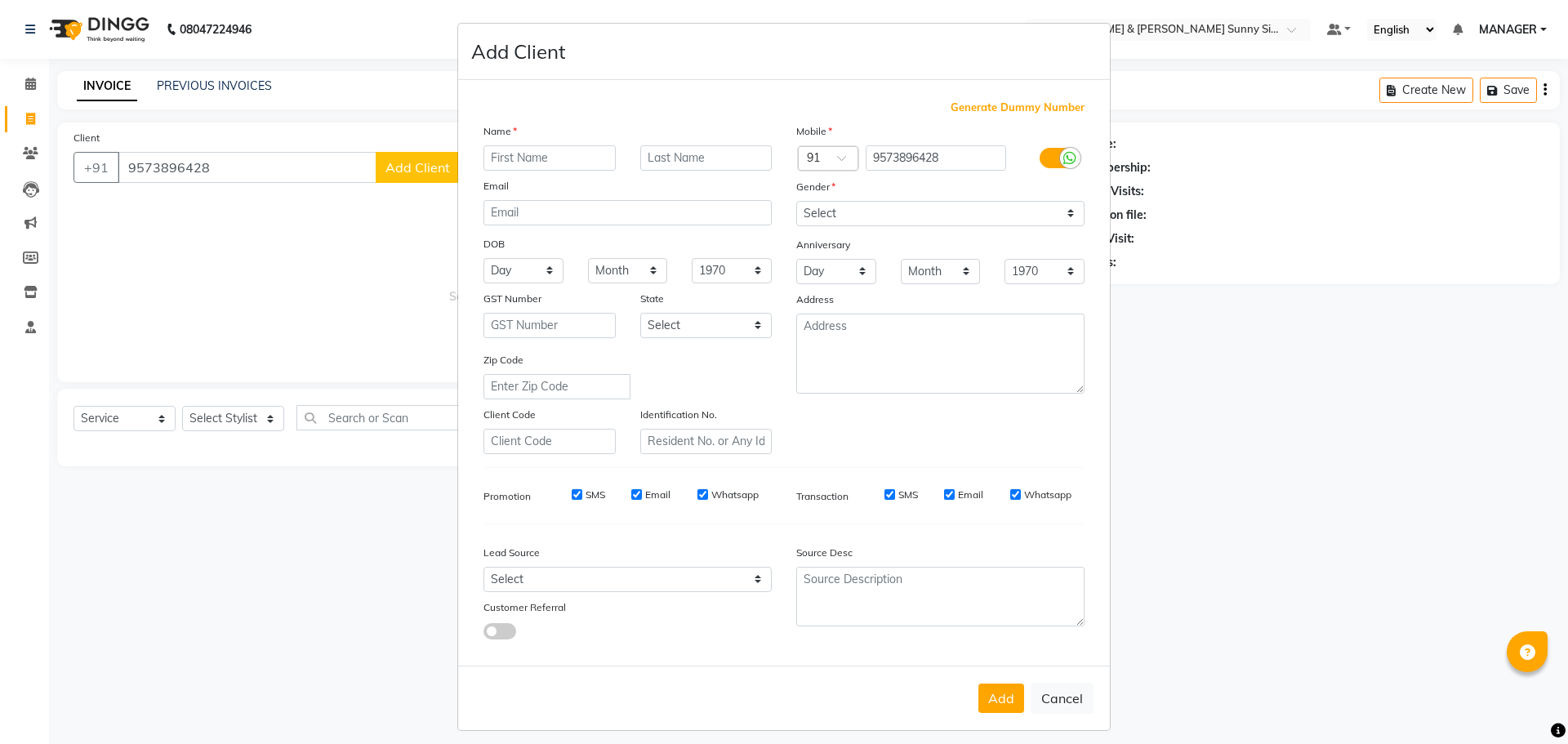
click at [534, 150] on input "text" at bounding box center [549, 158] width 132 height 25
click at [866, 219] on select "Select [DEMOGRAPHIC_DATA] [DEMOGRAPHIC_DATA] Other Prefer Not To Say" at bounding box center [941, 213] width 288 height 25
click at [797, 201] on select "Select [DEMOGRAPHIC_DATA] [DEMOGRAPHIC_DATA] Other Prefer Not To Say" at bounding box center [941, 213] width 288 height 25
click at [996, 706] on button "Add" at bounding box center [1001, 698] width 46 height 30
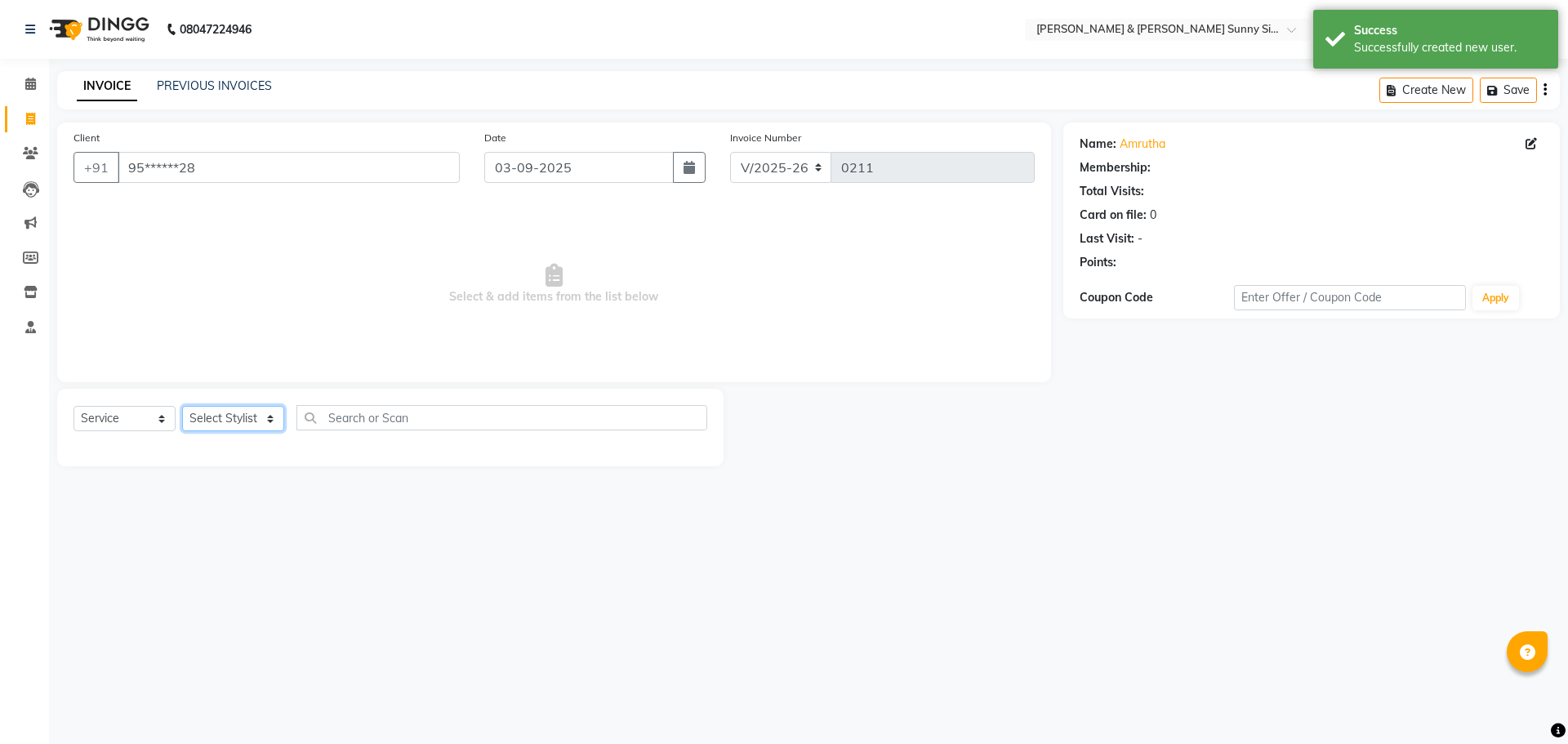
click at [213, 413] on select "Select Stylist MANAGER None [PERSON_NAME]" at bounding box center [232, 418] width 102 height 25
click at [182, 406] on select "Select Stylist MANAGER None [PERSON_NAME]" at bounding box center [232, 418] width 102 height 25
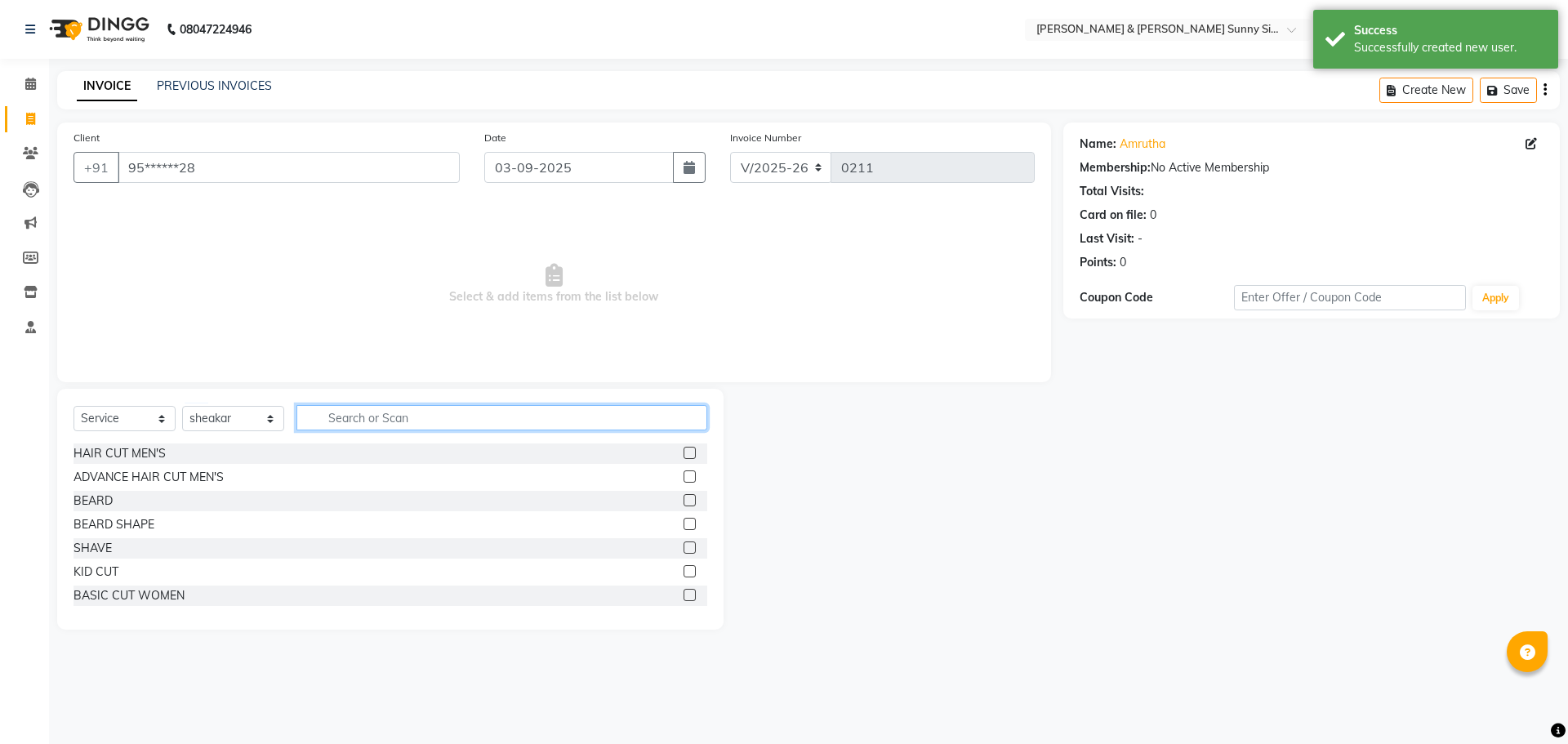
click at [417, 412] on input "text" at bounding box center [501, 417] width 410 height 25
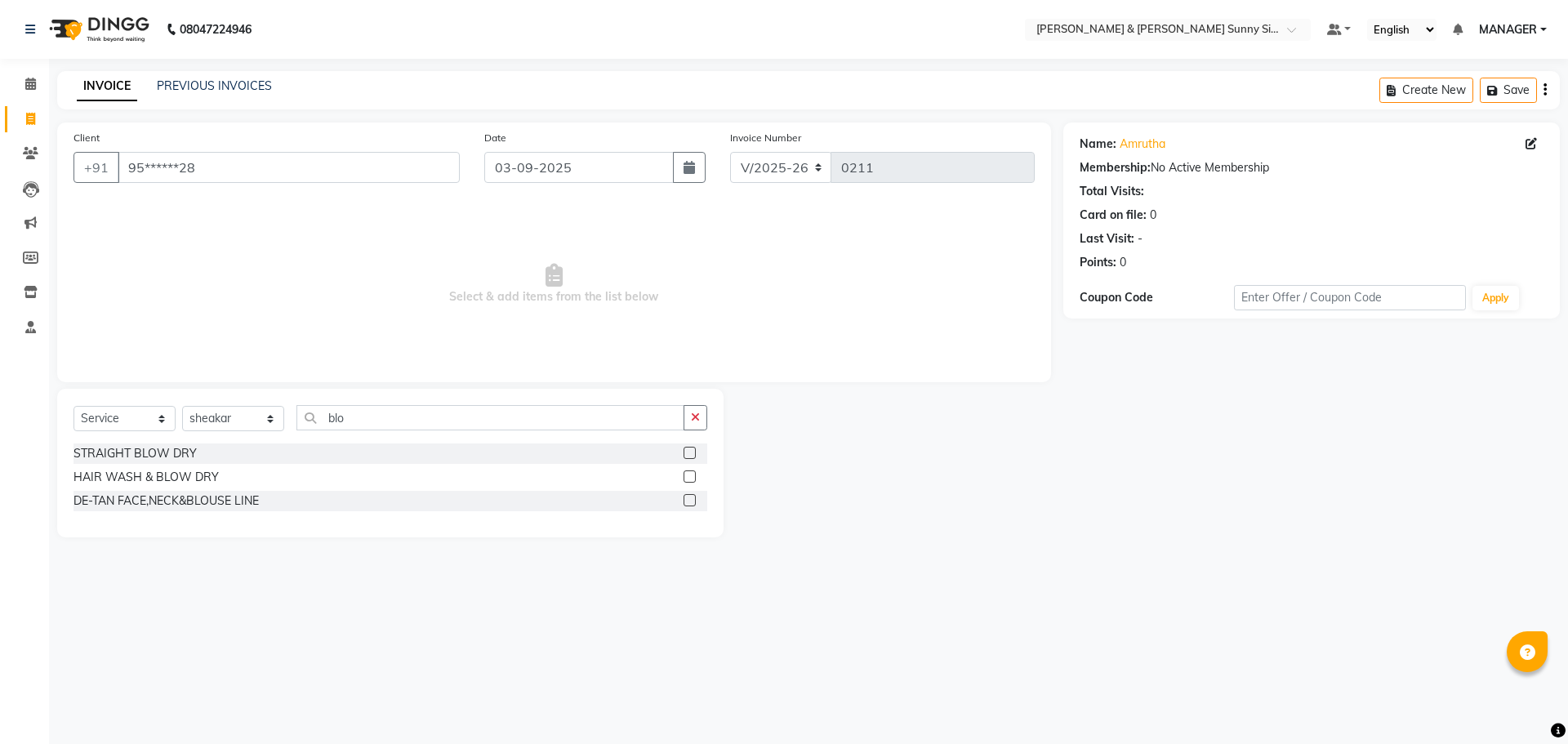
click at [695, 453] on label at bounding box center [690, 453] width 13 height 13
click at [694, 453] on input "checkbox" at bounding box center [689, 453] width 11 height 11
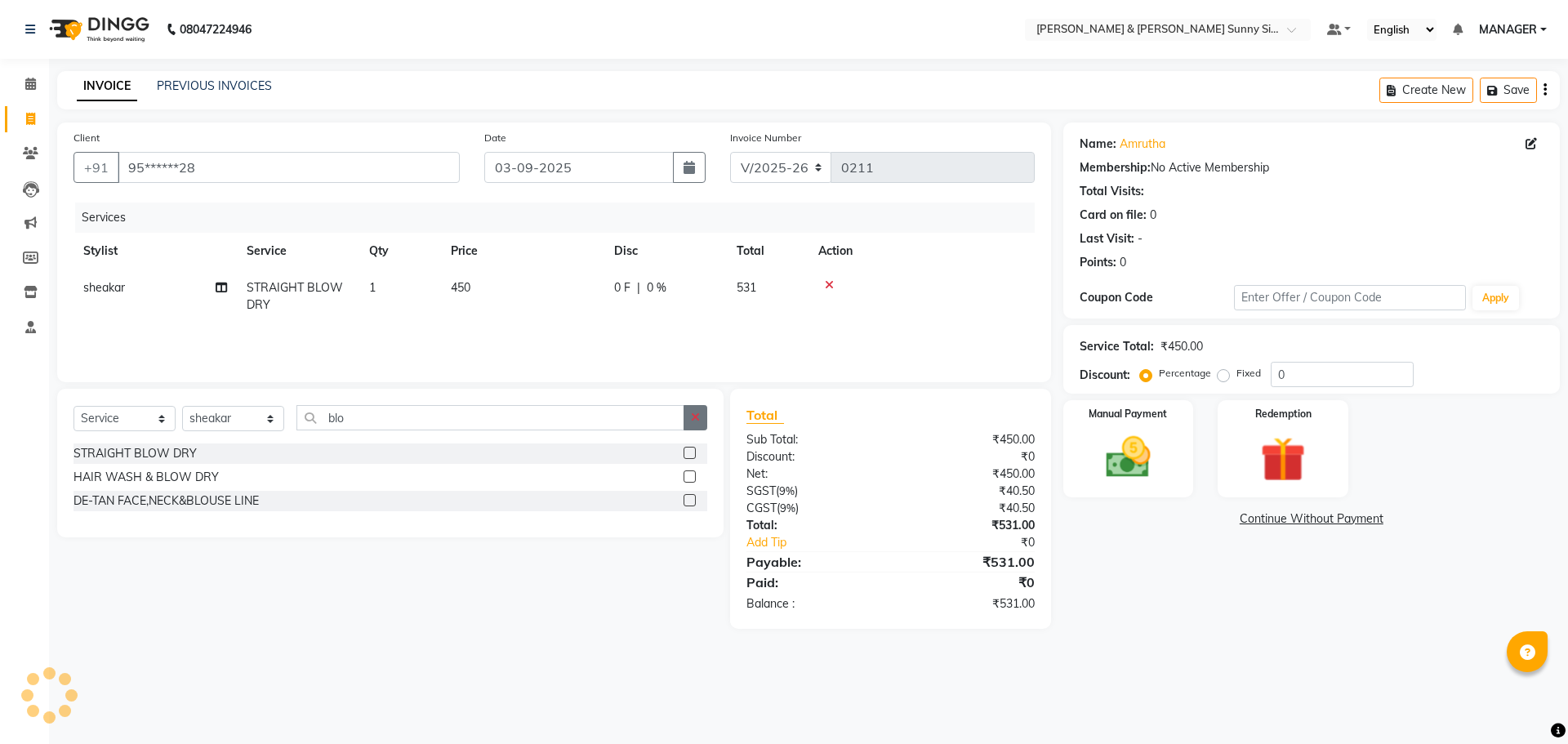
click at [707, 411] on button "button" at bounding box center [696, 417] width 23 height 25
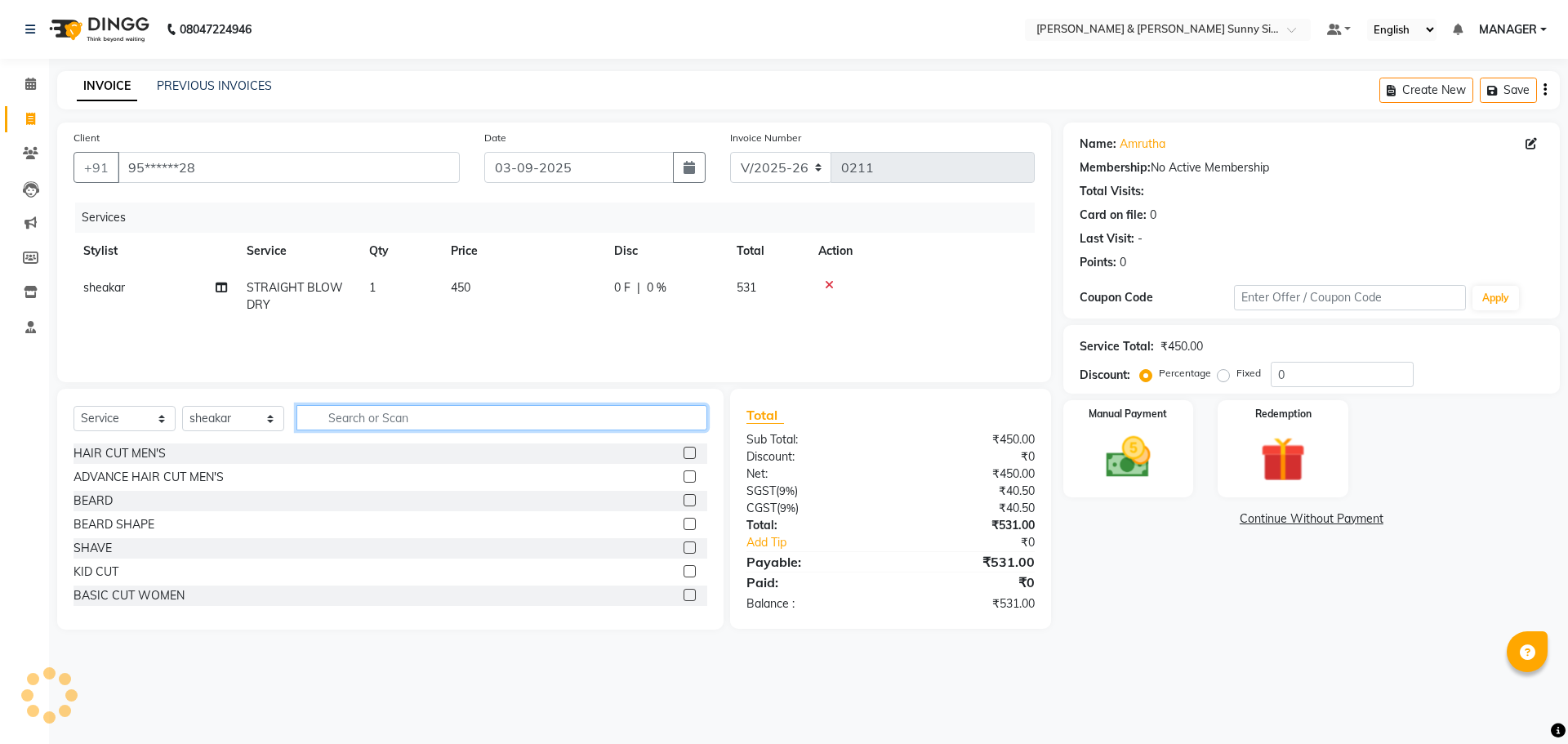
click at [467, 416] on input "text" at bounding box center [501, 417] width 410 height 25
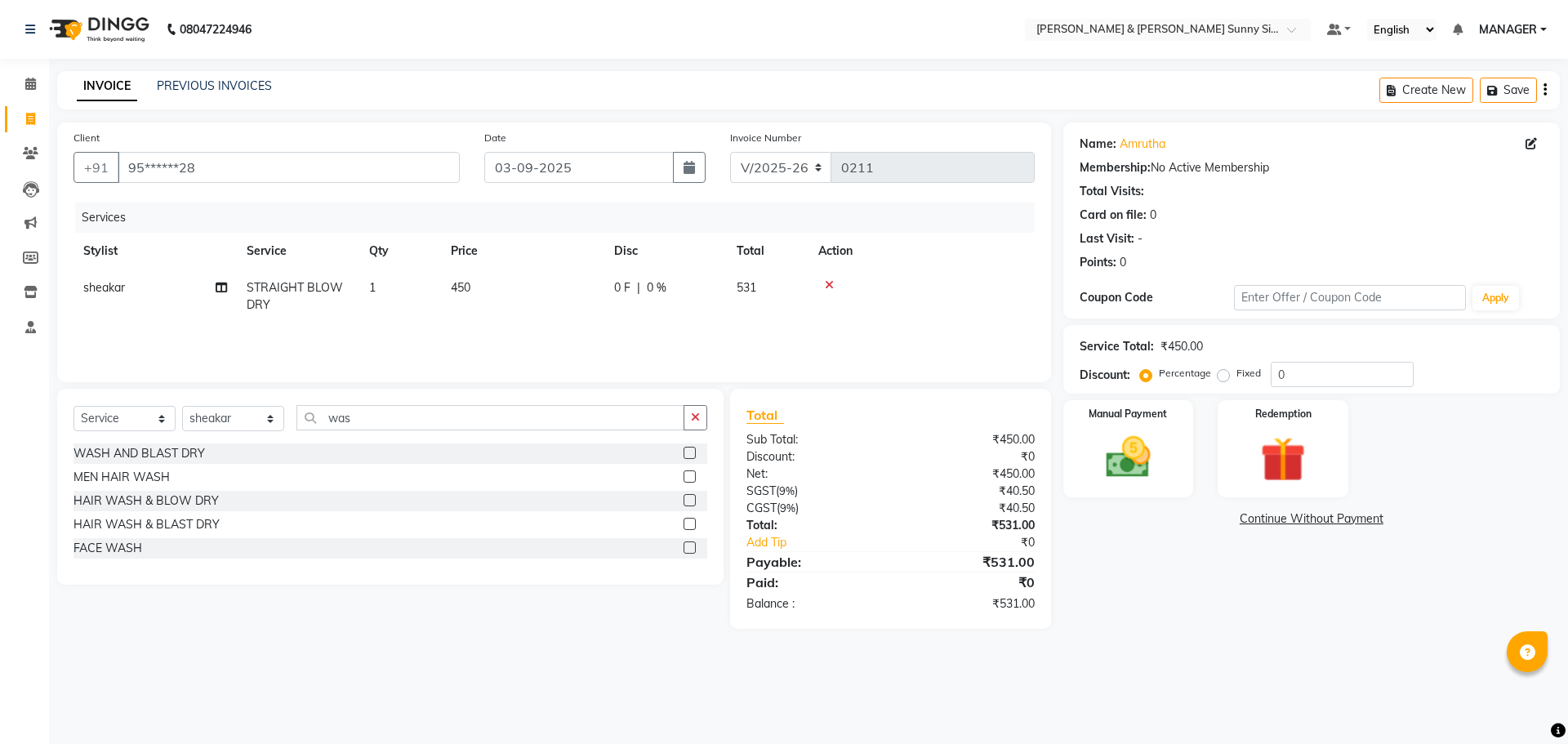
click at [699, 451] on div at bounding box center [696, 453] width 23 height 21
click at [689, 451] on label at bounding box center [690, 453] width 13 height 13
click at [689, 451] on input "checkbox" at bounding box center [689, 453] width 11 height 11
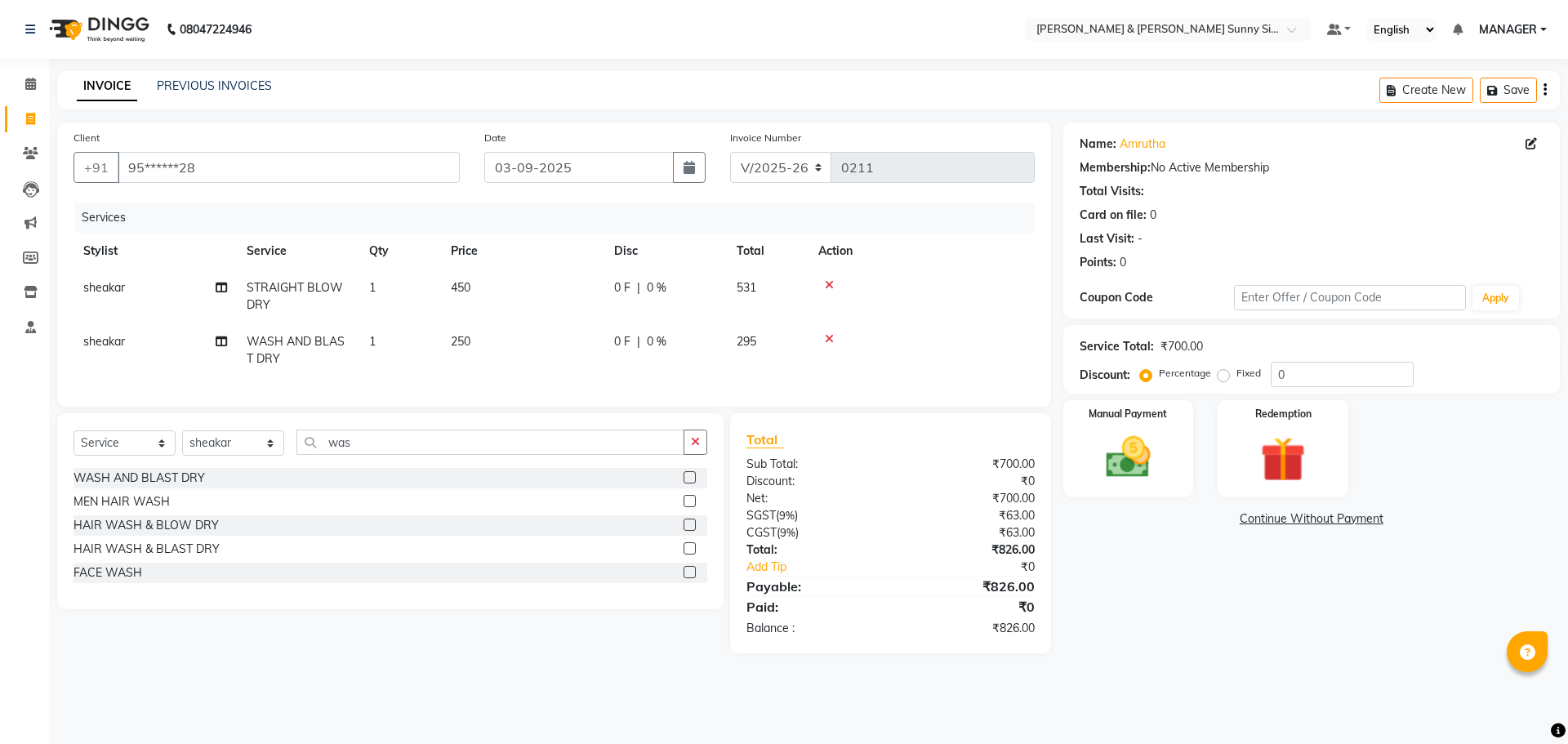
click at [497, 336] on td "250" at bounding box center [522, 350] width 163 height 54
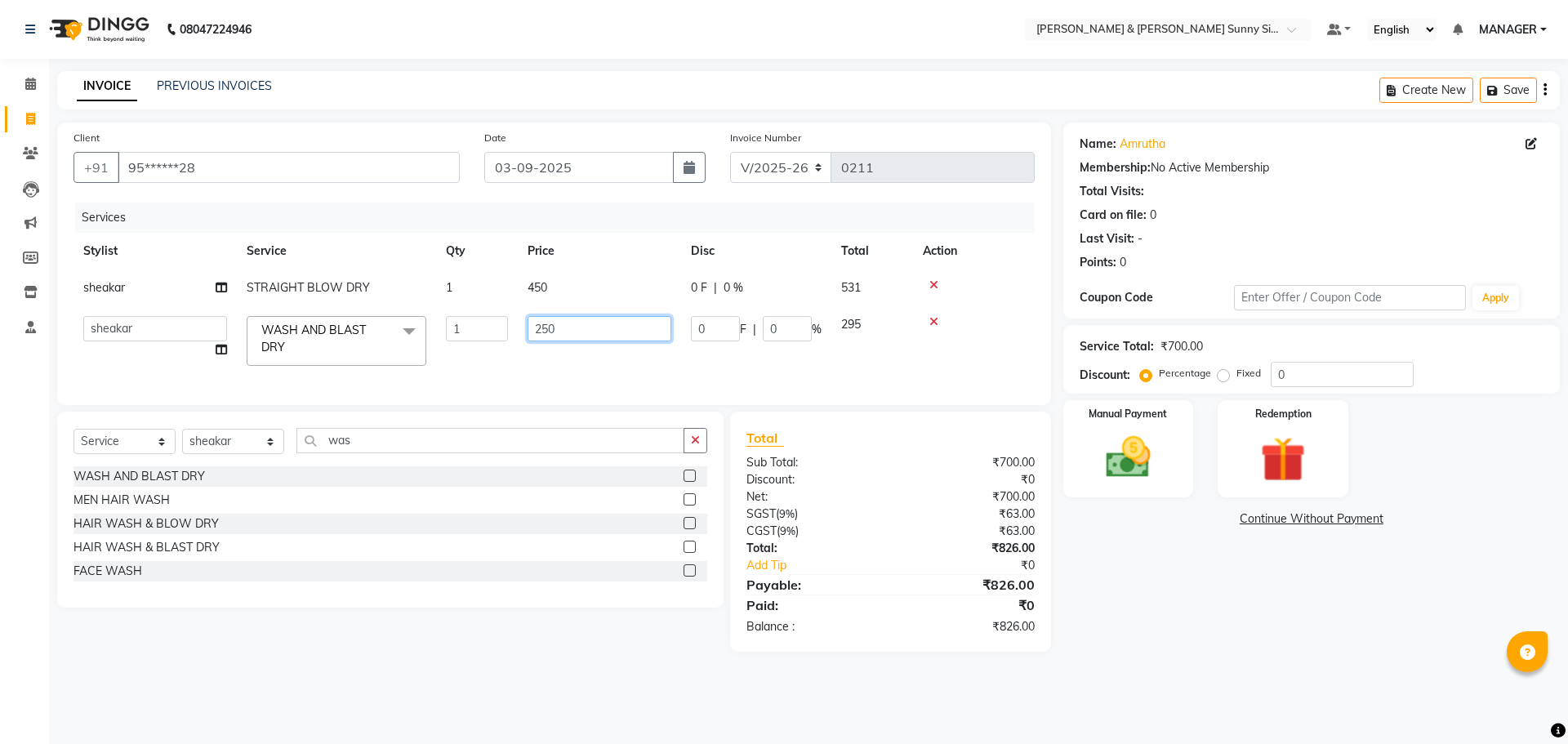
click at [564, 330] on input "250" at bounding box center [599, 328] width 144 height 25
click at [537, 242] on th "Price" at bounding box center [599, 251] width 163 height 37
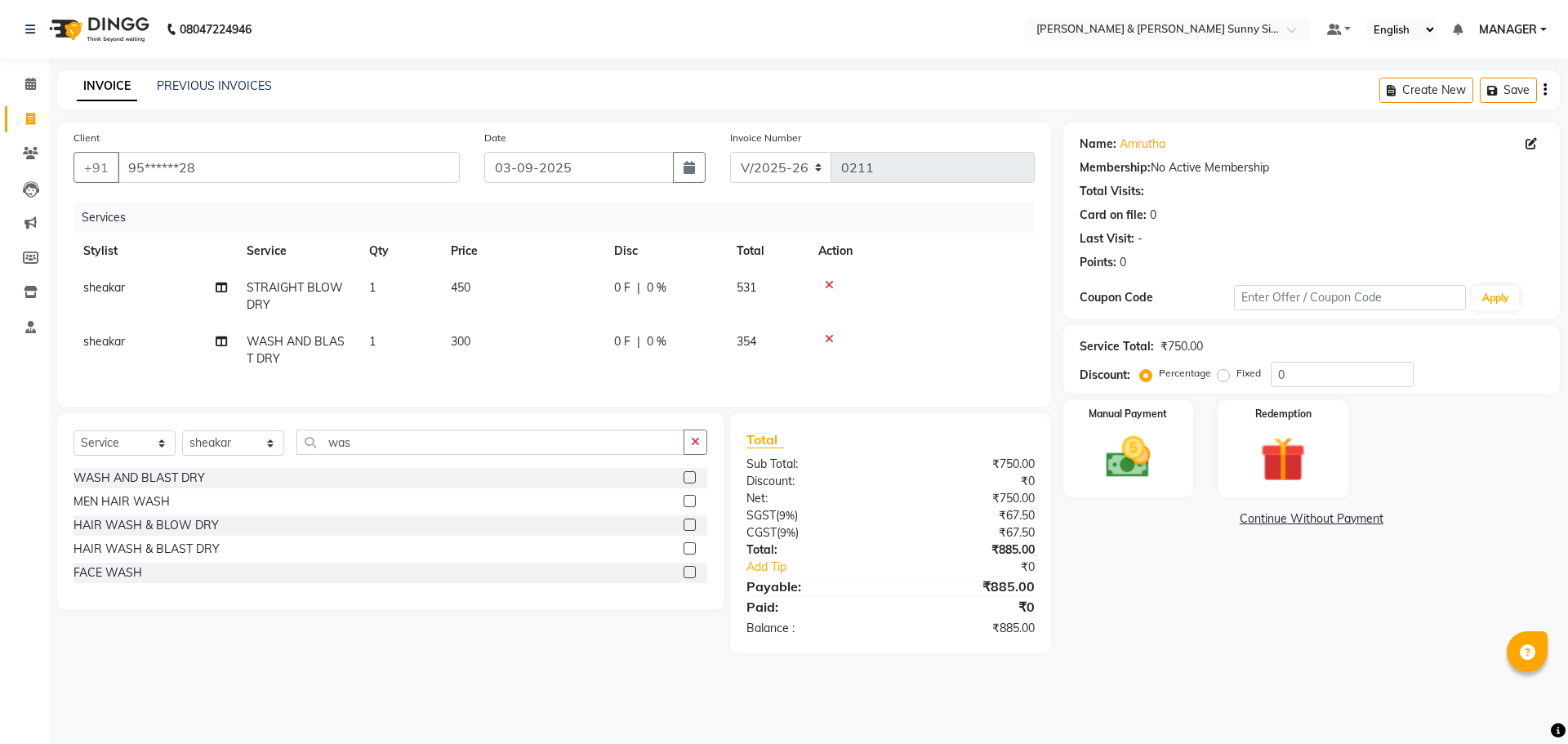
click at [503, 292] on td "450" at bounding box center [522, 296] width 163 height 54
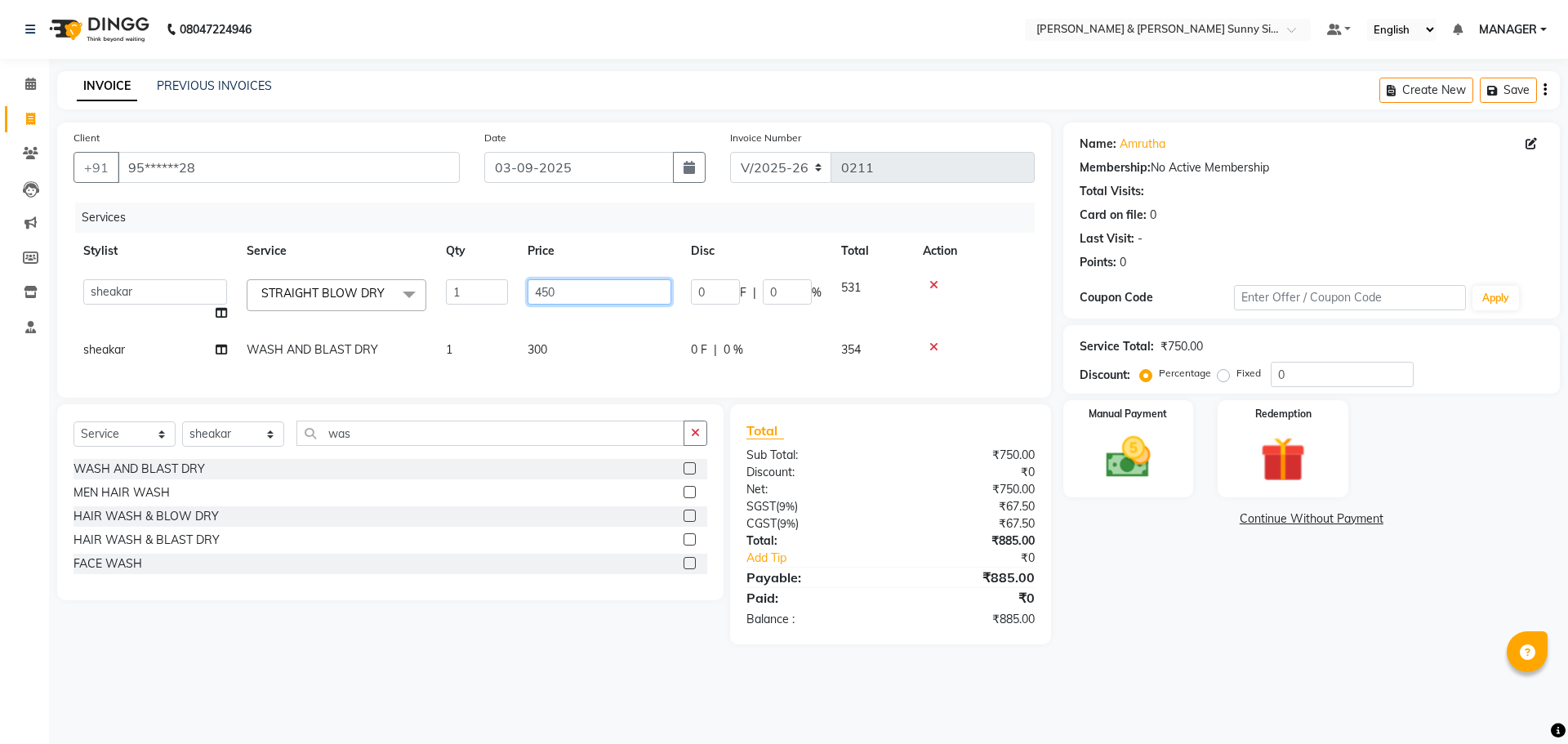
click at [606, 282] on input "450" at bounding box center [599, 291] width 144 height 25
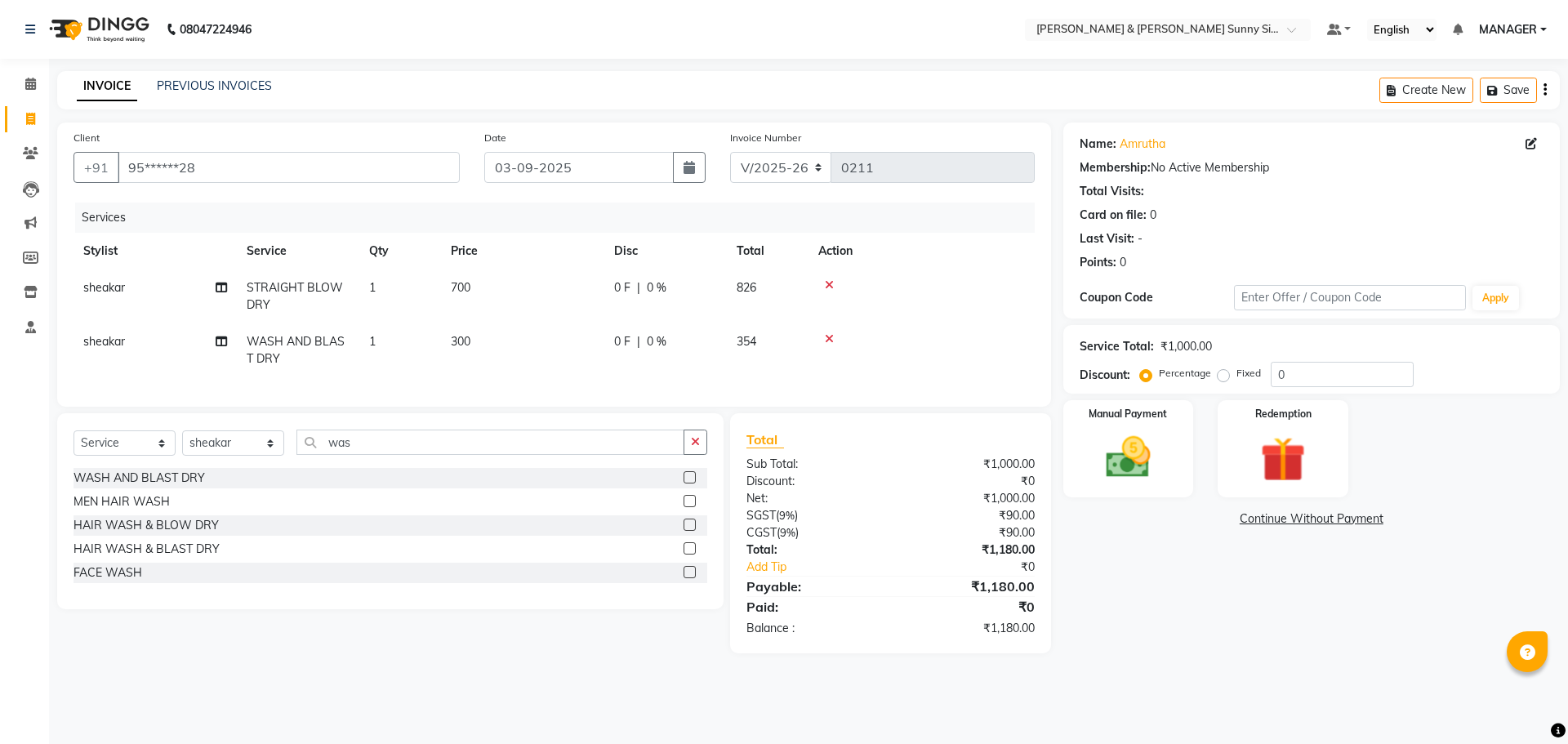
click at [712, 310] on td "0 F | 0 %" at bounding box center [666, 296] width 122 height 54
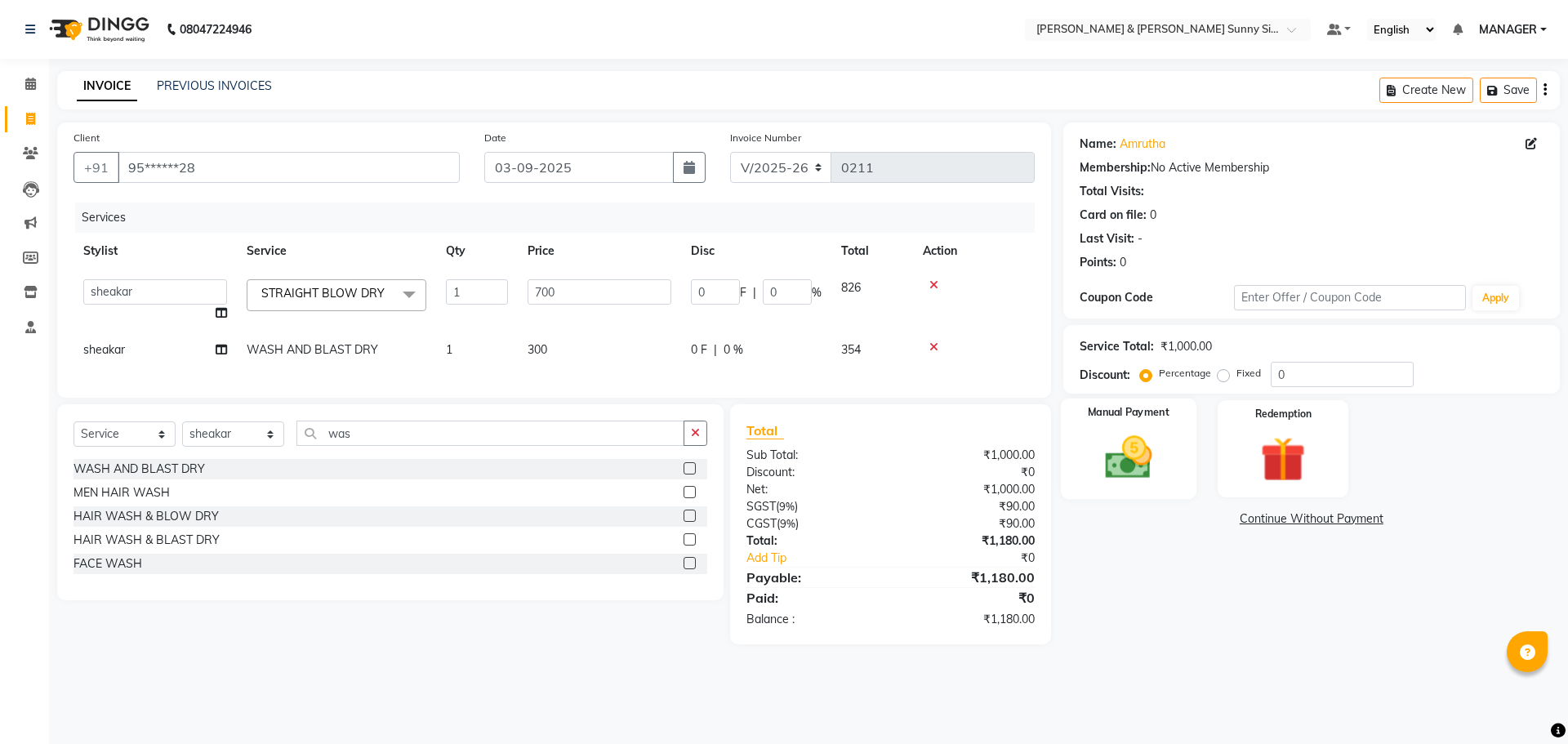
click at [1125, 474] on img at bounding box center [1128, 457] width 76 height 54
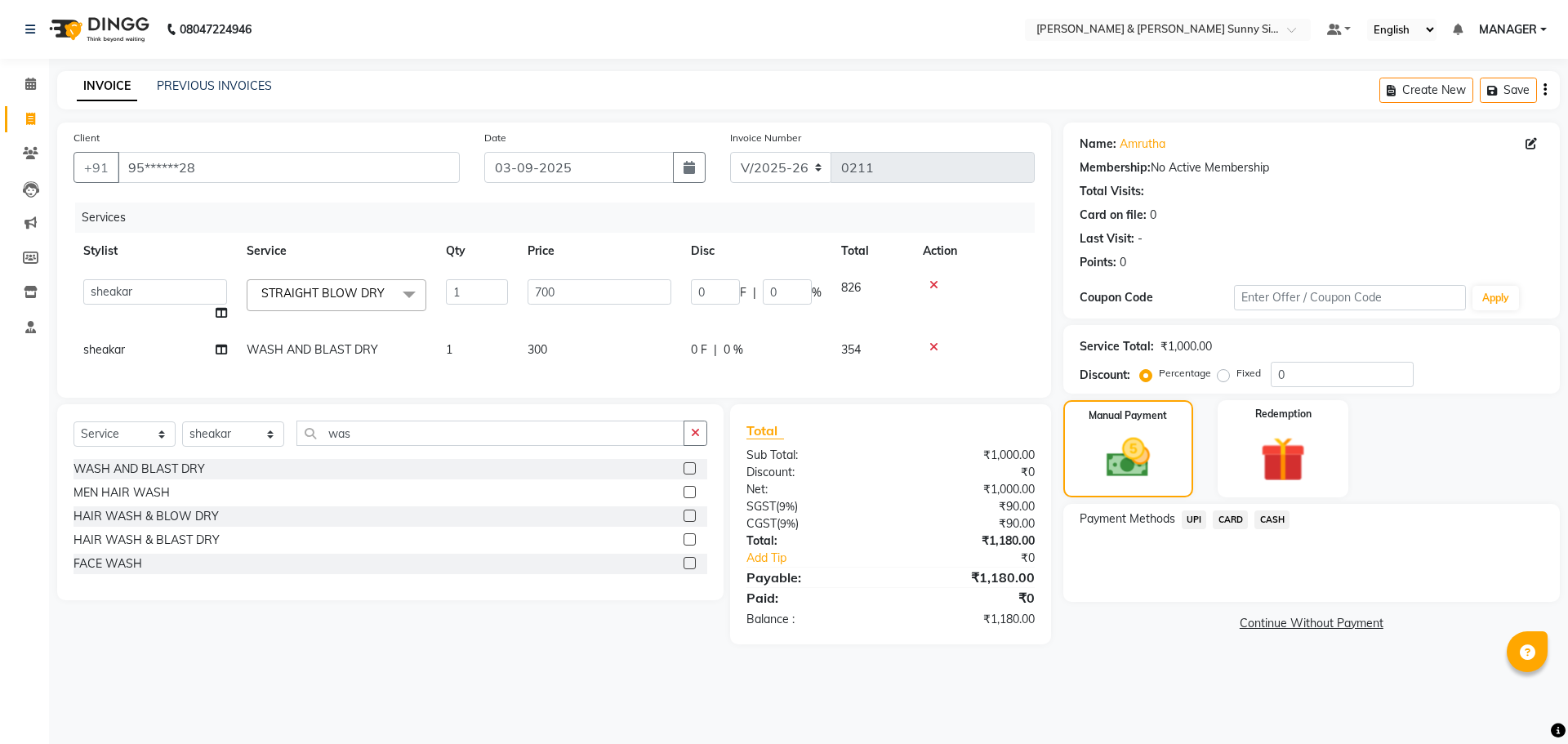
click at [1189, 516] on span "UPI" at bounding box center [1194, 519] width 25 height 19
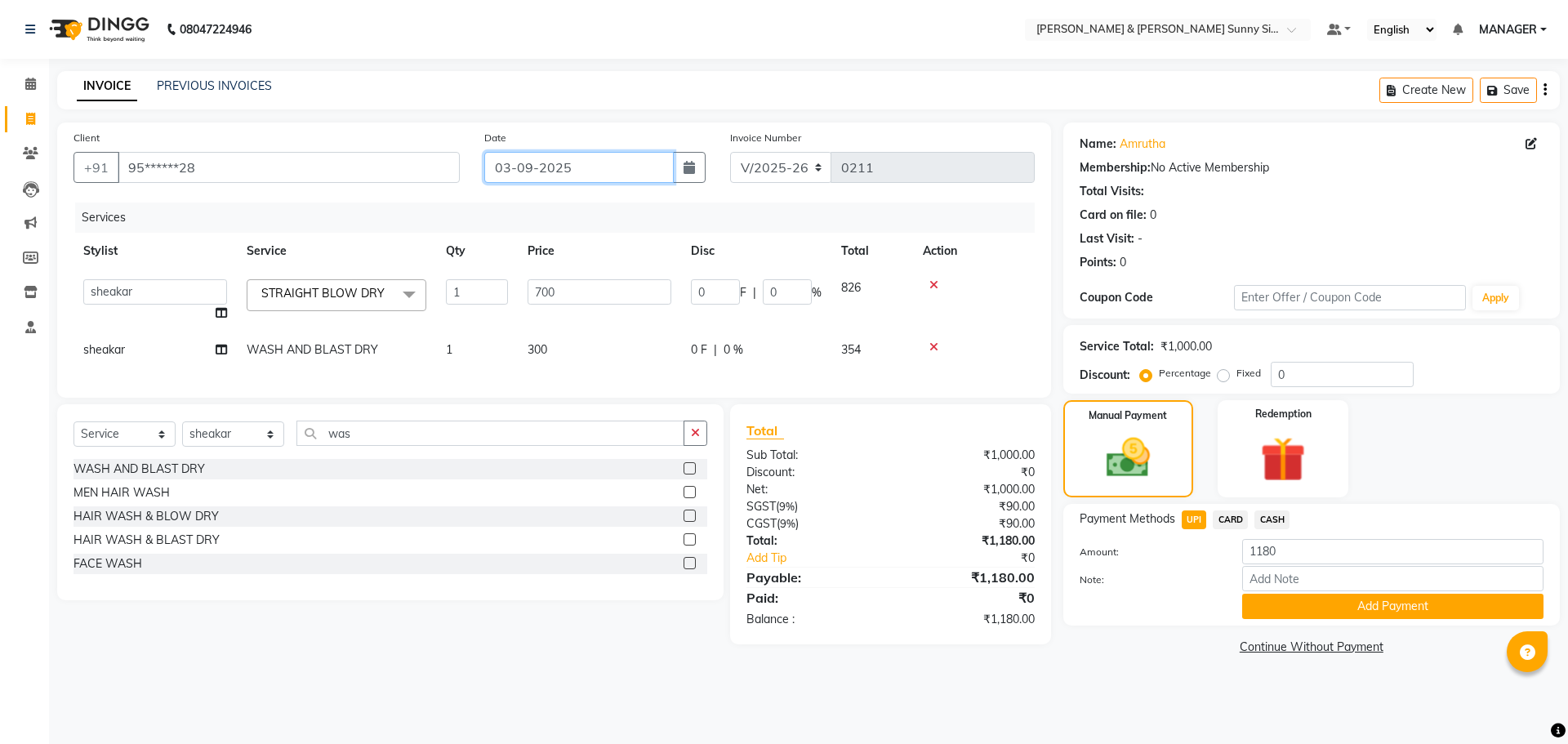
click at [509, 169] on input "03-09-2025" at bounding box center [579, 167] width 190 height 31
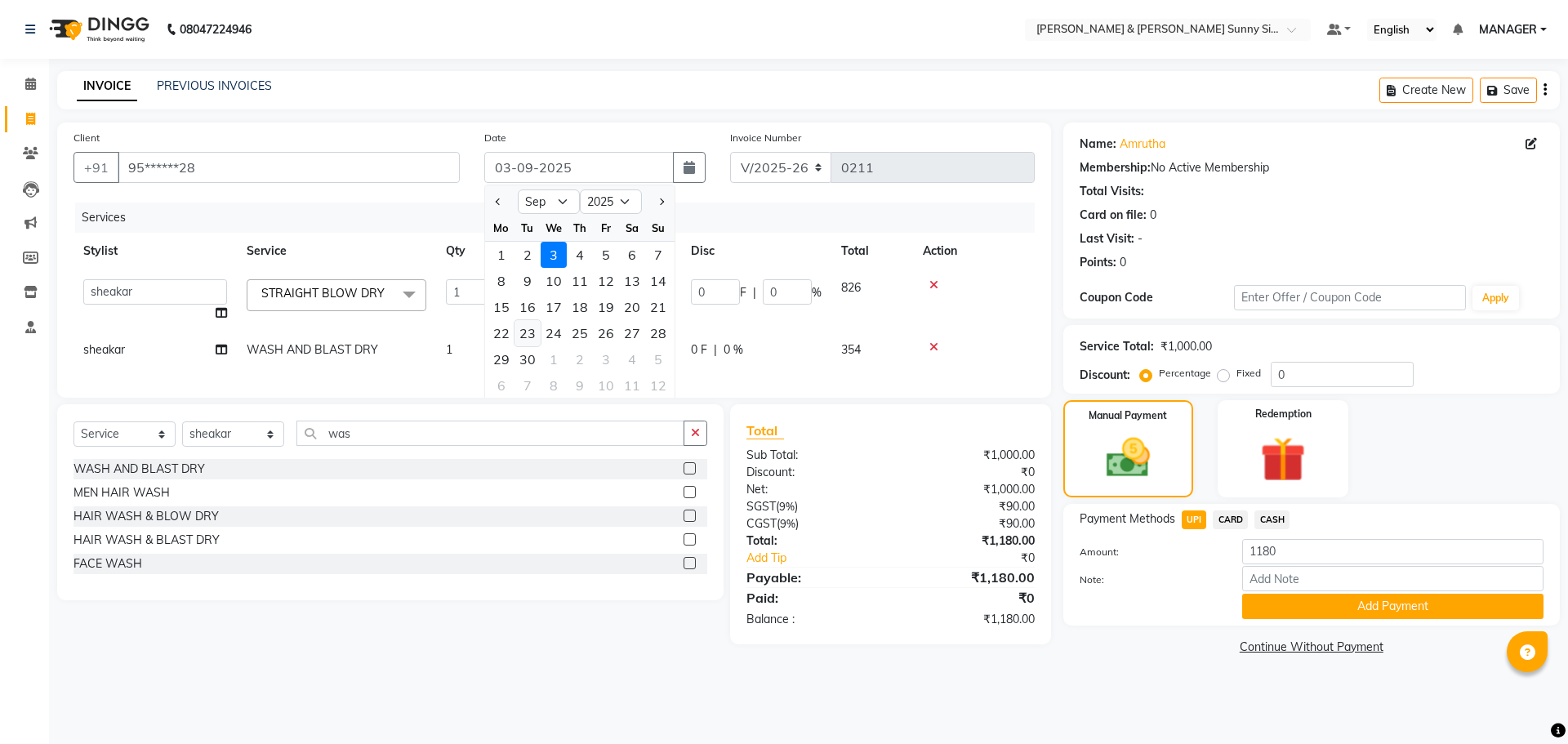
click at [526, 329] on div "23" at bounding box center [527, 333] width 26 height 26
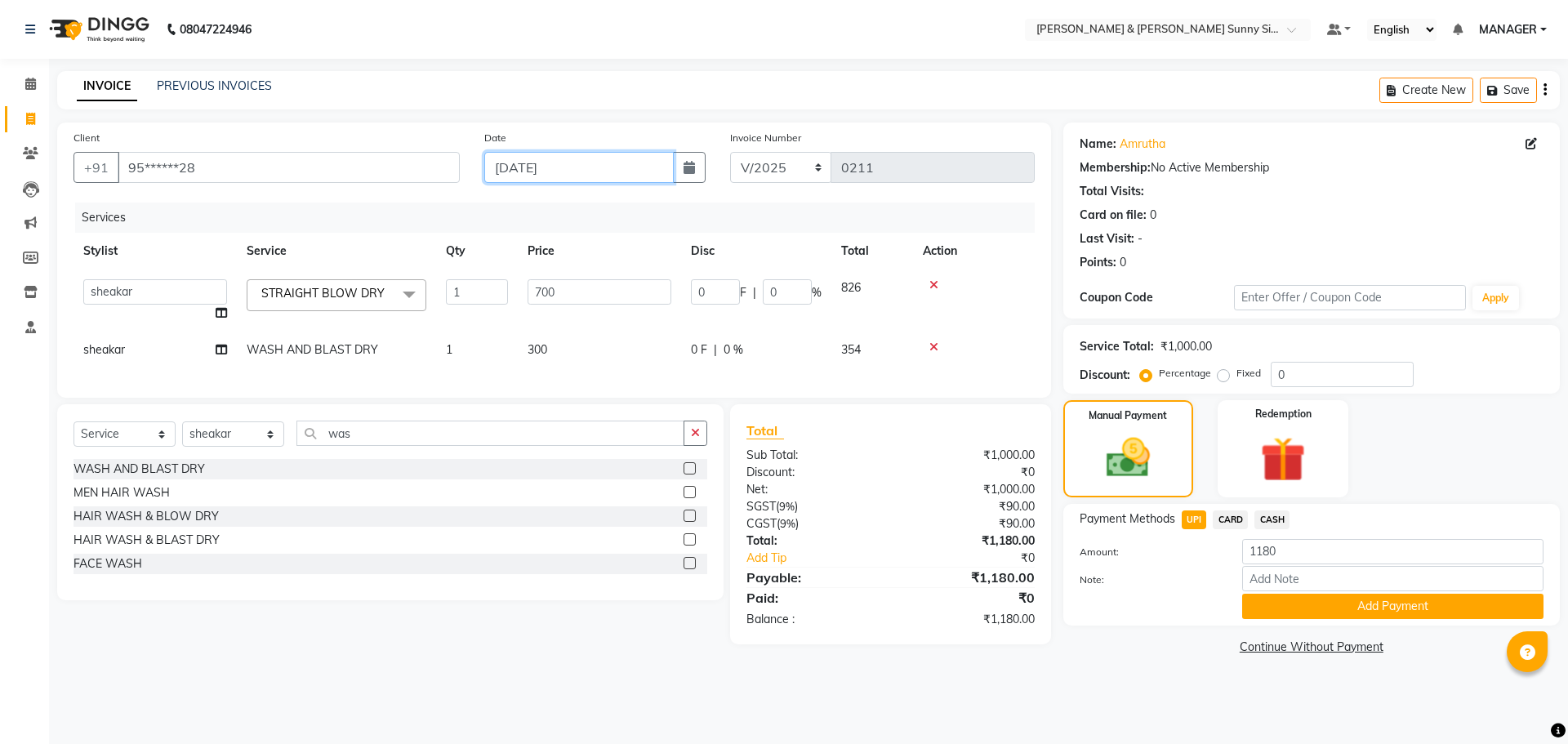
click at [532, 168] on input "[DATE]" at bounding box center [579, 167] width 190 height 31
click at [528, 172] on input "[DATE]" at bounding box center [579, 167] width 190 height 31
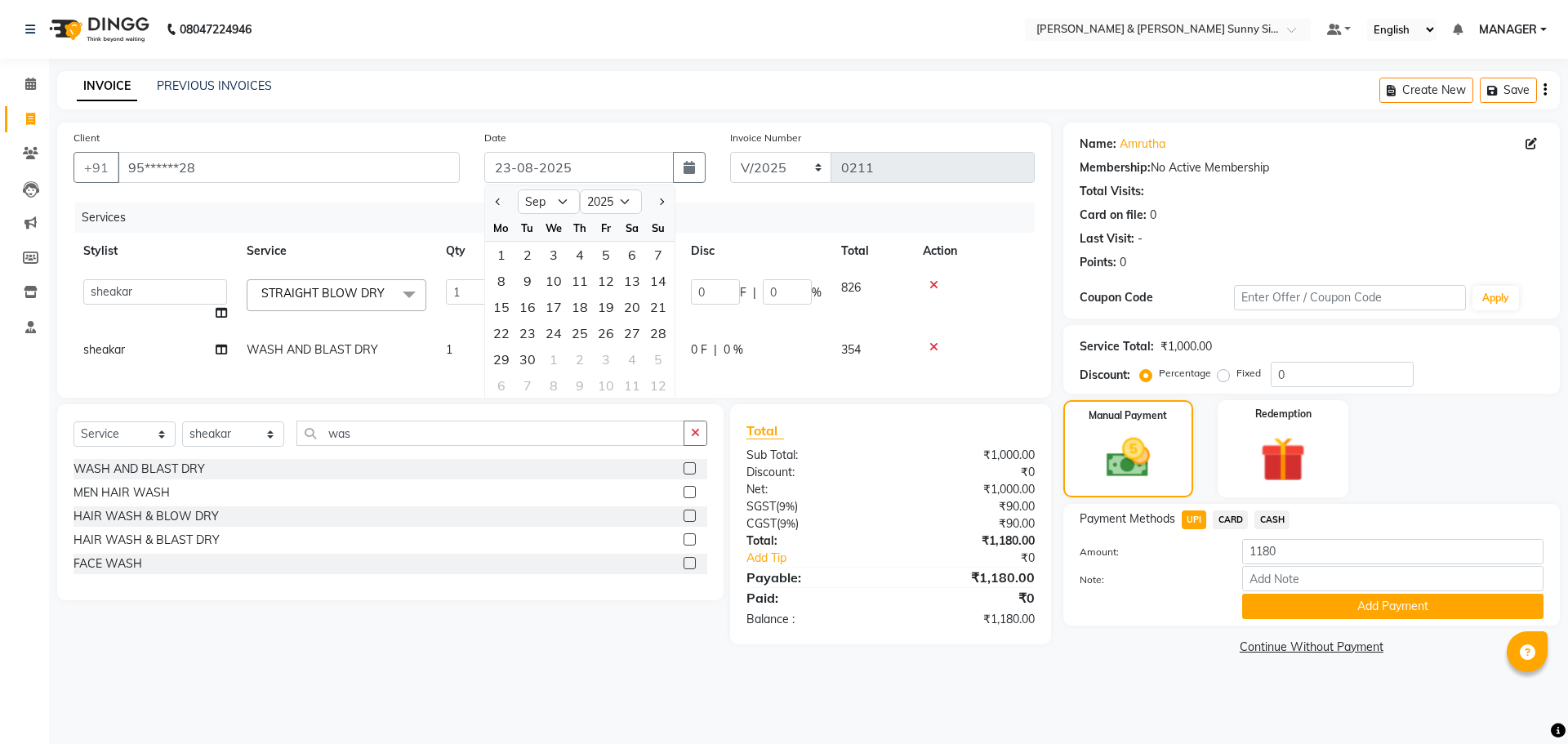
click at [711, 354] on div "0 F | 0 %" at bounding box center [756, 349] width 131 height 17
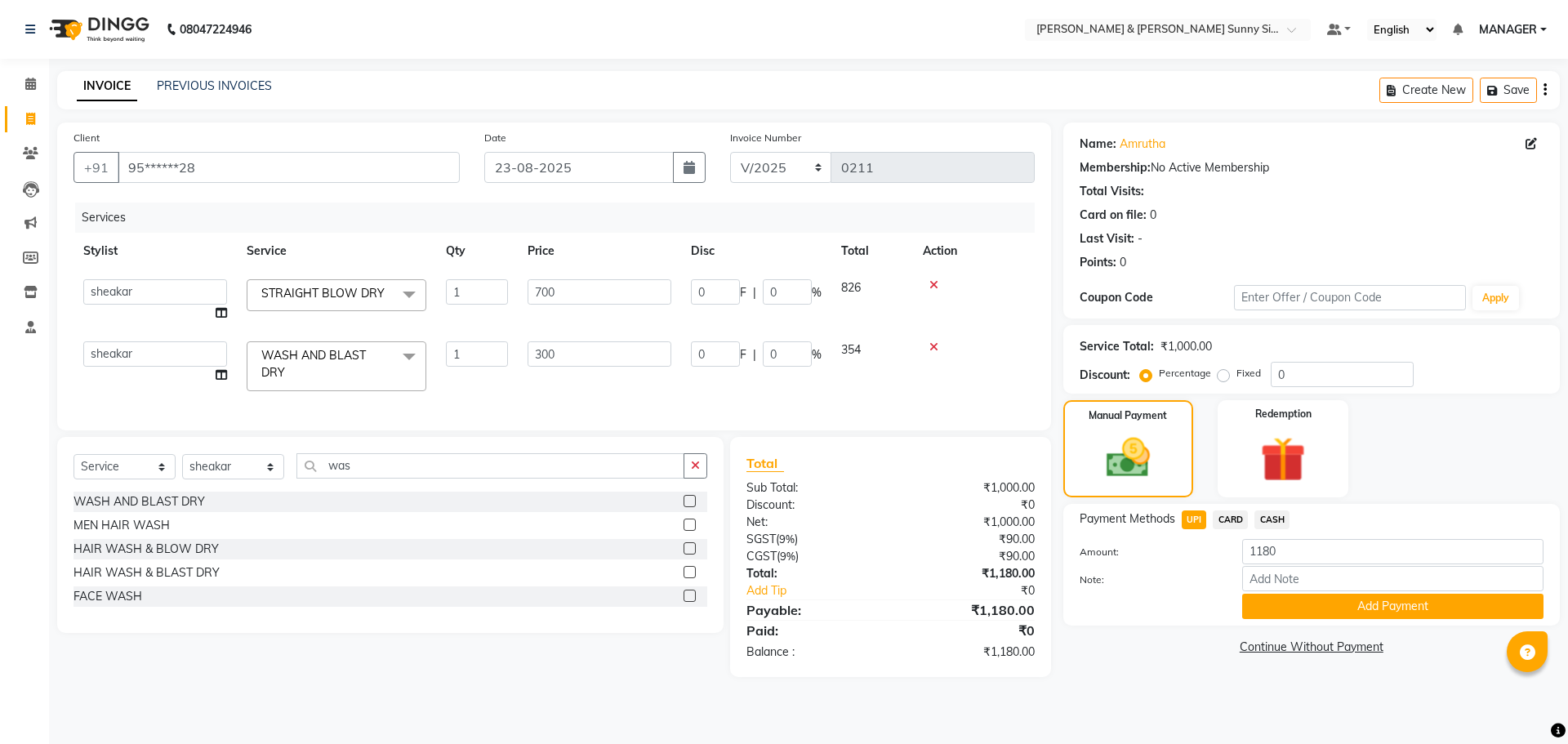
click at [540, 194] on div "Date 23-08-2025" at bounding box center [596, 162] width 247 height 67
click at [1269, 609] on button "Add Payment" at bounding box center [1392, 606] width 302 height 25
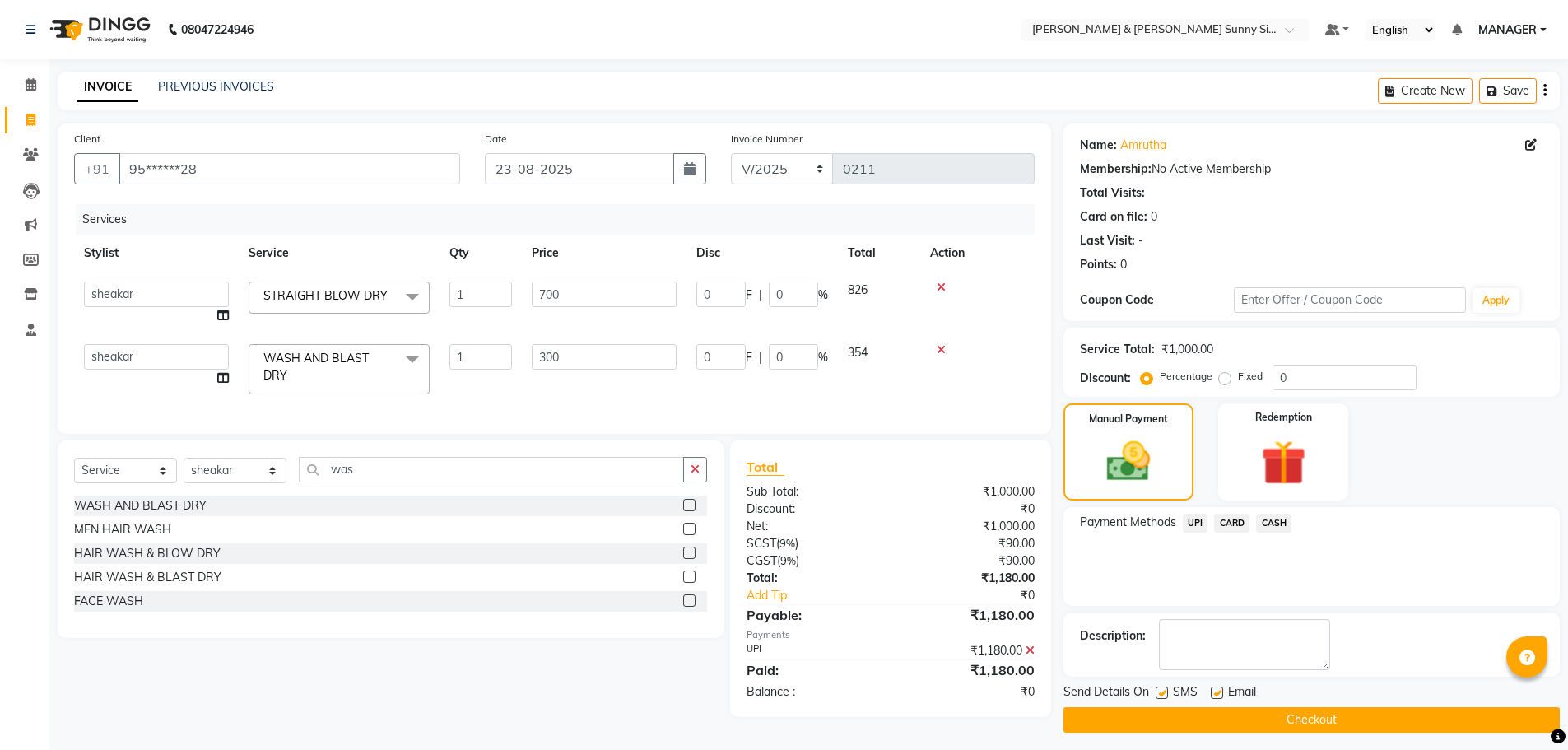
click at [1156, 720] on button "Checkout" at bounding box center [1310, 720] width 496 height 25
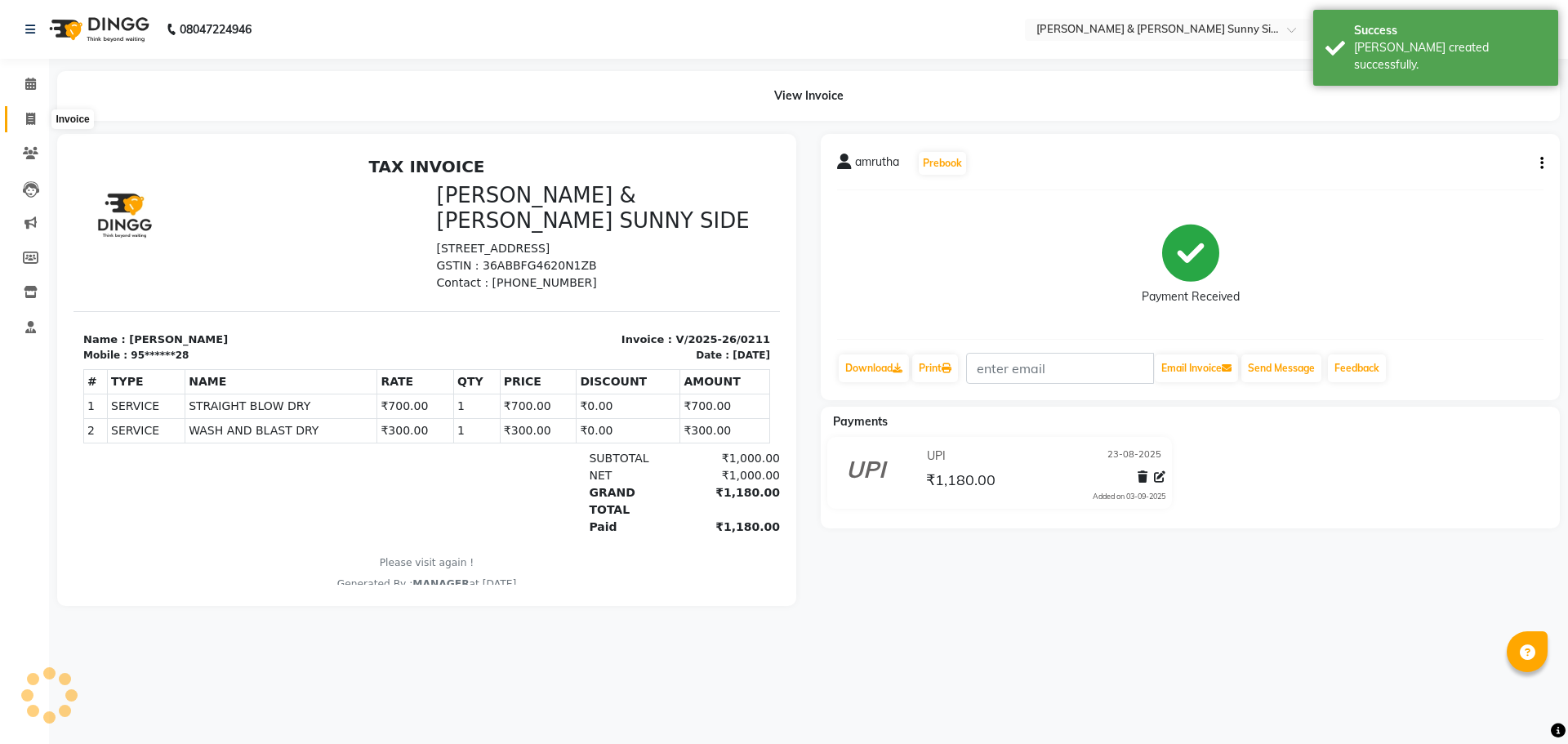
click at [40, 121] on span at bounding box center [31, 120] width 29 height 19
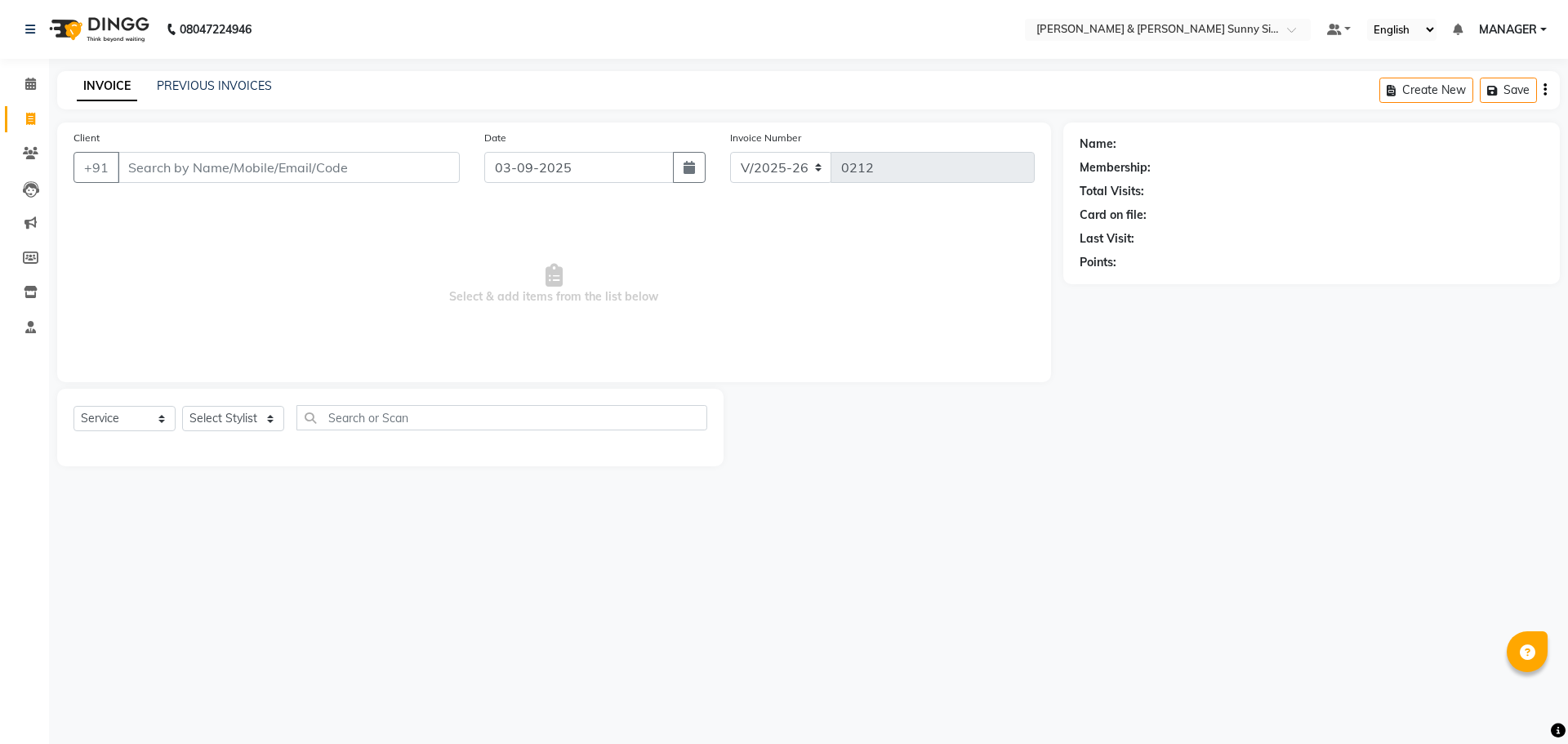
click at [160, 173] on input "Client" at bounding box center [289, 167] width 342 height 31
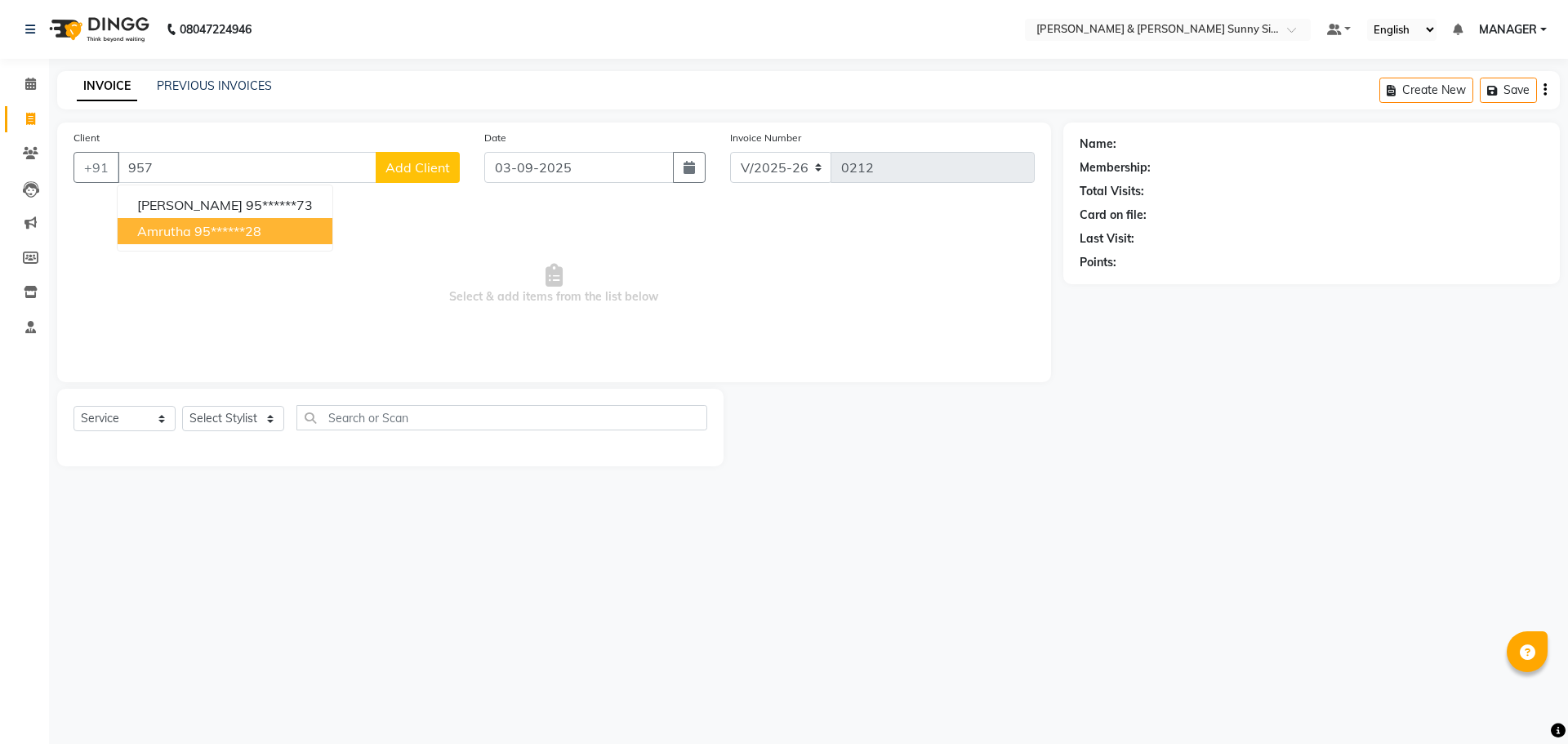
click at [221, 234] on ngb-highlight "95******28" at bounding box center [228, 231] width 67 height 16
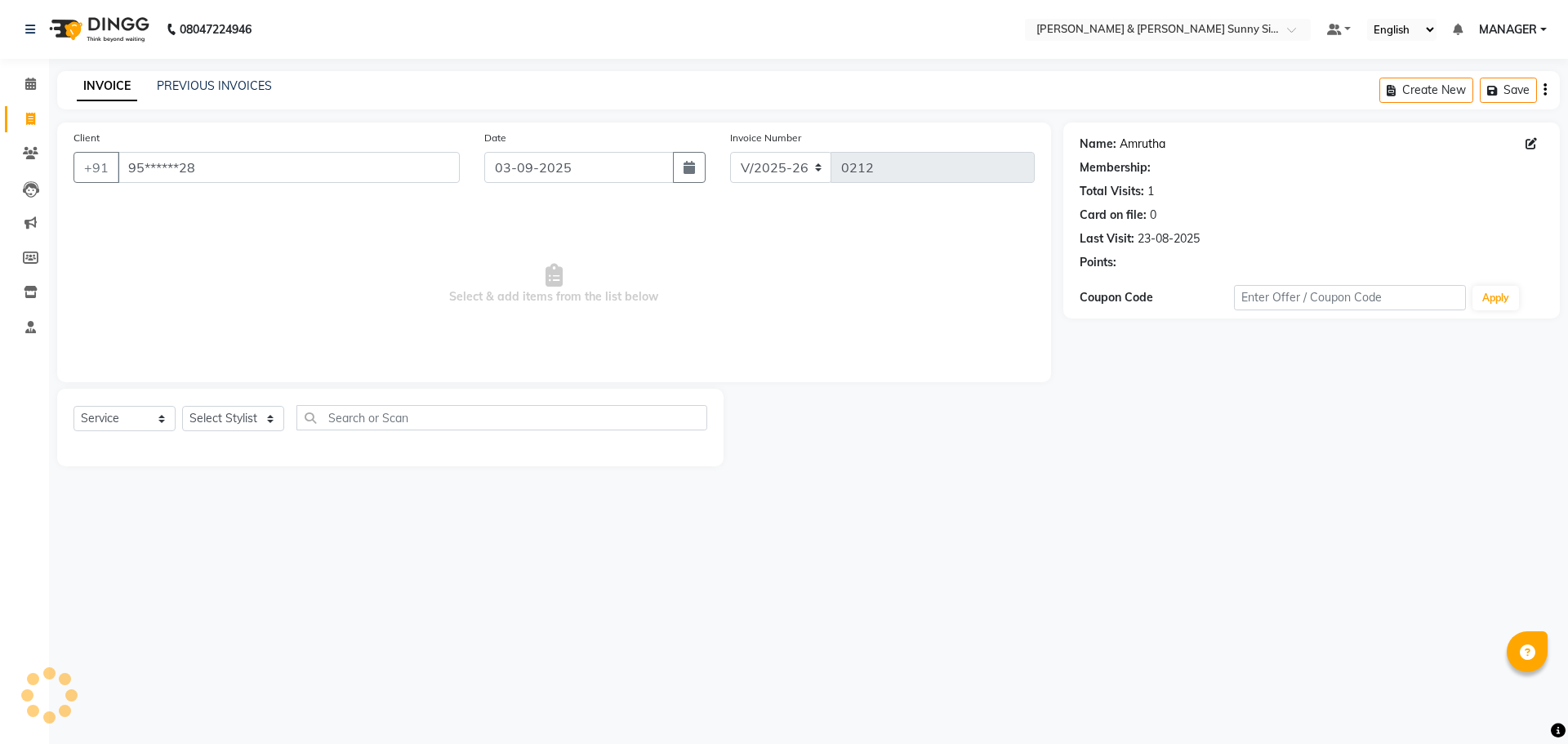
click at [1142, 142] on link "Amrutha" at bounding box center [1142, 144] width 46 height 17
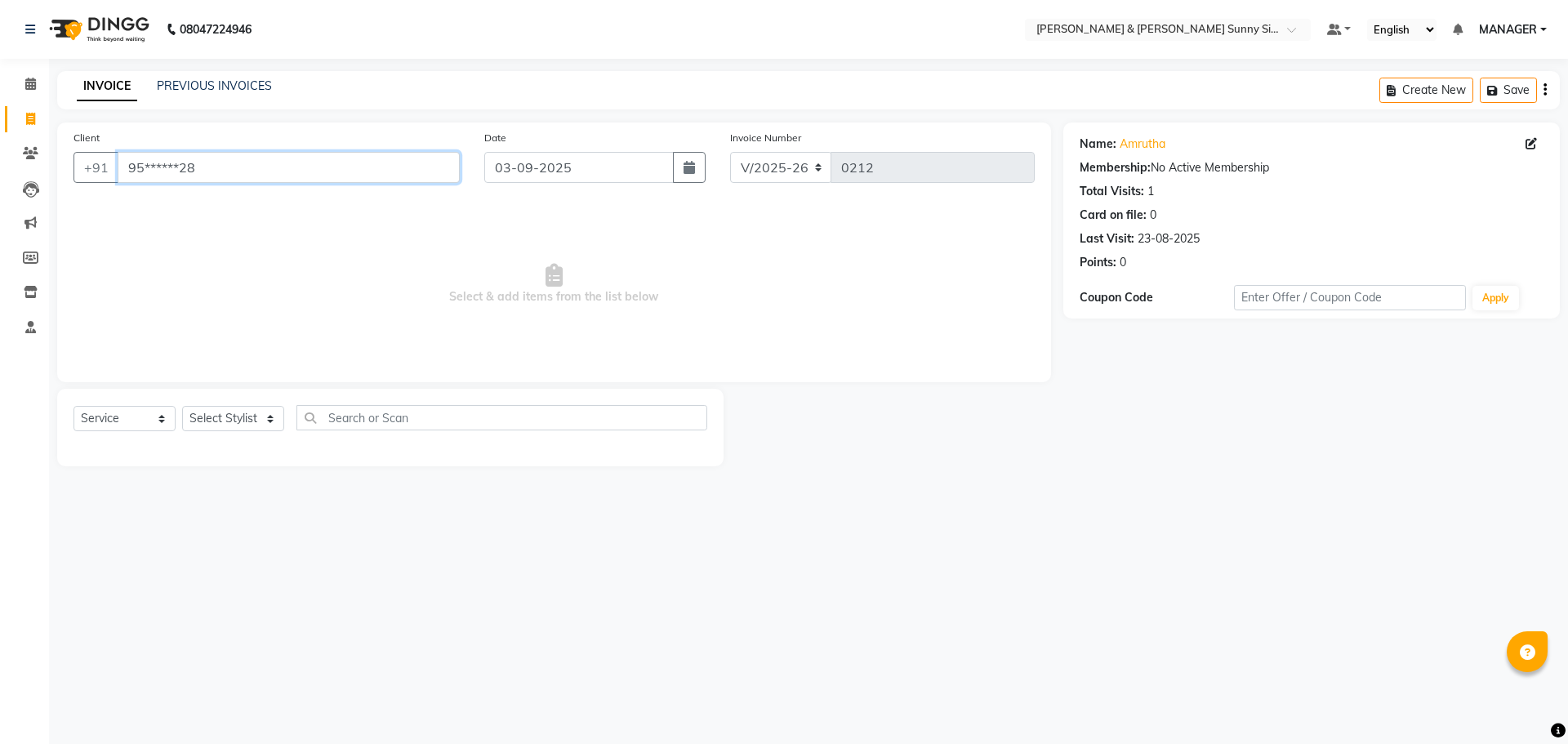
click at [269, 153] on input "95******28" at bounding box center [289, 167] width 342 height 31
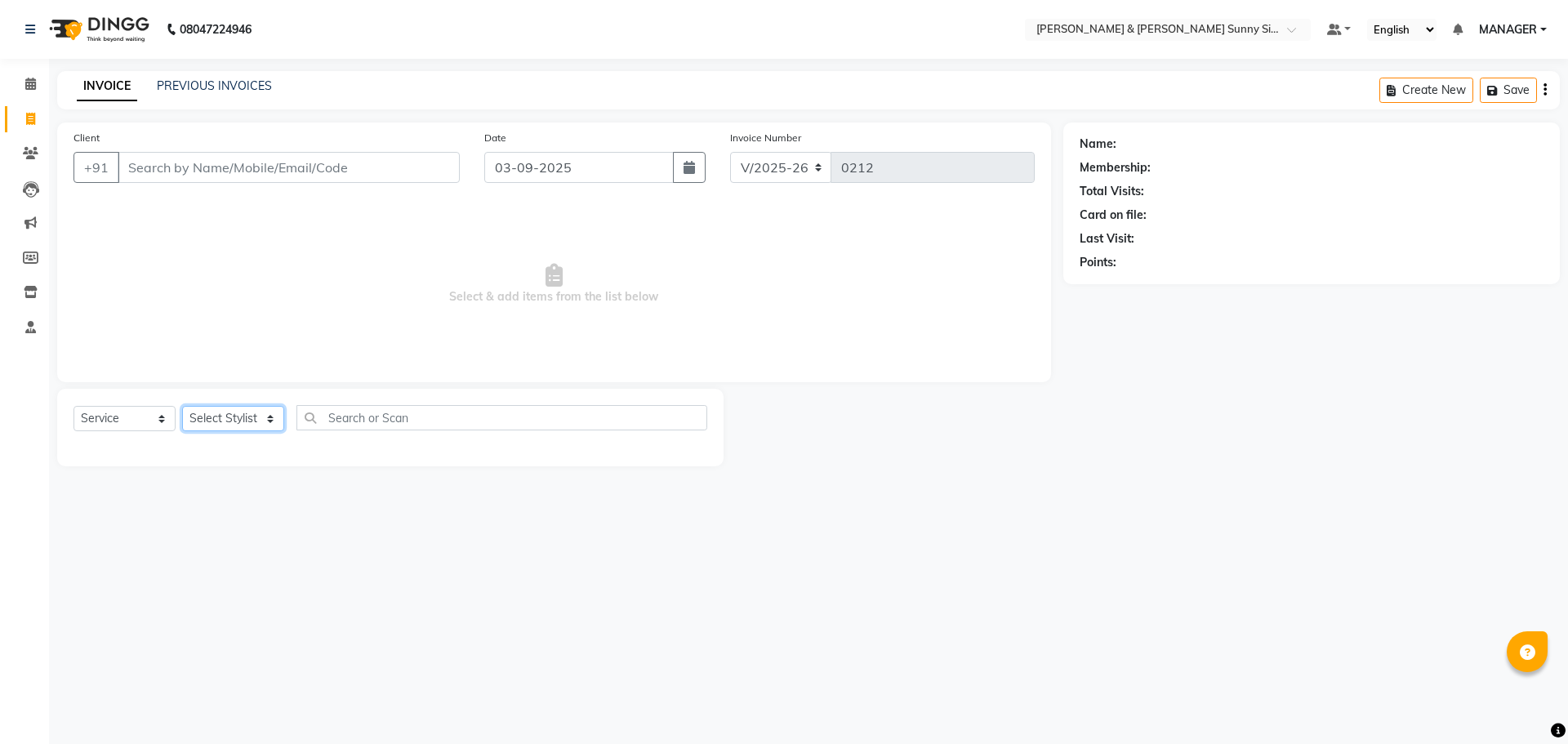
click at [231, 416] on select "Select Stylist MANAGER None [PERSON_NAME]" at bounding box center [232, 418] width 102 height 25
click at [182, 406] on select "Select Stylist MANAGER None [PERSON_NAME]" at bounding box center [232, 418] width 102 height 25
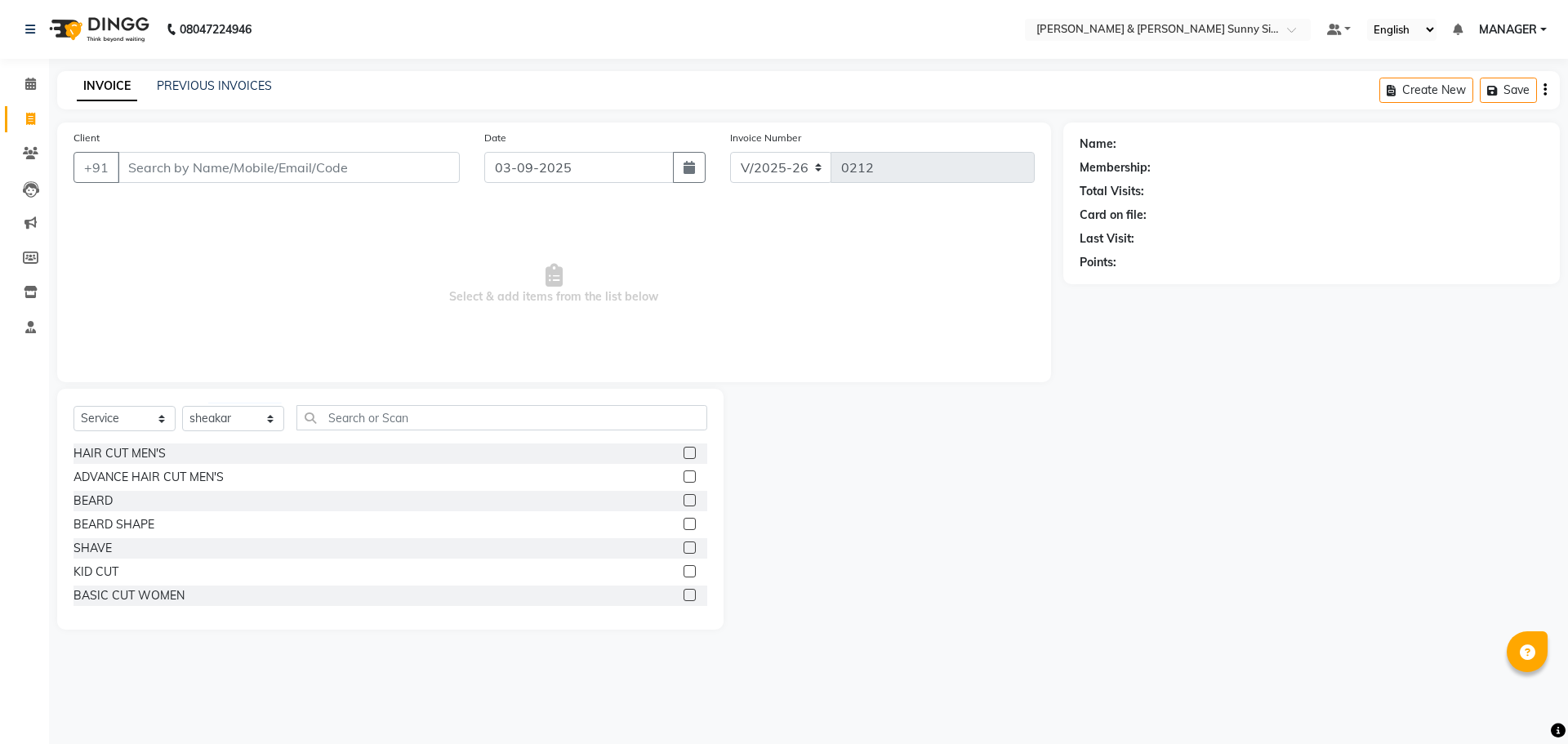
click at [684, 503] on label at bounding box center [690, 500] width 13 height 13
click at [684, 503] on input "checkbox" at bounding box center [689, 501] width 11 height 11
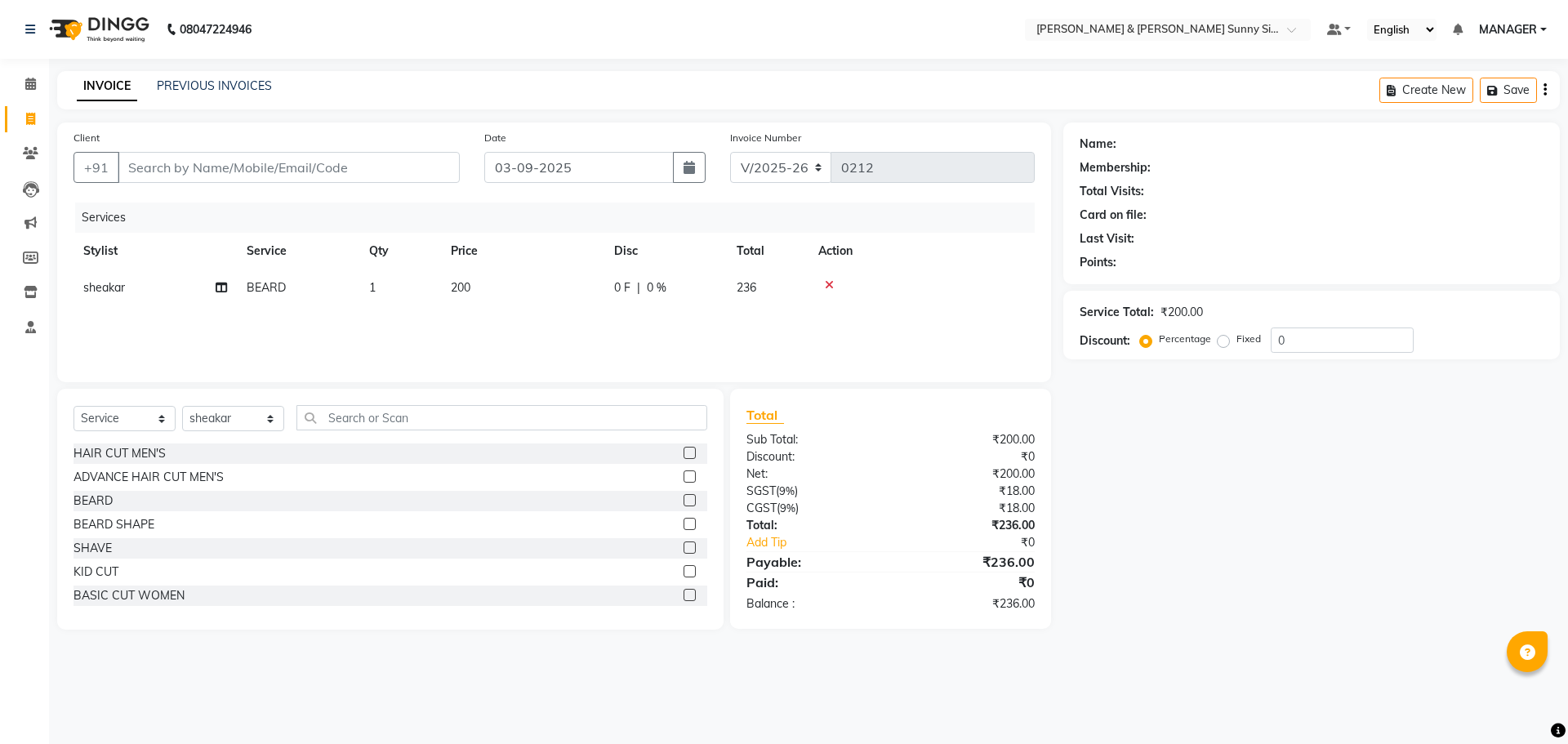
click at [499, 299] on td "200" at bounding box center [522, 287] width 163 height 37
click at [573, 296] on input "200" at bounding box center [599, 291] width 144 height 25
click at [570, 340] on div "Services Stylist Service Qty Price Disc Total Action MANAGER None [PERSON_NAME]…" at bounding box center [554, 283] width 961 height 163
drag, startPoint x: 0, startPoint y: 8, endPoint x: 195, endPoint y: 170, distance: 253.5
click at [195, 170] on input "Client" at bounding box center [289, 167] width 342 height 31
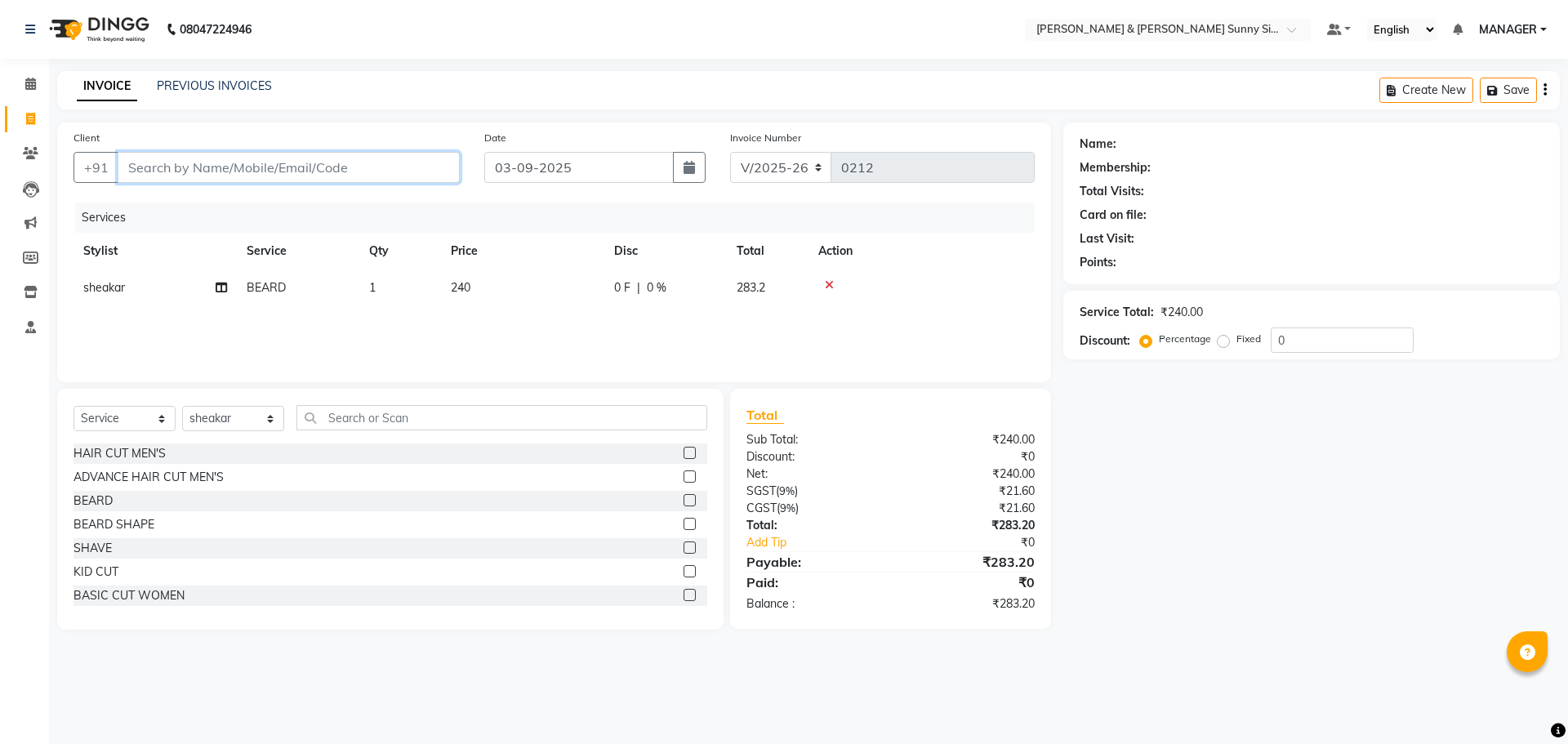
click at [195, 170] on input "Client" at bounding box center [289, 167] width 342 height 31
click at [196, 170] on input "Client" at bounding box center [289, 167] width 342 height 31
click at [204, 166] on input "Client" at bounding box center [289, 167] width 342 height 31
click at [179, 213] on button "srijaj 80******52" at bounding box center [188, 204] width 140 height 26
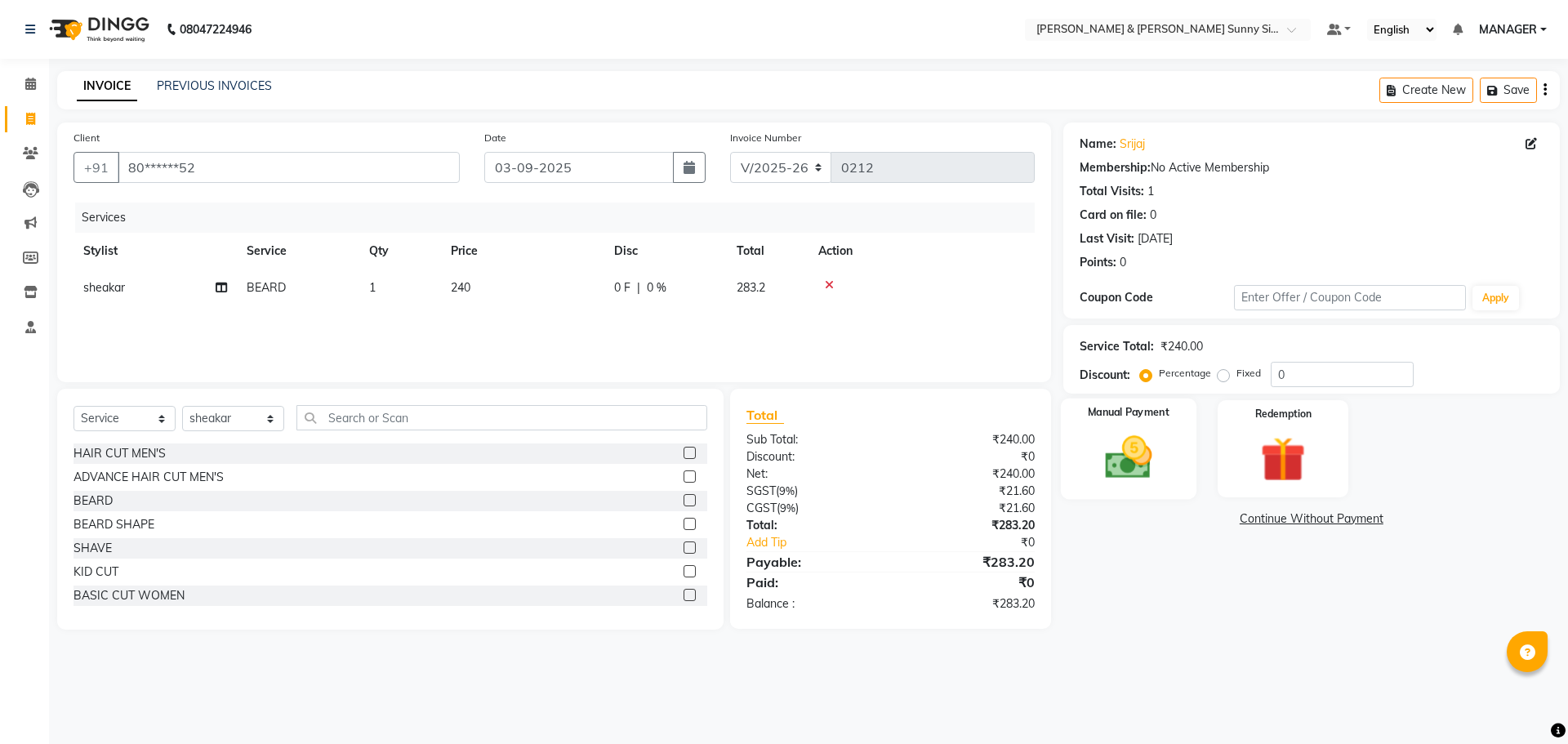
click at [1122, 465] on img at bounding box center [1128, 457] width 76 height 54
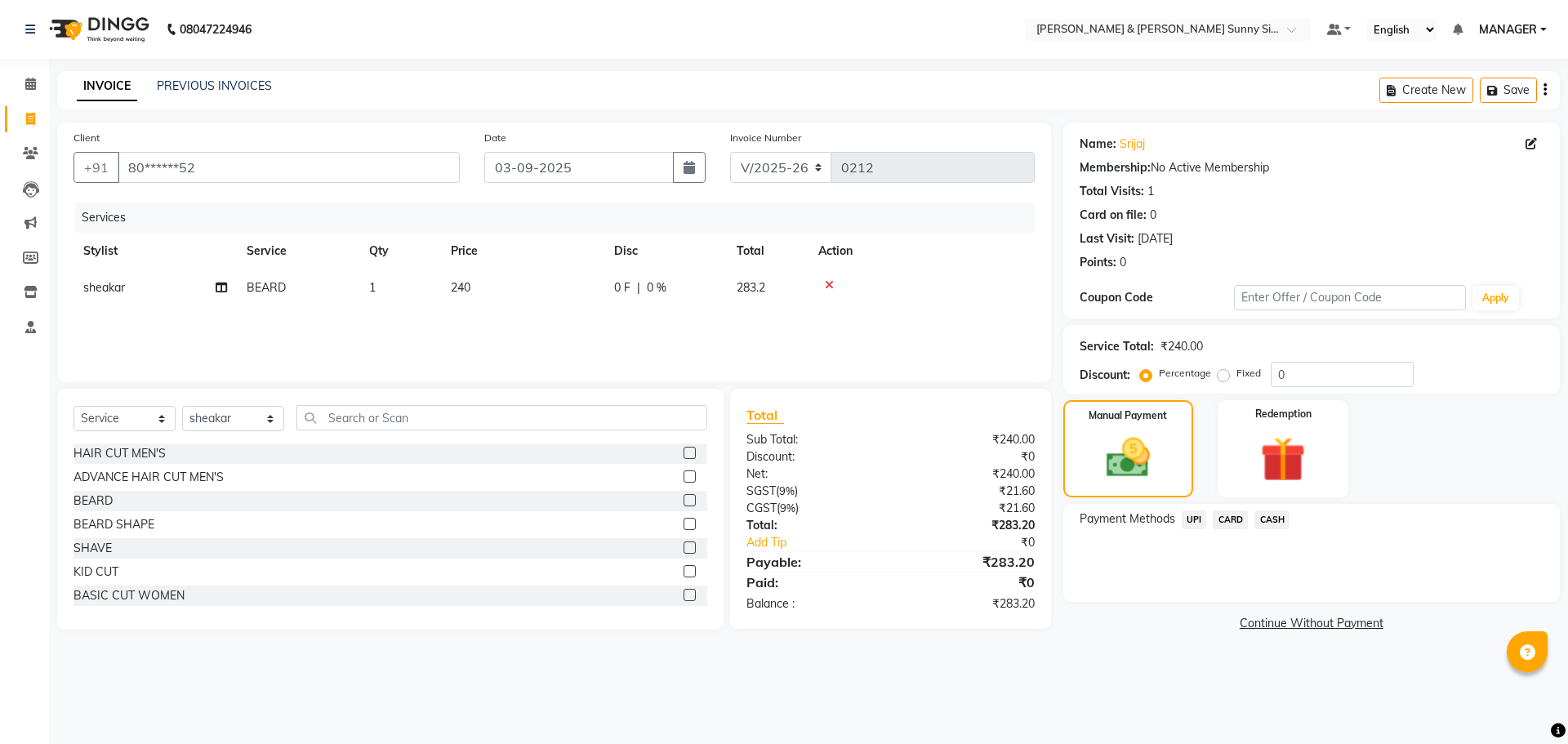
click at [1219, 518] on span "CARD" at bounding box center [1230, 519] width 35 height 19
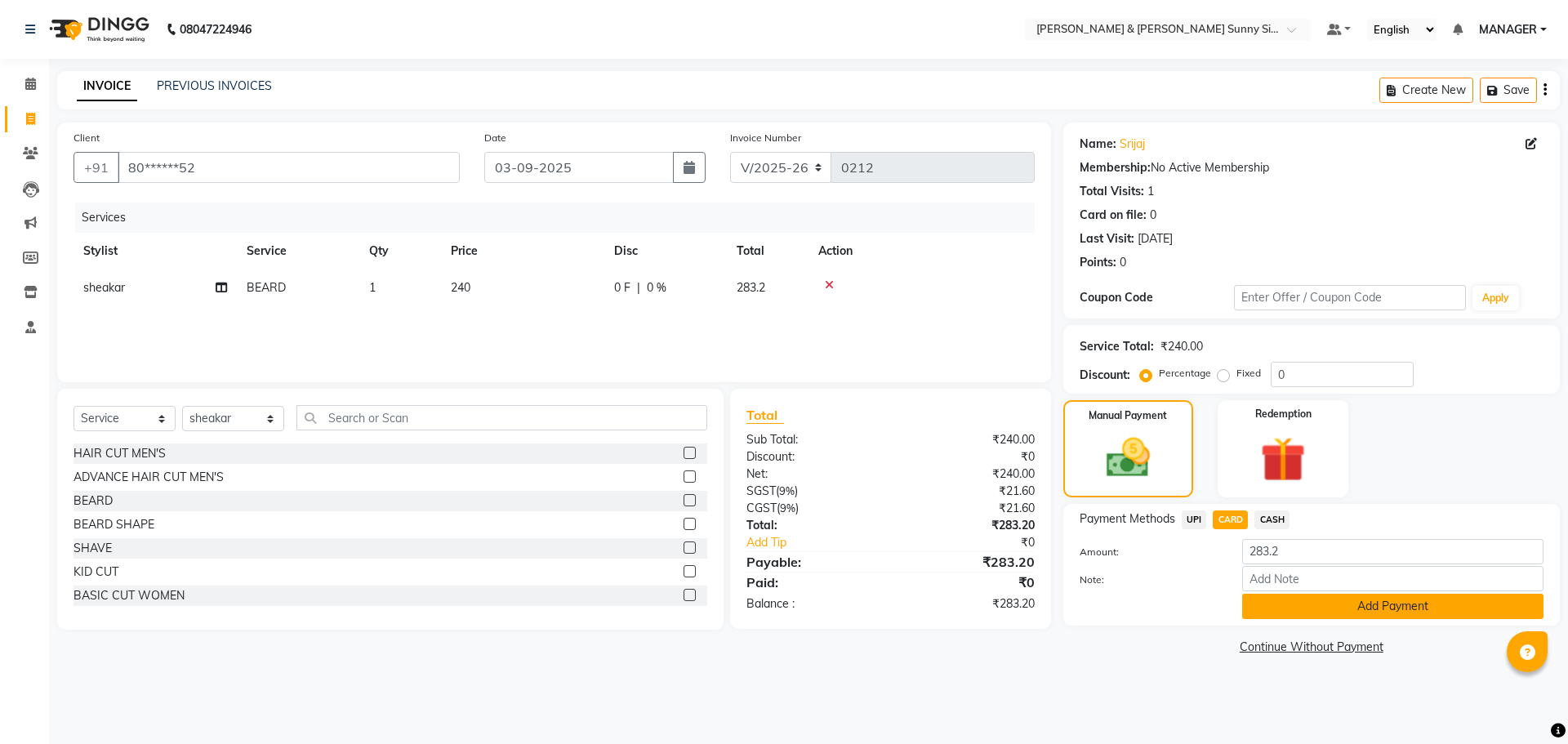
click at [1275, 601] on button "Add Payment" at bounding box center [1392, 606] width 302 height 25
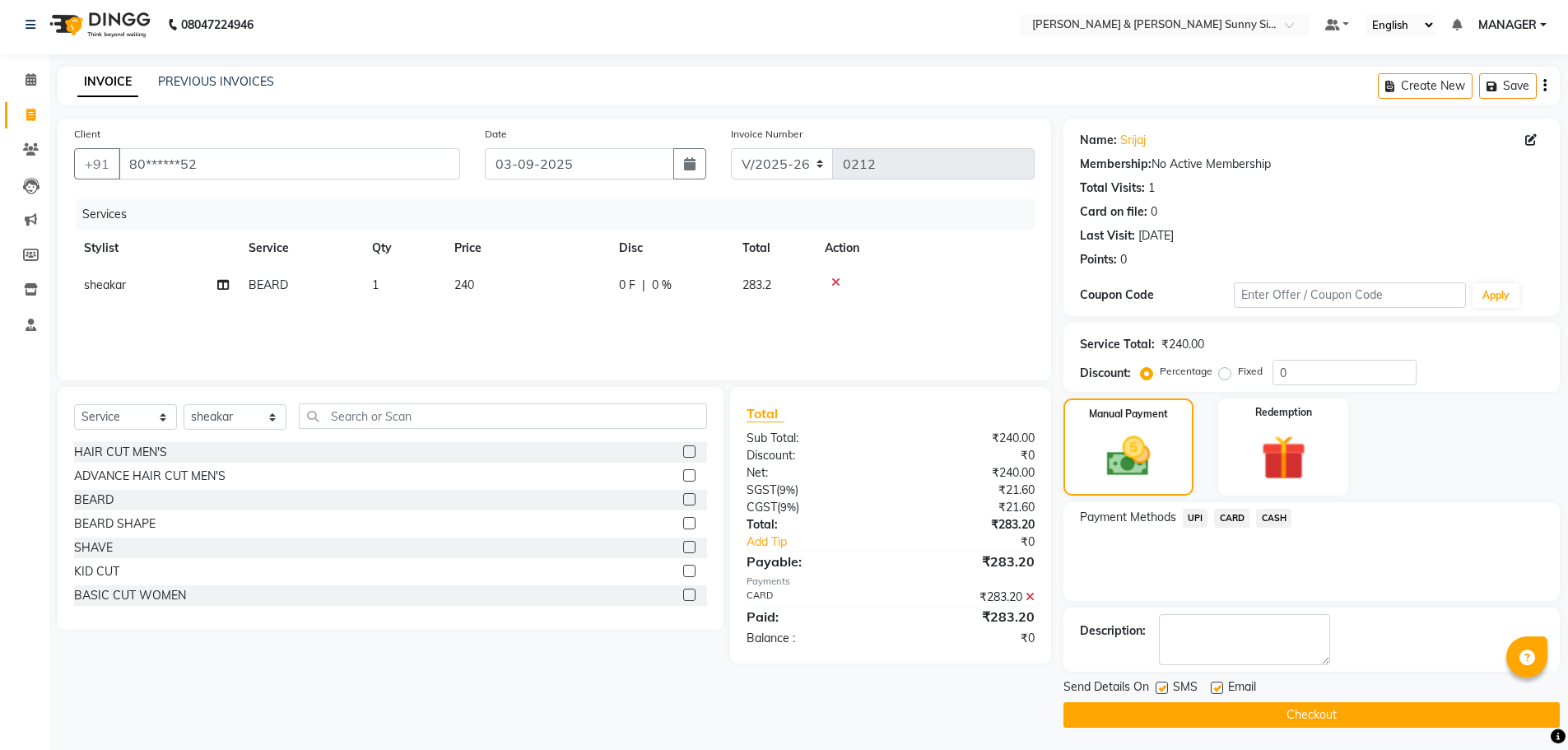
scroll to position [7, 0]
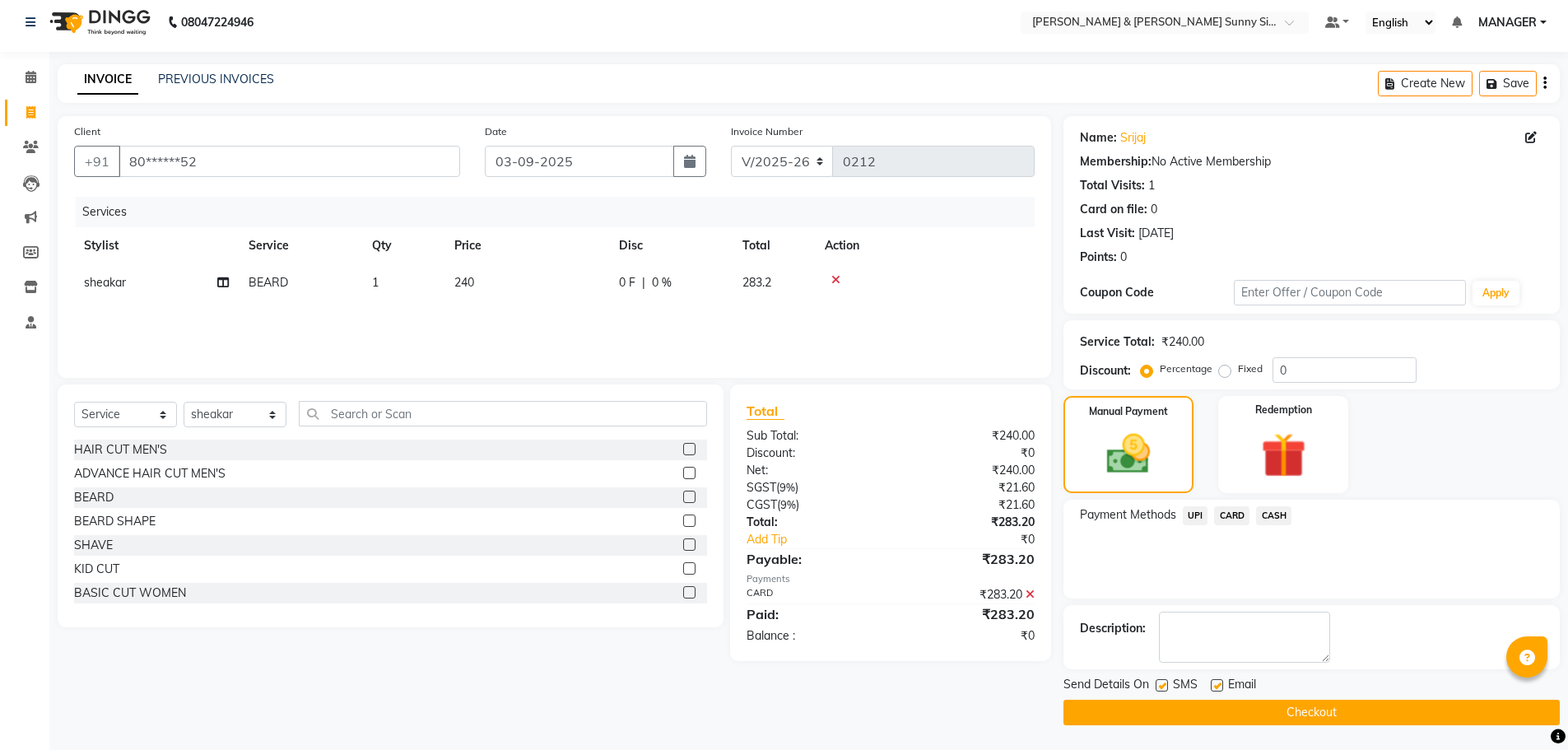
click at [1224, 521] on span "CARD" at bounding box center [1232, 515] width 35 height 19
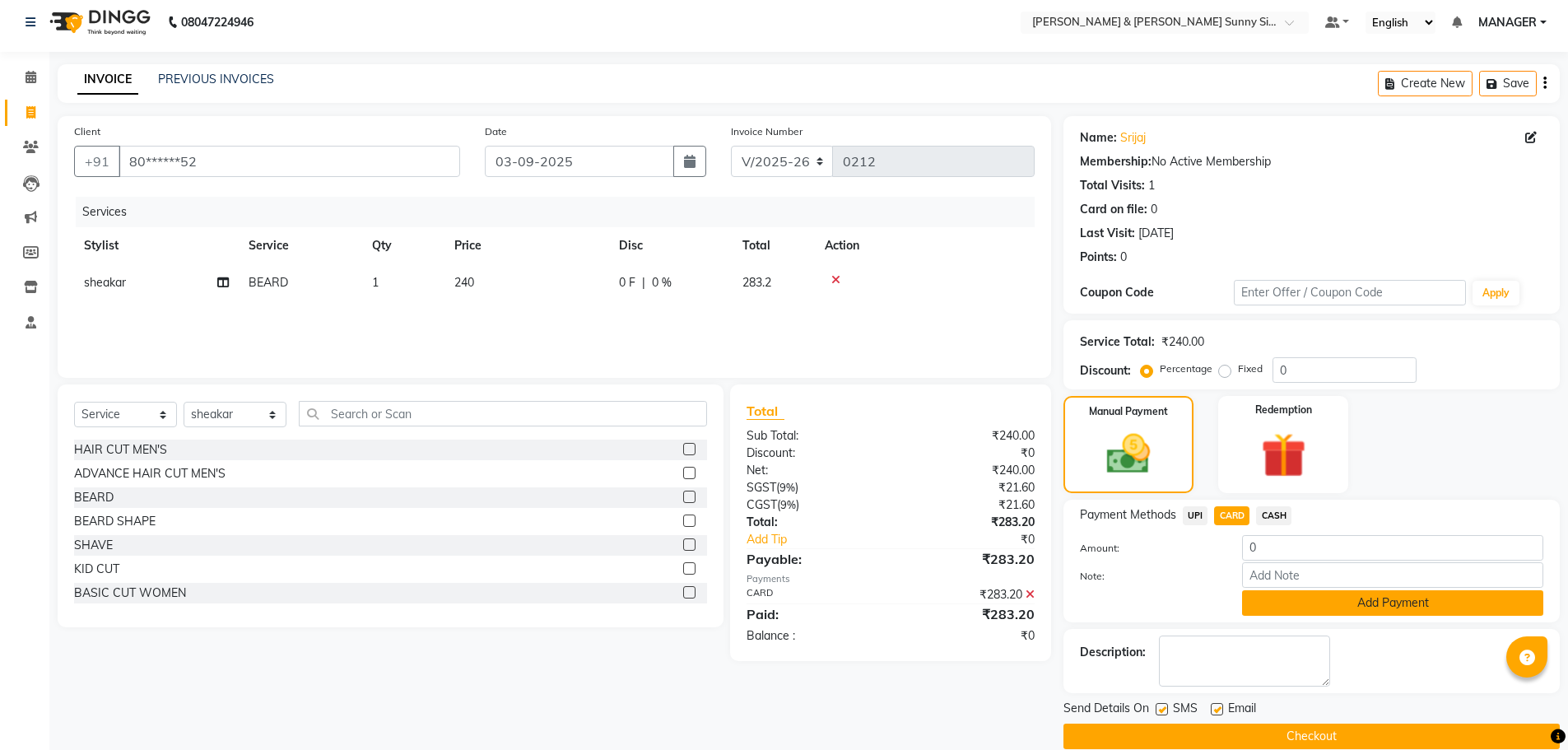
click at [1270, 597] on button "Add Payment" at bounding box center [1392, 603] width 301 height 25
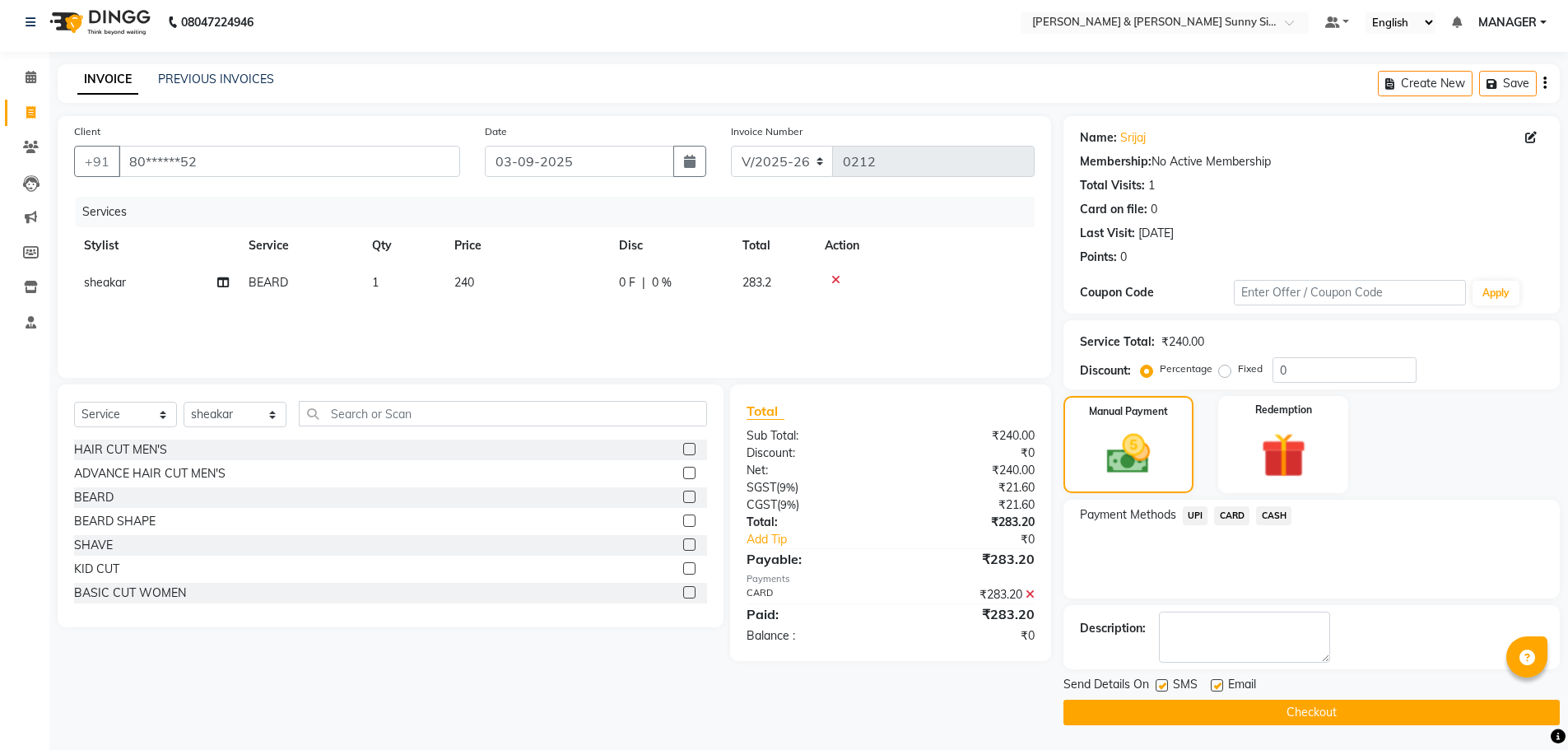
click at [1230, 511] on span "CARD" at bounding box center [1232, 515] width 35 height 19
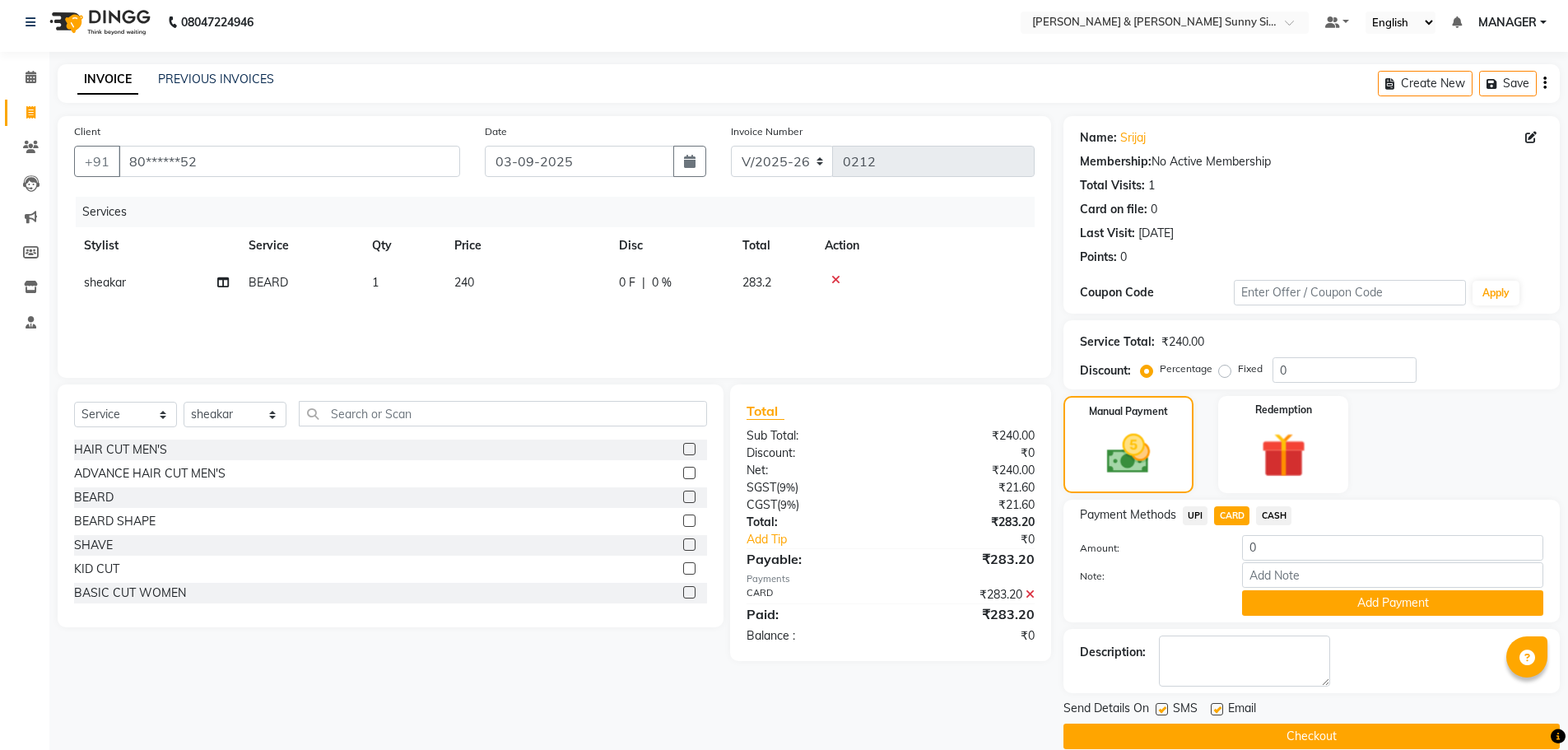
click at [1079, 729] on button "Checkout" at bounding box center [1310, 736] width 496 height 25
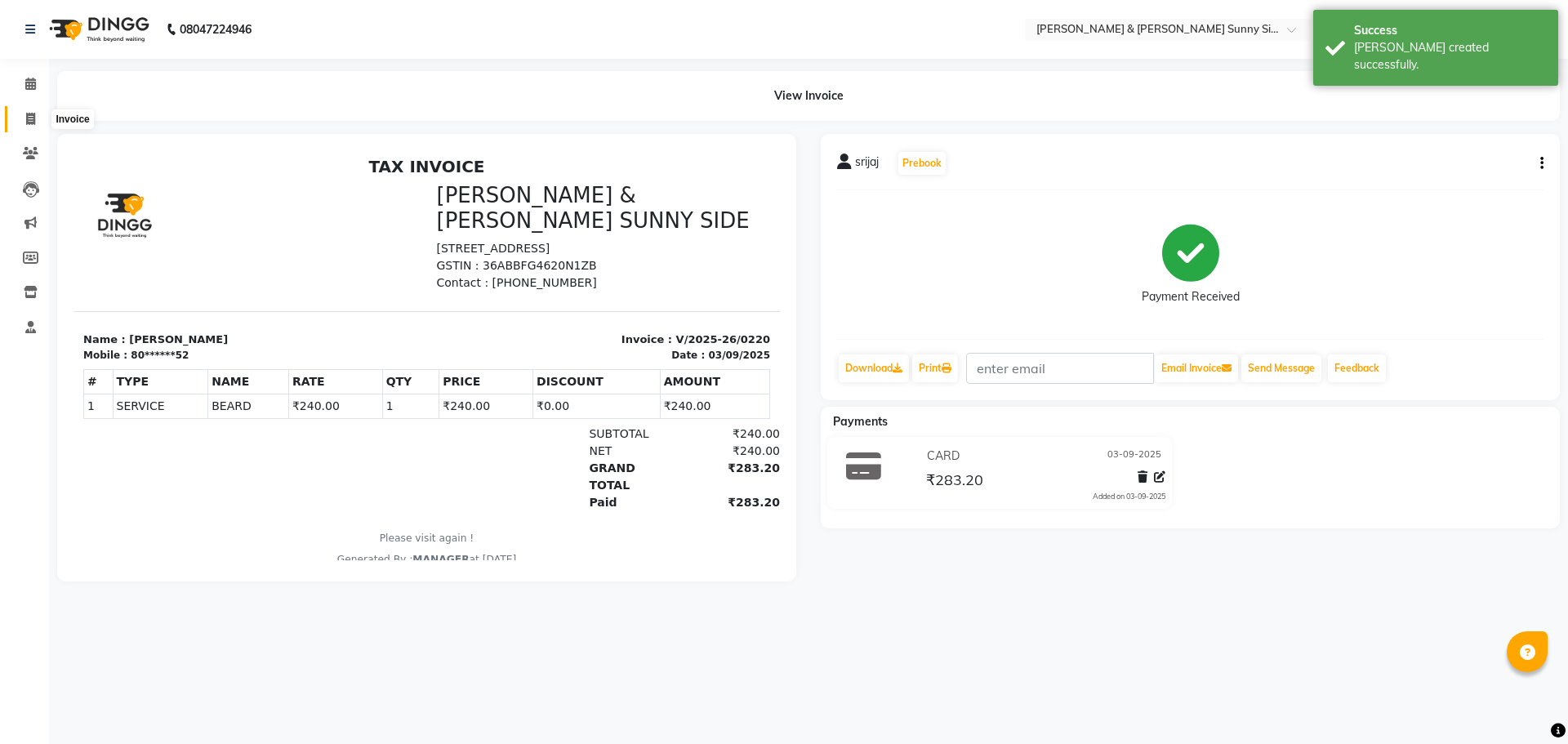
click at [30, 116] on icon at bounding box center [31, 119] width 9 height 13
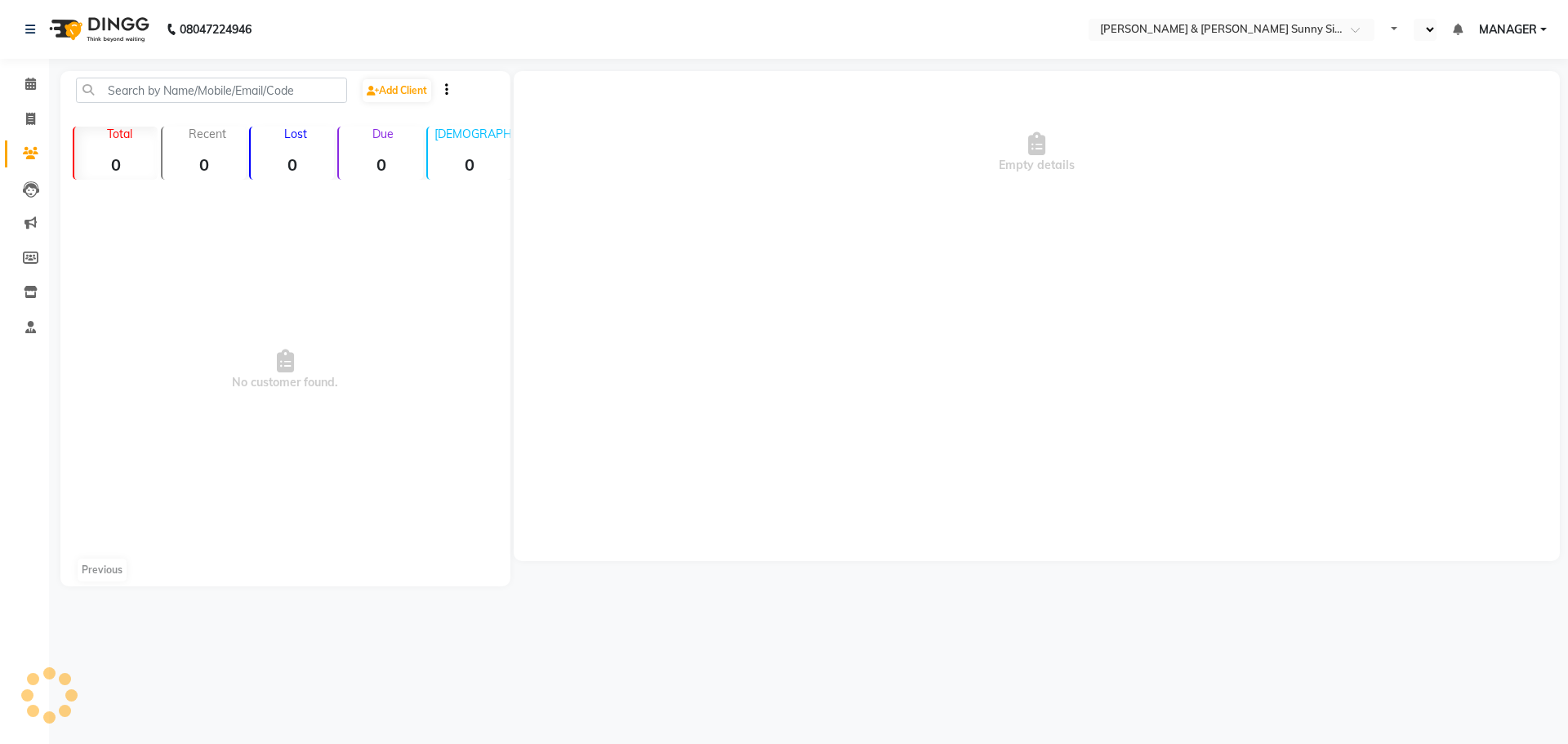
select select "en"
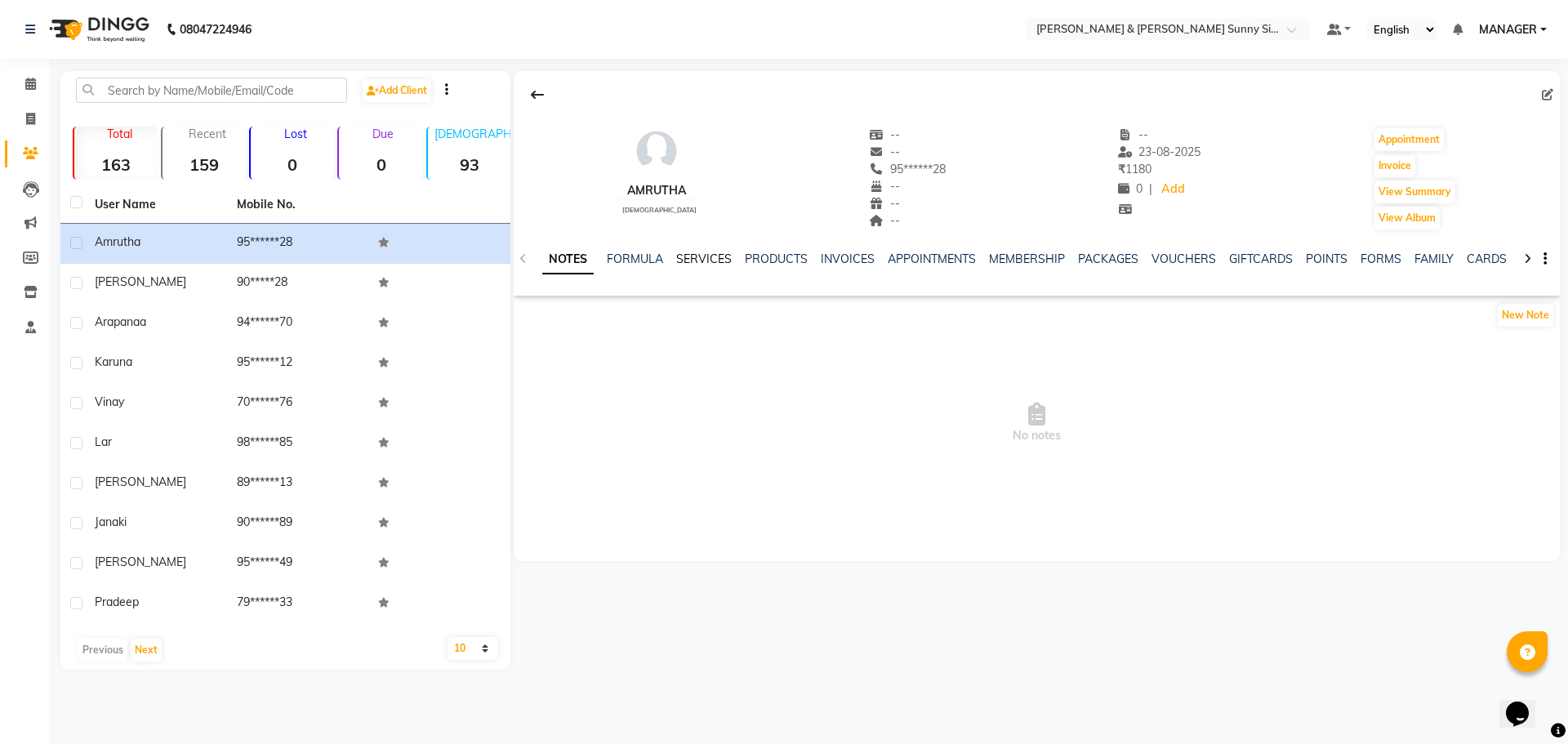
click at [693, 264] on link "SERVICES" at bounding box center [704, 259] width 56 height 14
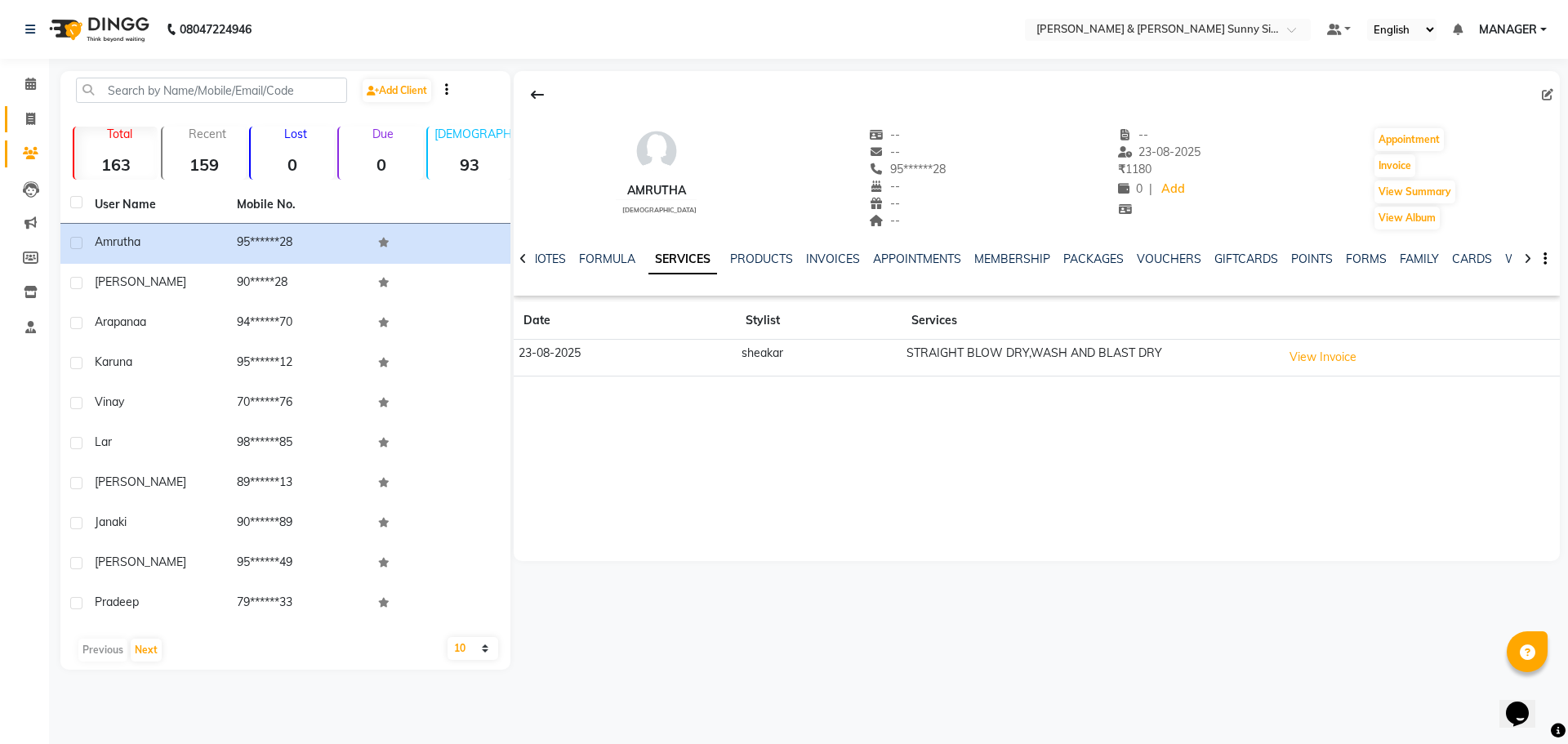
click at [28, 129] on link "Invoice" at bounding box center [24, 120] width 40 height 27
select select "service"
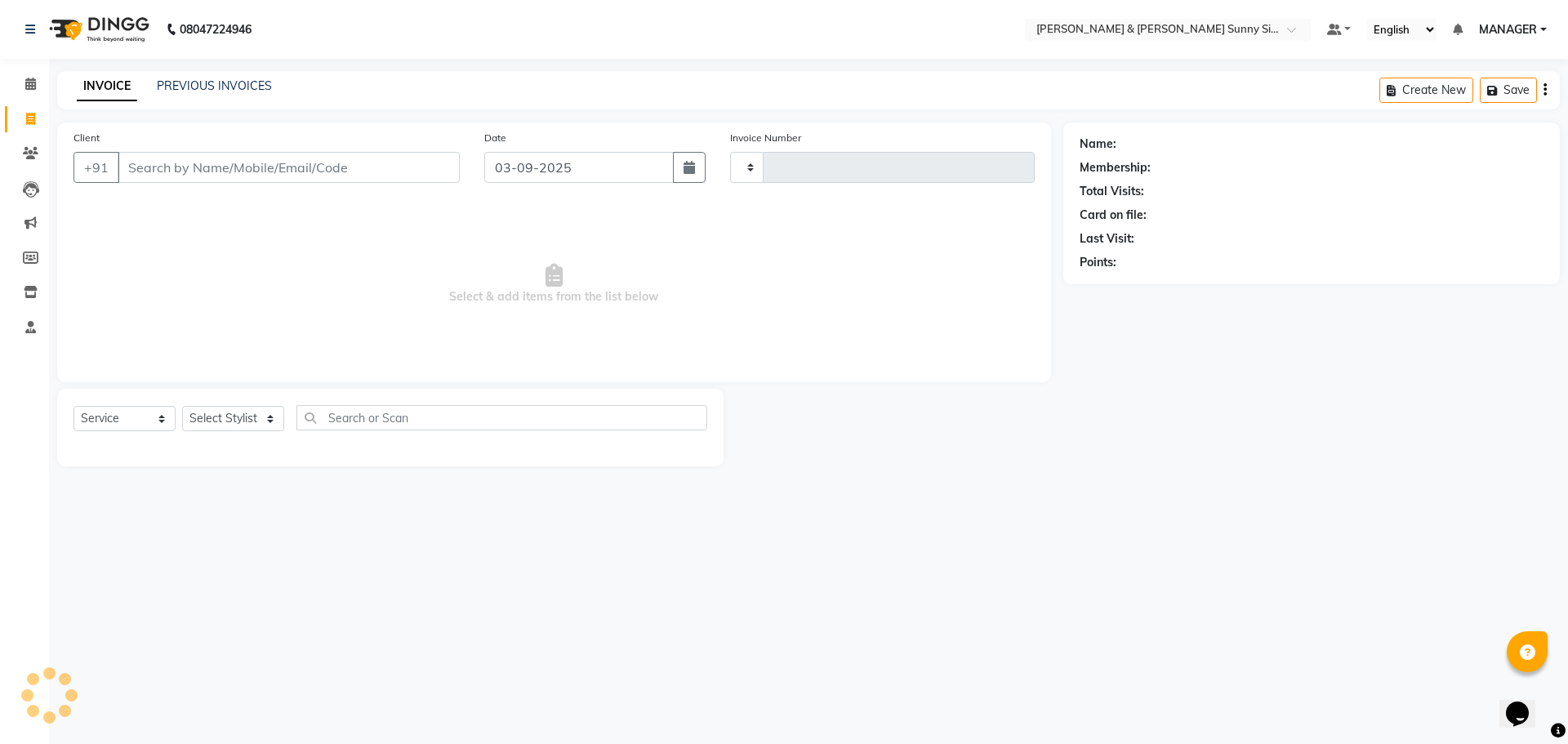
type input "0212"
select select "8776"
click at [172, 167] on input "Client" at bounding box center [289, 167] width 342 height 31
type input "7013125733"
click at [401, 184] on div "Client [PHONE_NUMBER] Add Client" at bounding box center [266, 162] width 410 height 67
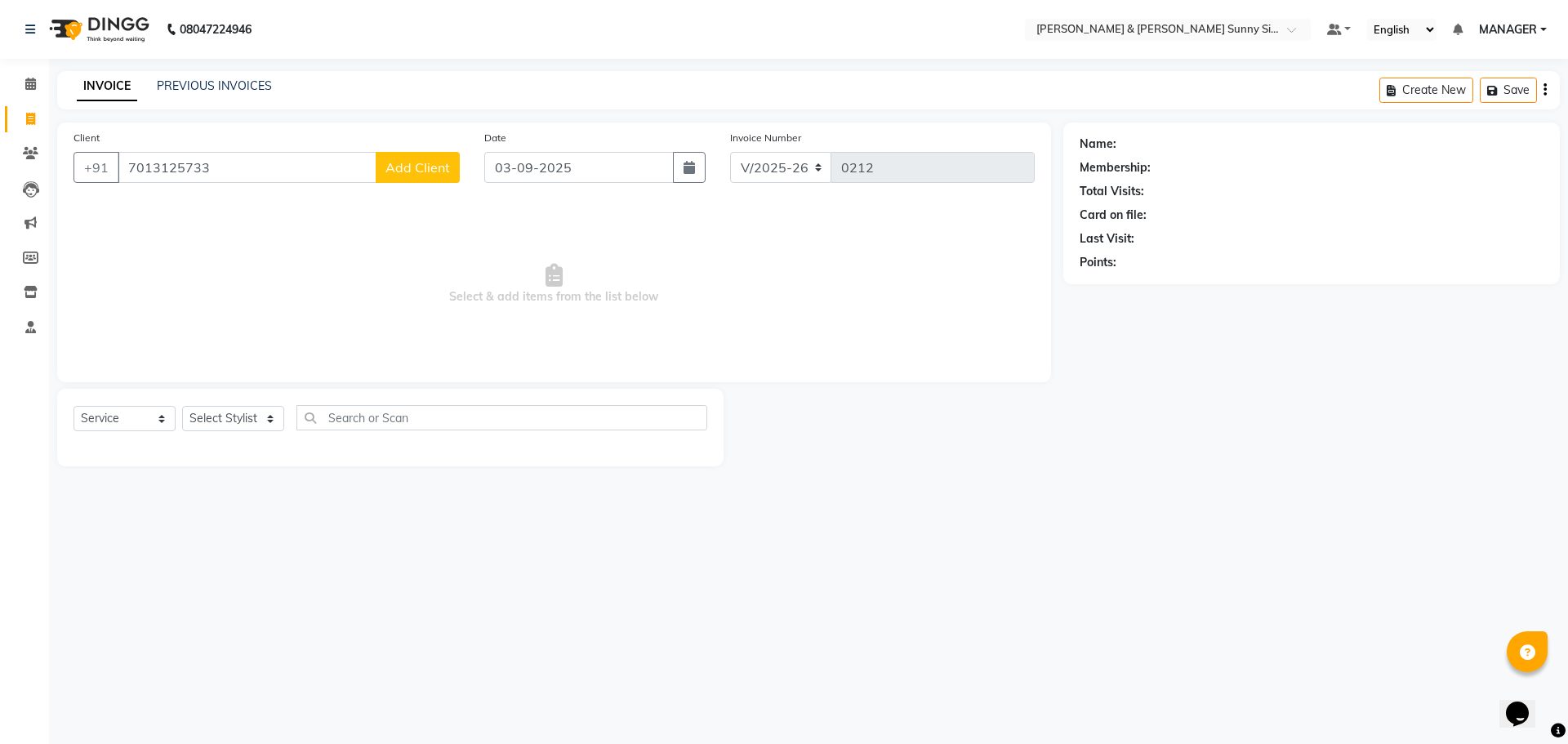
click at [401, 181] on button "Add Client" at bounding box center [417, 167] width 84 height 31
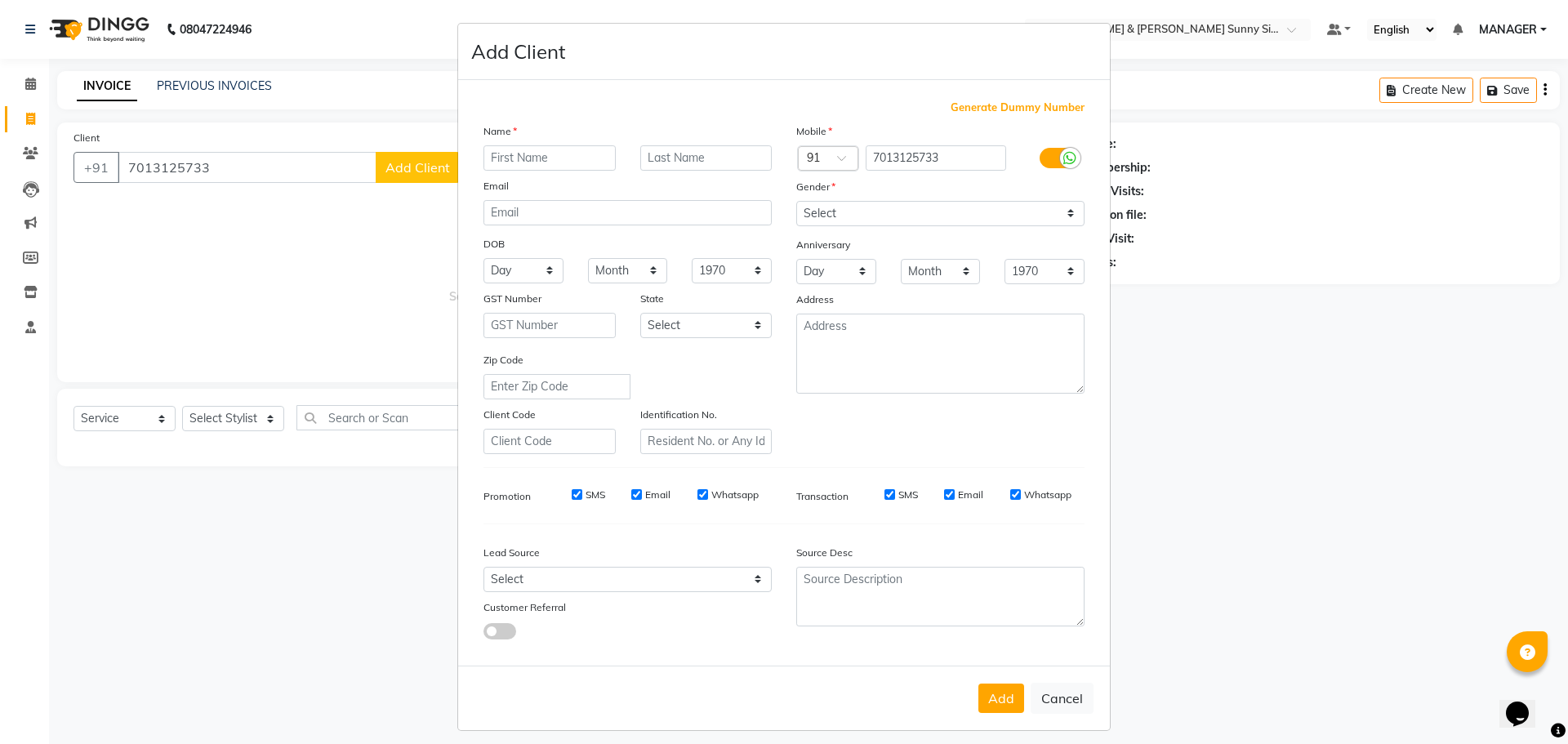
click at [514, 157] on input "text" at bounding box center [549, 158] width 132 height 25
type input "vikrm"
click at [802, 220] on select "Select [DEMOGRAPHIC_DATA] [DEMOGRAPHIC_DATA] Other Prefer Not To Say" at bounding box center [941, 213] width 288 height 25
select select "[DEMOGRAPHIC_DATA]"
click at [797, 201] on select "Select [DEMOGRAPHIC_DATA] [DEMOGRAPHIC_DATA] Other Prefer Not To Say" at bounding box center [941, 213] width 288 height 25
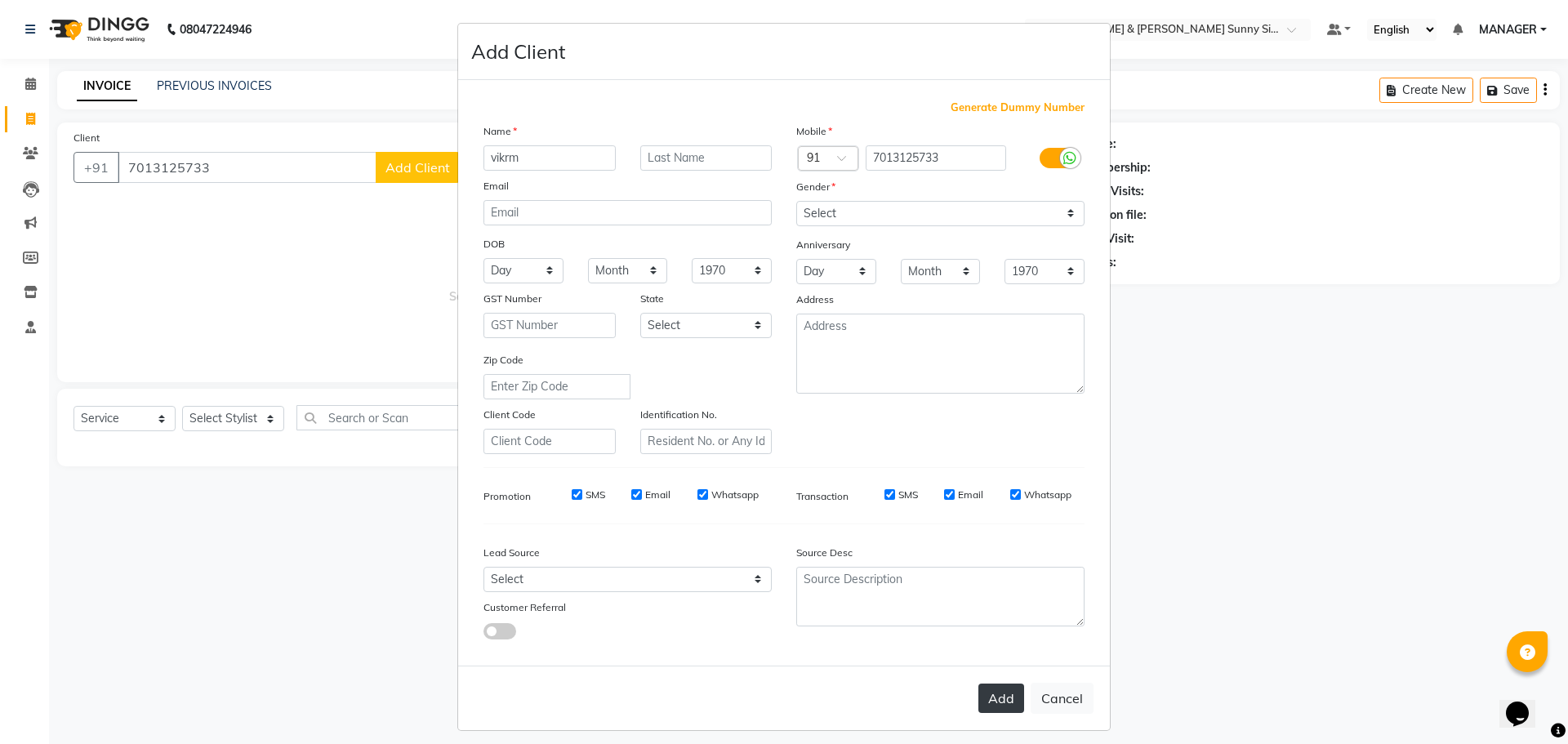
click at [983, 704] on button "Add" at bounding box center [1001, 698] width 46 height 30
type input "70******33"
select select
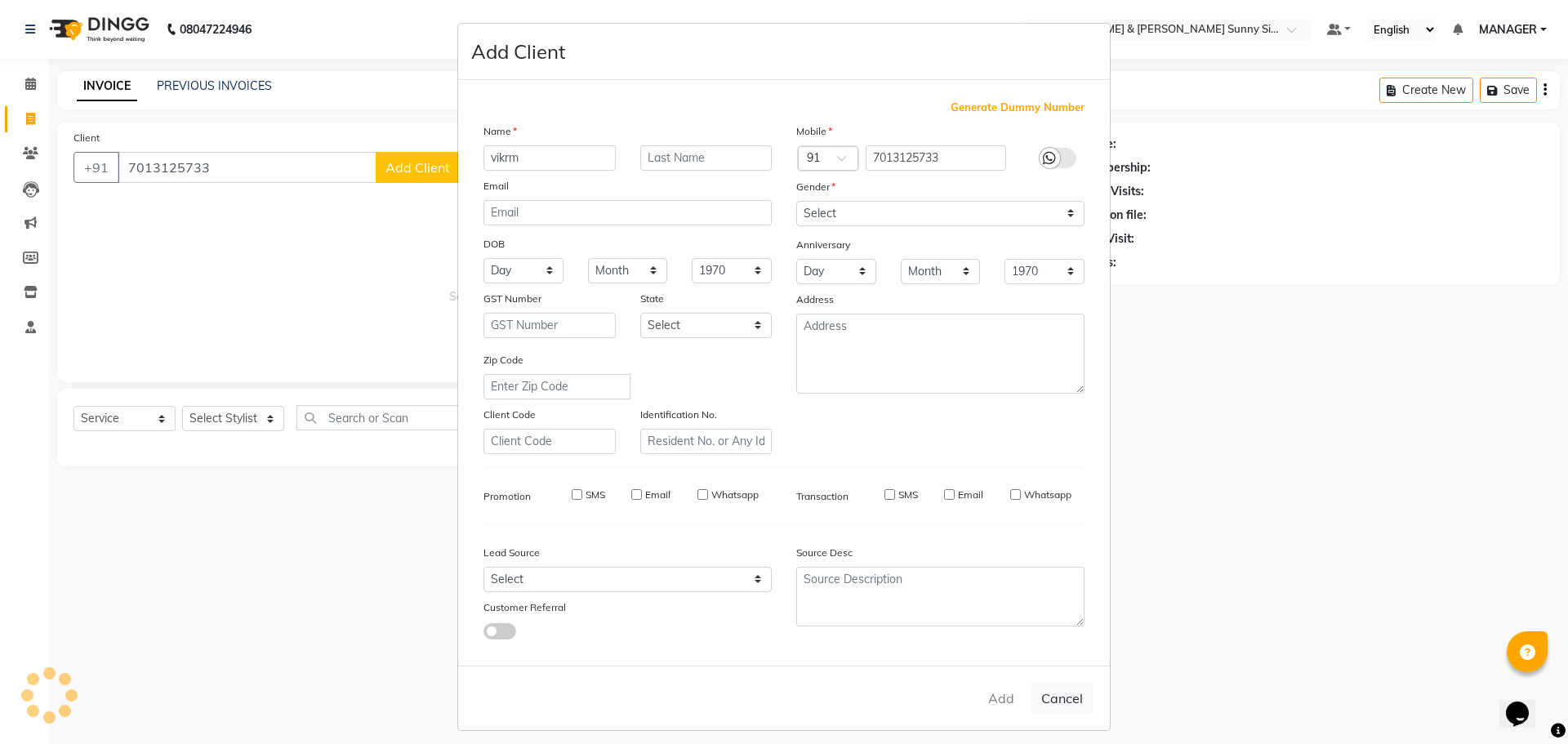
select select
checkbox input "false"
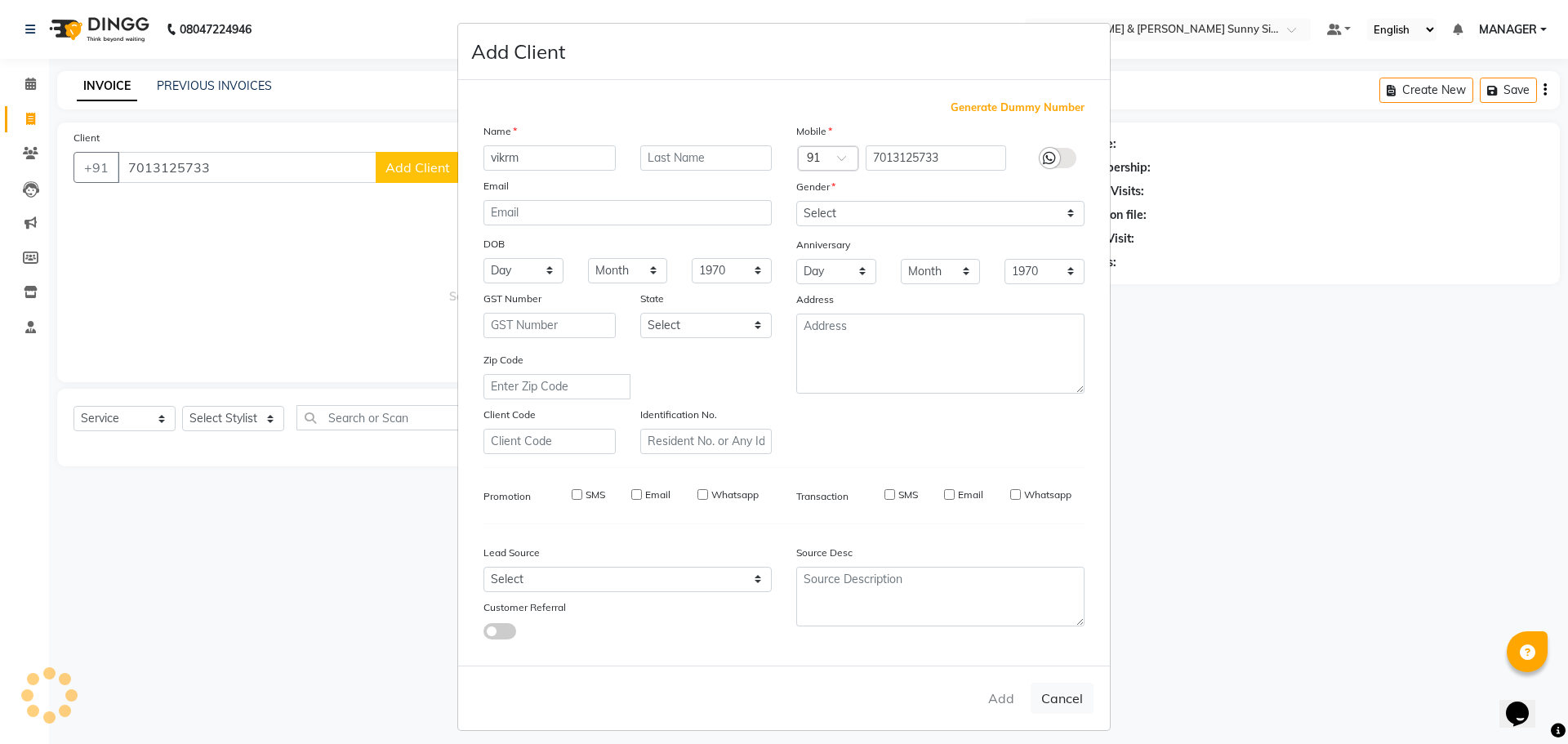
checkbox input "false"
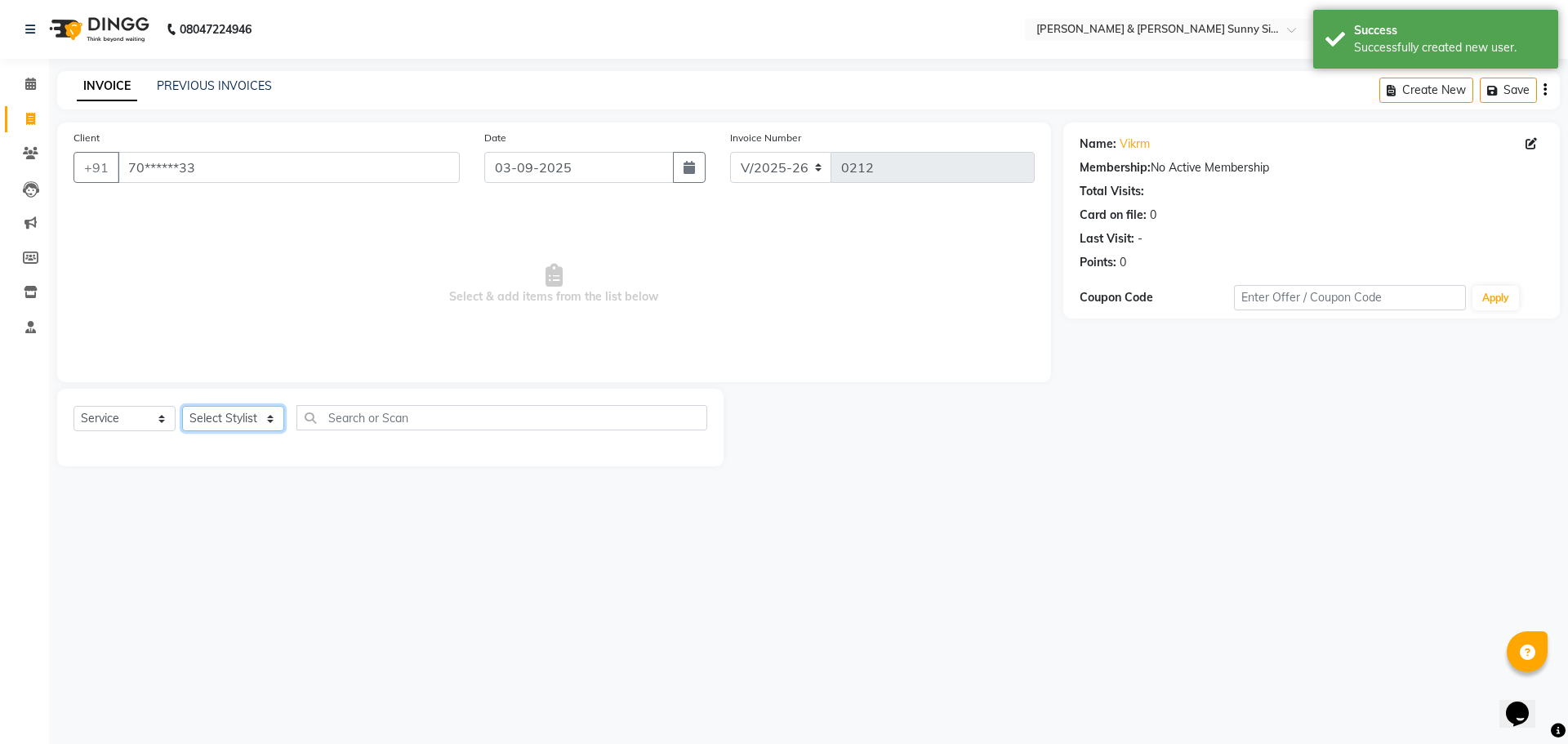
click at [211, 414] on select "Select Stylist MANAGER None [PERSON_NAME]" at bounding box center [232, 418] width 102 height 25
select select "89812"
click at [182, 406] on select "Select Stylist MANAGER None [PERSON_NAME]" at bounding box center [232, 418] width 102 height 25
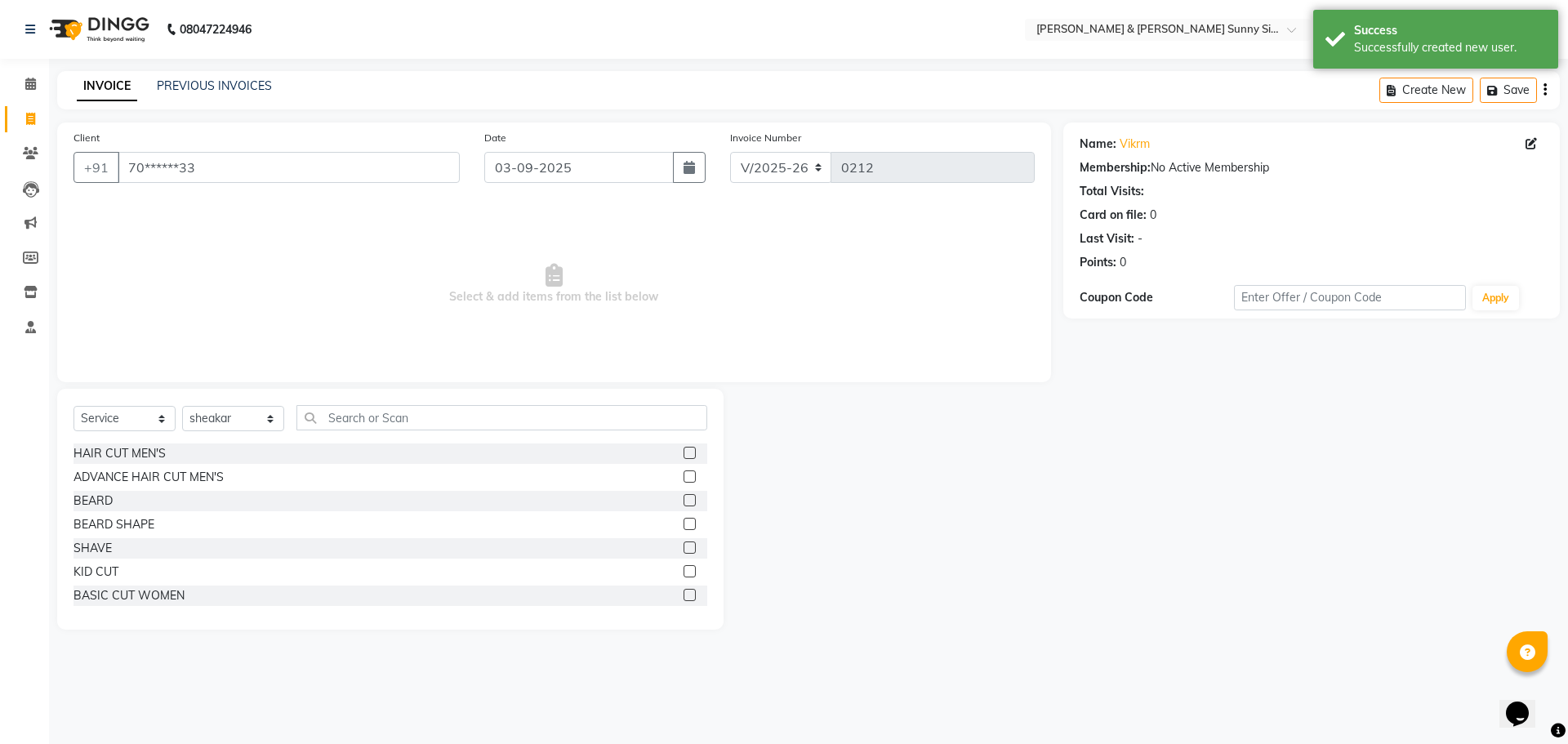
click at [684, 498] on label at bounding box center [690, 500] width 13 height 13
click at [684, 498] on input "checkbox" at bounding box center [689, 501] width 11 height 11
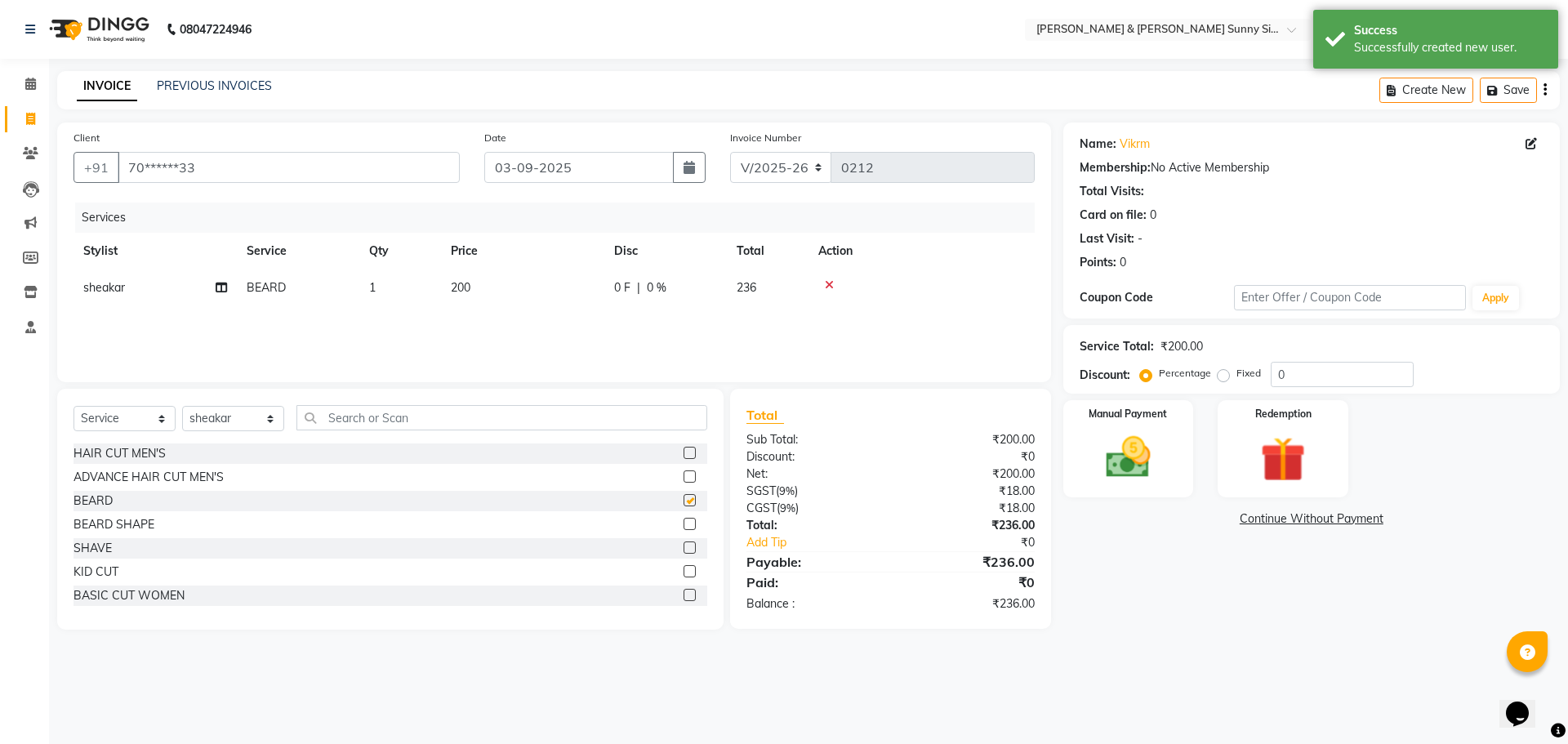
checkbox input "false"
click at [499, 287] on td "200" at bounding box center [522, 287] width 163 height 37
select select "89812"
click at [572, 289] on input "200" at bounding box center [599, 291] width 144 height 25
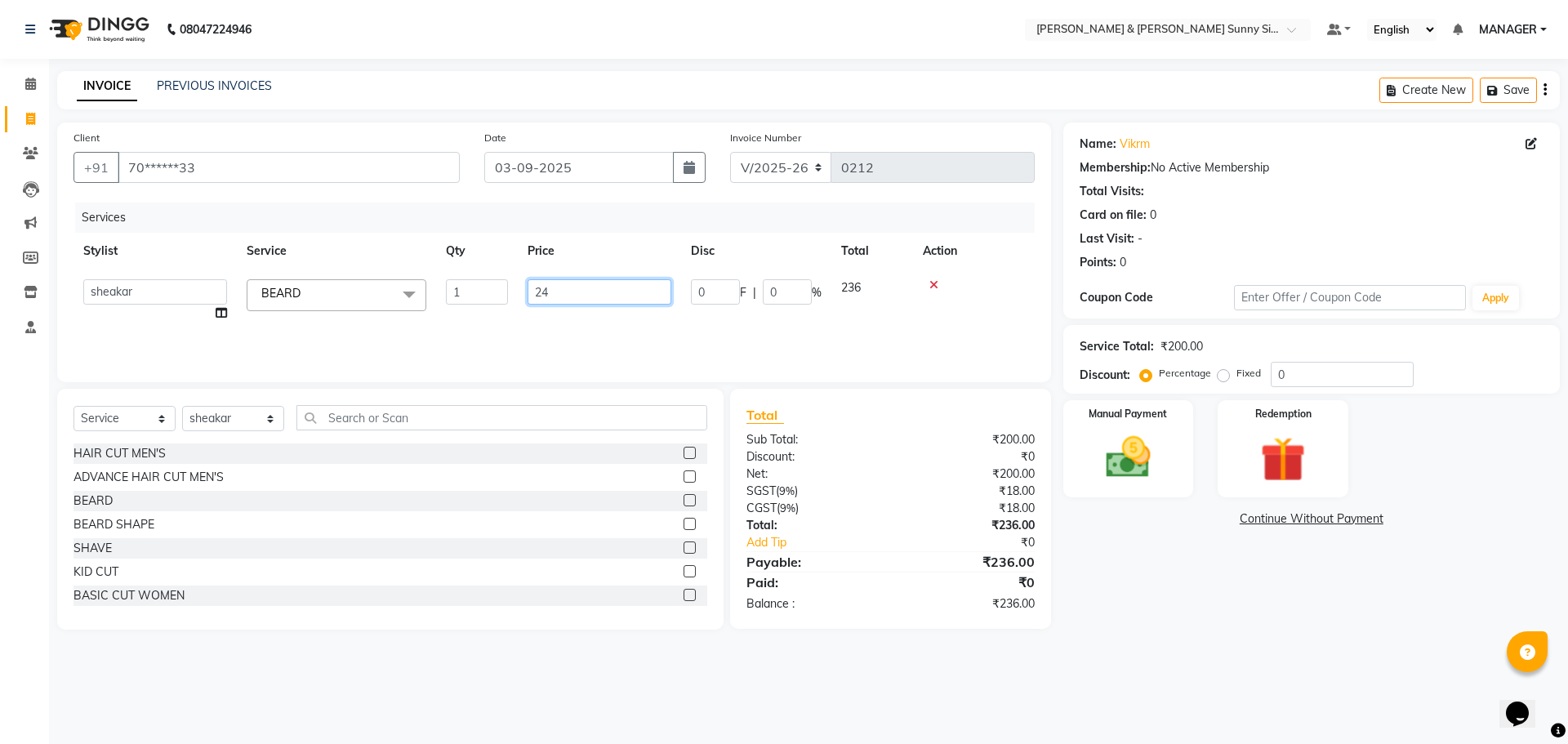
type input "240"
click at [549, 329] on div "Services Stylist Service Qty Price Disc Total Action sheakar [PERSON_NAME] 1 24…" at bounding box center [554, 283] width 961 height 163
click at [1105, 447] on img at bounding box center [1128, 457] width 76 height 54
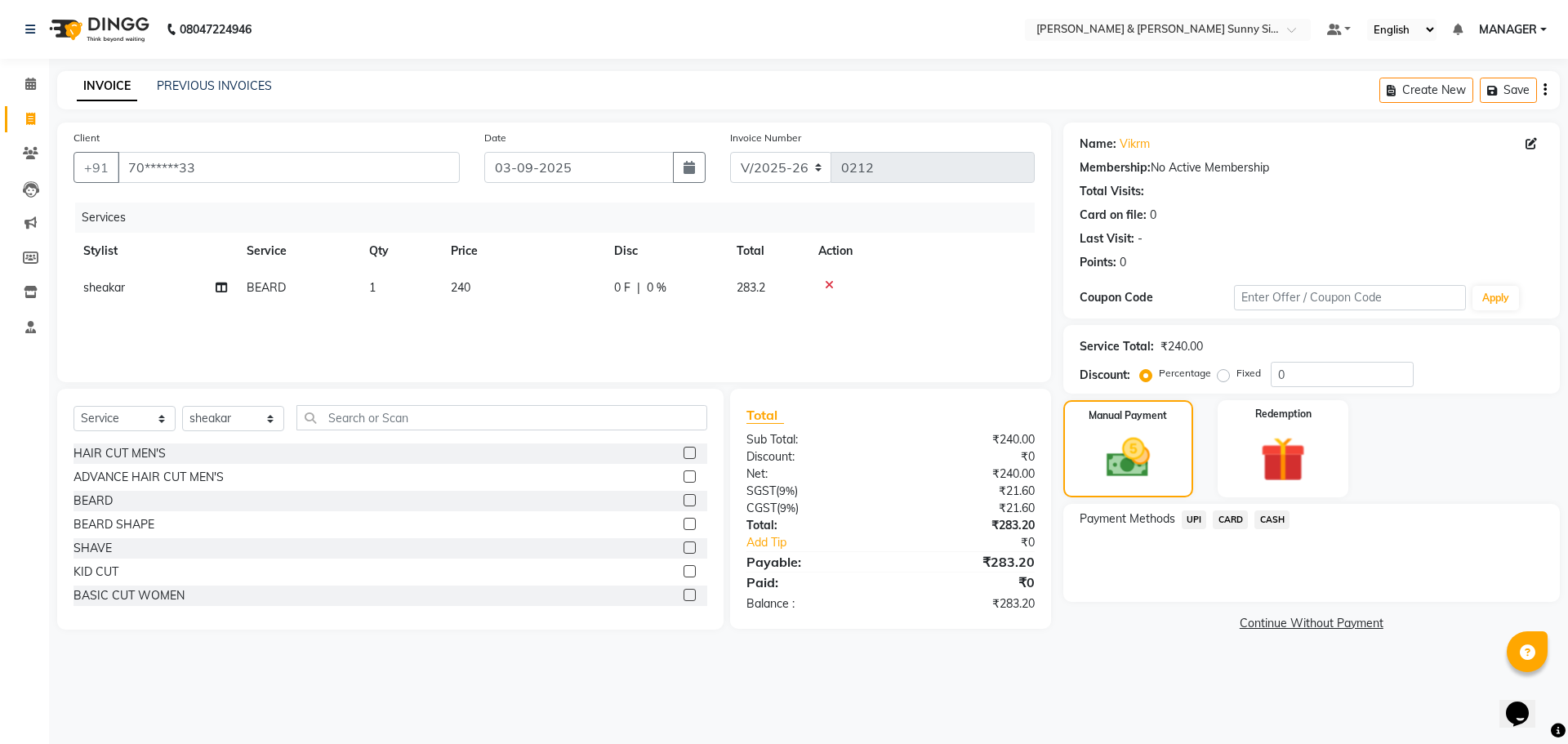
click at [1197, 524] on span "UPI" at bounding box center [1194, 519] width 25 height 19
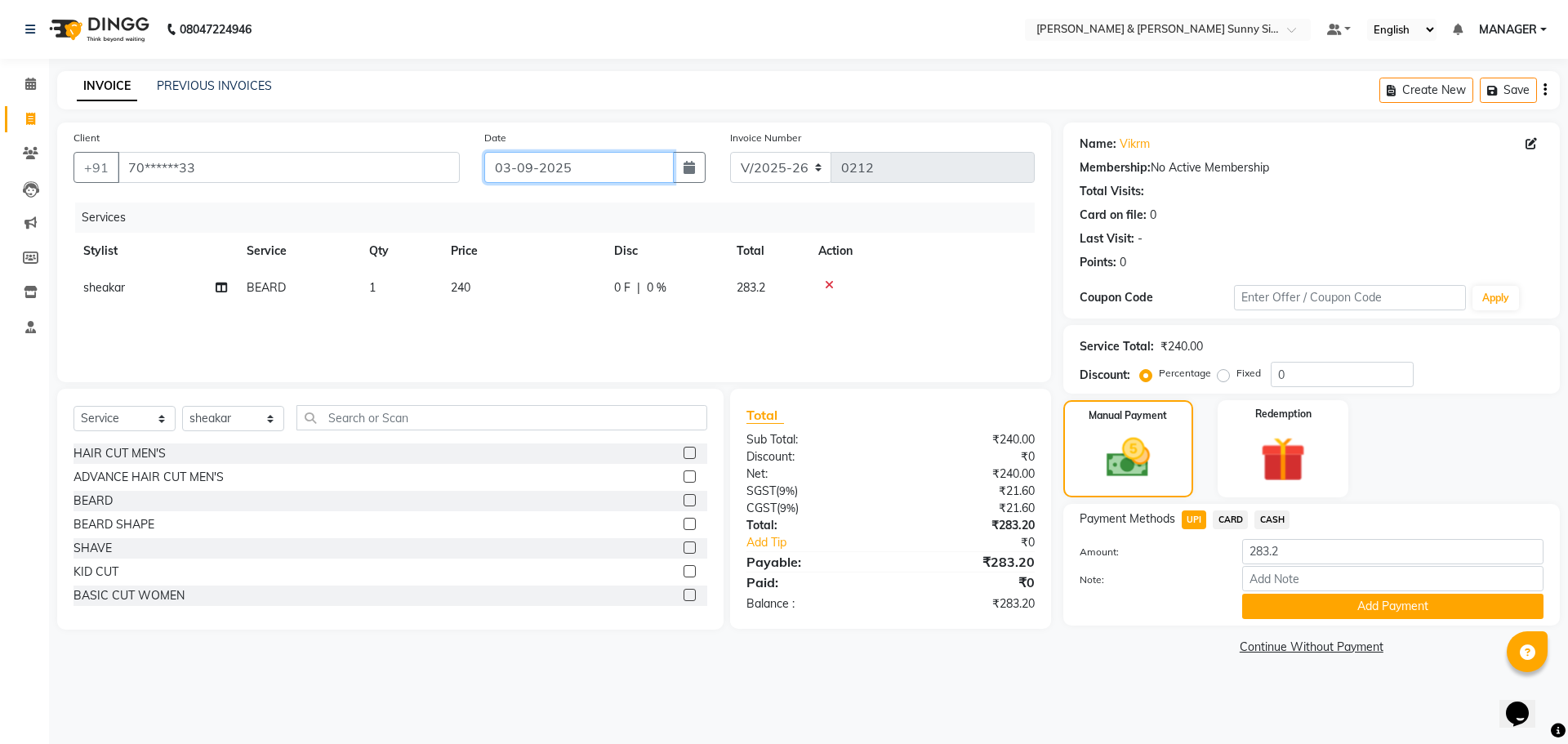
click at [509, 172] on input "03-09-2025" at bounding box center [579, 167] width 190 height 31
select select "9"
select select "2025"
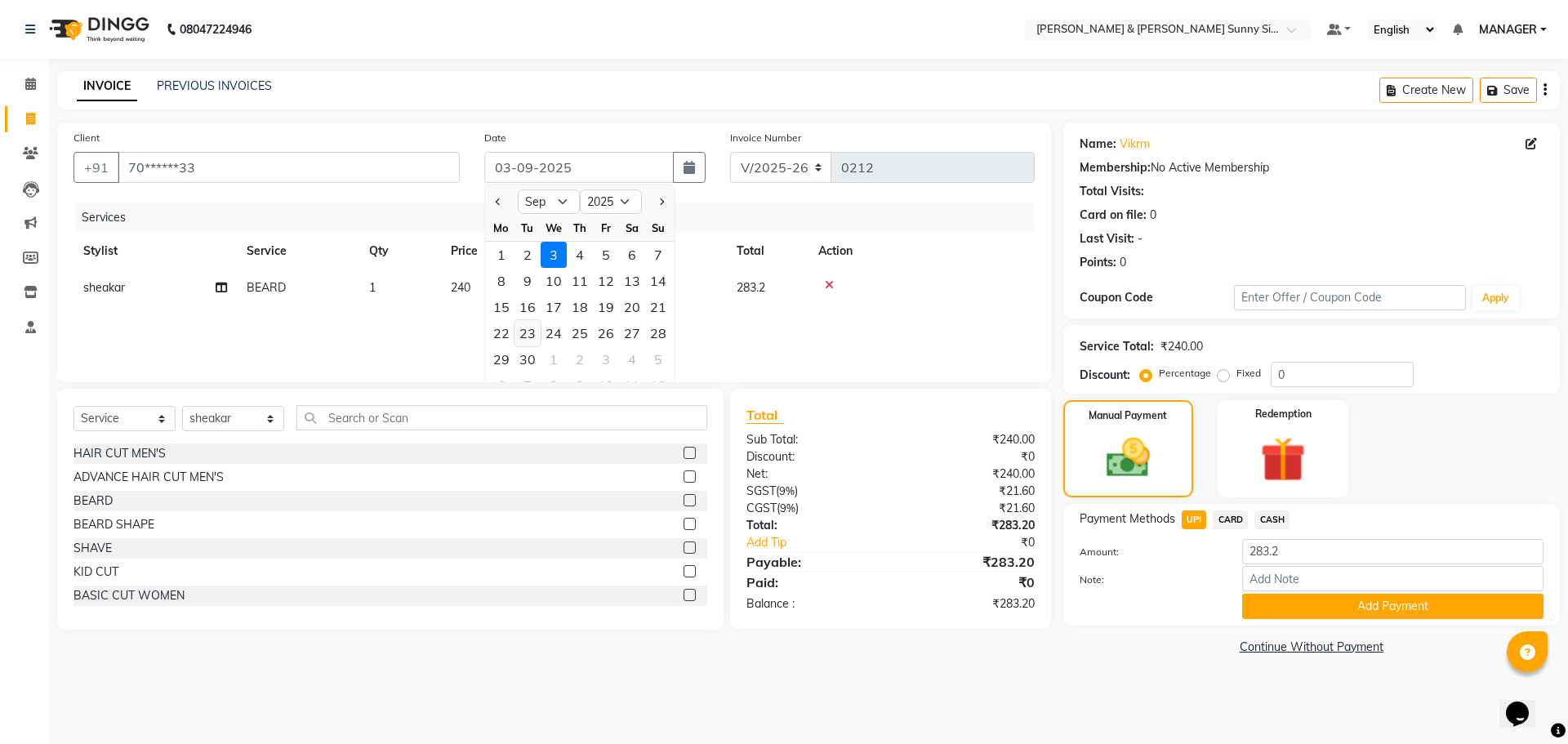
click at [520, 337] on div "23" at bounding box center [527, 333] width 26 height 26
type input "[DATE]"
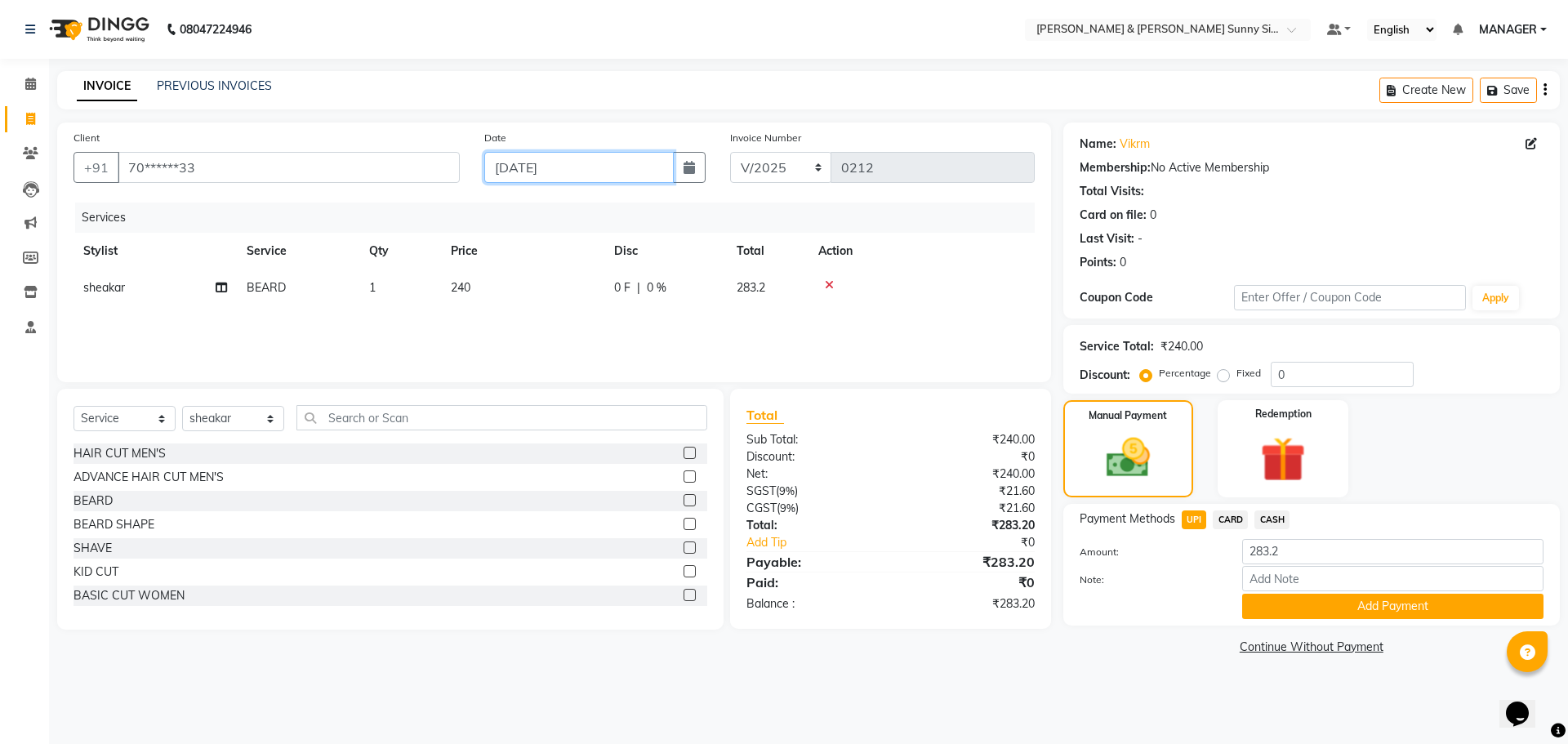
click at [532, 169] on input "[DATE]" at bounding box center [579, 167] width 190 height 31
select select "9"
select select "2025"
click at [533, 169] on input "[DATE]" at bounding box center [579, 167] width 190 height 31
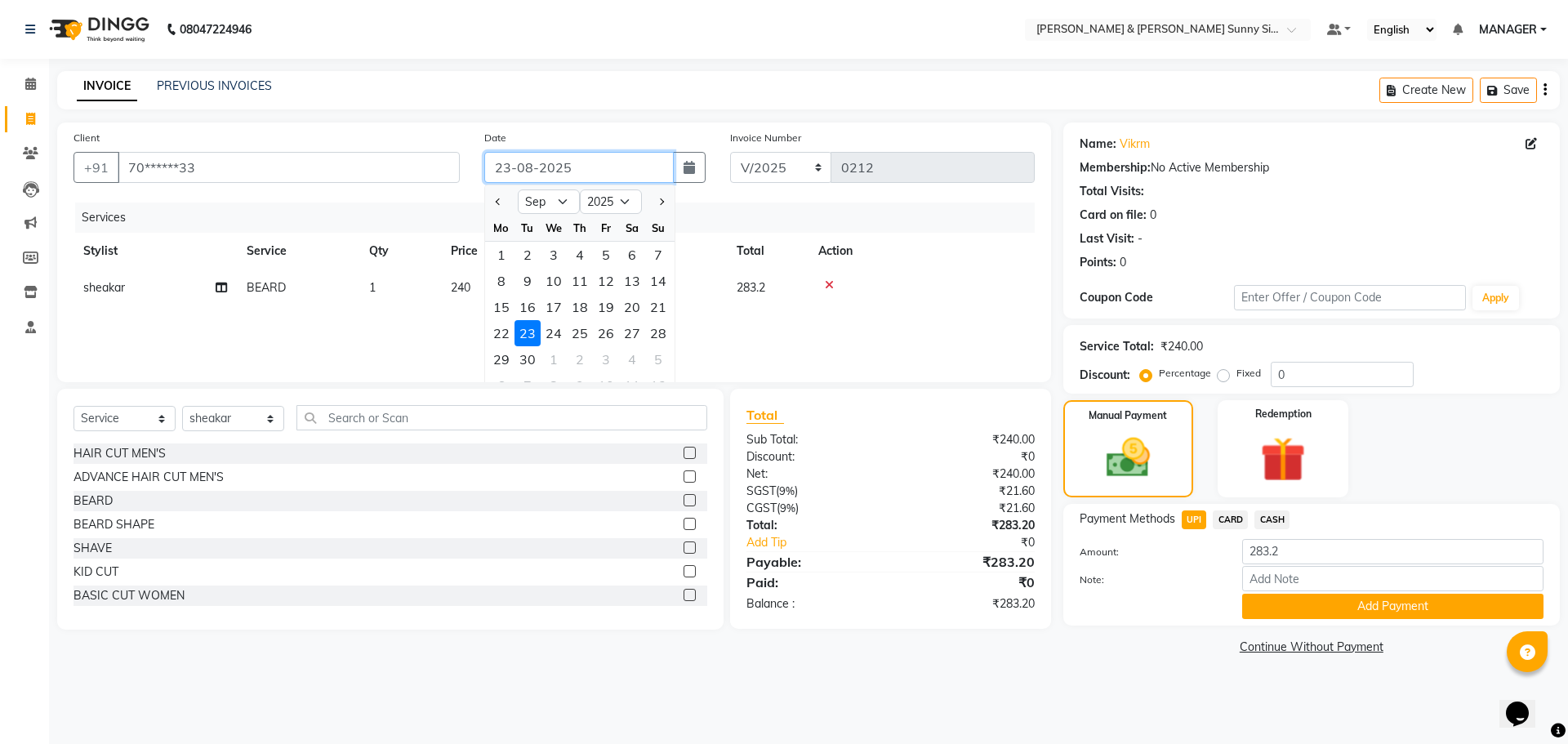
type input "23-08-2025"
click at [442, 202] on div "Services" at bounding box center [561, 218] width 972 height 31
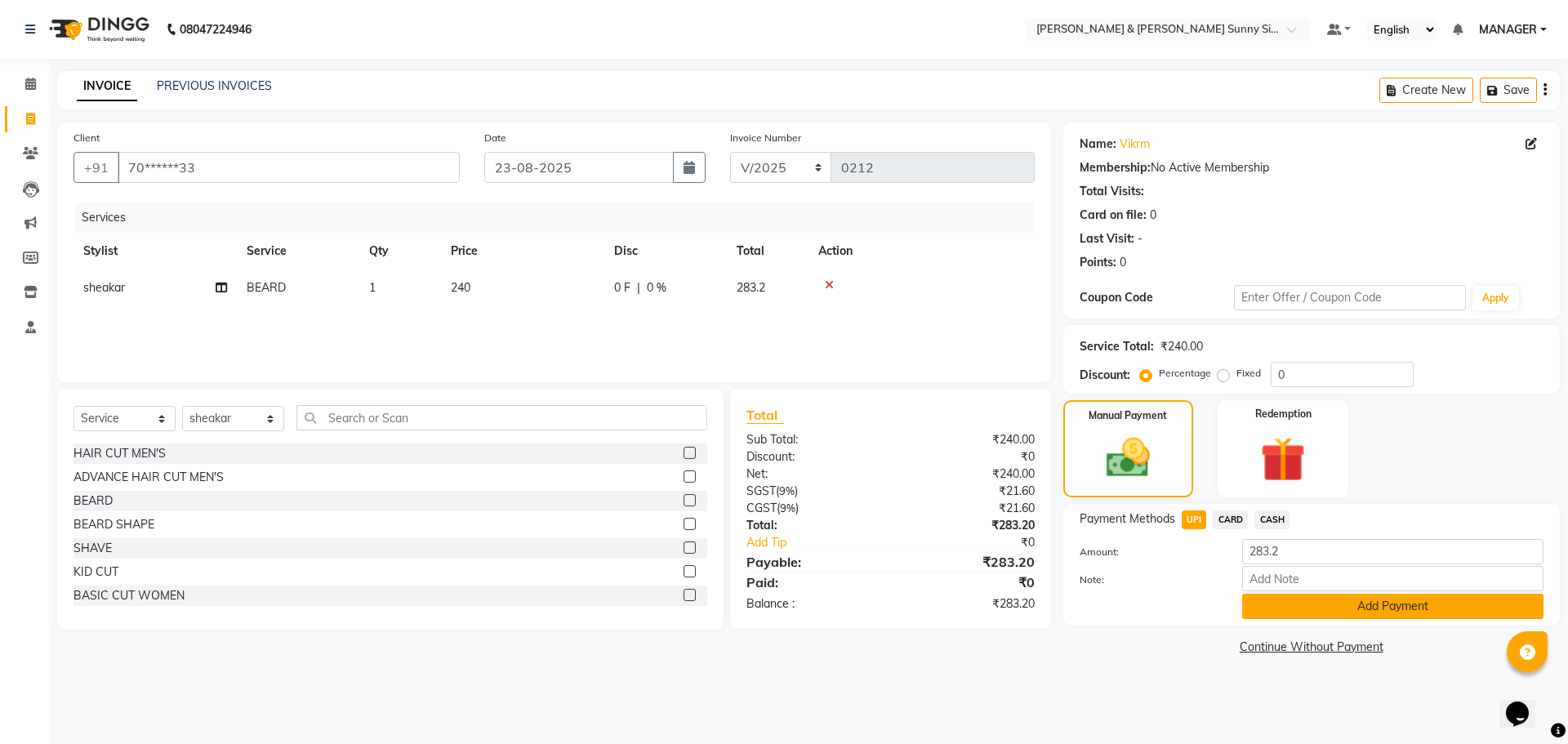
click at [1266, 613] on button "Add Payment" at bounding box center [1392, 606] width 302 height 25
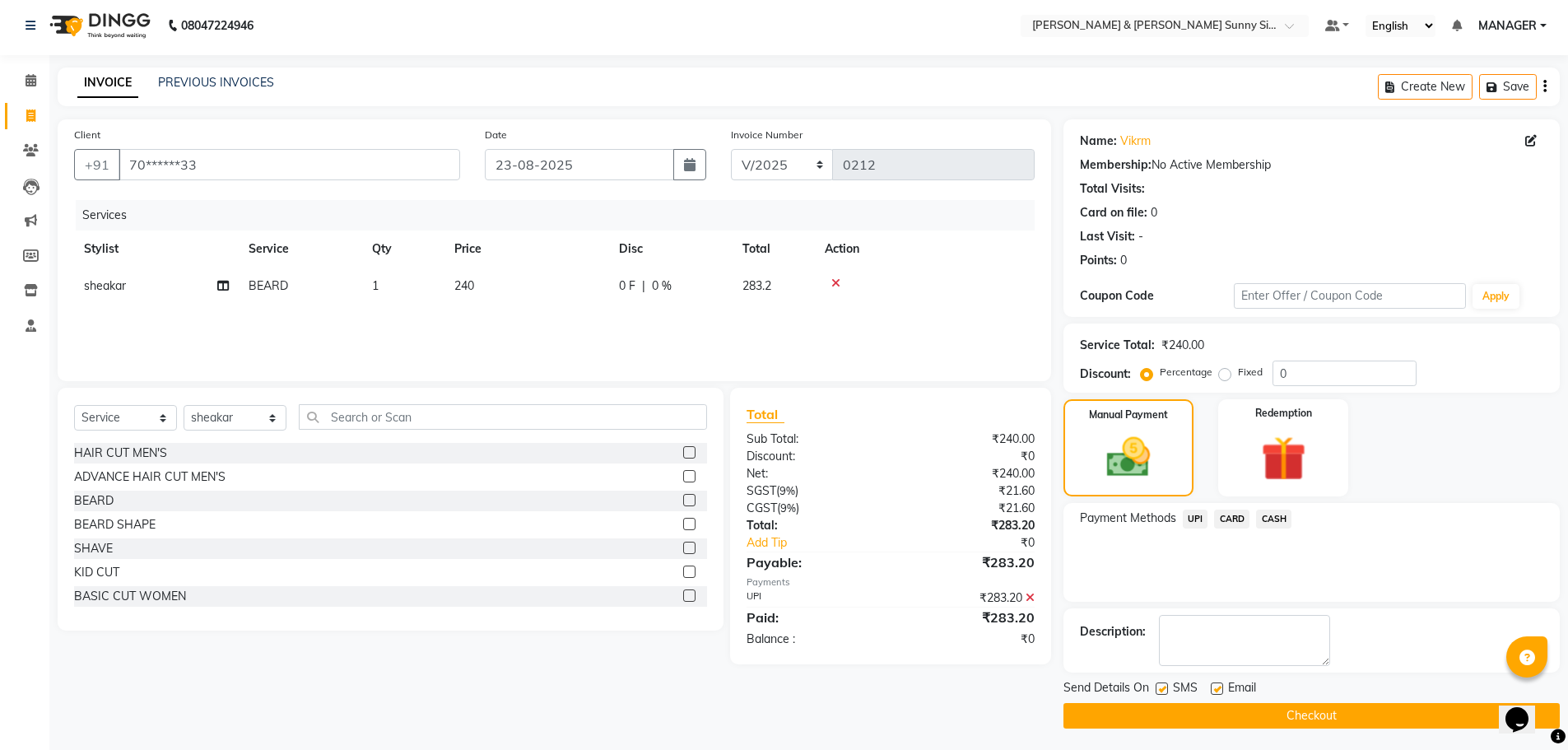
scroll to position [7, 0]
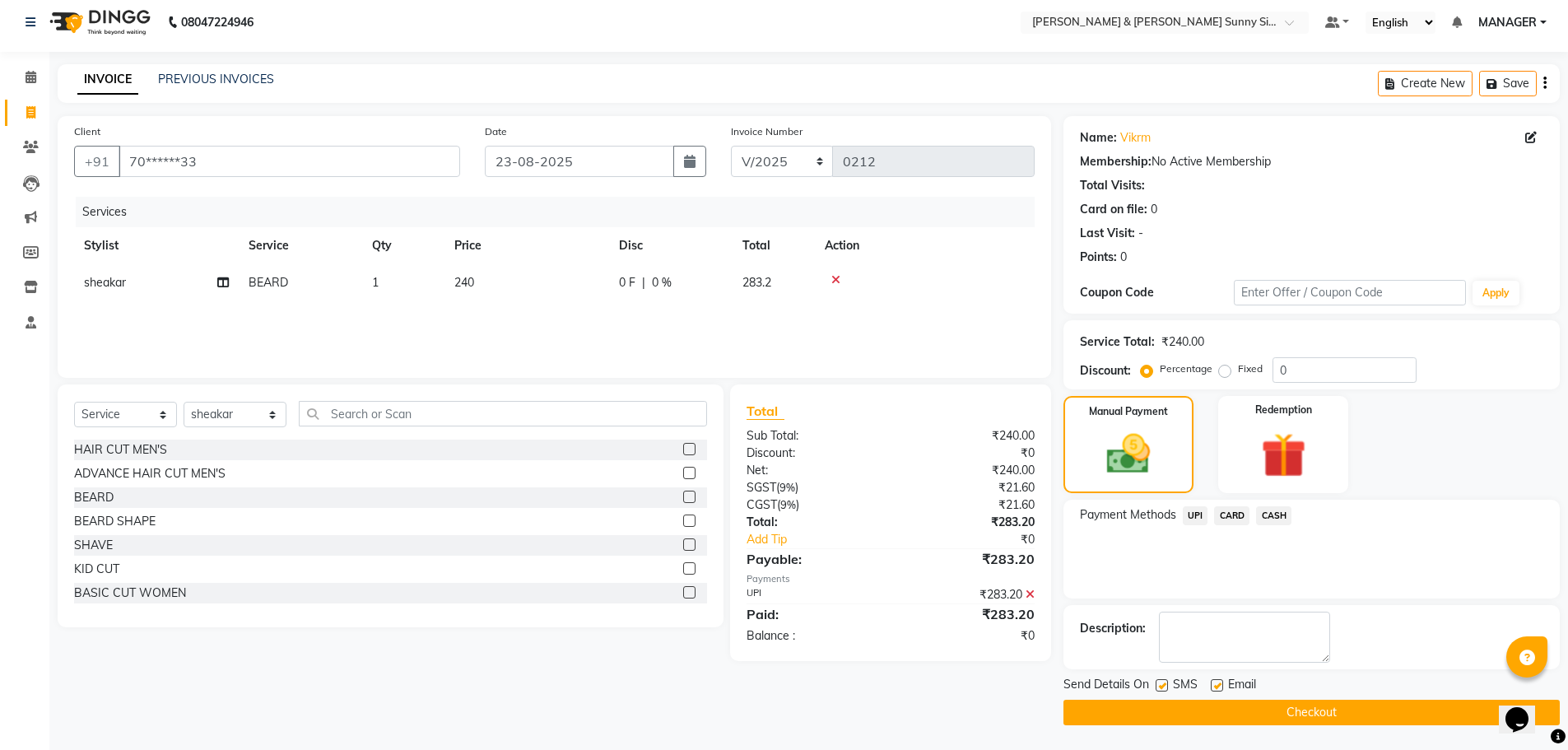
click at [1125, 706] on button "Checkout" at bounding box center [1310, 712] width 496 height 25
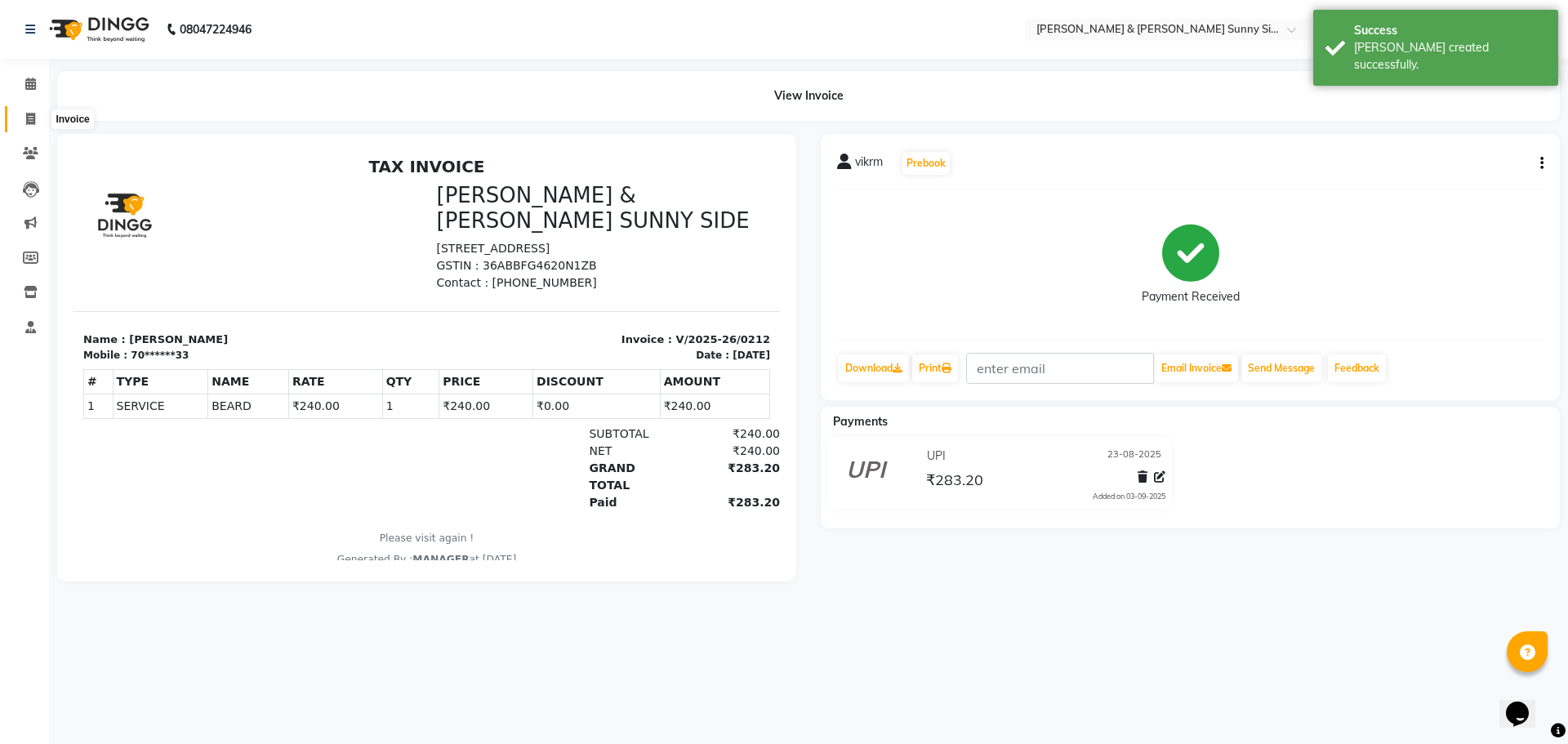
click at [37, 123] on span at bounding box center [31, 120] width 29 height 19
select select "service"
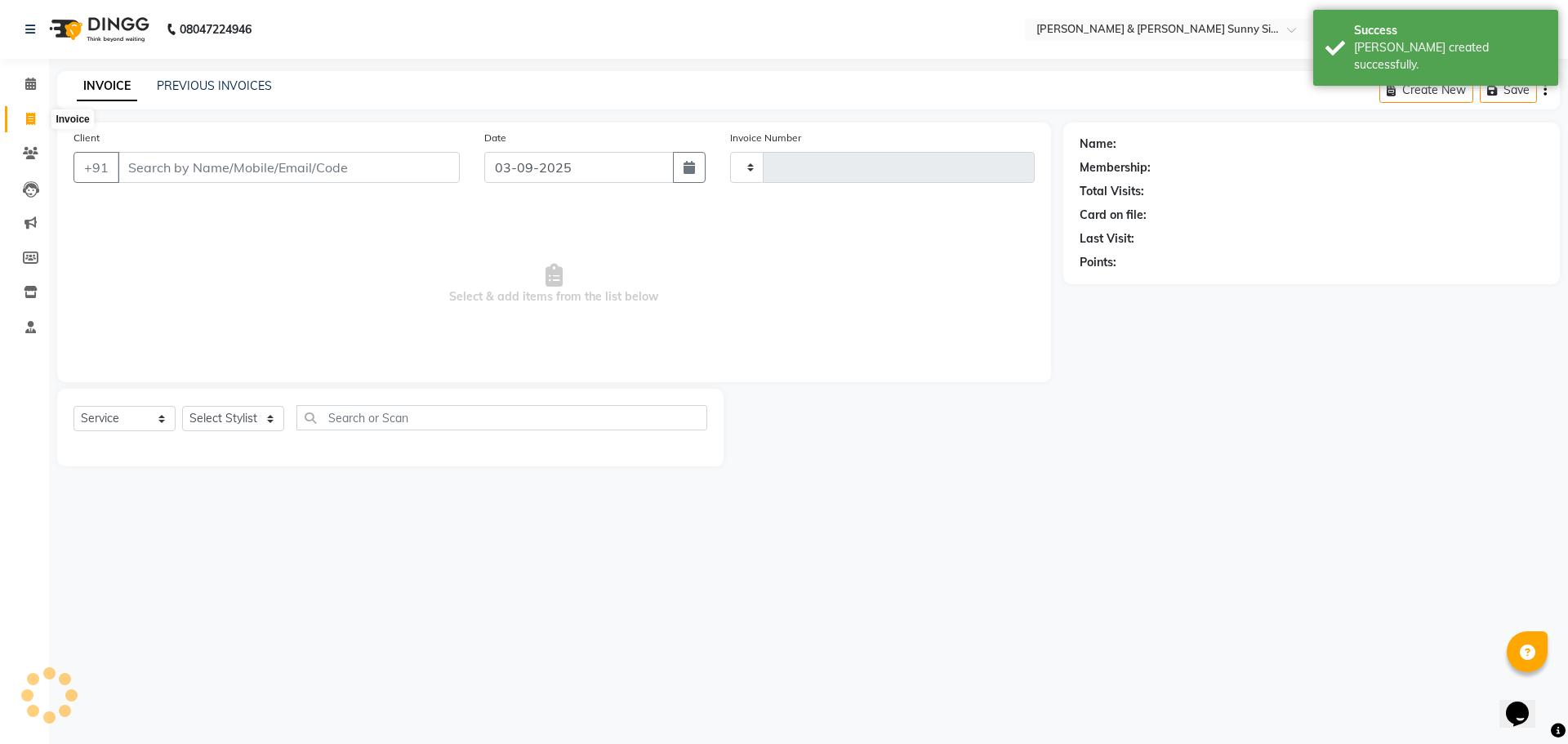
type input "0213"
select select "8776"
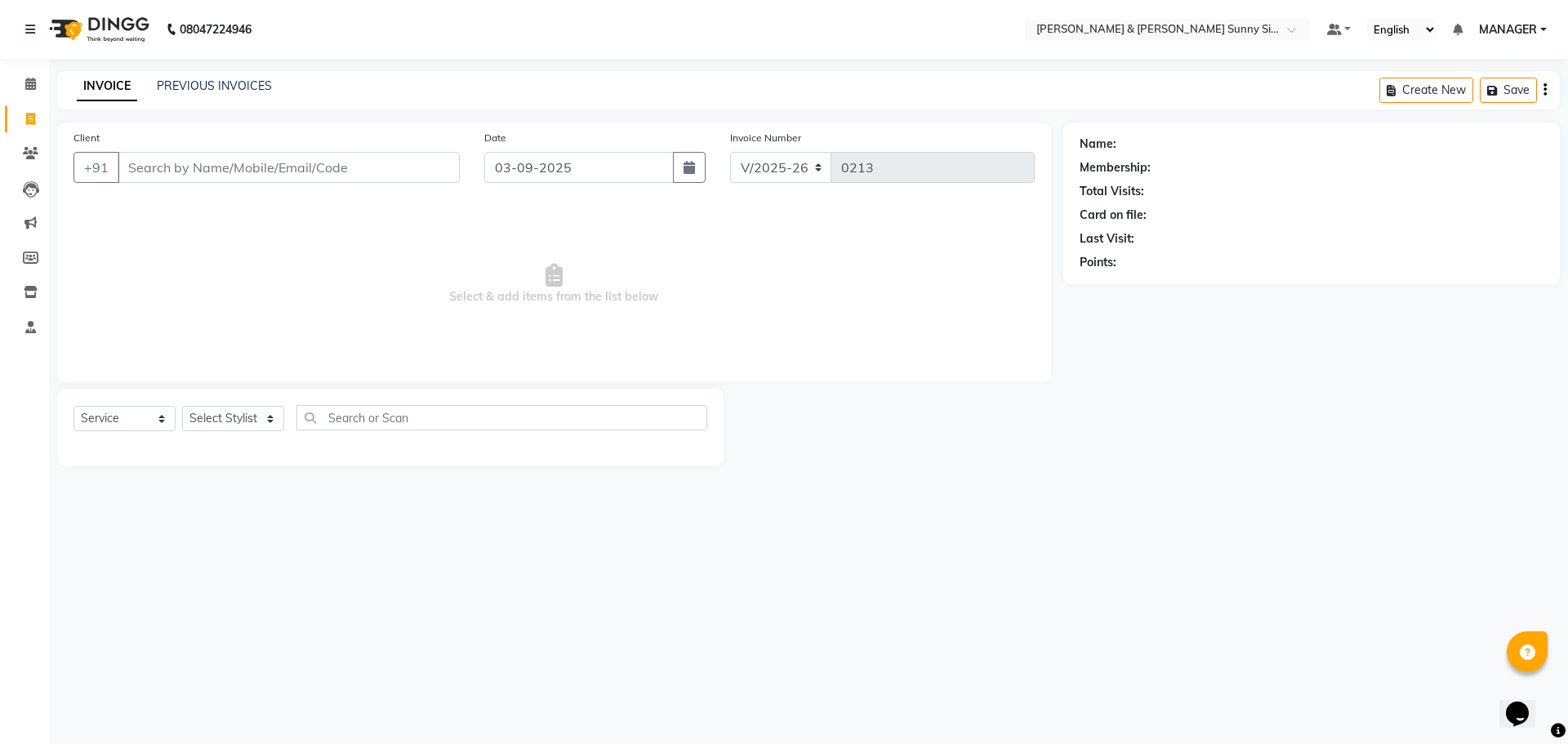
click at [289, 163] on input "Client" at bounding box center [289, 167] width 342 height 31
click at [286, 170] on input "Client" at bounding box center [289, 167] width 342 height 31
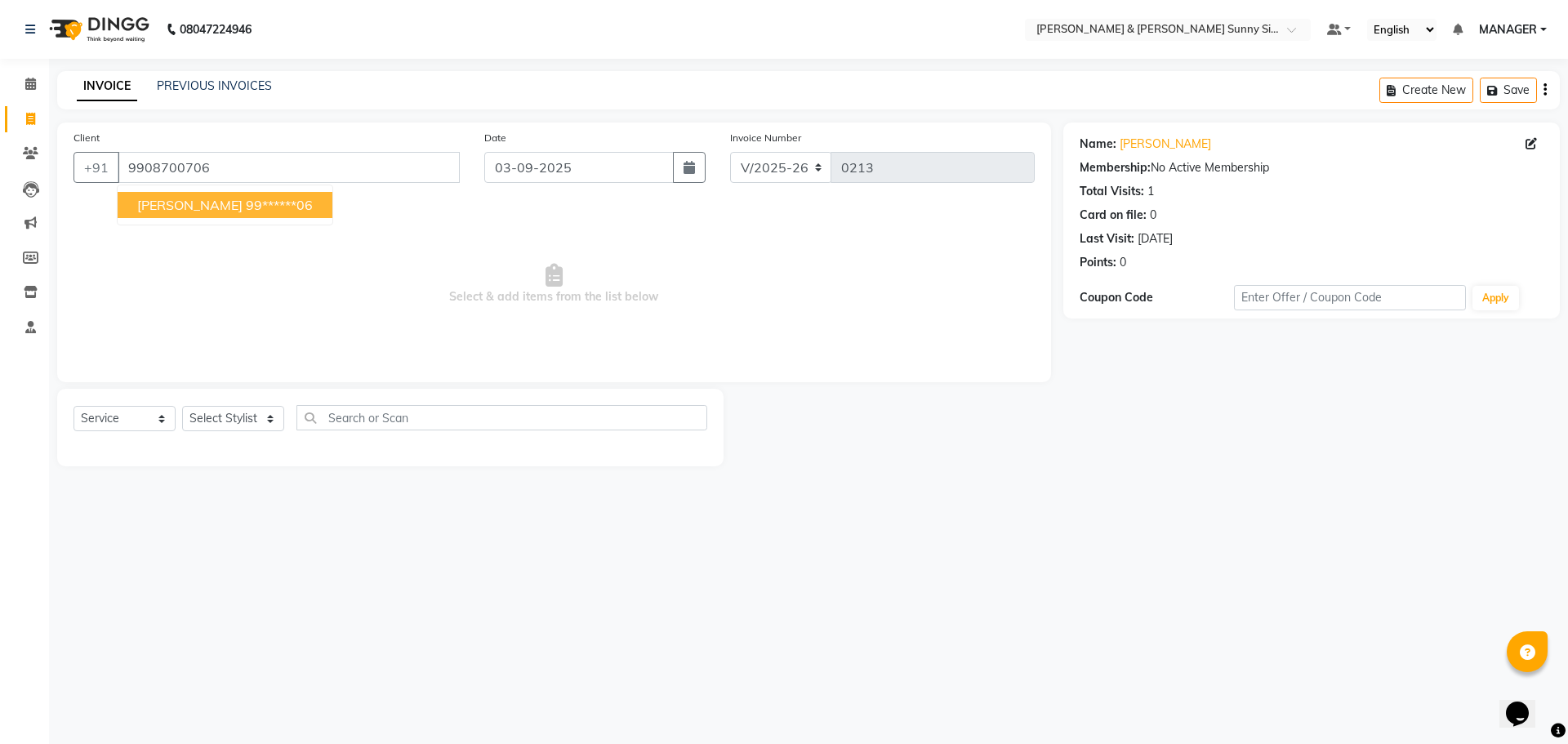
click at [232, 216] on button "[PERSON_NAME] 99******06" at bounding box center [225, 204] width 215 height 26
type input "99******06"
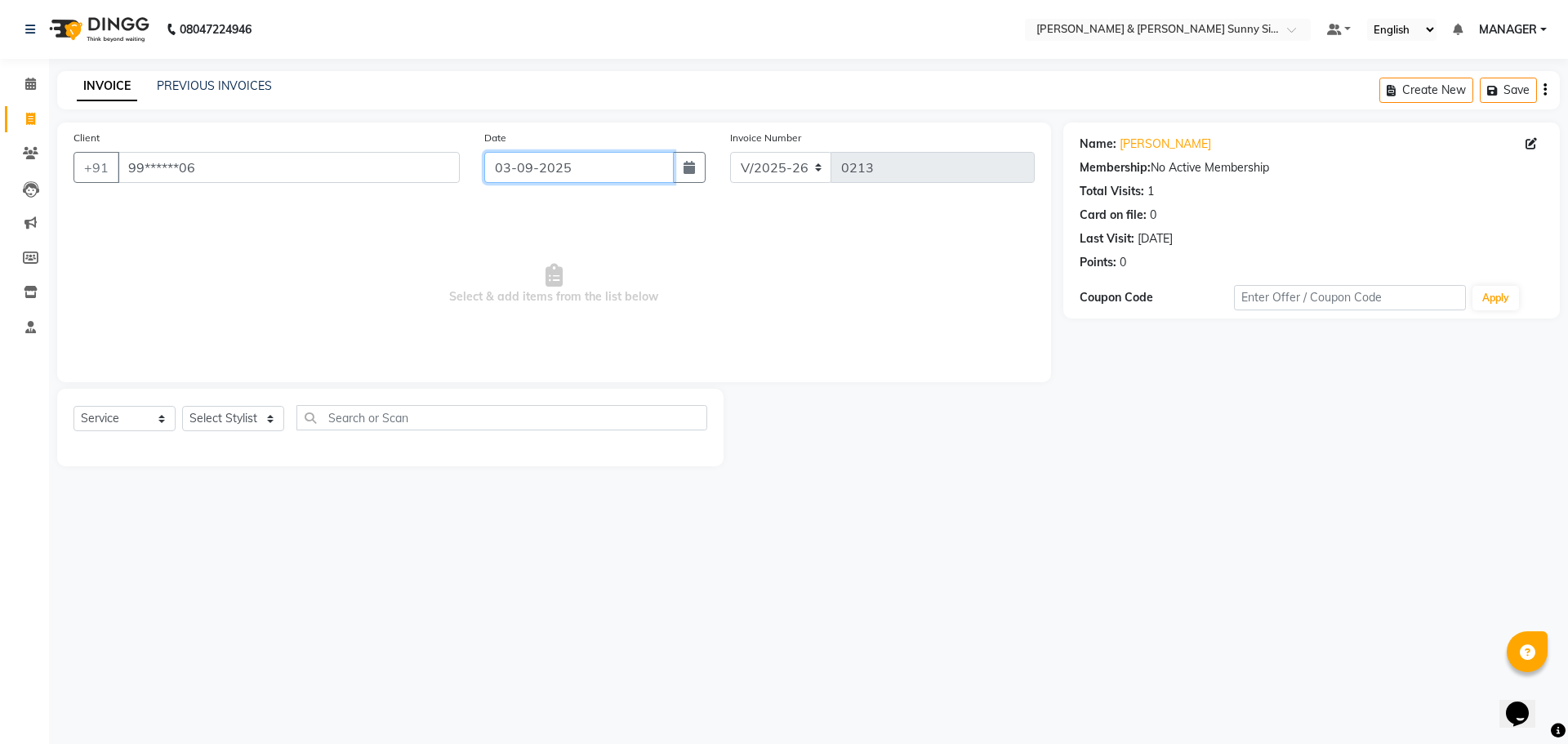
click at [539, 168] on input "03-09-2025" at bounding box center [579, 167] width 190 height 31
select select "9"
select select "2025"
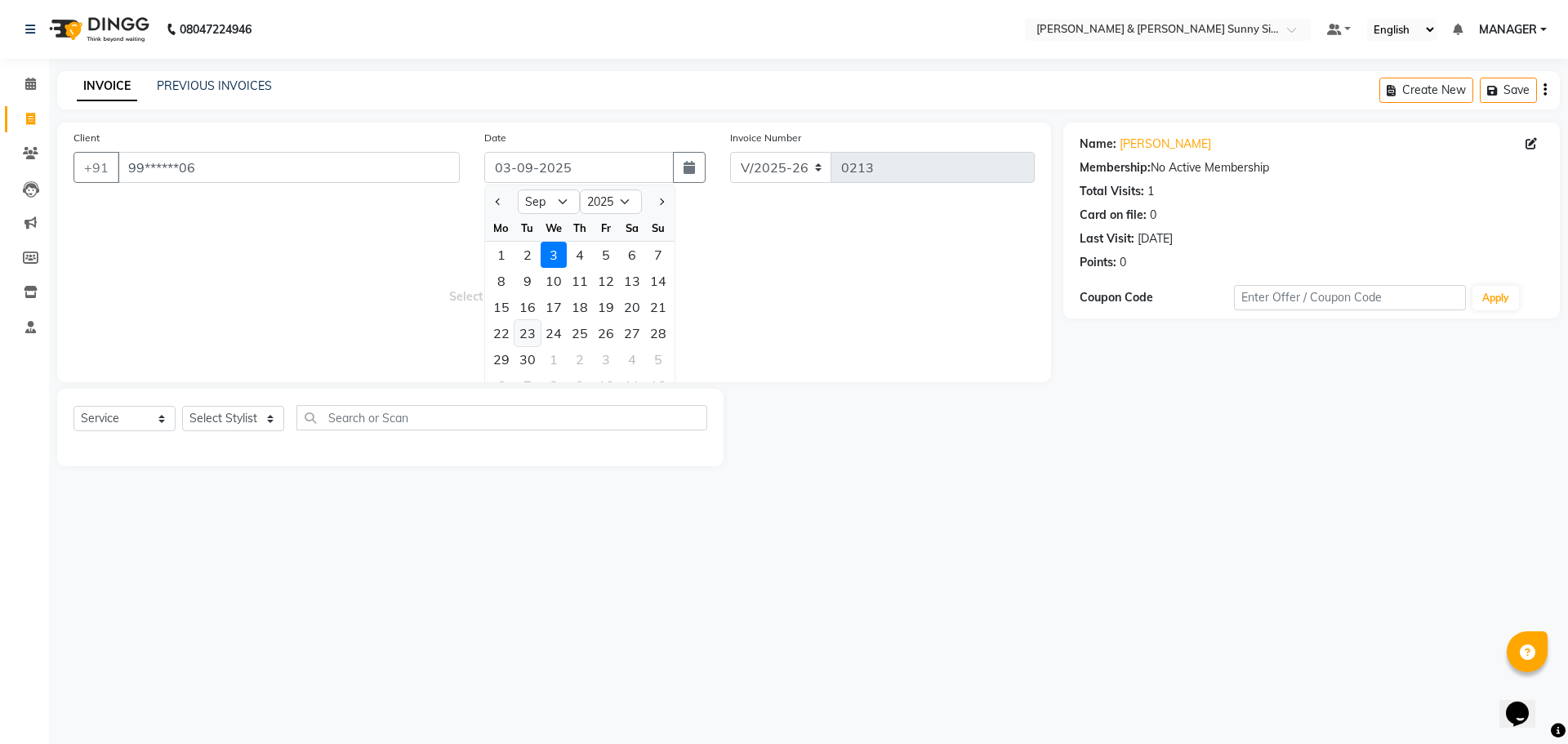
click at [535, 326] on div "23" at bounding box center [527, 333] width 26 height 26
type input "[DATE]"
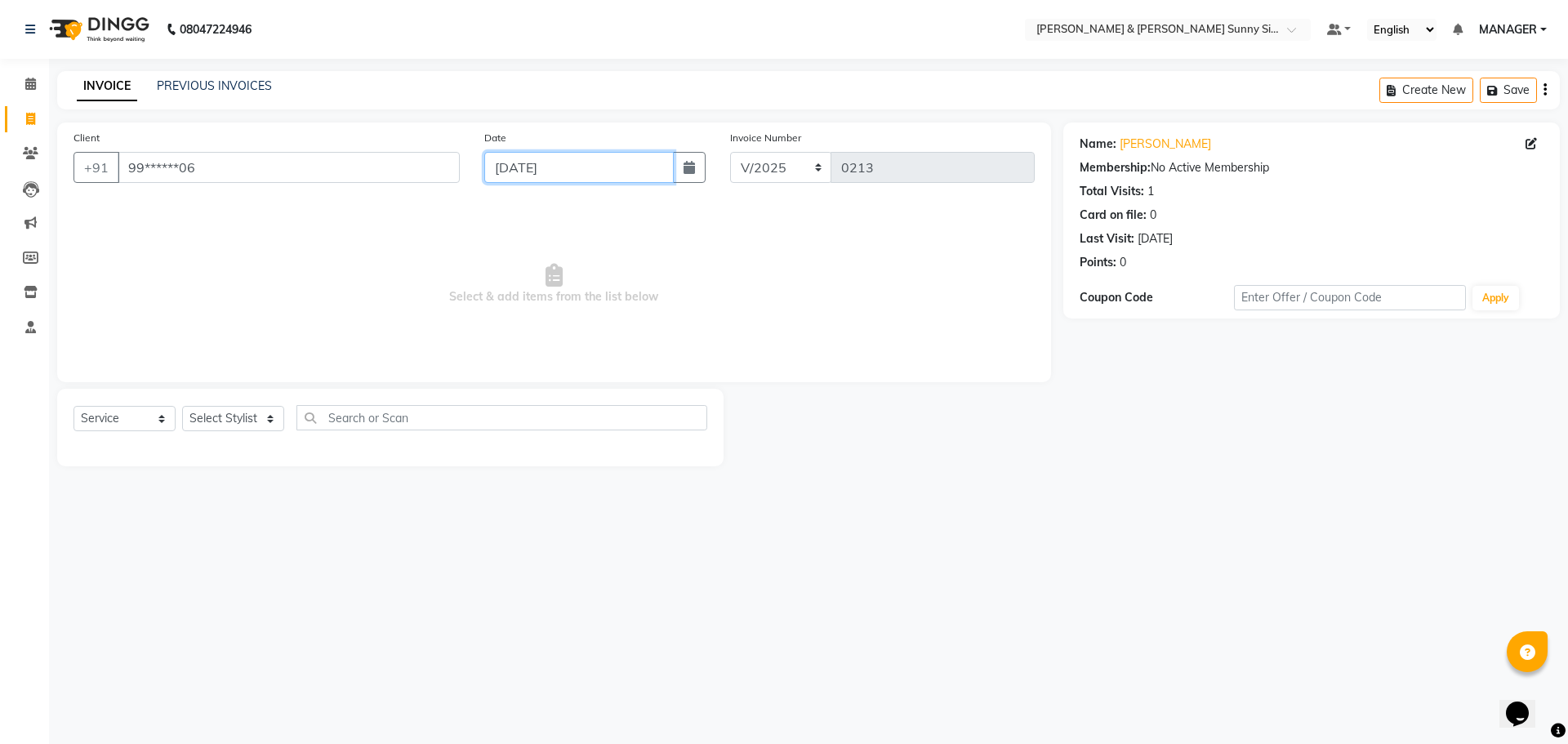
click at [530, 172] on input "[DATE]" at bounding box center [579, 167] width 190 height 31
select select "9"
select select "2025"
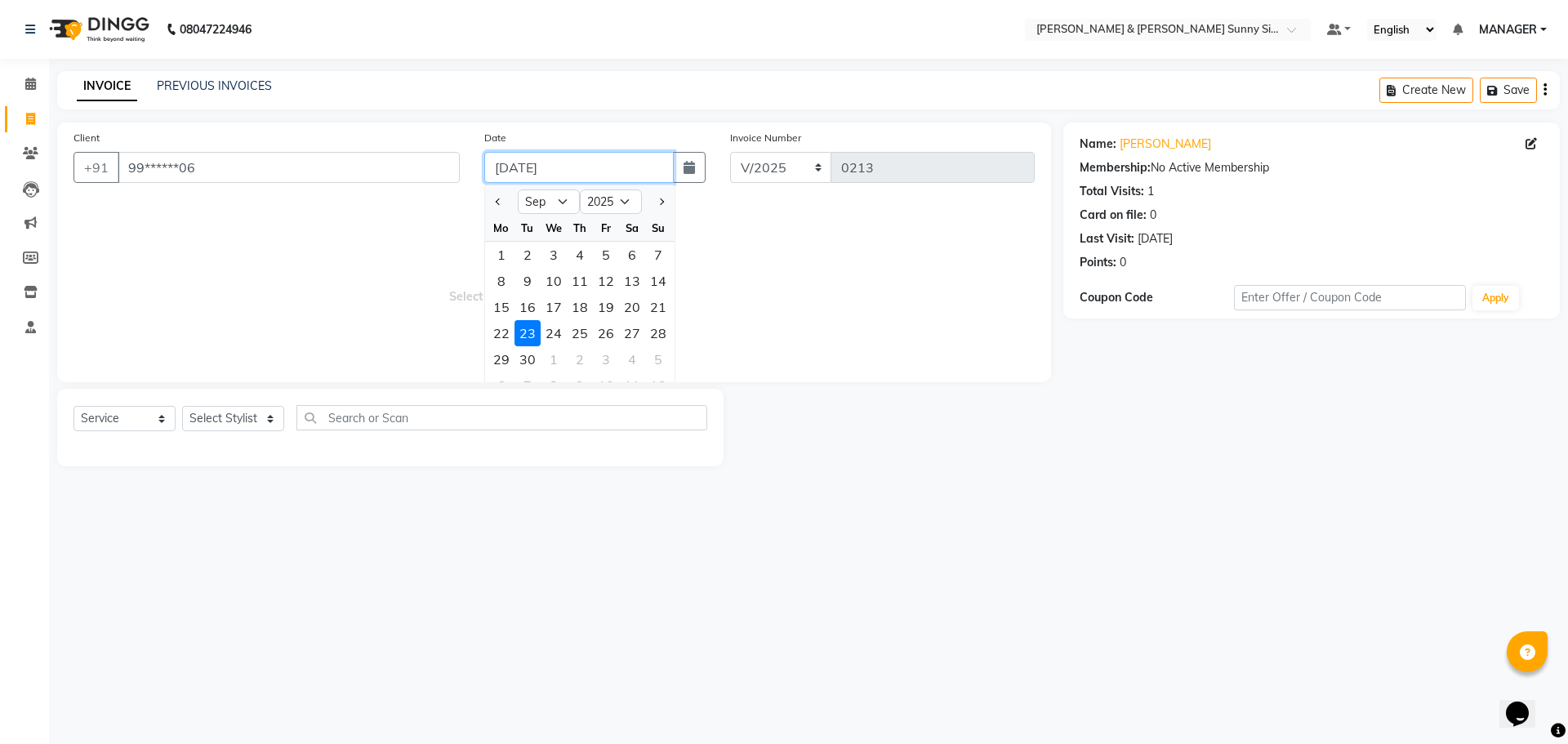
click at [530, 172] on input "[DATE]" at bounding box center [579, 167] width 190 height 31
type input "23-08-2025"
click at [456, 195] on div "Client +91 99******06" at bounding box center [266, 162] width 410 height 67
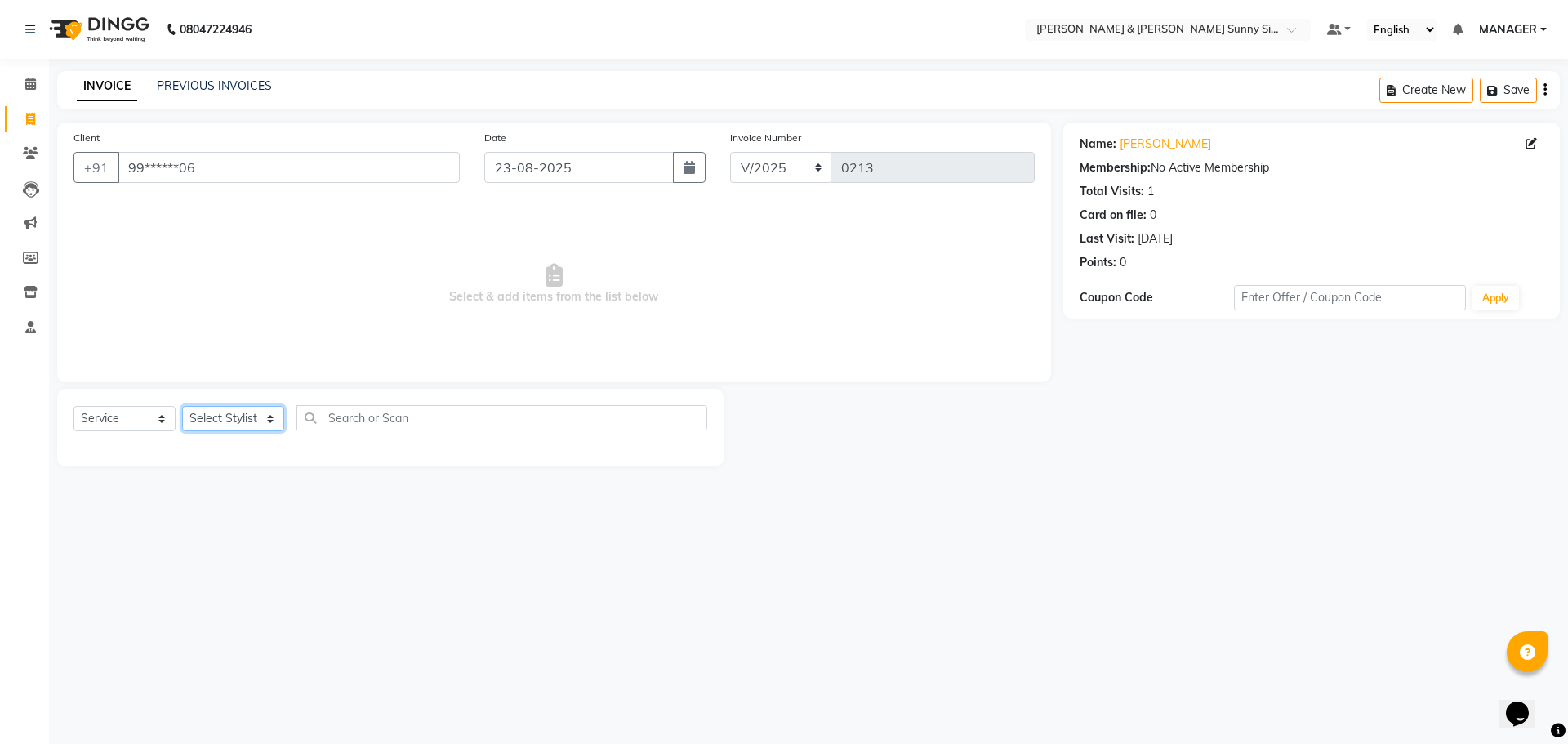
click at [217, 414] on select "Select Stylist MANAGER None [PERSON_NAME]" at bounding box center [232, 418] width 102 height 25
select select "89811"
click at [182, 406] on select "Select Stylist MANAGER None [PERSON_NAME]" at bounding box center [232, 418] width 102 height 25
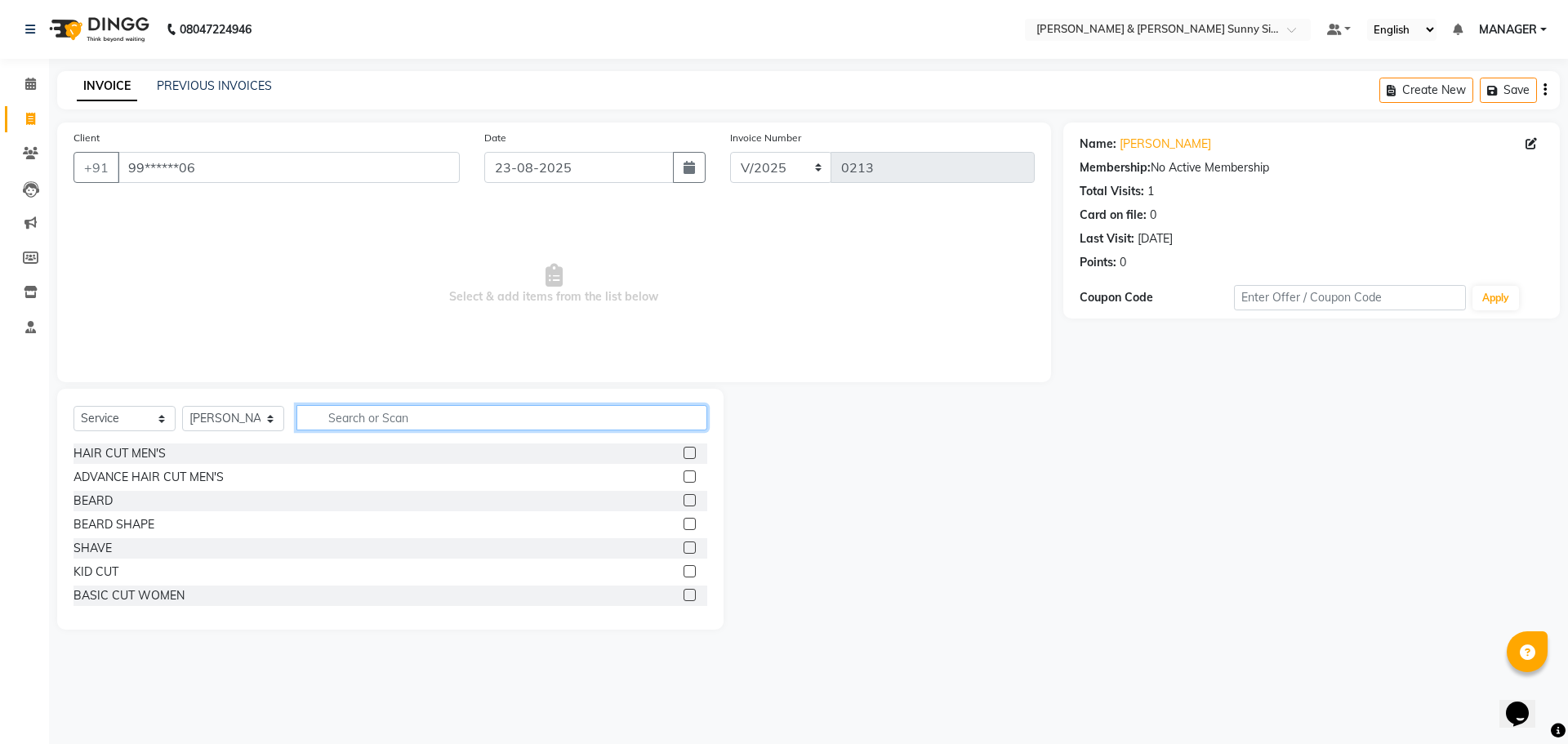
click at [338, 417] on input "text" at bounding box center [501, 417] width 410 height 25
type input "Full"
click at [684, 498] on label at bounding box center [690, 500] width 13 height 13
click at [684, 498] on input "checkbox" at bounding box center [689, 501] width 11 height 11
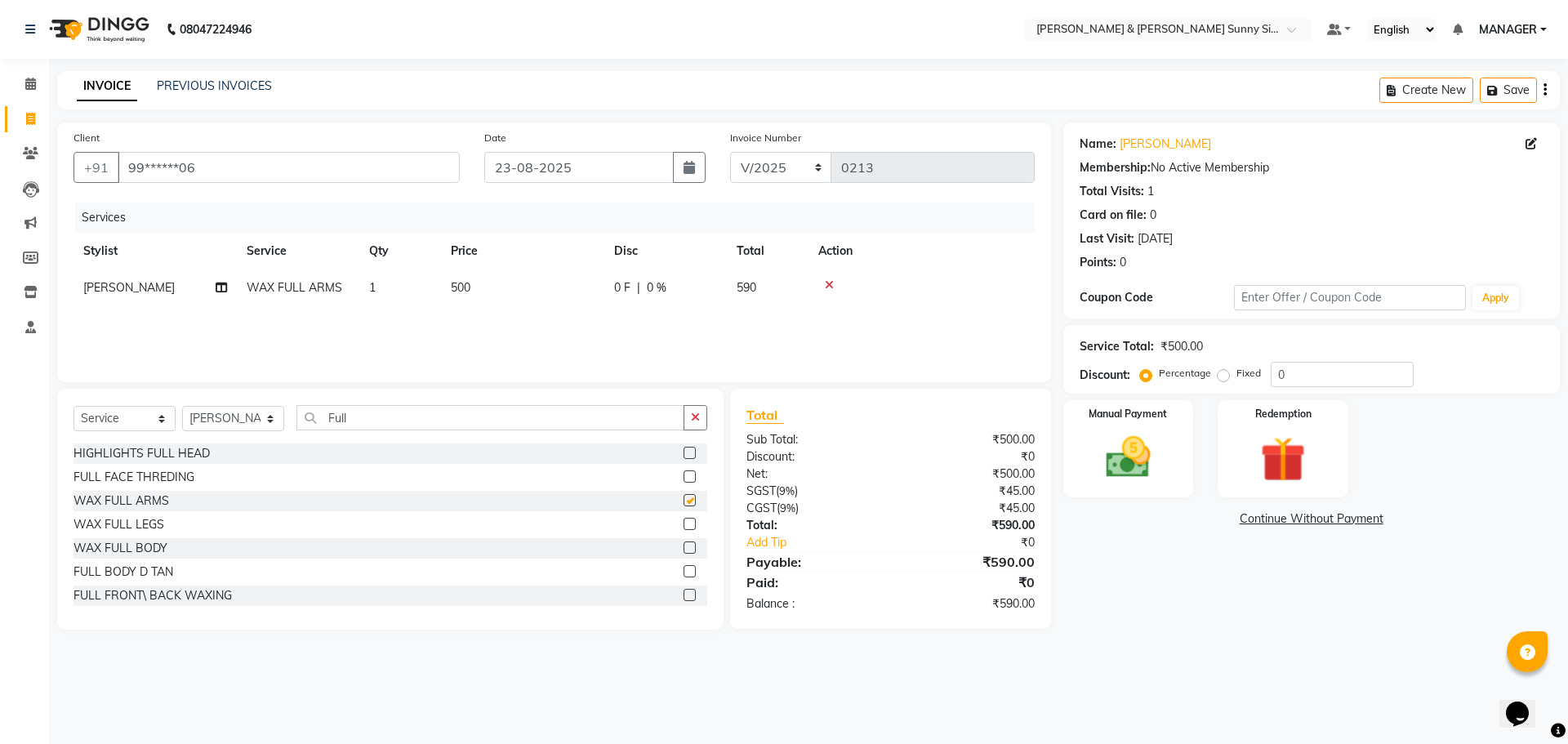
checkbox input "false"
click at [420, 410] on input "Full" at bounding box center [490, 417] width 388 height 25
click at [693, 417] on icon "button" at bounding box center [696, 417] width 9 height 12
click at [576, 417] on input "text" at bounding box center [501, 417] width 410 height 25
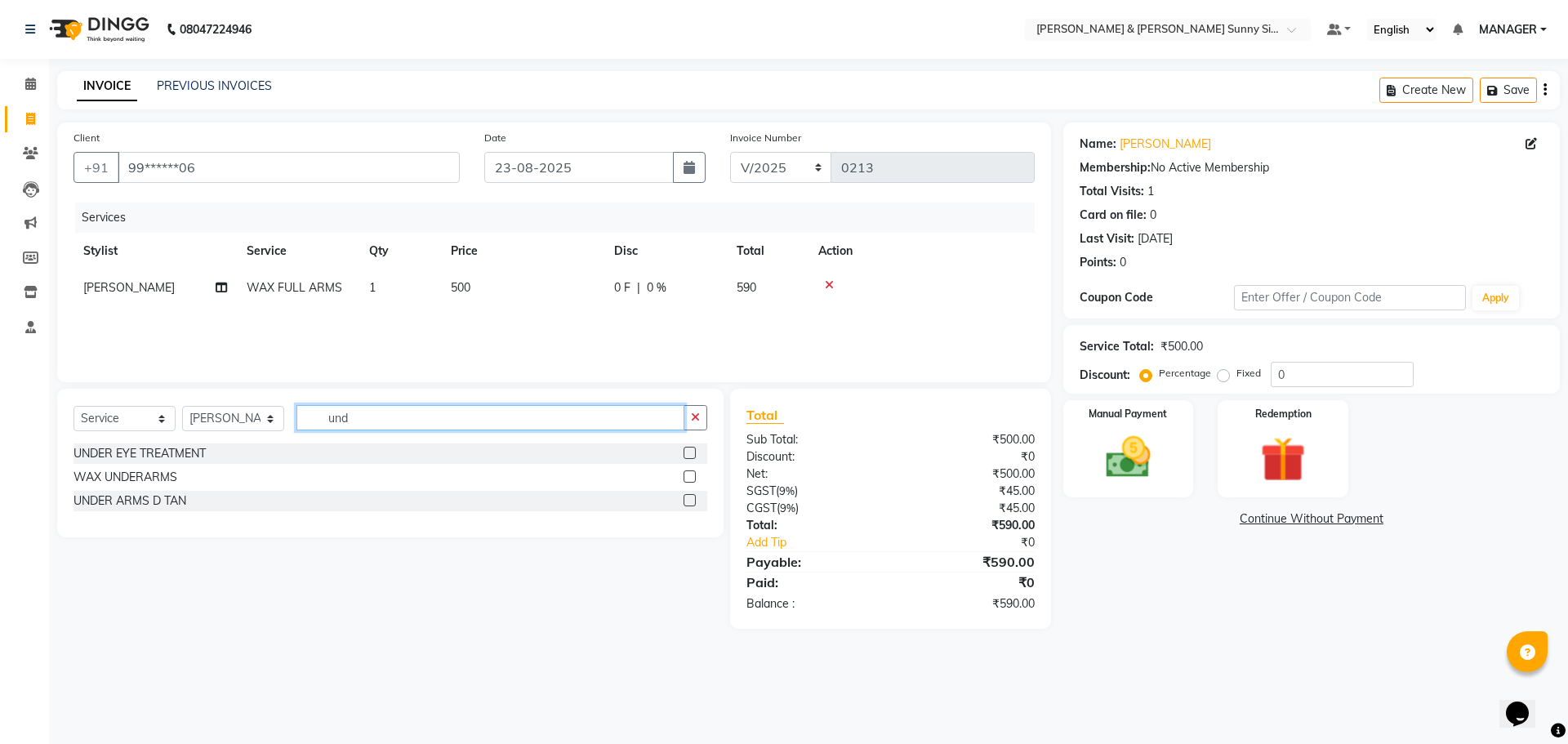
type input "und"
click at [684, 472] on label at bounding box center [690, 477] width 13 height 13
click at [684, 472] on input "checkbox" at bounding box center [689, 478] width 11 height 11
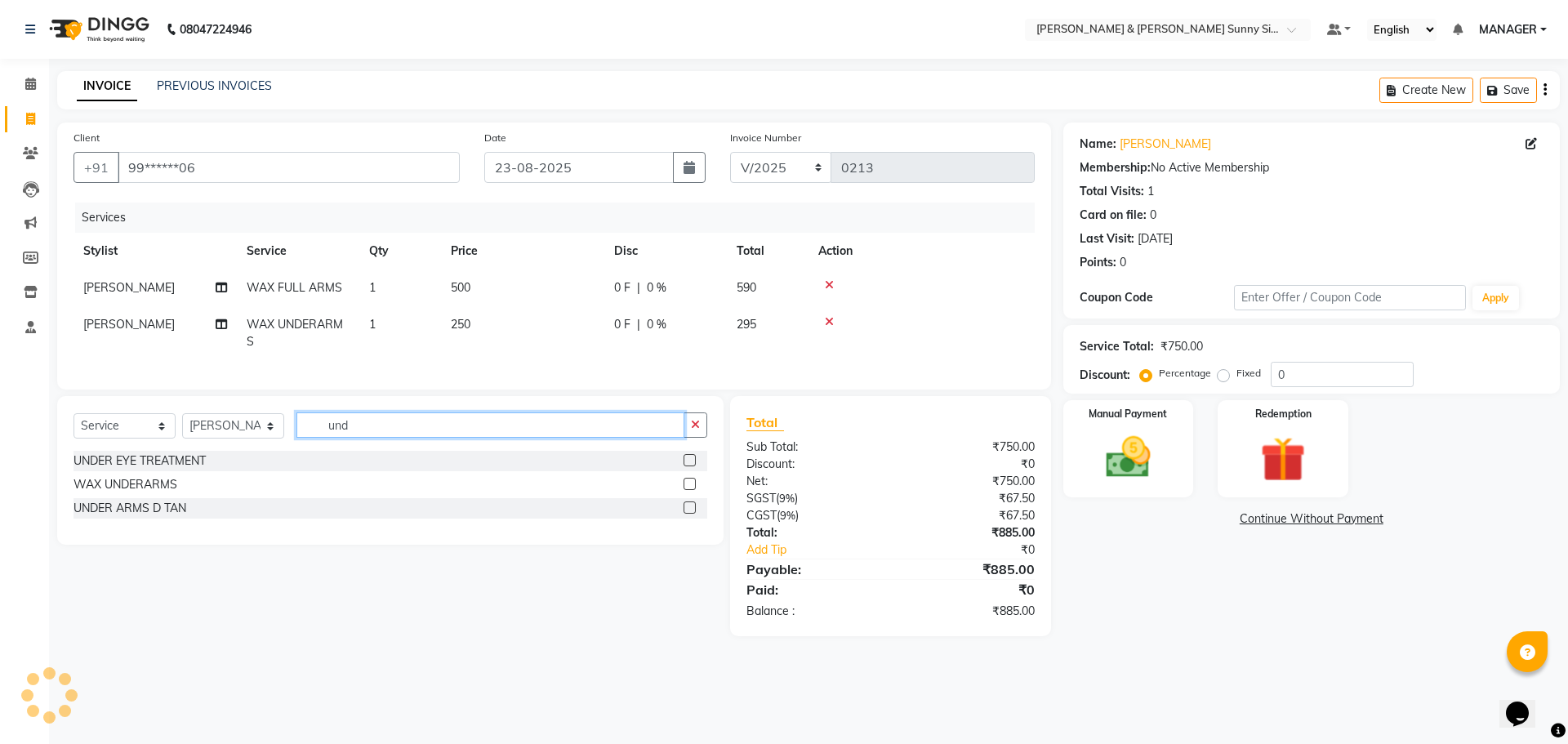
checkbox input "false"
drag, startPoint x: 514, startPoint y: 430, endPoint x: 649, endPoint y: 448, distance: 136.2
click at [519, 431] on input "und" at bounding box center [490, 425] width 388 height 25
drag, startPoint x: 696, startPoint y: 437, endPoint x: 595, endPoint y: 442, distance: 101.1
click at [685, 436] on button "button" at bounding box center [696, 425] width 23 height 25
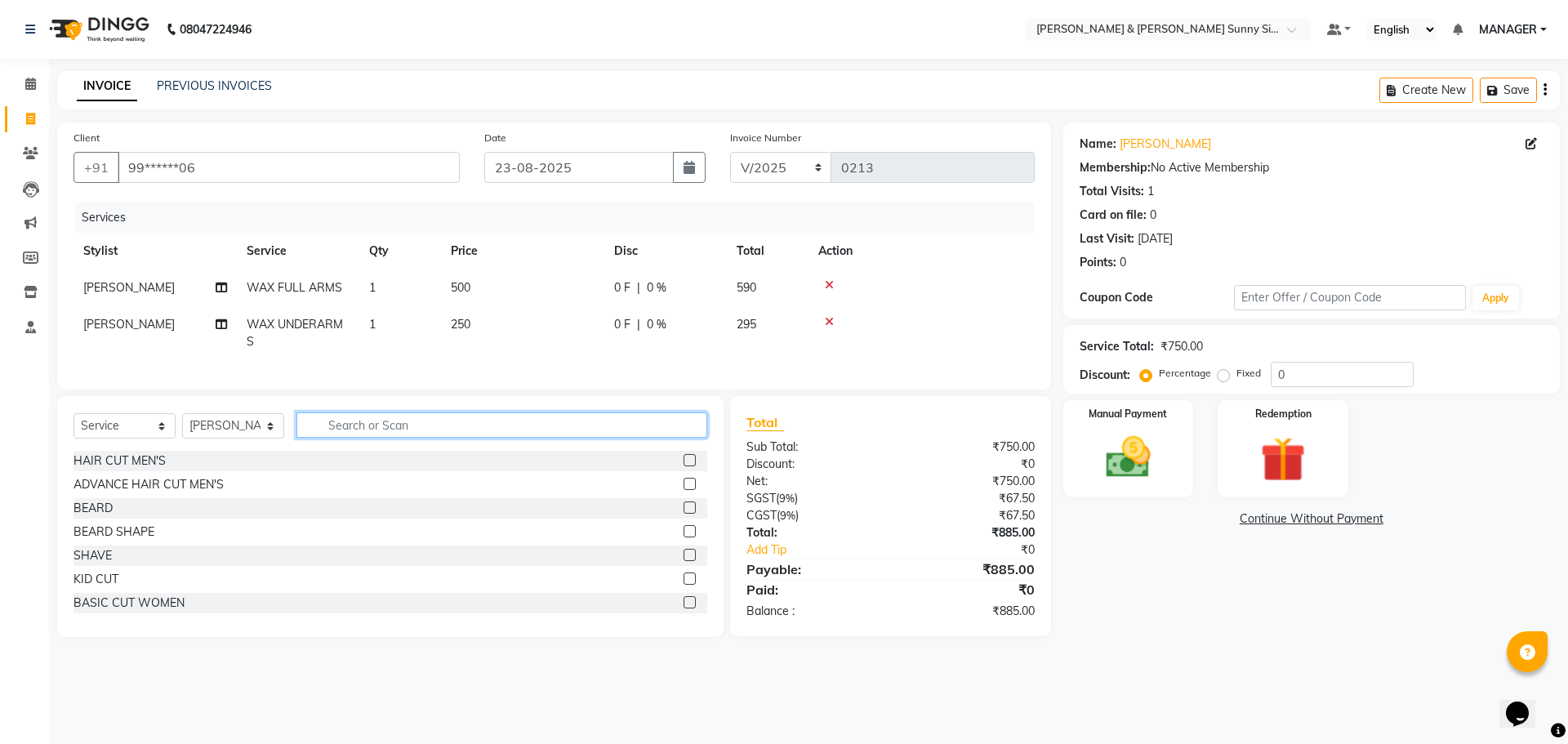
click at [593, 437] on input "text" at bounding box center [501, 425] width 410 height 25
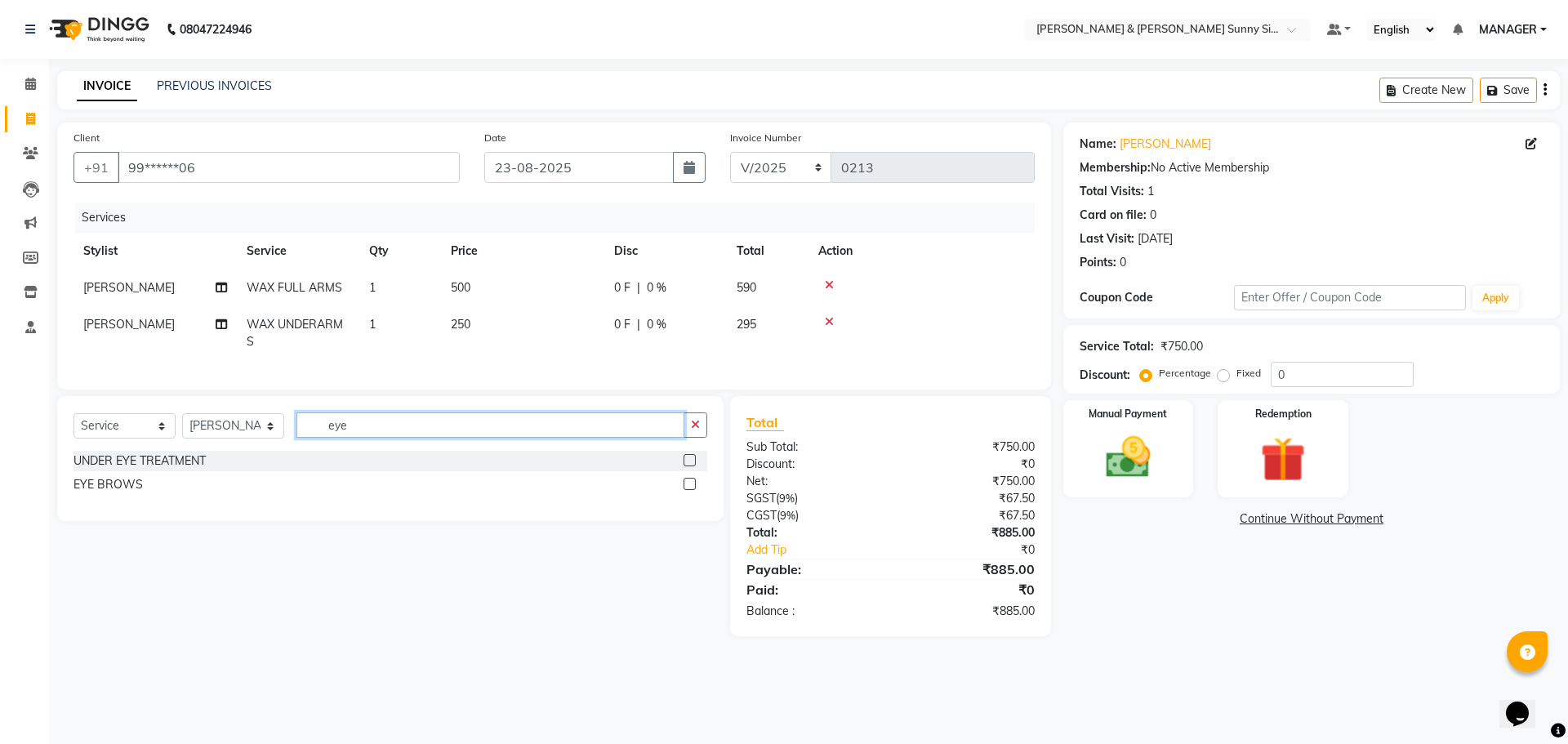
type input "eye"
drag, startPoint x: 688, startPoint y: 492, endPoint x: 605, endPoint y: 418, distance: 111.2
click at [681, 485] on div "UNDER EYE TREATMENT EYE BROWS" at bounding box center [391, 474] width 634 height 48
click at [697, 495] on div at bounding box center [696, 484] width 23 height 21
click at [687, 489] on label at bounding box center [690, 484] width 13 height 13
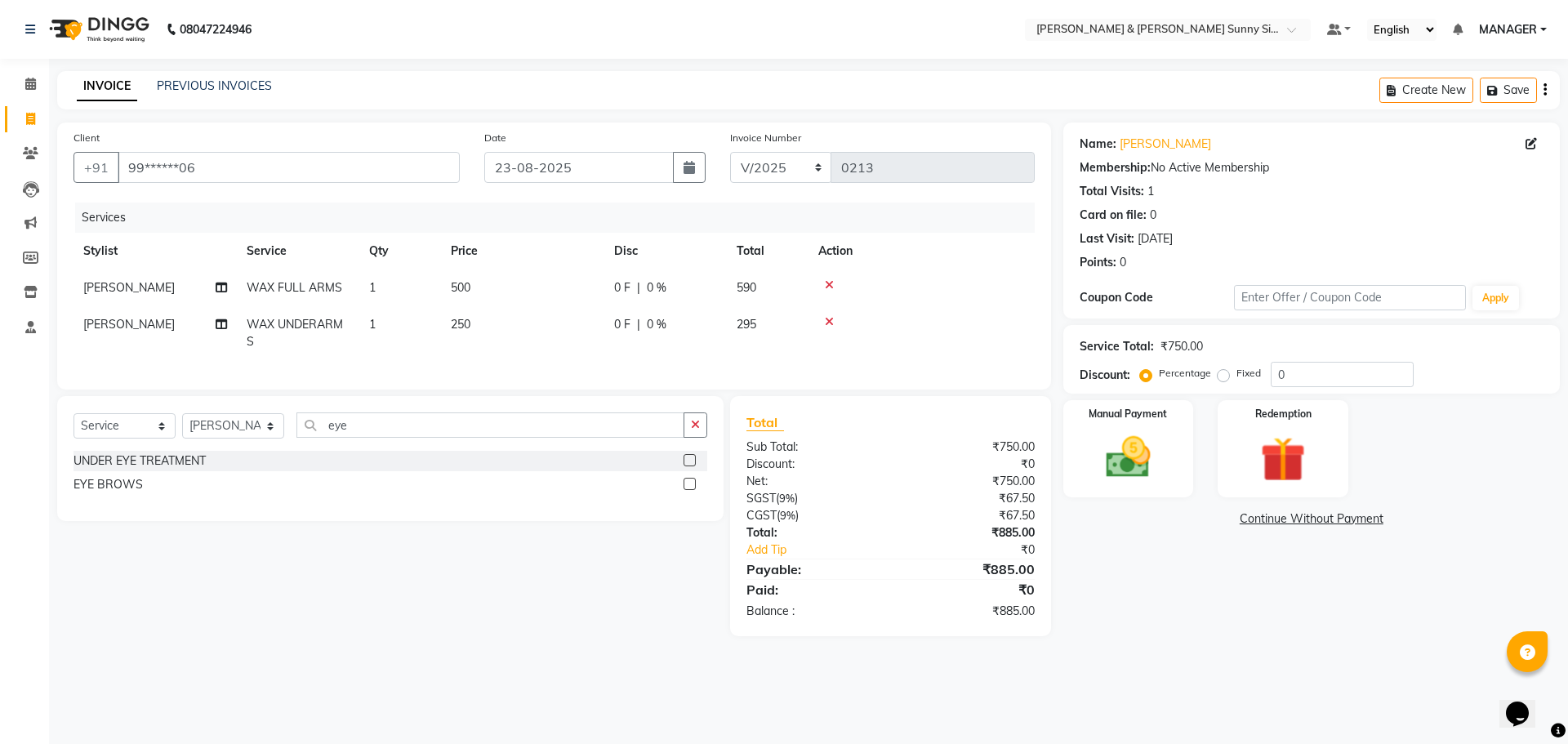
click at [687, 489] on input "checkbox" at bounding box center [689, 485] width 11 height 11
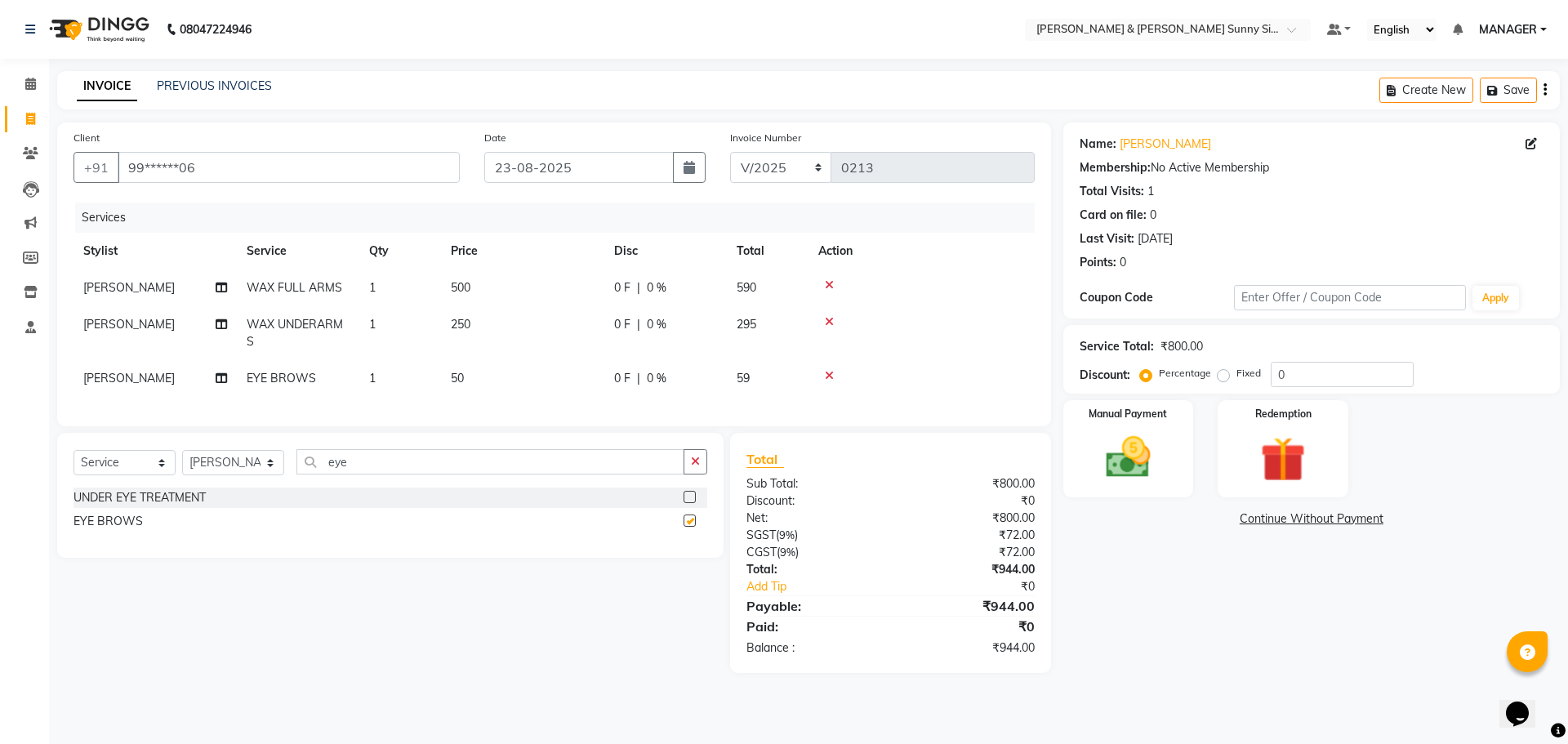
checkbox input "false"
click at [490, 381] on td "50" at bounding box center [522, 378] width 163 height 37
select select "89811"
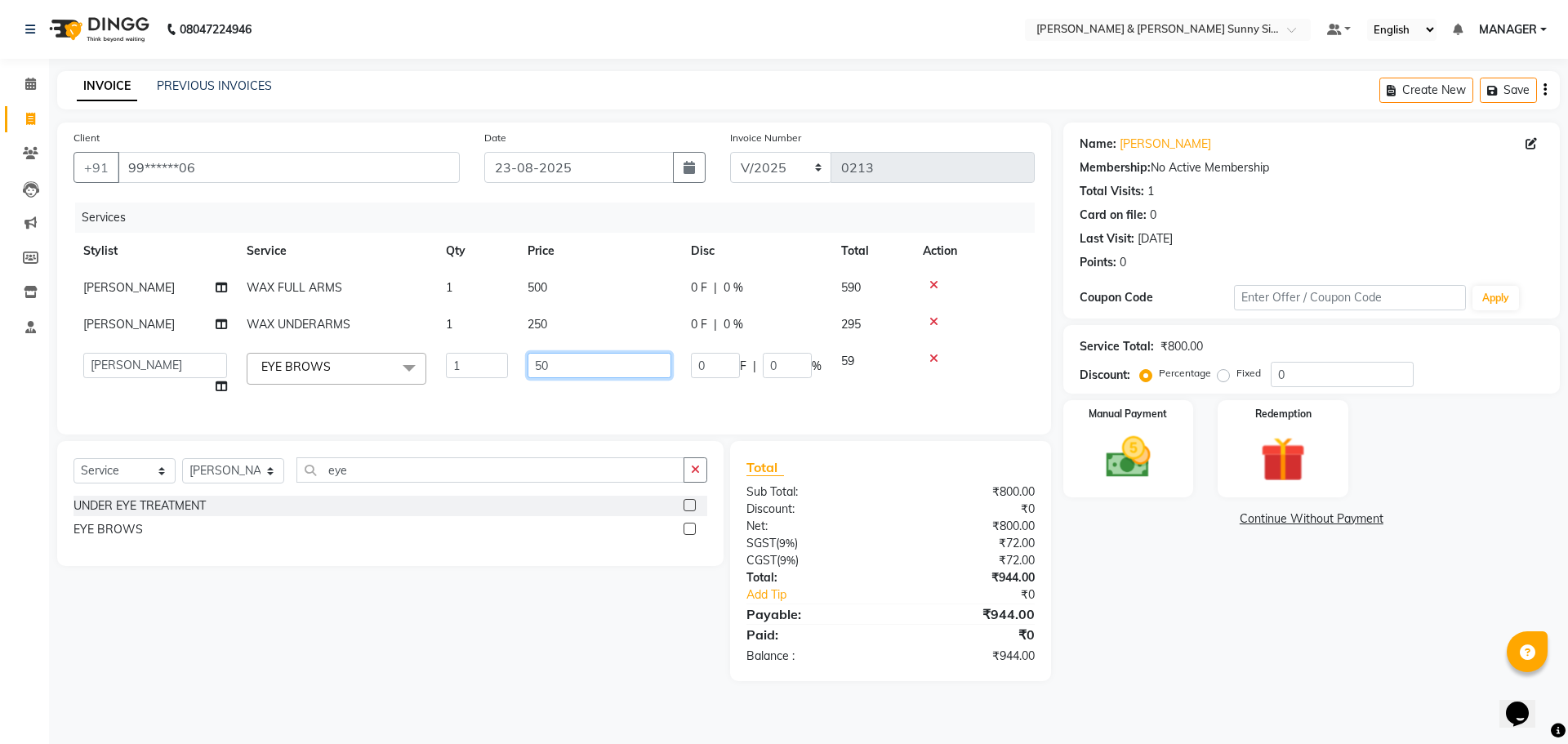
click at [554, 362] on input "50" at bounding box center [599, 365] width 144 height 25
type input "5"
type input "50"
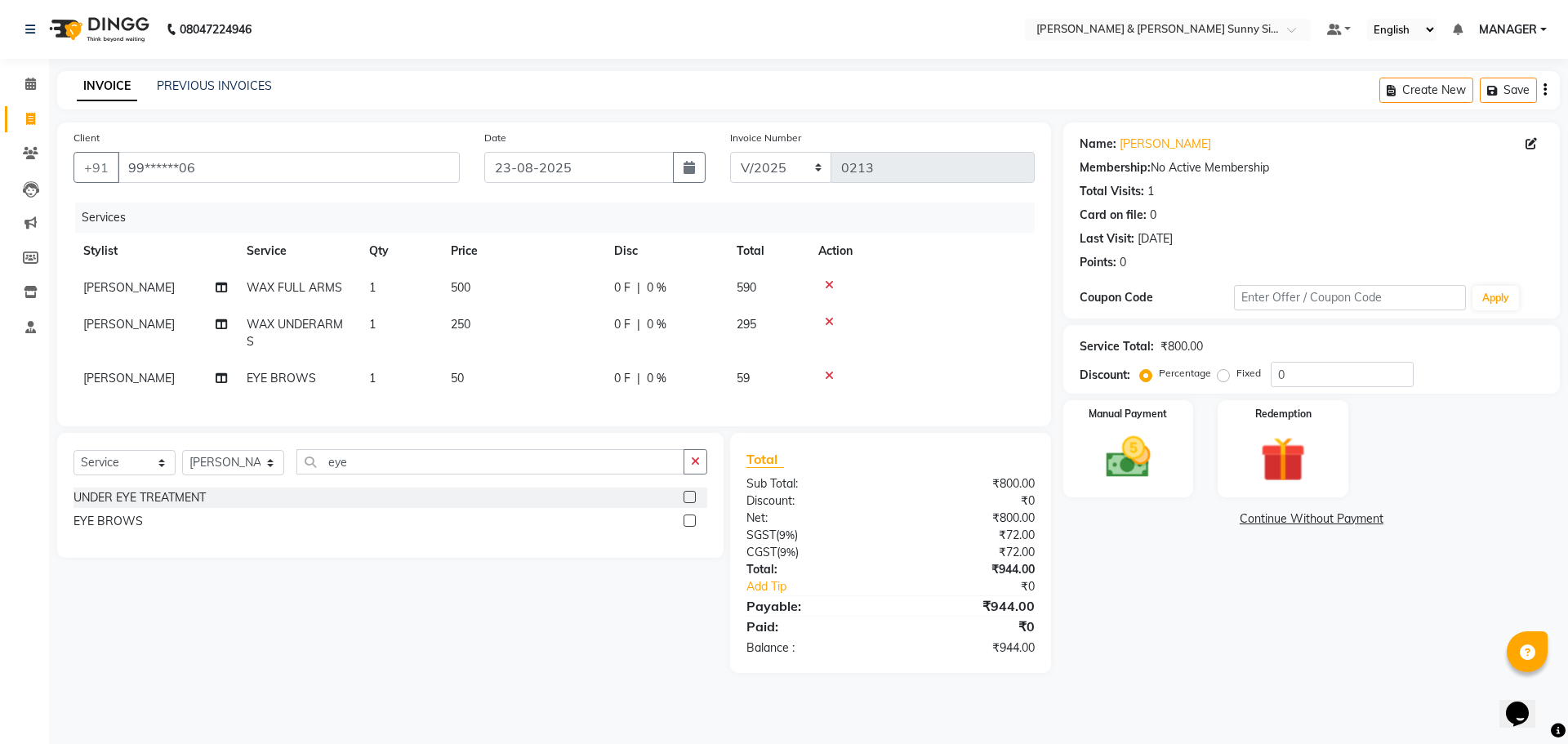
click at [571, 324] on td "250" at bounding box center [522, 333] width 163 height 54
select select "89811"
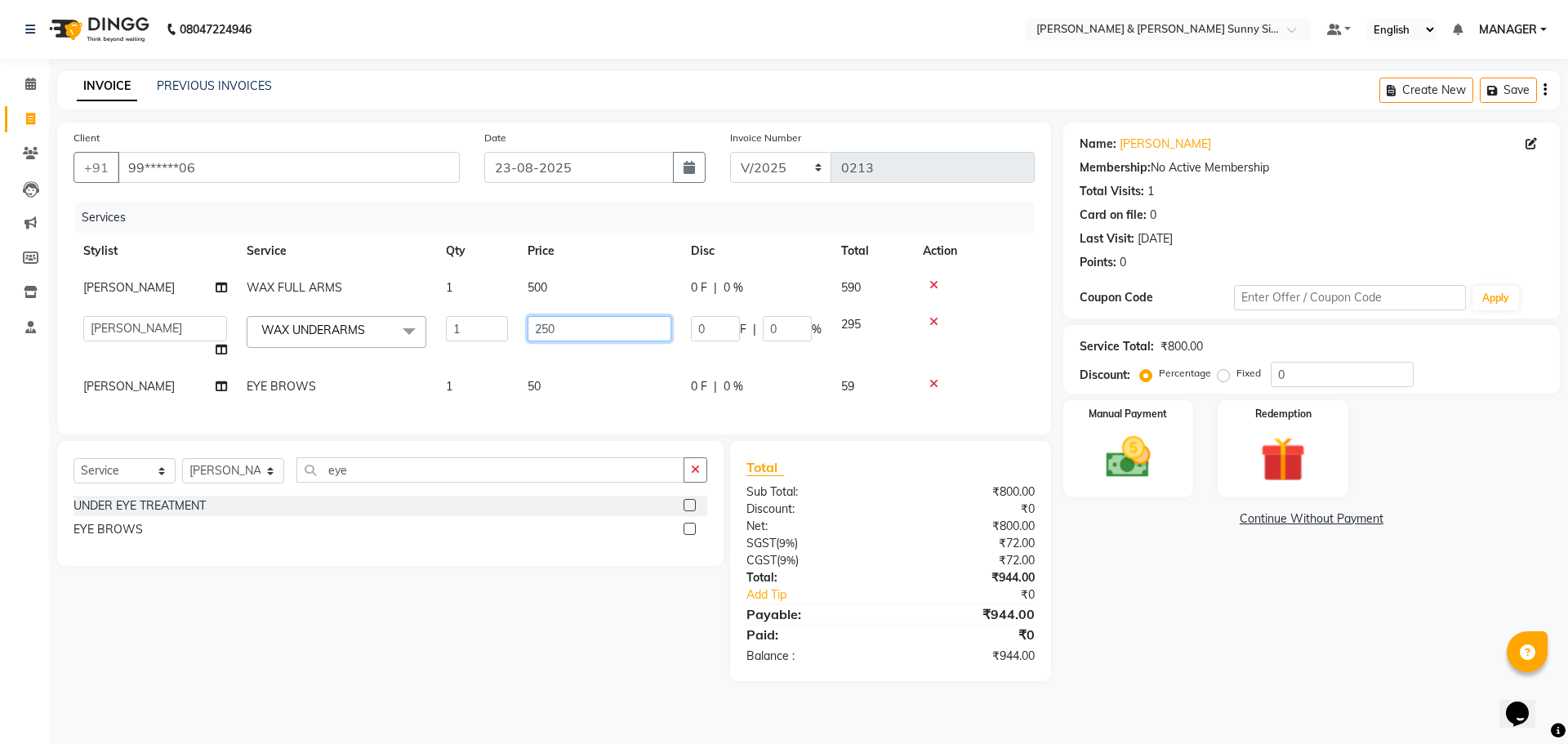
click at [582, 330] on input "250" at bounding box center [599, 328] width 144 height 25
type input "2"
type input "140"
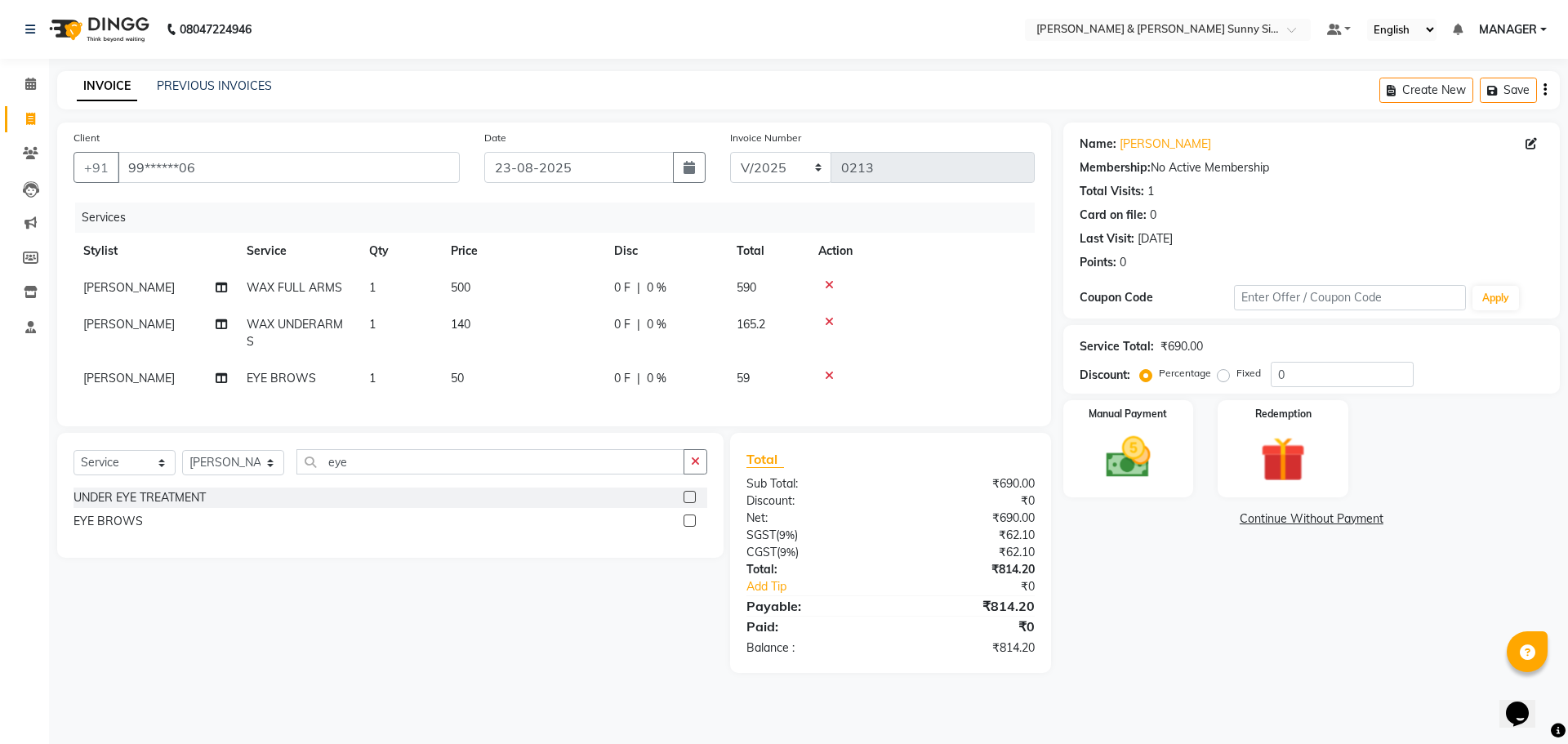
click at [556, 294] on td "500" at bounding box center [522, 287] width 163 height 37
select select "89811"
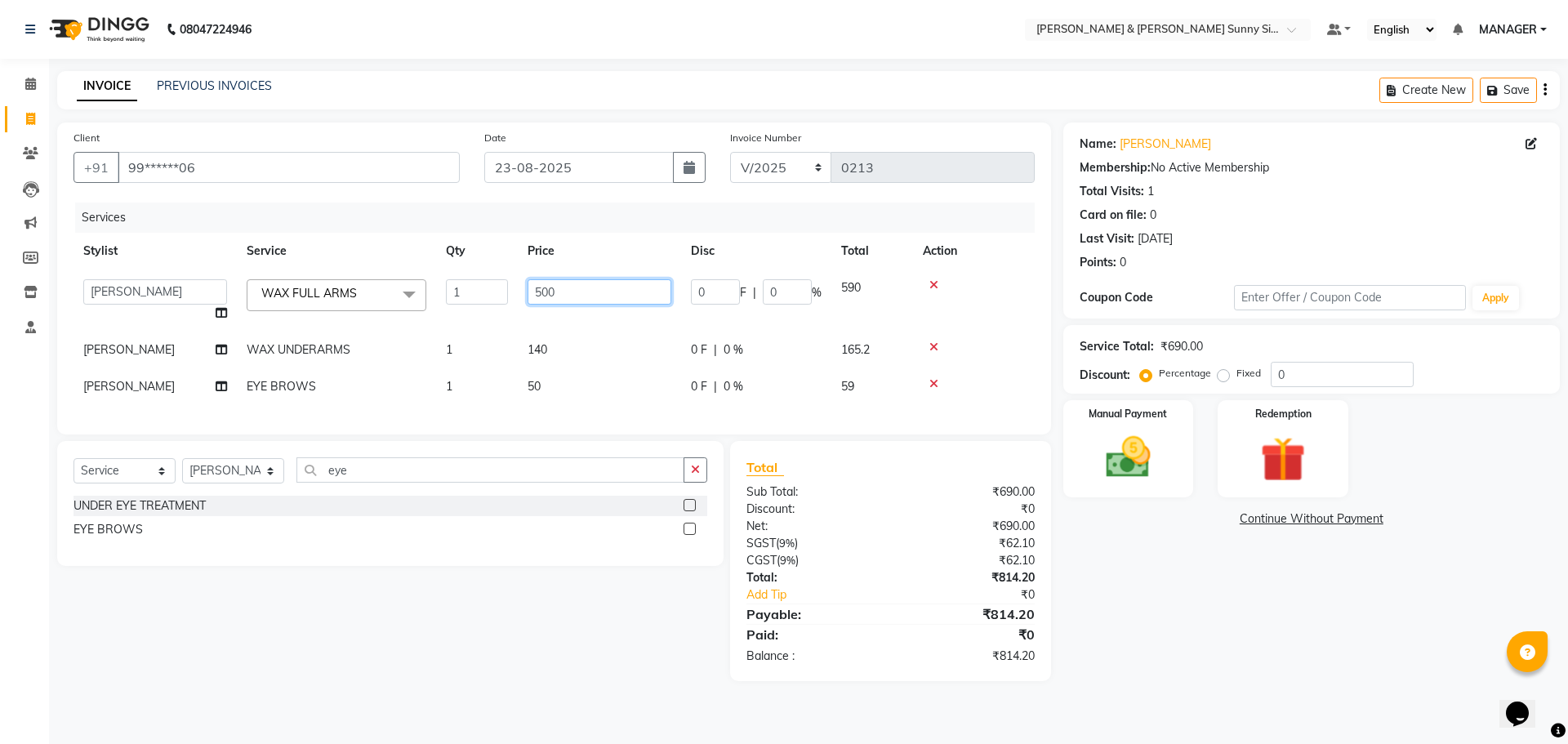
click at [575, 287] on input "500" at bounding box center [599, 291] width 144 height 25
type input "5"
type input "480"
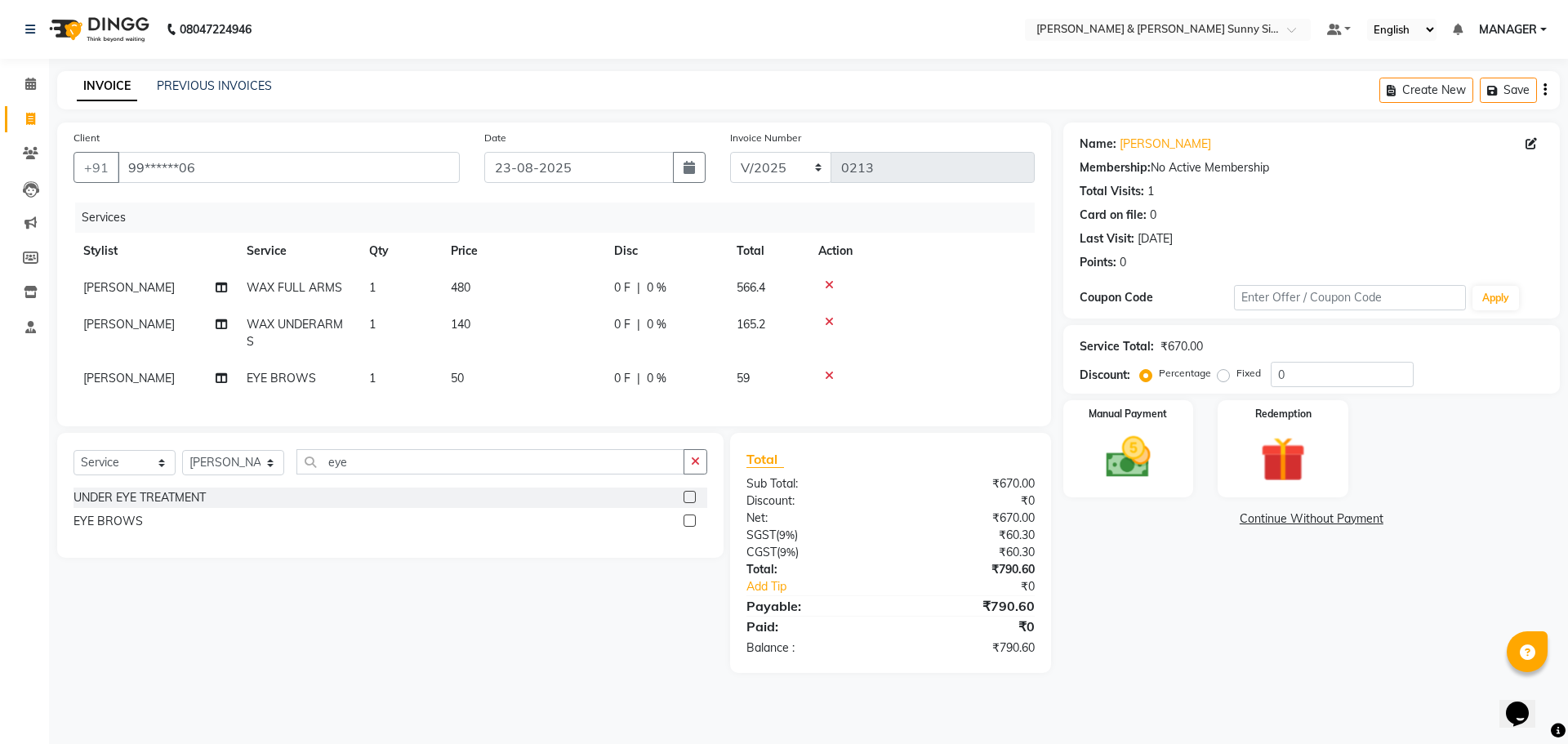
click at [565, 327] on tbody "[PERSON_NAME] WAX FULL ARMS 1 480 0 F | 0 % 566.4 [PERSON_NAME] WAX UNDERARMS 1…" at bounding box center [554, 333] width 961 height 128
click at [1143, 462] on img at bounding box center [1128, 457] width 76 height 54
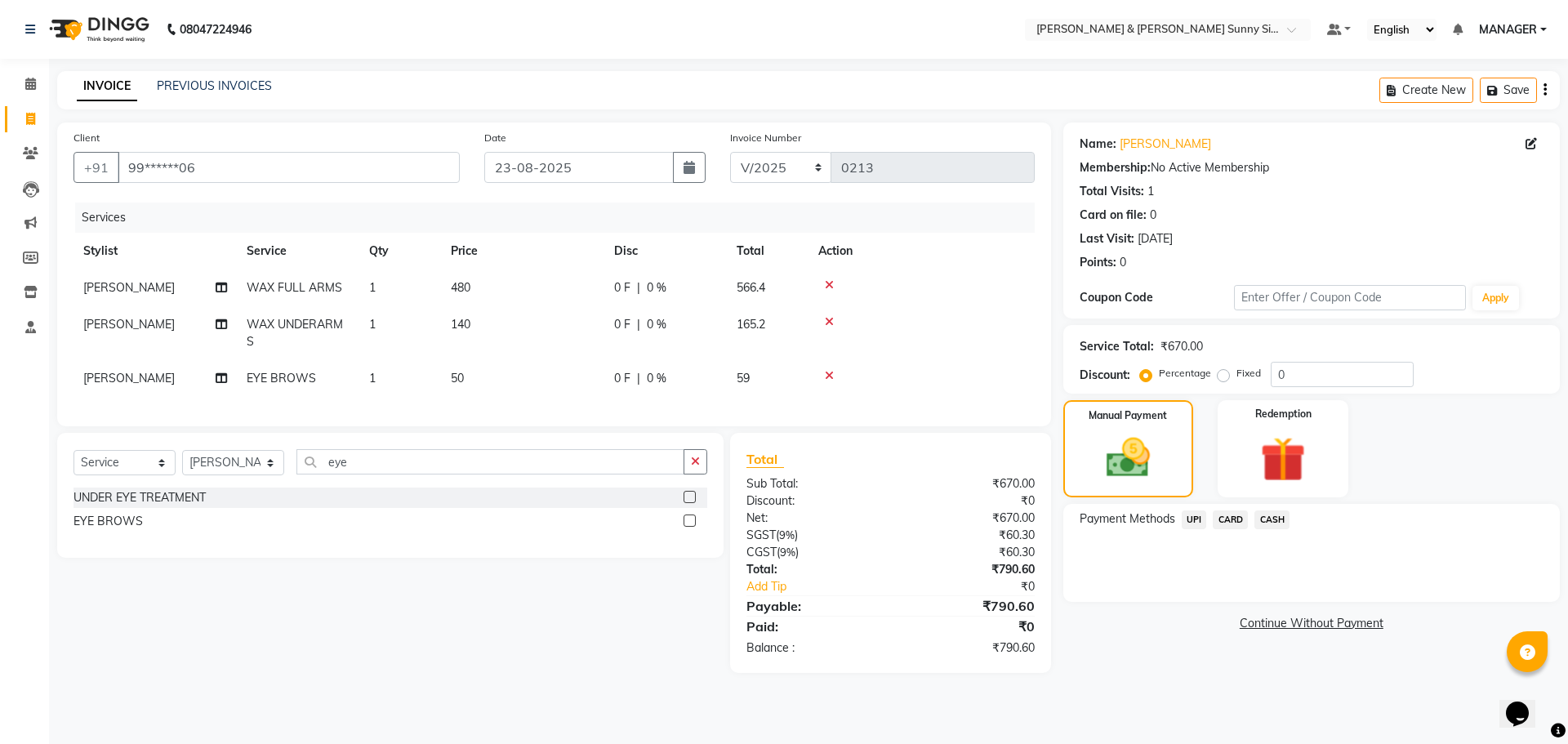
click at [1192, 526] on span "UPI" at bounding box center [1194, 519] width 25 height 19
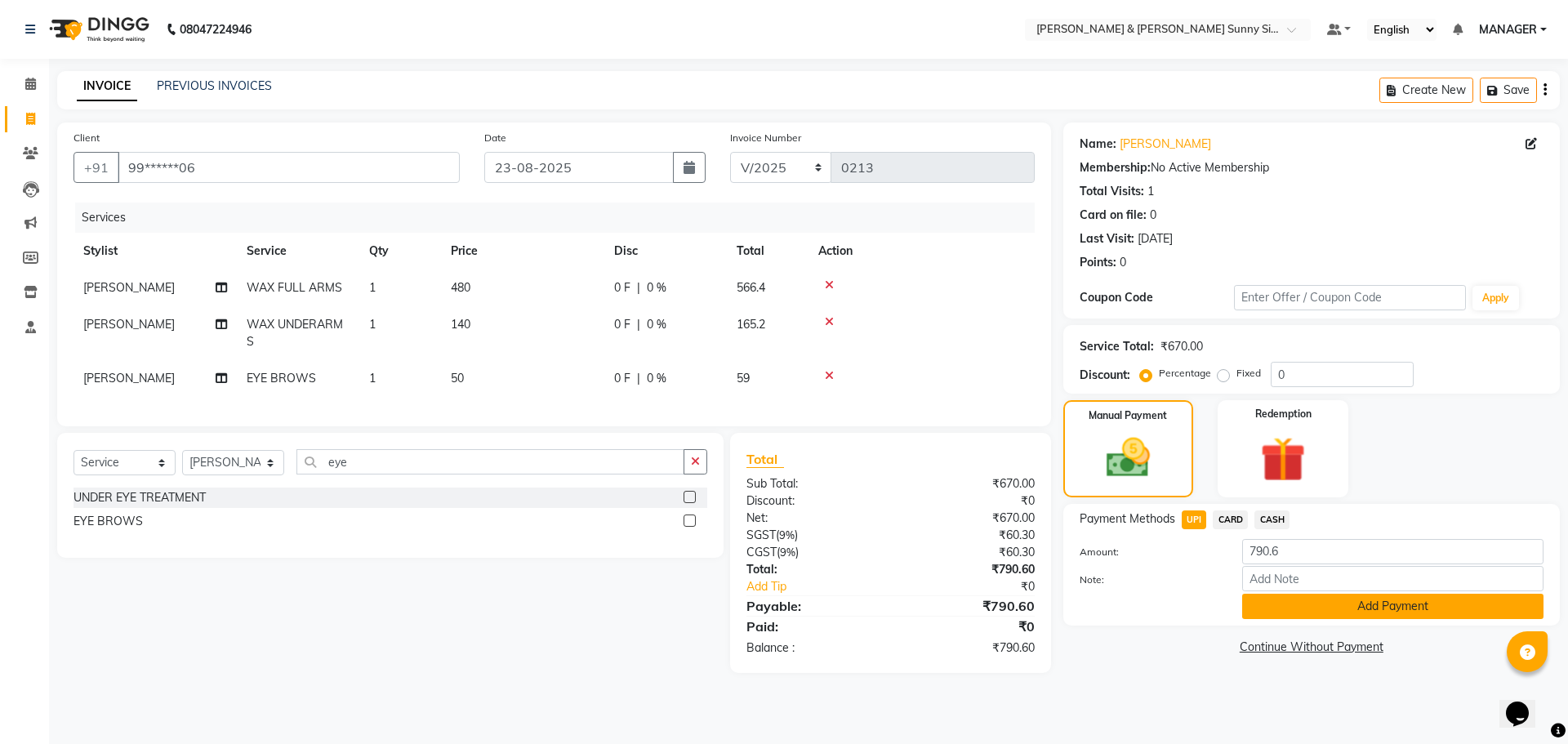
click at [1253, 605] on button "Add Payment" at bounding box center [1392, 606] width 302 height 25
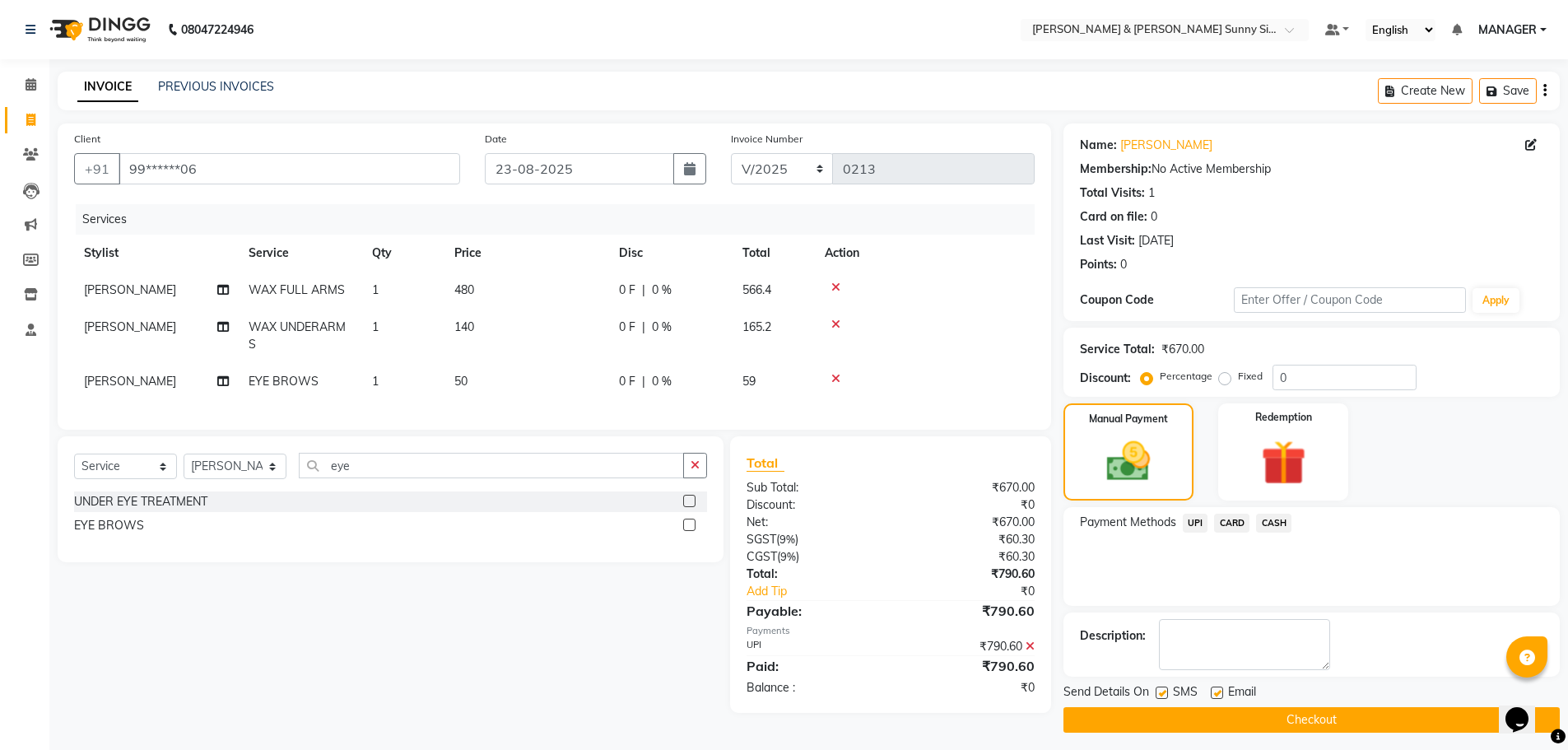
click at [1234, 725] on button "Checkout" at bounding box center [1310, 720] width 496 height 25
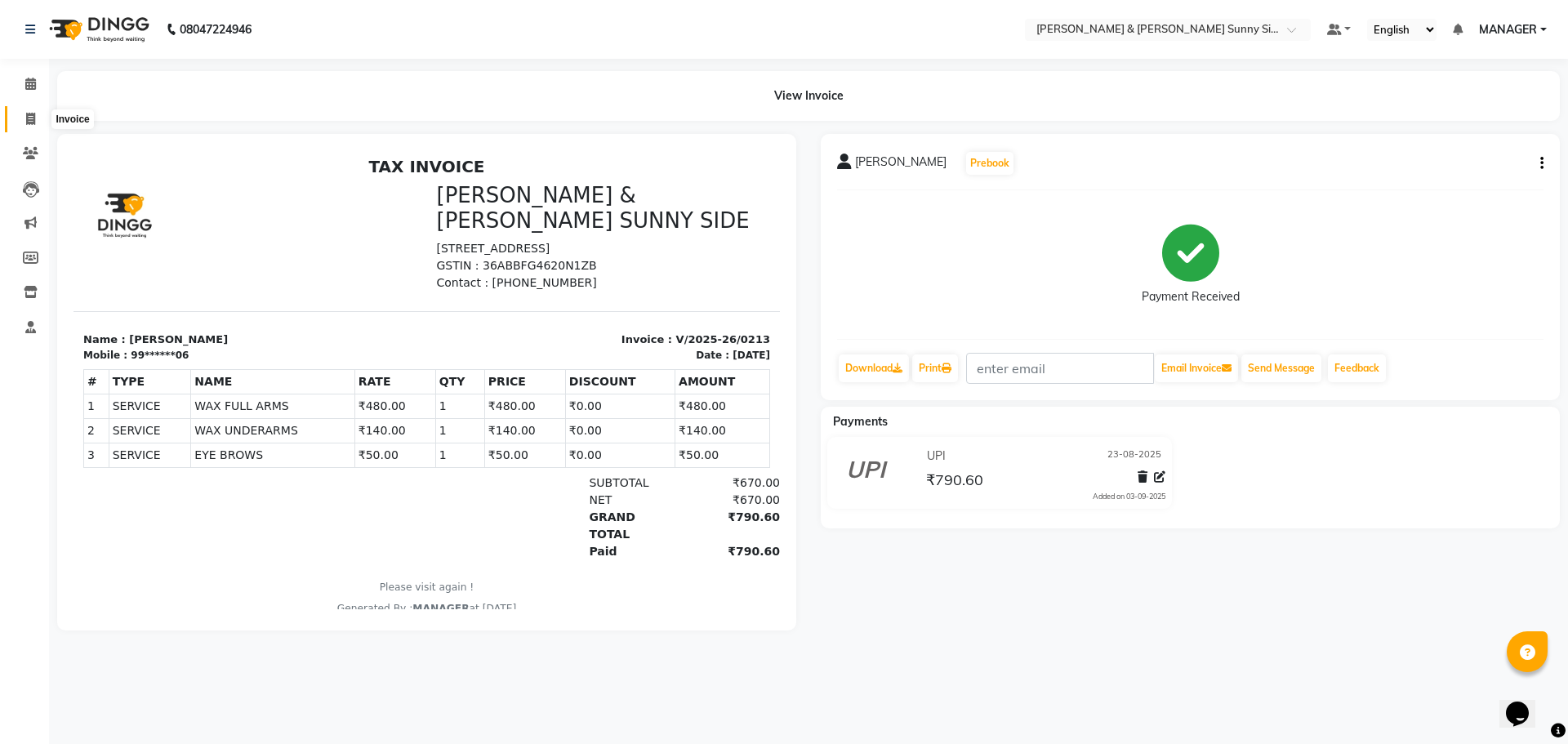
click at [26, 117] on icon at bounding box center [31, 119] width 9 height 13
select select "8776"
select select "service"
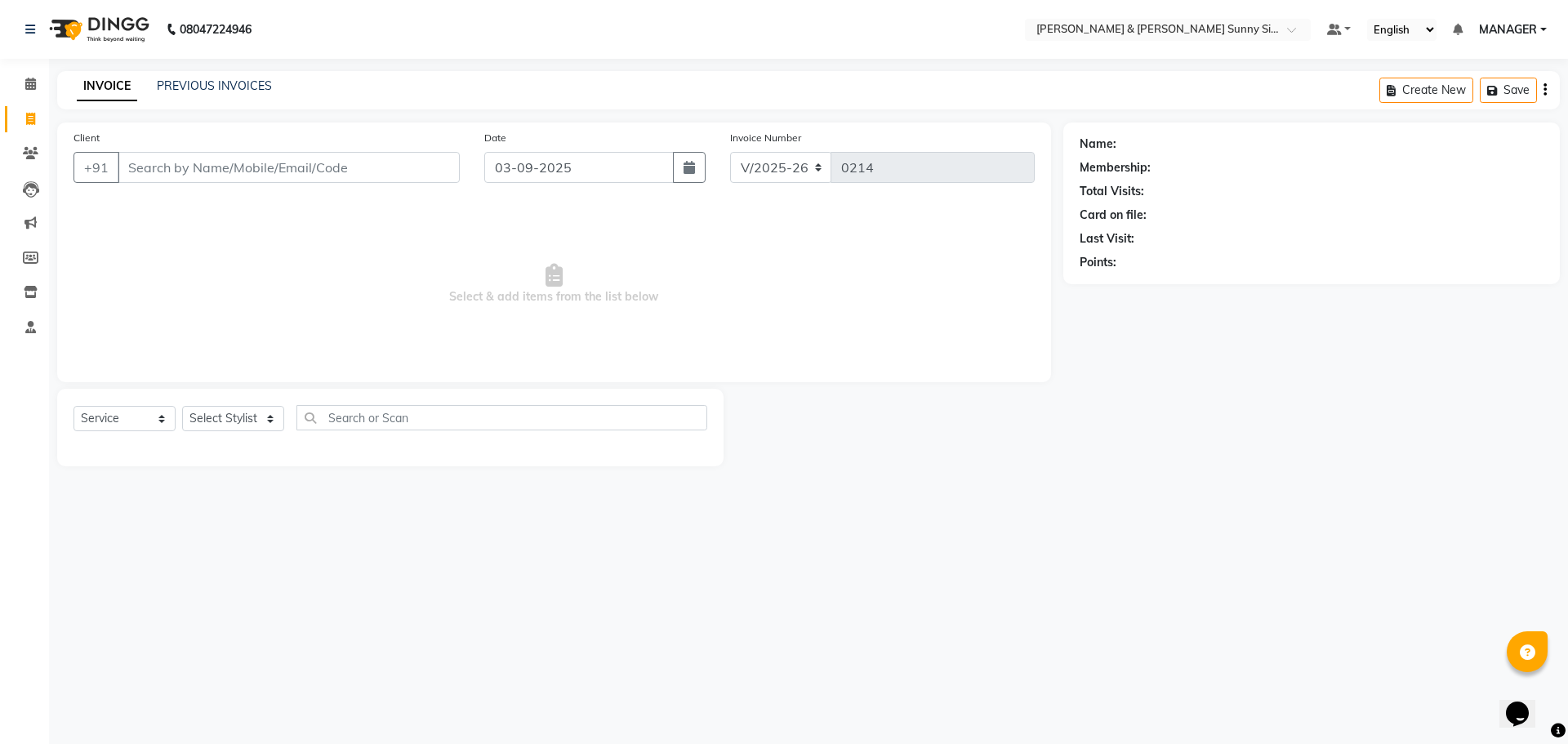
click at [170, 172] on input "Client" at bounding box center [289, 167] width 342 height 31
click at [379, 176] on input "Client" at bounding box center [289, 167] width 342 height 31
click at [229, 160] on input "Client" at bounding box center [289, 167] width 342 height 31
click at [207, 163] on input "Client" at bounding box center [289, 167] width 342 height 31
click at [215, 169] on input "Client" at bounding box center [289, 167] width 342 height 31
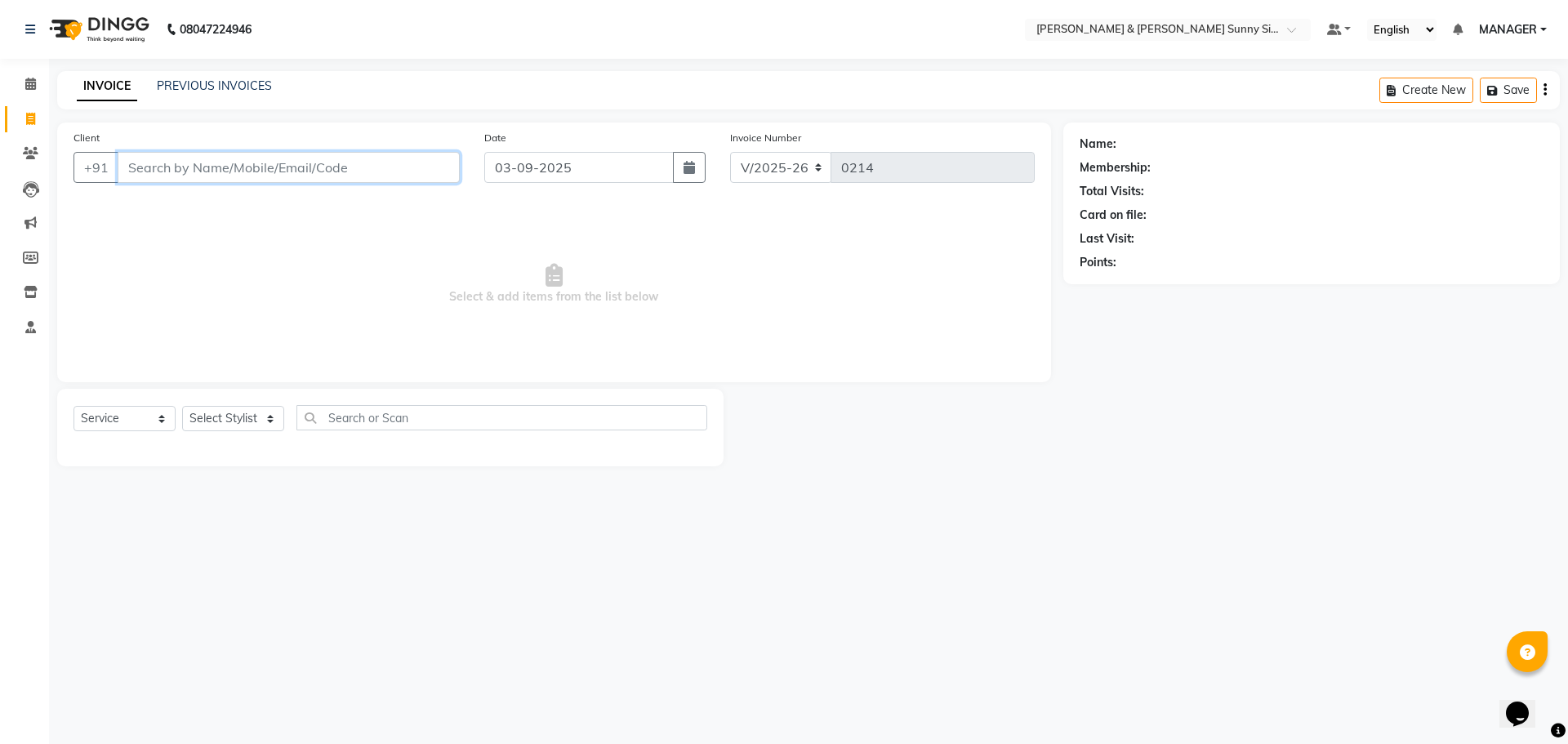
click at [215, 168] on input "Client" at bounding box center [289, 167] width 342 height 31
click at [149, 170] on input "Client" at bounding box center [289, 167] width 342 height 31
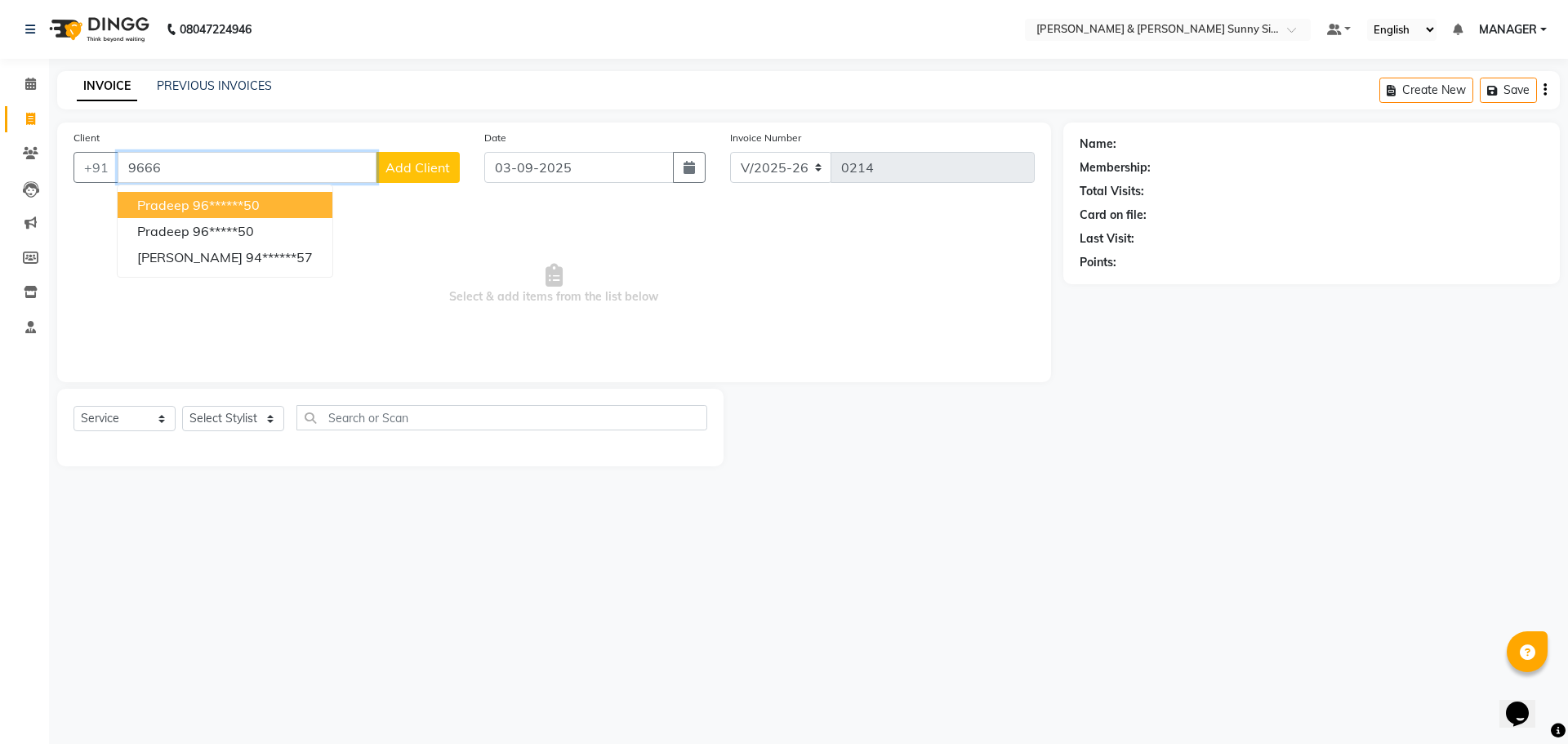
click at [181, 201] on span "pradeep" at bounding box center [163, 205] width 52 height 16
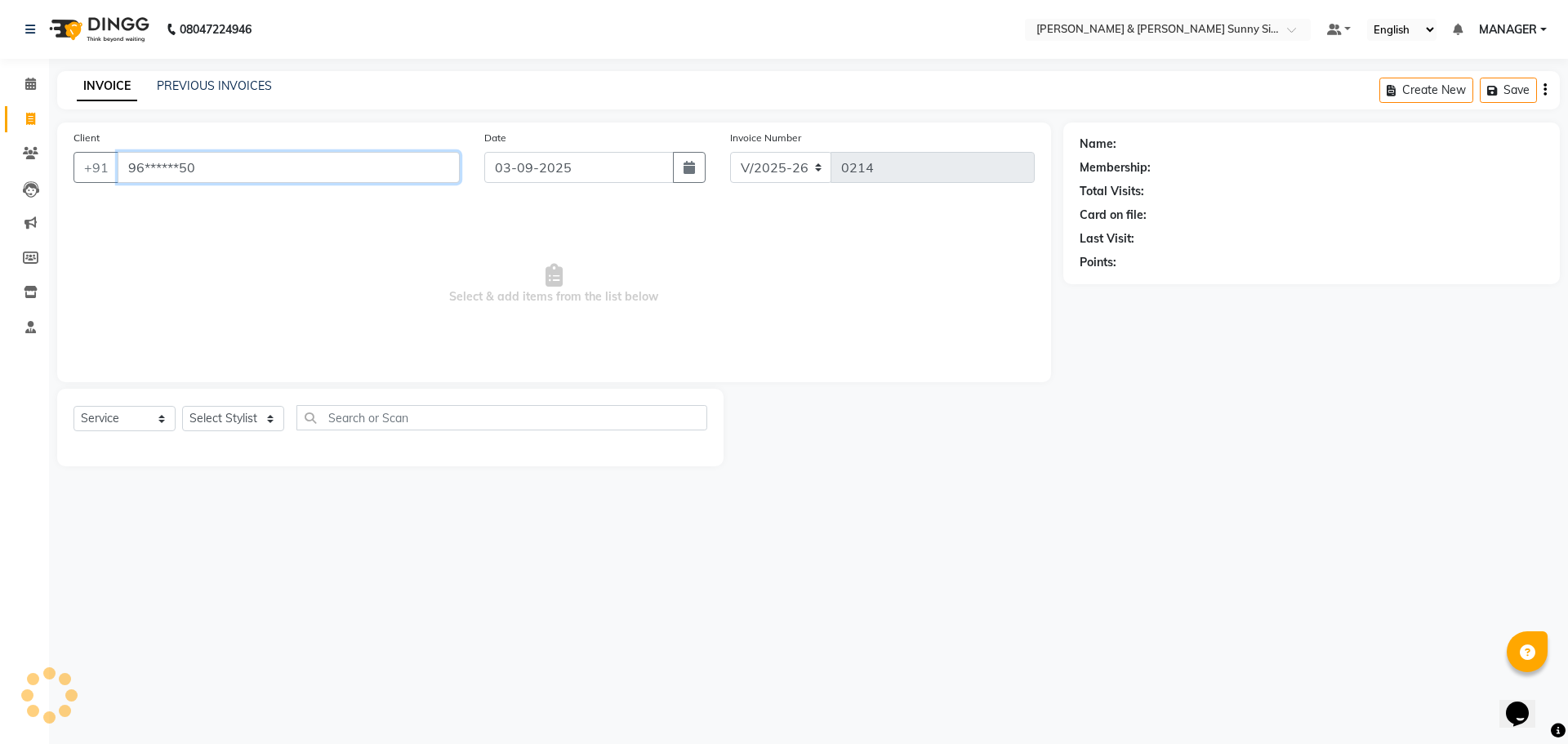
type input "96******50"
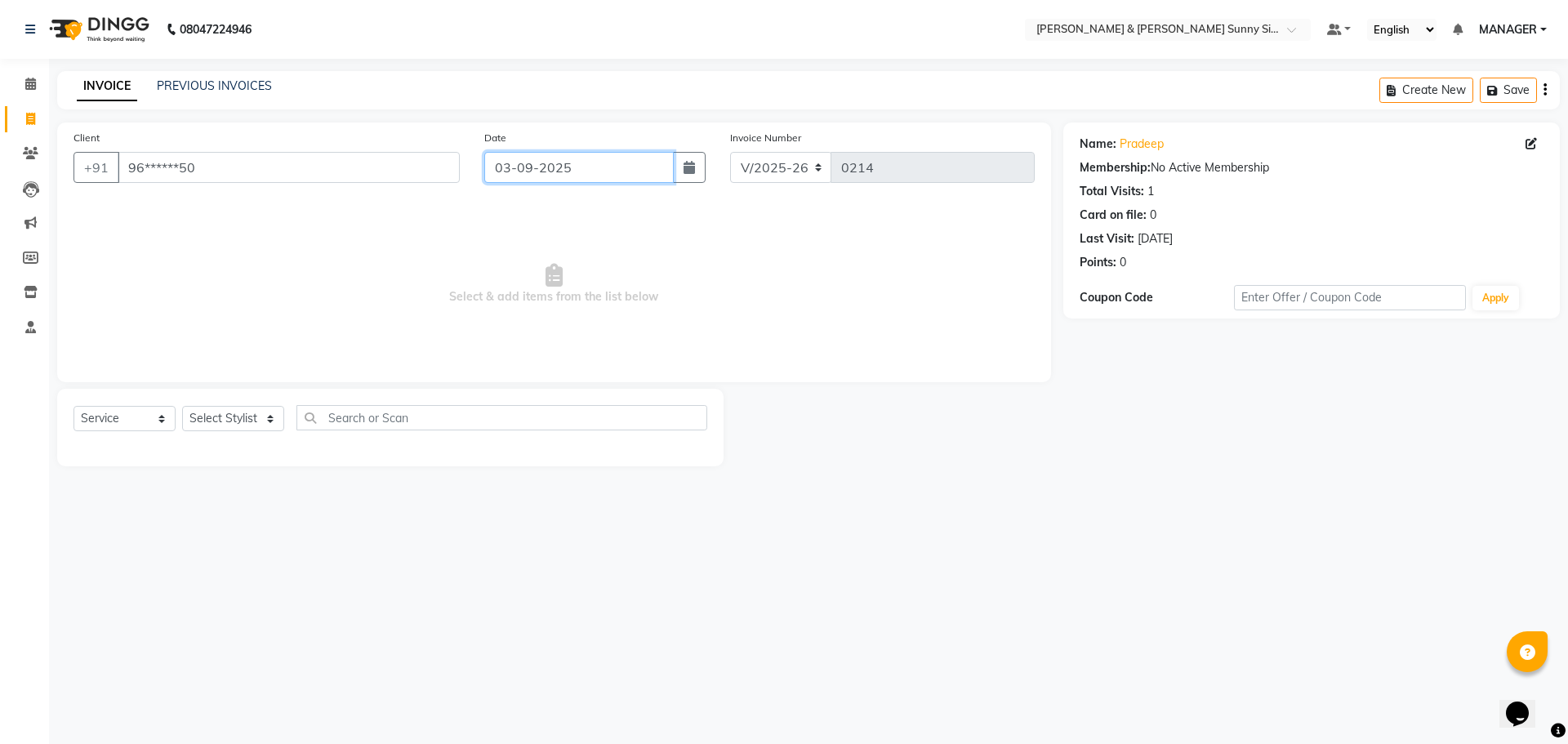
click at [526, 165] on input "03-09-2025" at bounding box center [579, 167] width 190 height 31
select select "9"
select select "2025"
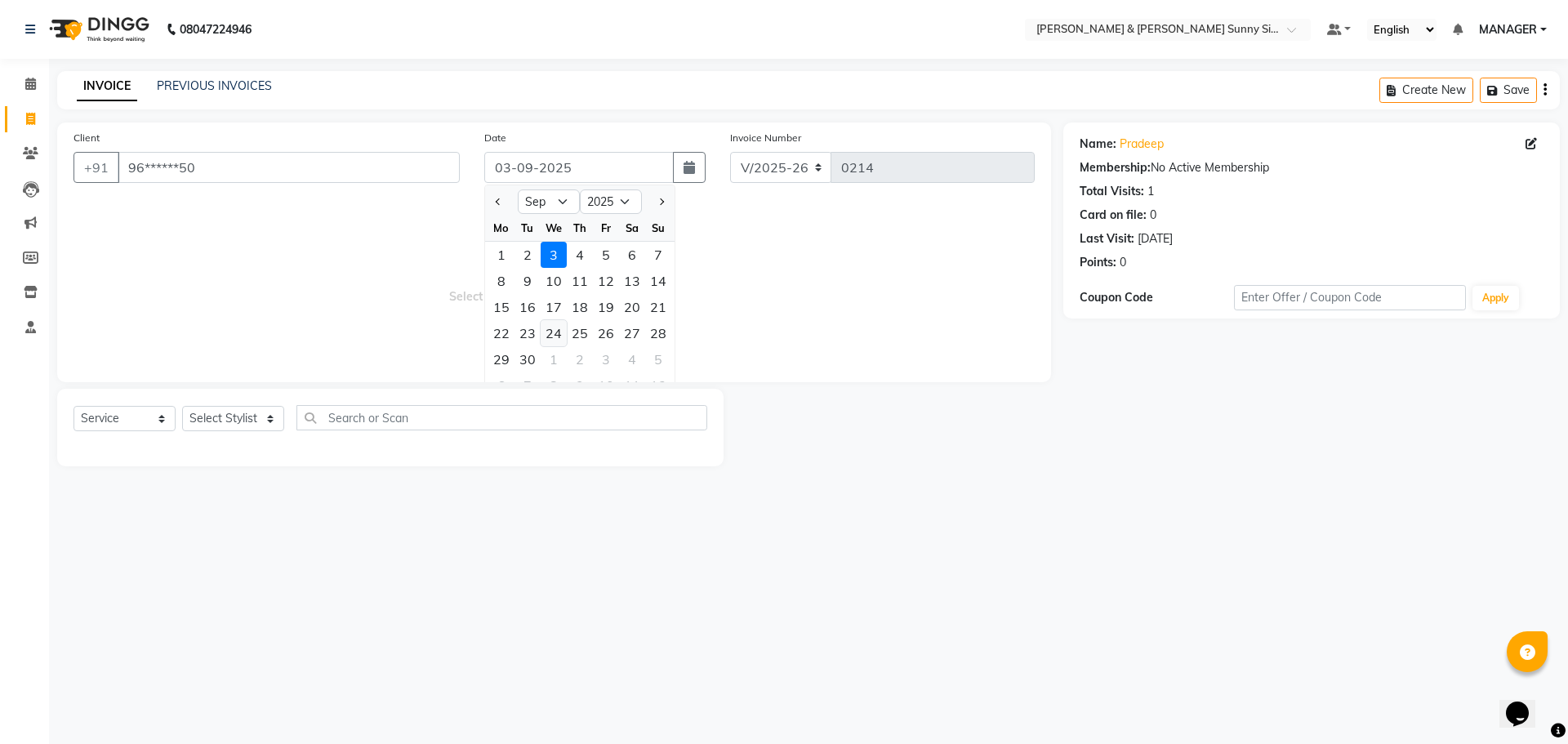
click at [547, 341] on div "24" at bounding box center [554, 333] width 26 height 26
type input "[DATE]"
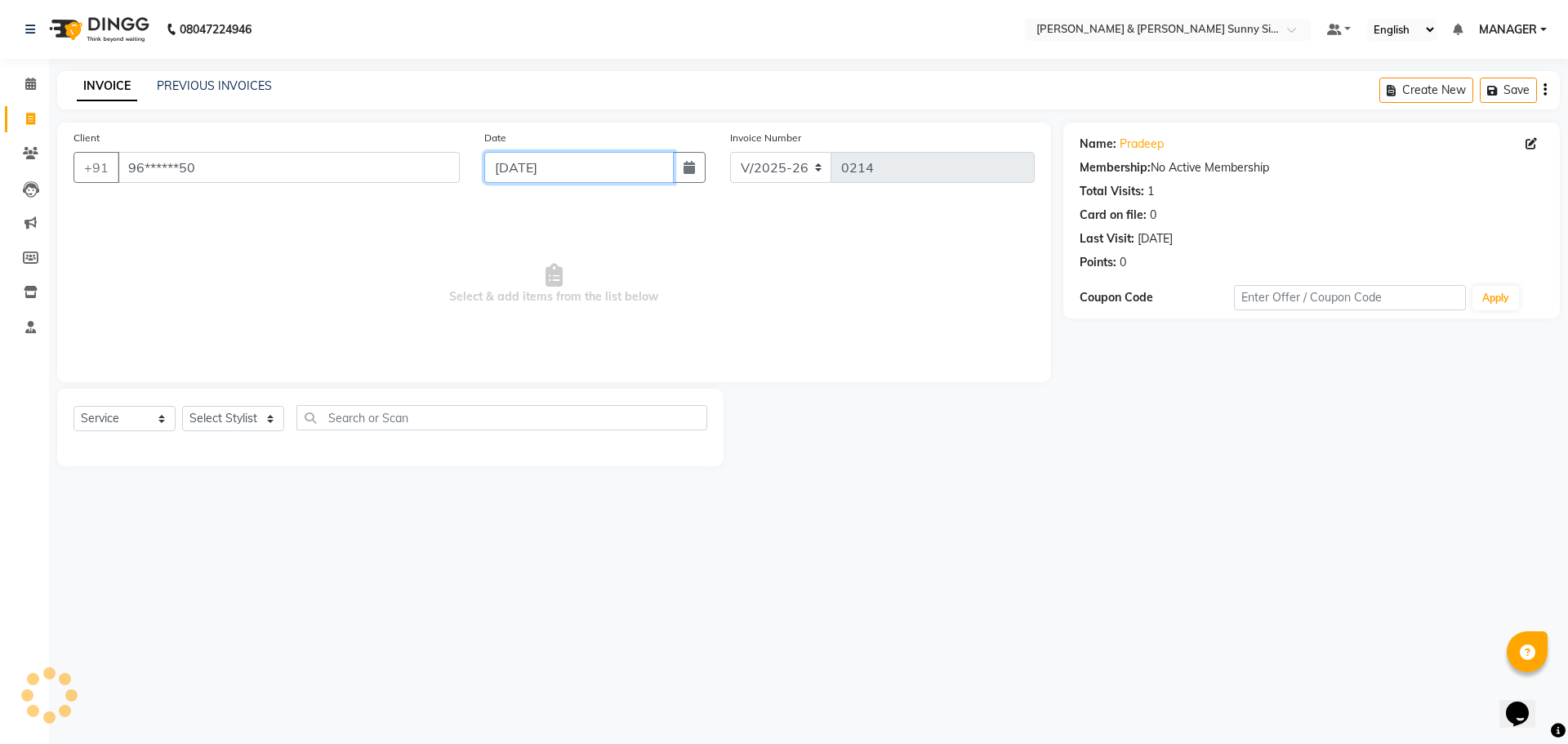
click at [531, 165] on input "[DATE]" at bounding box center [579, 167] width 190 height 31
select select "9"
select select "2025"
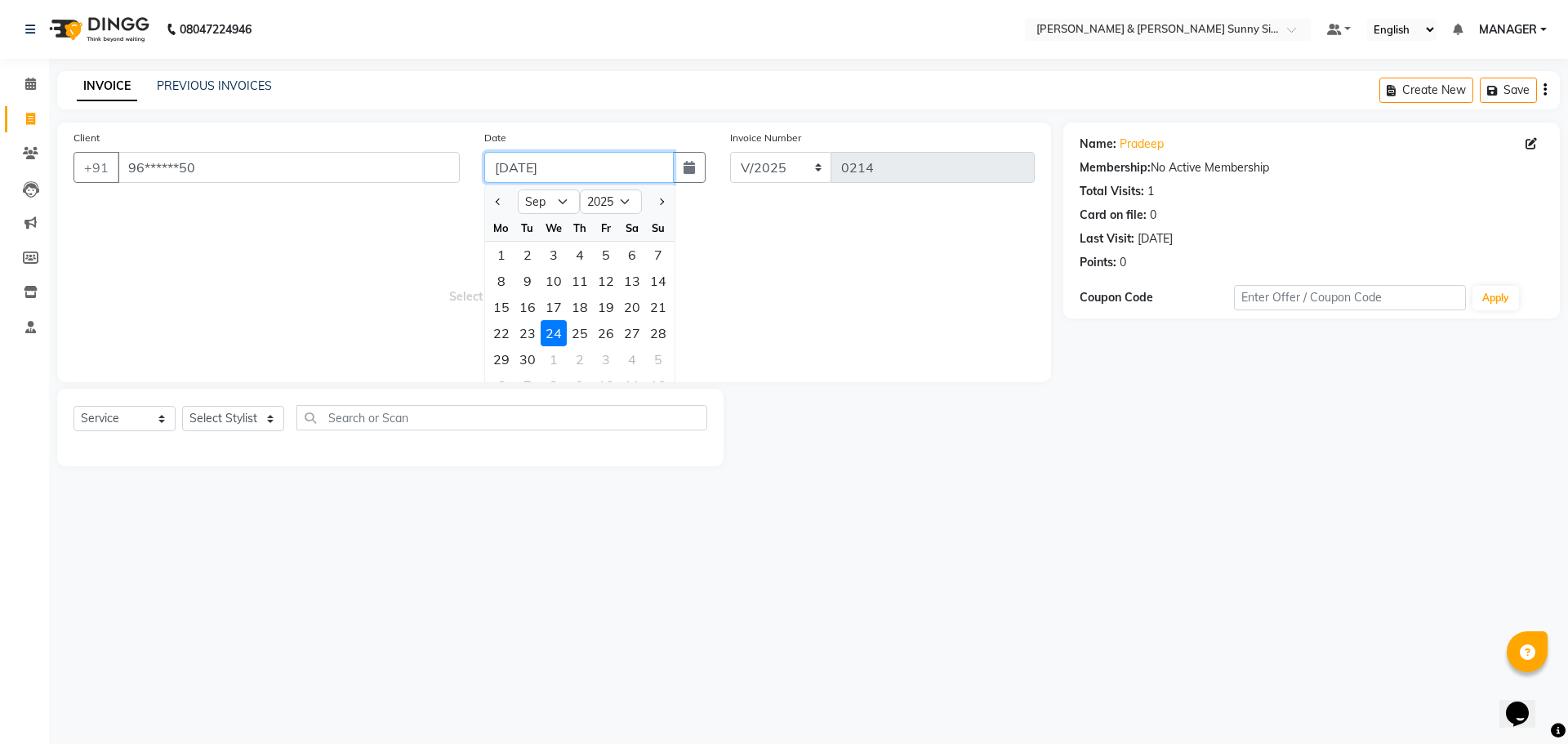
click at [531, 165] on input "[DATE]" at bounding box center [579, 167] width 190 height 31
type input "24-08-2025"
click at [403, 215] on span "Select & add items from the list below" at bounding box center [554, 283] width 961 height 163
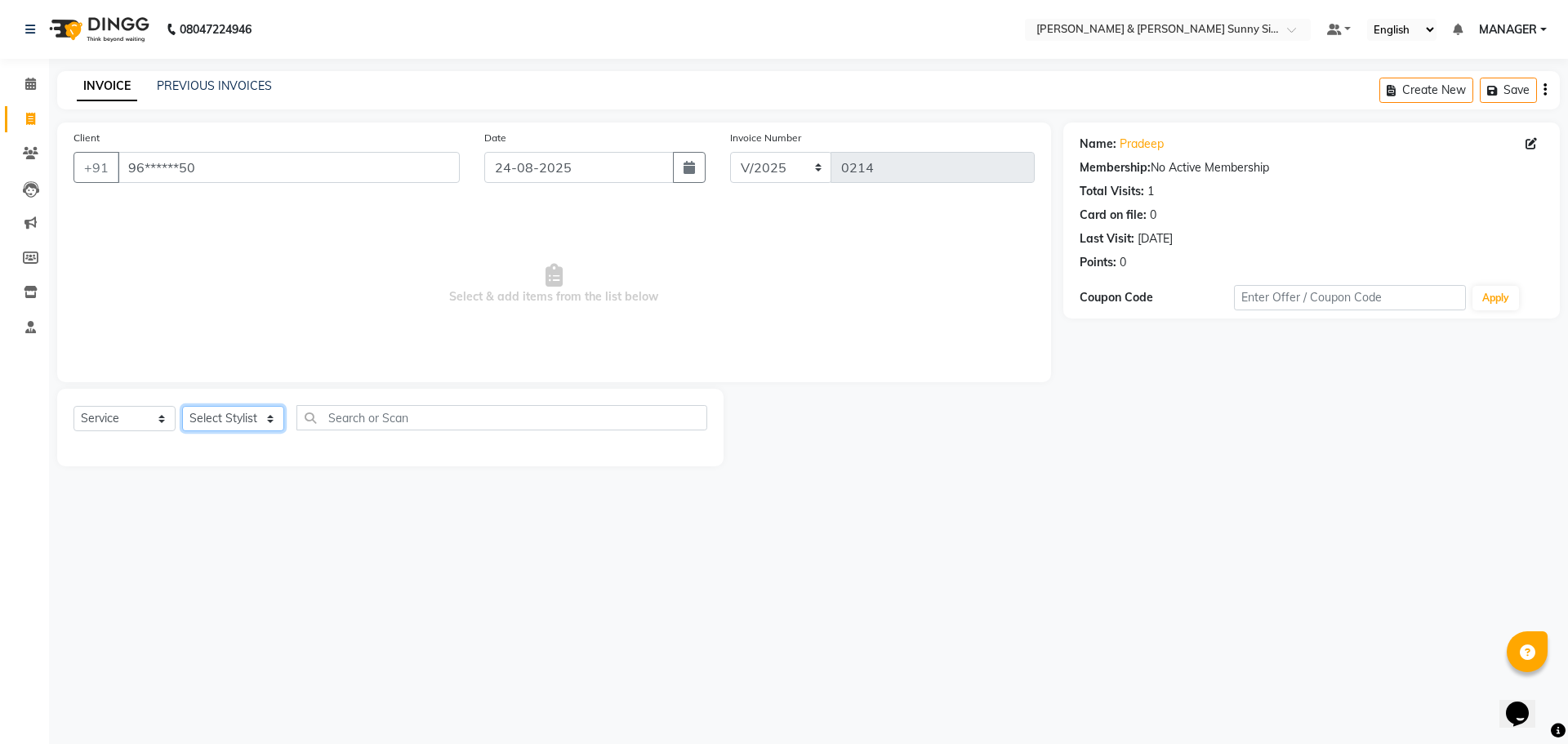
click at [221, 415] on select "Select Stylist MANAGER None [PERSON_NAME]" at bounding box center [232, 418] width 102 height 25
select select "89812"
click at [182, 406] on select "Select Stylist MANAGER None [PERSON_NAME]" at bounding box center [232, 418] width 102 height 25
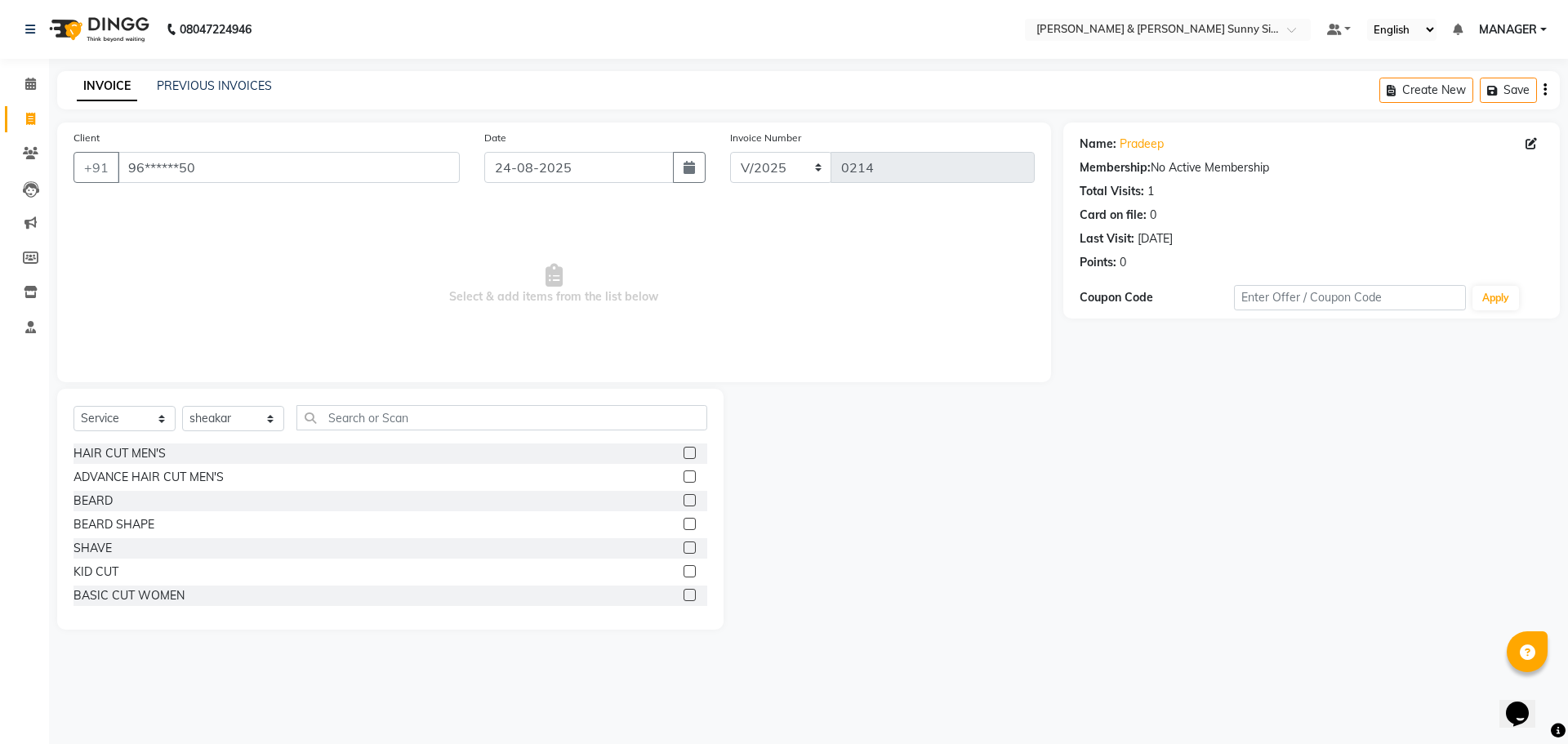
click at [684, 455] on label at bounding box center [690, 453] width 13 height 13
click at [684, 455] on input "checkbox" at bounding box center [689, 453] width 11 height 11
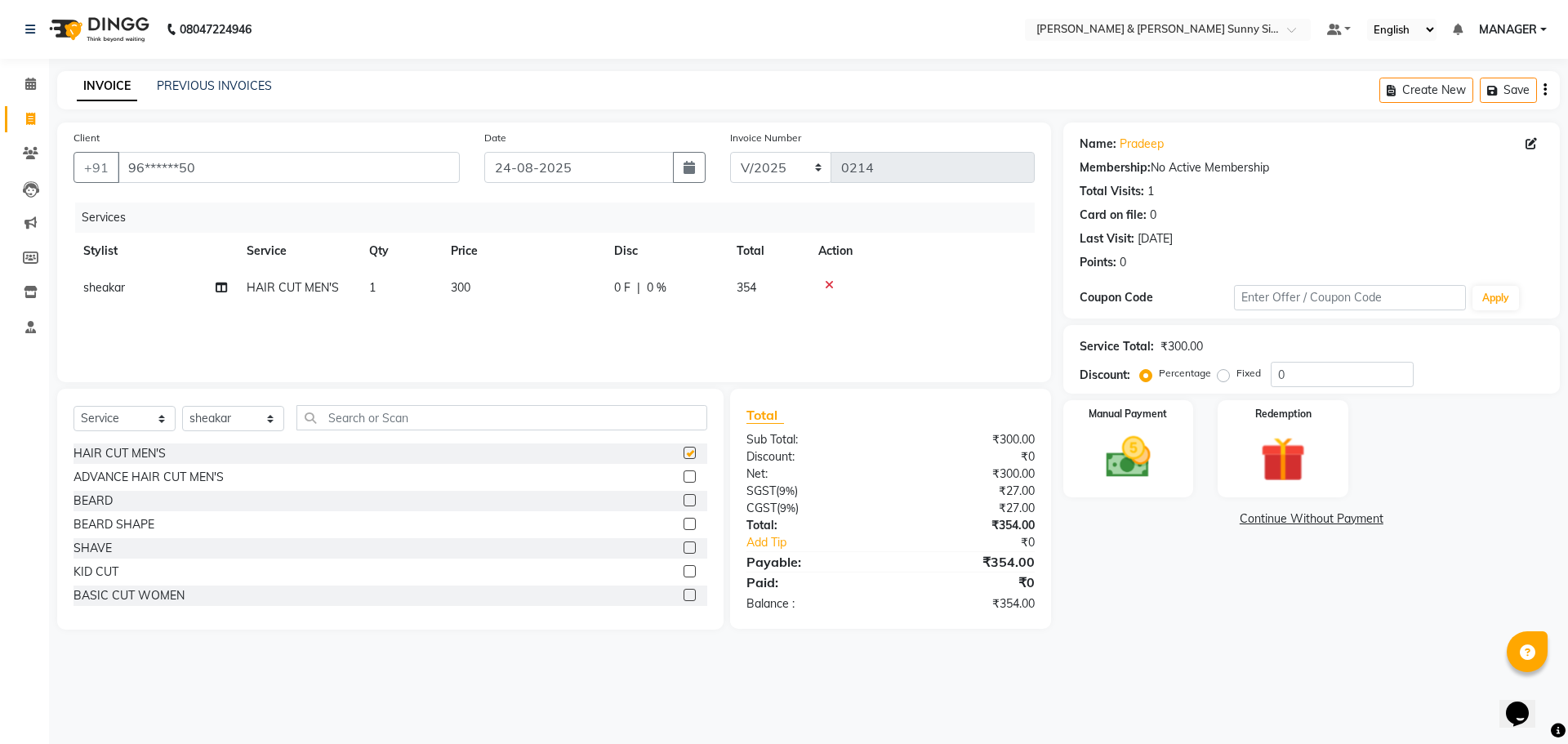
checkbox input "false"
click at [493, 291] on td "300" at bounding box center [522, 287] width 163 height 37
select select "89812"
click at [581, 283] on input "300" at bounding box center [599, 291] width 144 height 25
type input "3"
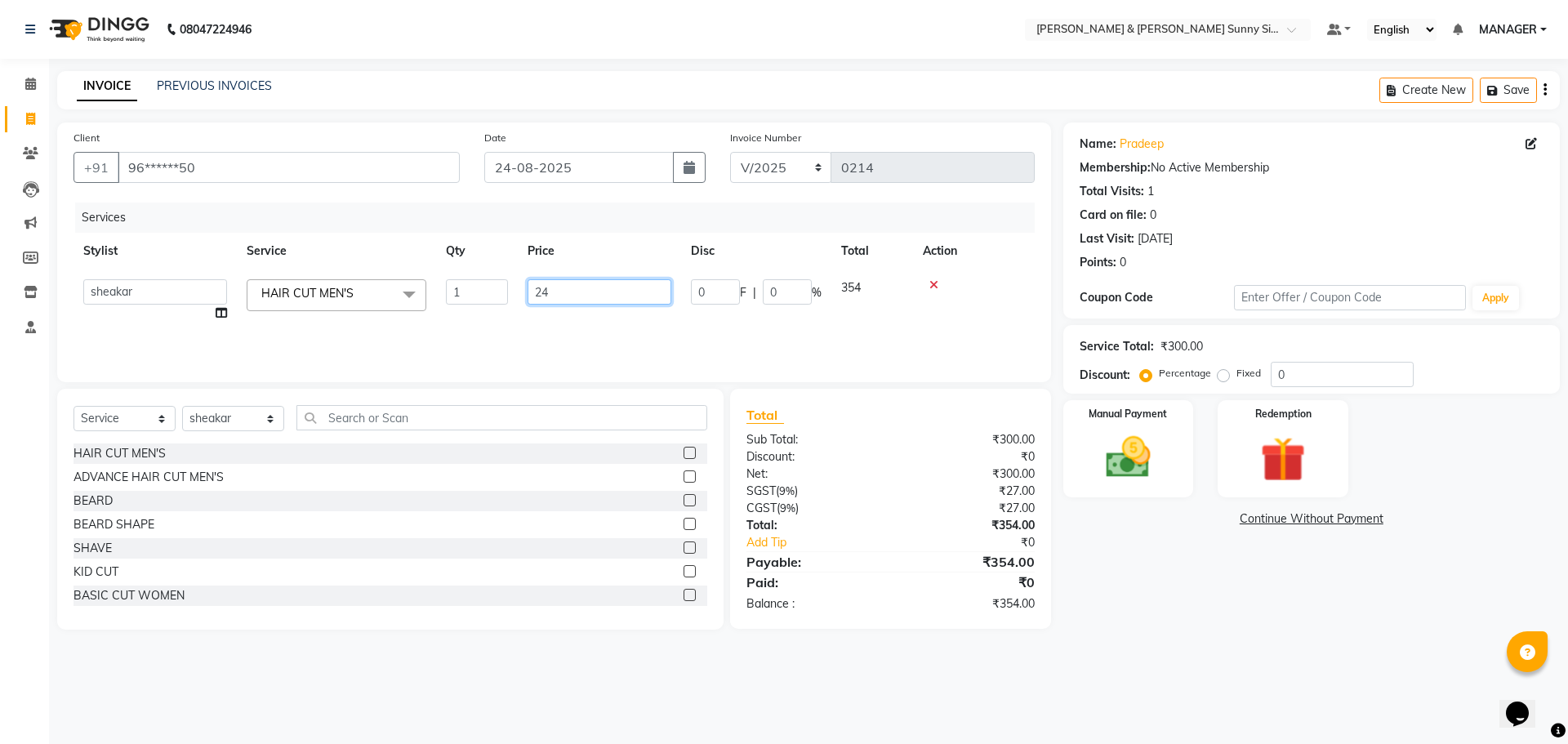
type input "240"
click at [584, 322] on div "Services Stylist Service Qty Price Disc Total Action sheakar HAIR CUT MEN'S 1 2…" at bounding box center [554, 283] width 961 height 163
click at [1129, 450] on img at bounding box center [1128, 457] width 76 height 54
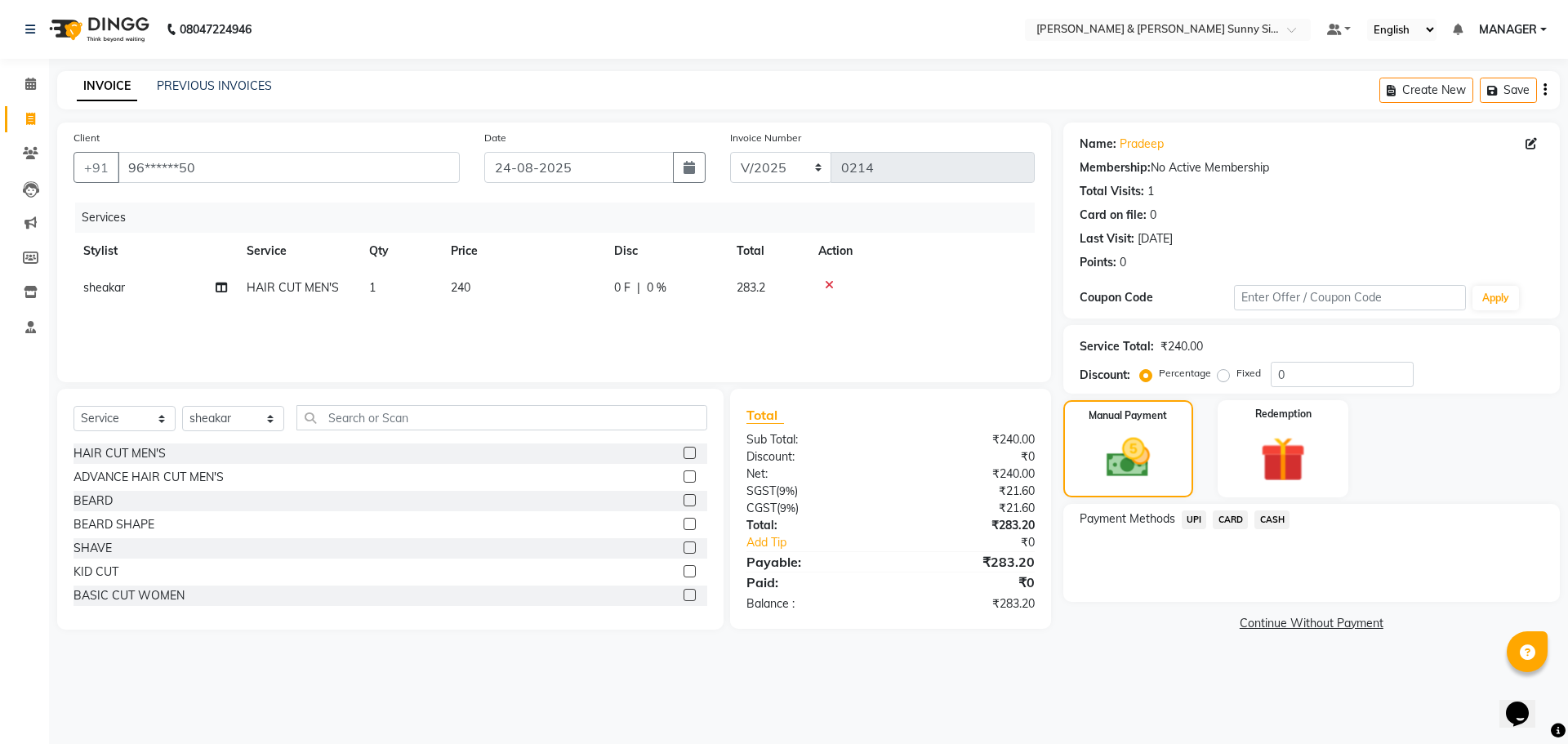
click at [1194, 516] on span "UPI" at bounding box center [1194, 519] width 25 height 19
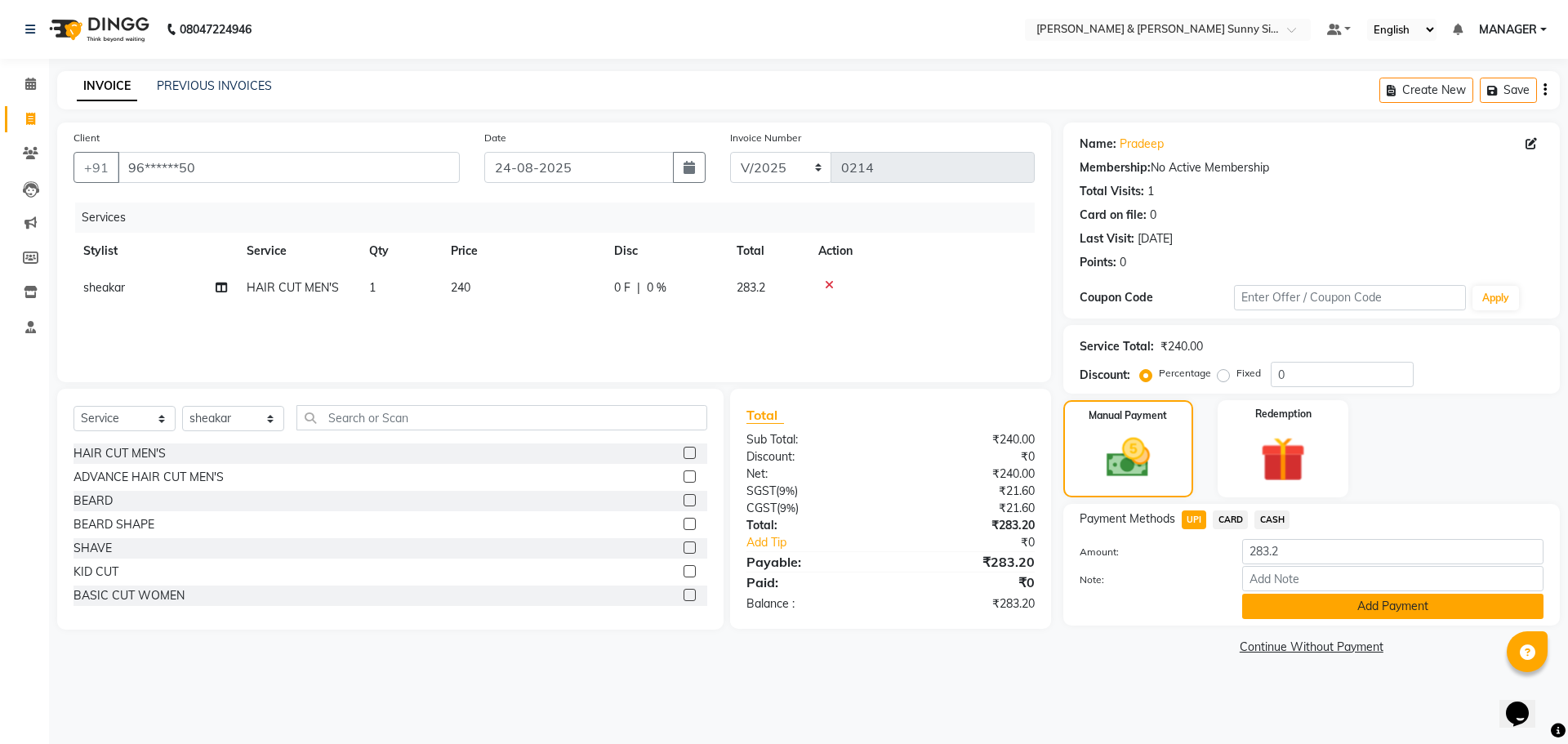
click at [1275, 612] on button "Add Payment" at bounding box center [1392, 606] width 302 height 25
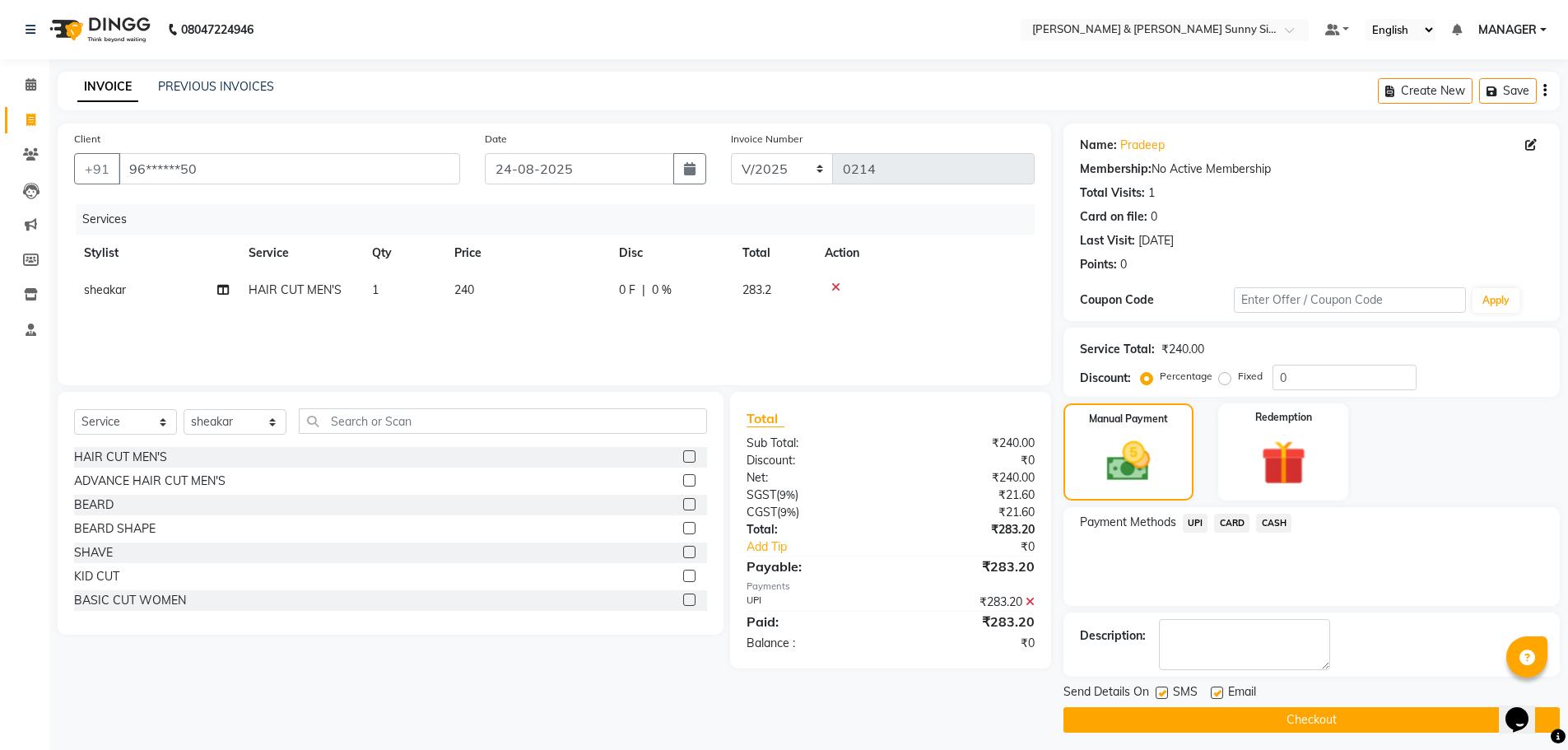
click at [1224, 716] on button "Checkout" at bounding box center [1310, 720] width 496 height 25
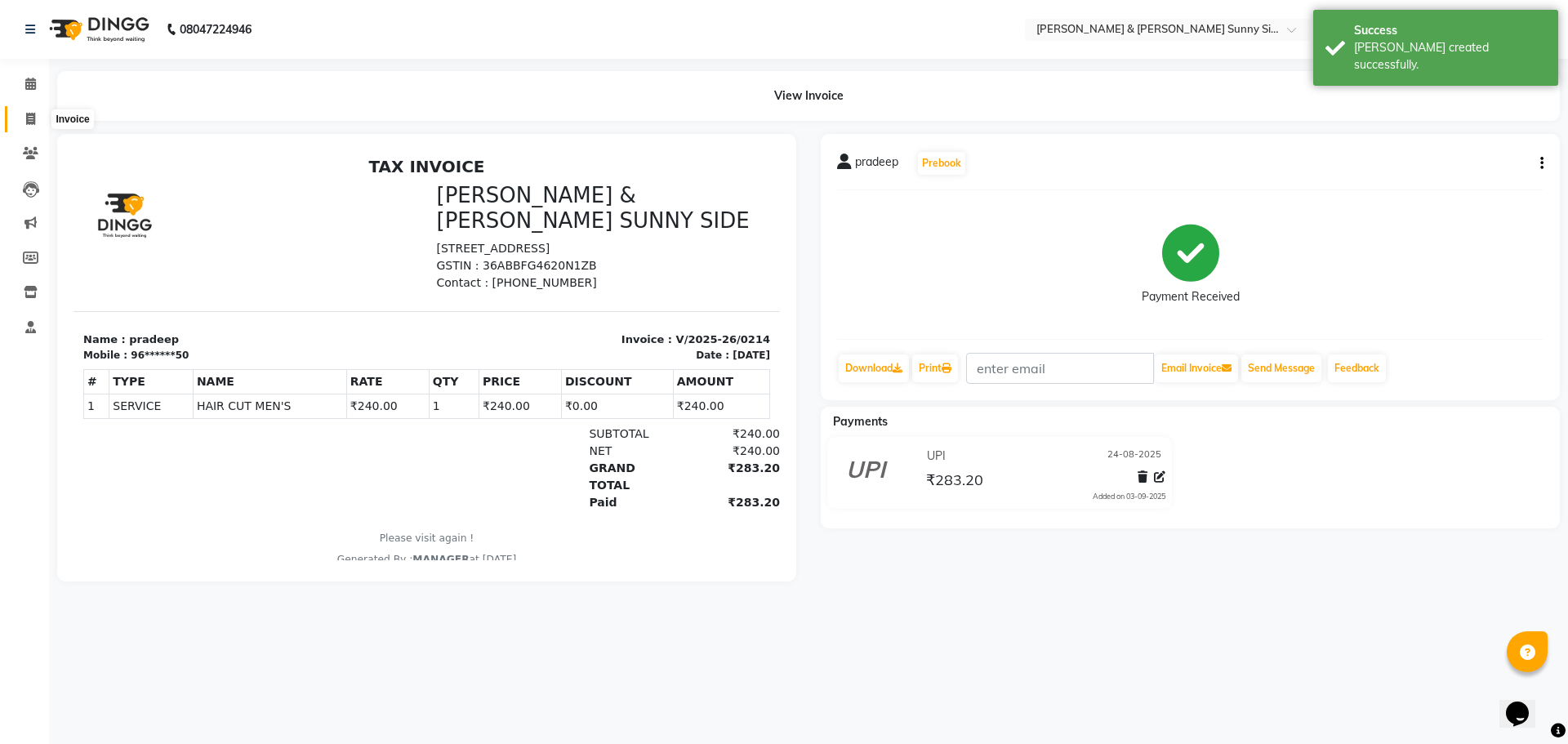
click at [33, 121] on icon at bounding box center [31, 119] width 9 height 13
select select "service"
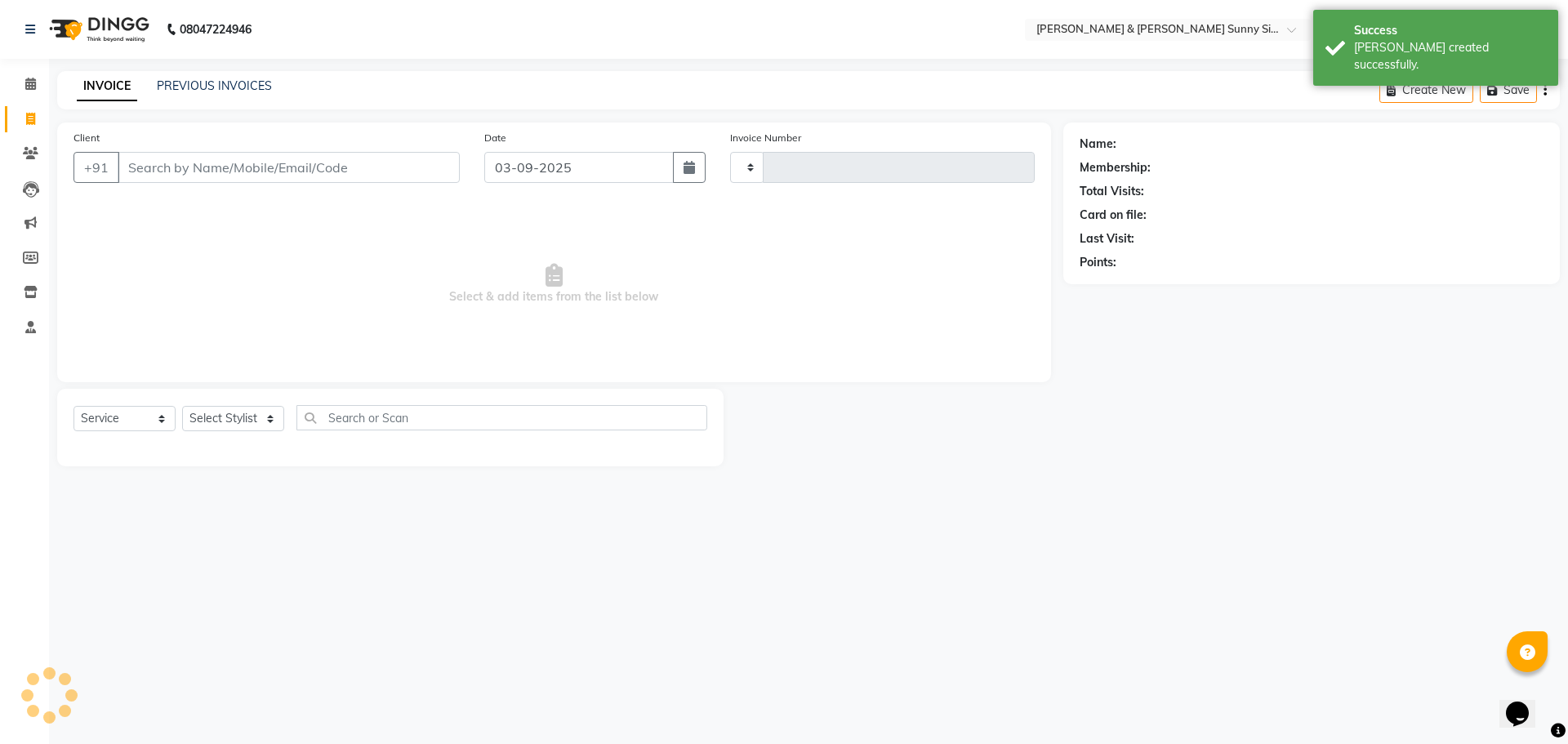
type input "0215"
select select "8776"
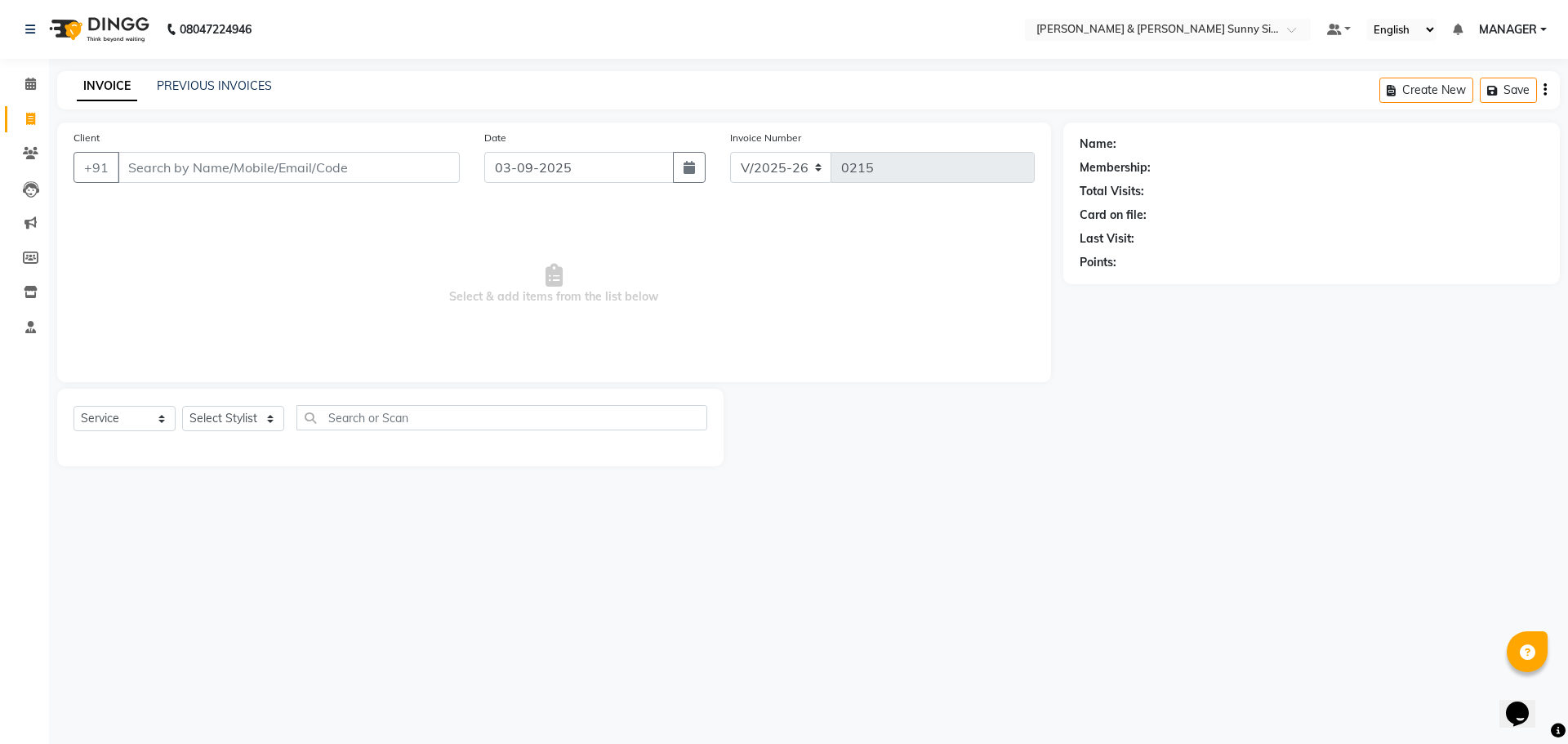
click at [134, 164] on input "Client" at bounding box center [289, 167] width 342 height 31
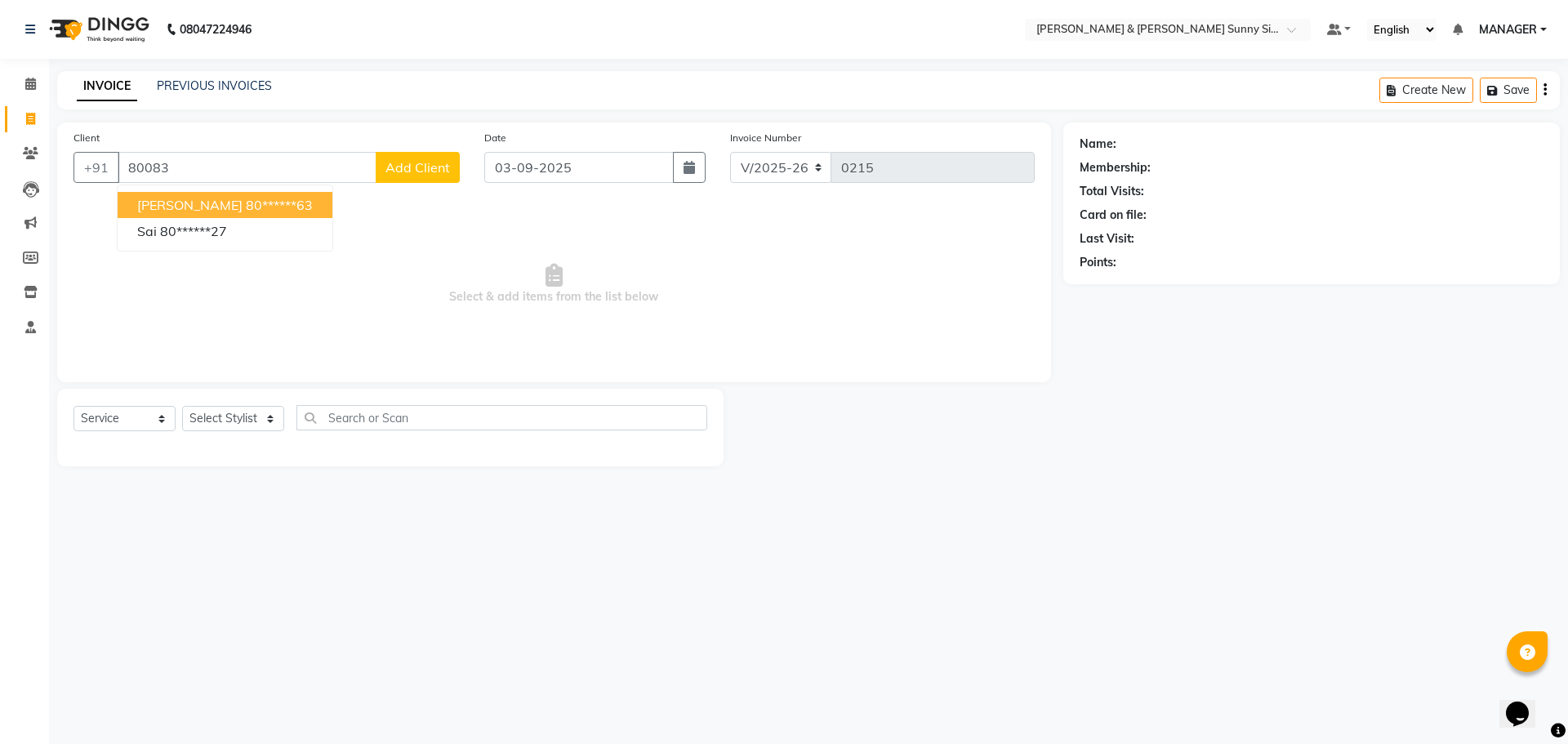
click at [246, 206] on ngb-highlight "80******63" at bounding box center [279, 205] width 67 height 16
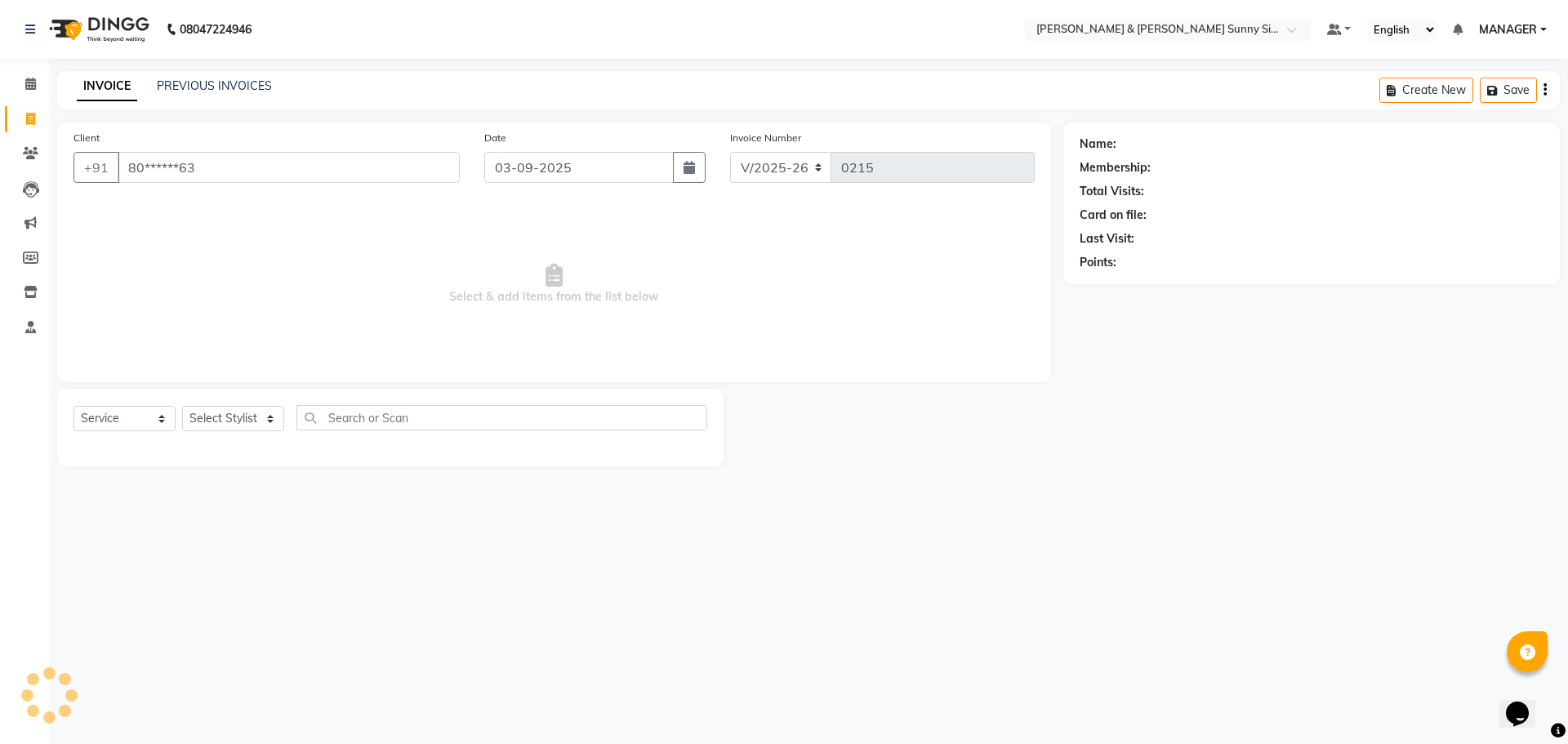
type input "80******63"
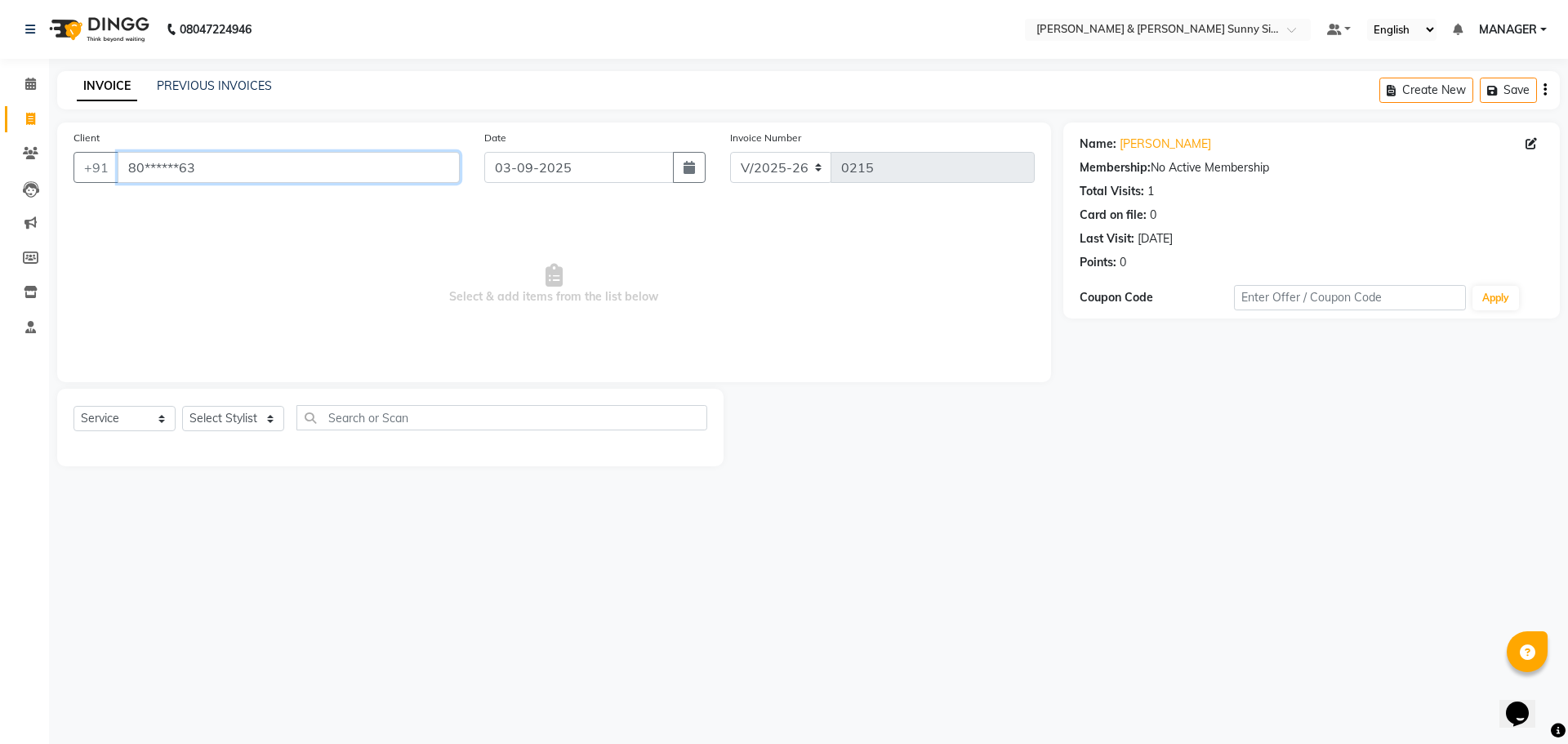
click at [286, 180] on input "80******63" at bounding box center [289, 167] width 342 height 31
click at [218, 410] on select "Select Stylist MANAGER None [PERSON_NAME]" at bounding box center [232, 418] width 102 height 25
select select "89812"
click at [182, 406] on select "Select Stylist MANAGER None [PERSON_NAME]" at bounding box center [232, 418] width 102 height 25
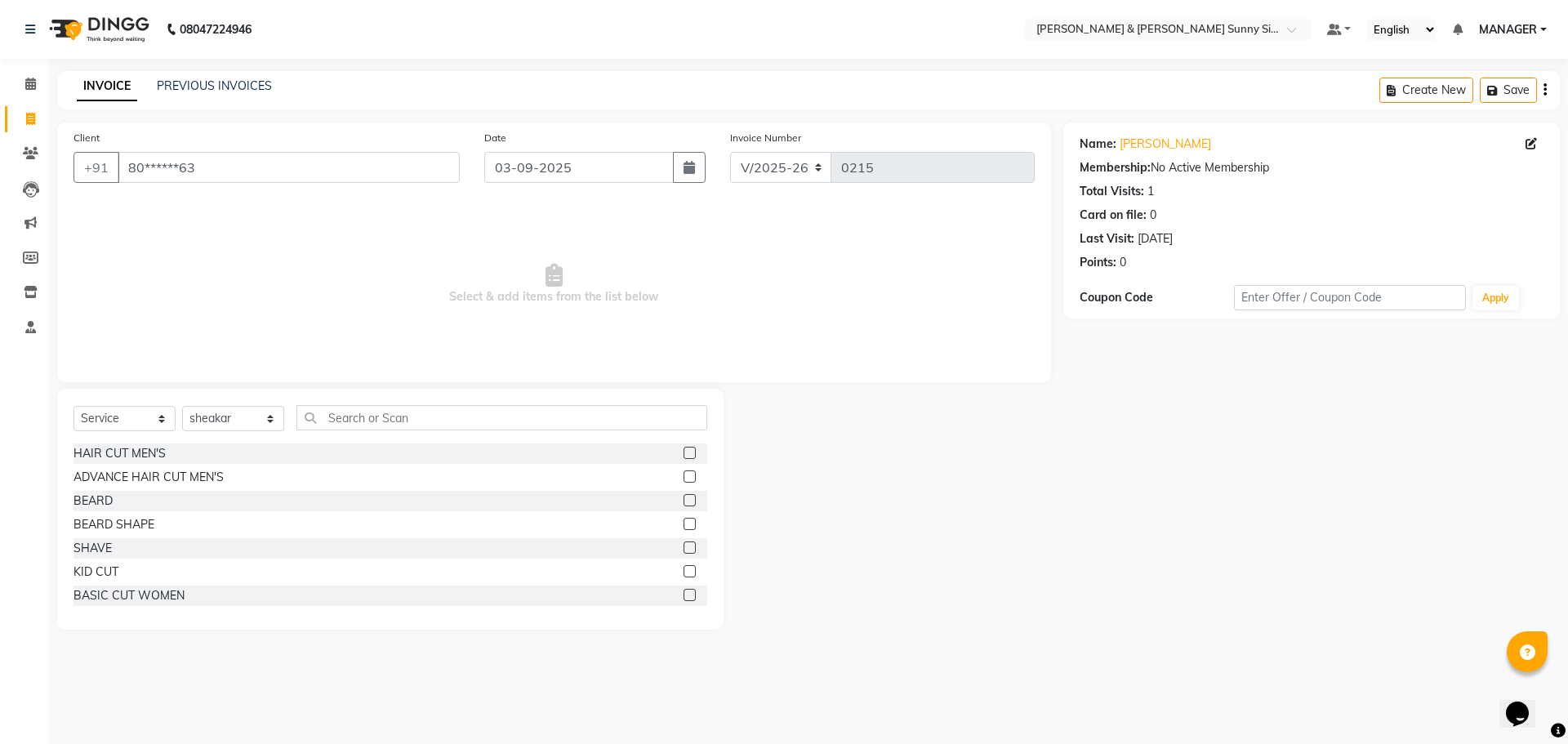
click at [684, 451] on label at bounding box center [690, 453] width 13 height 13
click at [684, 451] on input "checkbox" at bounding box center [689, 453] width 11 height 11
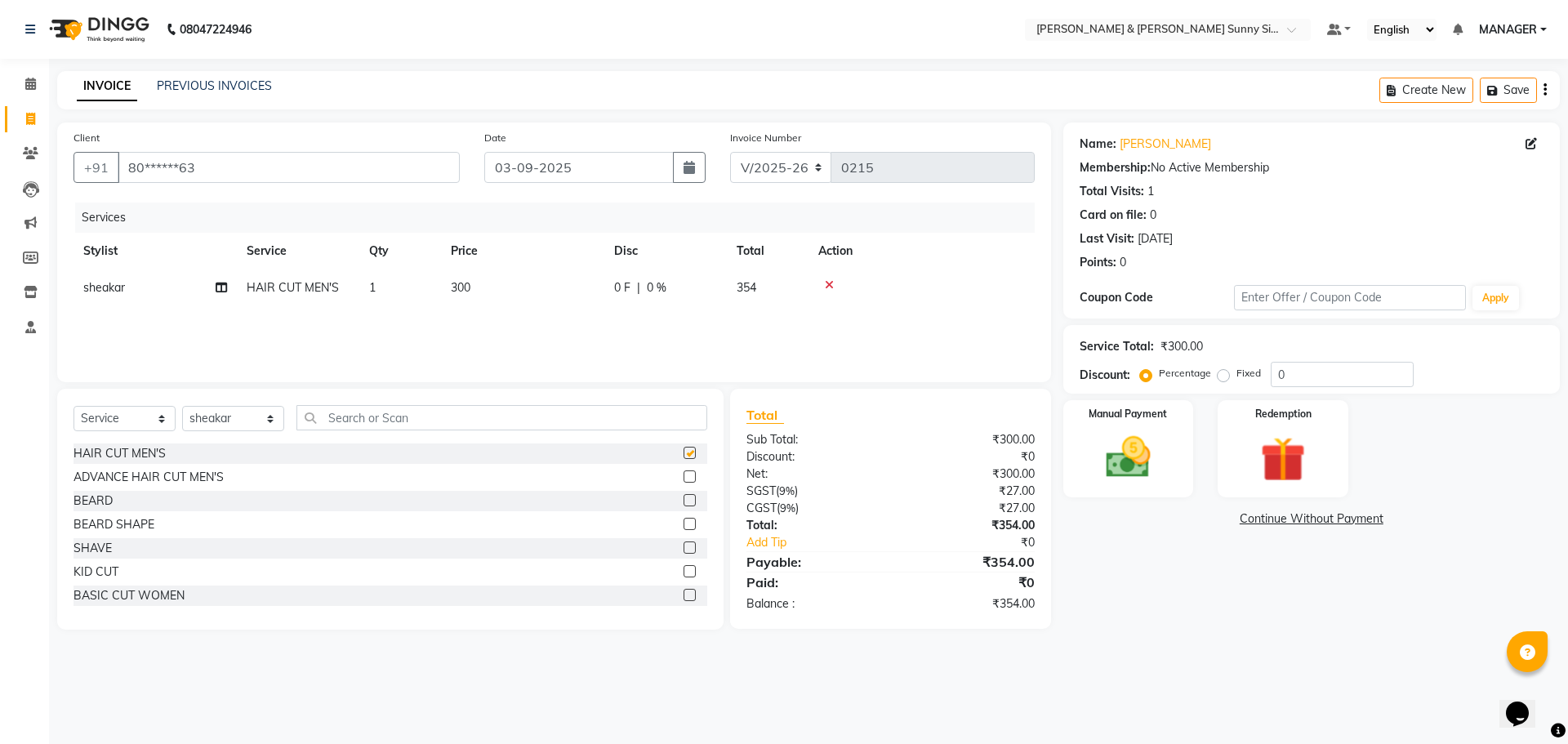
checkbox input "false"
click at [684, 502] on label at bounding box center [690, 500] width 13 height 13
click at [684, 502] on input "checkbox" at bounding box center [689, 501] width 11 height 11
checkbox input "false"
click at [517, 165] on input "03-09-2025" at bounding box center [579, 167] width 190 height 31
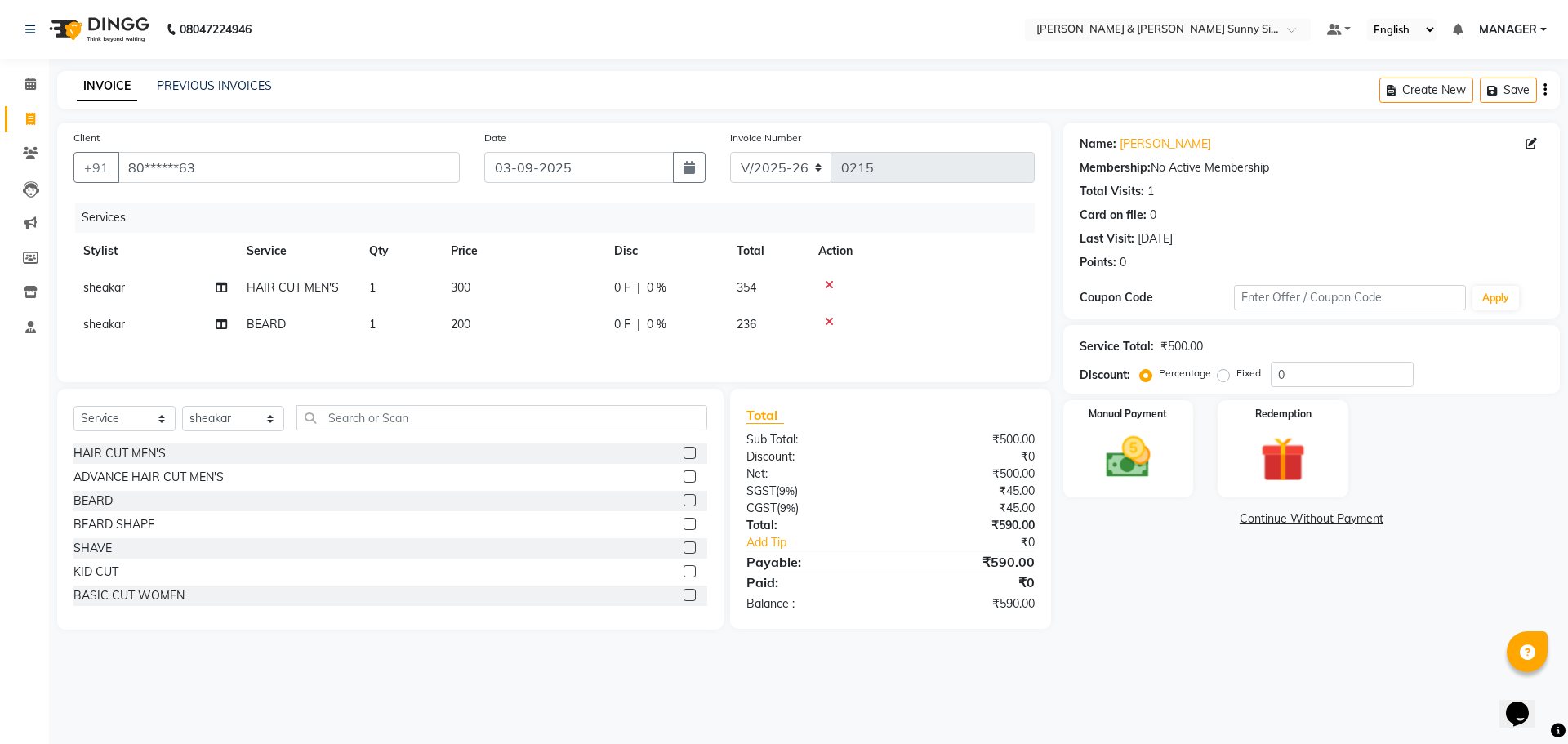
select select "9"
select select "2025"
click at [558, 333] on div "24" at bounding box center [554, 333] width 26 height 26
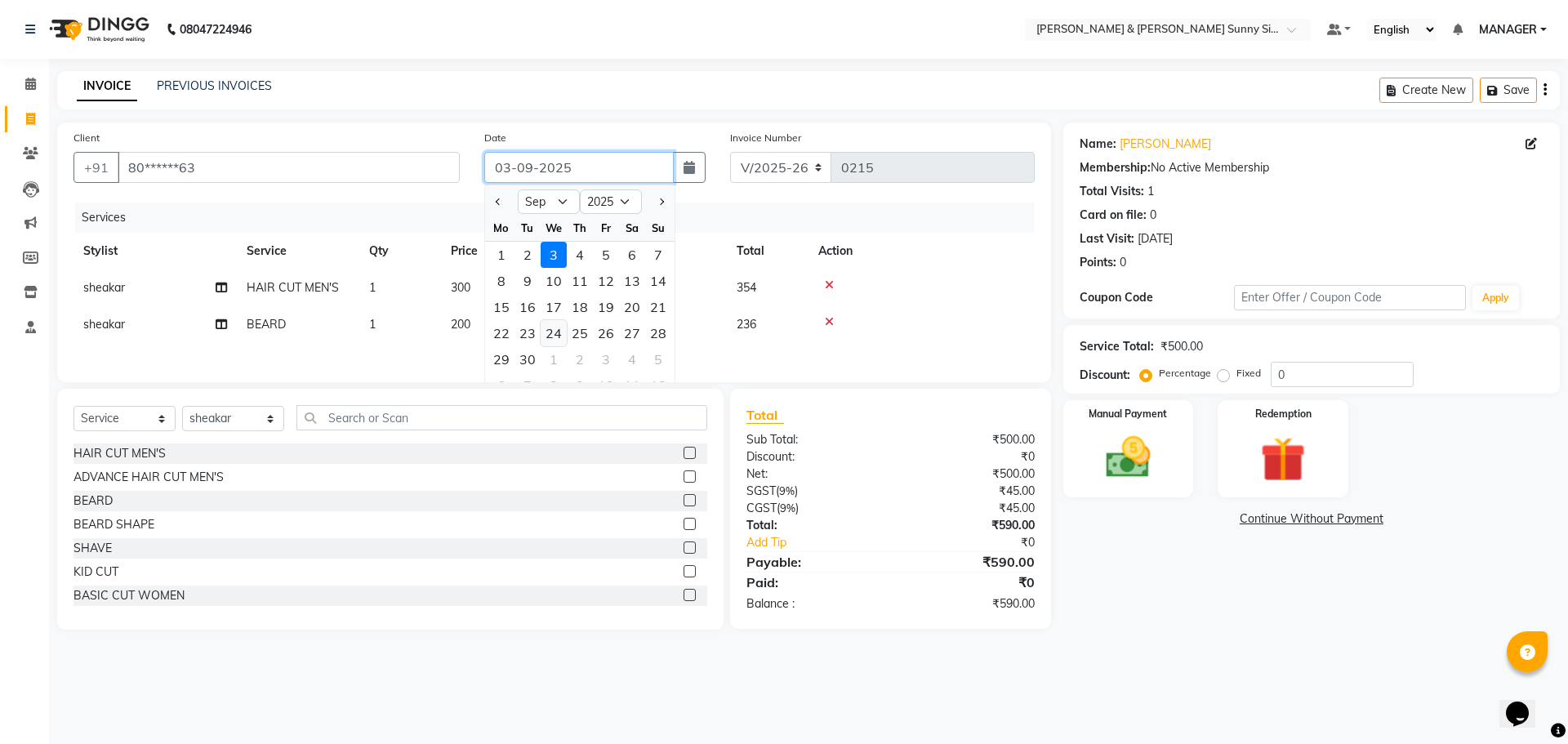
type input "[DATE]"
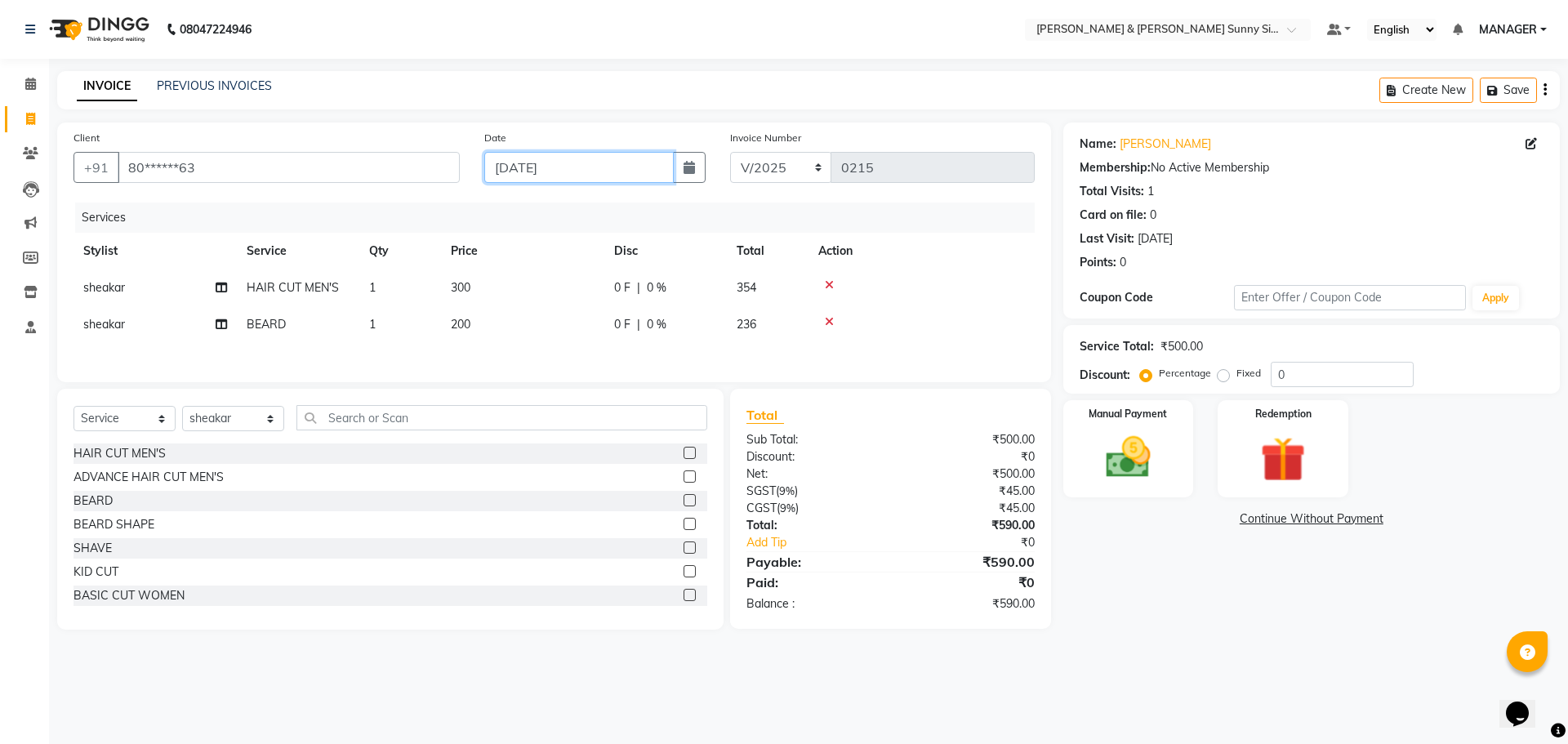
click at [533, 160] on input "[DATE]" at bounding box center [579, 167] width 190 height 31
select select "9"
select select "2025"
click at [532, 172] on input "[DATE]" at bounding box center [579, 167] width 190 height 31
type input "24-08-2025"
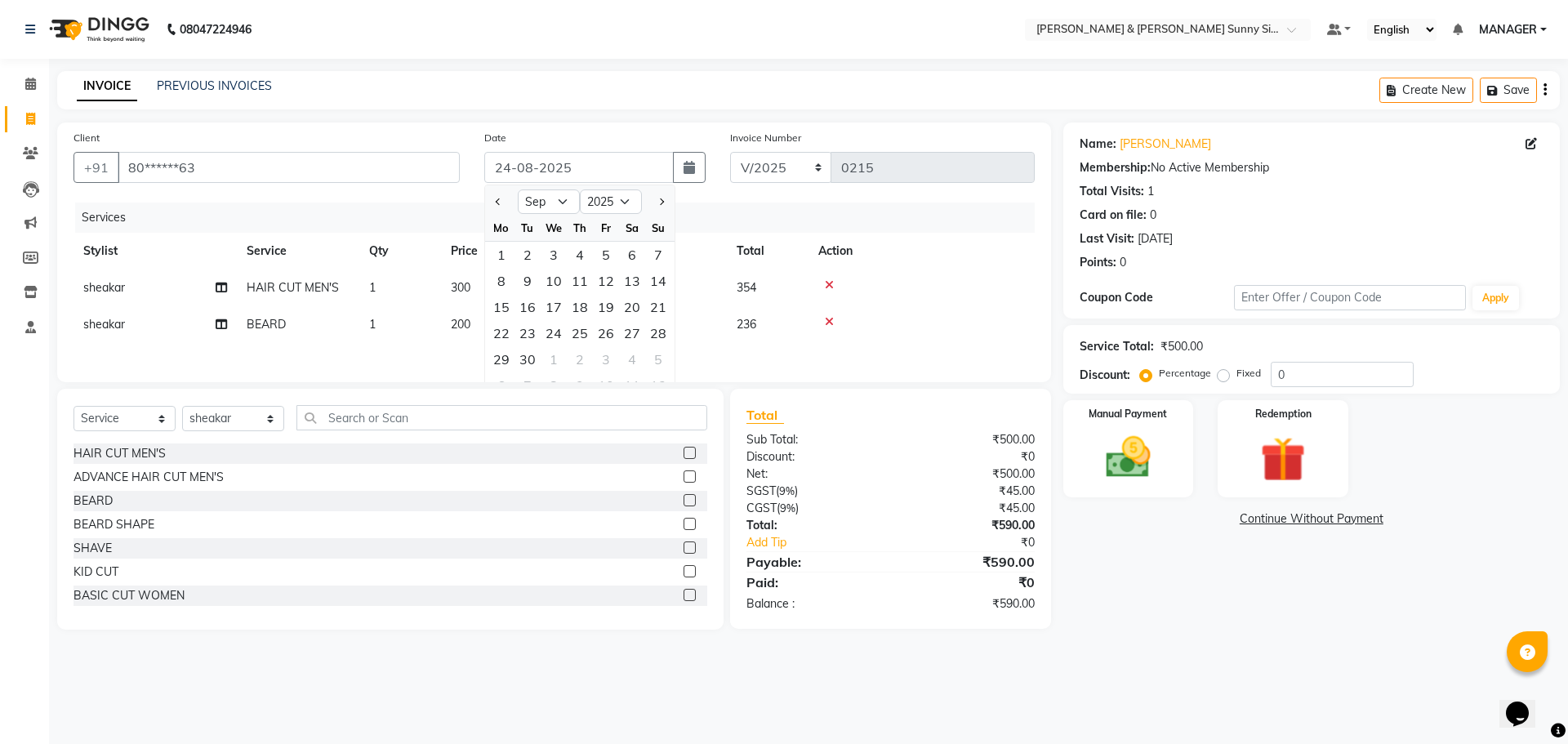
click at [466, 205] on div "Services" at bounding box center [561, 218] width 972 height 31
click at [495, 286] on td "300" at bounding box center [522, 287] width 163 height 37
select select "89812"
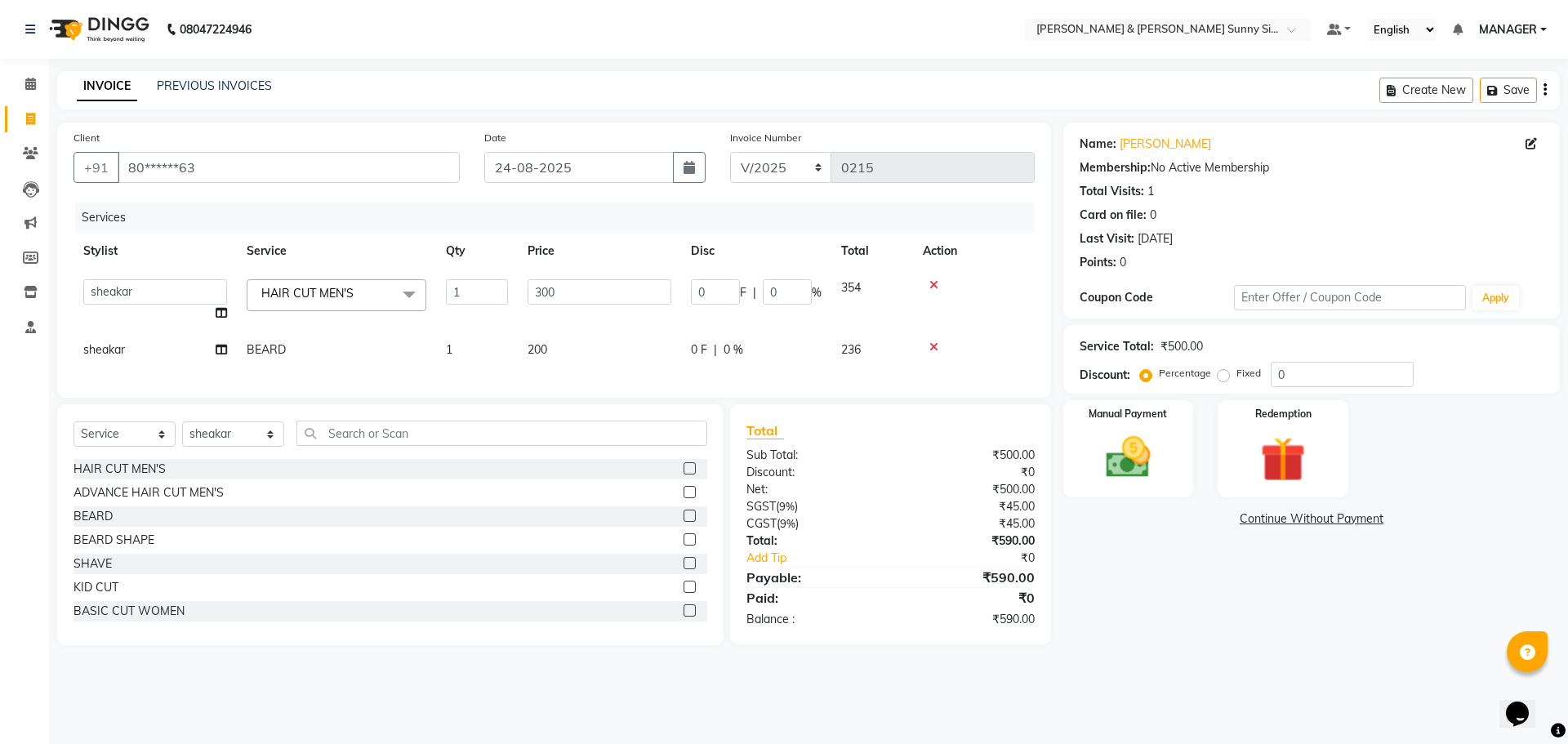
click at [591, 278] on td "300" at bounding box center [599, 300] width 163 height 62
click at [591, 279] on input "300" at bounding box center [599, 291] width 144 height 25
type input "3"
type input "240"
click at [577, 338] on td "200" at bounding box center [599, 349] width 163 height 37
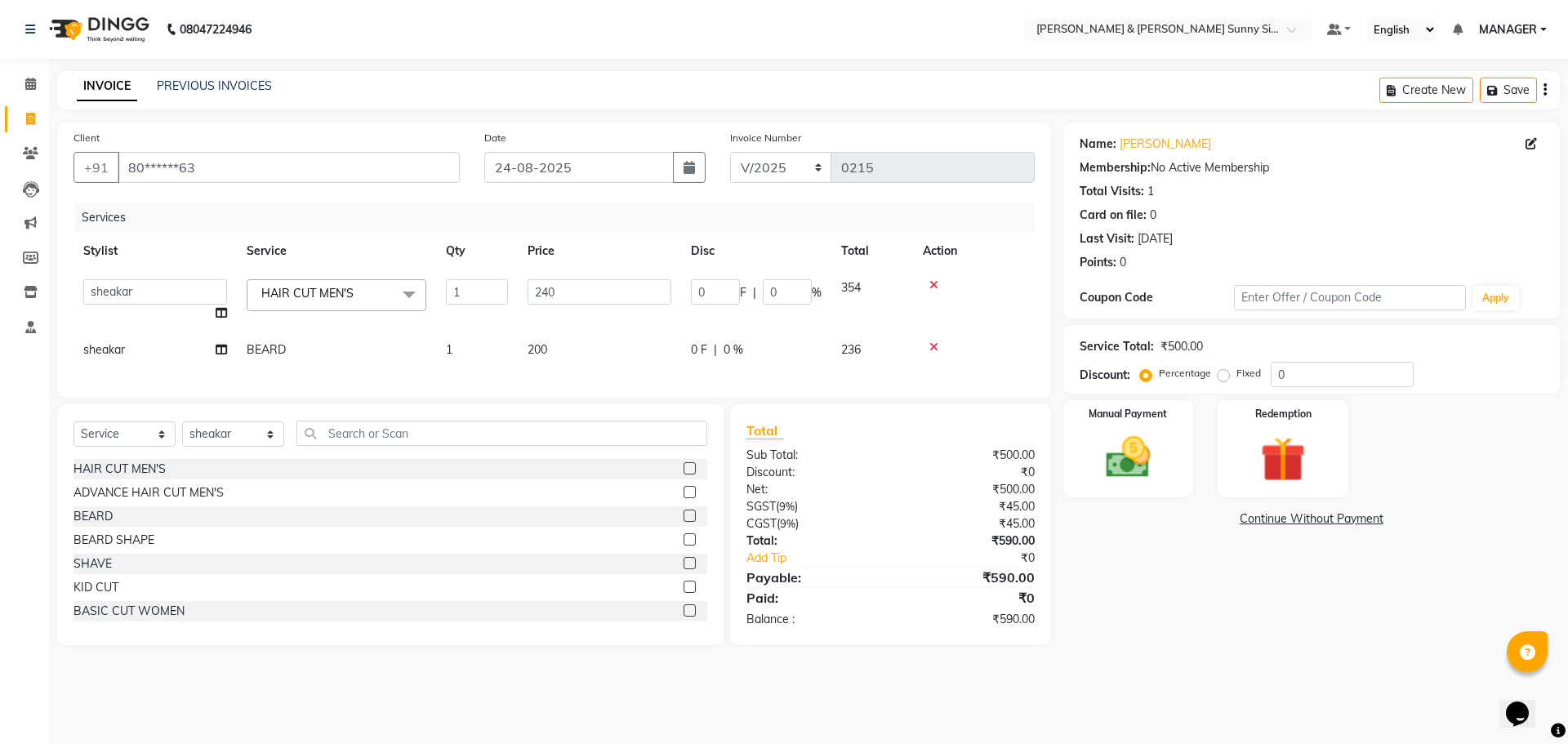
select select "89812"
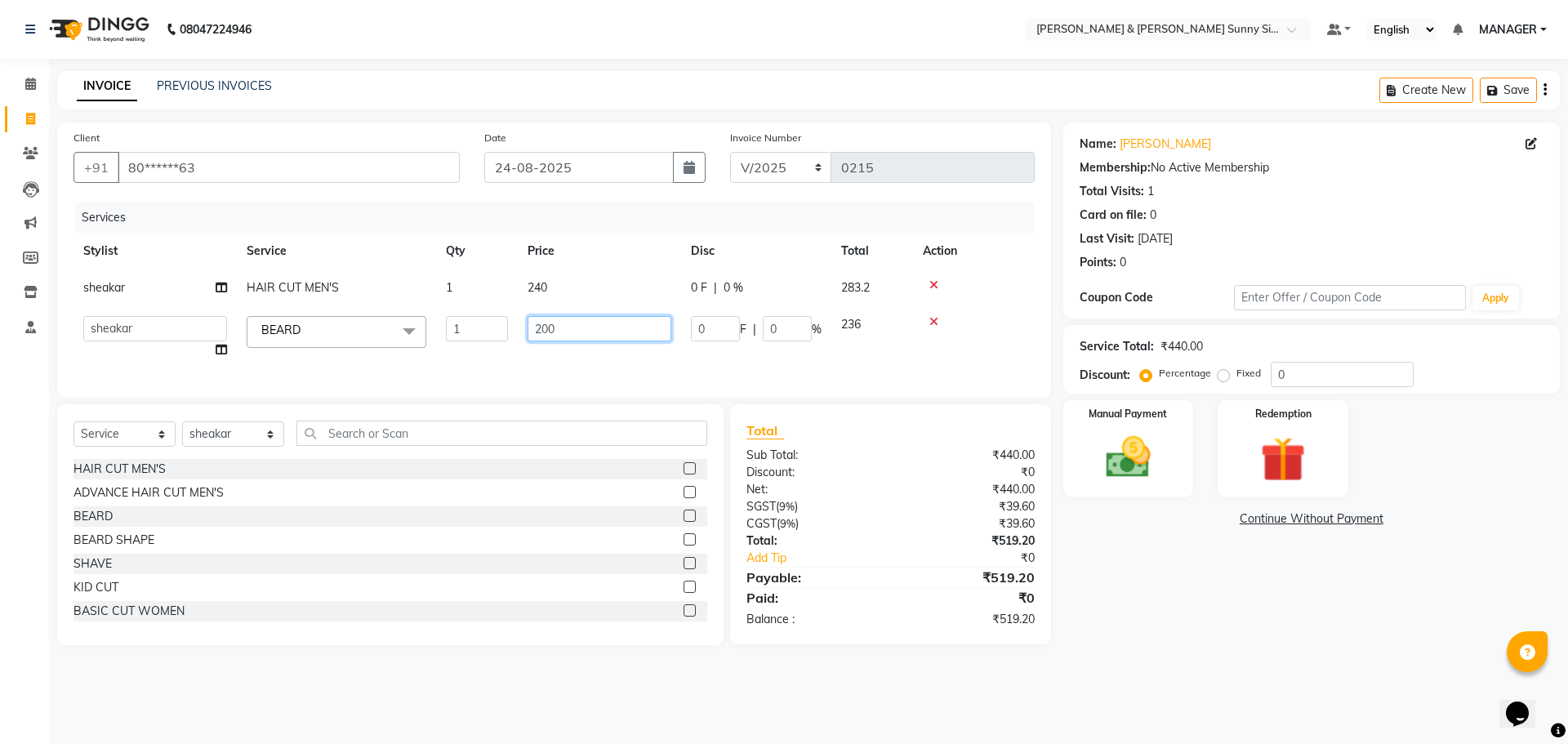
click at [610, 328] on input "200" at bounding box center [599, 328] width 144 height 25
type input "240"
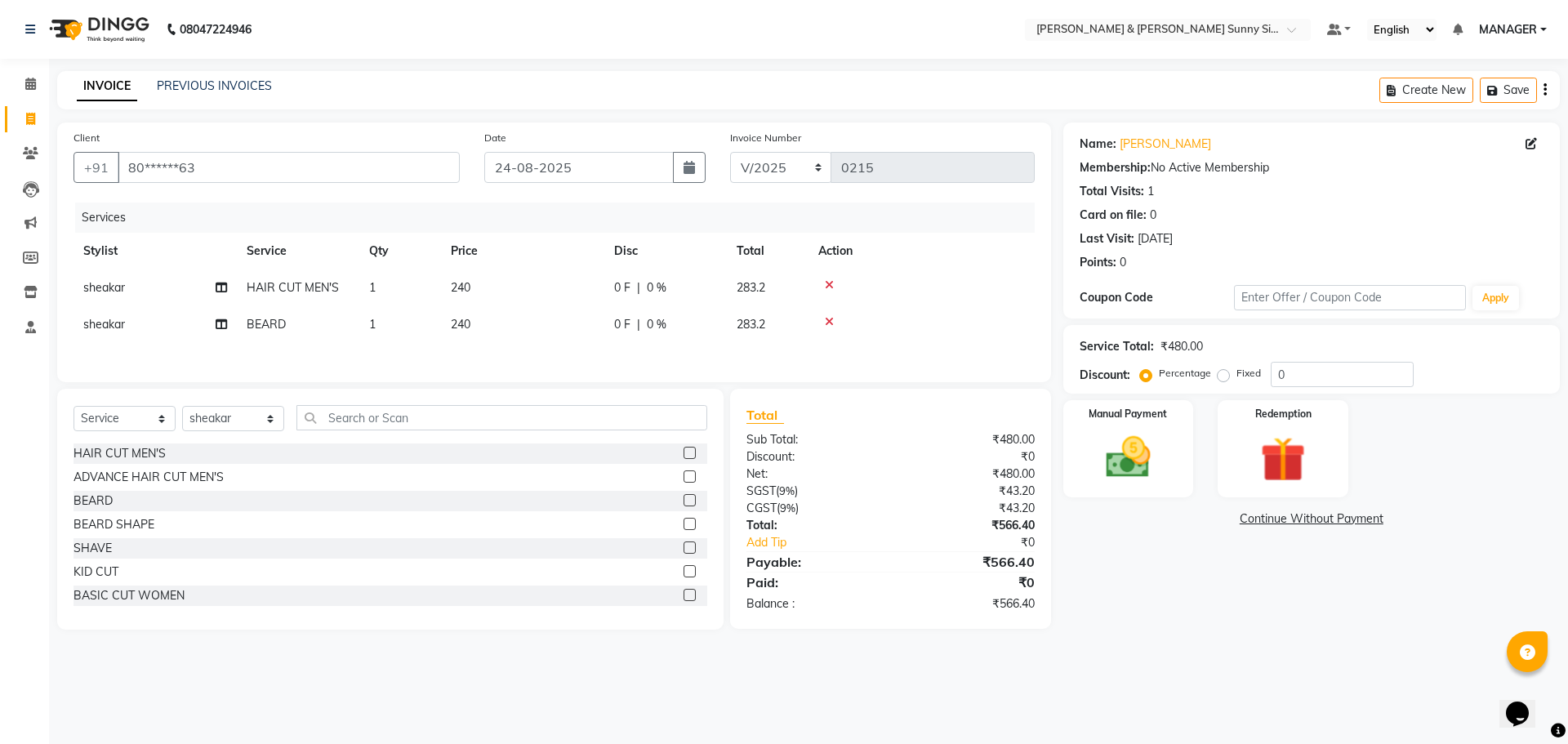
click at [611, 356] on div "Services Stylist Service Qty Price Disc Total Action sheakar HAIR CUT MEN'S 1 2…" at bounding box center [554, 283] width 961 height 163
click at [1147, 443] on img at bounding box center [1128, 457] width 76 height 54
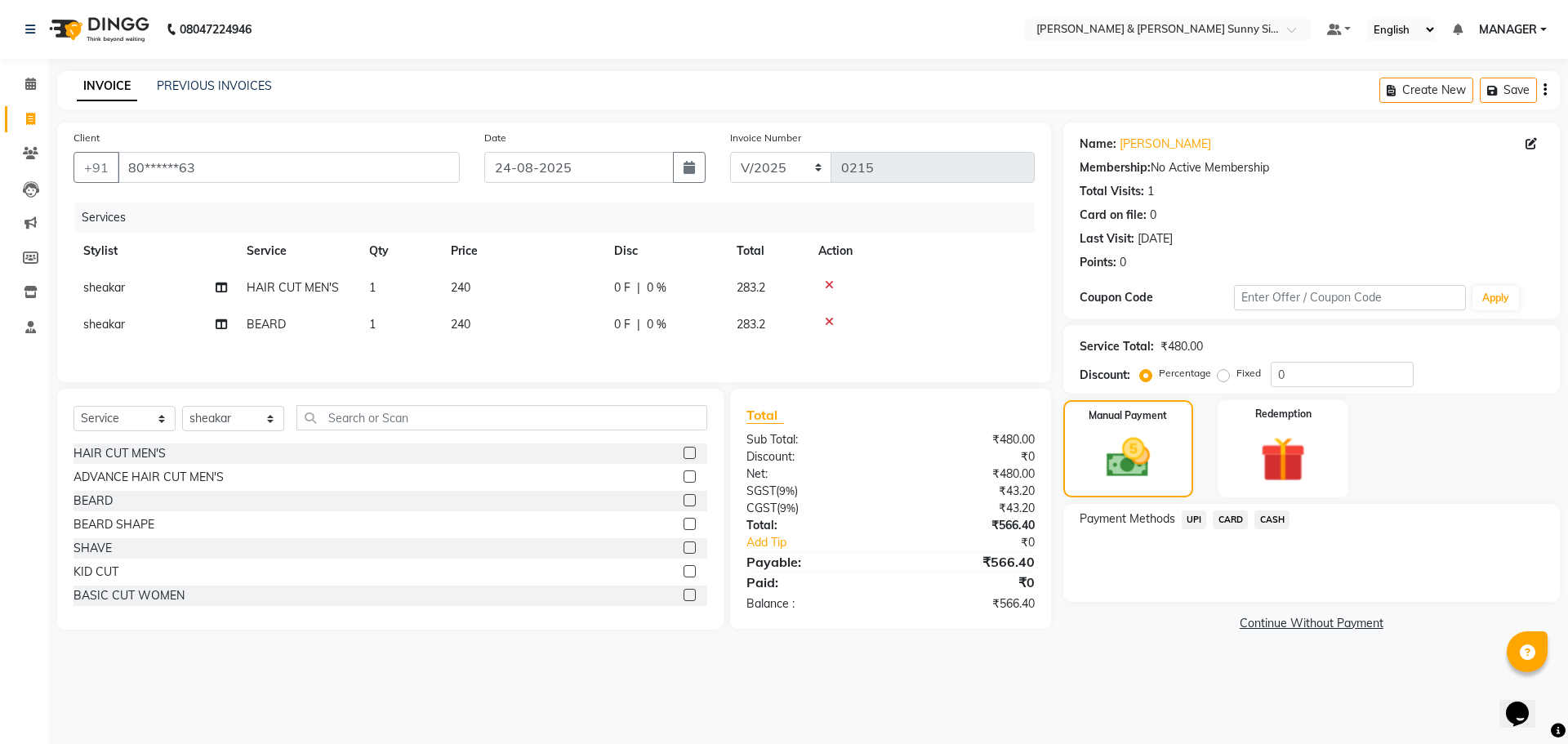
click at [1227, 522] on span "CARD" at bounding box center [1230, 519] width 35 height 19
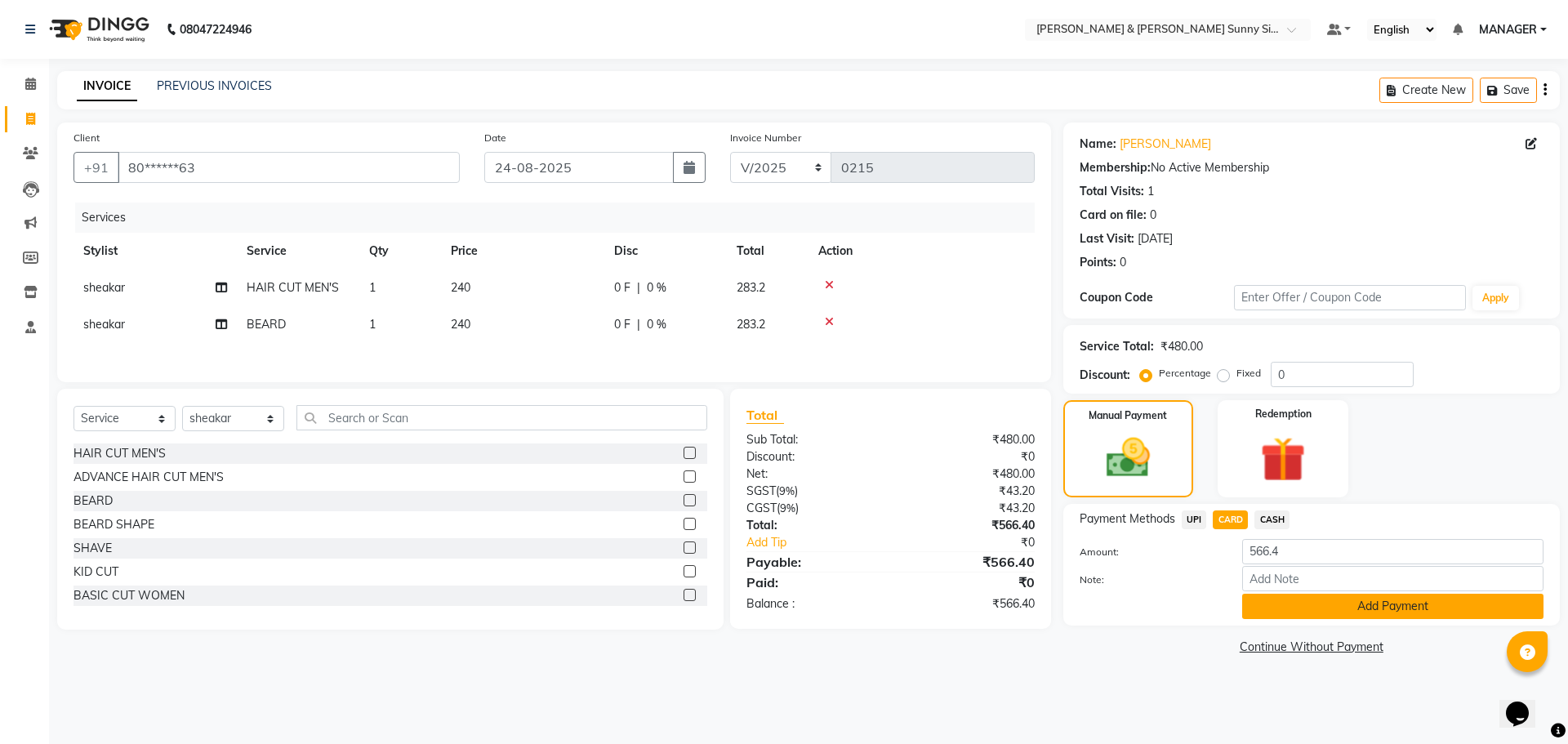
click at [1268, 614] on button "Add Payment" at bounding box center [1392, 606] width 302 height 25
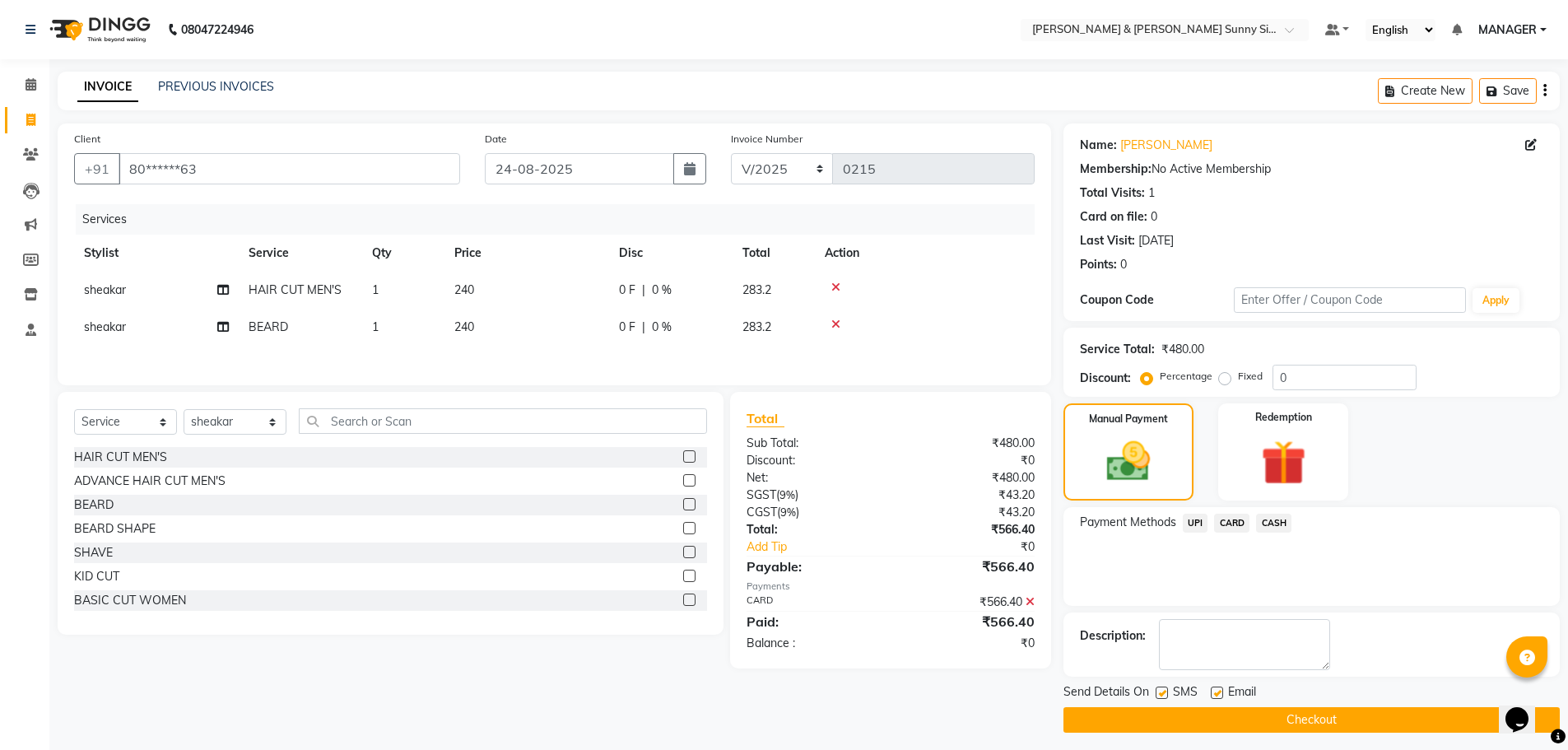
click at [1165, 732] on button "Checkout" at bounding box center [1310, 720] width 496 height 25
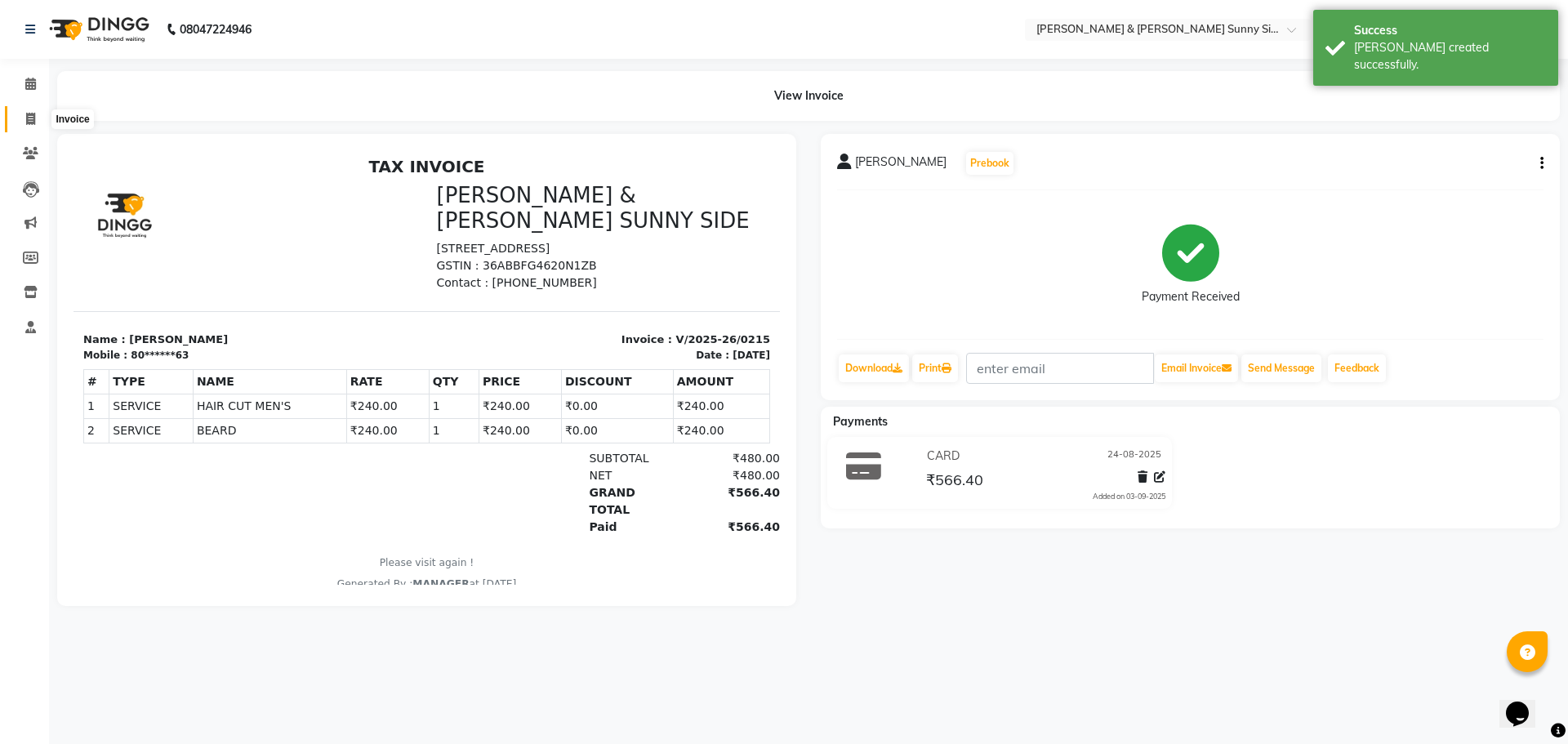
click at [26, 122] on icon at bounding box center [31, 119] width 9 height 13
select select "service"
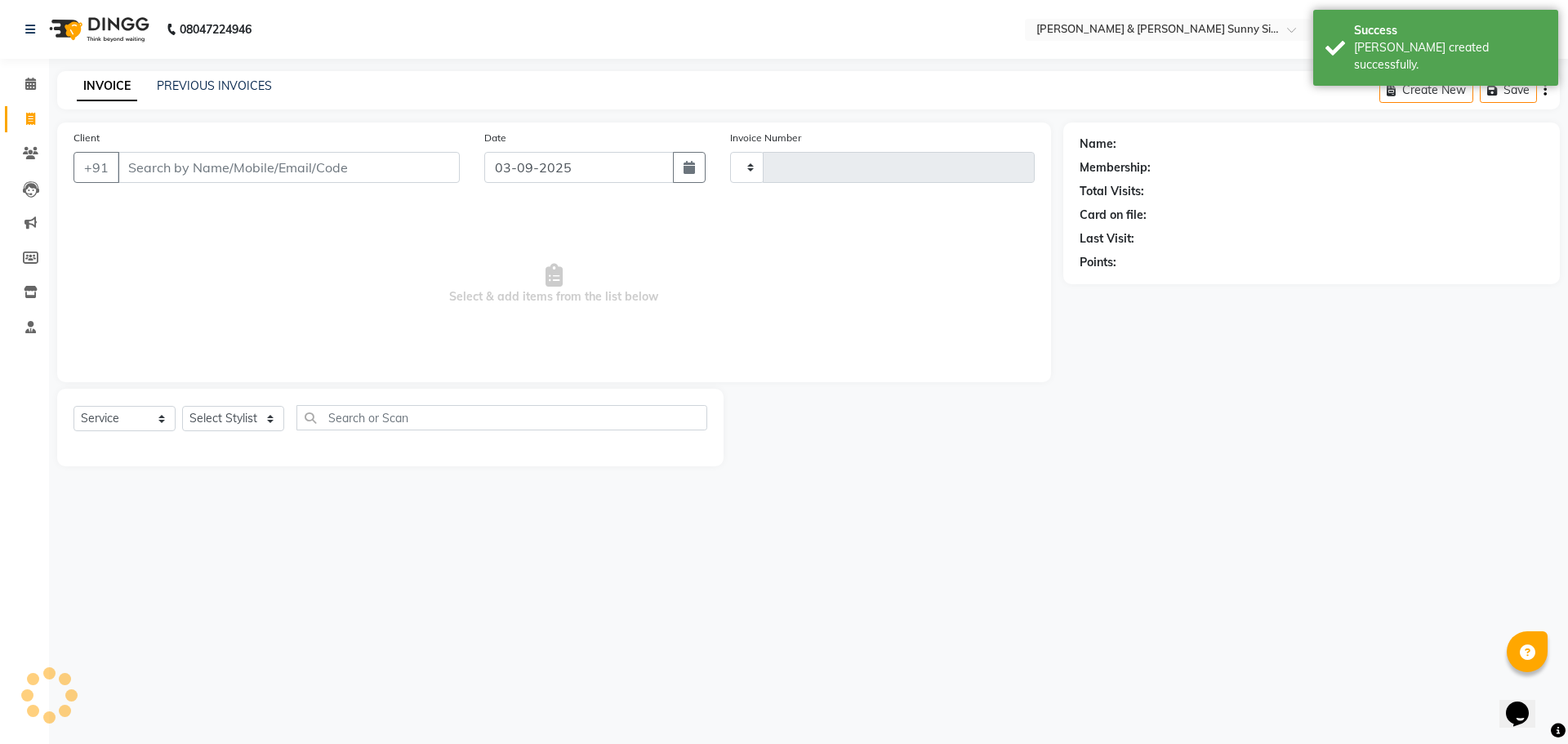
type input "0216"
select select "8776"
click at [212, 172] on input "Client" at bounding box center [289, 167] width 342 height 31
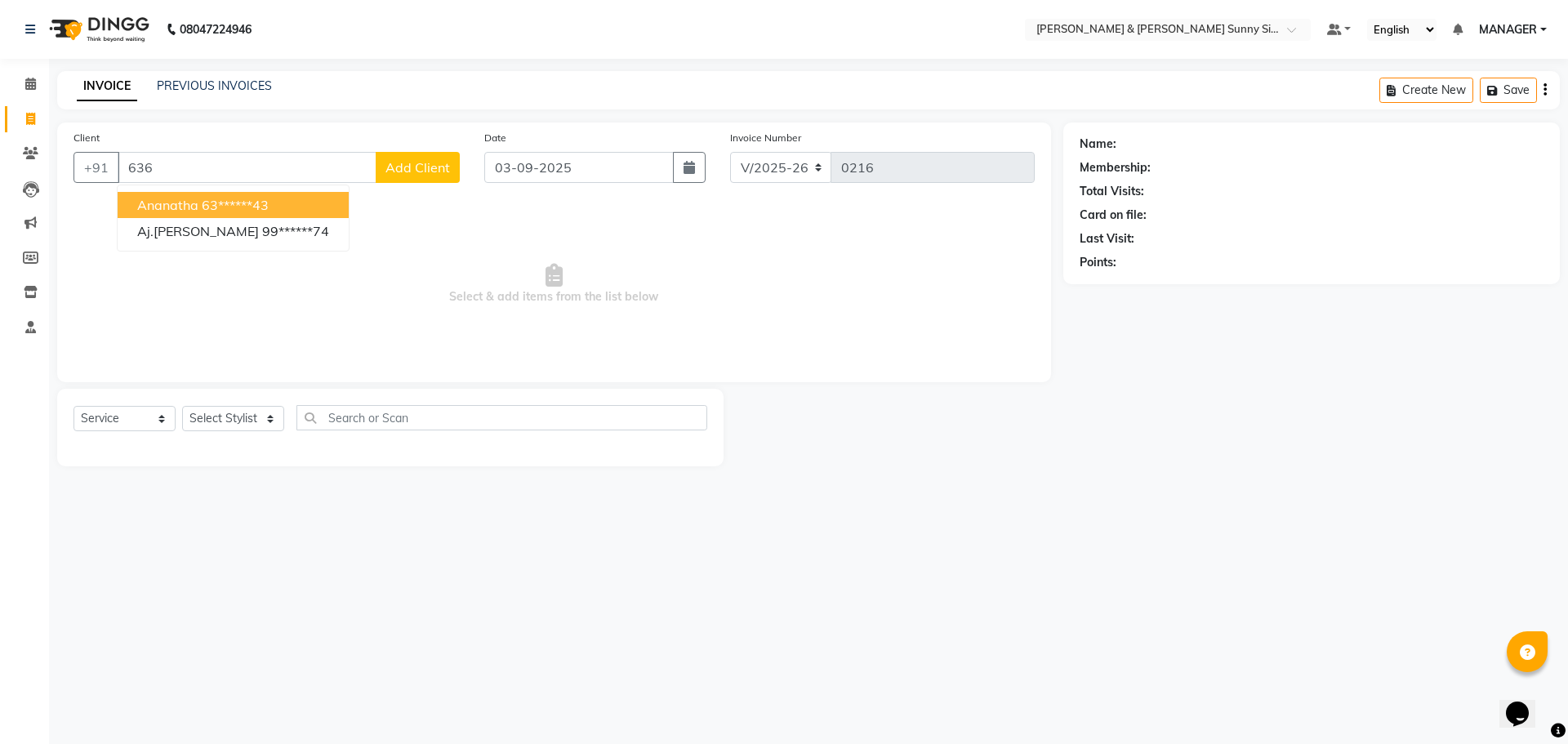
click at [245, 201] on ngb-highlight "63******43" at bounding box center [235, 205] width 67 height 16
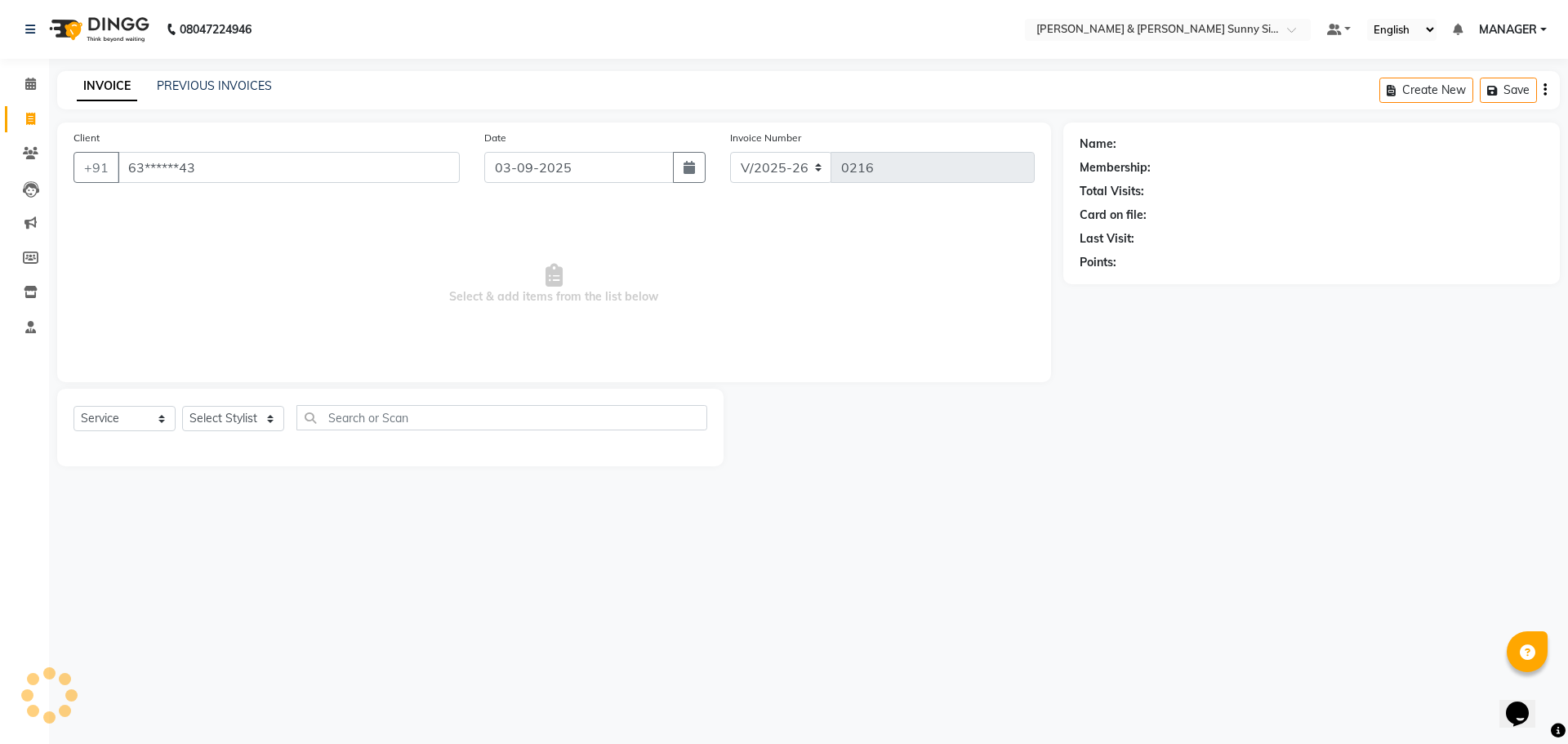
type input "63******43"
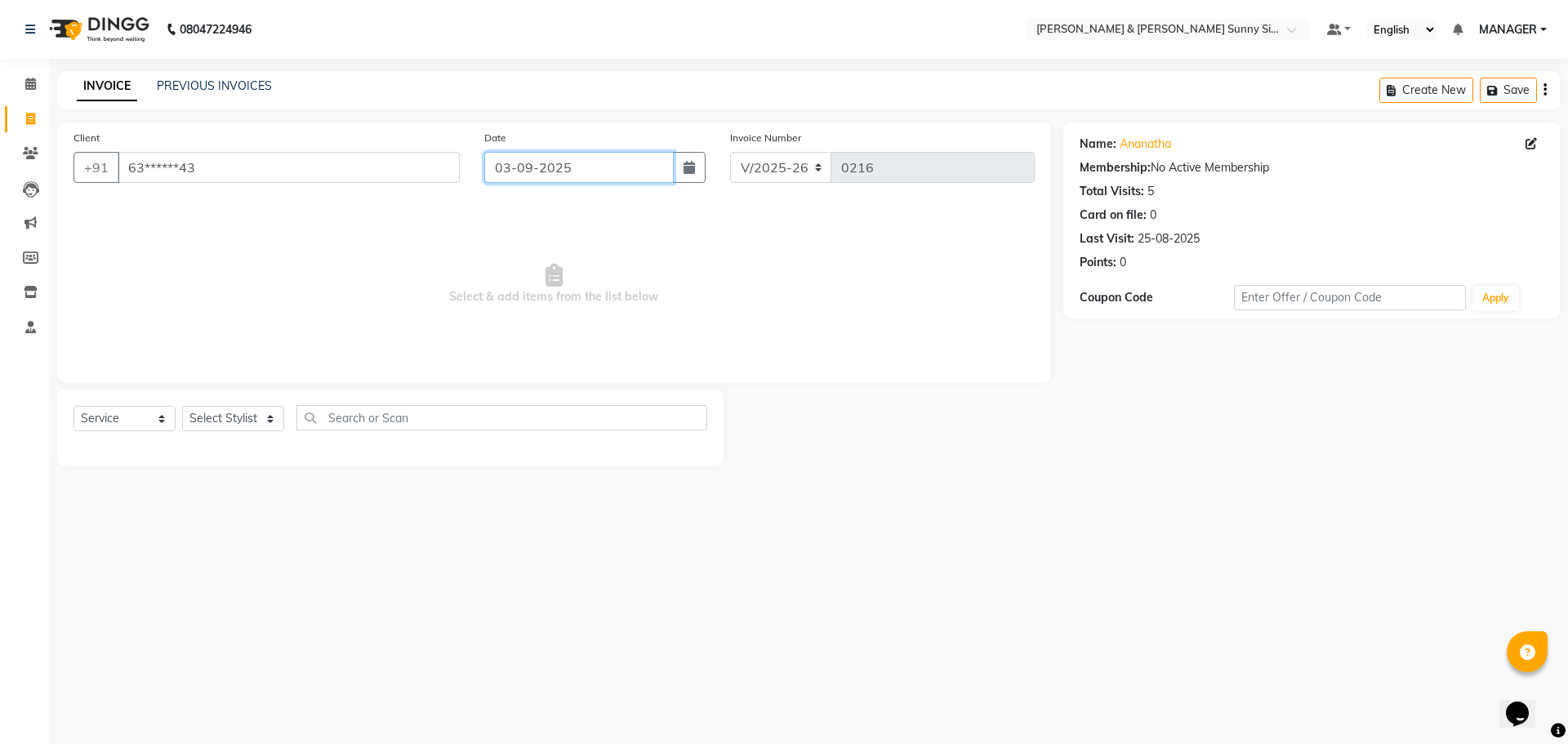
click at [511, 170] on input "03-09-2025" at bounding box center [579, 167] width 190 height 31
select select "9"
select select "2025"
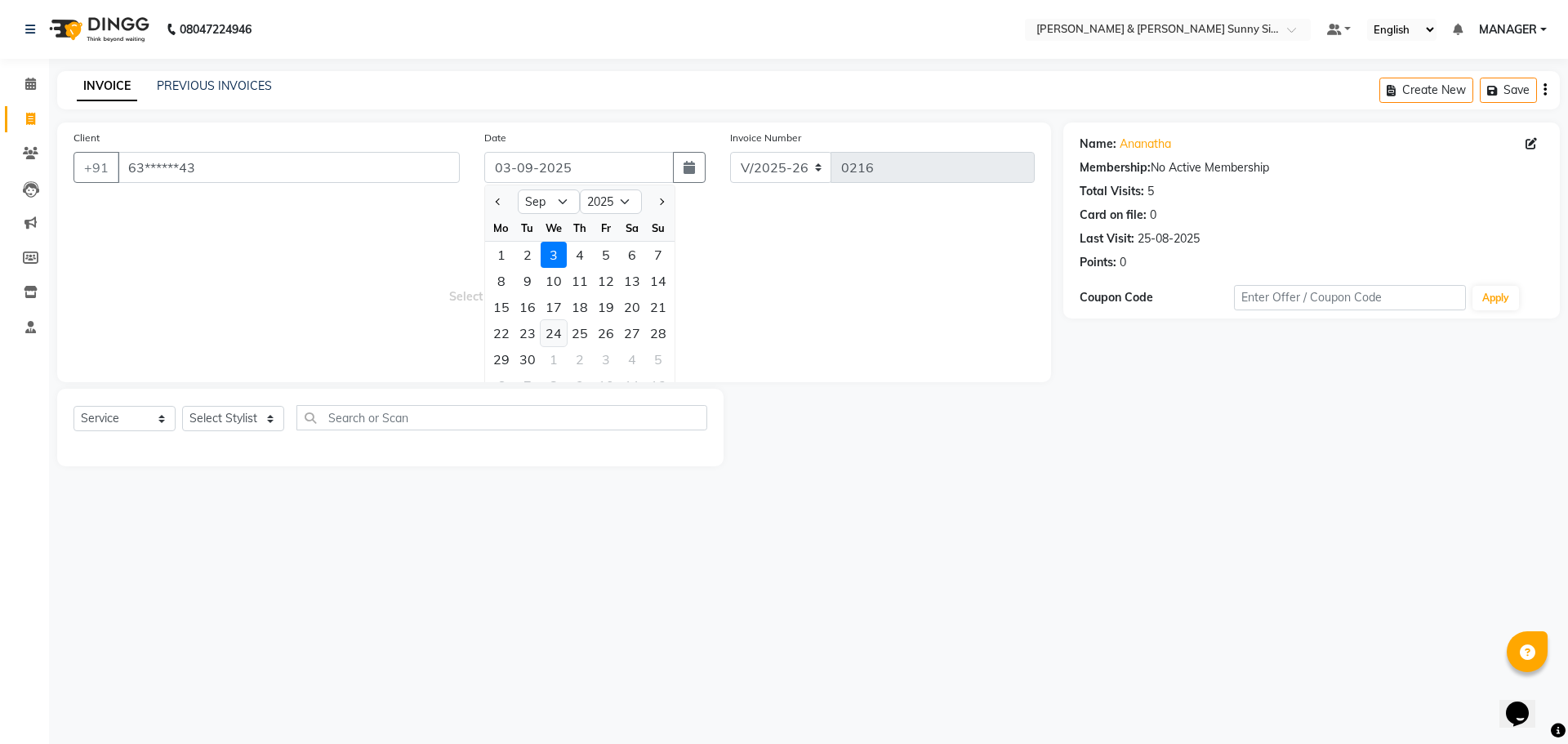
click at [562, 329] on div "24" at bounding box center [554, 333] width 26 height 26
type input "[DATE]"
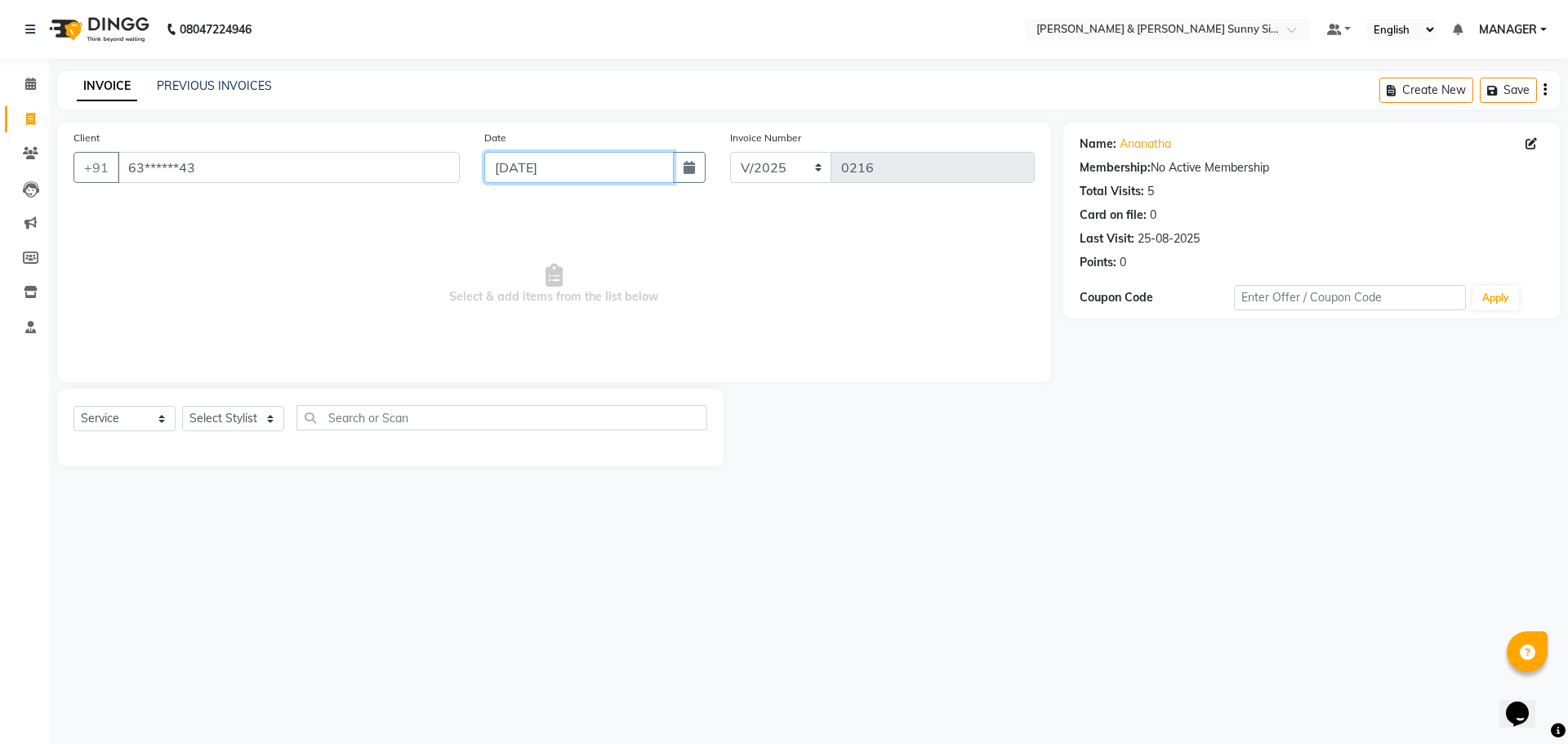
click at [533, 172] on input "[DATE]" at bounding box center [579, 167] width 190 height 31
select select "9"
select select "2025"
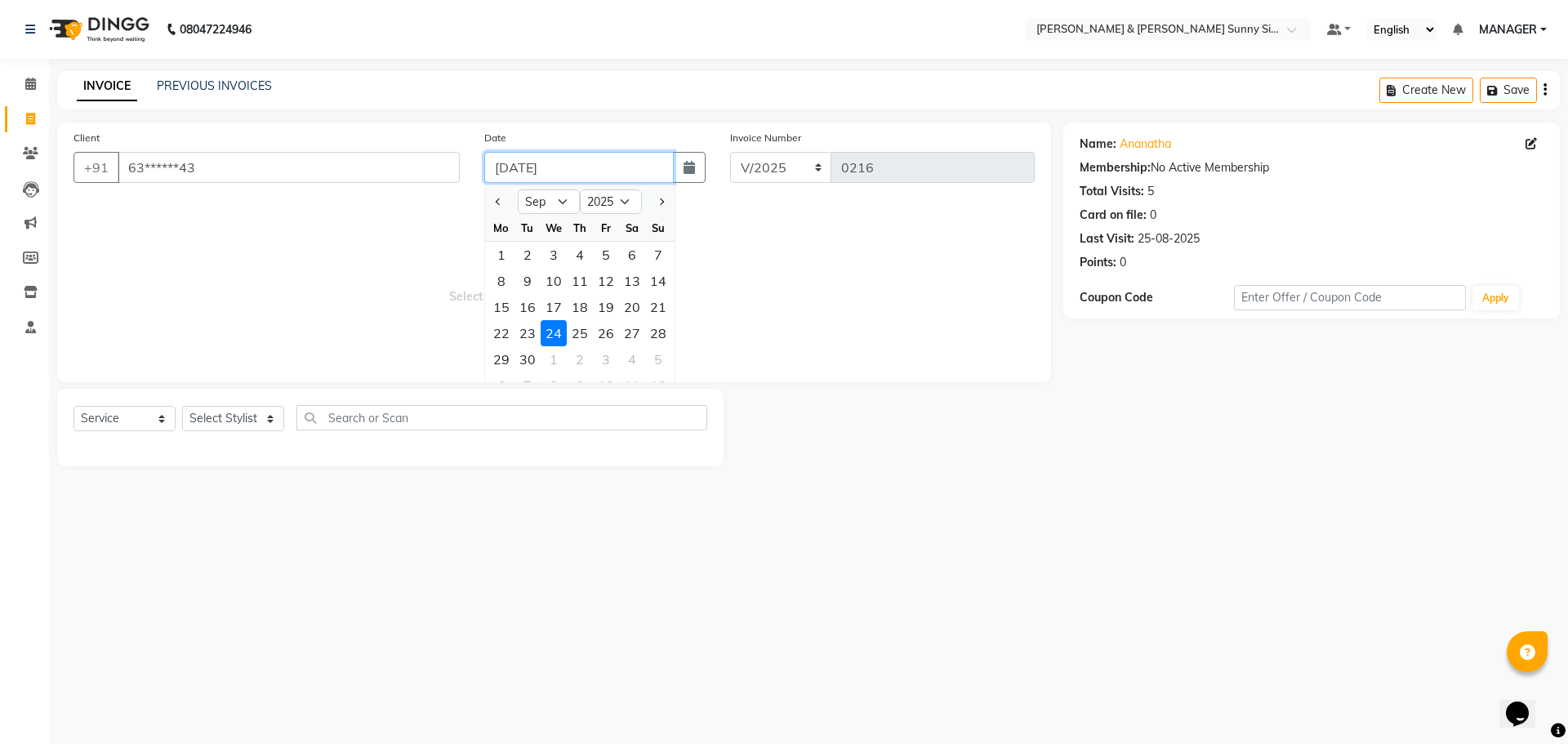
click at [533, 172] on input "[DATE]" at bounding box center [579, 167] width 190 height 31
type input "24-08-2025"
click at [451, 205] on span "Select & add items from the list below" at bounding box center [554, 283] width 961 height 163
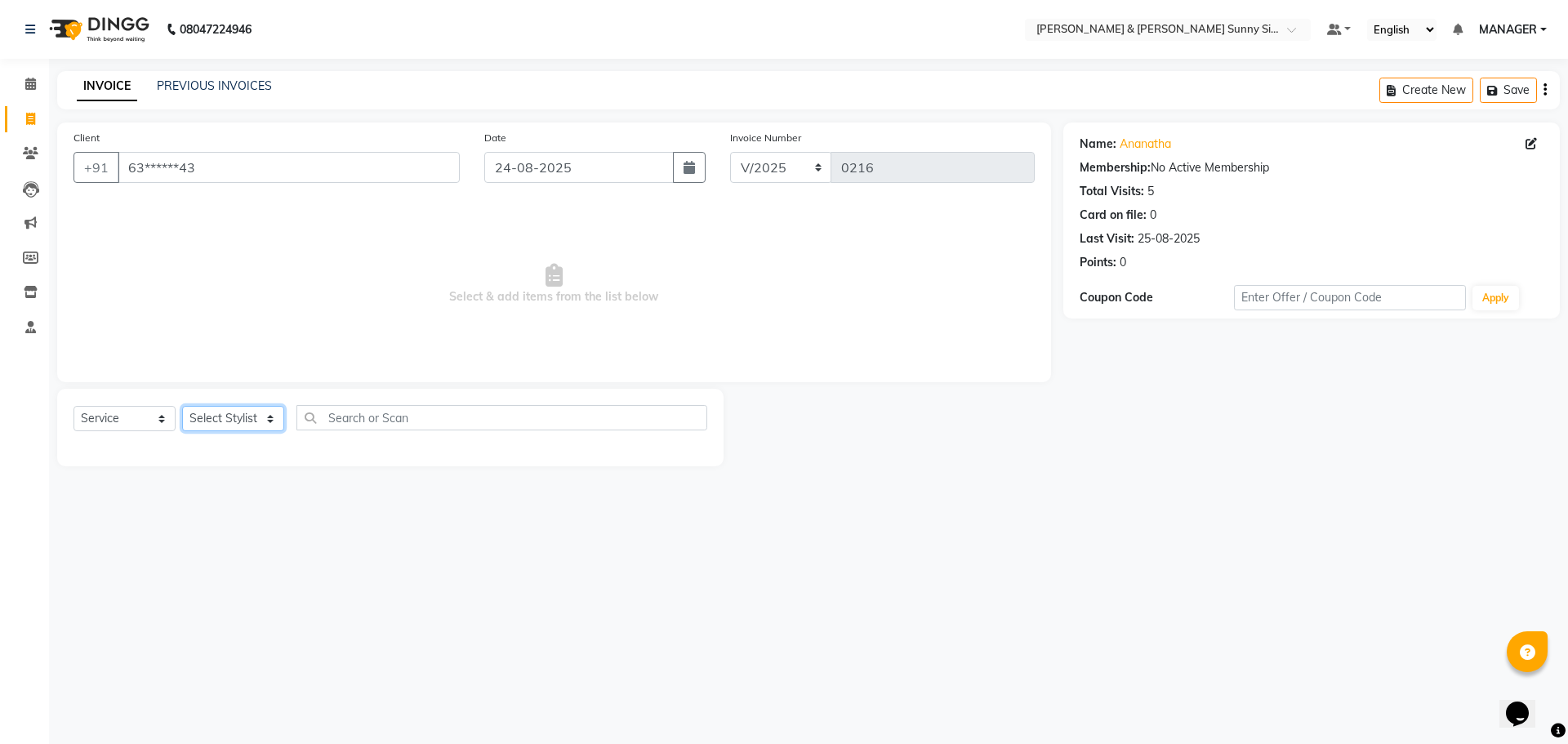
click at [240, 423] on select "Select Stylist MANAGER None [PERSON_NAME]" at bounding box center [232, 418] width 102 height 25
select select "89811"
click at [182, 406] on select "Select Stylist MANAGER None [PERSON_NAME]" at bounding box center [232, 418] width 102 height 25
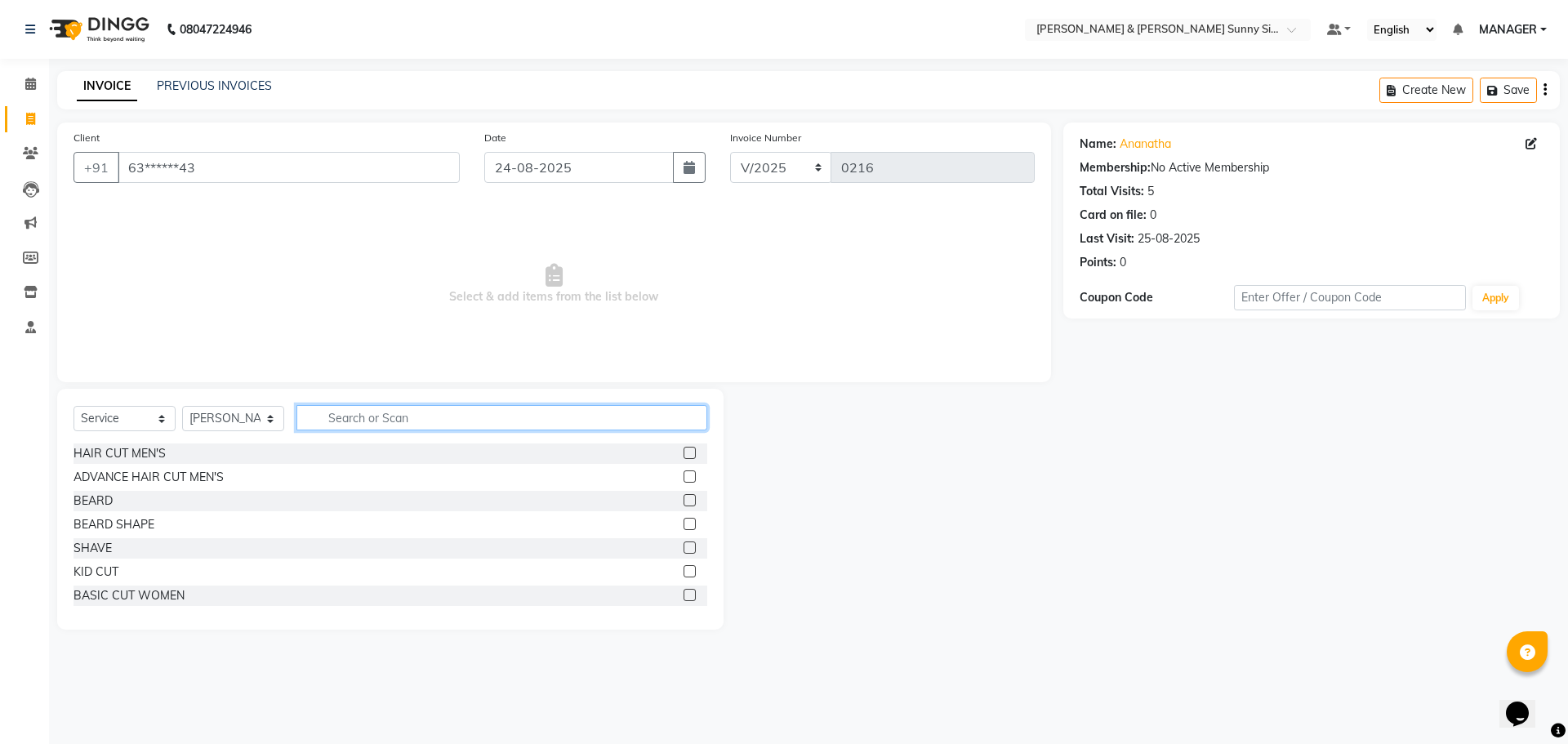
click at [609, 411] on input "text" at bounding box center [501, 417] width 410 height 25
type input "wax"
click at [684, 453] on label at bounding box center [690, 453] width 13 height 13
click at [684, 453] on input "checkbox" at bounding box center [689, 453] width 11 height 11
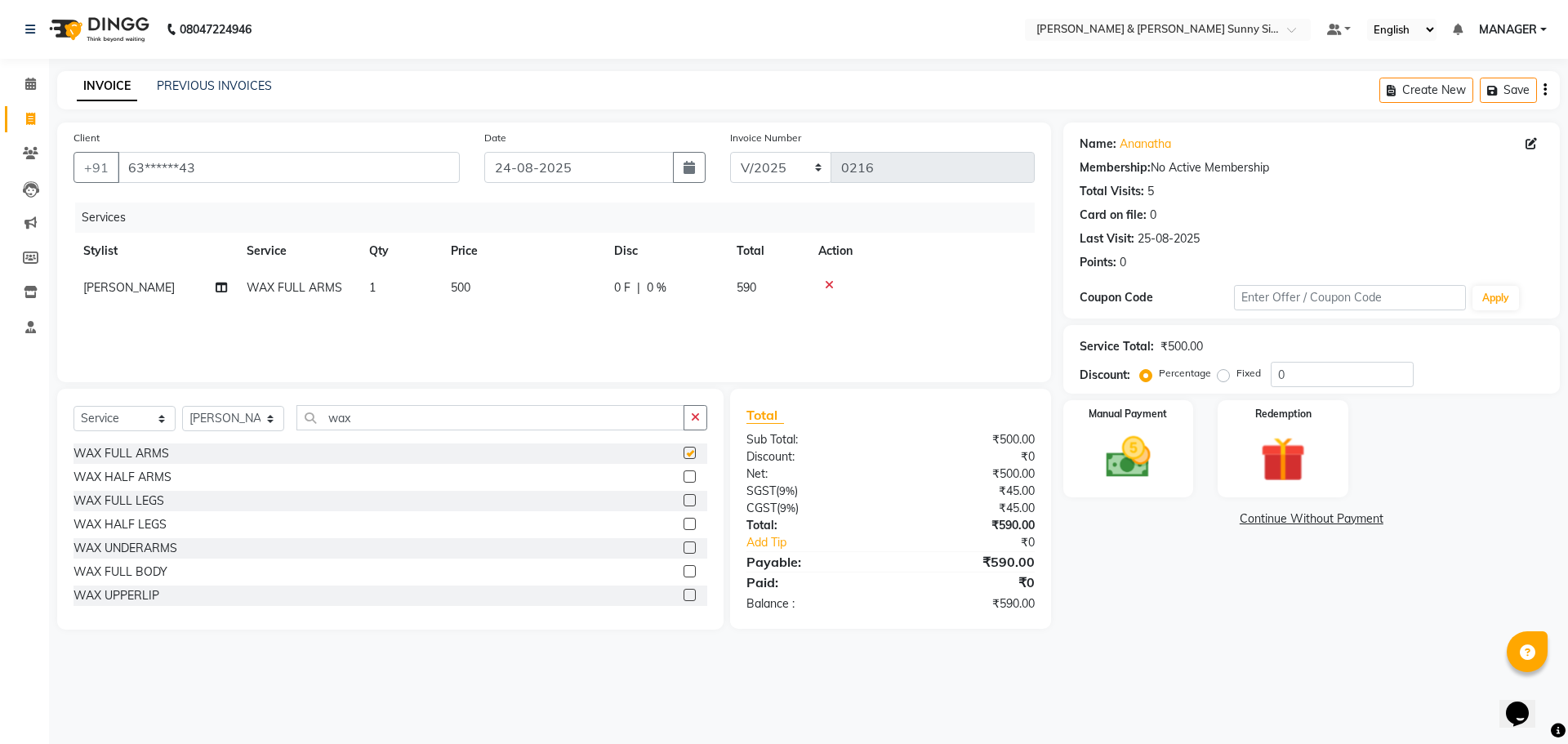
checkbox input "false"
click at [684, 547] on label at bounding box center [690, 548] width 13 height 13
click at [684, 547] on input "checkbox" at bounding box center [689, 548] width 11 height 11
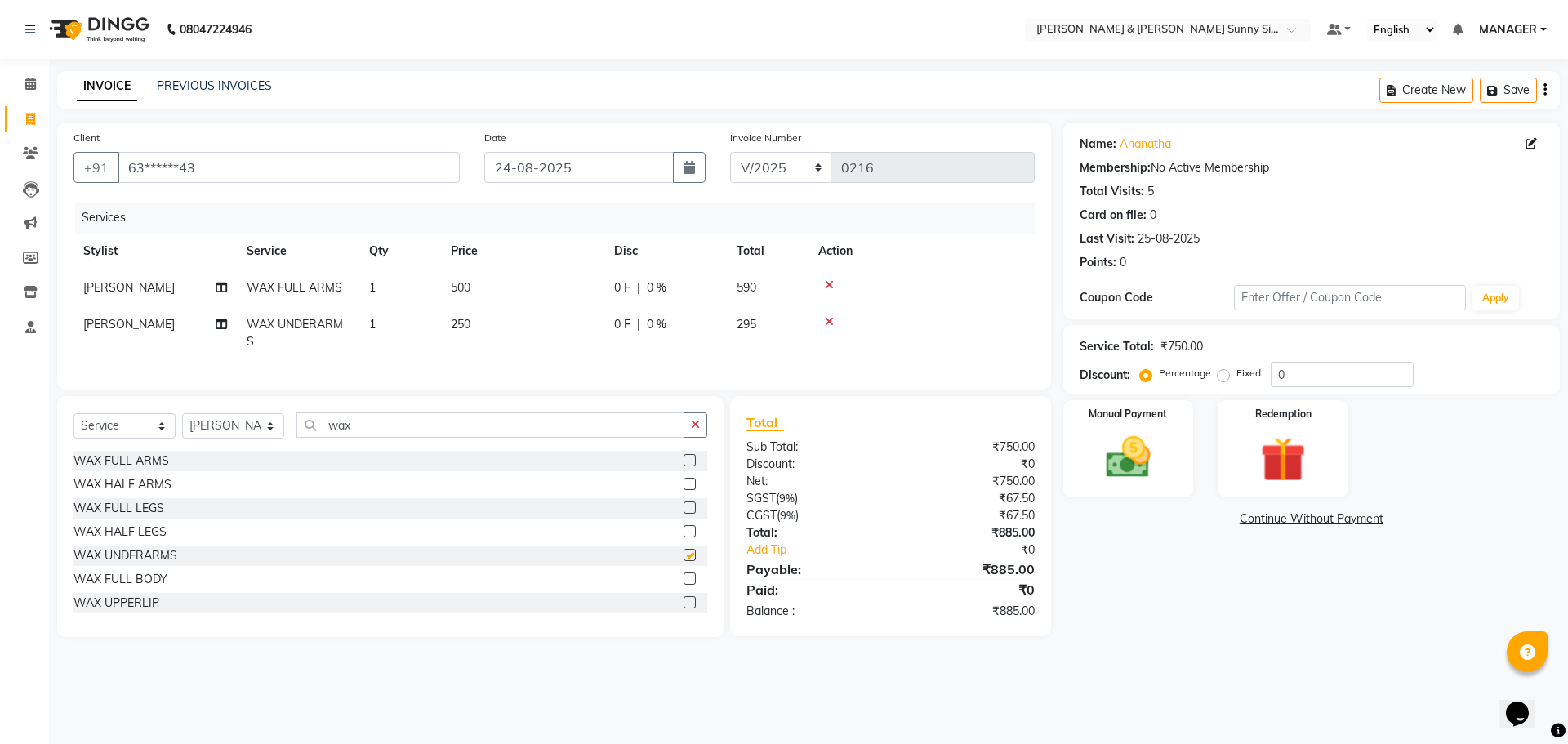
checkbox input "false"
click at [684, 489] on label at bounding box center [690, 484] width 13 height 13
click at [684, 489] on input "checkbox" at bounding box center [689, 485] width 11 height 11
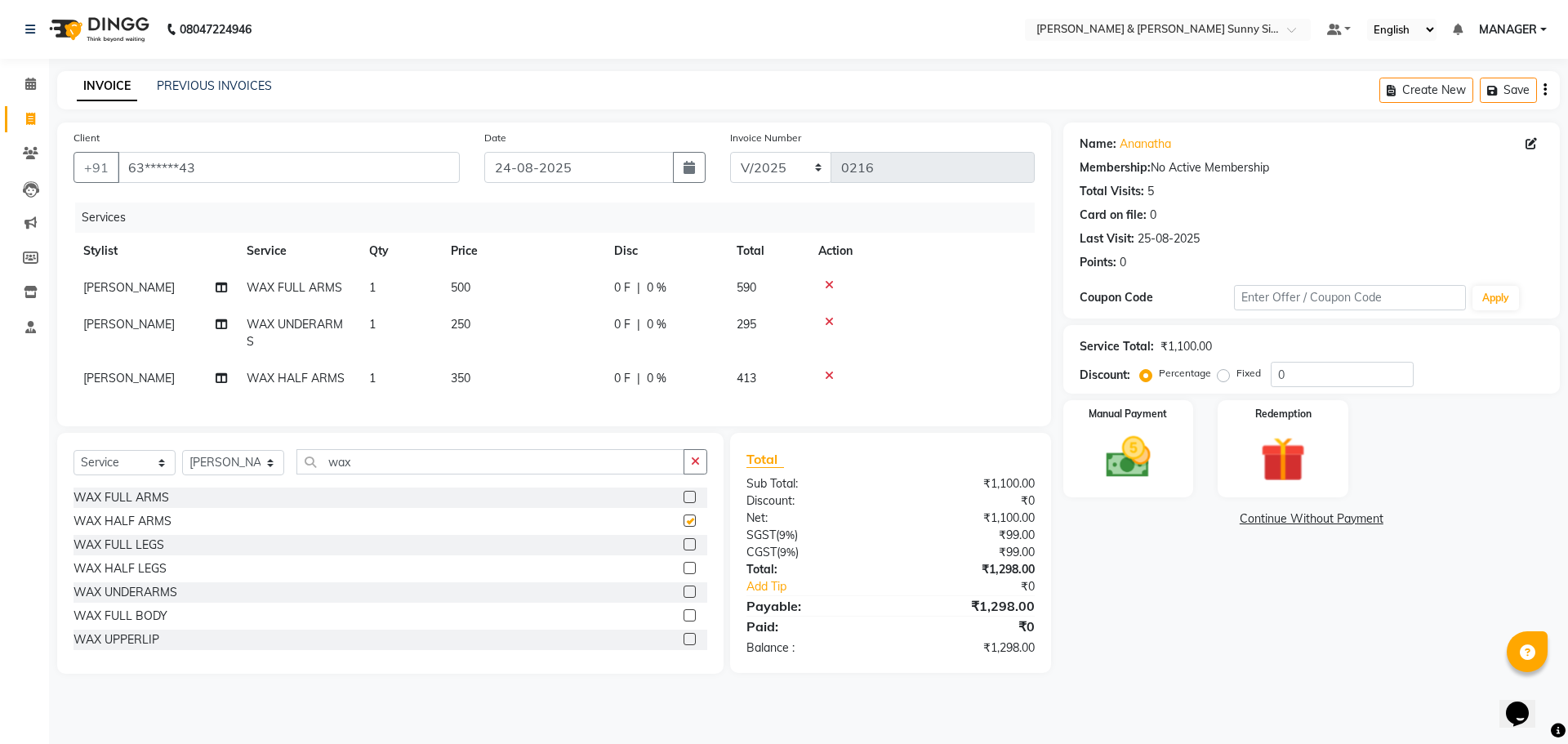
checkbox input "false"
click at [508, 376] on td "350" at bounding box center [522, 378] width 163 height 37
select select "89811"
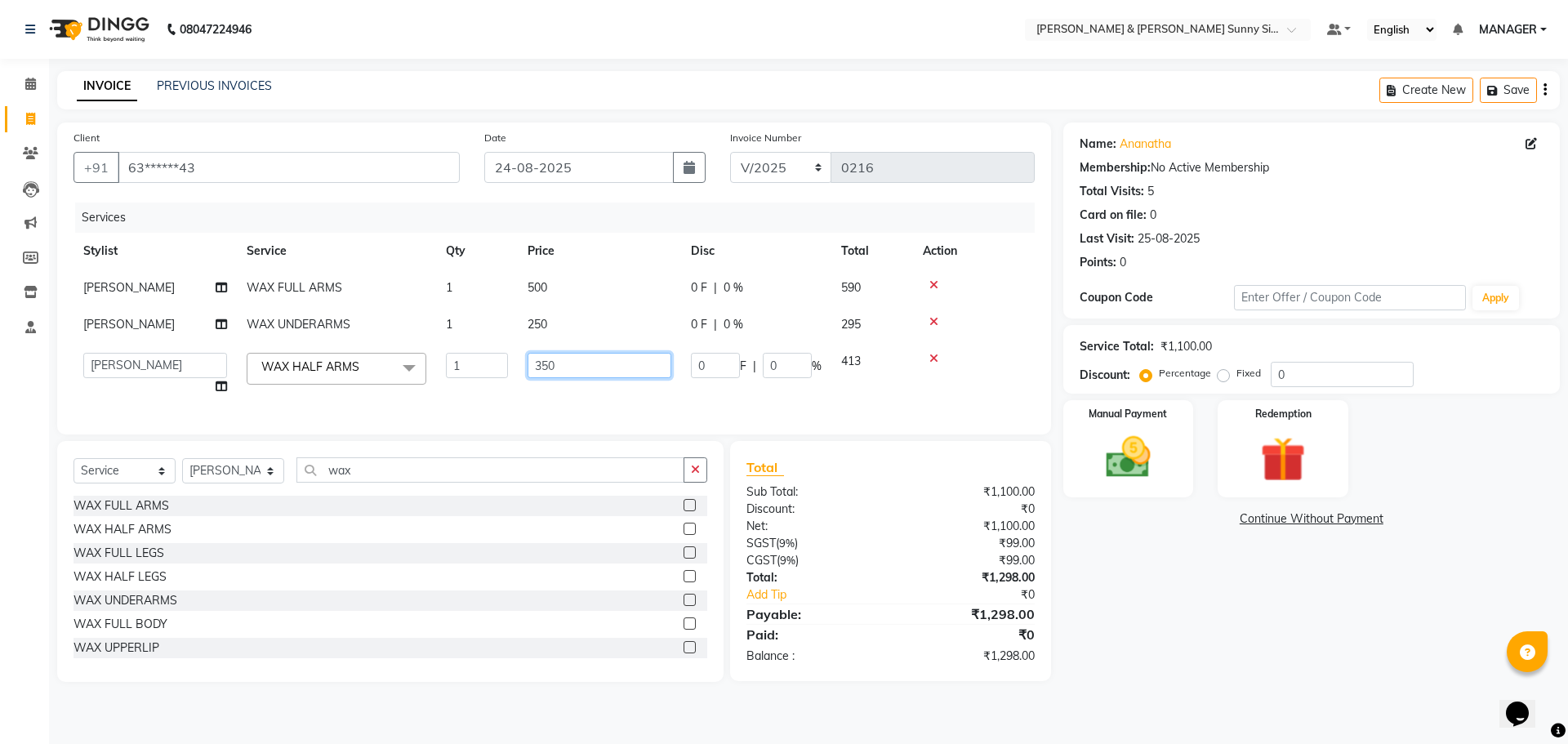
click at [596, 375] on input "350" at bounding box center [599, 365] width 144 height 25
type input "3"
type input "680"
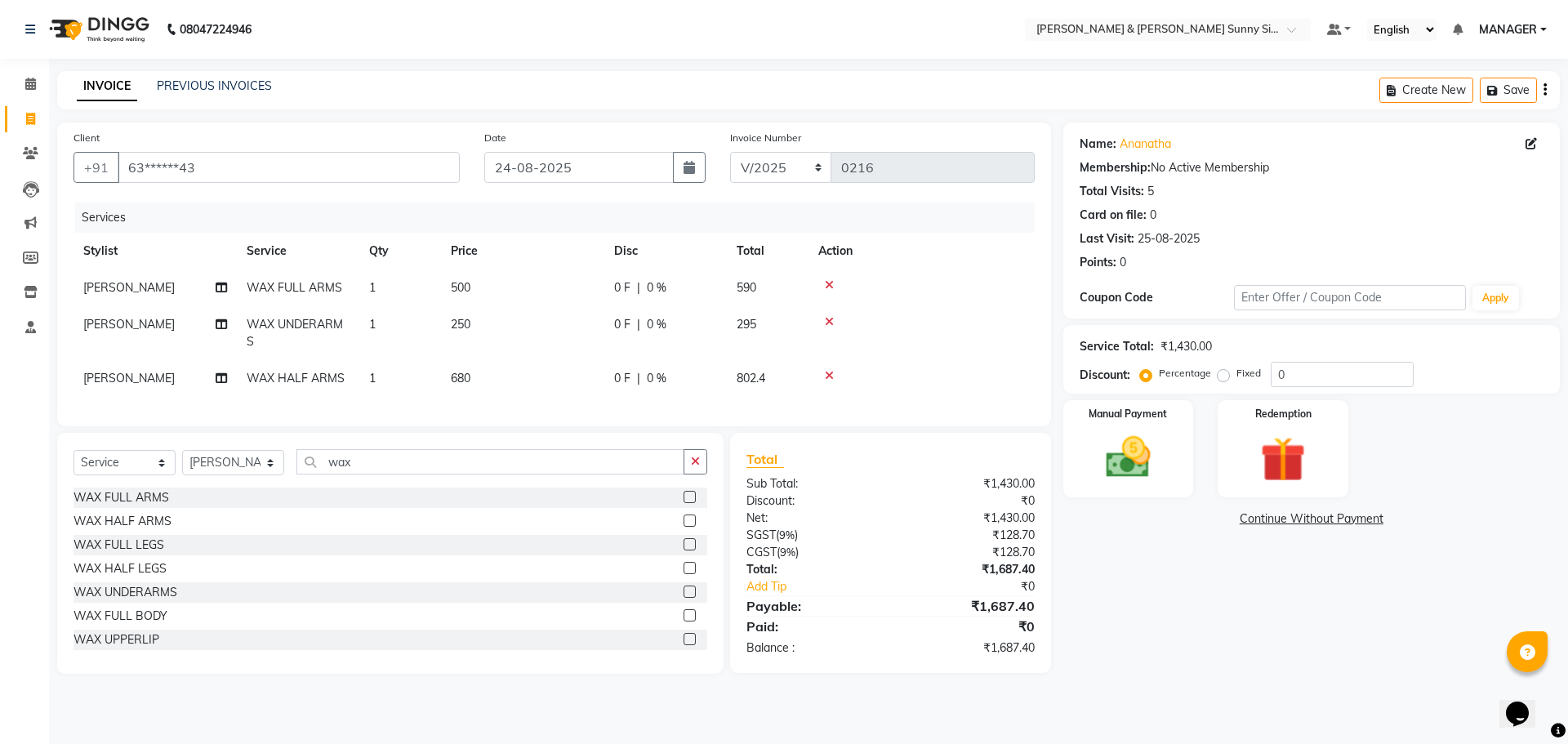
click at [577, 329] on td "250" at bounding box center [522, 333] width 163 height 54
select select "89811"
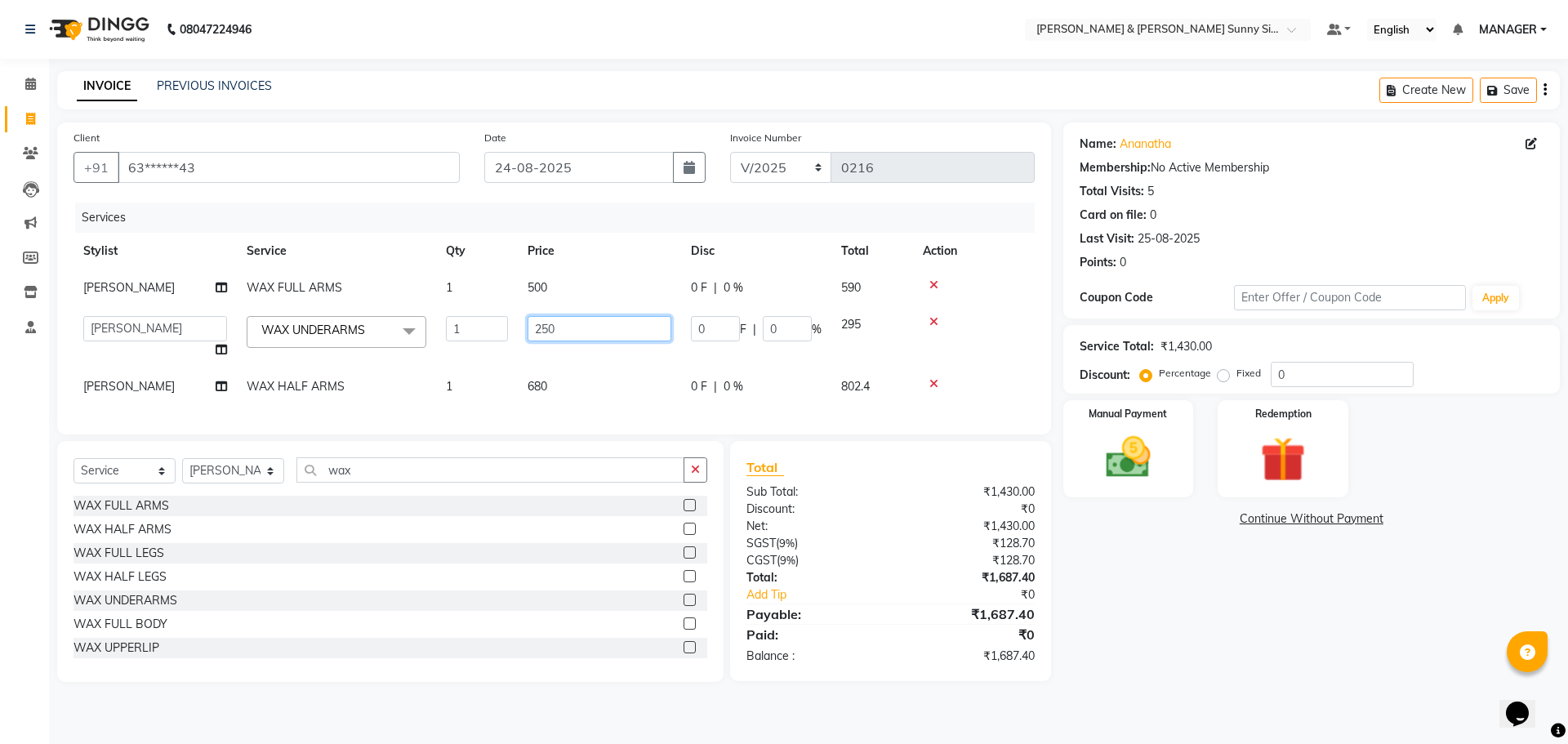
click at [575, 329] on input "250" at bounding box center [599, 328] width 144 height 25
type input "2"
type input "140"
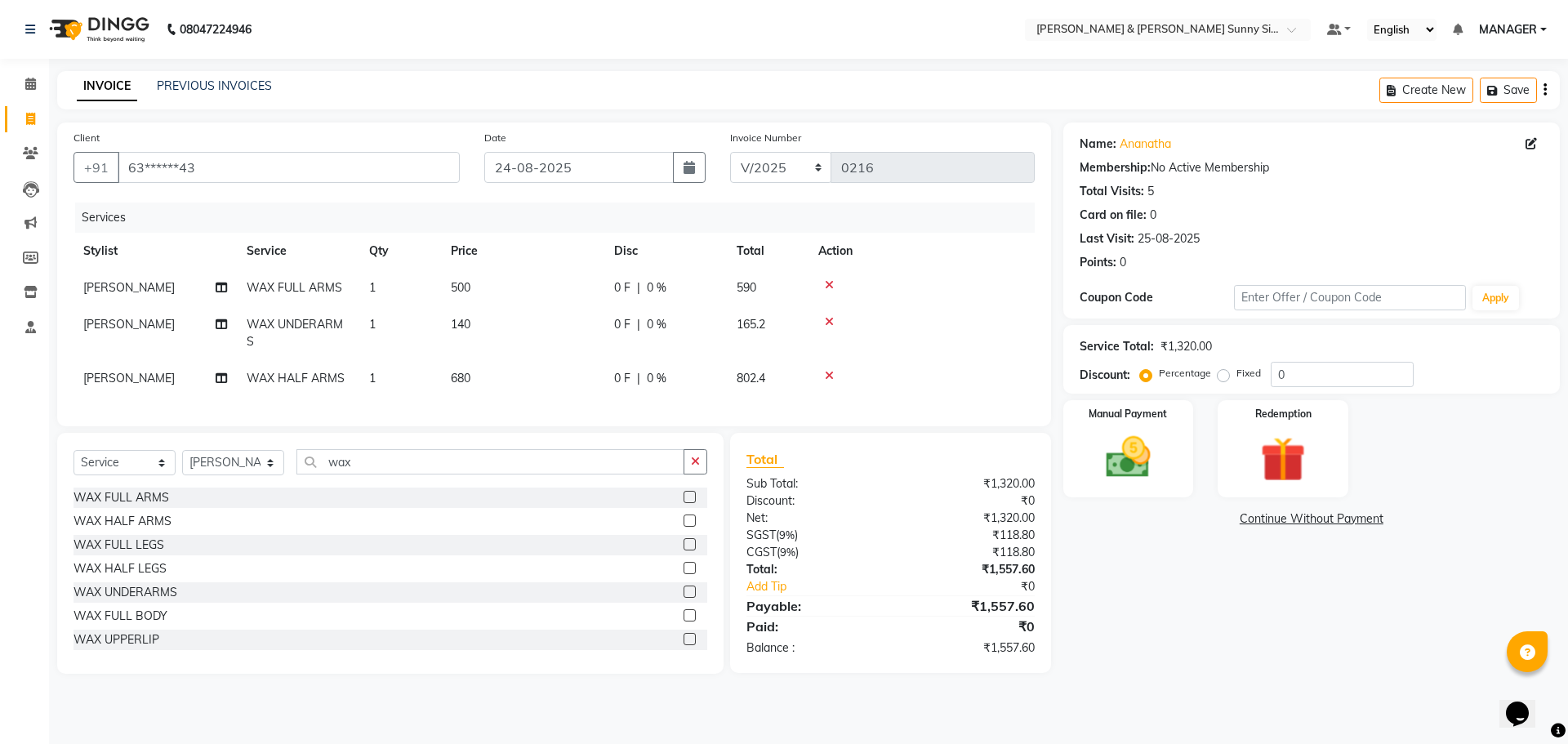
click at [548, 284] on td "500" at bounding box center [522, 287] width 163 height 37
select select "89811"
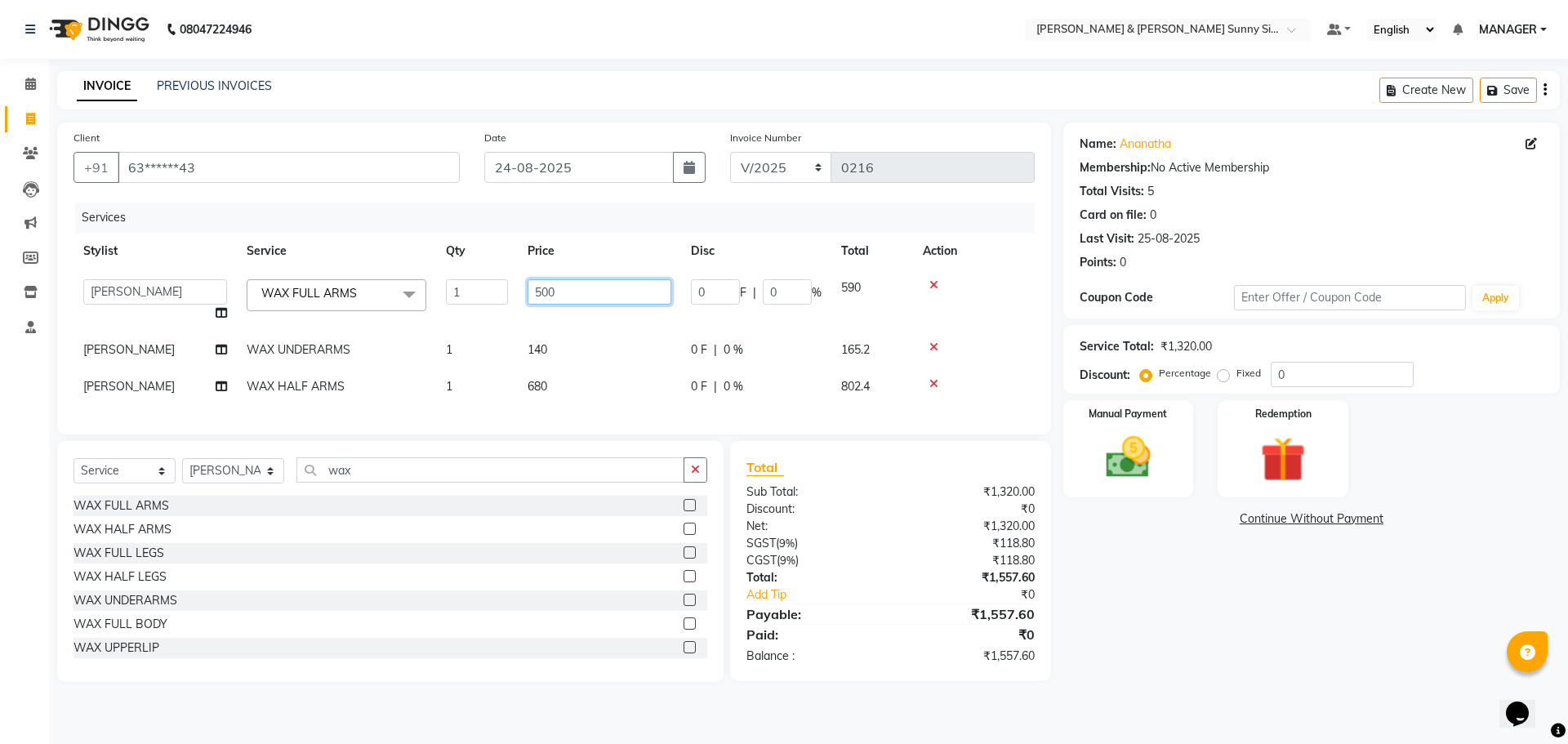
click at [562, 296] on input "500" at bounding box center [599, 291] width 144 height 25
type input "5"
type input "480"
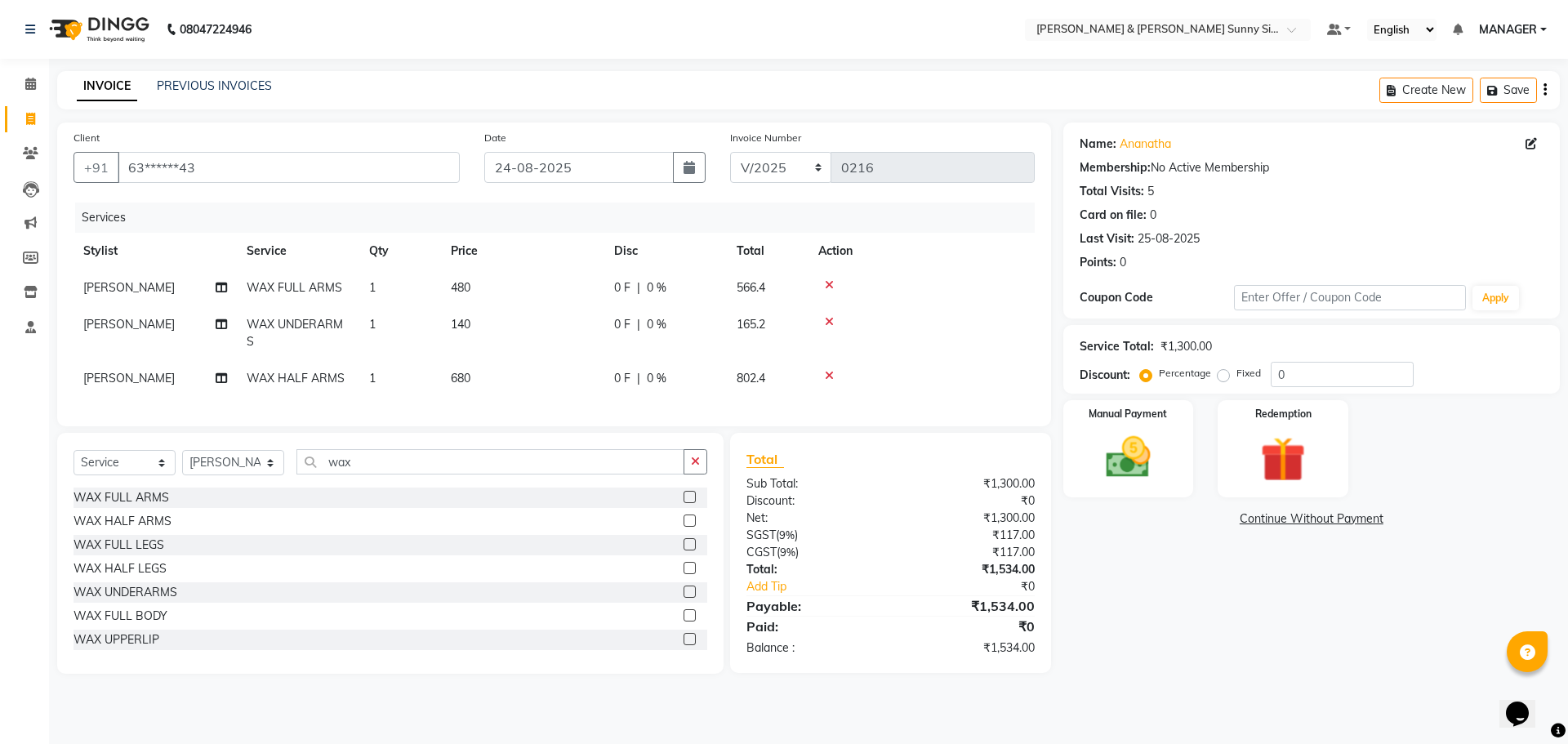
click at [518, 320] on tbody "[PERSON_NAME] WAX FULL ARMS 1 480 0 F | 0 % 566.4 [PERSON_NAME] WAX UNDERARMS 1…" at bounding box center [554, 333] width 961 height 128
click at [1127, 445] on img at bounding box center [1128, 457] width 76 height 54
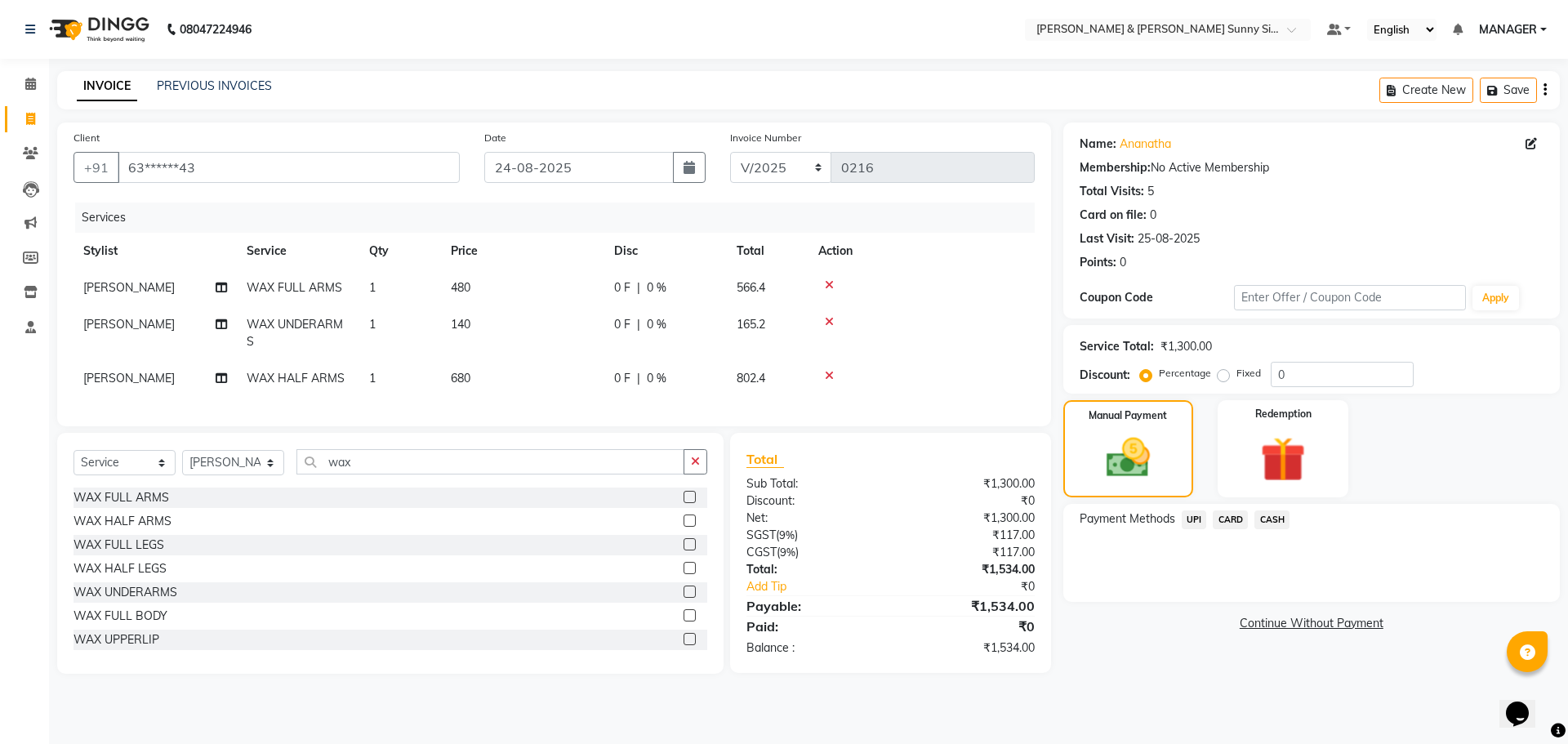
click at [1186, 524] on span "UPI" at bounding box center [1194, 519] width 25 height 19
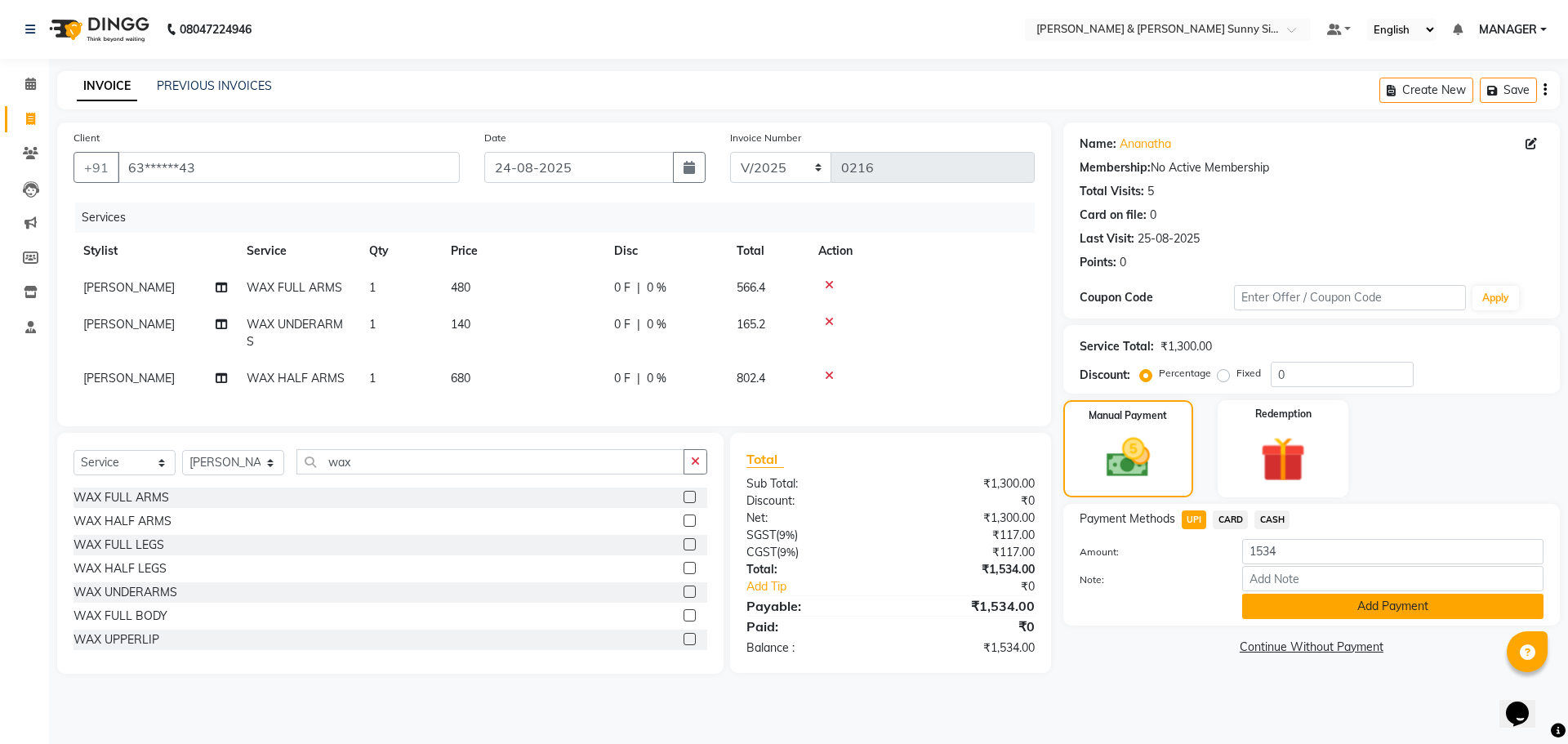
click at [1258, 607] on button "Add Payment" at bounding box center [1392, 606] width 302 height 25
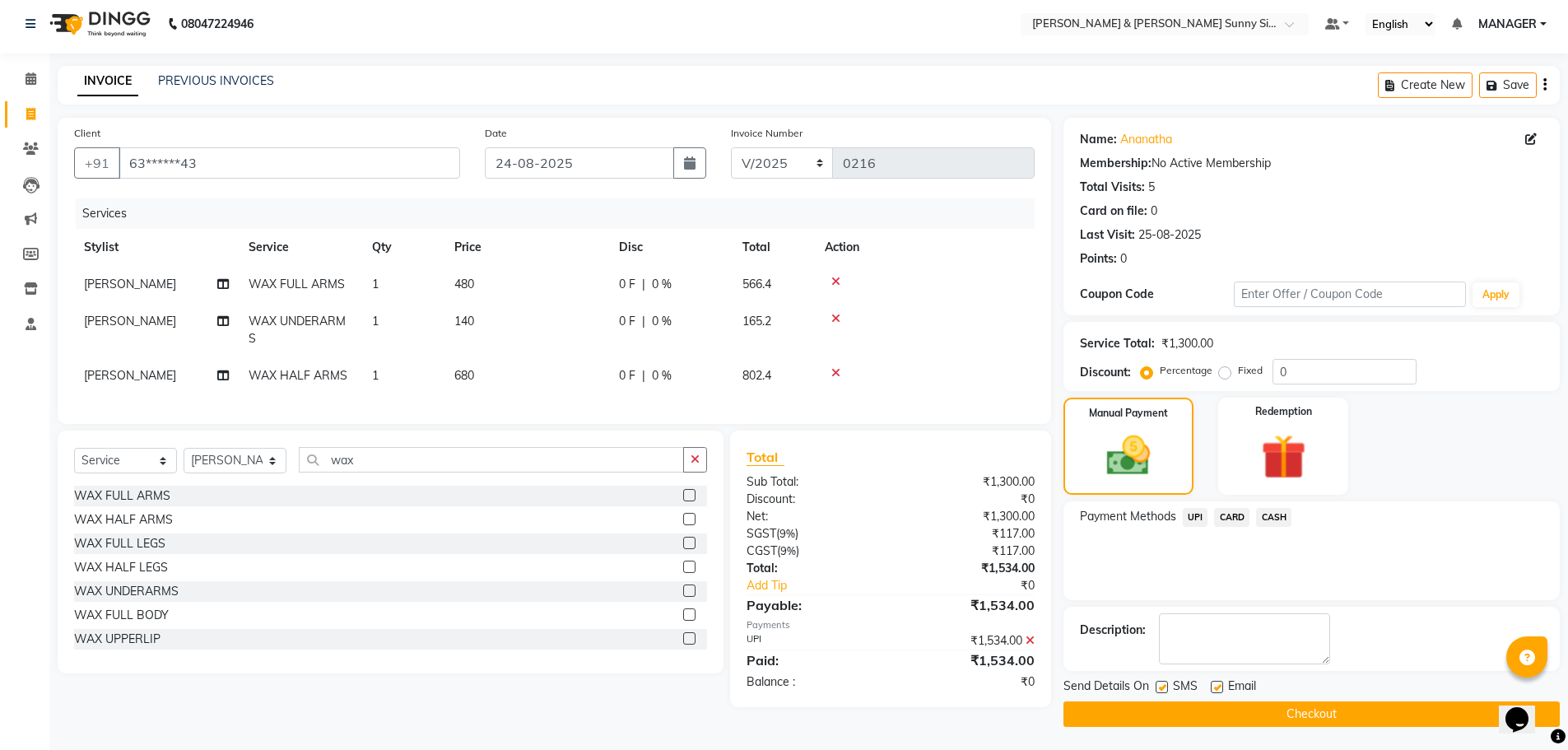
scroll to position [7, 0]
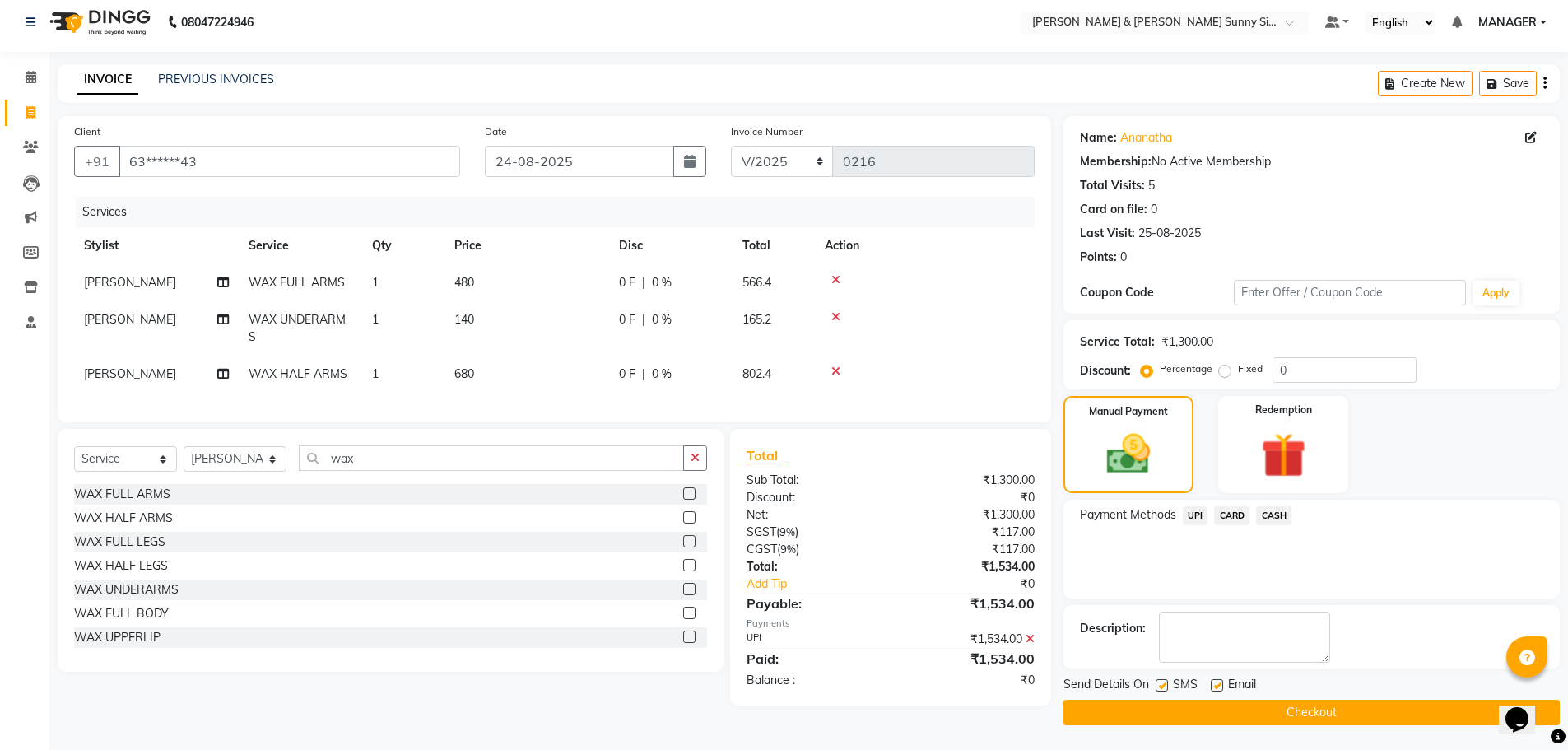
click at [1087, 714] on button "Checkout" at bounding box center [1310, 712] width 496 height 25
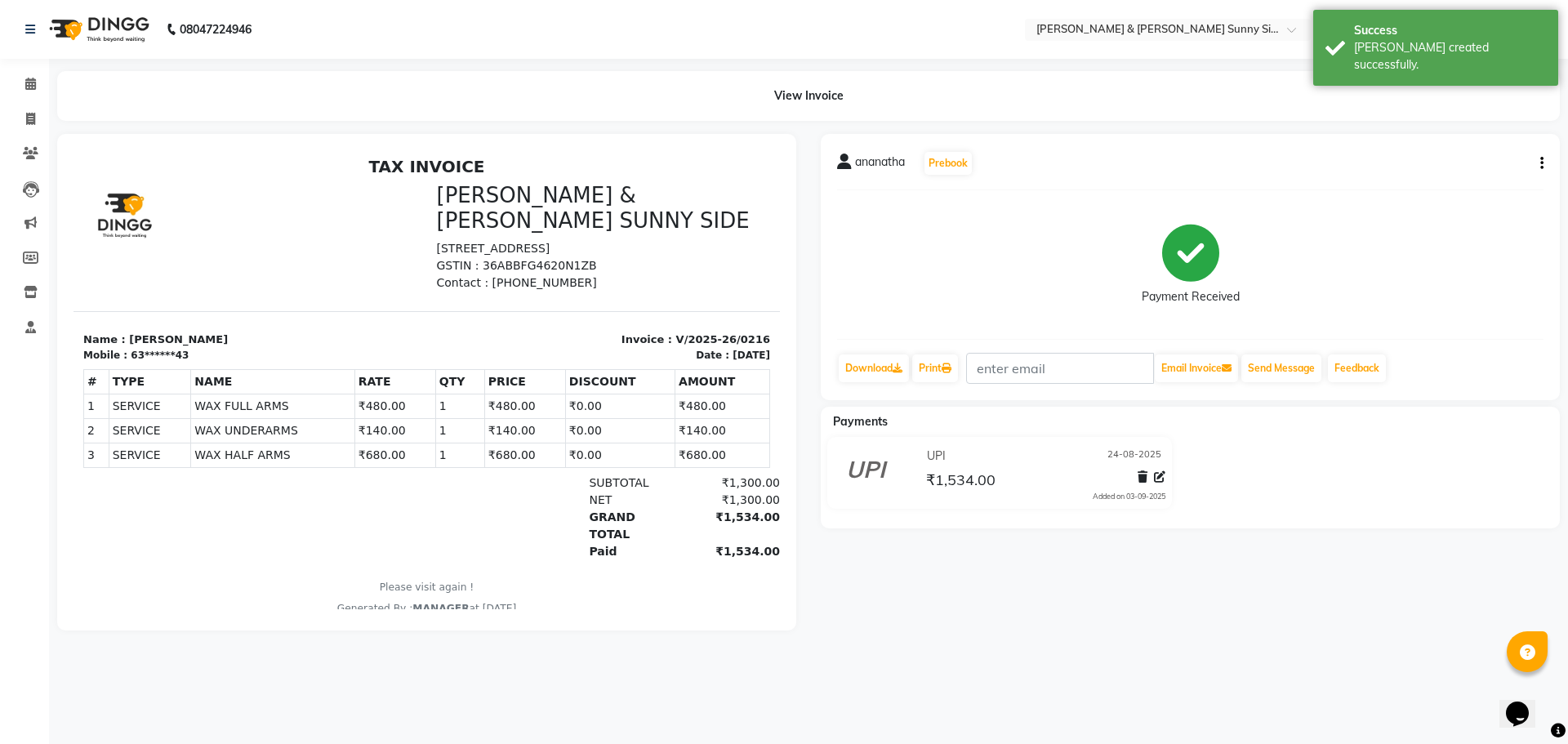
click at [23, 134] on li "Invoice" at bounding box center [24, 119] width 49 height 35
click at [31, 123] on icon at bounding box center [31, 119] width 9 height 13
select select "8776"
select select "service"
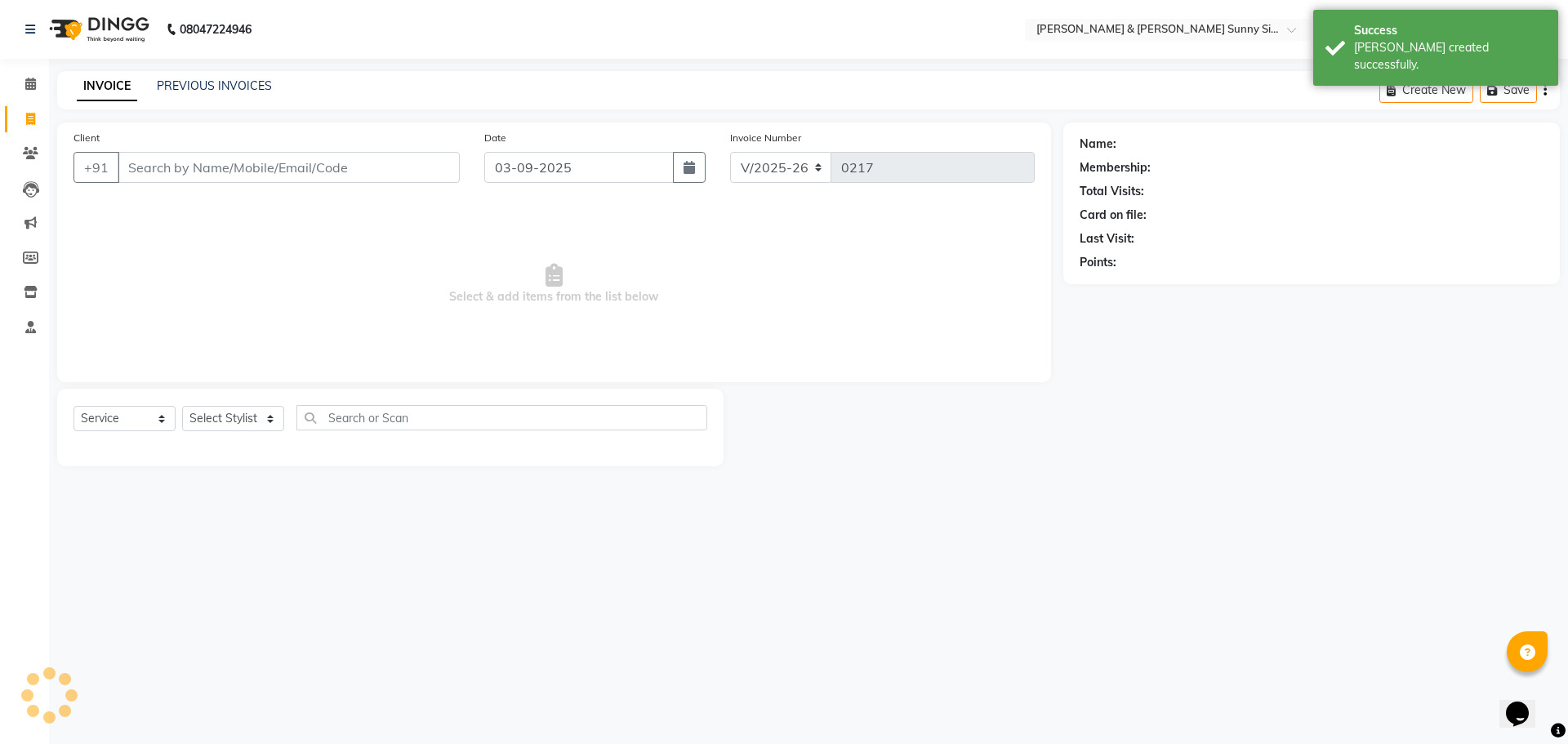
click at [177, 173] on input "Client" at bounding box center [289, 167] width 342 height 31
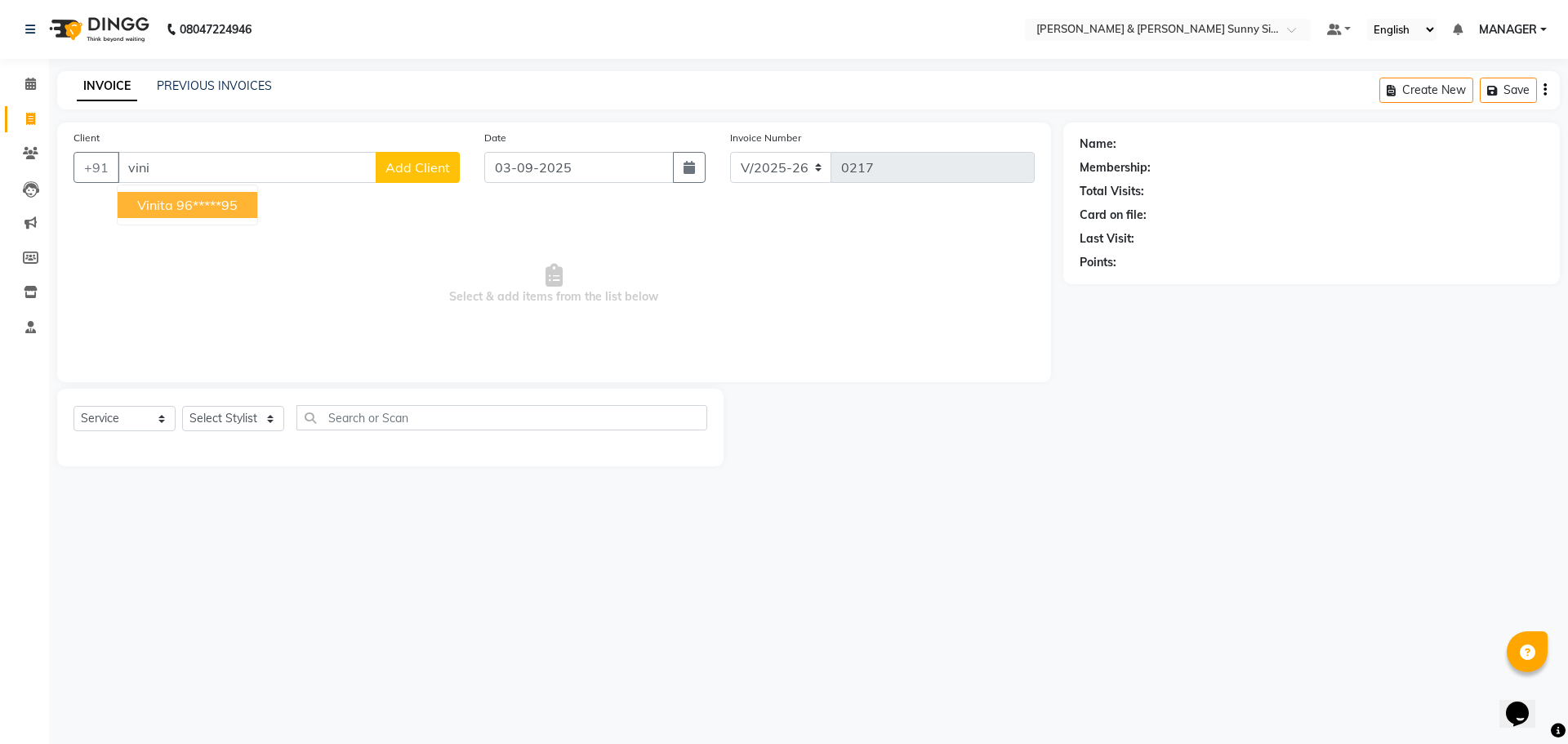
click at [201, 193] on button "[PERSON_NAME] 96*****95" at bounding box center [187, 204] width 140 height 26
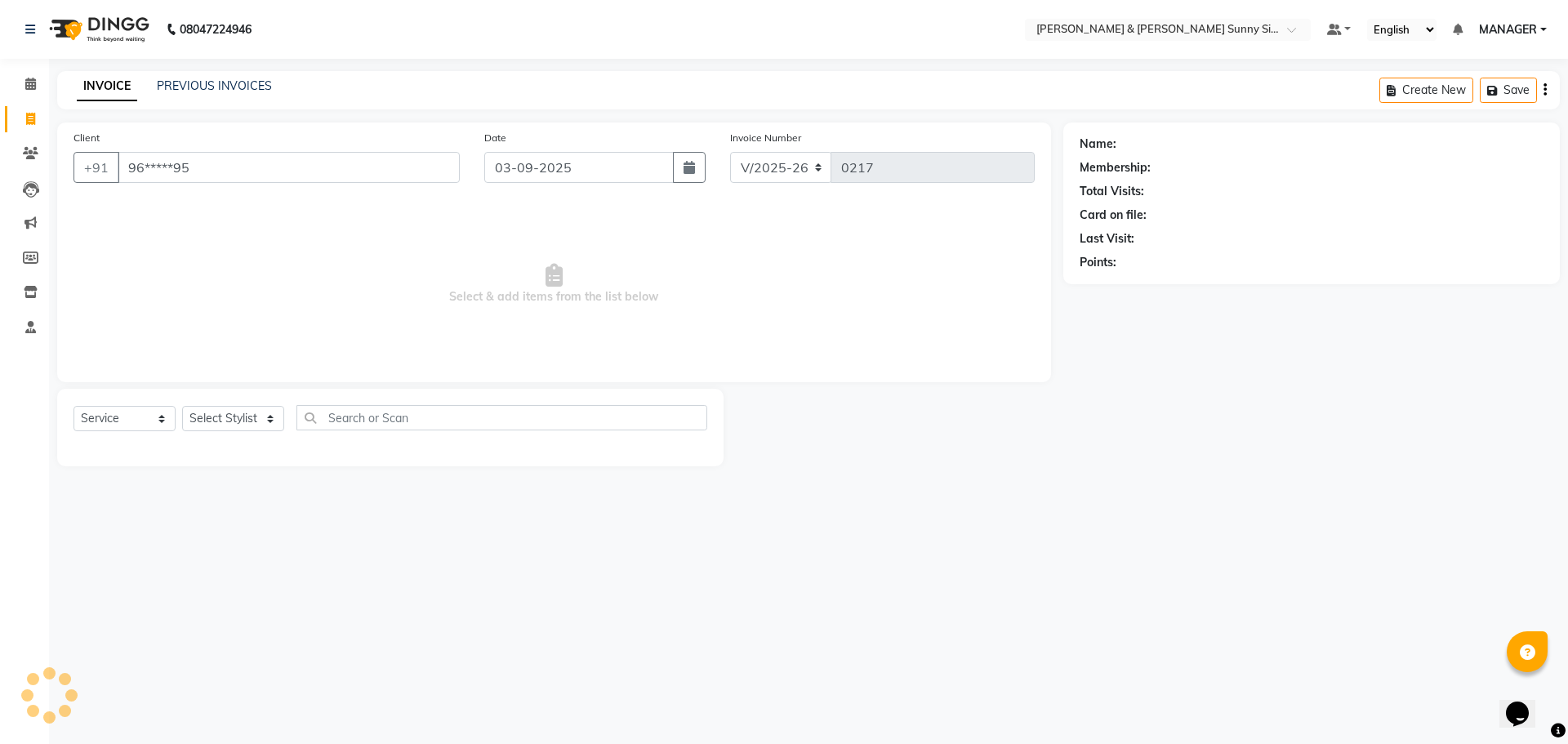
type input "96*****95"
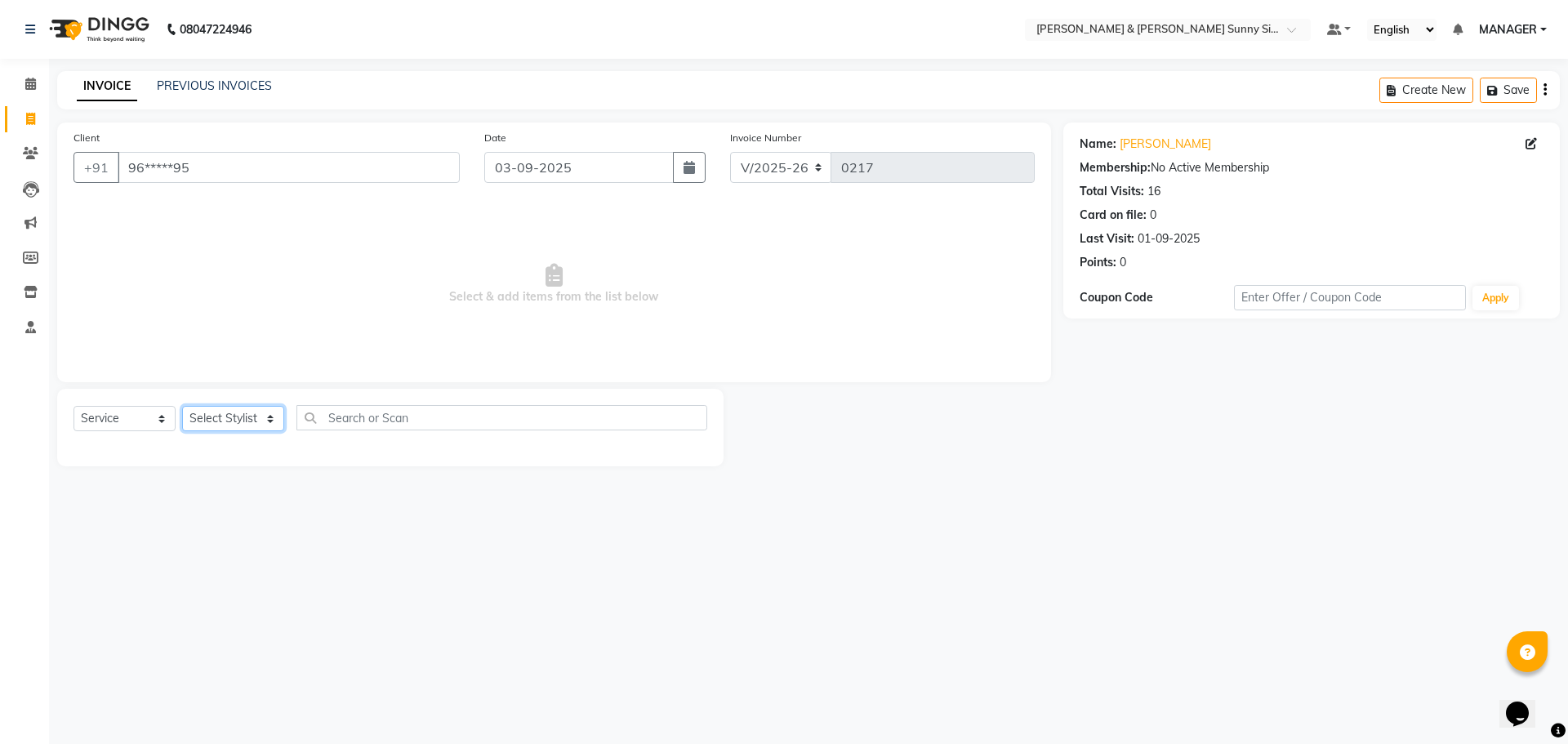
click at [253, 409] on select "Select Stylist MANAGER None [PERSON_NAME]" at bounding box center [232, 418] width 102 height 25
select select "89812"
click at [182, 406] on select "Select Stylist MANAGER None [PERSON_NAME]" at bounding box center [232, 418] width 102 height 25
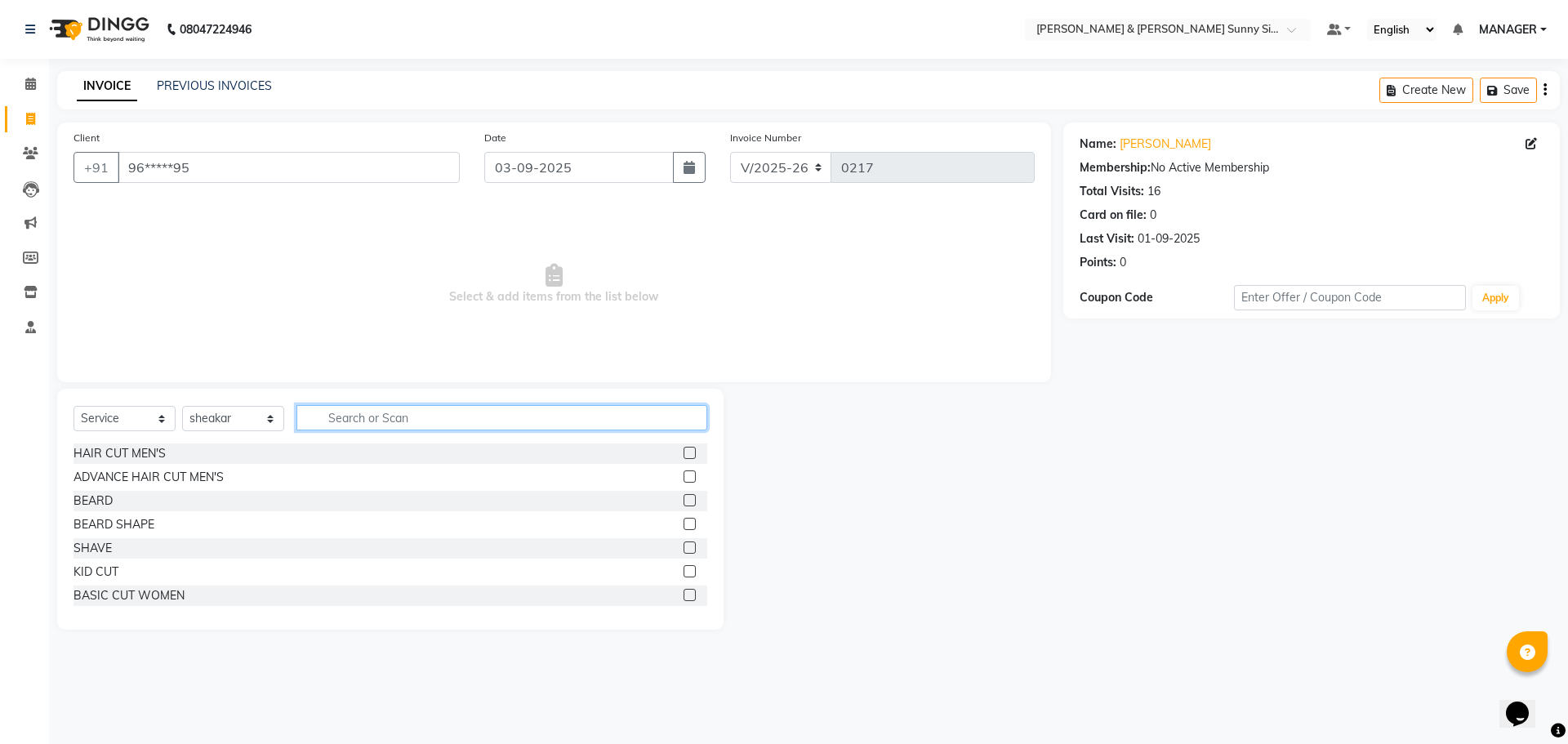
click at [482, 422] on input "text" at bounding box center [501, 417] width 410 height 25
type input "was"
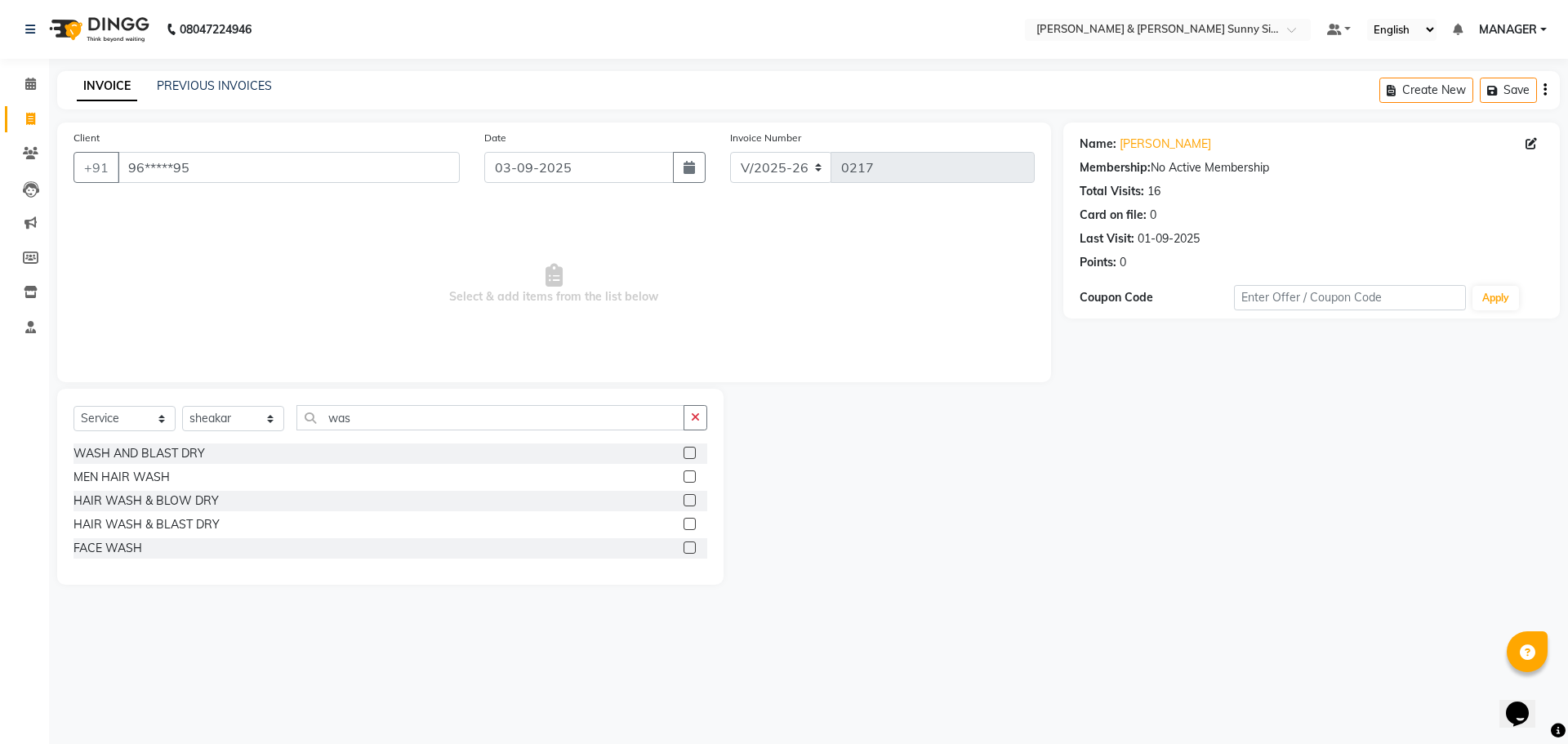
drag, startPoint x: 687, startPoint y: 470, endPoint x: 669, endPoint y: 469, distance: 18.0
click at [680, 469] on div "MEN HAIR WASH" at bounding box center [391, 477] width 634 height 21
drag, startPoint x: 689, startPoint y: 449, endPoint x: 590, endPoint y: 315, distance: 166.6
click at [686, 445] on div at bounding box center [696, 453] width 23 height 21
click at [684, 454] on div "WASH AND BLAST DRY" at bounding box center [391, 453] width 634 height 21
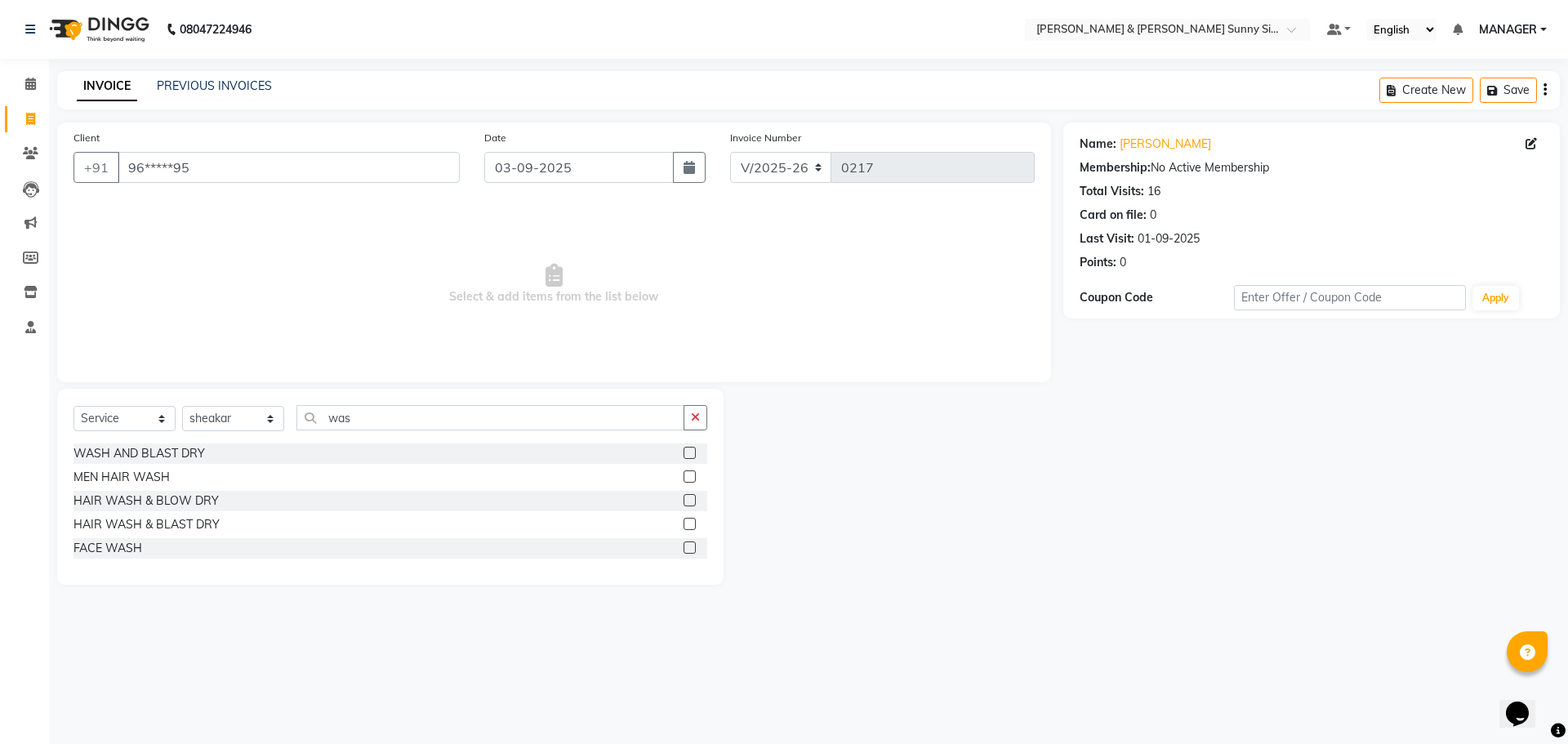
click at [692, 453] on label at bounding box center [690, 453] width 13 height 13
click at [692, 453] on input "checkbox" at bounding box center [689, 453] width 11 height 11
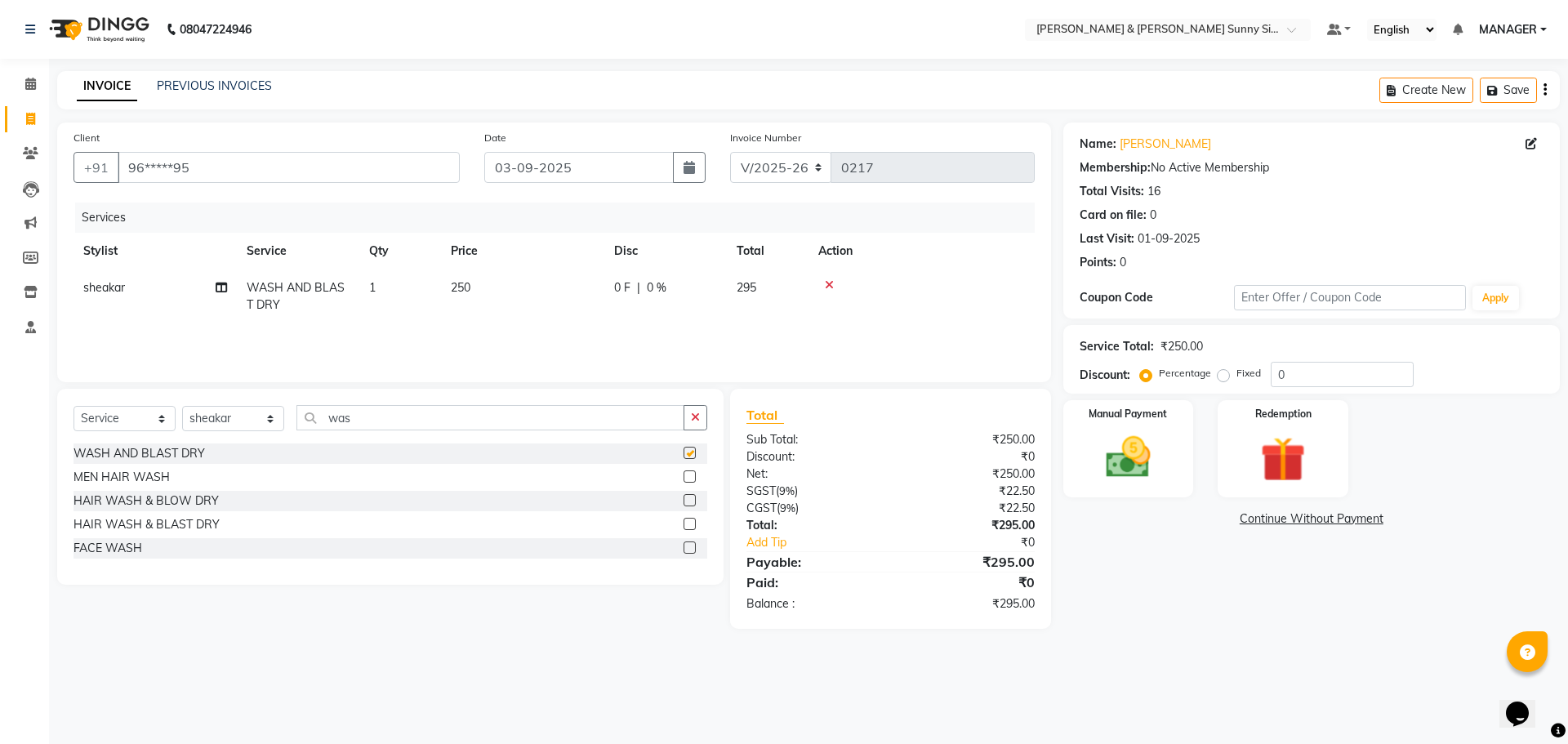
checkbox input "false"
click at [521, 296] on td "250" at bounding box center [522, 296] width 163 height 54
select select "89812"
click at [583, 287] on input "250" at bounding box center [599, 291] width 144 height 25
type input "2"
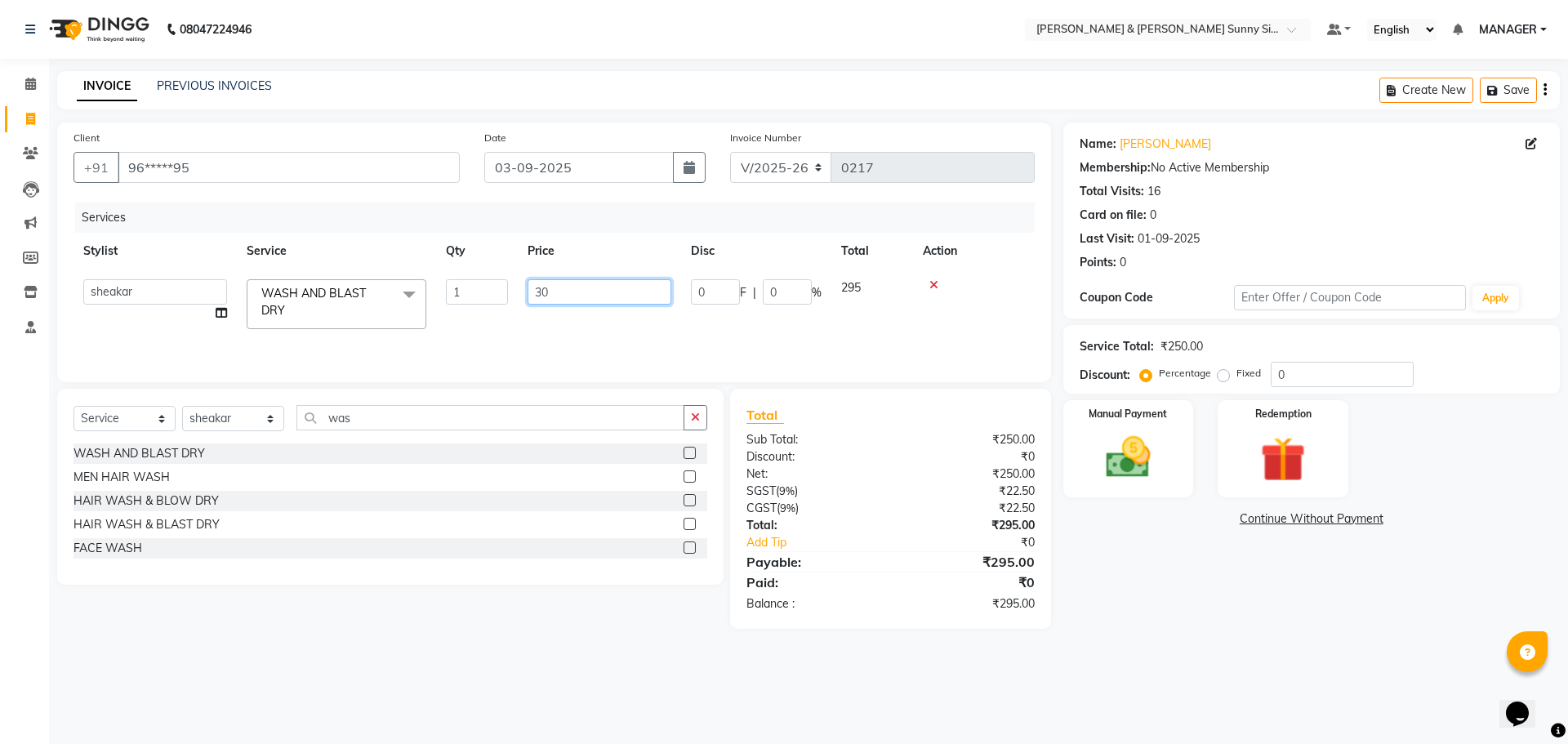
type input "300"
click at [447, 345] on div "Services Stylist Service Qty Price Disc Total Action sheakar WASH AND BLAST DRY…" at bounding box center [554, 283] width 961 height 163
click at [1158, 480] on img at bounding box center [1128, 457] width 76 height 54
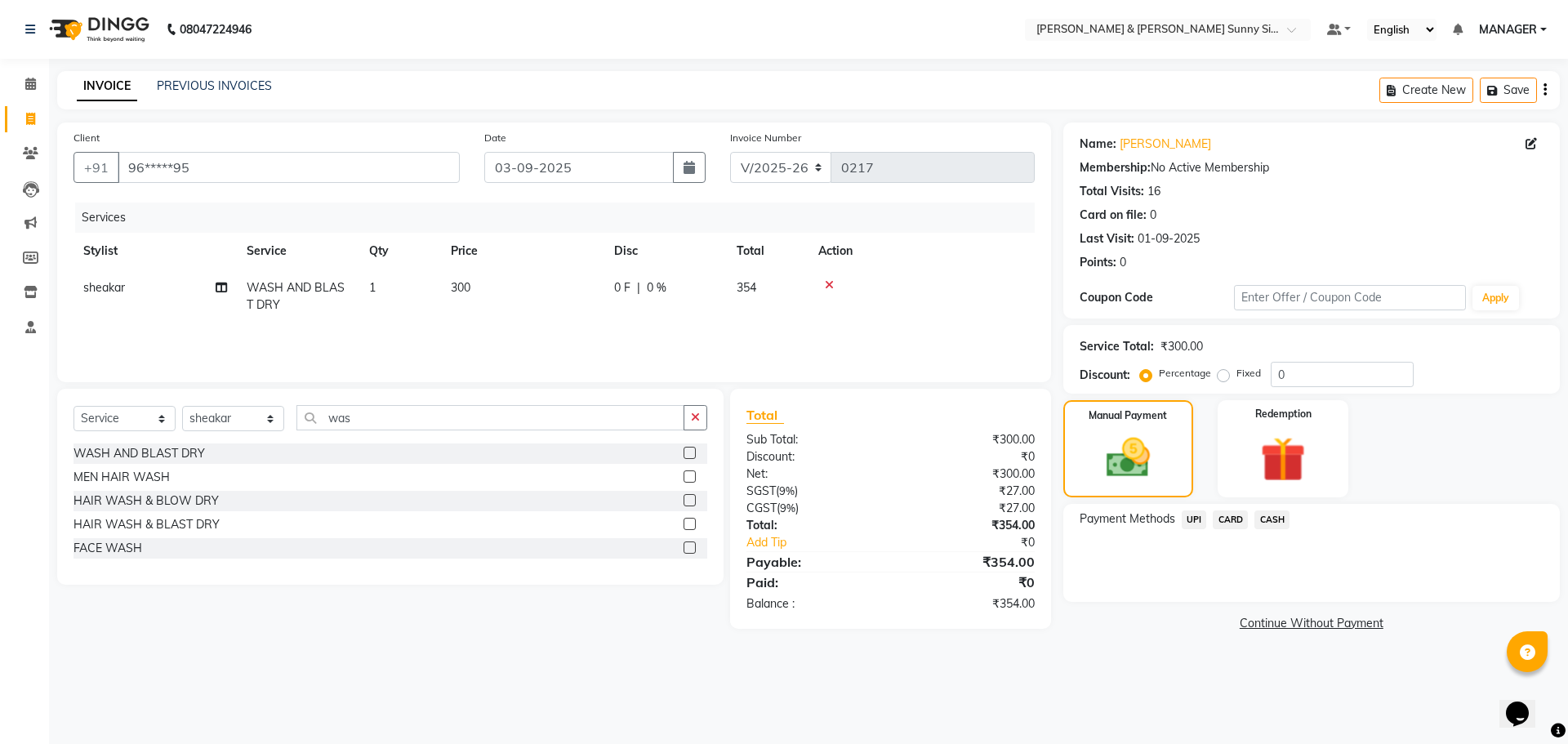
click at [1266, 520] on span "CASH" at bounding box center [1272, 519] width 35 height 19
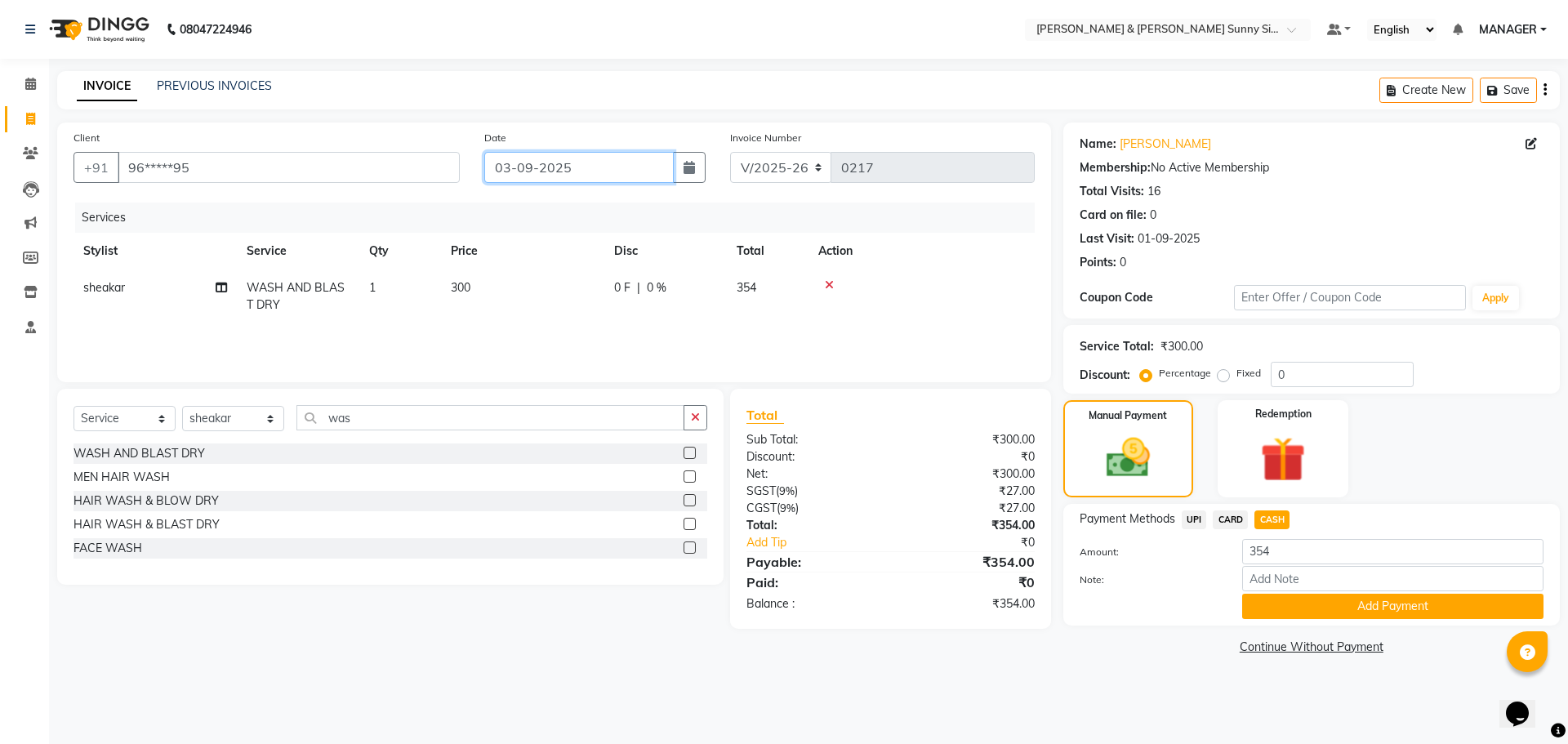
click at [545, 167] on input "03-09-2025" at bounding box center [579, 167] width 190 height 31
select select "9"
select select "2025"
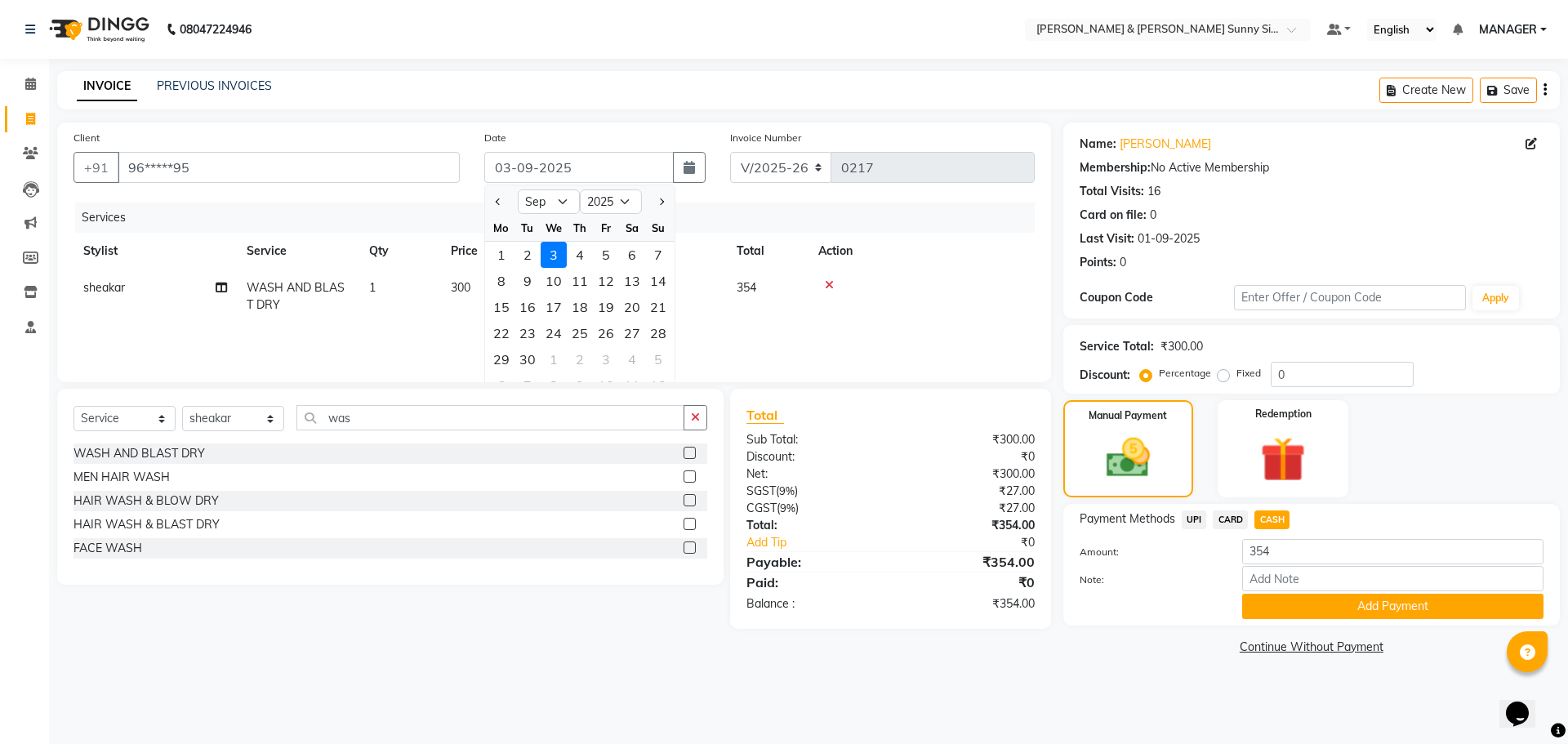
drag, startPoint x: 558, startPoint y: 333, endPoint x: 553, endPoint y: 246, distance: 87.1
click at [557, 318] on ngb-datepicker-month "Mo Tu We Th Fr Sa Su 1 2 3 4 5 6 7 8 9 10 11 12 13 14 15 16 17 18 19 20 21 22 2…" at bounding box center [580, 309] width 190 height 187
click at [533, 169] on input "03-09-2025" at bounding box center [579, 167] width 190 height 31
type input "[DATE]"
click at [368, 194] on div "Client +91 96*****95" at bounding box center [266, 162] width 410 height 67
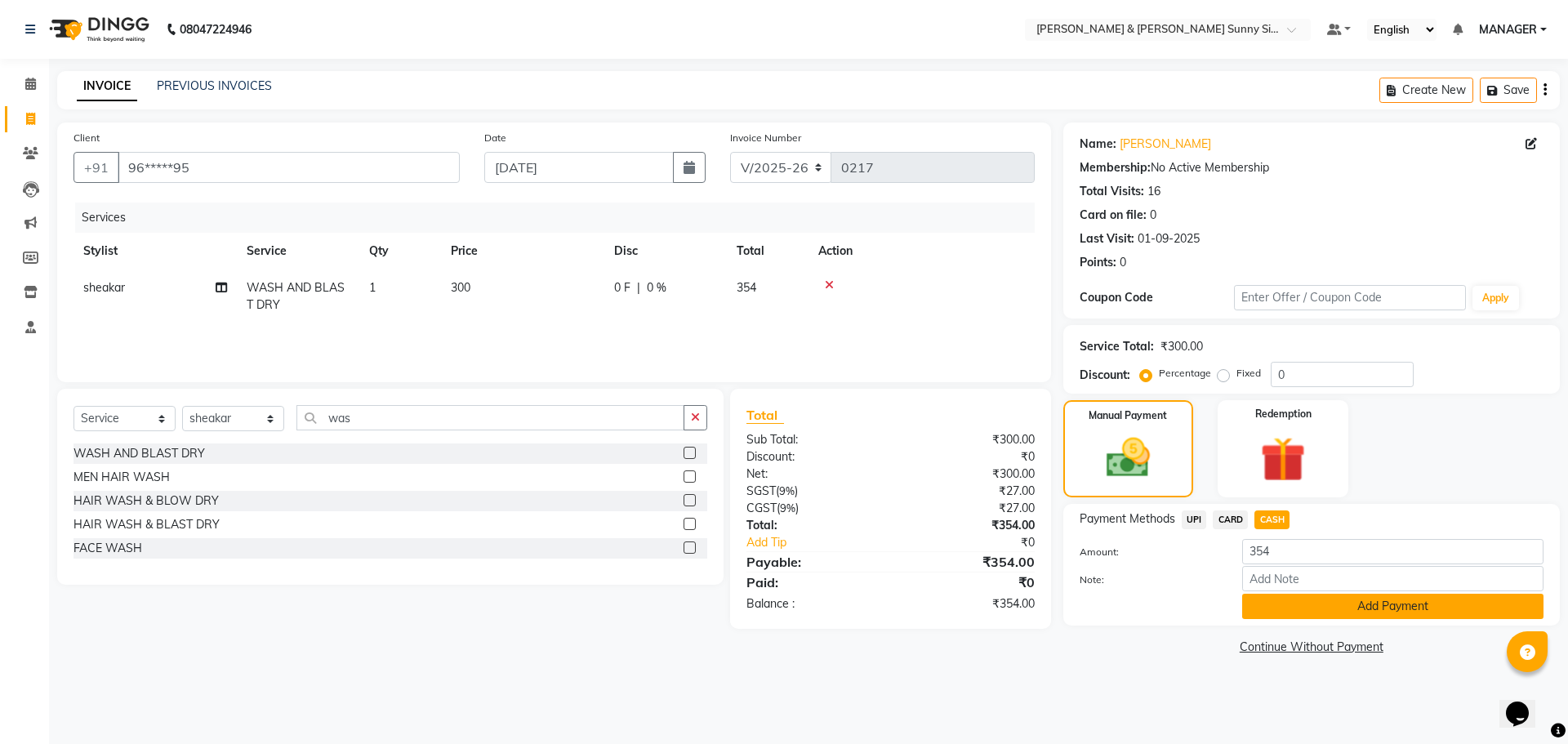
click at [1281, 594] on button "Add Payment" at bounding box center [1392, 606] width 302 height 25
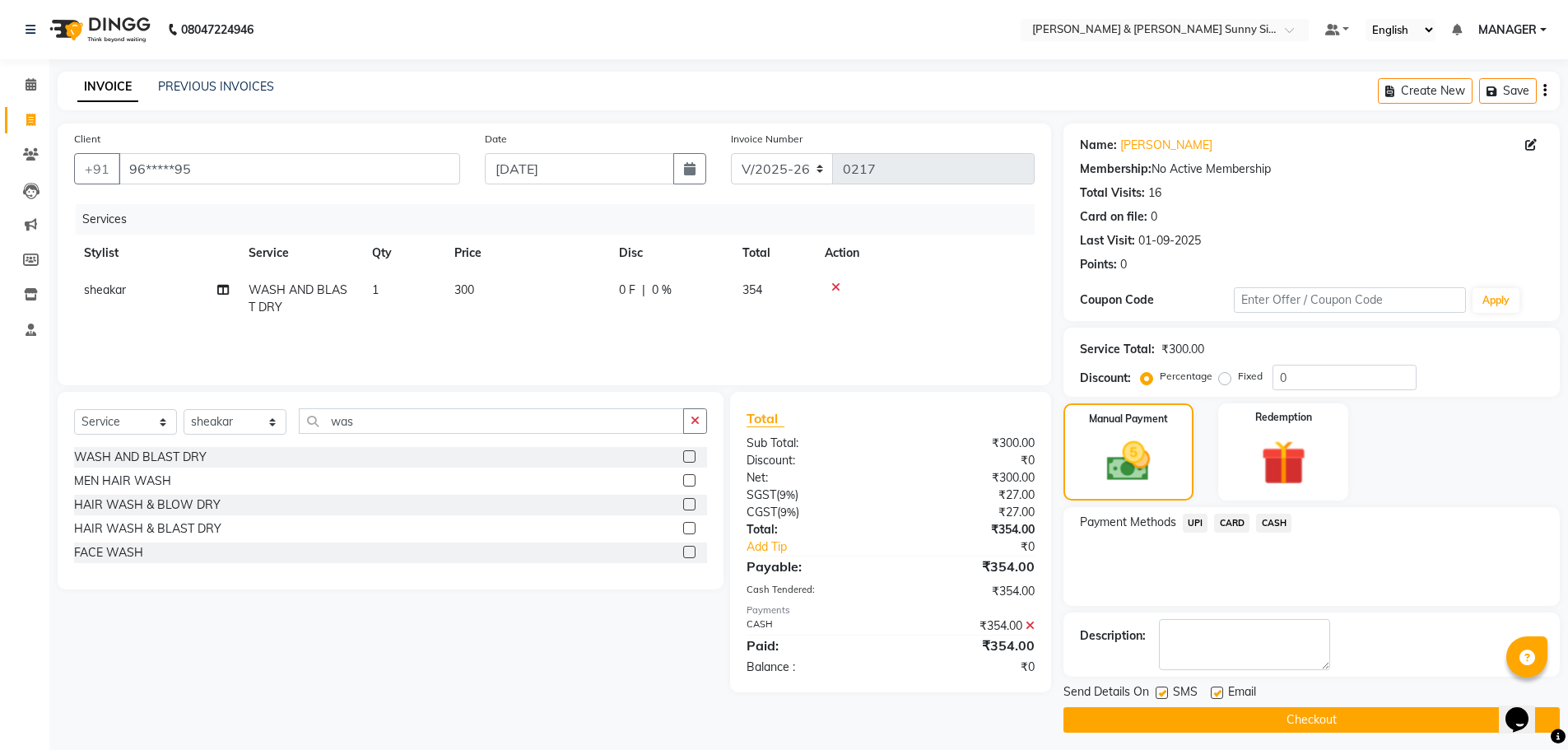
click at [1078, 721] on button "Checkout" at bounding box center [1310, 720] width 496 height 25
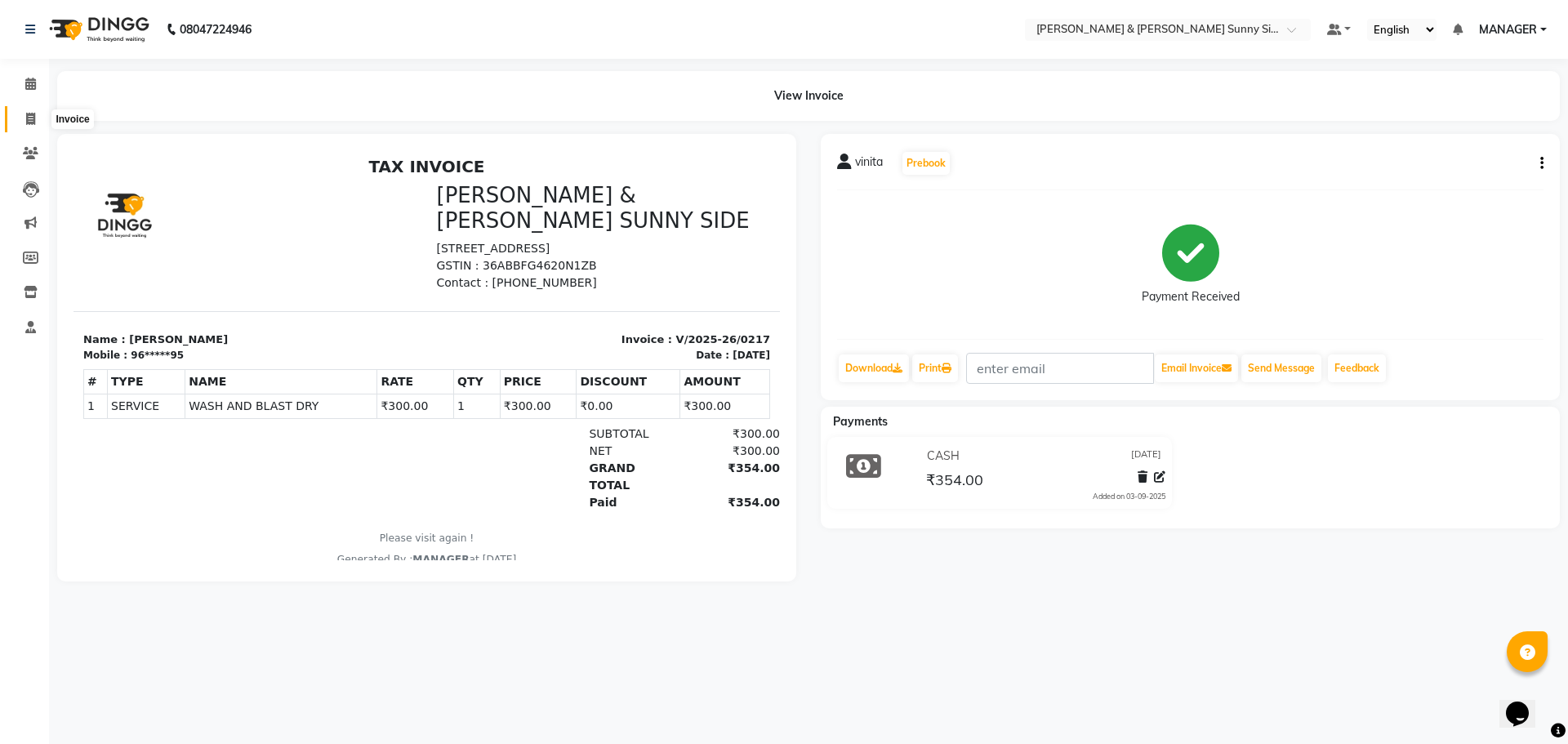
click at [29, 116] on icon at bounding box center [31, 119] width 9 height 13
select select "8776"
select select "service"
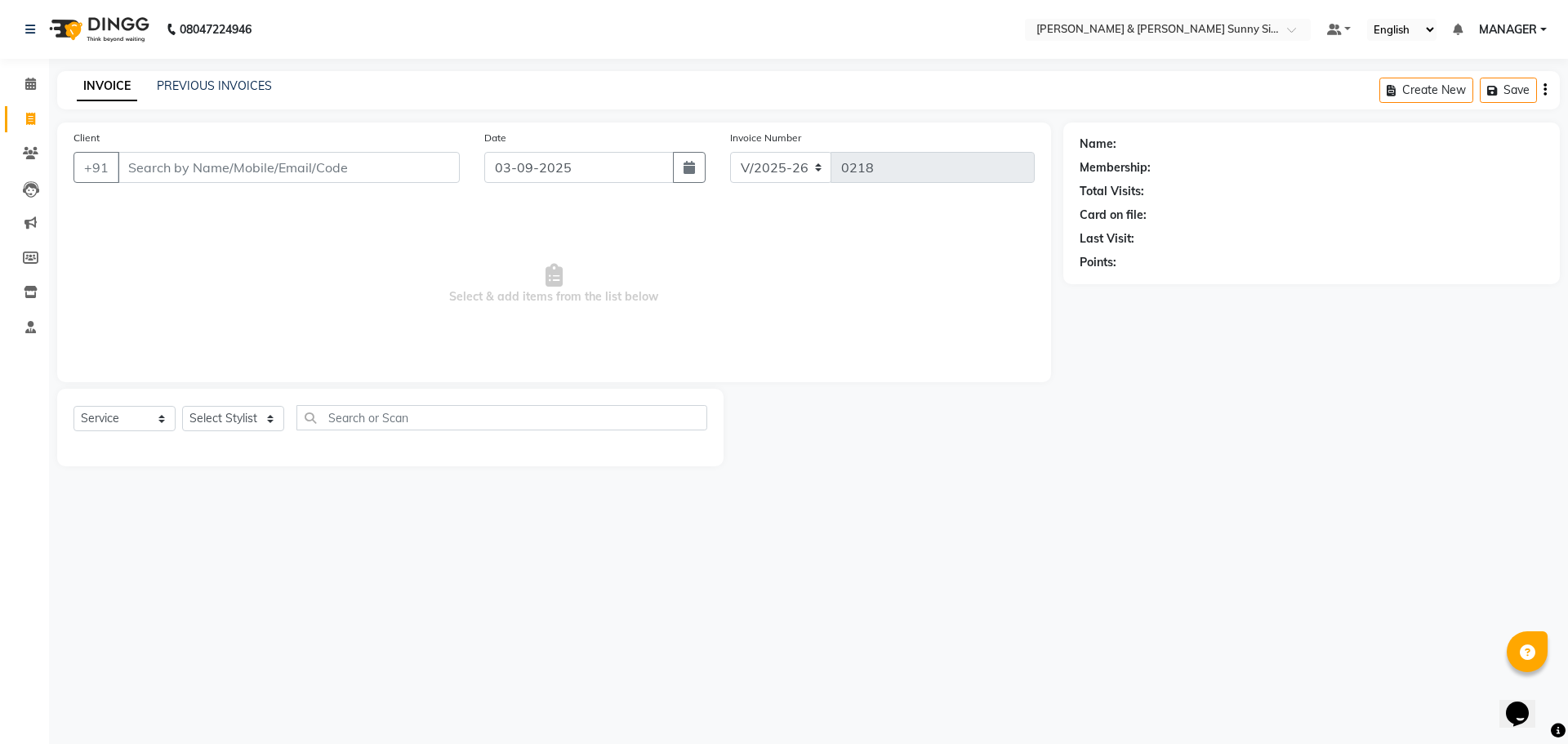
click at [163, 169] on input "Client" at bounding box center [289, 167] width 342 height 31
type input "9959882883"
click at [438, 164] on span "Add Client" at bounding box center [418, 167] width 65 height 16
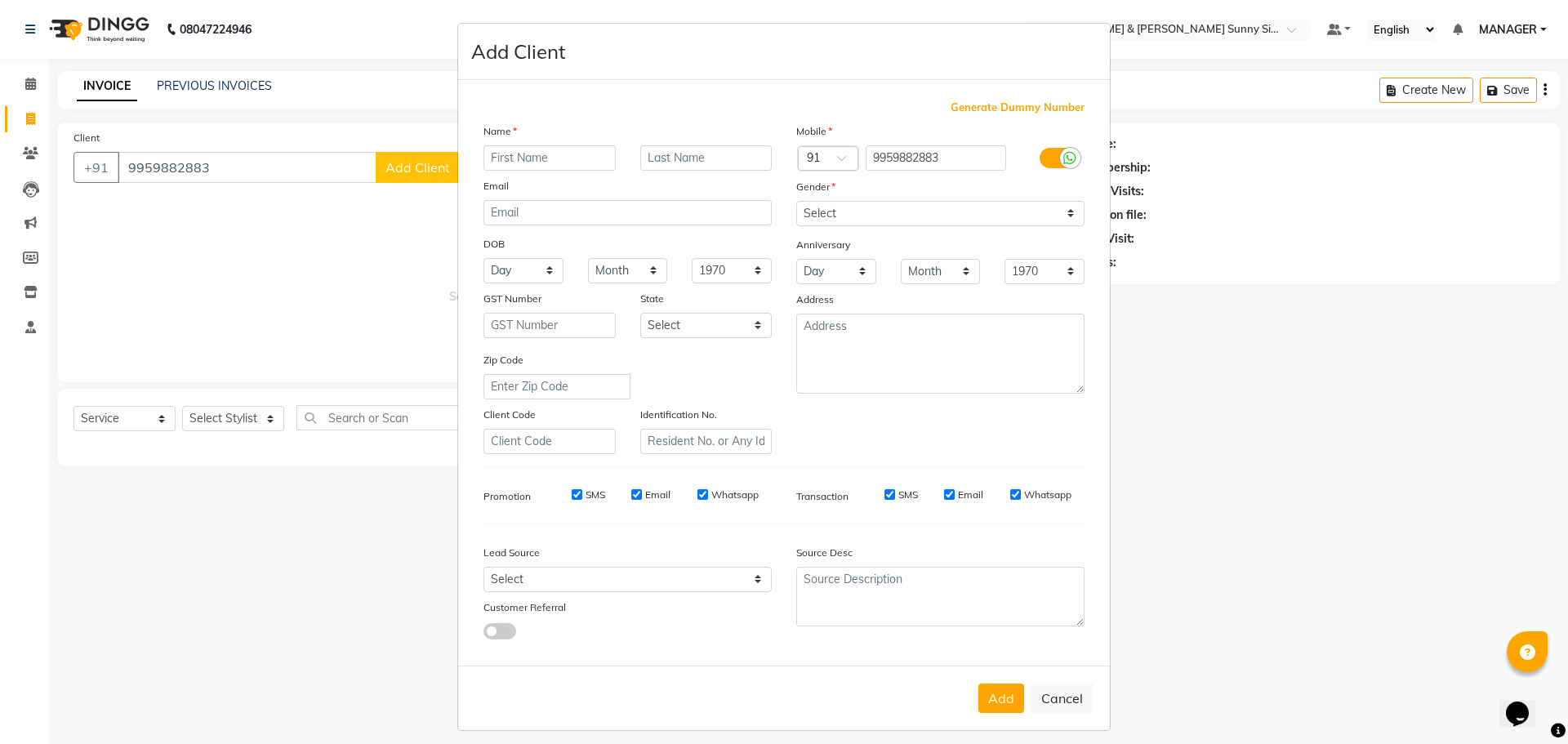
click at [549, 156] on input "text" at bounding box center [549, 158] width 132 height 25
type input "mani"
click at [815, 208] on select "Select [DEMOGRAPHIC_DATA] [DEMOGRAPHIC_DATA] Other Prefer Not To Say" at bounding box center [941, 213] width 288 height 25
select select "[DEMOGRAPHIC_DATA]"
click at [797, 201] on select "Select [DEMOGRAPHIC_DATA] [DEMOGRAPHIC_DATA] Other Prefer Not To Say" at bounding box center [941, 213] width 288 height 25
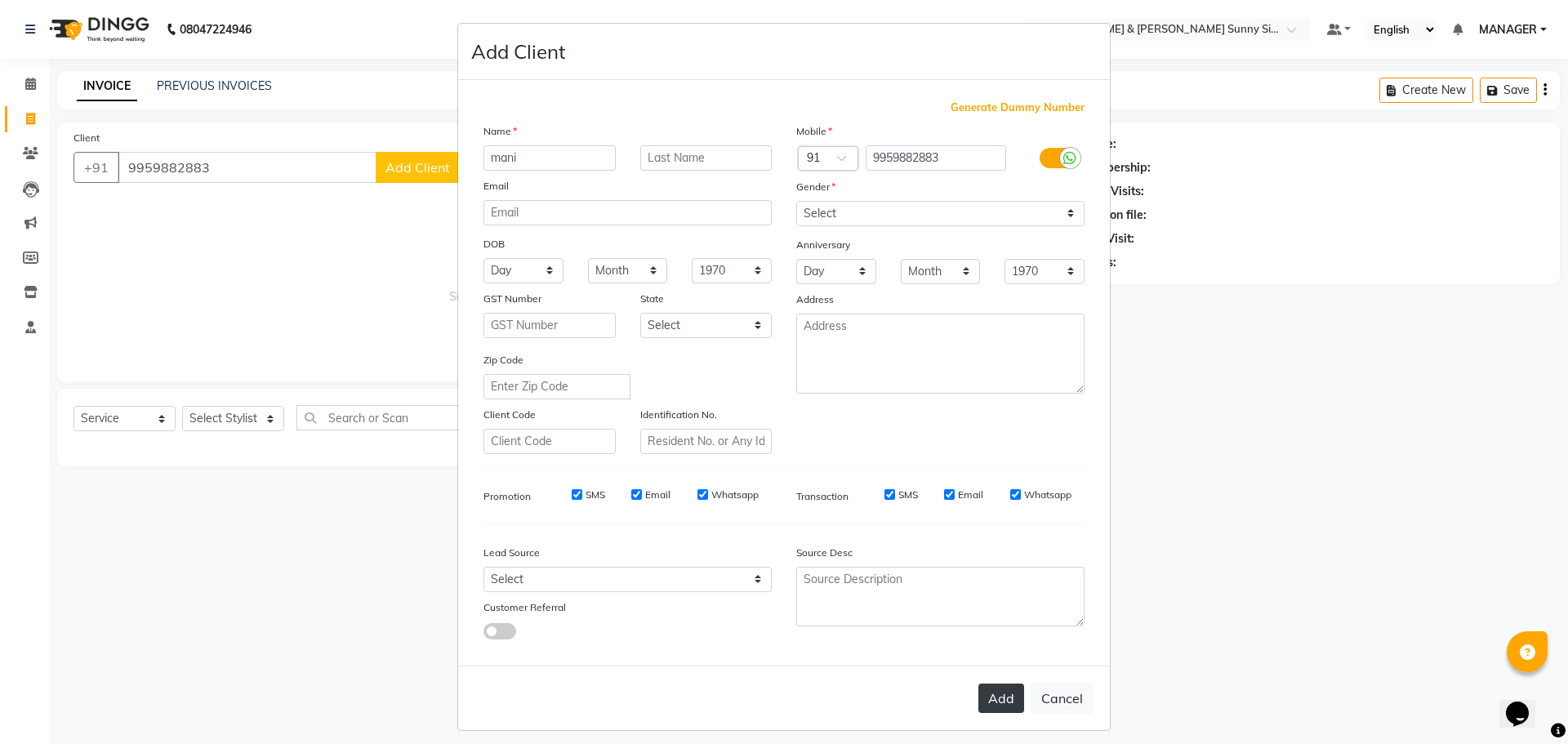
click at [1007, 706] on button "Add" at bounding box center [1001, 698] width 46 height 30
type input "99******83"
select select
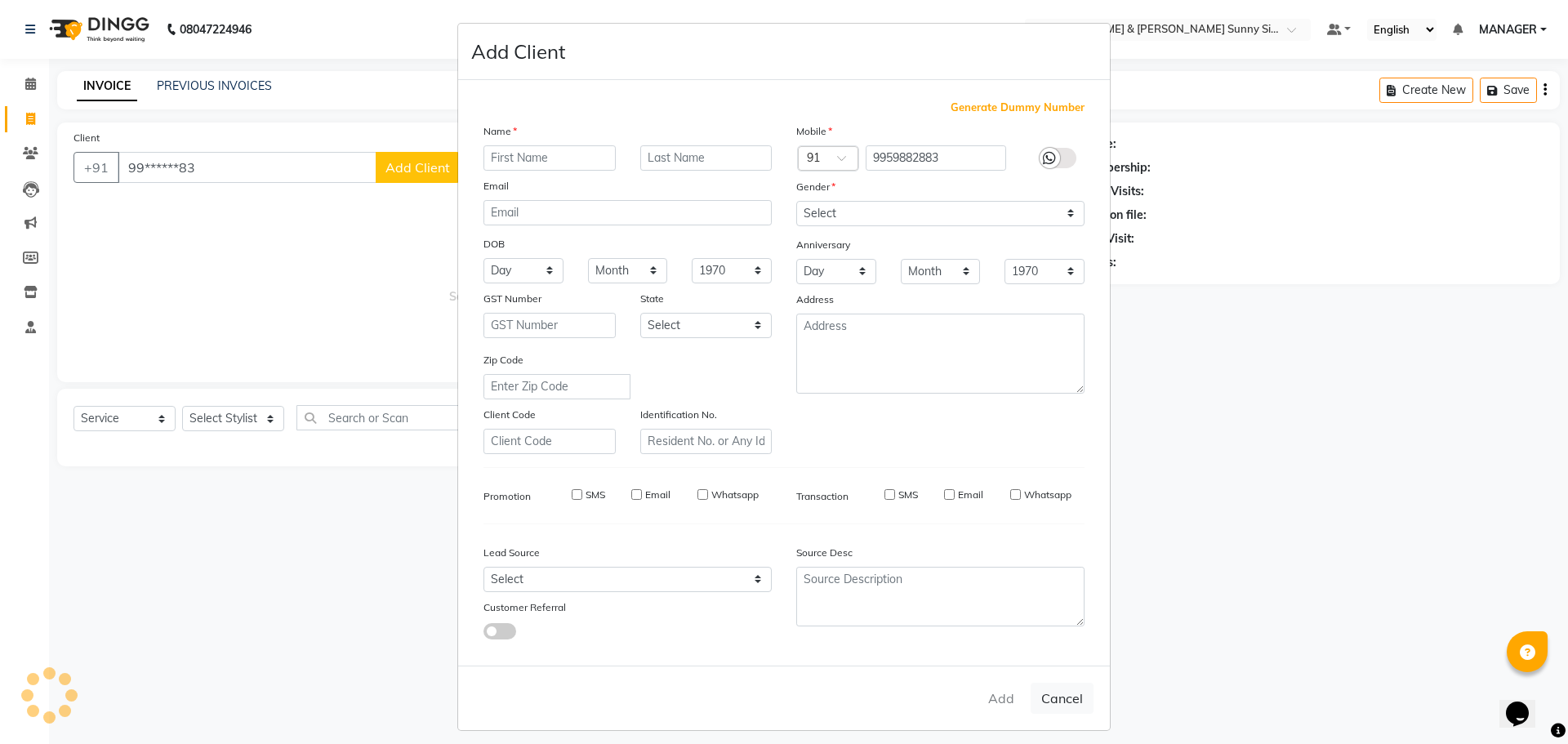
select select
checkbox input "false"
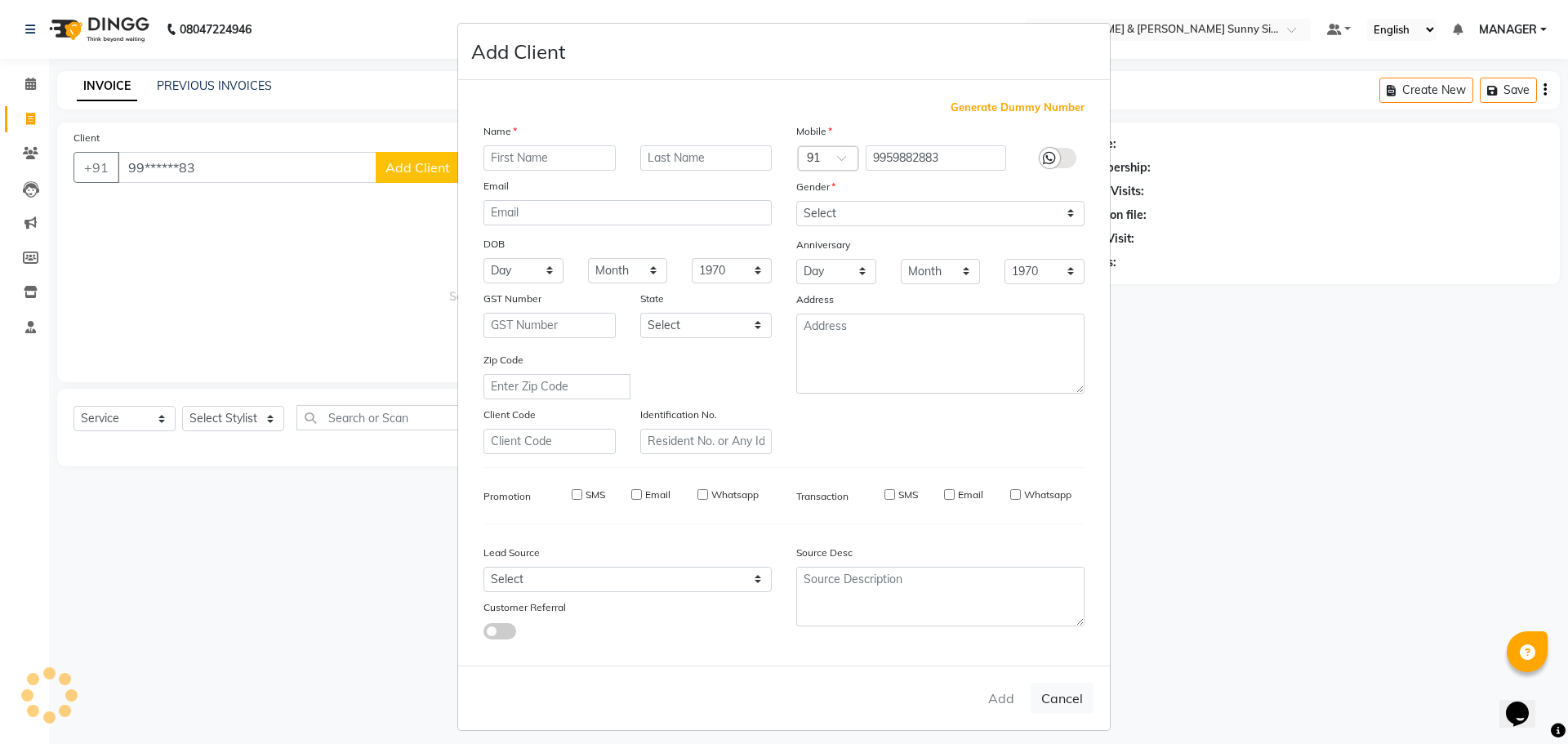
checkbox input "false"
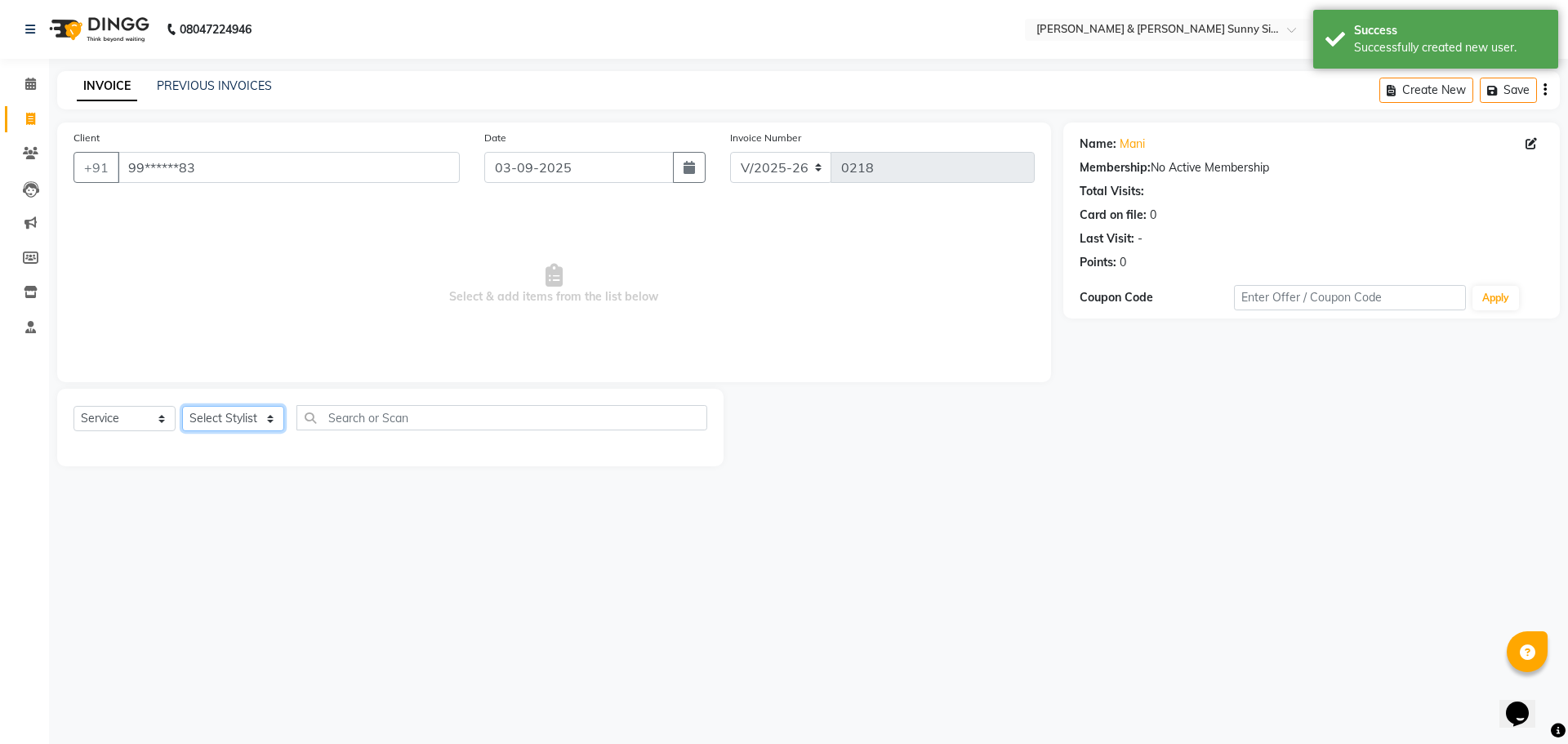
click at [212, 417] on select "Select Stylist MANAGER None [PERSON_NAME]" at bounding box center [232, 418] width 102 height 25
select select "89812"
click at [182, 406] on select "Select Stylist MANAGER None [PERSON_NAME]" at bounding box center [232, 418] width 102 height 25
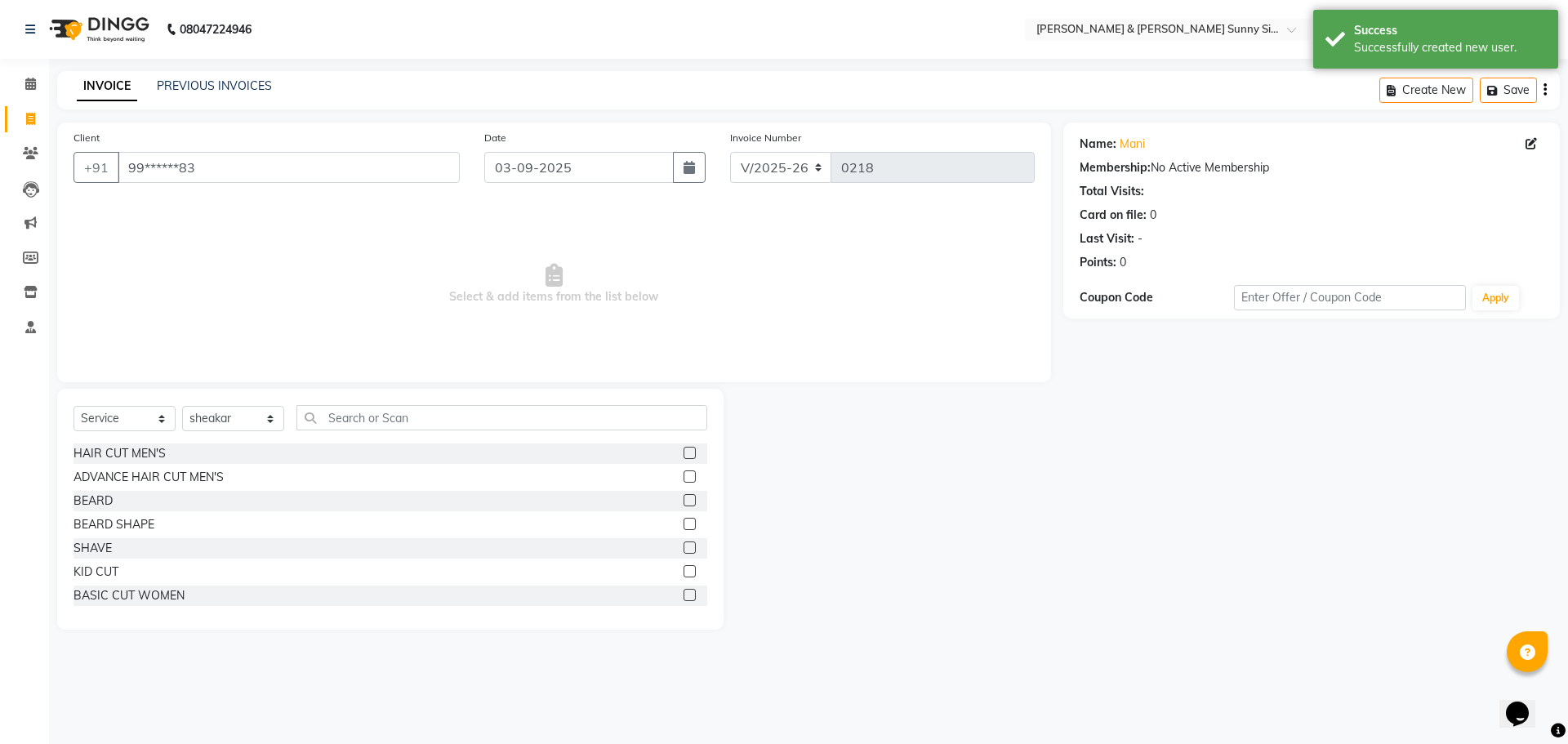
click at [684, 503] on label at bounding box center [690, 500] width 13 height 13
click at [684, 503] on input "checkbox" at bounding box center [689, 501] width 11 height 11
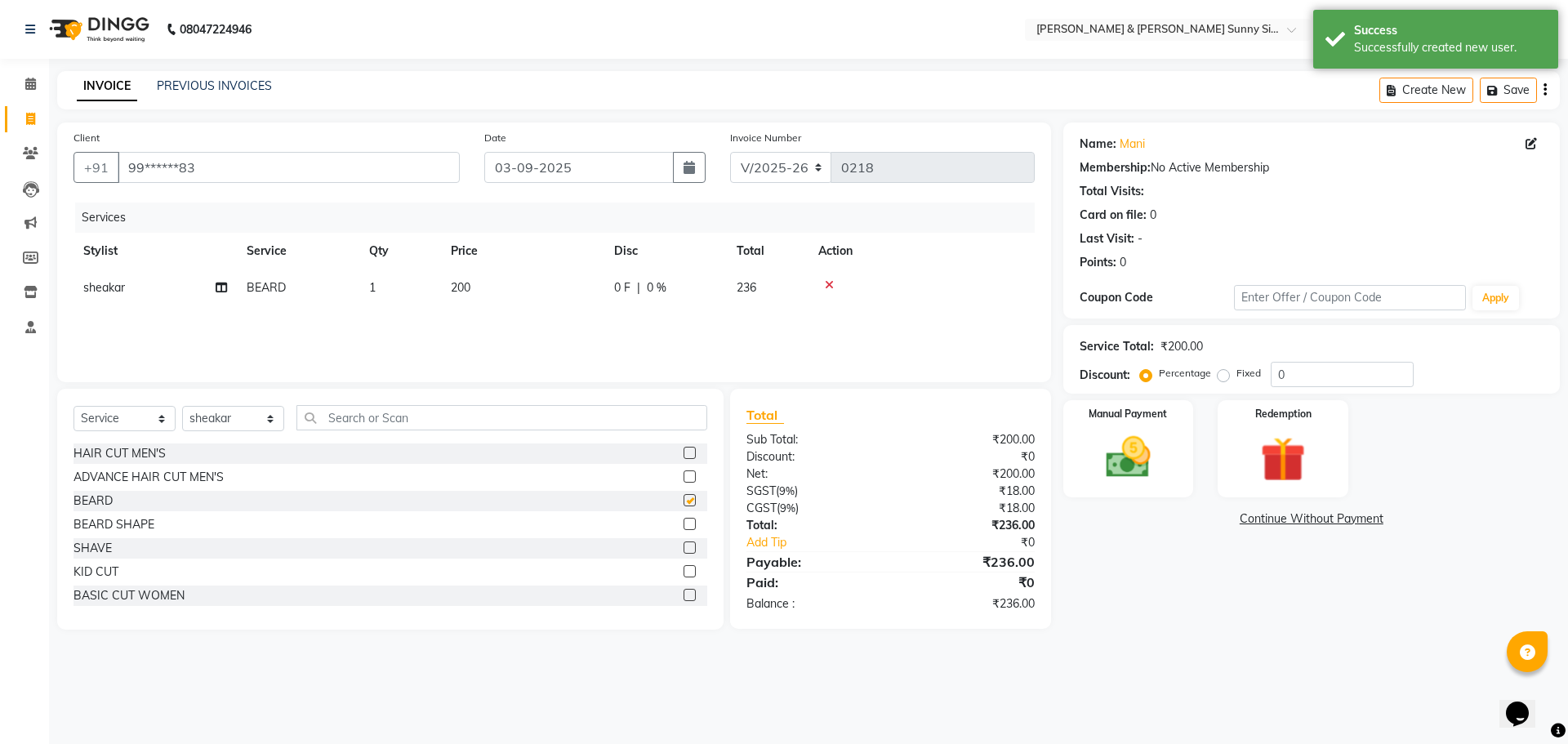
checkbox input "false"
click at [516, 289] on td "200" at bounding box center [522, 287] width 163 height 37
select select "89812"
click at [597, 293] on input "200" at bounding box center [599, 291] width 144 height 25
type input "240"
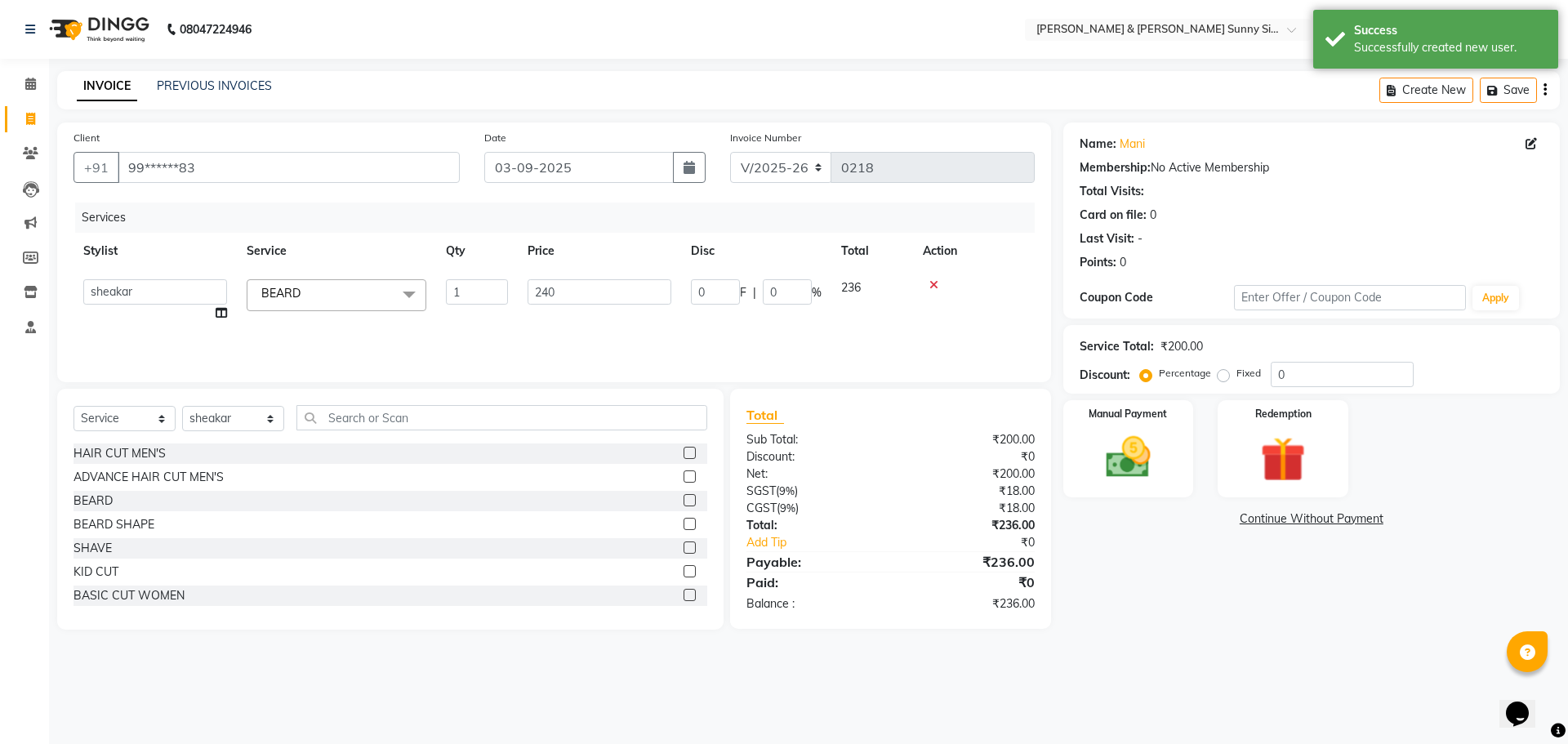
click at [596, 313] on div "Services Stylist Service Qty Price Disc Total Action MANAGER None [PERSON_NAME]…" at bounding box center [554, 283] width 961 height 163
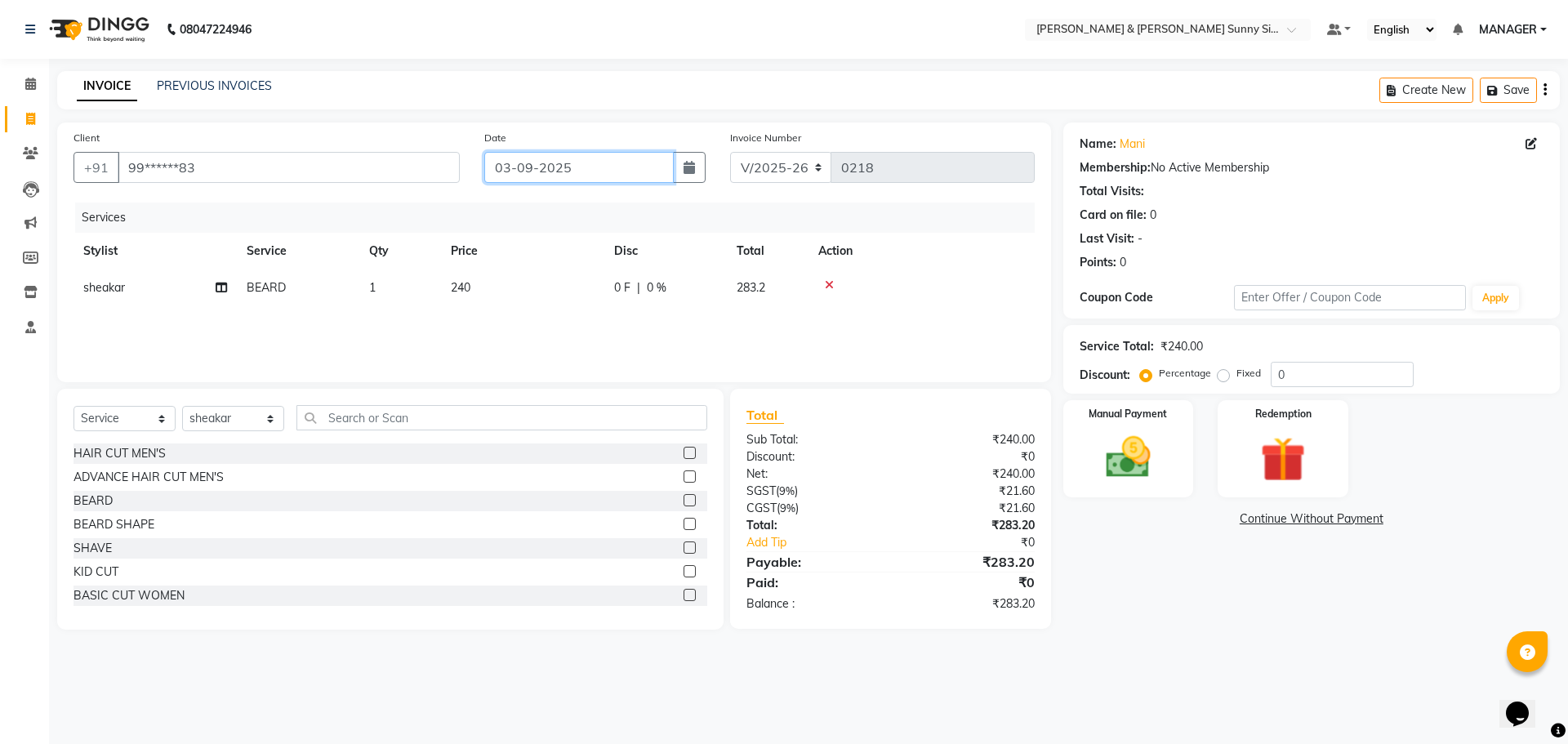
click at [599, 172] on input "03-09-2025" at bounding box center [579, 167] width 190 height 31
select select "9"
select select "2025"
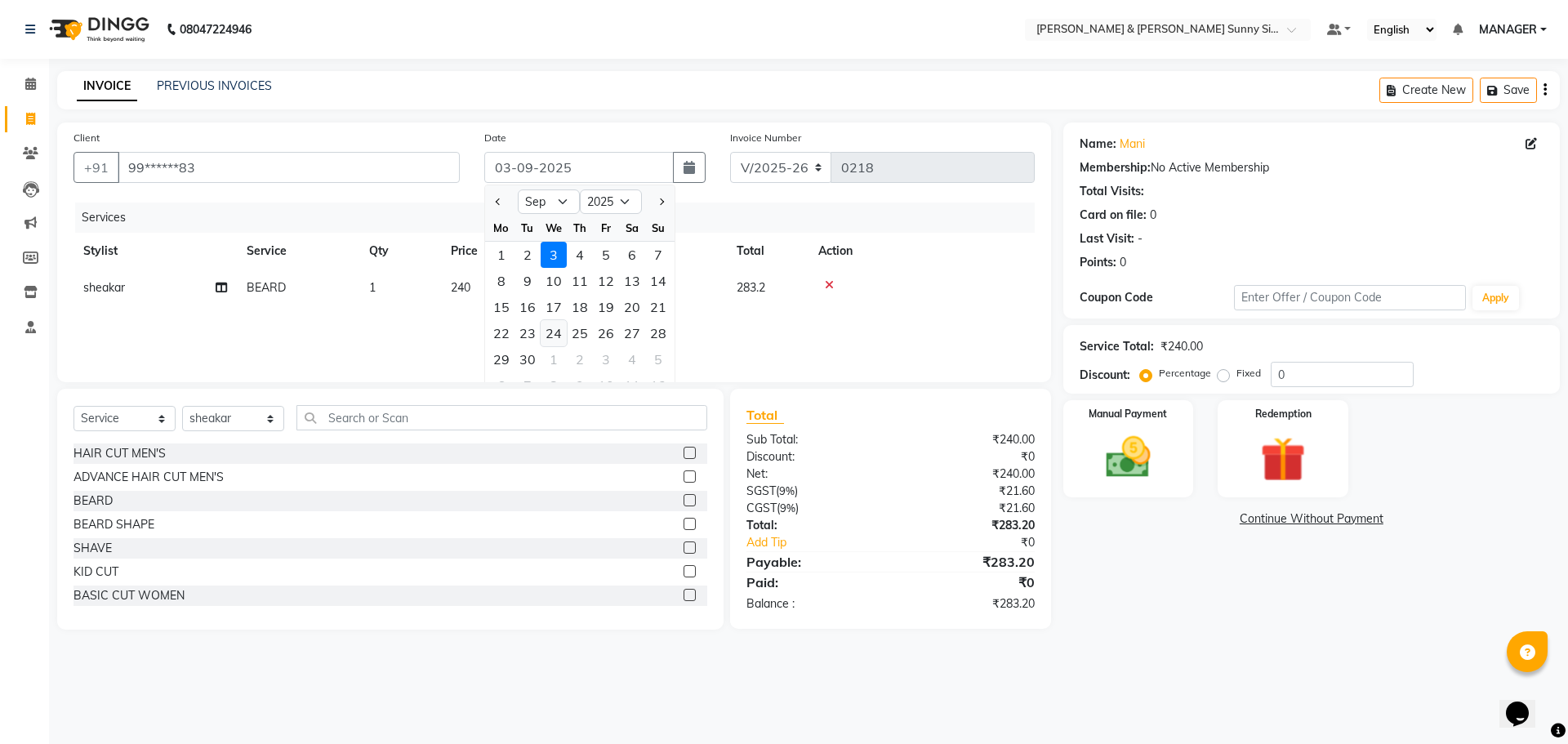
click at [554, 340] on div "24" at bounding box center [554, 333] width 26 height 26
type input "[DATE]"
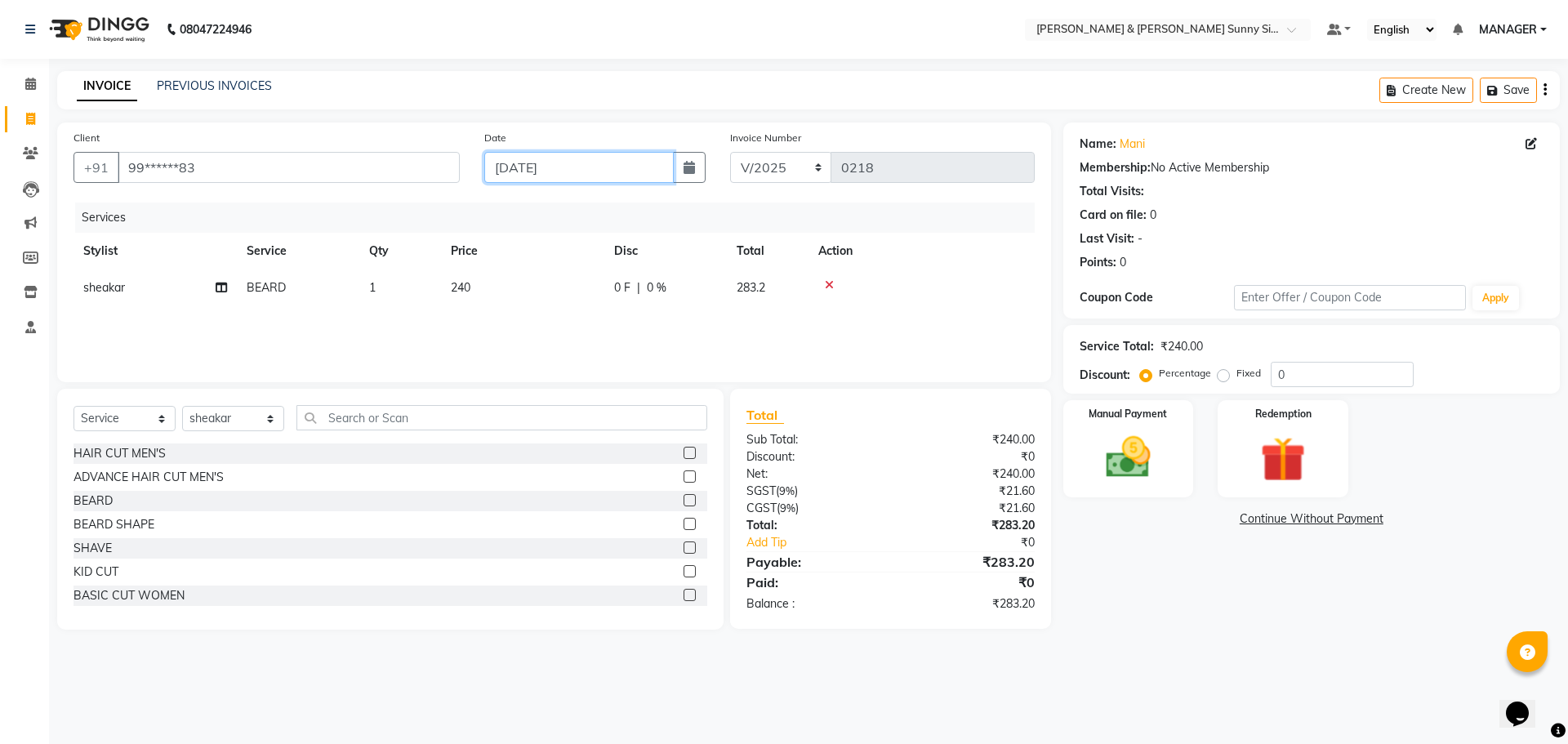
click at [534, 172] on input "[DATE]" at bounding box center [579, 167] width 190 height 31
select select "9"
select select "2025"
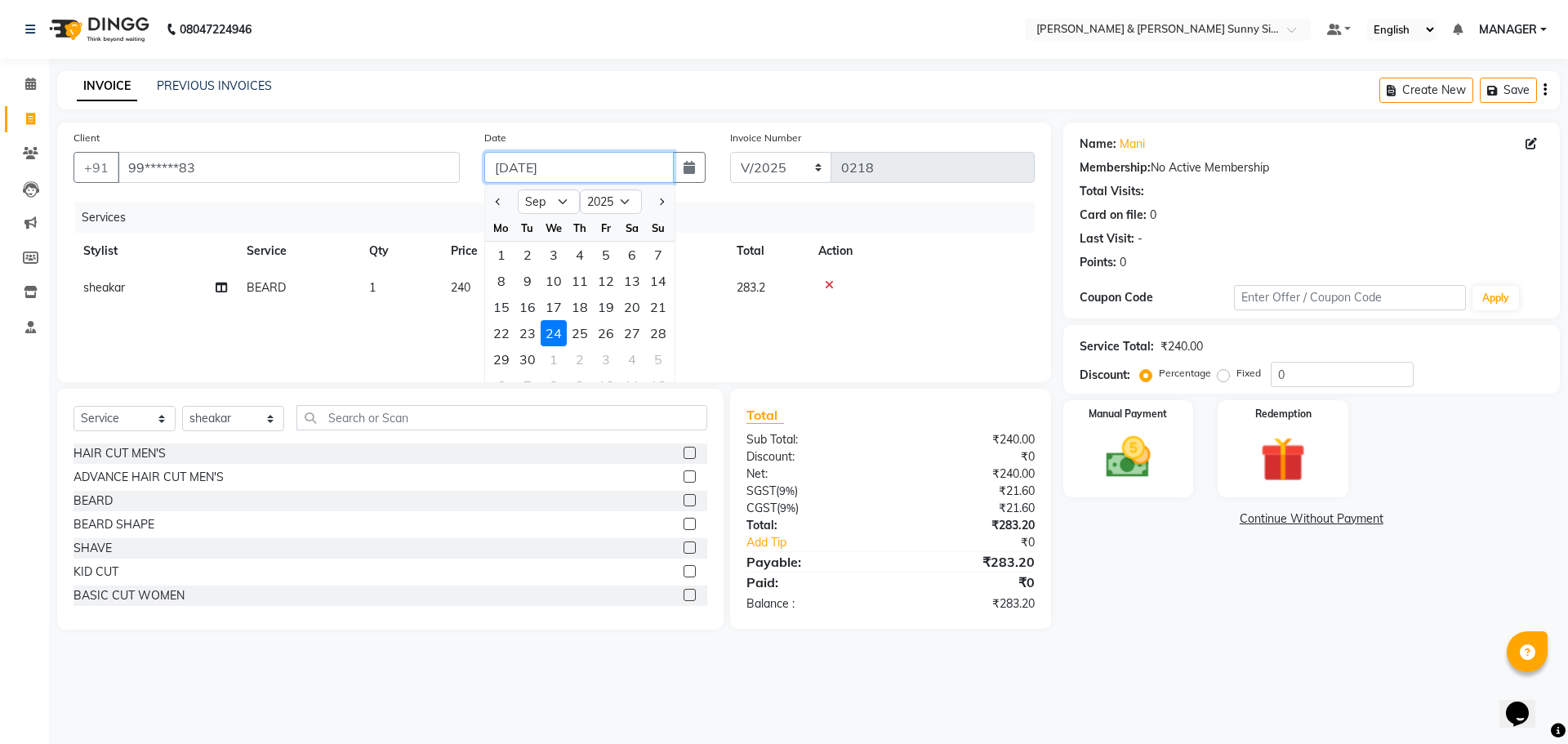
click at [529, 167] on input "[DATE]" at bounding box center [579, 167] width 190 height 31
type input "24-08-2025"
click at [442, 196] on div "Client +91 99******83 Date [DATE] Jan Feb Mar Apr May Jun [DATE] Aug Sep Oct No…" at bounding box center [554, 252] width 994 height 260
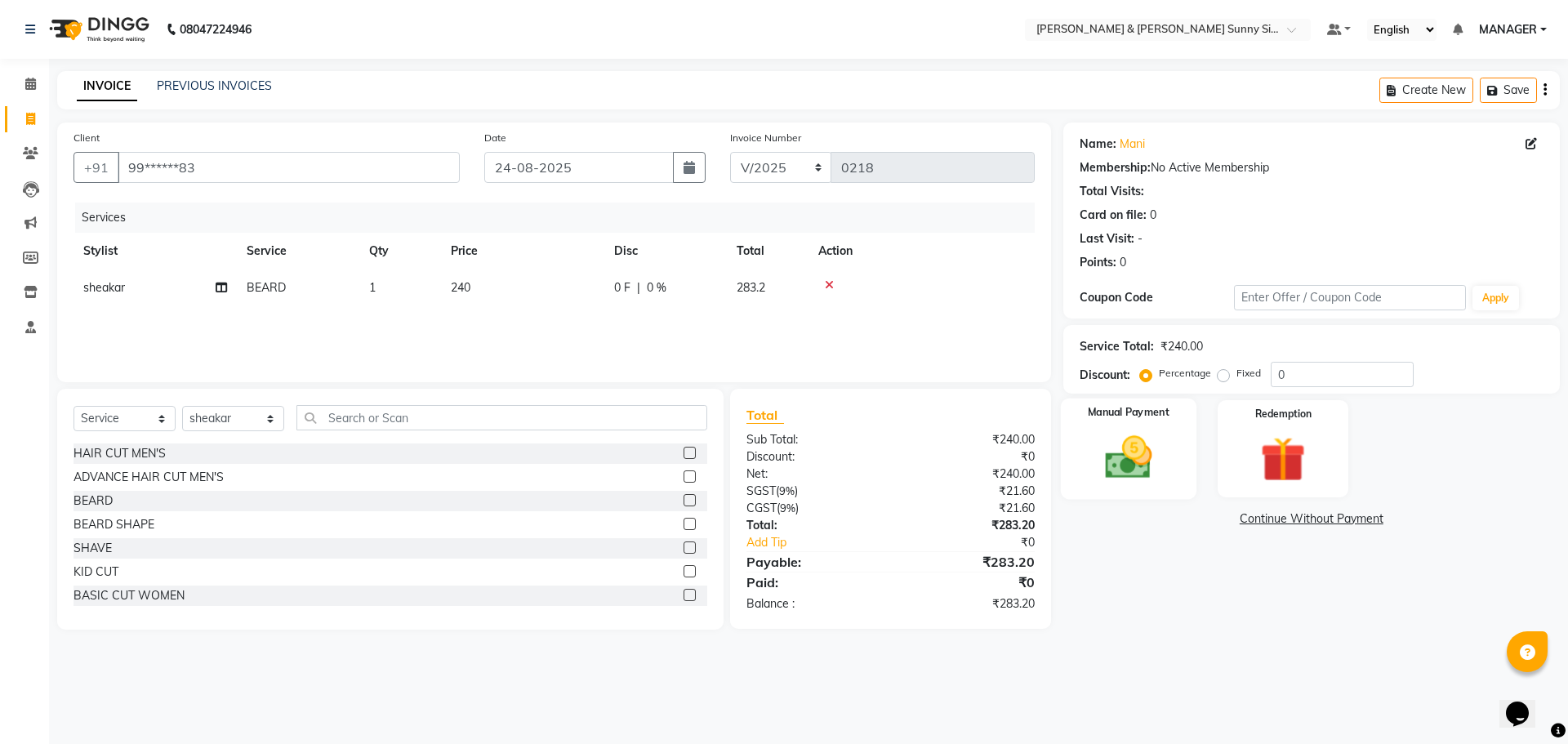
click at [1103, 448] on img at bounding box center [1128, 457] width 76 height 54
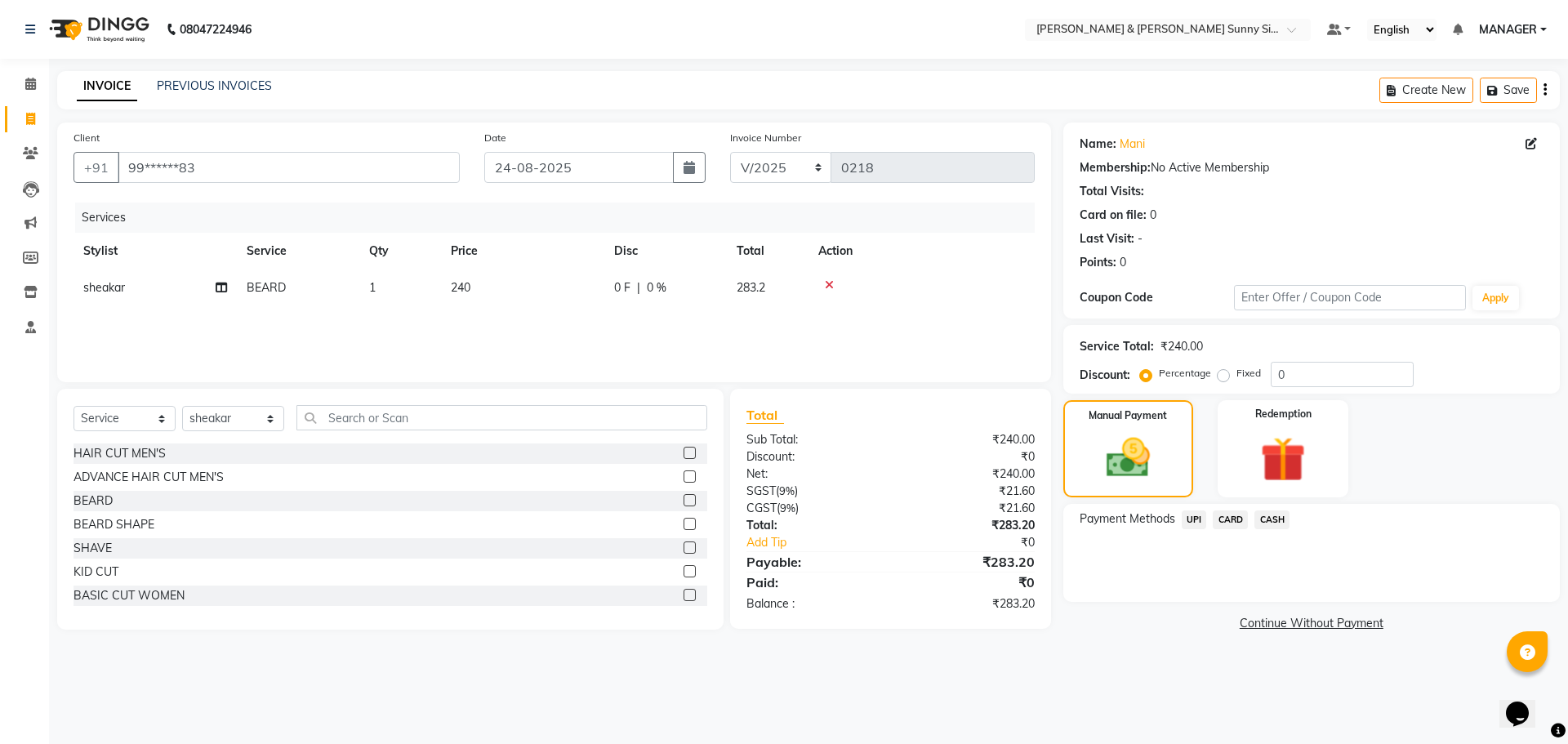
click at [1194, 518] on span "UPI" at bounding box center [1194, 519] width 25 height 19
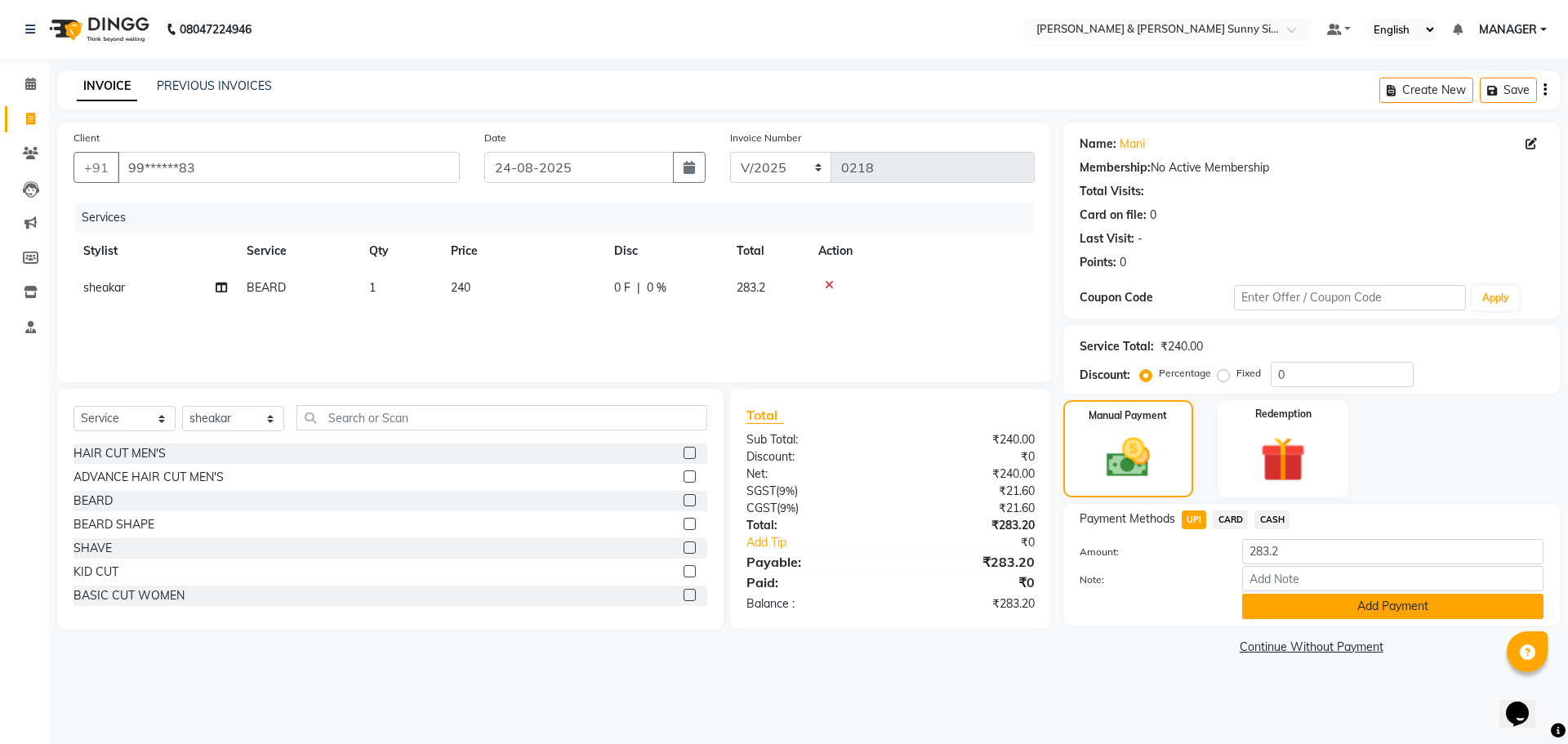
click at [1284, 611] on button "Add Payment" at bounding box center [1392, 606] width 302 height 25
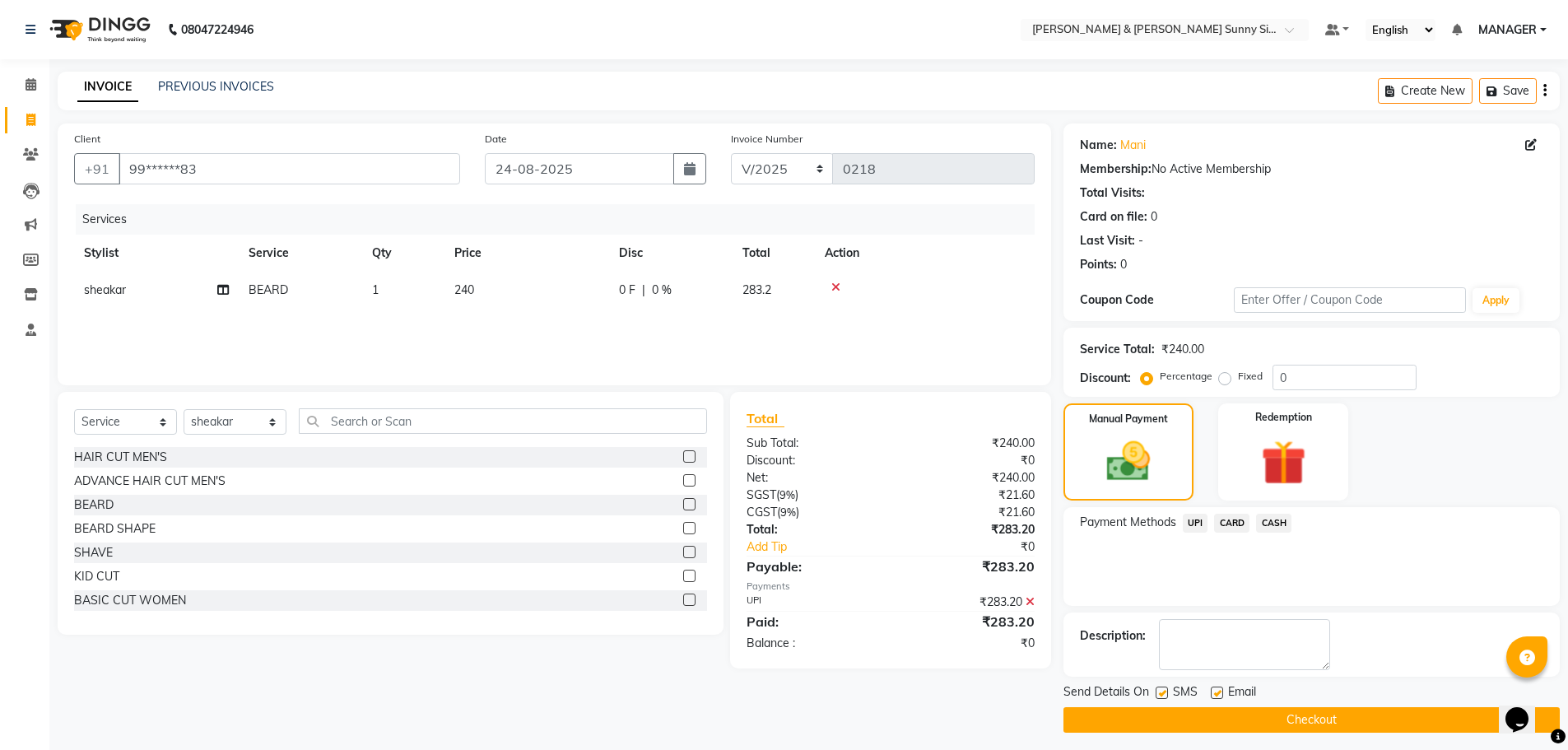
click at [1165, 717] on button "Checkout" at bounding box center [1310, 720] width 496 height 25
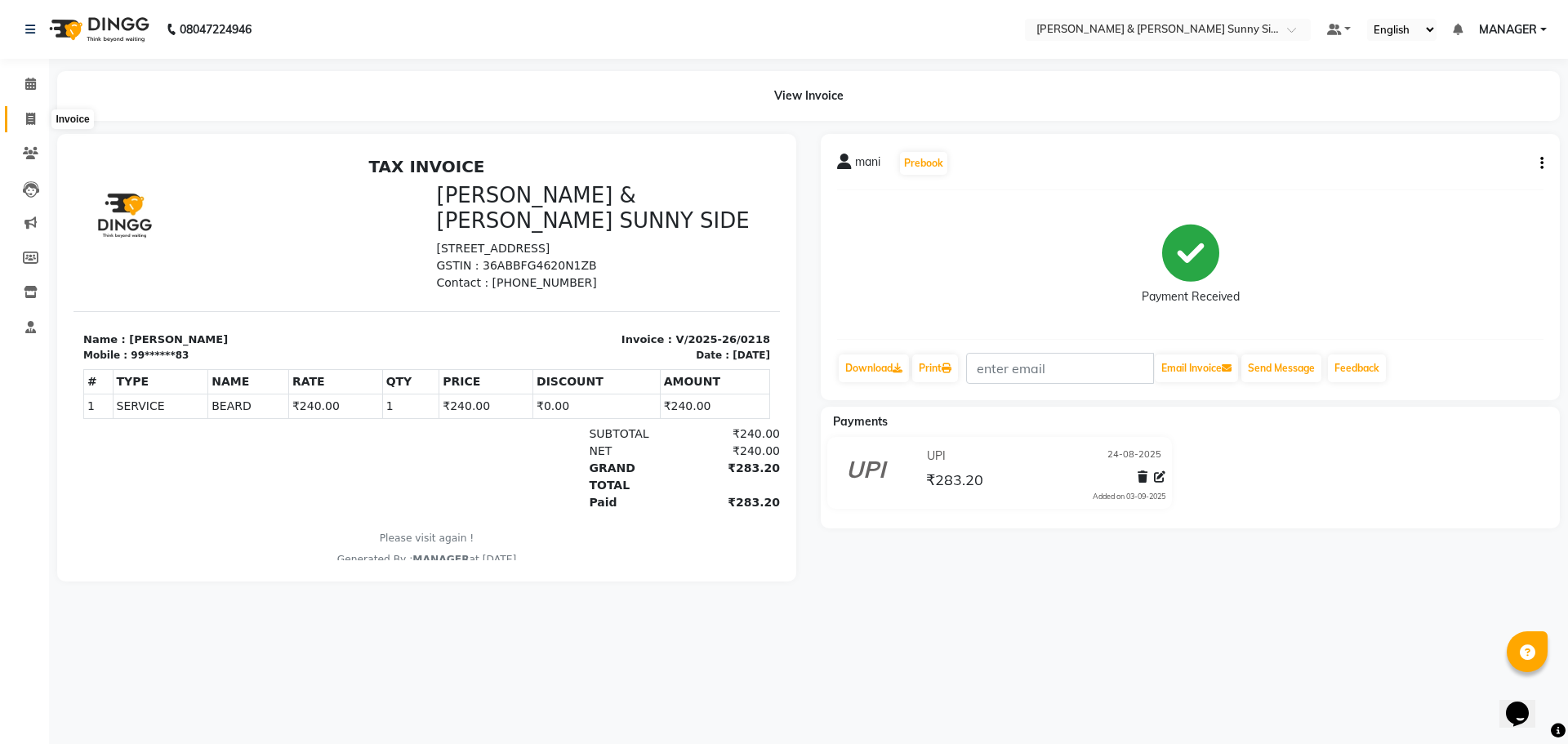
click at [41, 119] on span at bounding box center [31, 120] width 29 height 19
select select "8776"
select select "service"
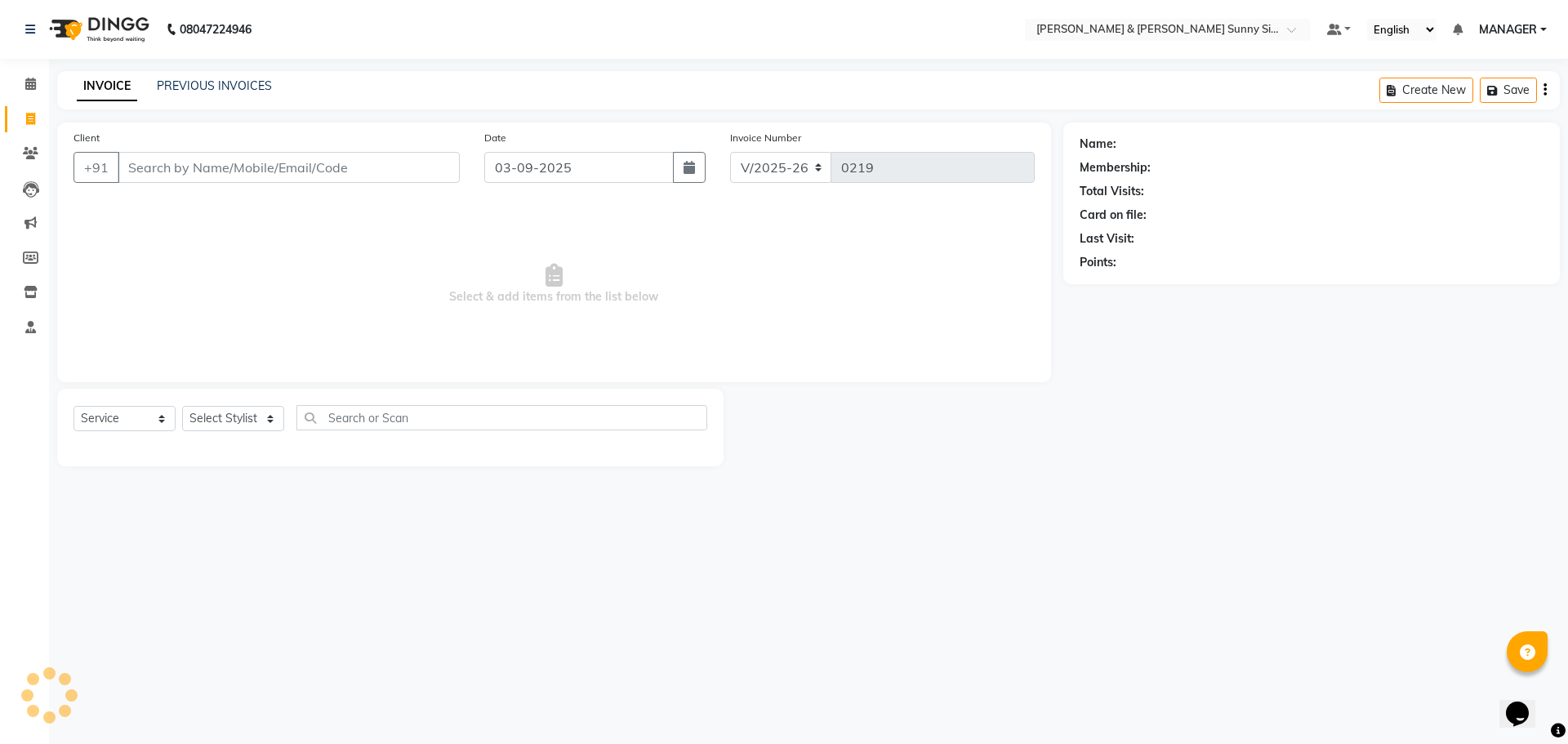
click at [190, 166] on input "Client" at bounding box center [289, 167] width 342 height 31
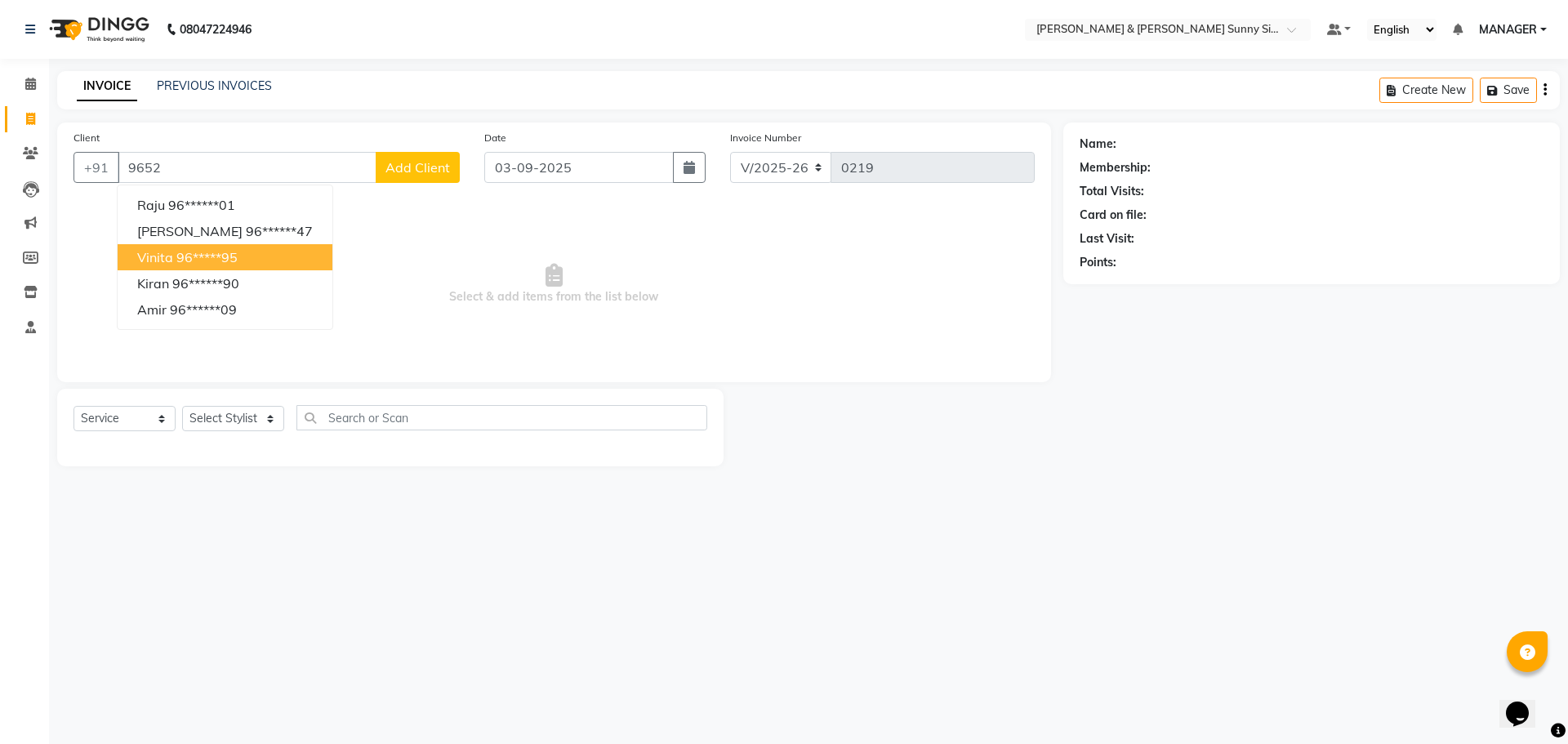
click at [181, 251] on ngb-highlight "96*****95" at bounding box center [207, 257] width 61 height 16
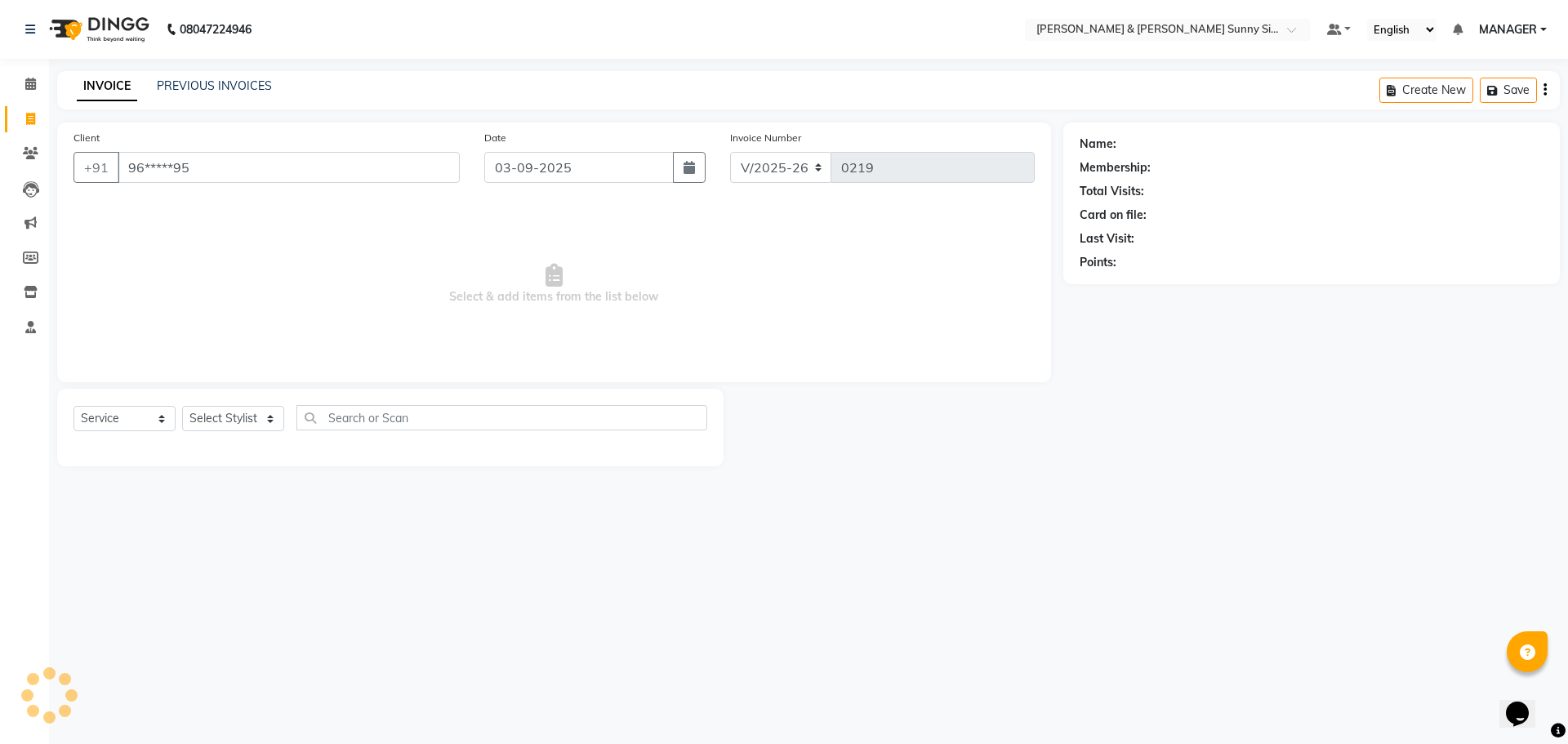
type input "96*****95"
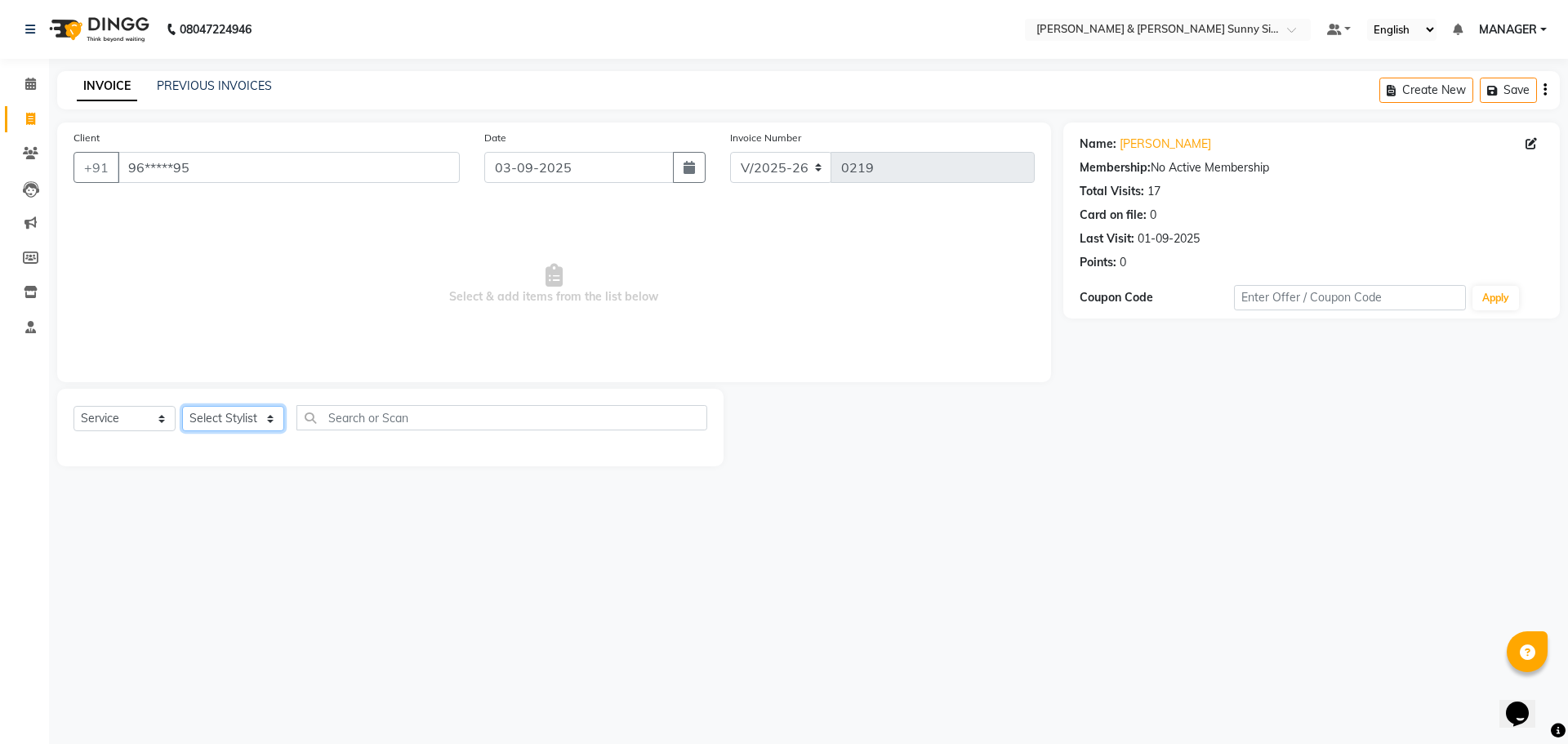
click at [212, 420] on select "Select Stylist MANAGER None [PERSON_NAME]" at bounding box center [232, 418] width 102 height 25
select select "89812"
click at [182, 406] on select "Select Stylist MANAGER None [PERSON_NAME]" at bounding box center [232, 418] width 102 height 25
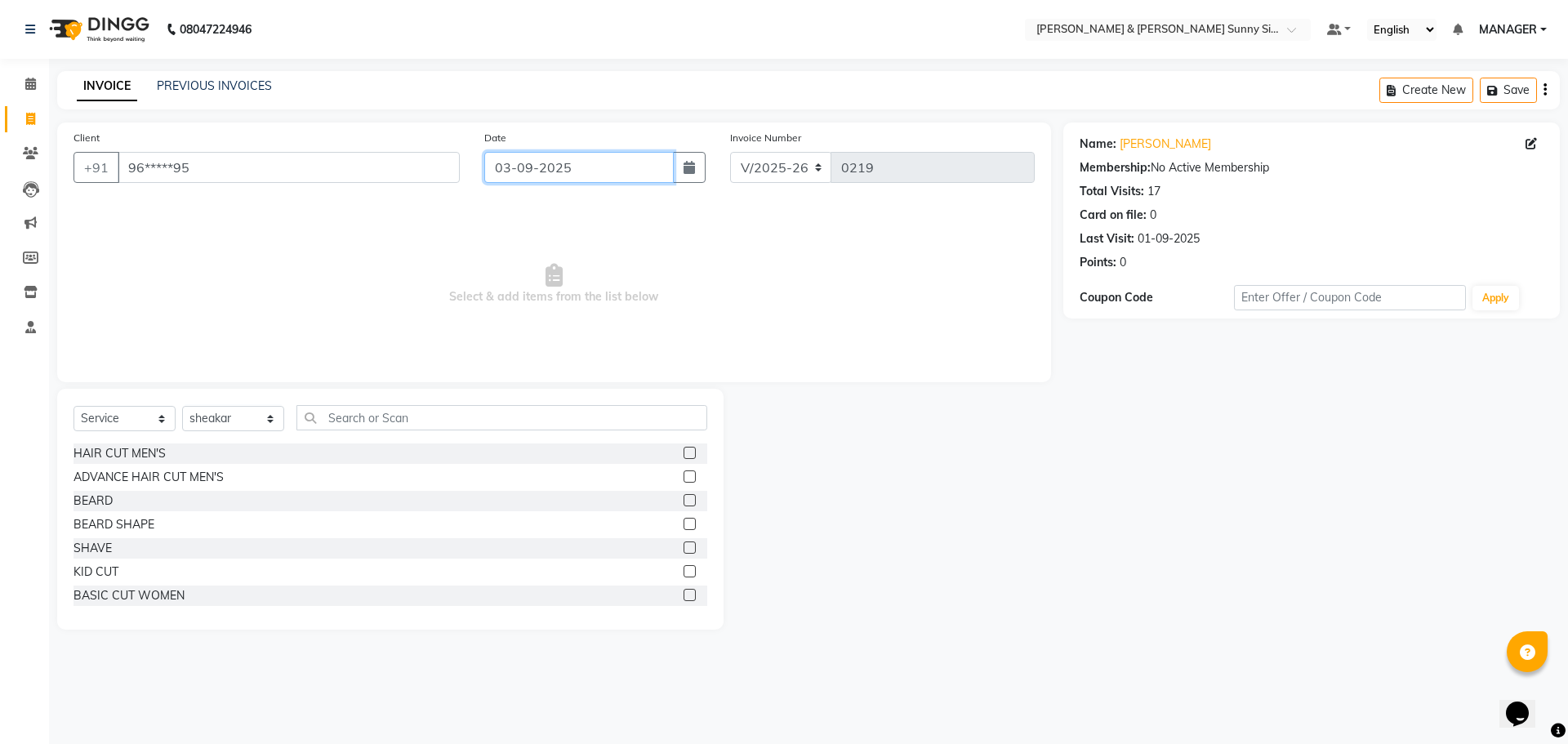
click at [585, 167] on input "03-09-2025" at bounding box center [579, 167] width 190 height 31
select select "9"
select select "2025"
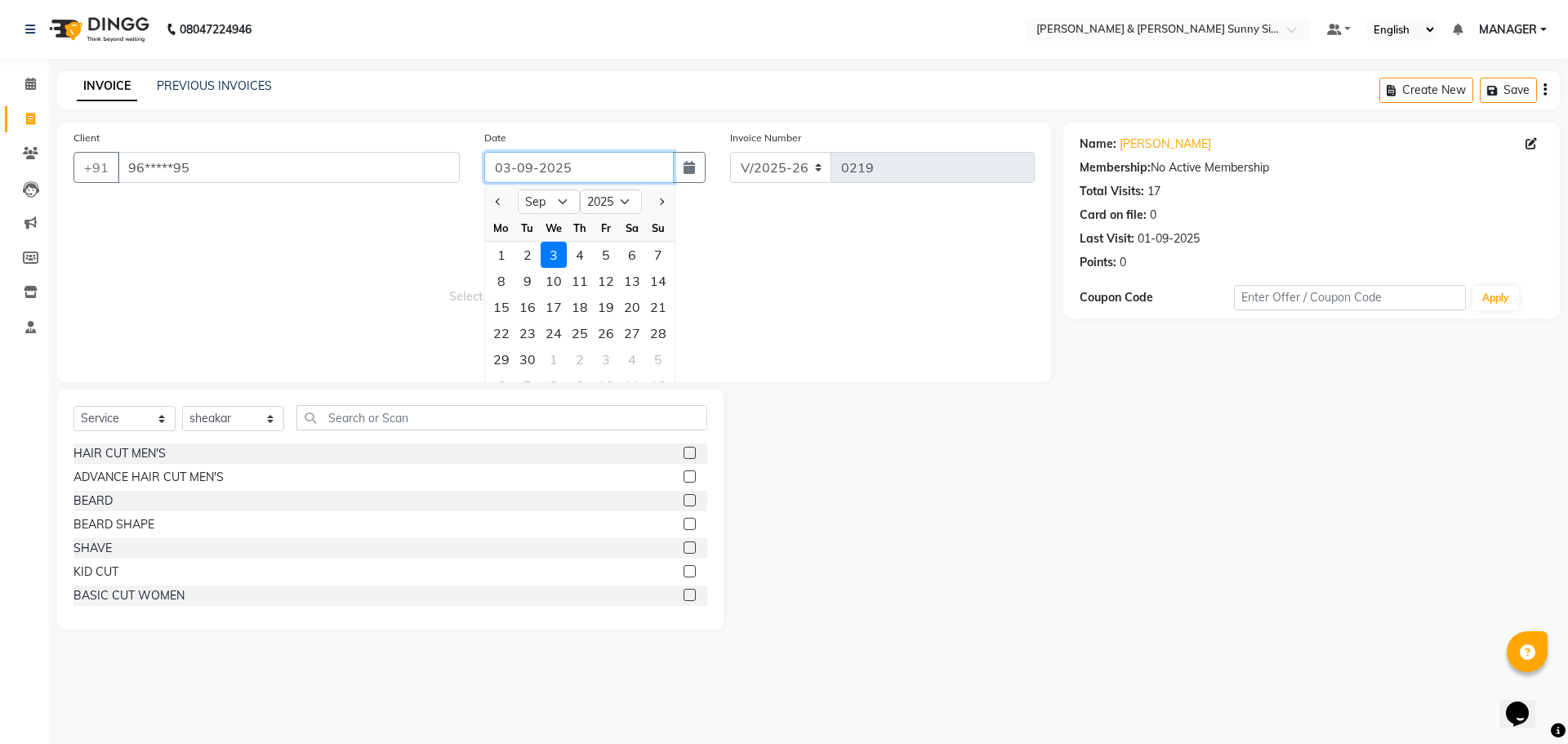
click at [530, 174] on input "03-09-2025" at bounding box center [579, 167] width 190 height 31
click at [511, 168] on input "[DATE]" at bounding box center [579, 167] width 190 height 31
type input "24-08-2025"
click at [390, 307] on span "Select & add items from the list below" at bounding box center [554, 283] width 961 height 163
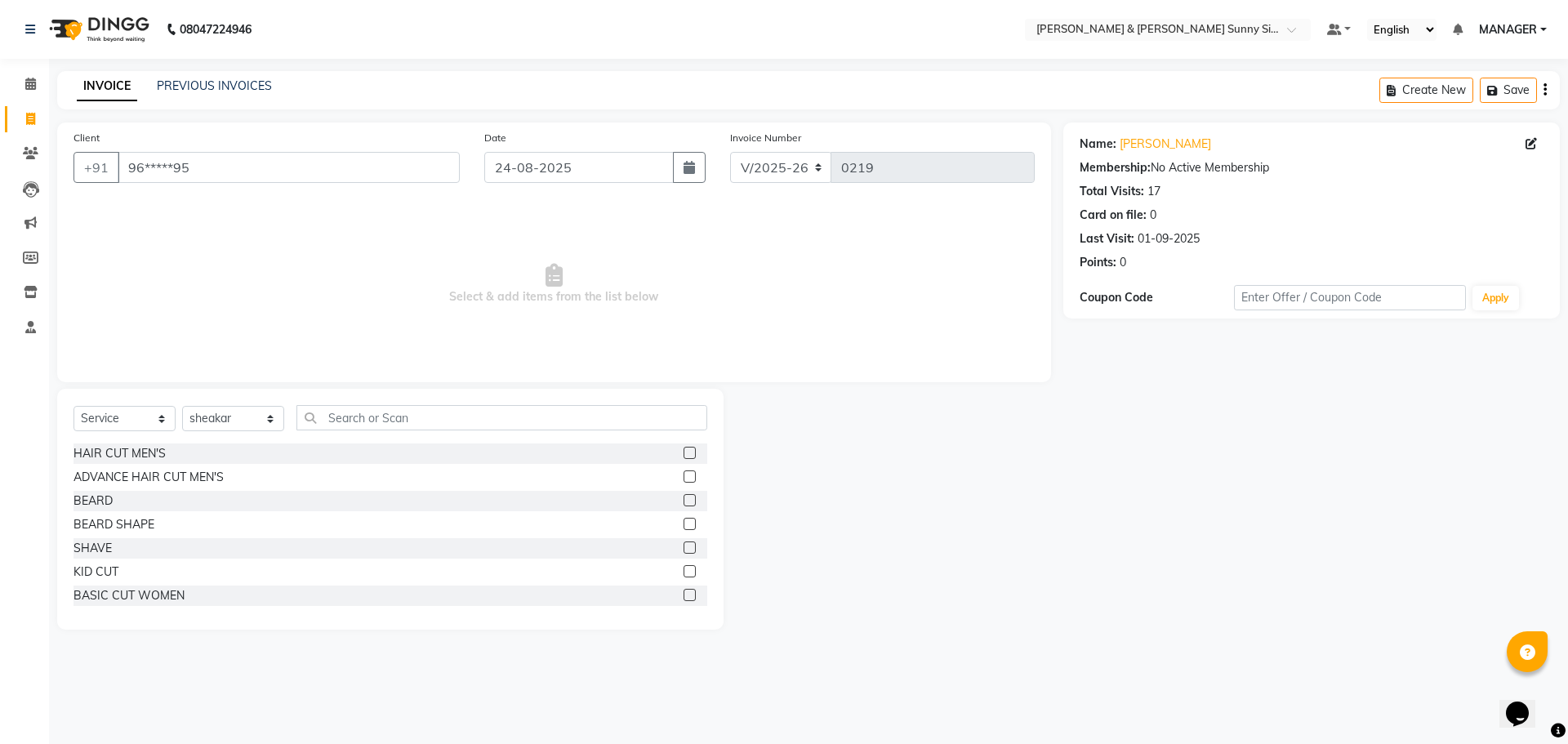
click at [684, 451] on label at bounding box center [690, 453] width 13 height 13
click at [684, 451] on input "checkbox" at bounding box center [689, 453] width 11 height 11
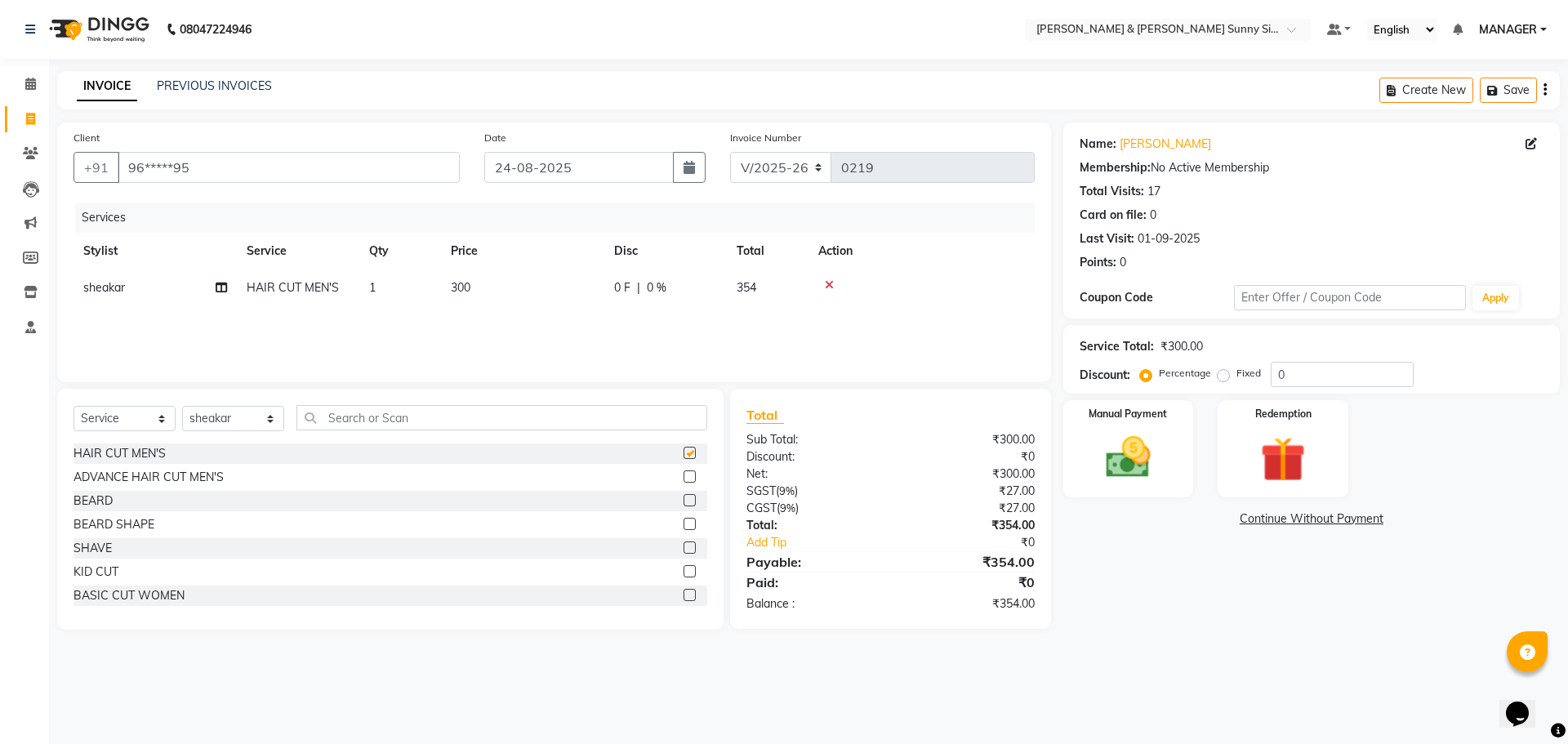
checkbox input "false"
click at [509, 295] on td "300" at bounding box center [522, 287] width 163 height 37
select select "89812"
click at [598, 291] on input "300" at bounding box center [599, 291] width 144 height 25
type input "3"
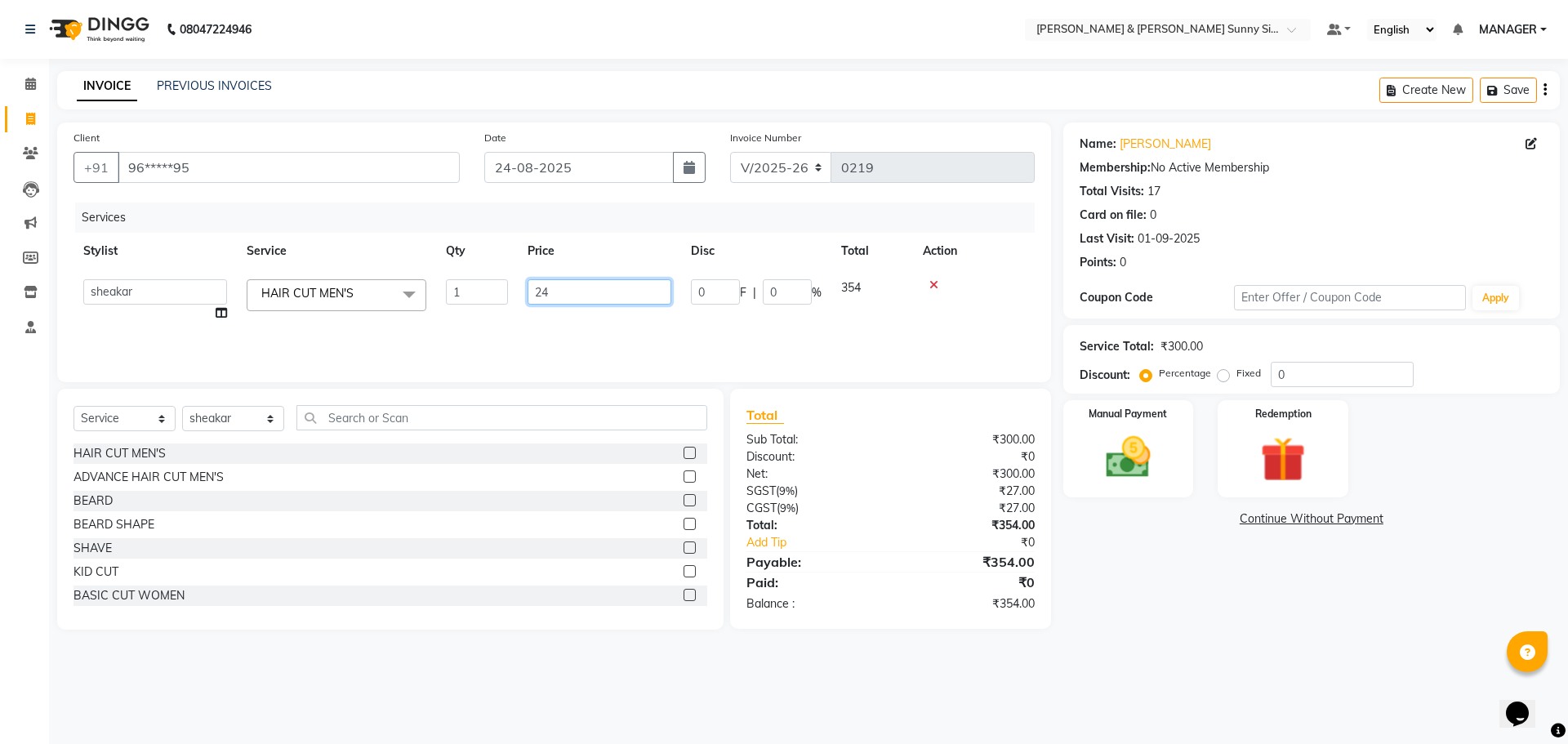
type input "240"
click at [590, 320] on div "Services Stylist Service Qty Price Disc Total Action sheakar HAIR CUT MEN'S 1 2…" at bounding box center [554, 283] width 961 height 163
click at [1116, 466] on img at bounding box center [1128, 457] width 76 height 54
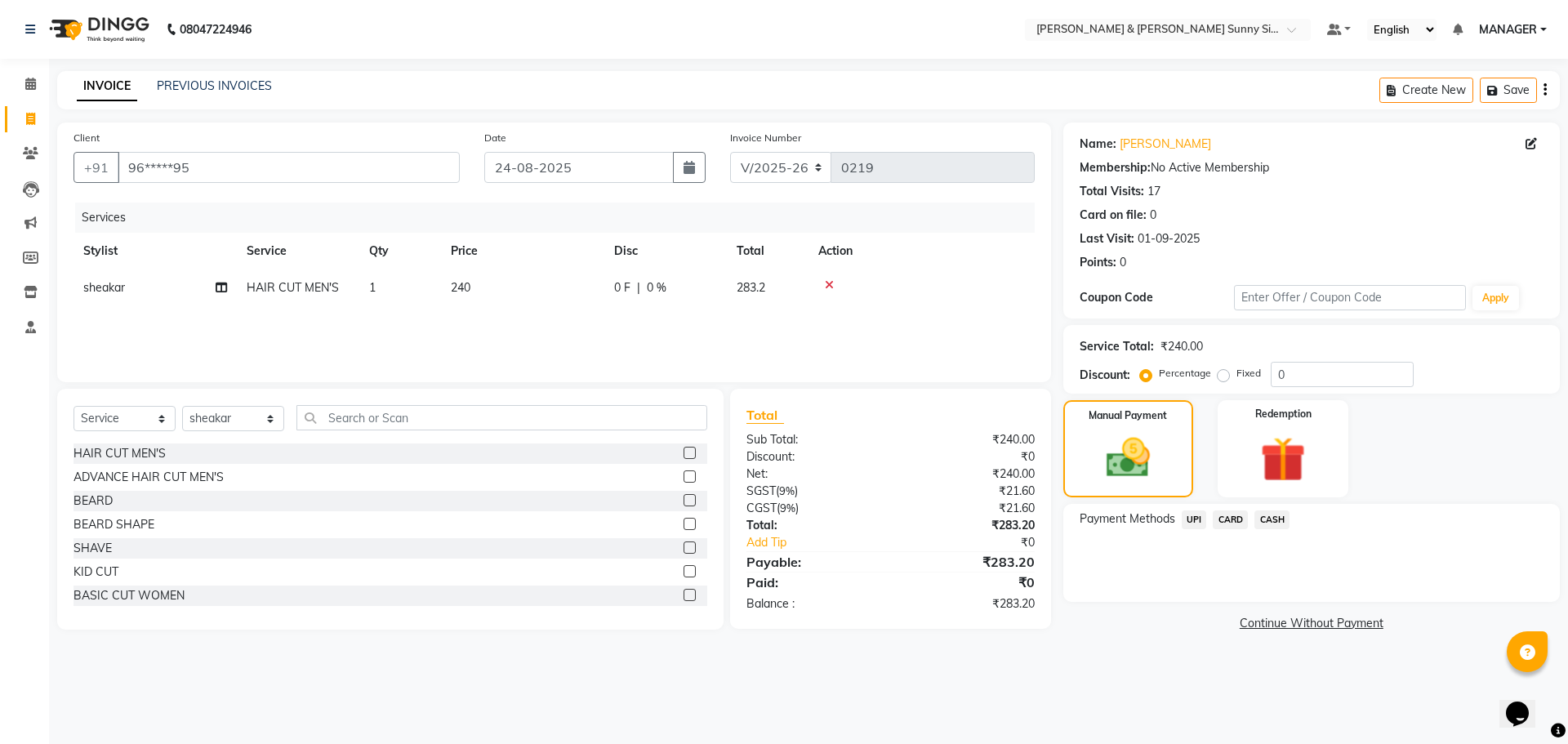
click at [1187, 519] on span "UPI" at bounding box center [1194, 519] width 25 height 19
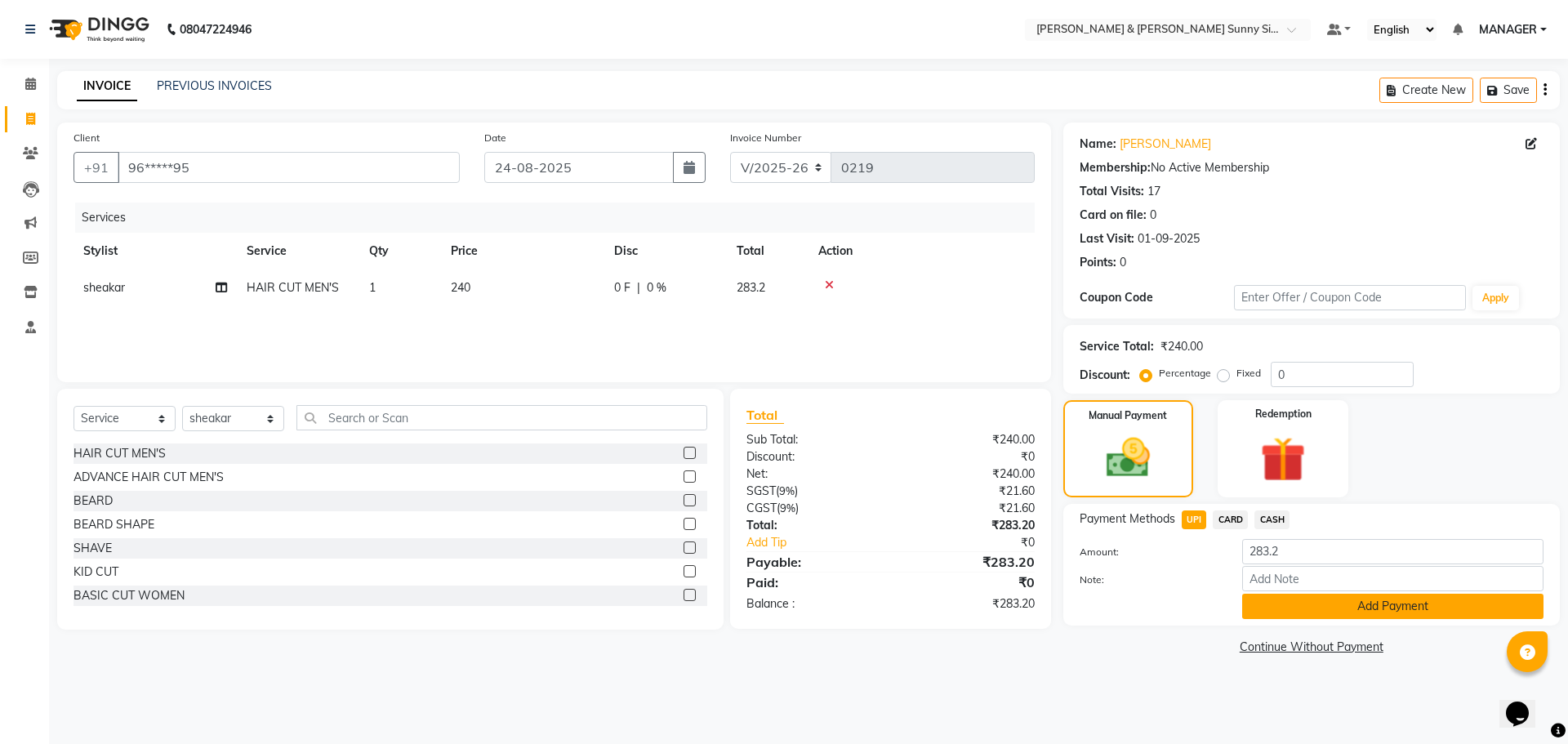
click at [1254, 599] on button "Add Payment" at bounding box center [1392, 606] width 302 height 25
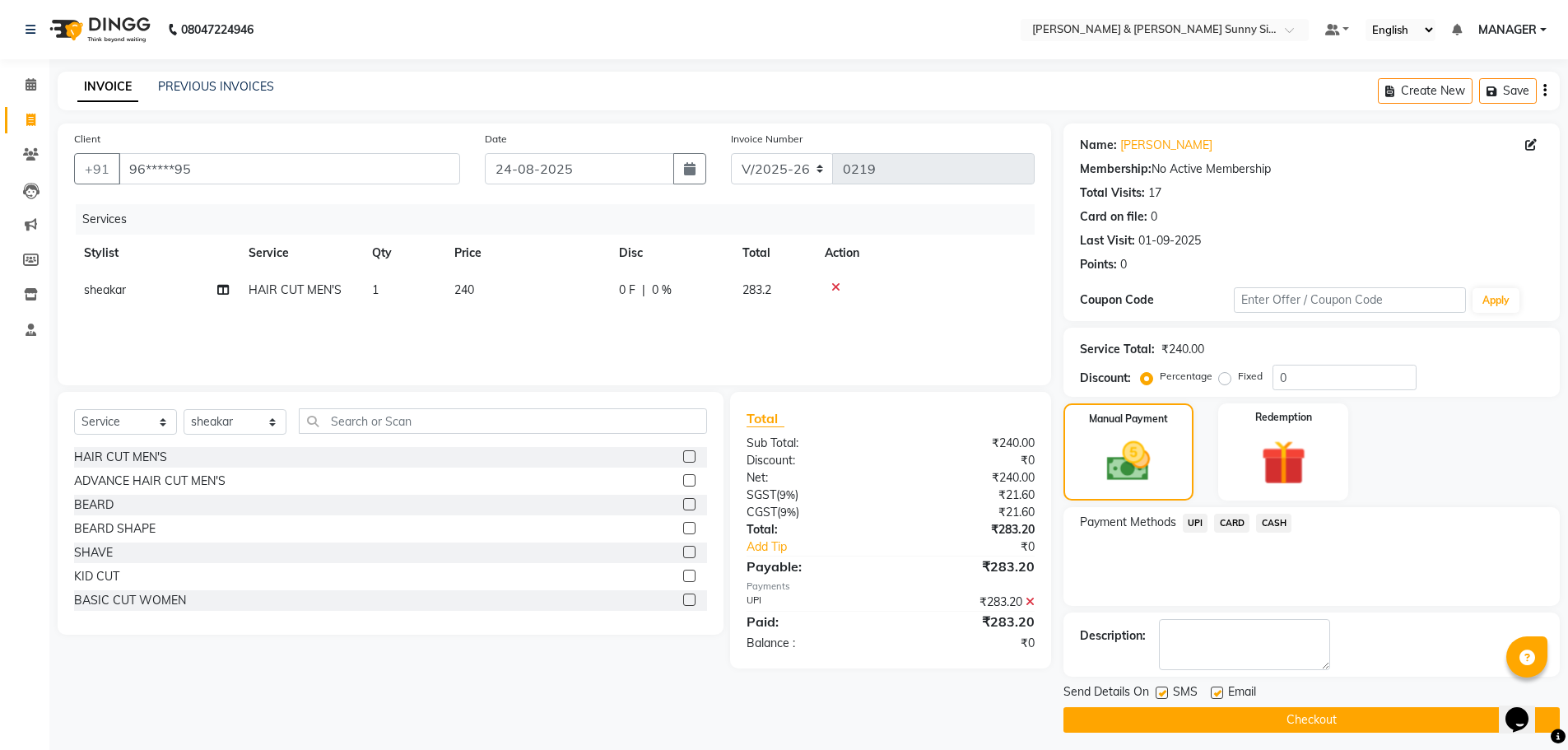
click at [1098, 707] on button "Checkout" at bounding box center [1310, 720] width 496 height 25
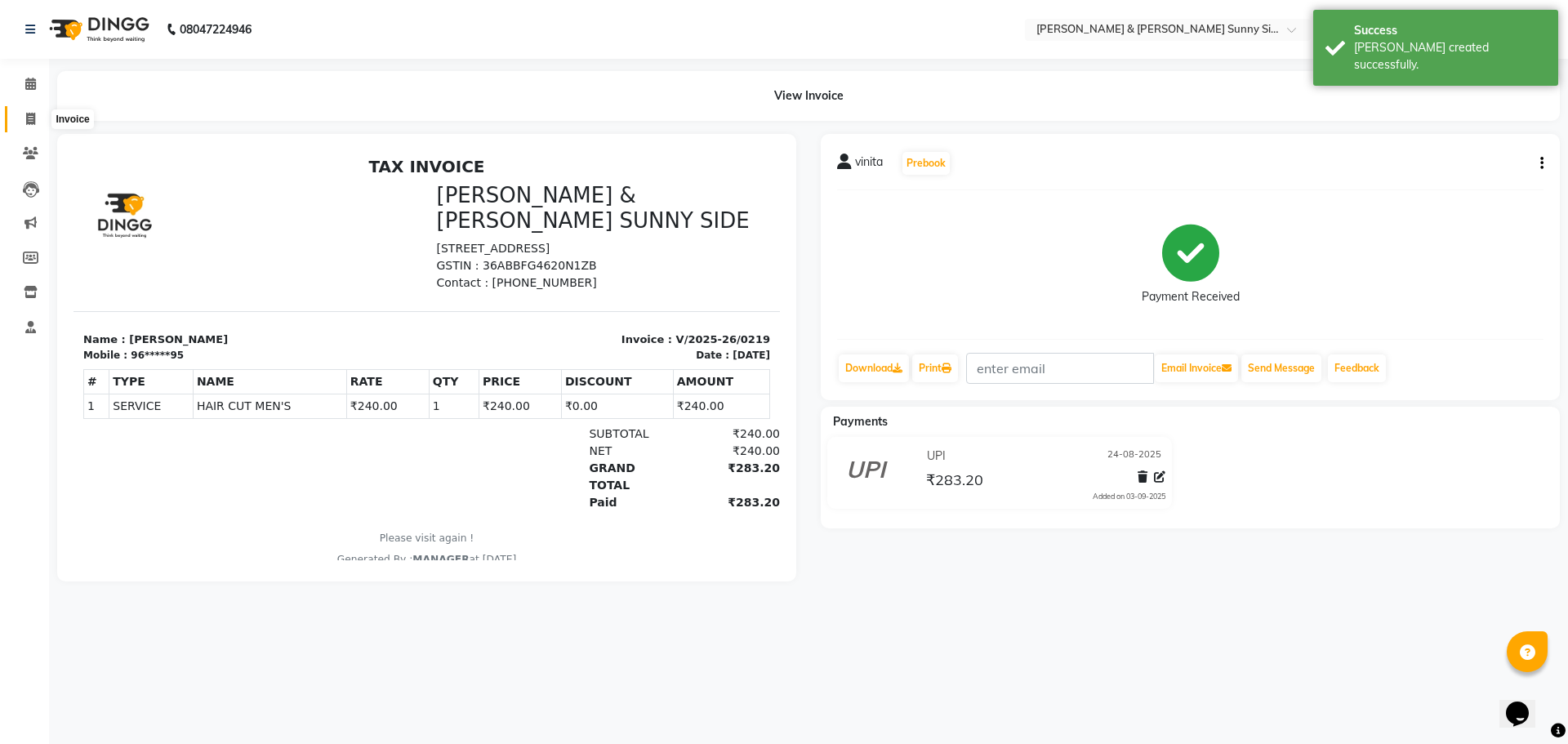
click at [40, 115] on span at bounding box center [31, 120] width 29 height 19
select select "service"
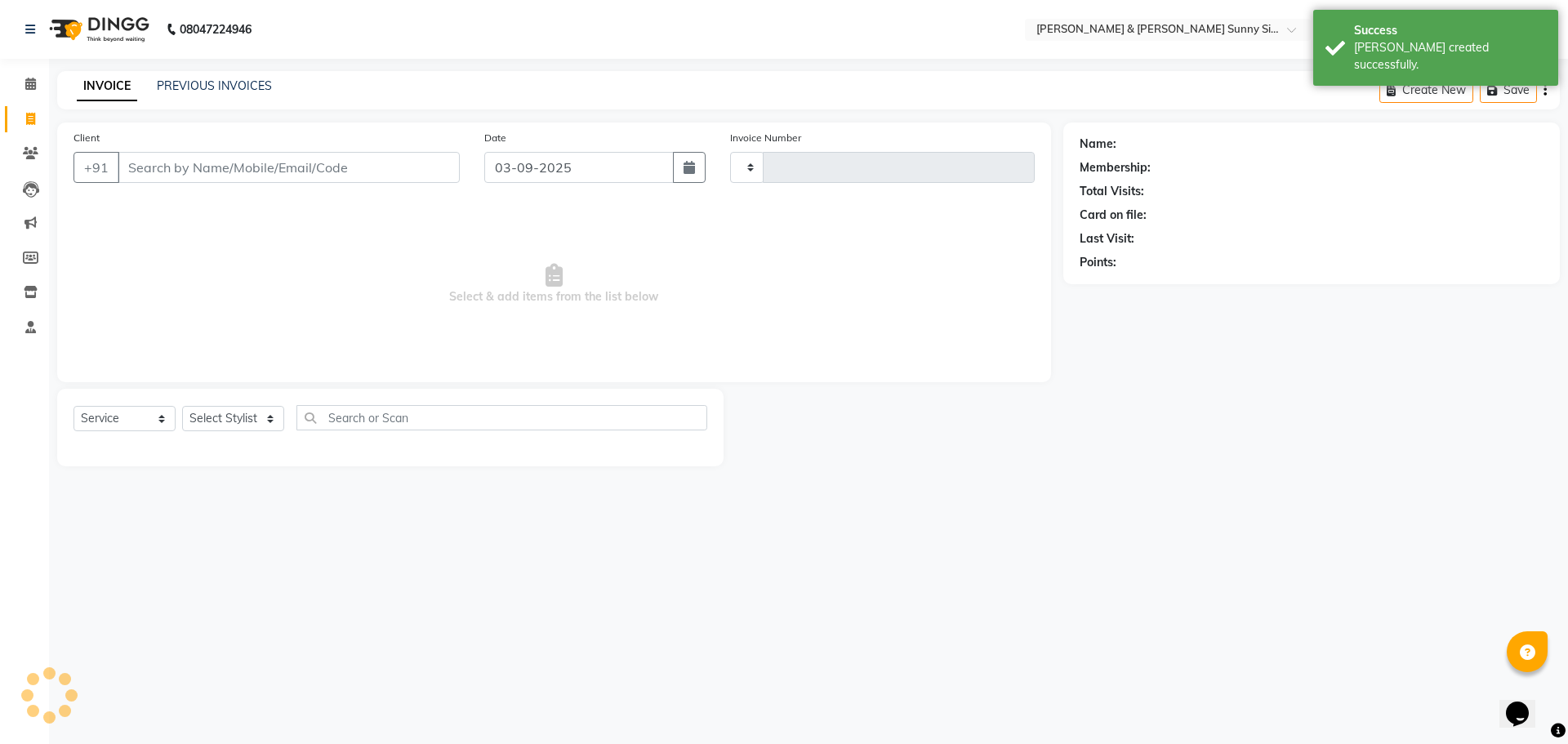
type input "0220"
select select "8776"
click at [207, 99] on div "INVOICE PREVIOUS INVOICES Create New Save" at bounding box center [809, 90] width 1503 height 39
click at [210, 81] on link "PREVIOUS INVOICES" at bounding box center [214, 85] width 115 height 14
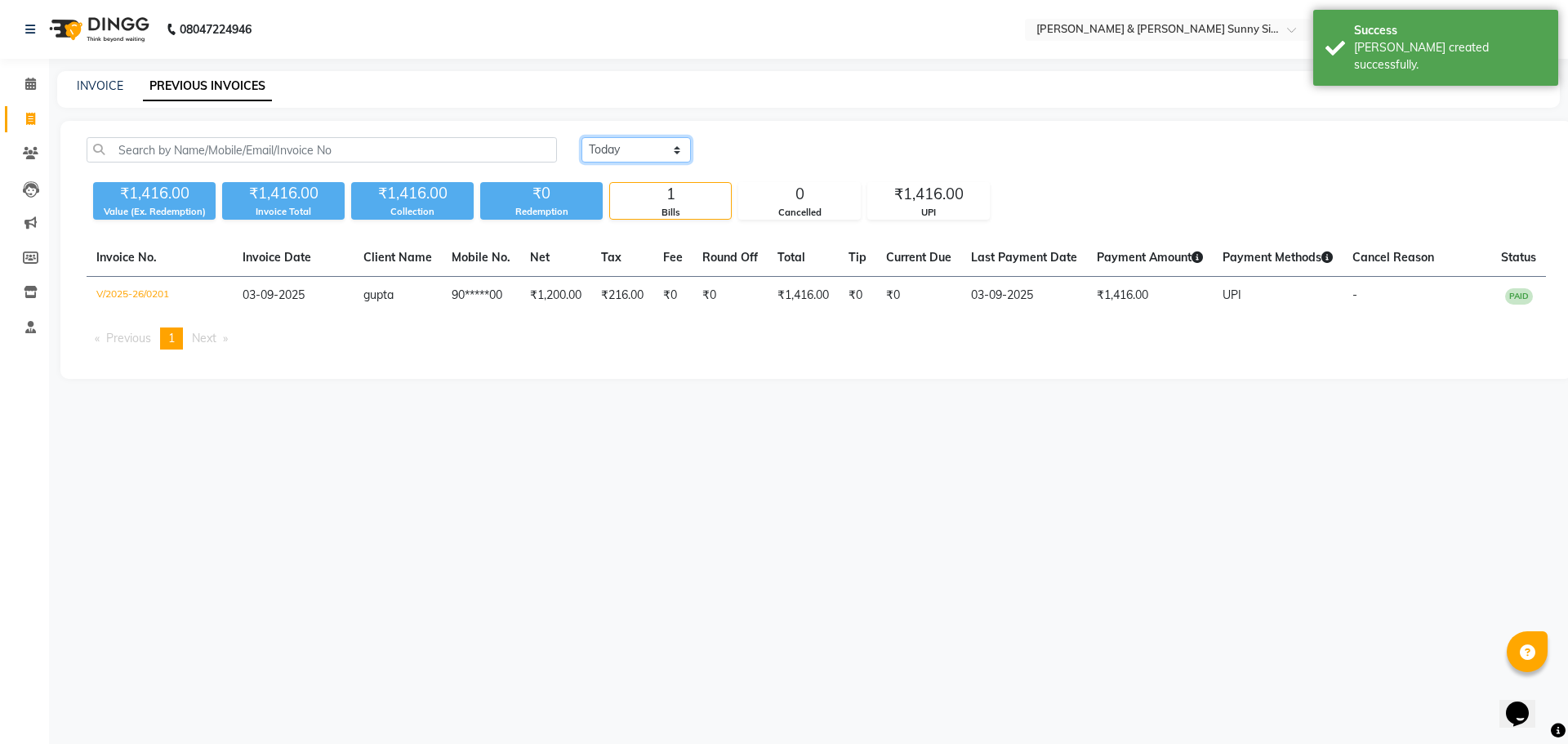
click at [648, 146] on select "[DATE] [DATE] Custom Range" at bounding box center [636, 149] width 110 height 25
select select "range"
click at [581, 137] on select "[DATE] [DATE] Custom Range" at bounding box center [636, 149] width 110 height 25
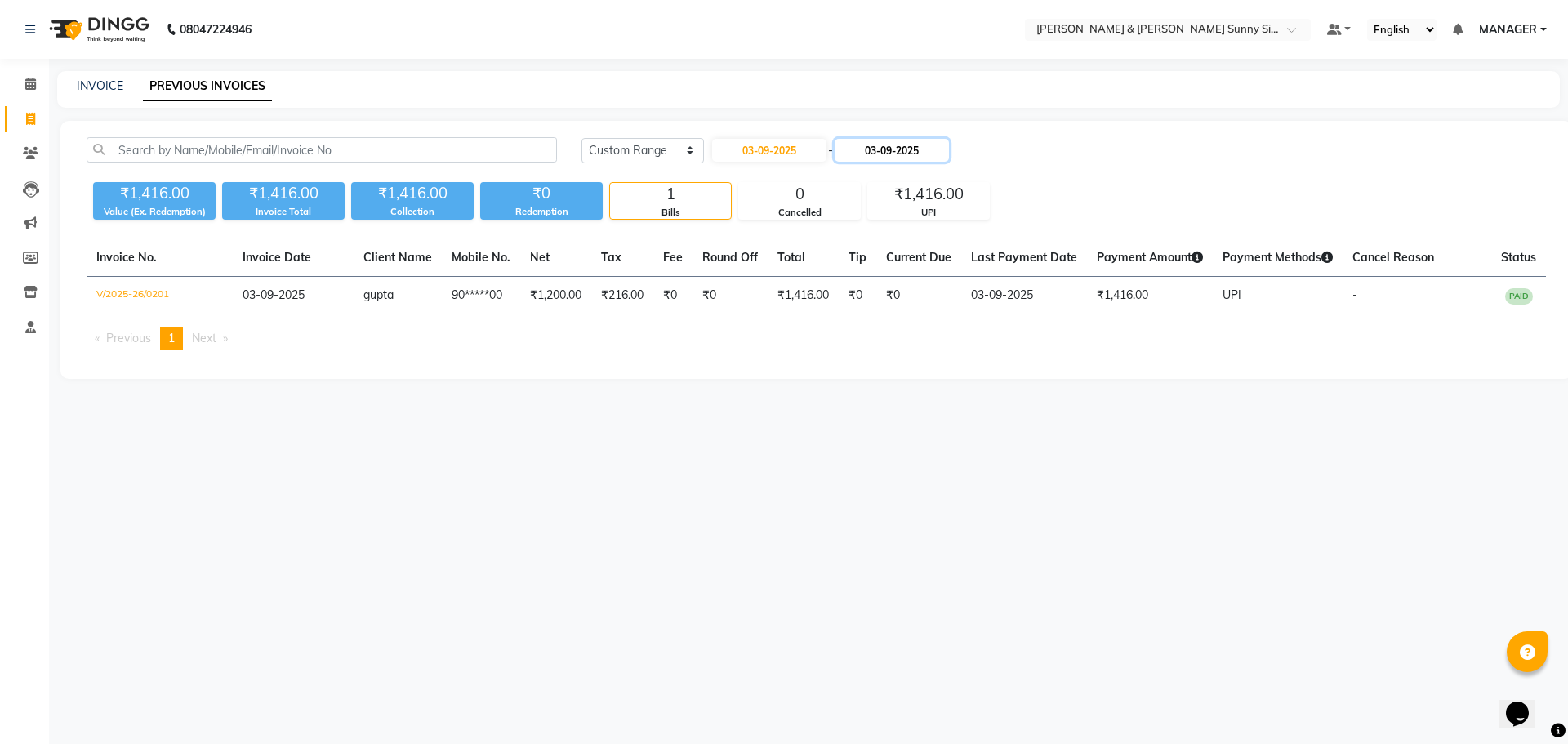
click at [906, 151] on input "03-09-2025" at bounding box center [891, 149] width 114 height 22
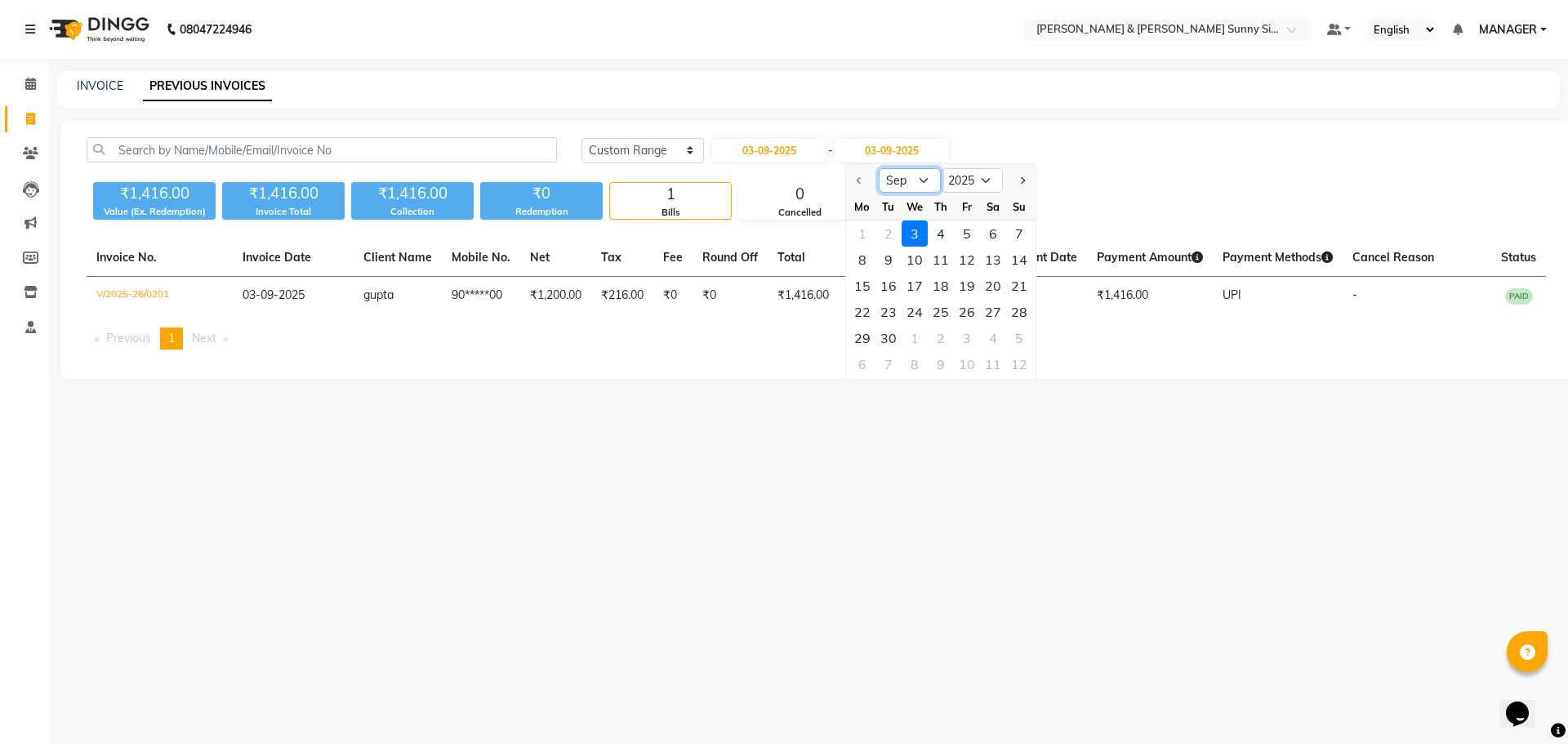
click at [900, 174] on select "Sep Oct Nov Dec" at bounding box center [909, 180] width 62 height 24
drag, startPoint x: 680, startPoint y: 398, endPoint x: 680, endPoint y: 369, distance: 29.0
click at [680, 392] on main "INVOICE PREVIOUS INVOICES [DATE] [DATE] Custom Range [DATE] - [DATE] Sep Oct No…" at bounding box center [808, 237] width 1519 height 332
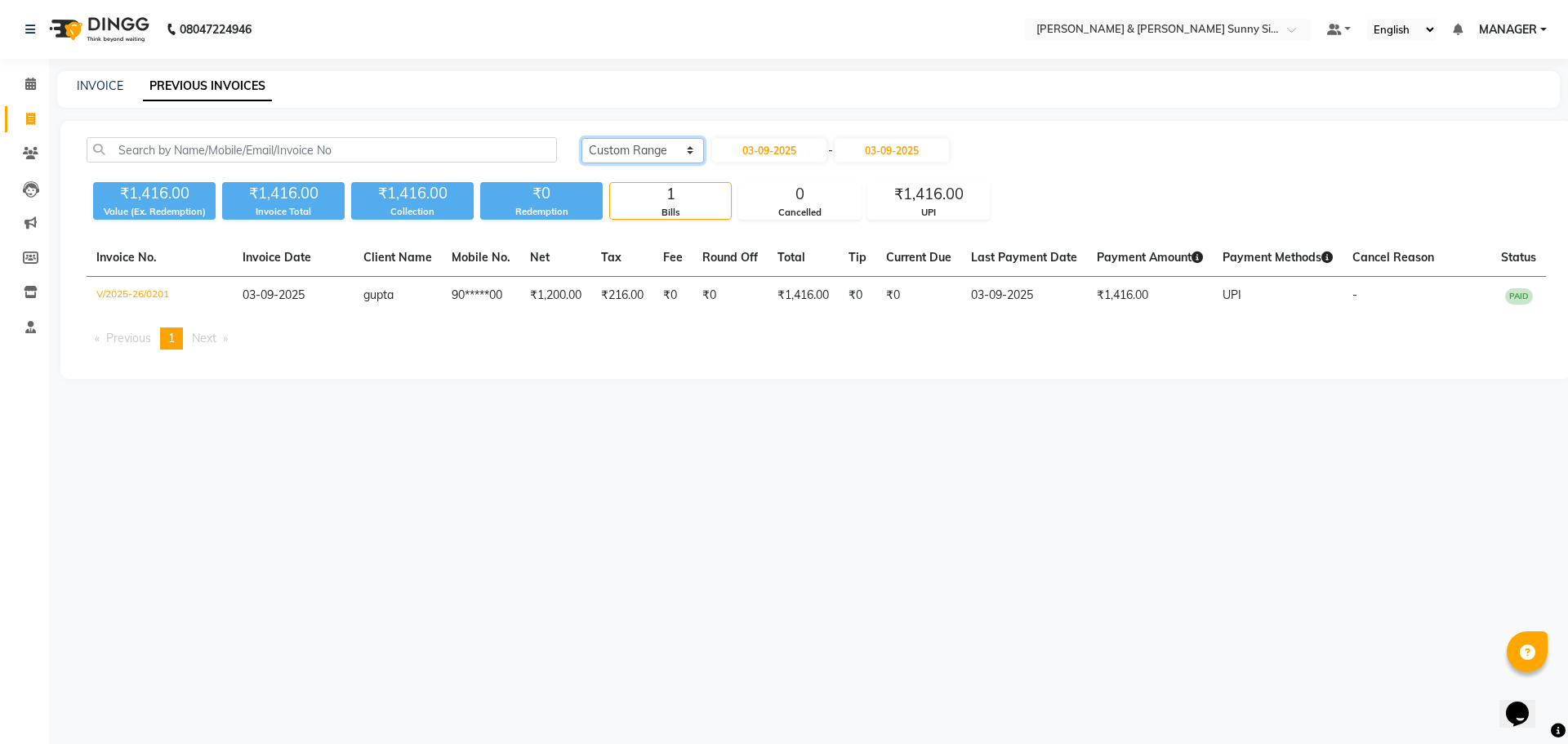
click at [671, 146] on select "[DATE] [DATE] Custom Range" at bounding box center [643, 150] width 122 height 25
click at [776, 152] on input "03-09-2025" at bounding box center [769, 149] width 114 height 22
select select "9"
select select "2025"
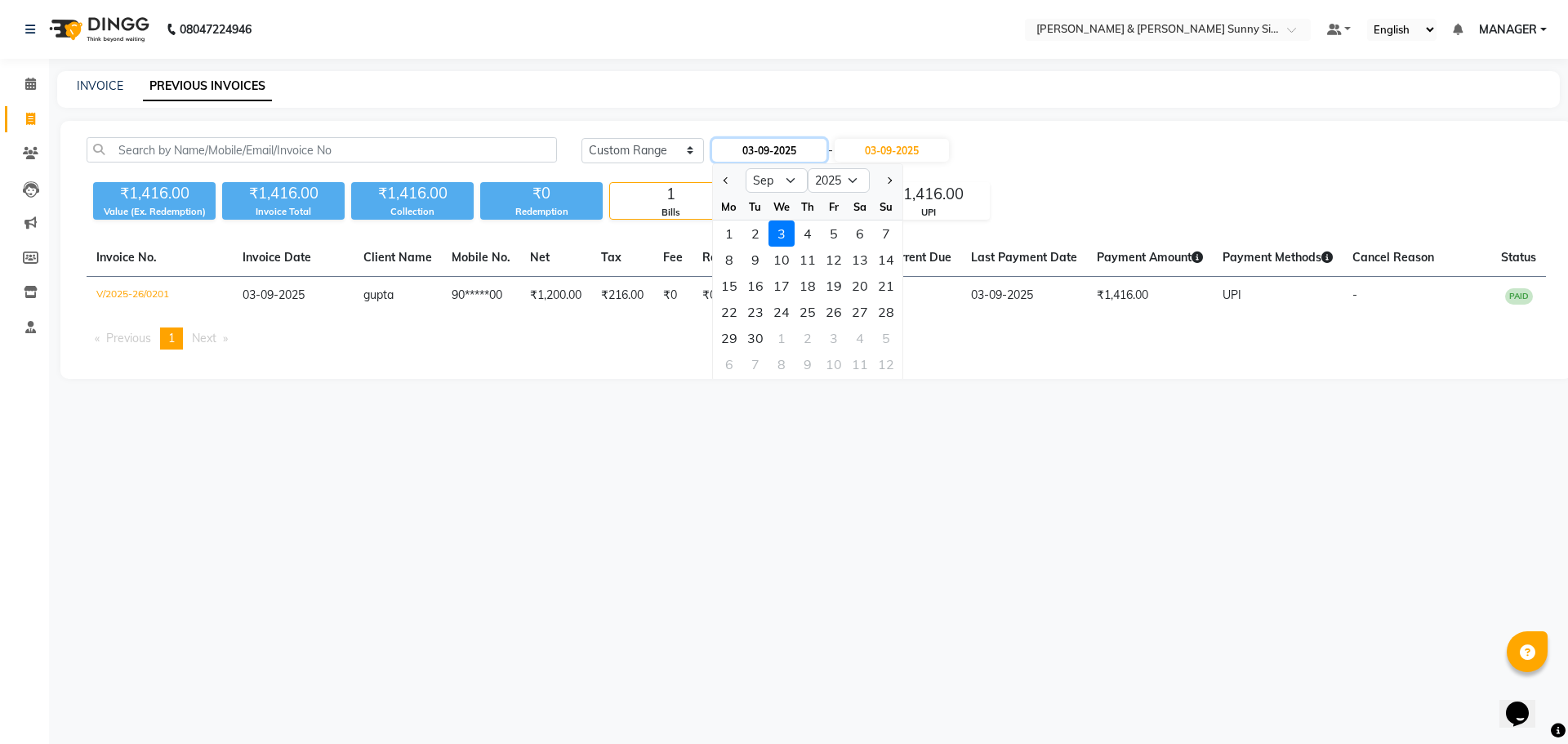
click at [775, 149] on input "03-09-2025" at bounding box center [769, 149] width 114 height 22
click at [758, 147] on input "[DATE]" at bounding box center [769, 149] width 114 height 22
click at [759, 147] on input "[DATE]" at bounding box center [769, 149] width 114 height 22
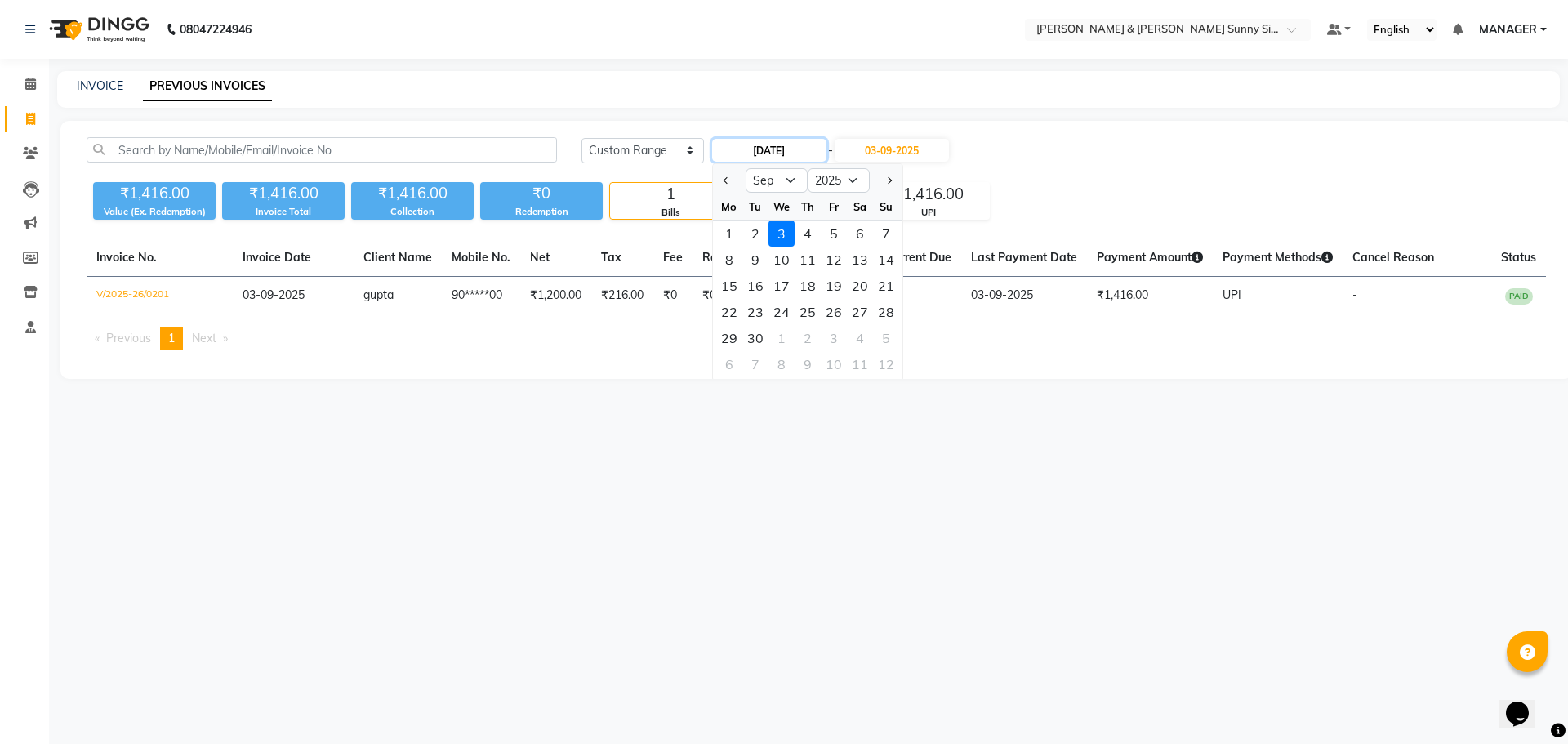
click at [759, 147] on input "[DATE]" at bounding box center [769, 149] width 114 height 22
click at [761, 145] on input "[DATE]" at bounding box center [769, 149] width 114 height 22
click at [758, 148] on input "[DATE]" at bounding box center [769, 149] width 114 height 22
type input "[DATE]"
click at [1018, 394] on main "INVOICE PREVIOUS INVOICES [DATE] [DATE] Custom Range [DATE] Jan Feb Mar Apr May…" at bounding box center [808, 237] width 1519 height 332
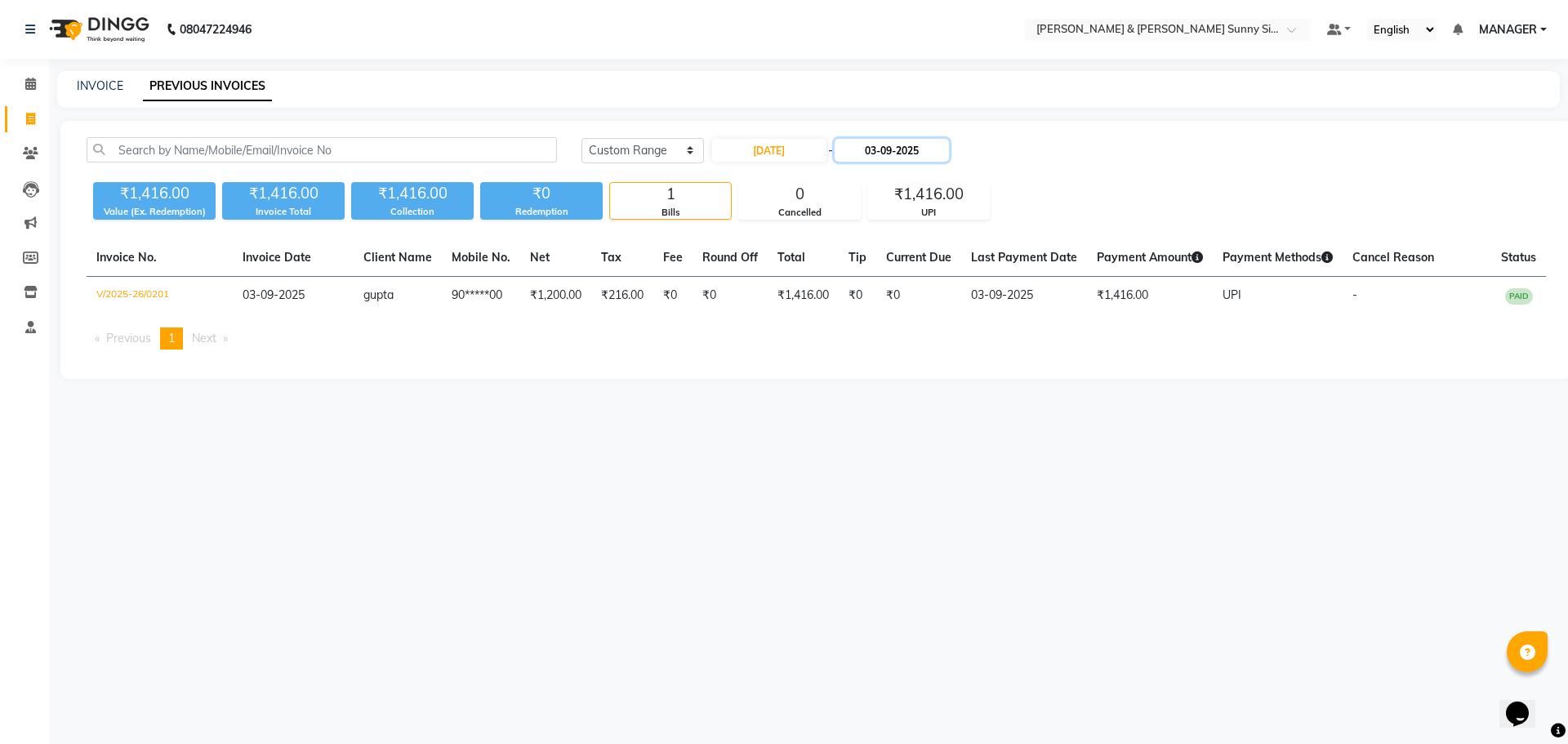
click at [891, 148] on input "03-09-2025" at bounding box center [891, 149] width 114 height 22
select select "9"
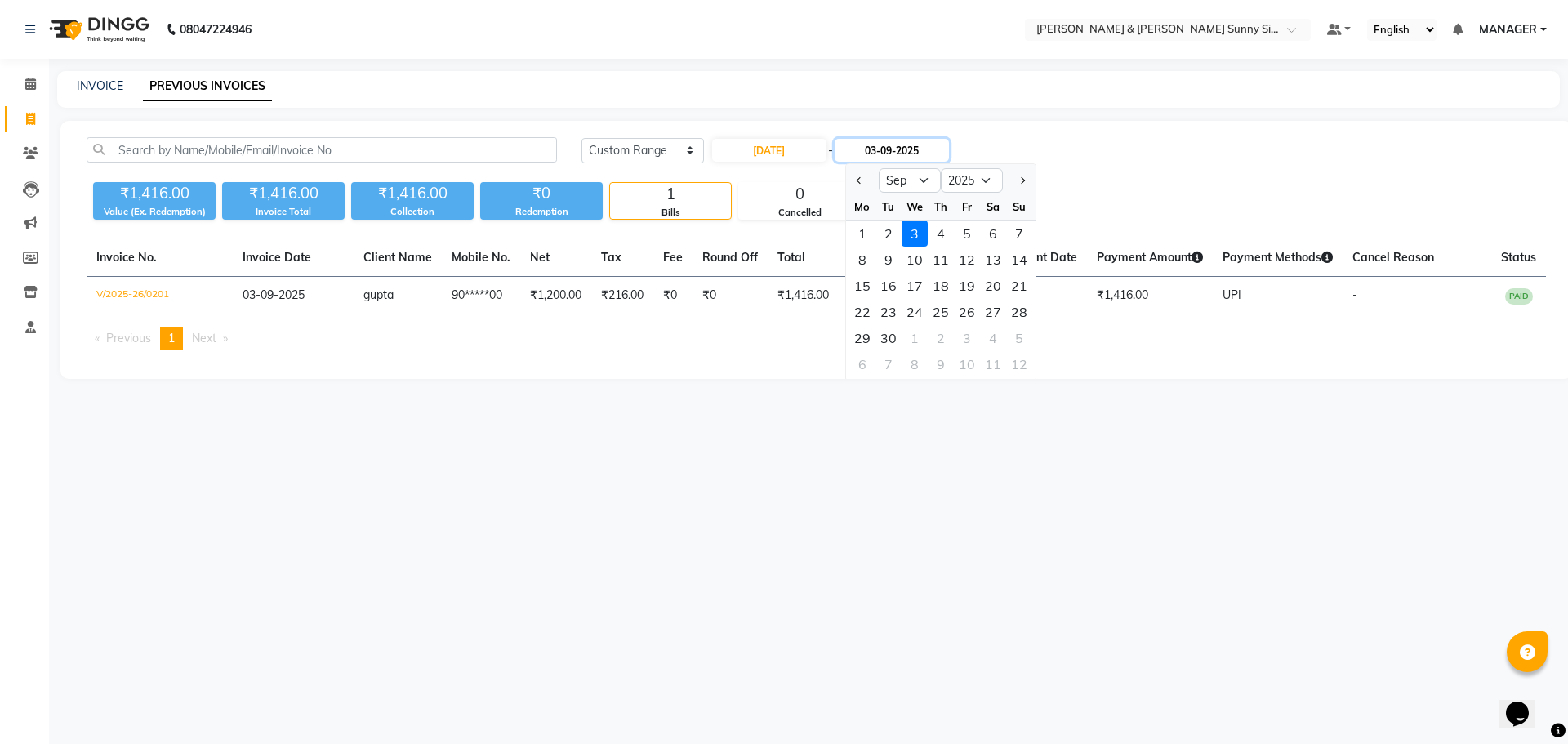
click at [891, 153] on input "03-09-2025" at bounding box center [891, 149] width 114 height 22
click at [908, 146] on input "31-09-2025" at bounding box center [891, 149] width 114 height 22
type input "31-08-2025"
click at [776, 412] on div "08047224946 Select Location × [PERSON_NAME] & [PERSON_NAME] Sunny Side , Narsin…" at bounding box center [784, 372] width 1568 height 744
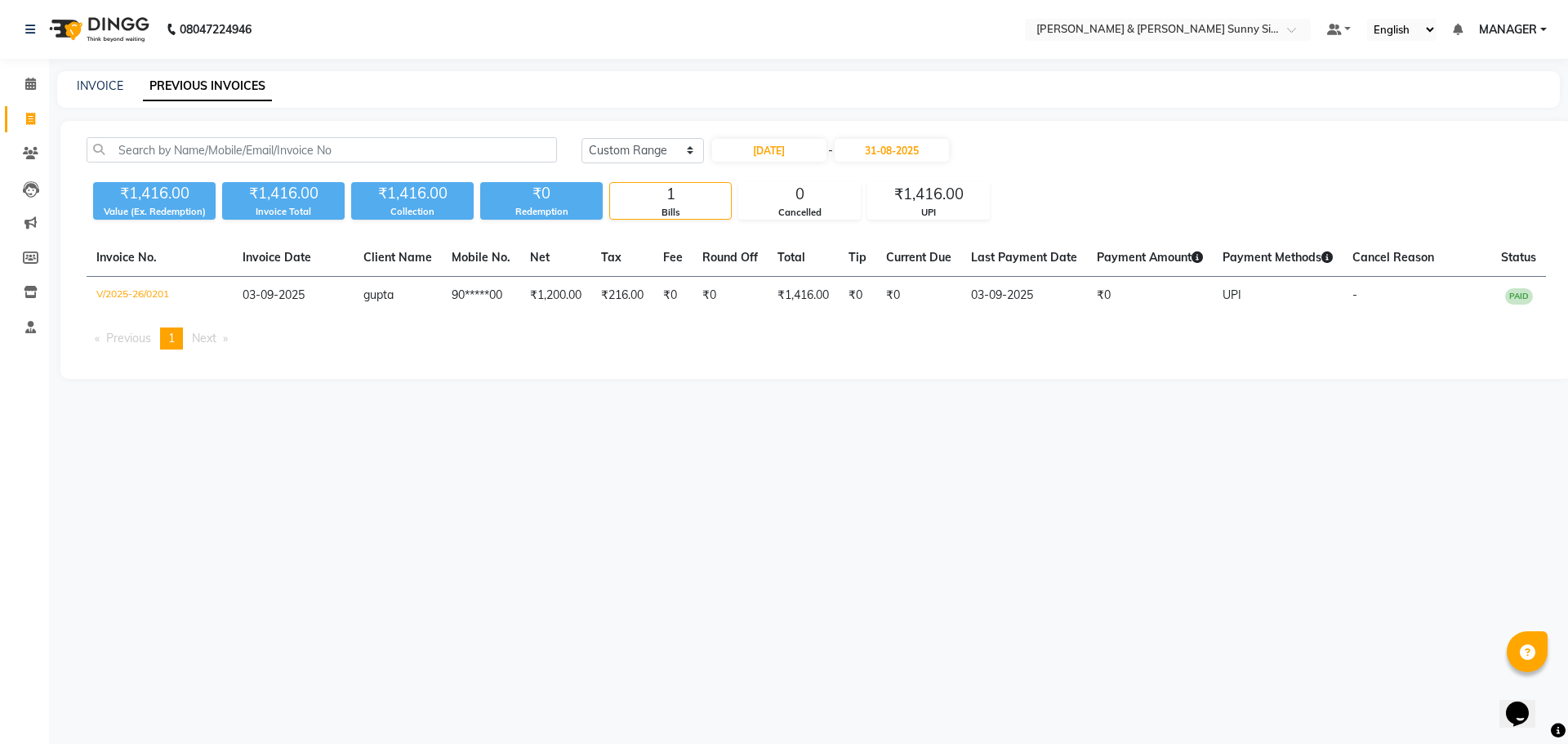
click at [1205, 135] on div "[DATE] [DATE] Custom Range [DATE] - [DATE] ₹1,416.00 Value (Ex. Redemption) ₹1,…" at bounding box center [816, 249] width 1512 height 258
click at [777, 322] on div "Invoice No. Invoice Date Client Name Mobile No. Net Tax Fee Round Off Total Tip…" at bounding box center [816, 300] width 1479 height 123
drag, startPoint x: 777, startPoint y: 322, endPoint x: 585, endPoint y: 230, distance: 212.9
click at [772, 318] on div "Invoice No. Invoice Date Client Name Mobile No. Net Tax Fee Round Off Total Tip…" at bounding box center [816, 300] width 1479 height 123
click at [27, 264] on span at bounding box center [31, 258] width 29 height 19
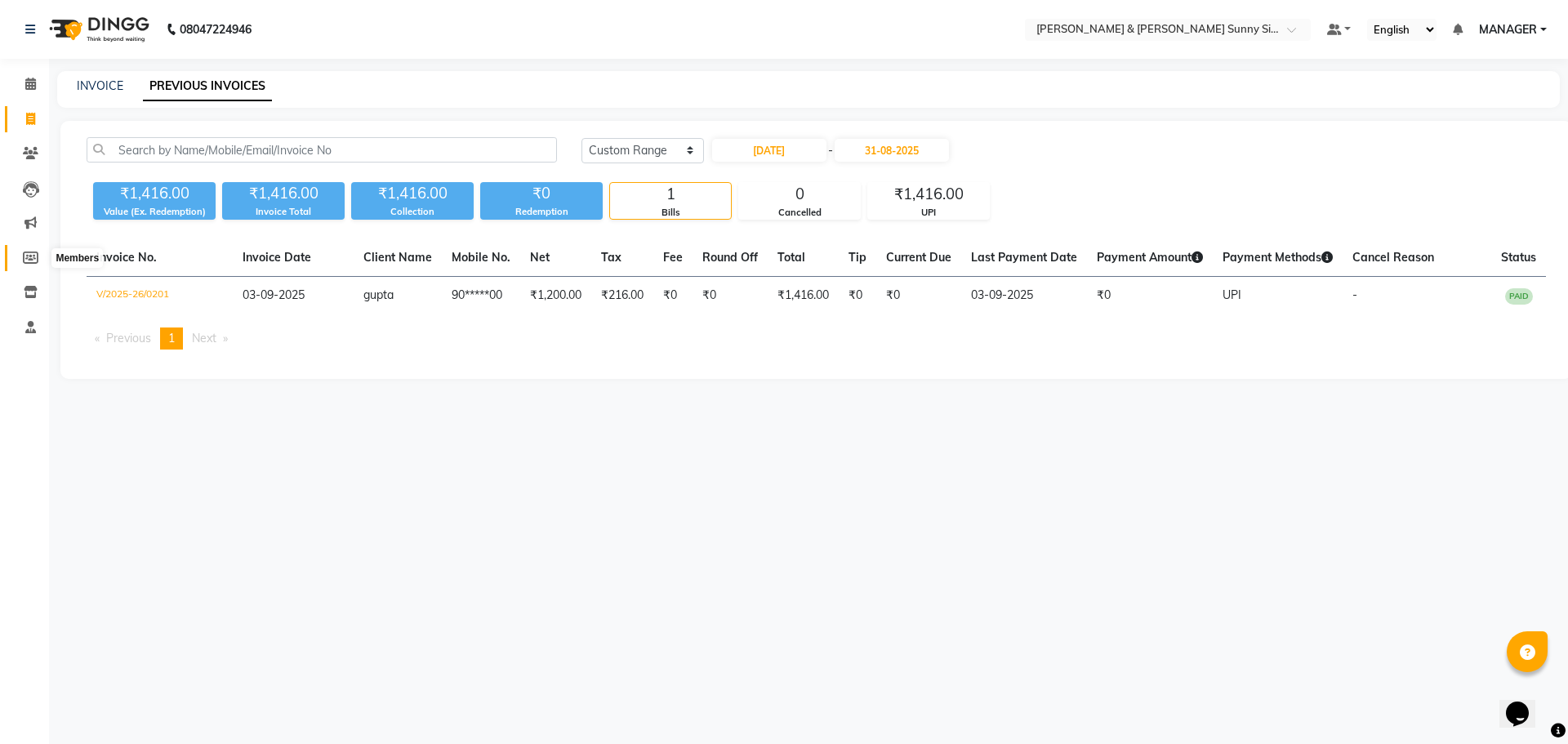
select select
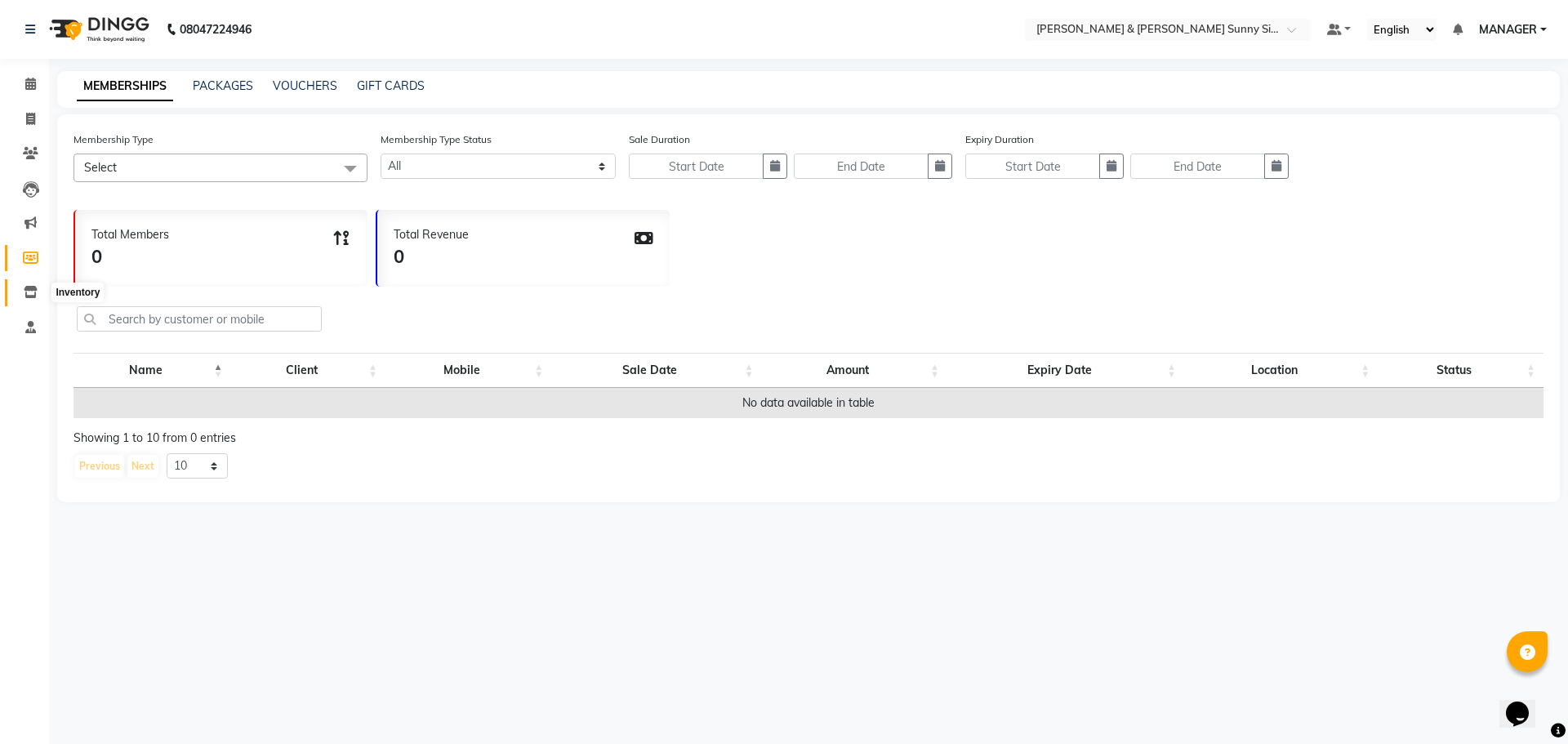
click at [32, 284] on span at bounding box center [31, 292] width 29 height 19
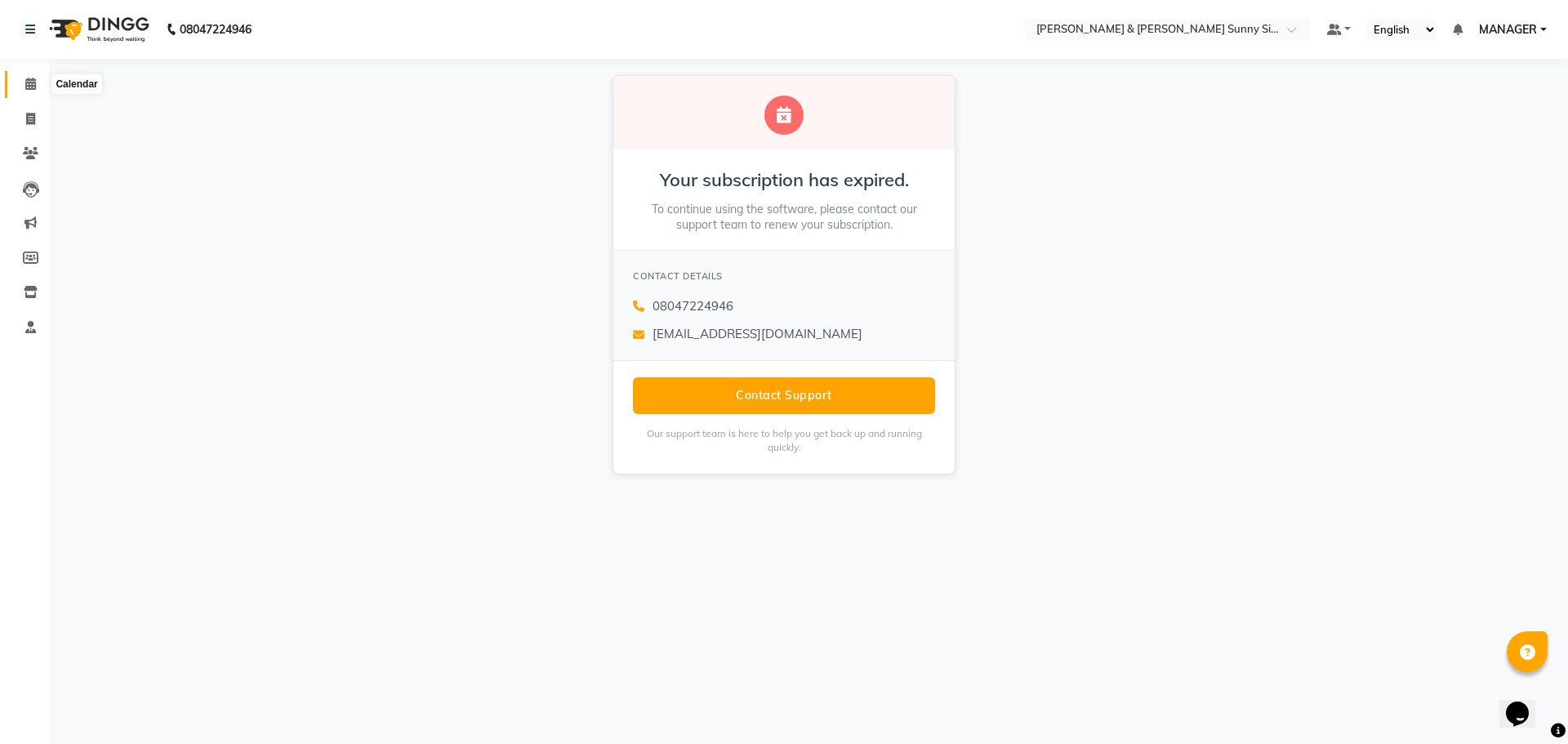
click at [30, 84] on icon at bounding box center [31, 84] width 11 height 13
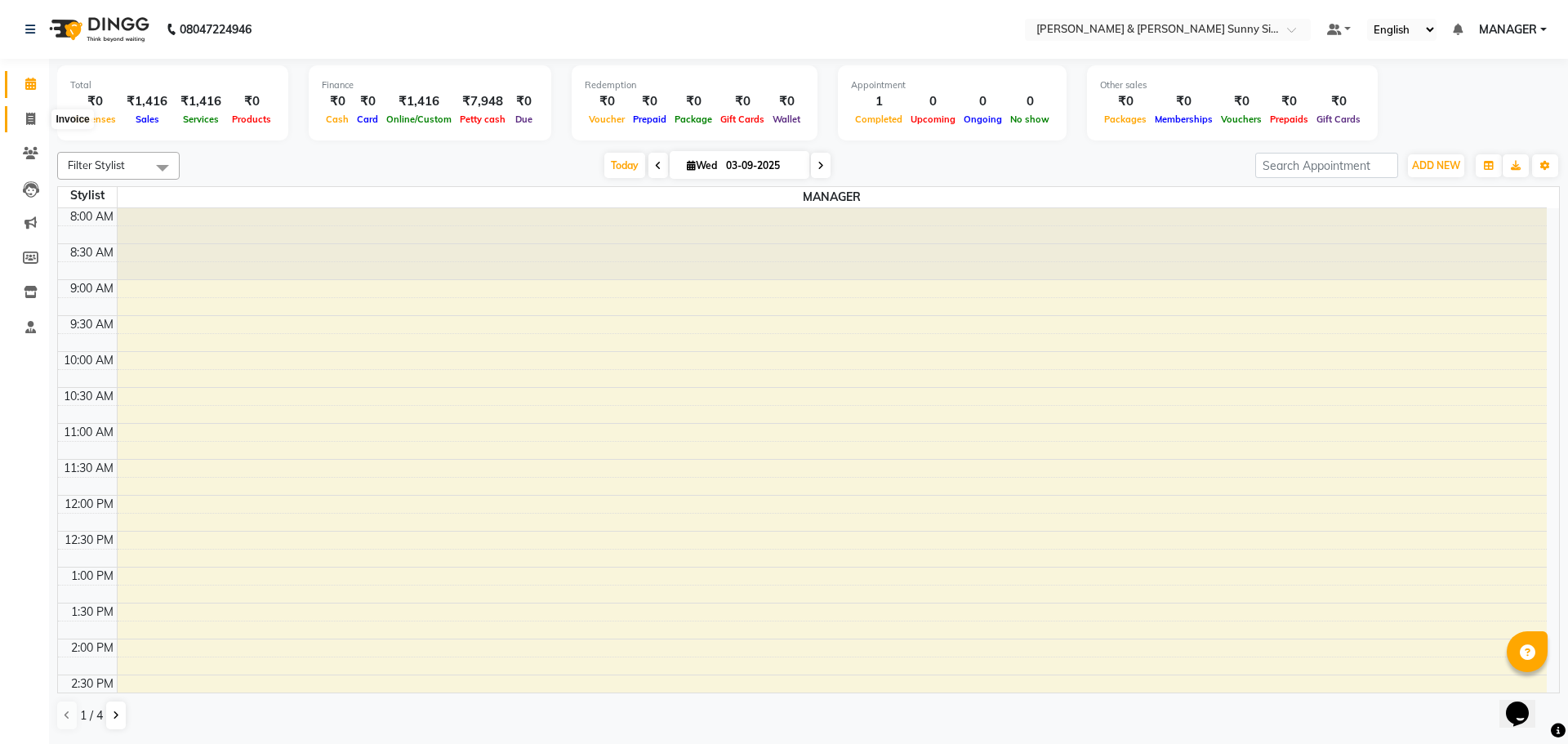
click at [30, 112] on icon at bounding box center [31, 119] width 9 height 13
select select "8776"
select select "service"
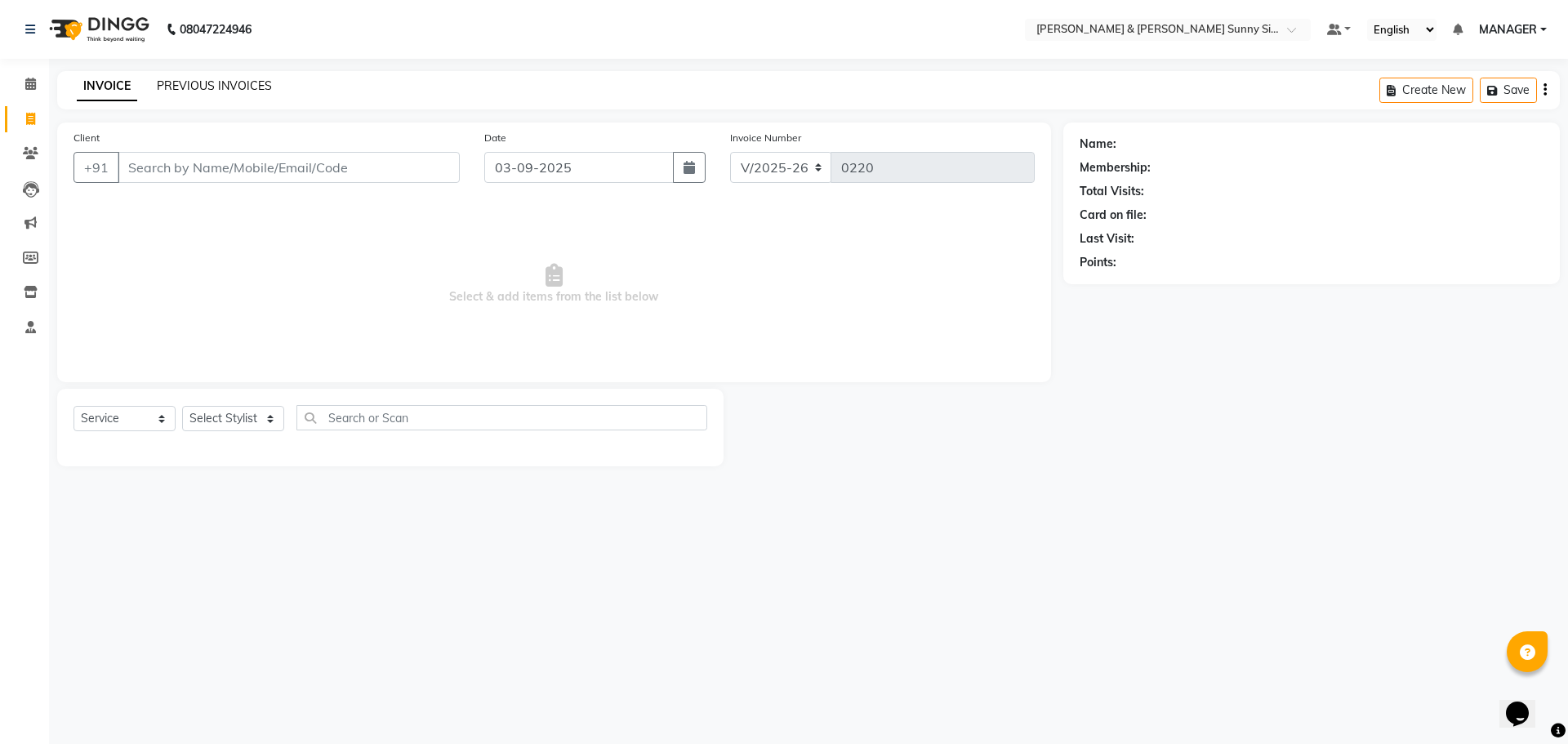
click at [223, 92] on link "PREVIOUS INVOICES" at bounding box center [214, 85] width 115 height 14
